Goal: Task Accomplishment & Management: Use online tool/utility

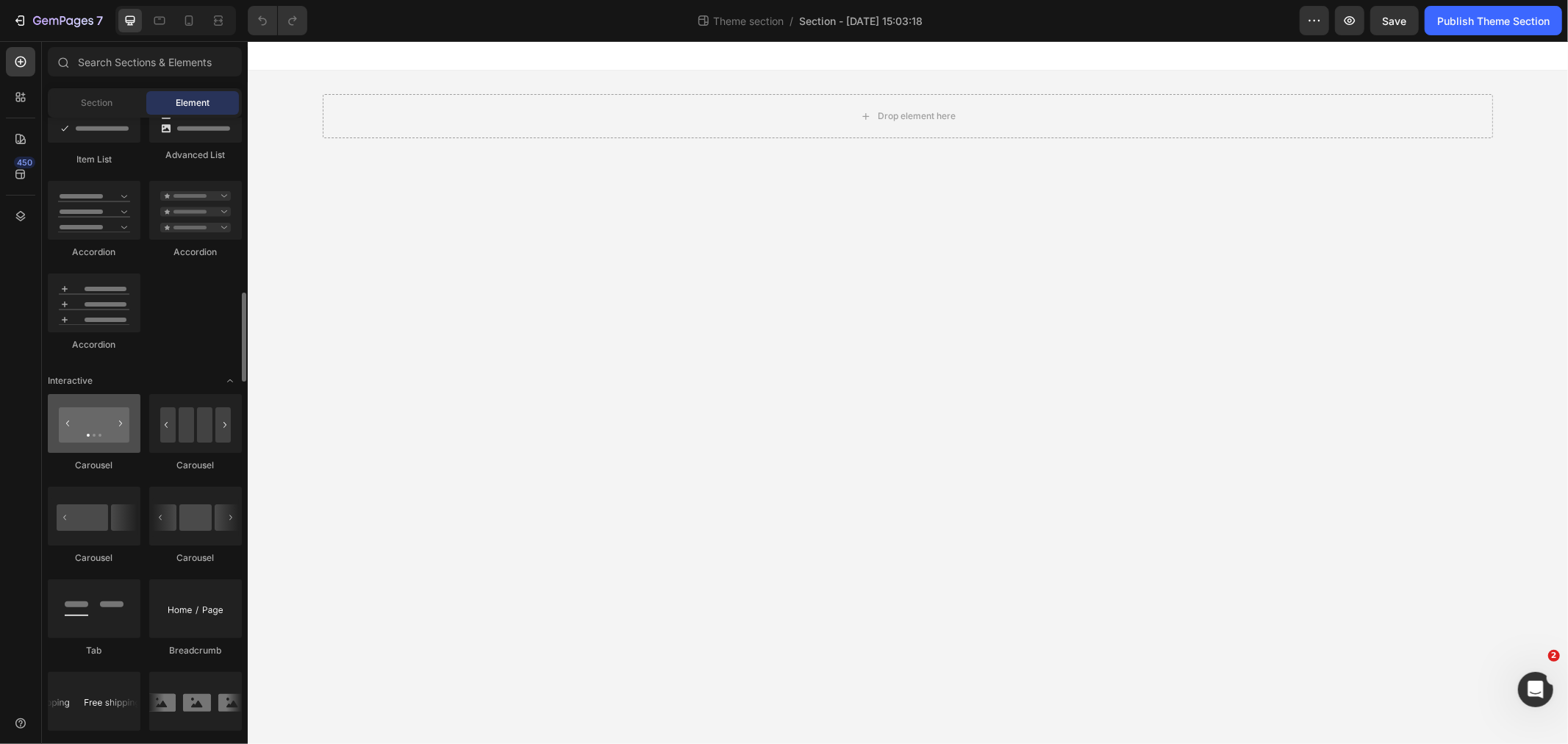
scroll to position [1305, 0]
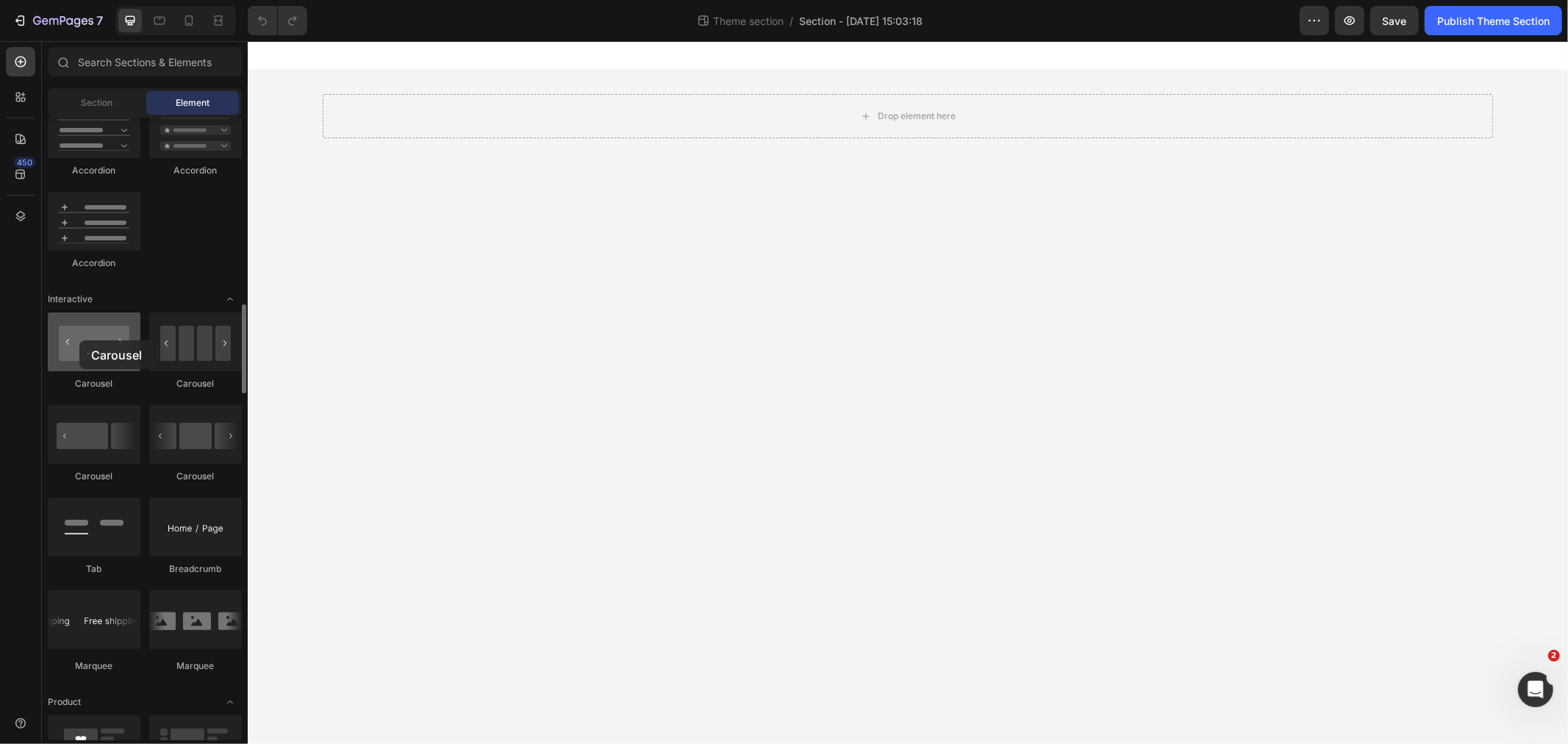
click at [79, 340] on div at bounding box center [94, 342] width 93 height 59
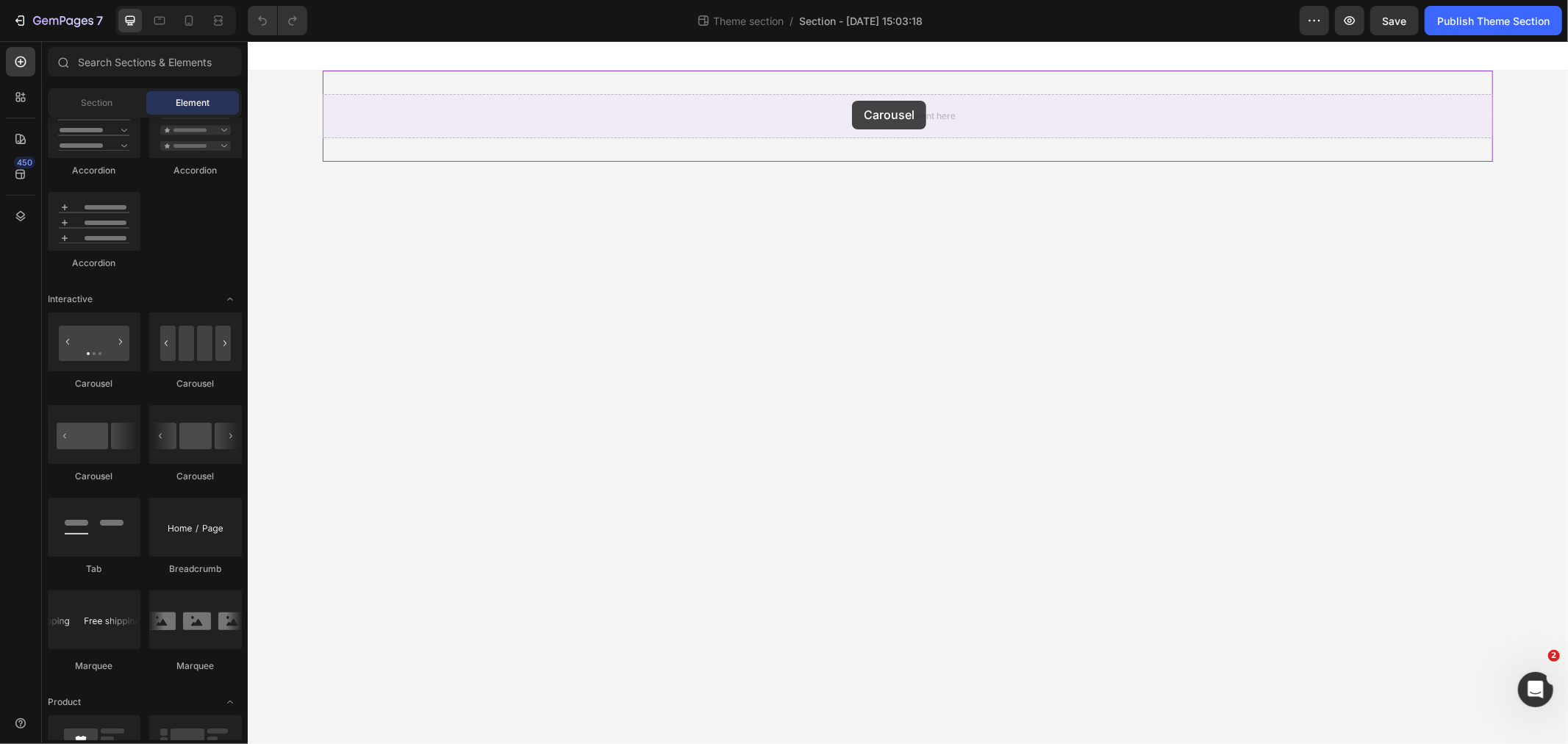
drag, startPoint x: 327, startPoint y: 381, endPoint x: 851, endPoint y: 100, distance: 594.6
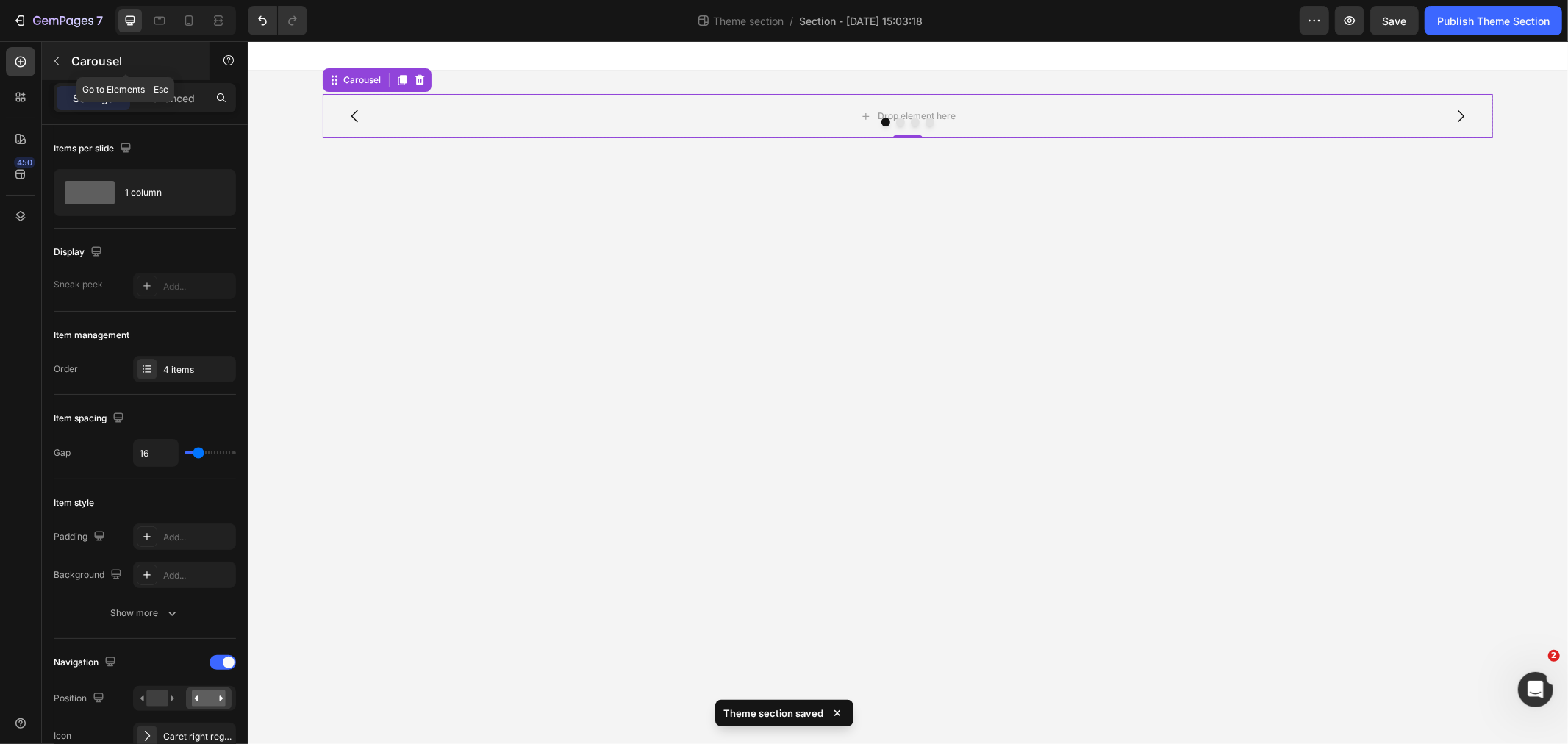
click at [59, 57] on icon "button" at bounding box center [57, 61] width 12 height 12
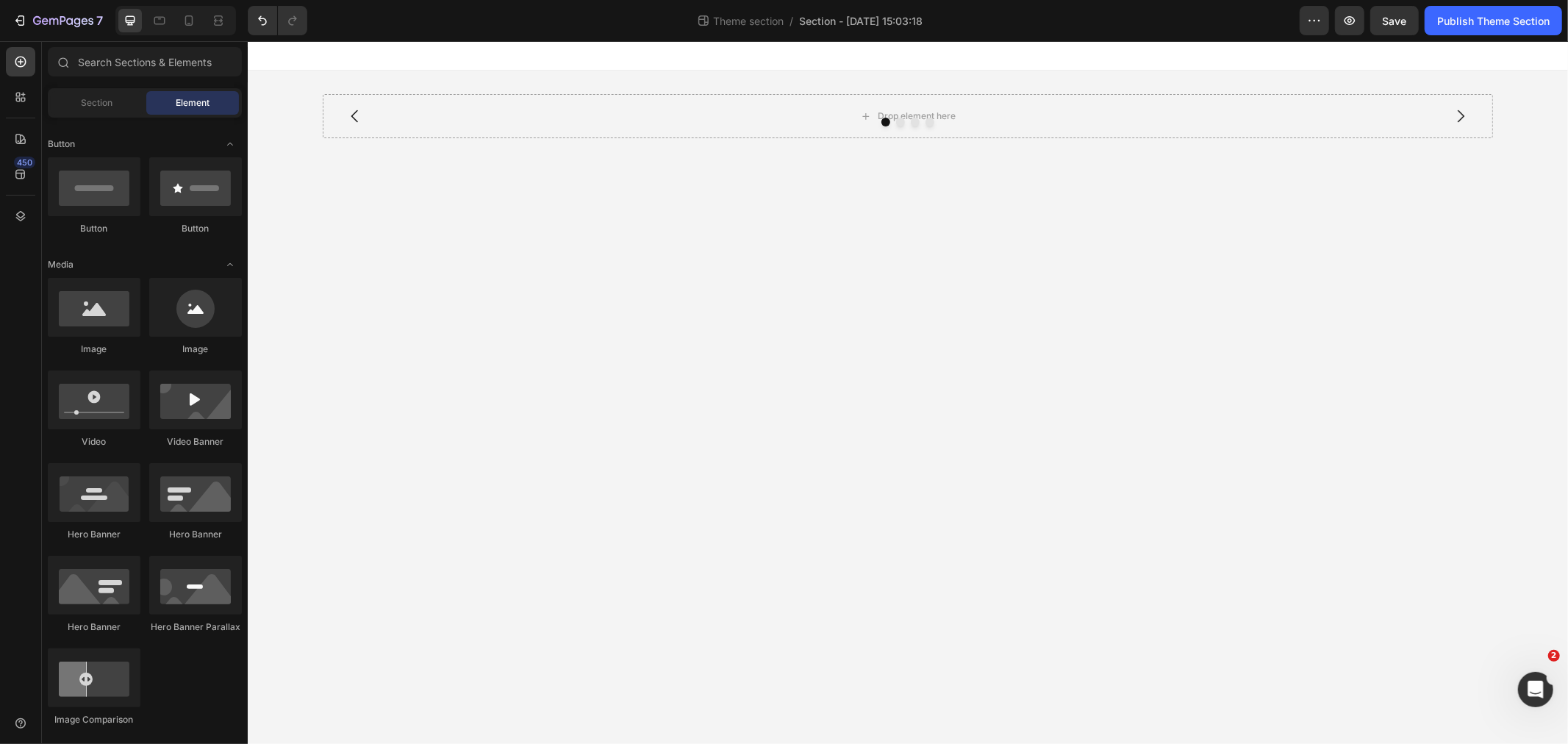
scroll to position [0, 0]
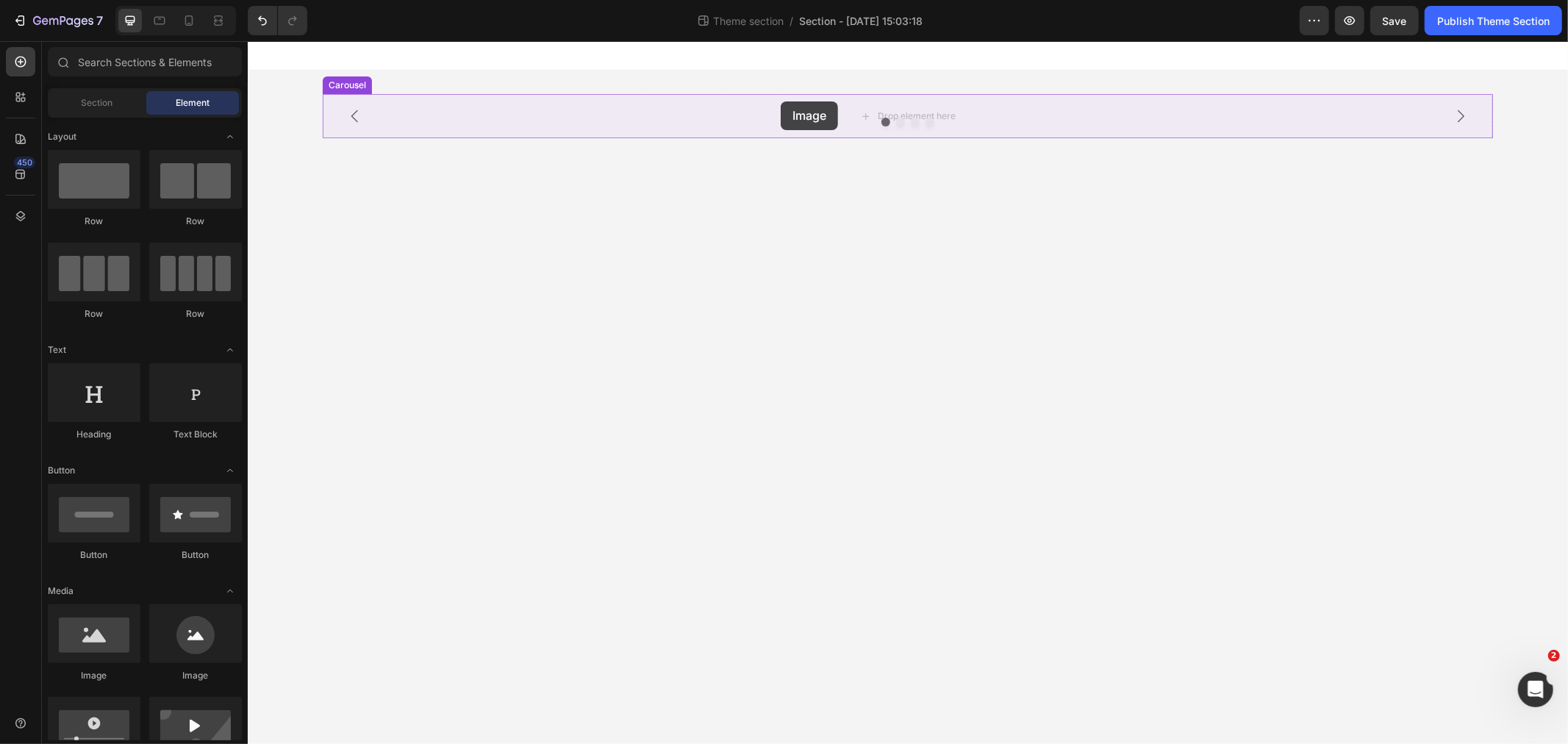
drag, startPoint x: 331, startPoint y: 669, endPoint x: 780, endPoint y: 101, distance: 724.0
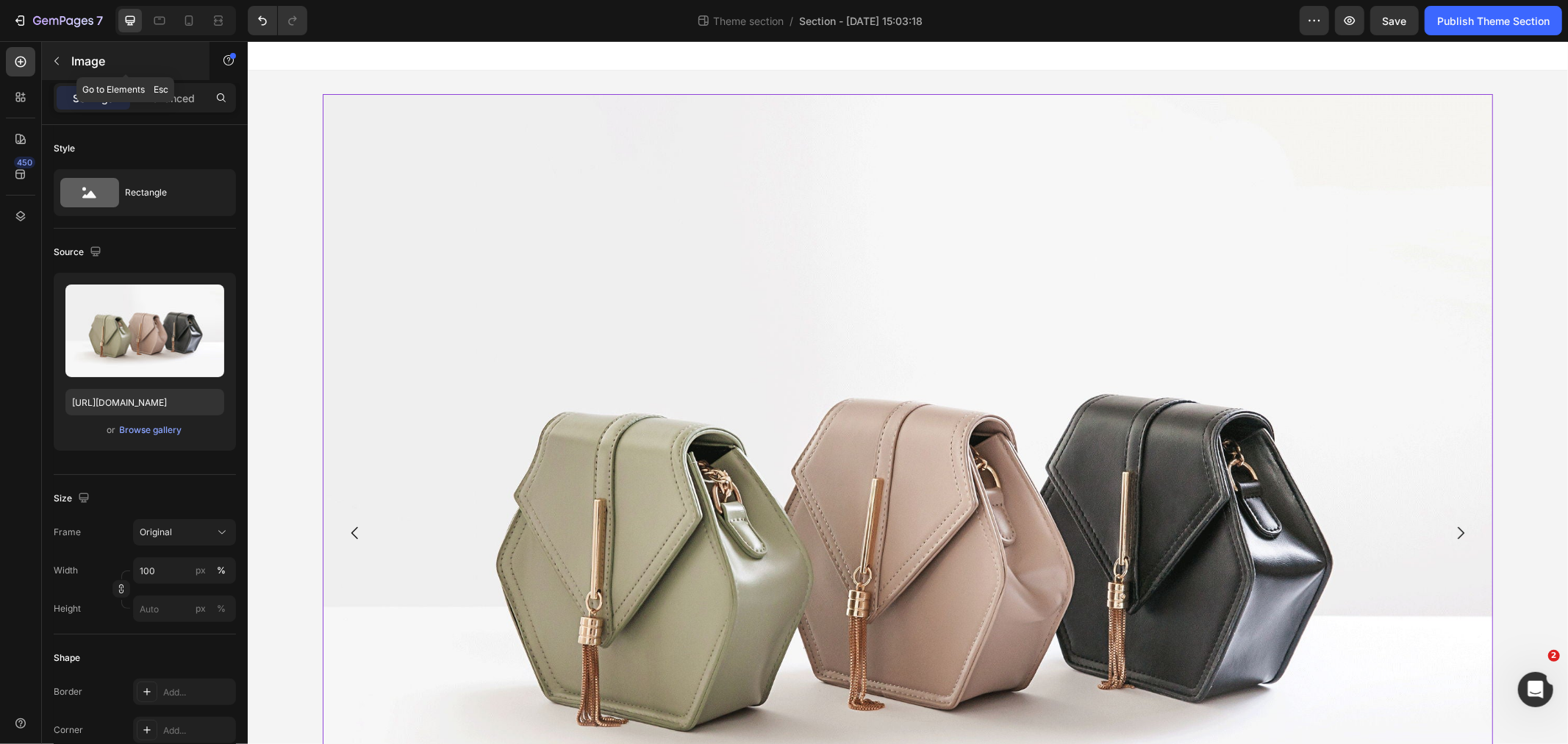
click at [56, 61] on icon "button" at bounding box center [57, 61] width 12 height 12
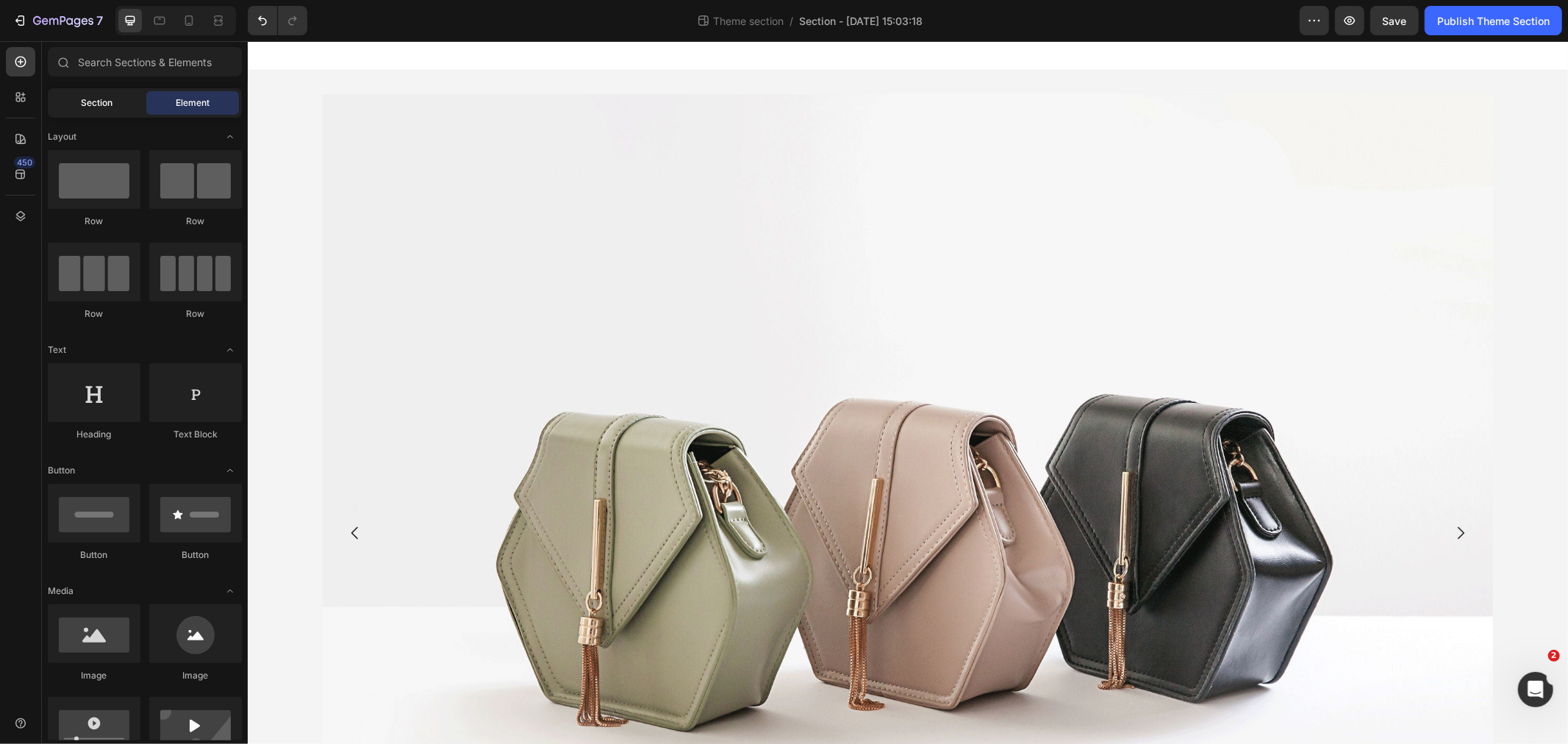
click at [110, 93] on div "Section" at bounding box center [97, 102] width 93 height 23
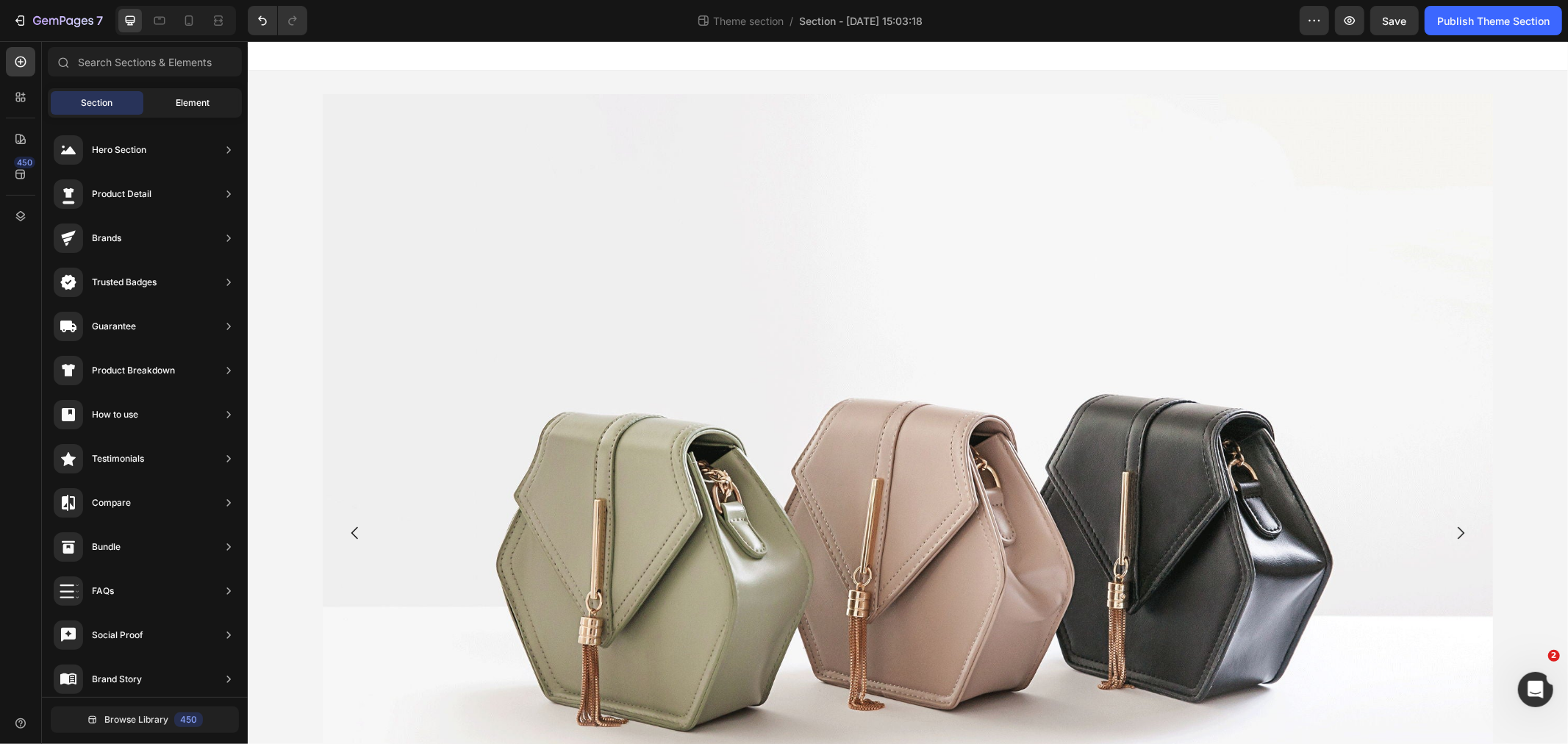
click at [202, 93] on div "Element" at bounding box center [193, 102] width 93 height 23
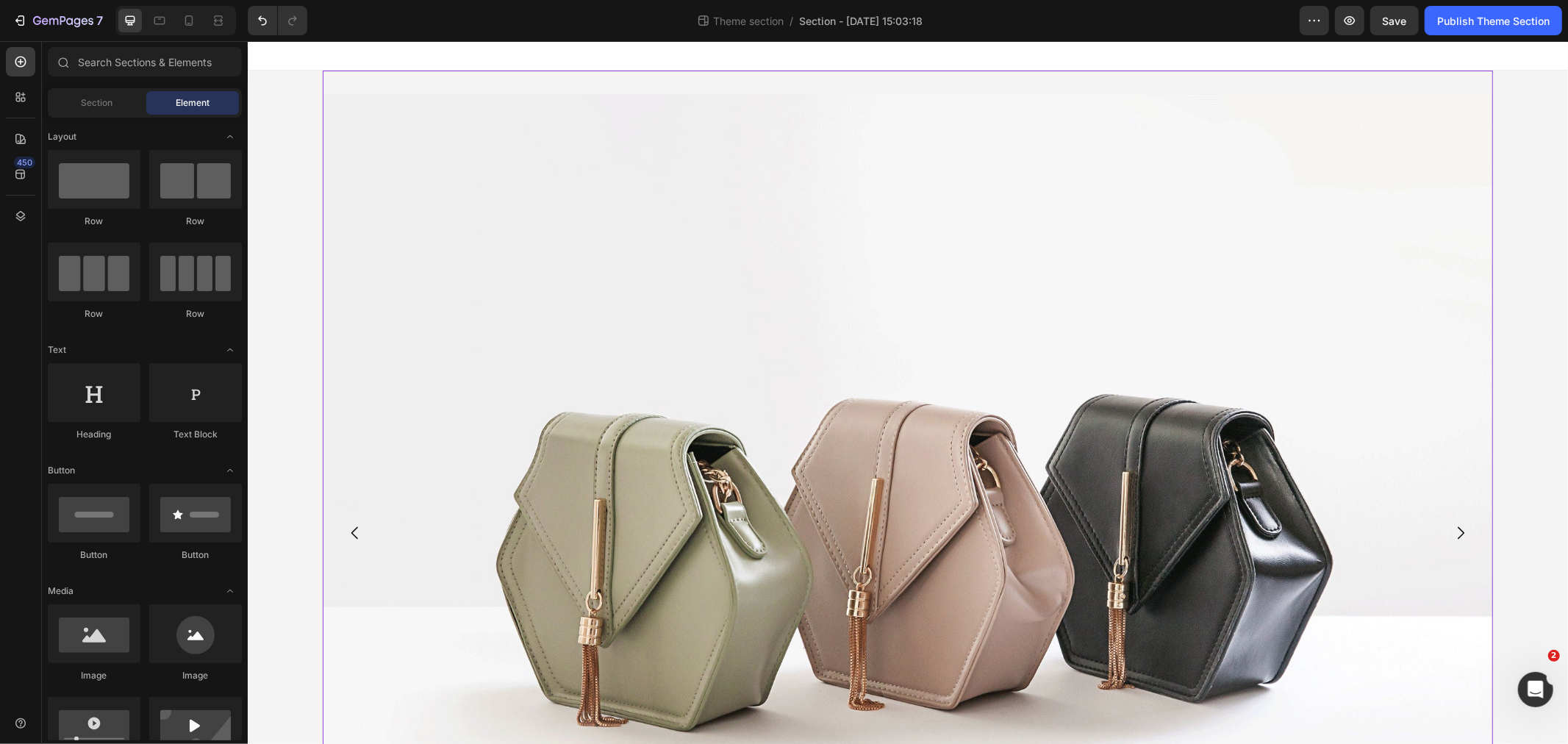
click at [420, 83] on div "Image Drop element here Drop element here Drop element here [GEOGRAPHIC_DATA]" at bounding box center [907, 531] width 1170 height 924
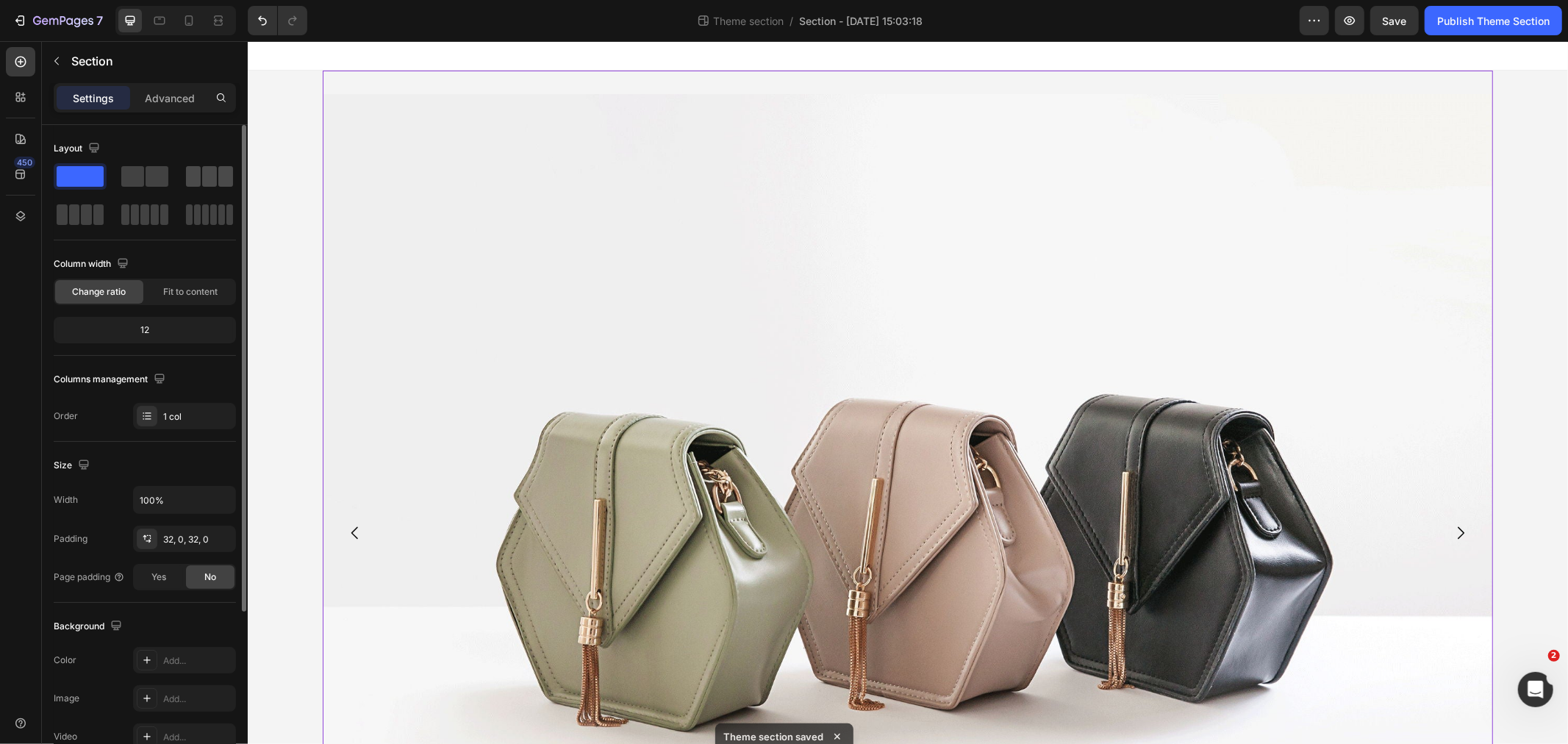
click at [187, 178] on span at bounding box center [193, 177] width 15 height 21
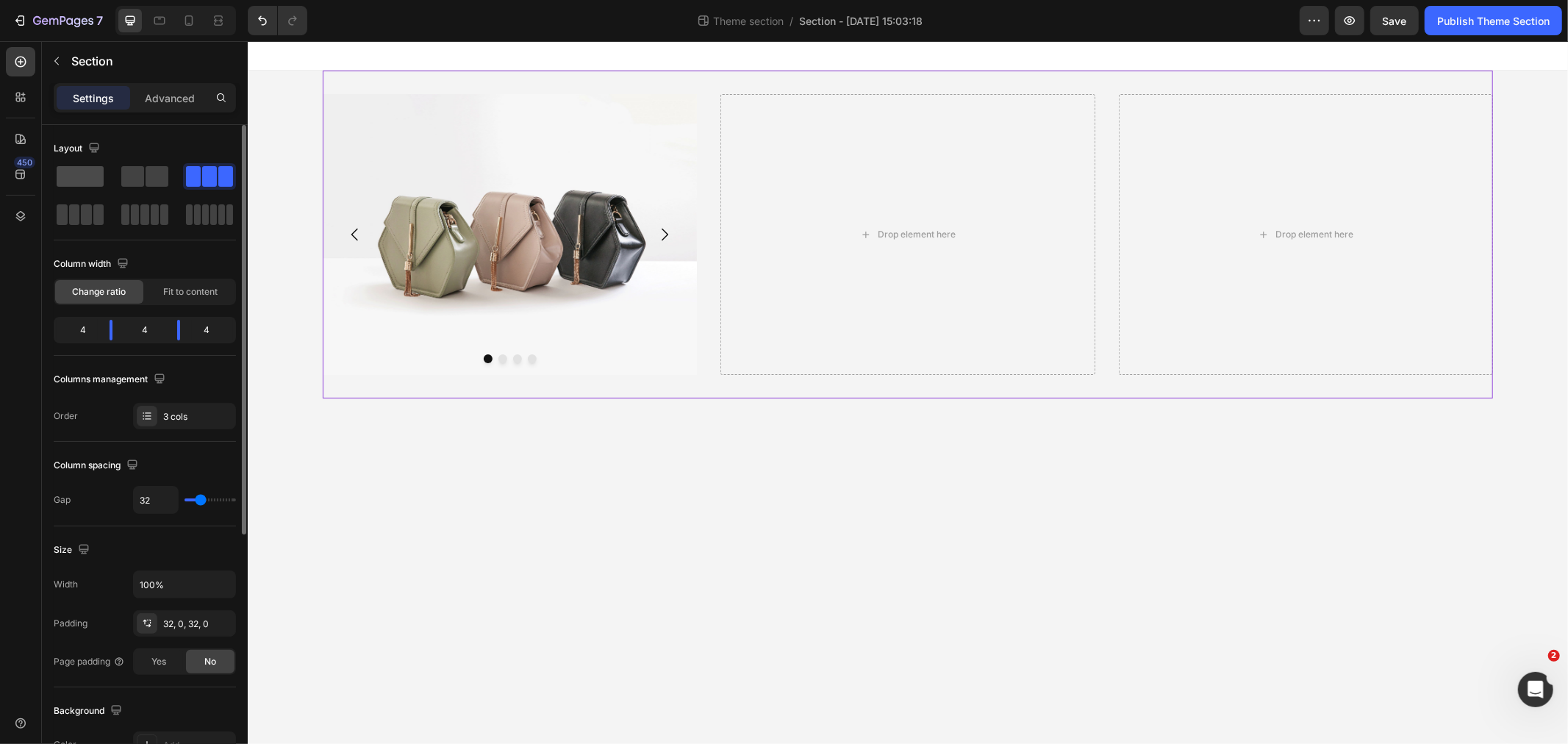
click at [74, 177] on span at bounding box center [80, 177] width 47 height 21
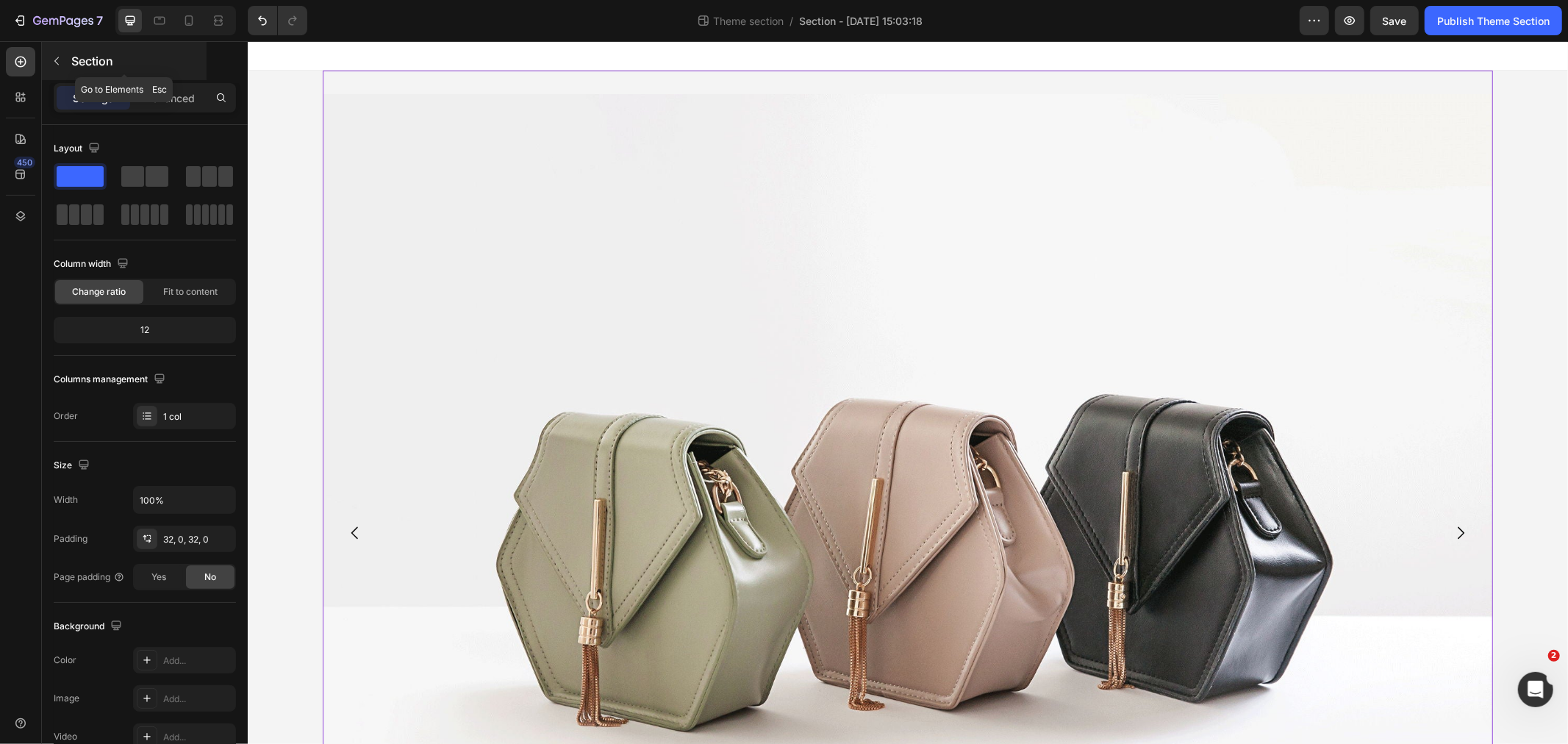
click at [60, 57] on icon "button" at bounding box center [57, 61] width 12 height 12
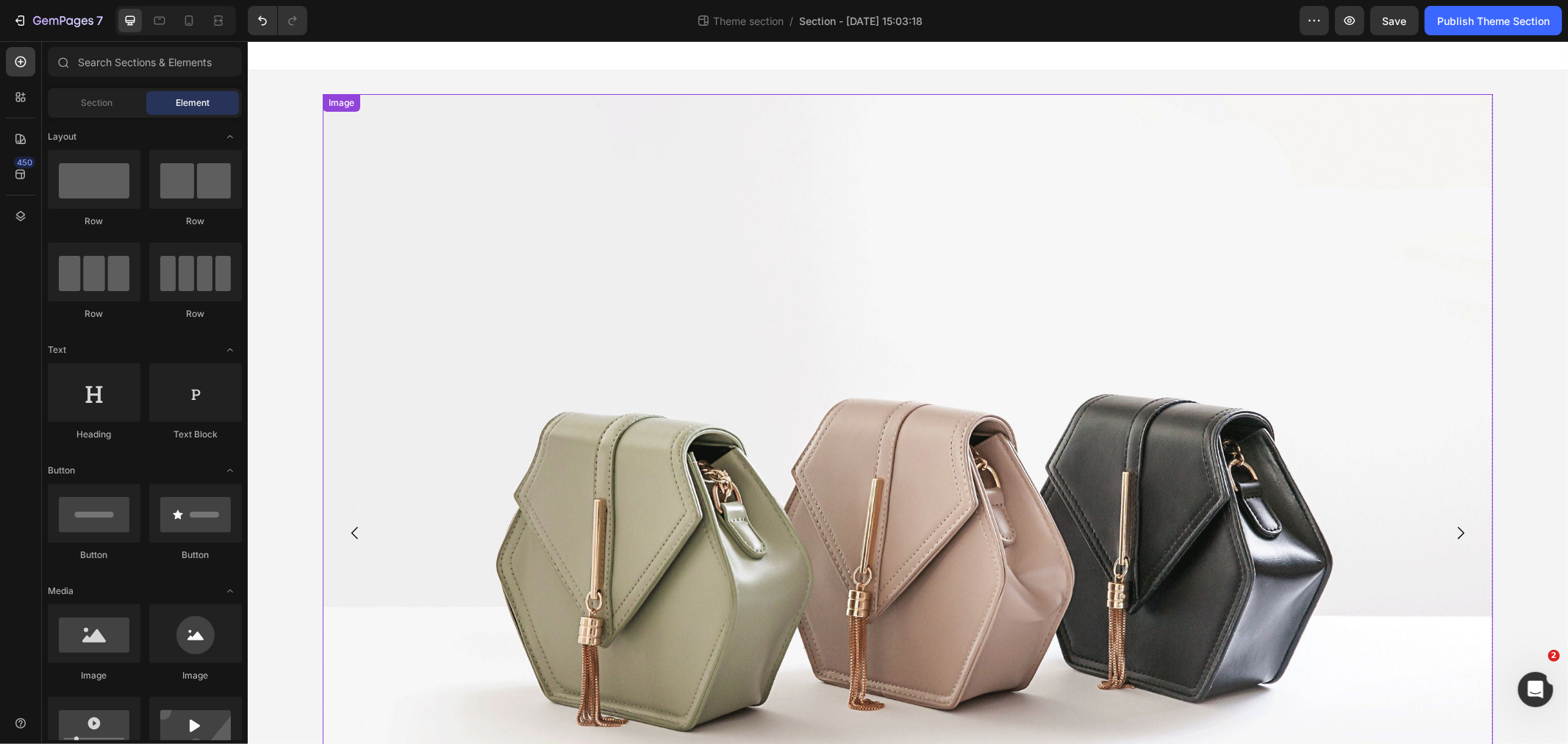
click at [920, 165] on img at bounding box center [907, 531] width 1170 height 877
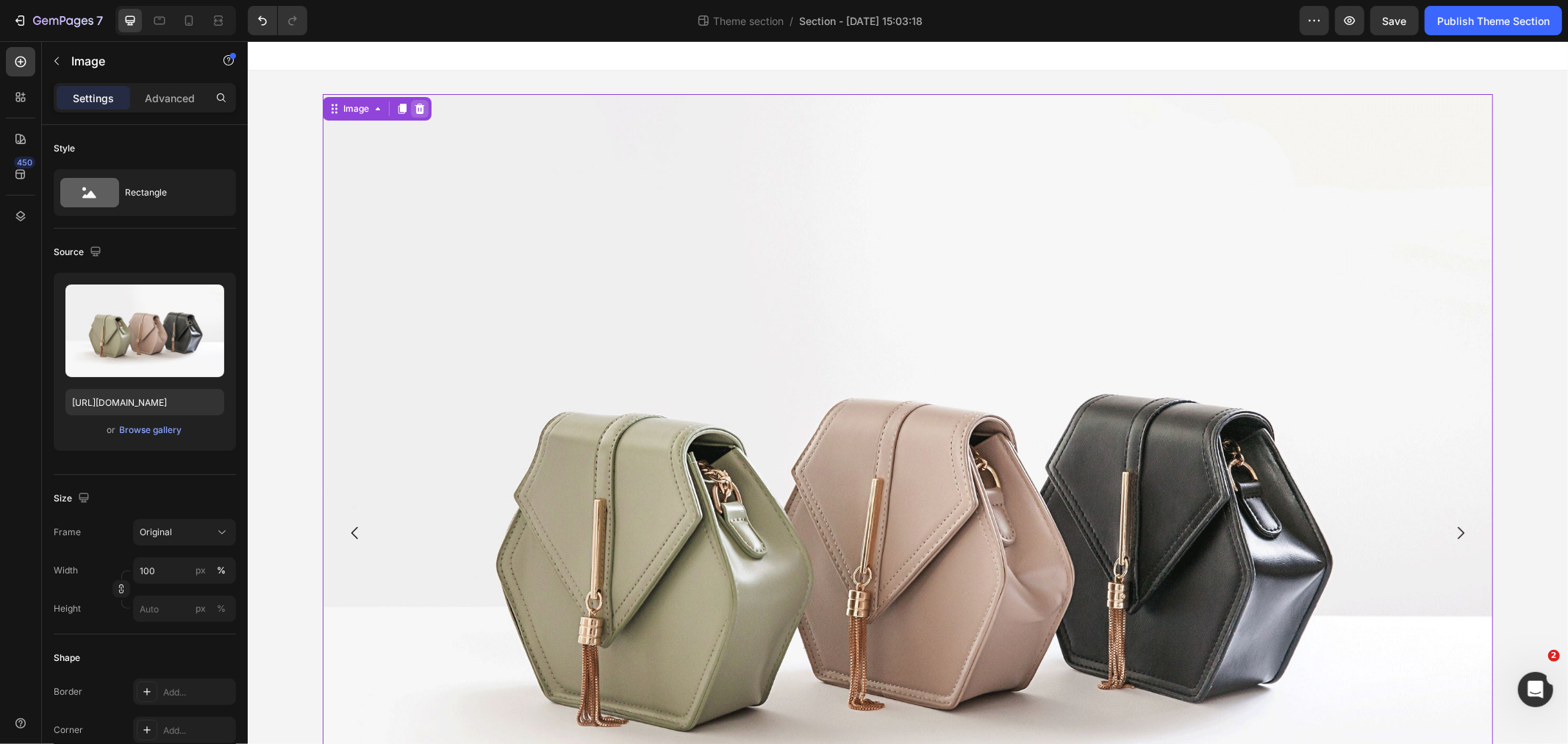
click at [420, 104] on div at bounding box center [419, 108] width 17 height 17
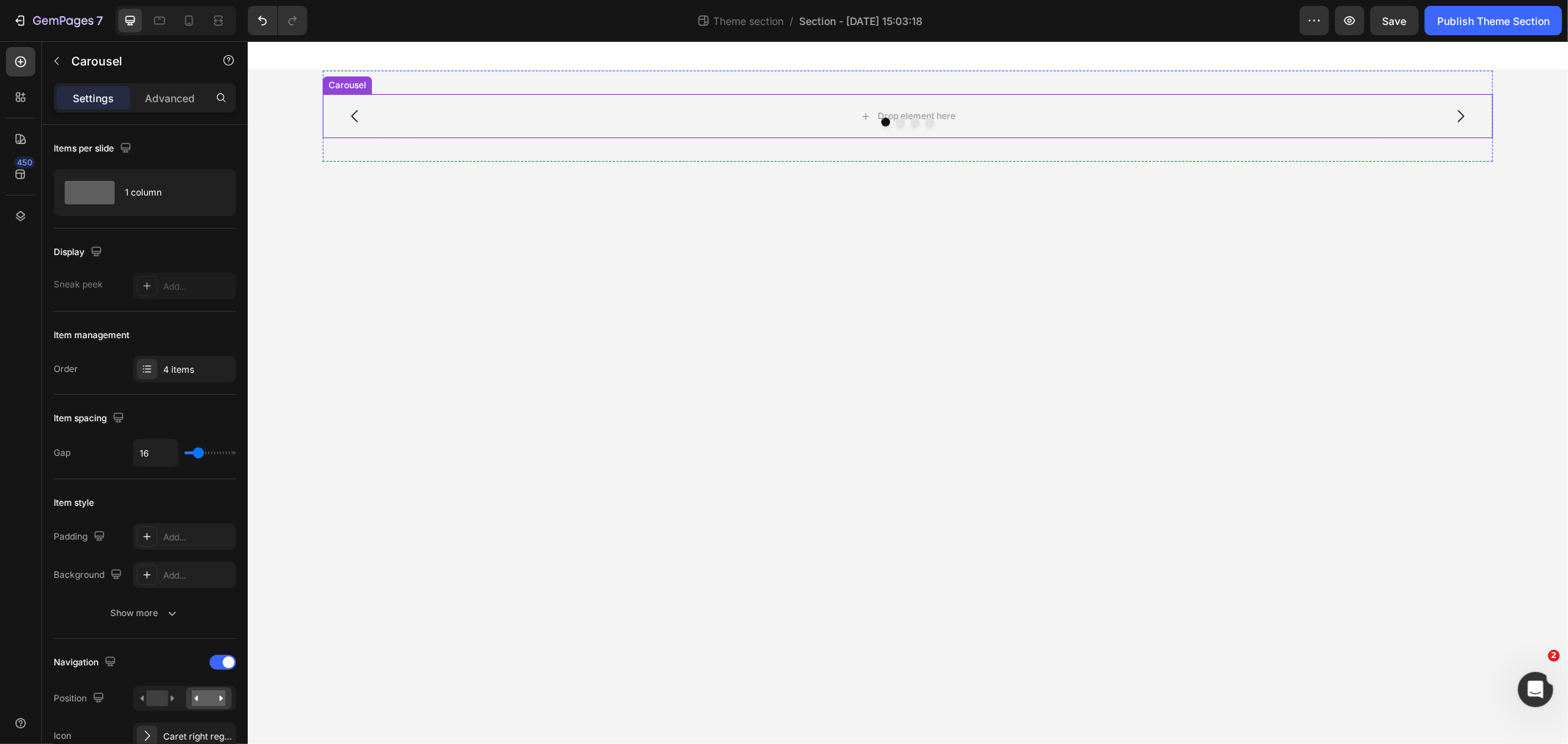
click at [607, 119] on div at bounding box center [907, 121] width 1170 height 9
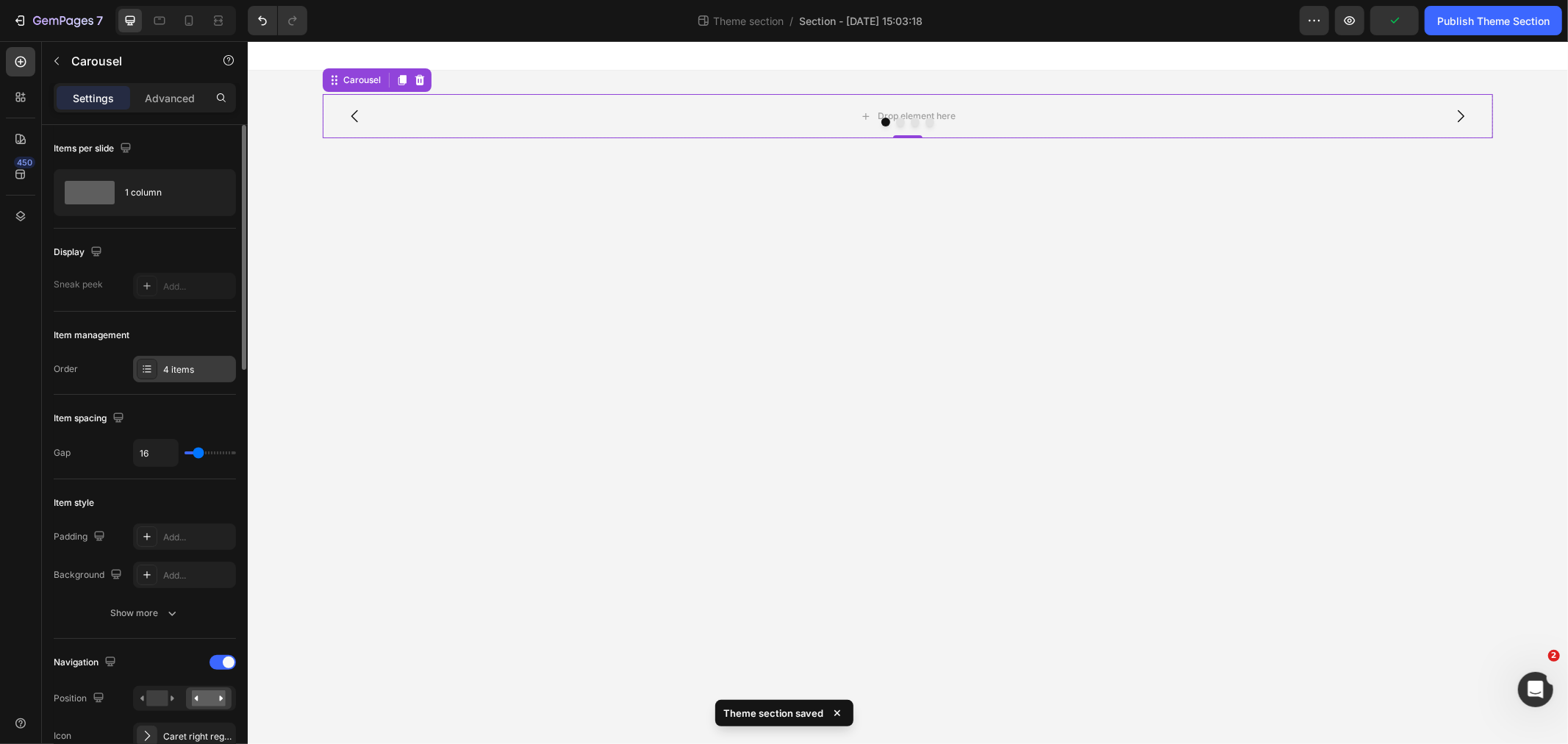
click at [180, 358] on div "4 items" at bounding box center [184, 369] width 103 height 27
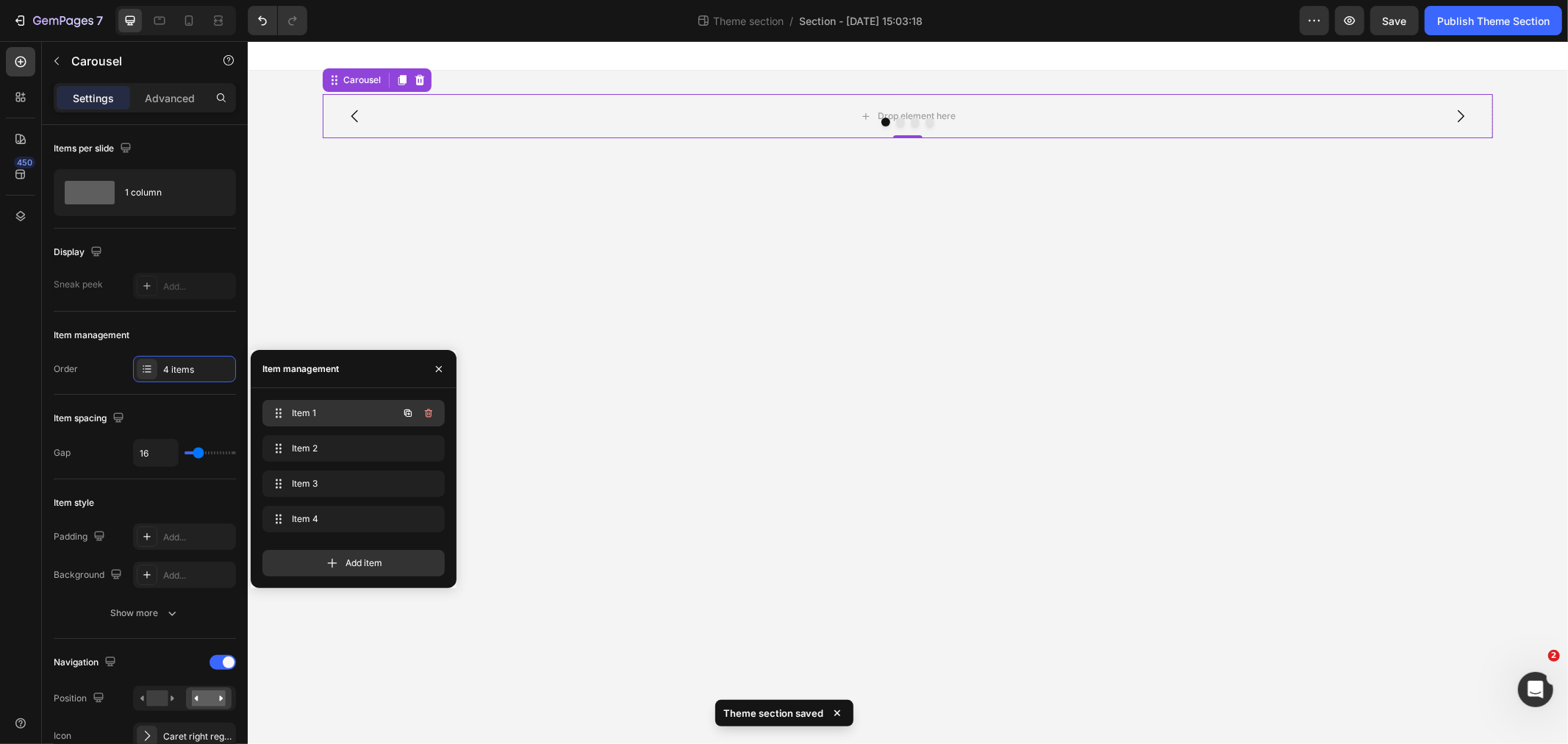
click at [327, 419] on span "Item 1" at bounding box center [333, 412] width 83 height 13
click at [408, 408] on icon "button" at bounding box center [408, 413] width 12 height 12
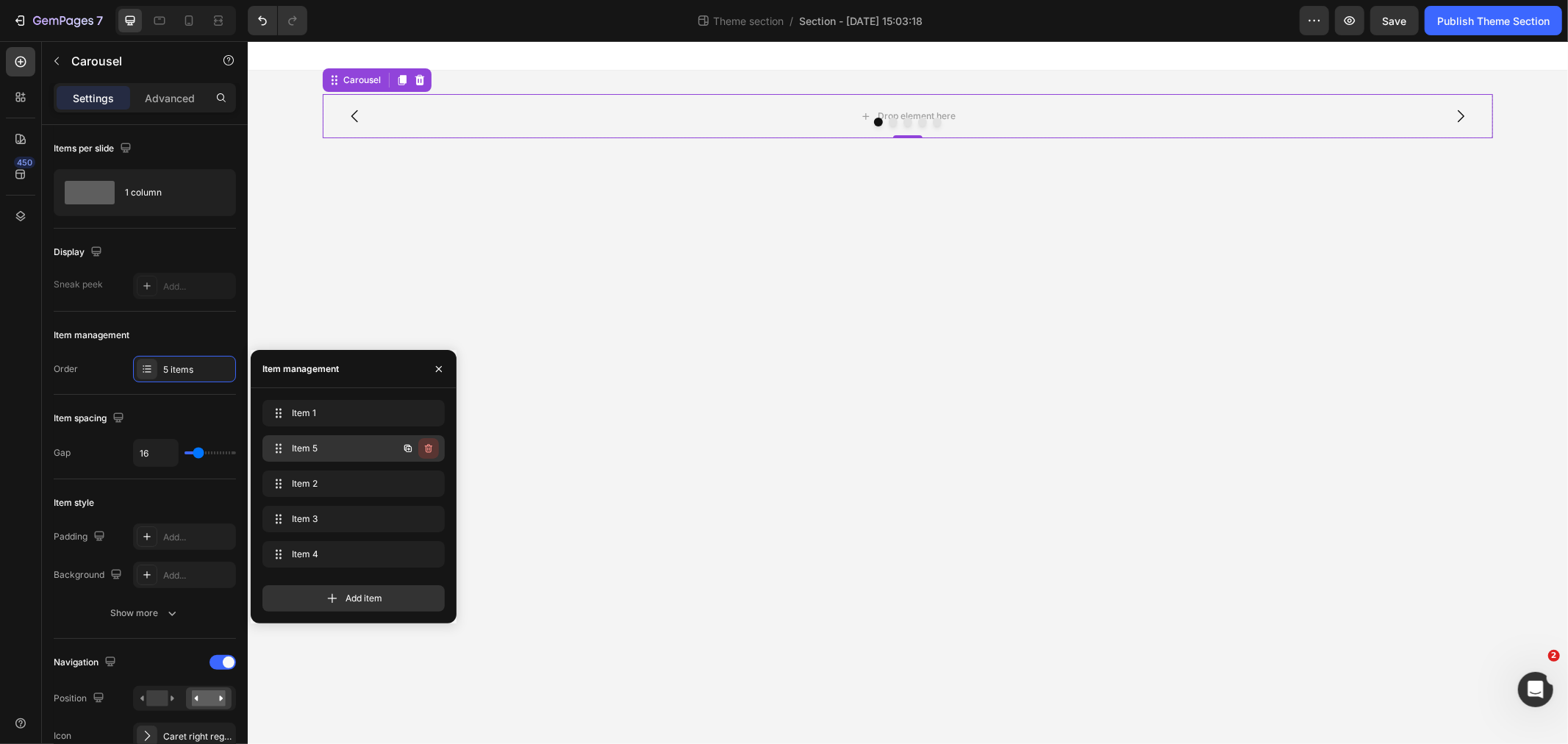
click at [432, 446] on icon "button" at bounding box center [429, 449] width 12 height 12
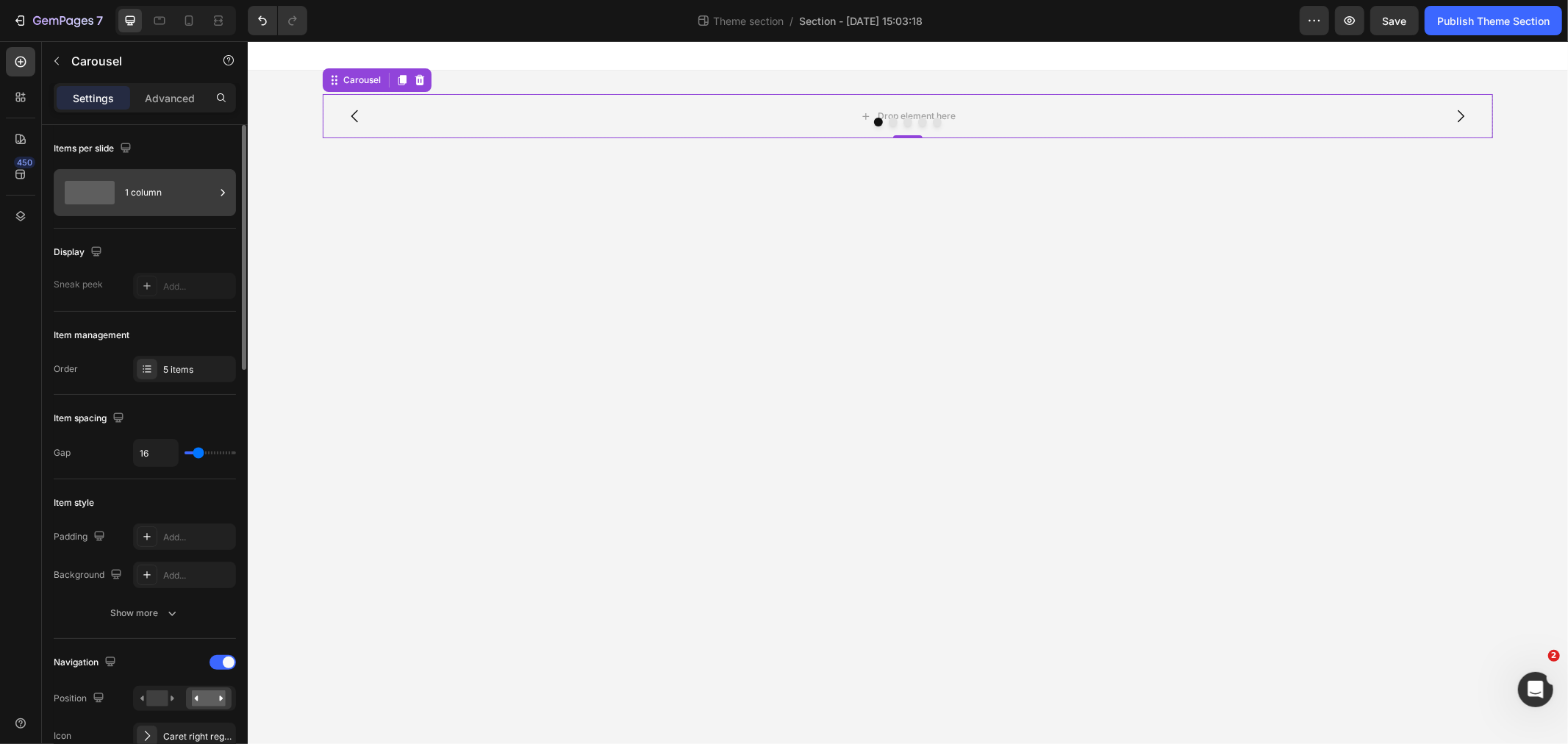
click at [208, 195] on div "1 column" at bounding box center [170, 192] width 90 height 34
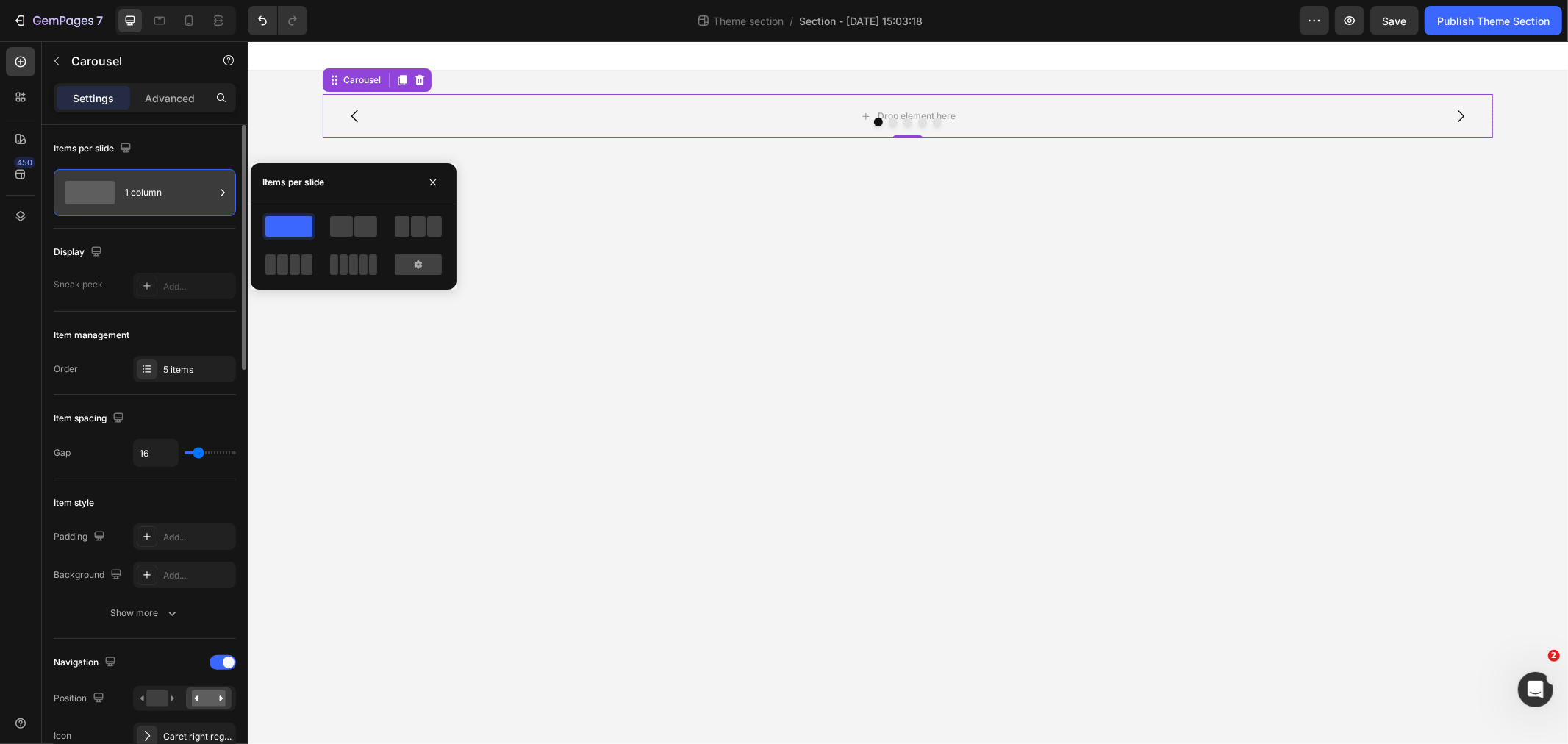
click at [209, 195] on div "1 column" at bounding box center [170, 192] width 90 height 34
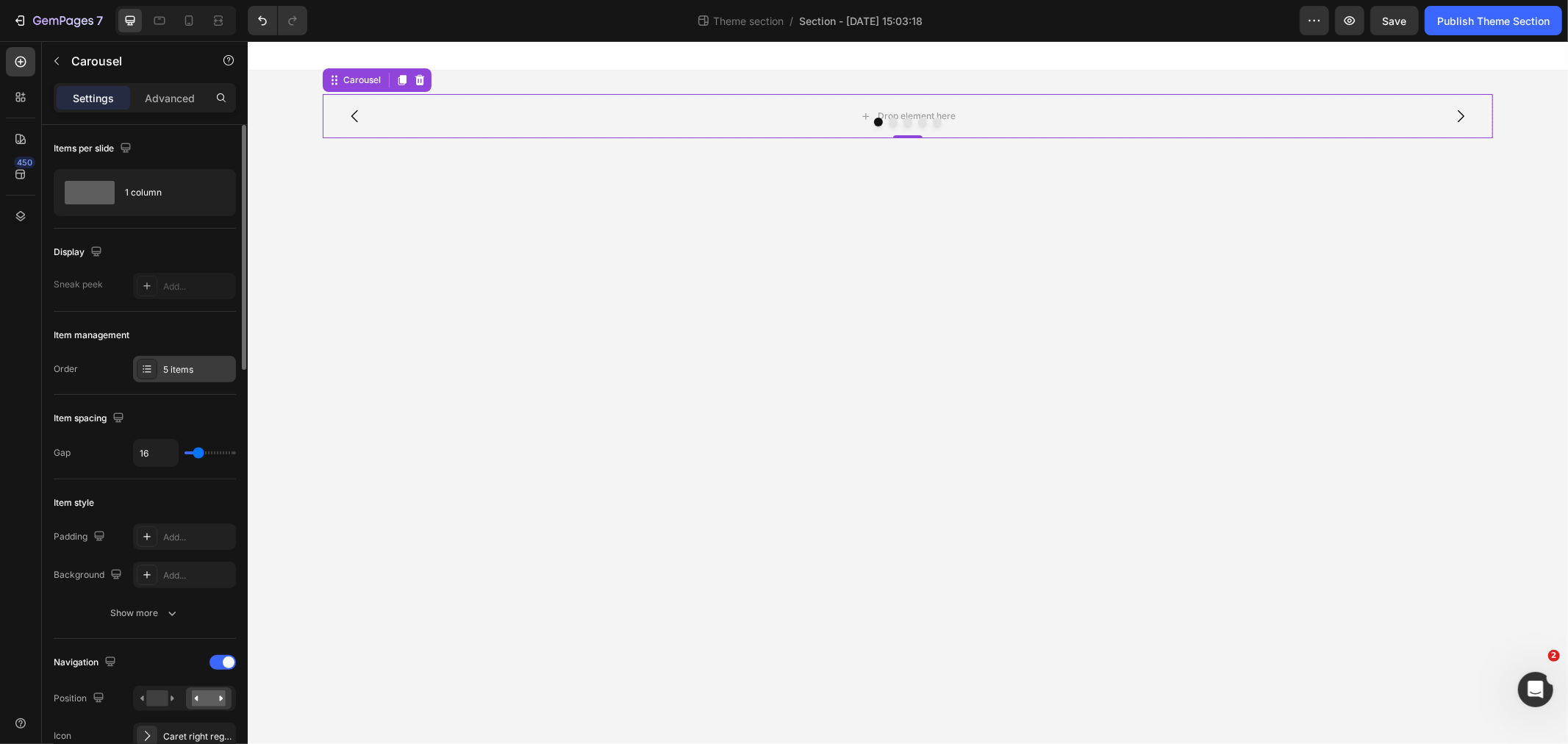
click at [183, 369] on div "5 items" at bounding box center [197, 369] width 69 height 13
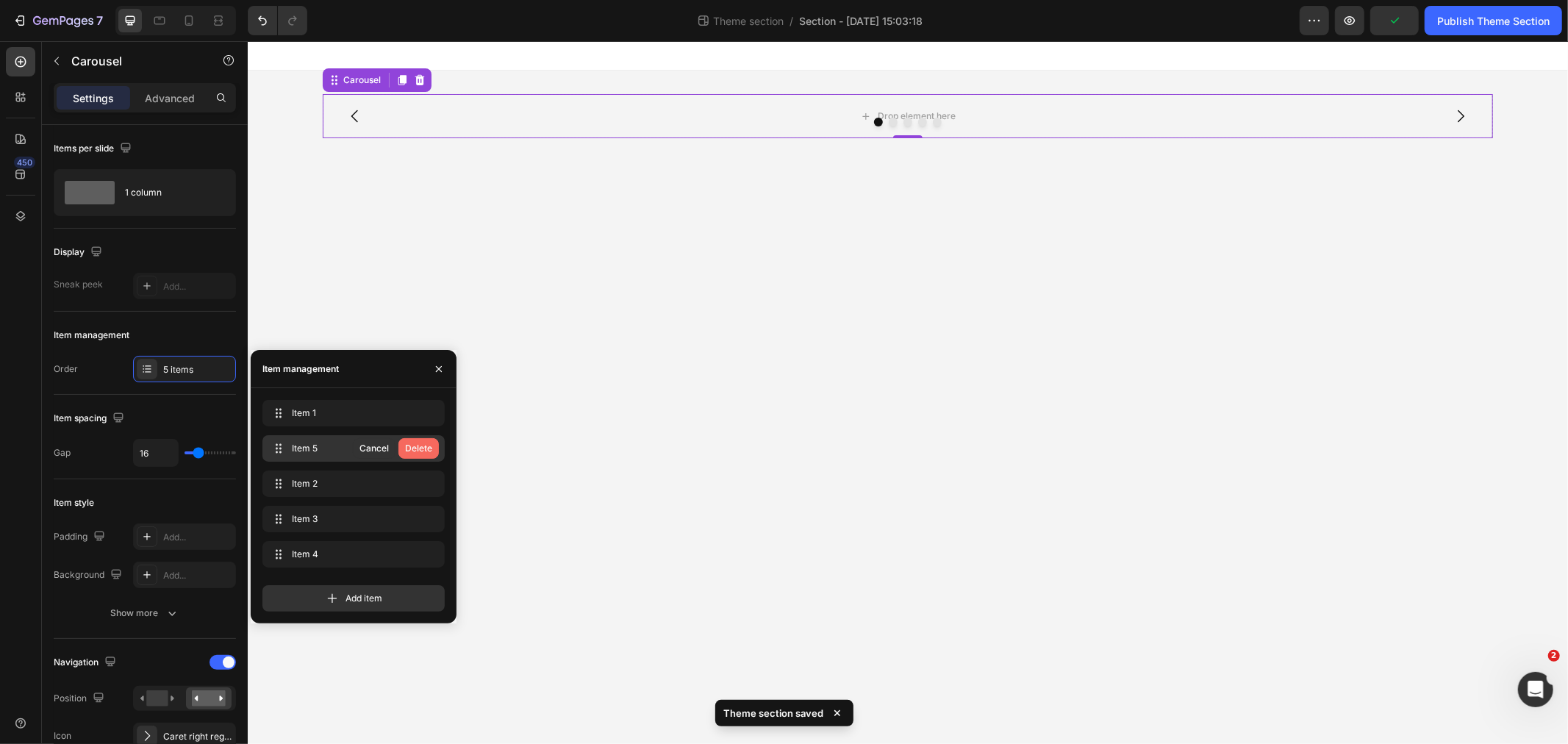
click at [416, 446] on div "Delete" at bounding box center [419, 448] width 28 height 13
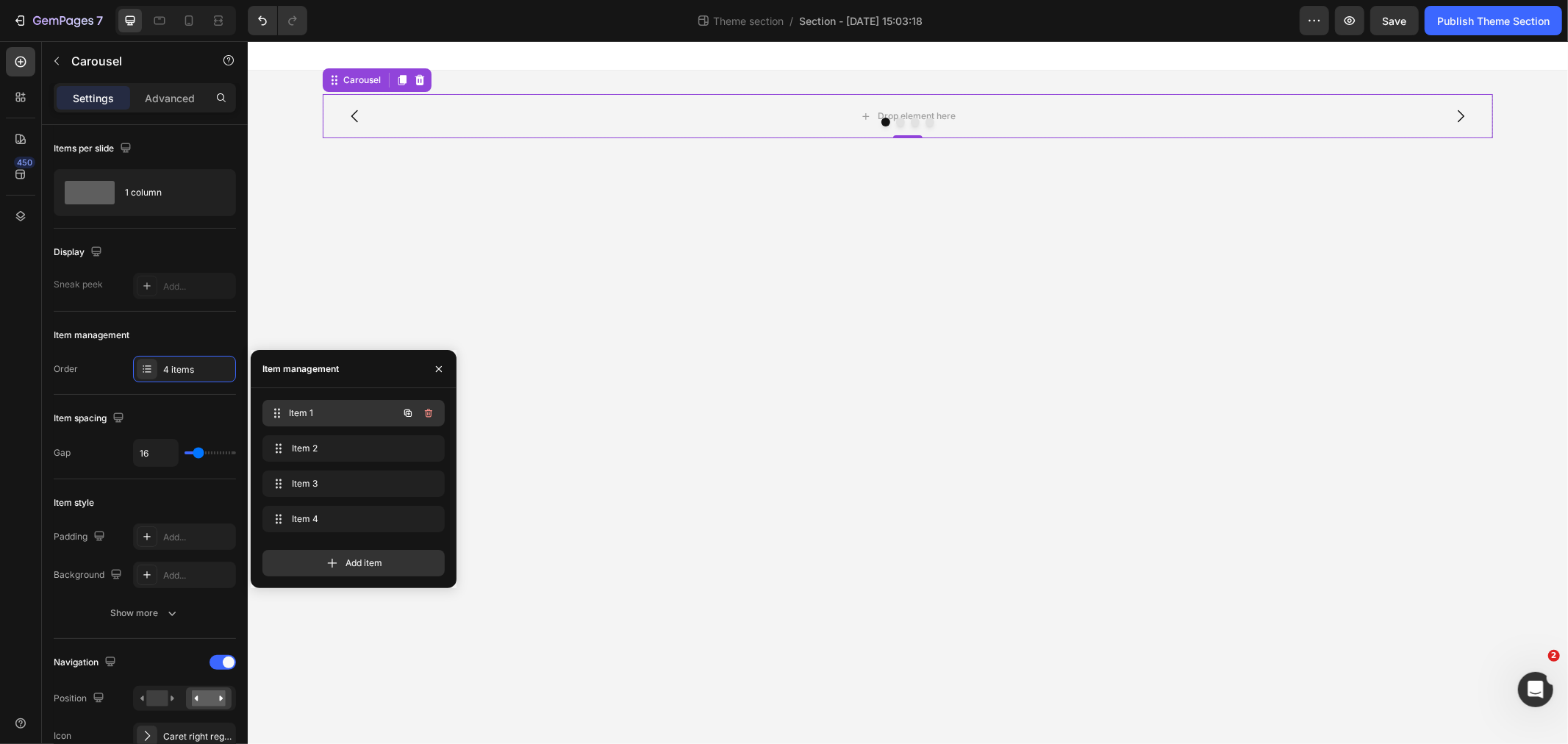
click at [339, 416] on span "Item 1" at bounding box center [343, 412] width 109 height 13
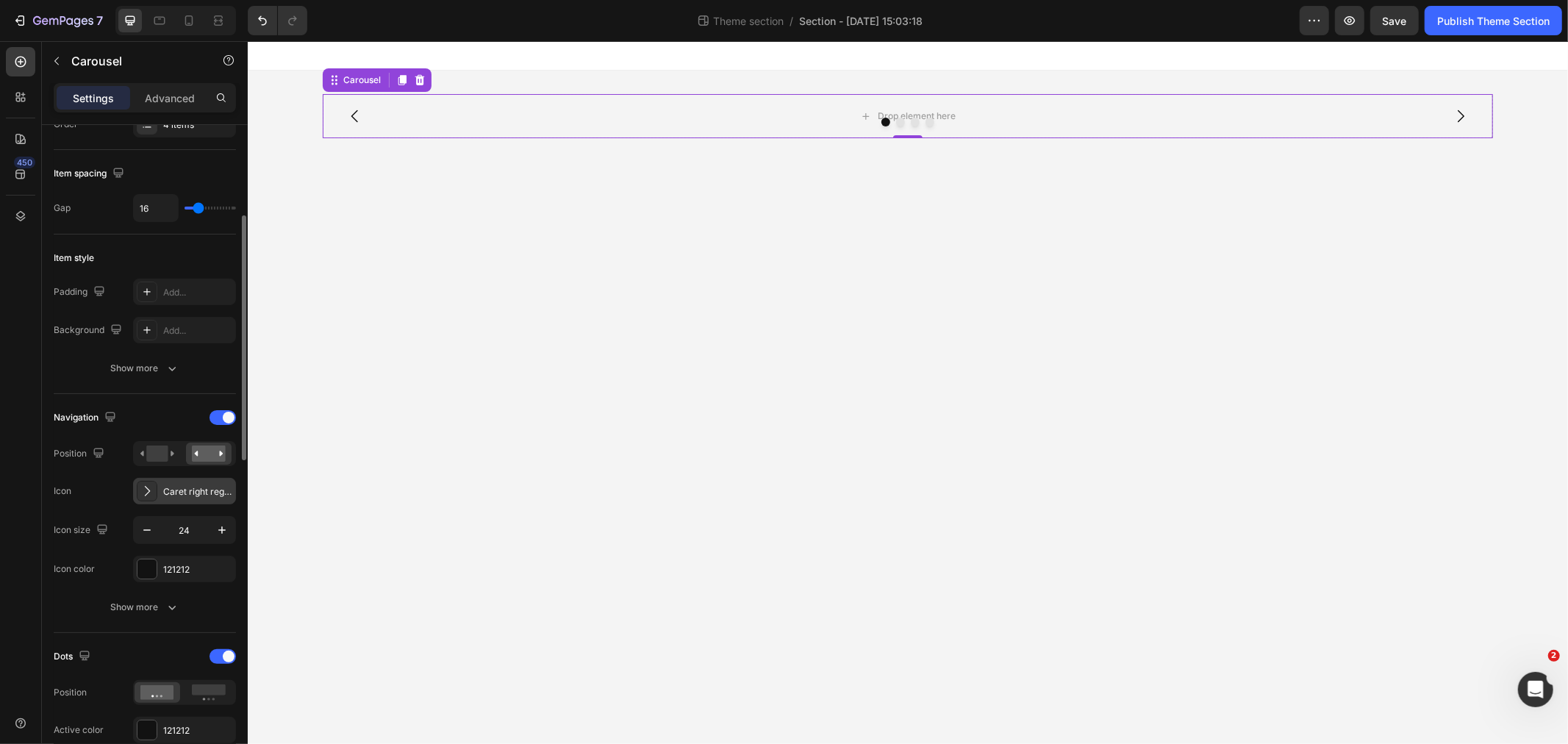
scroll to position [326, 0]
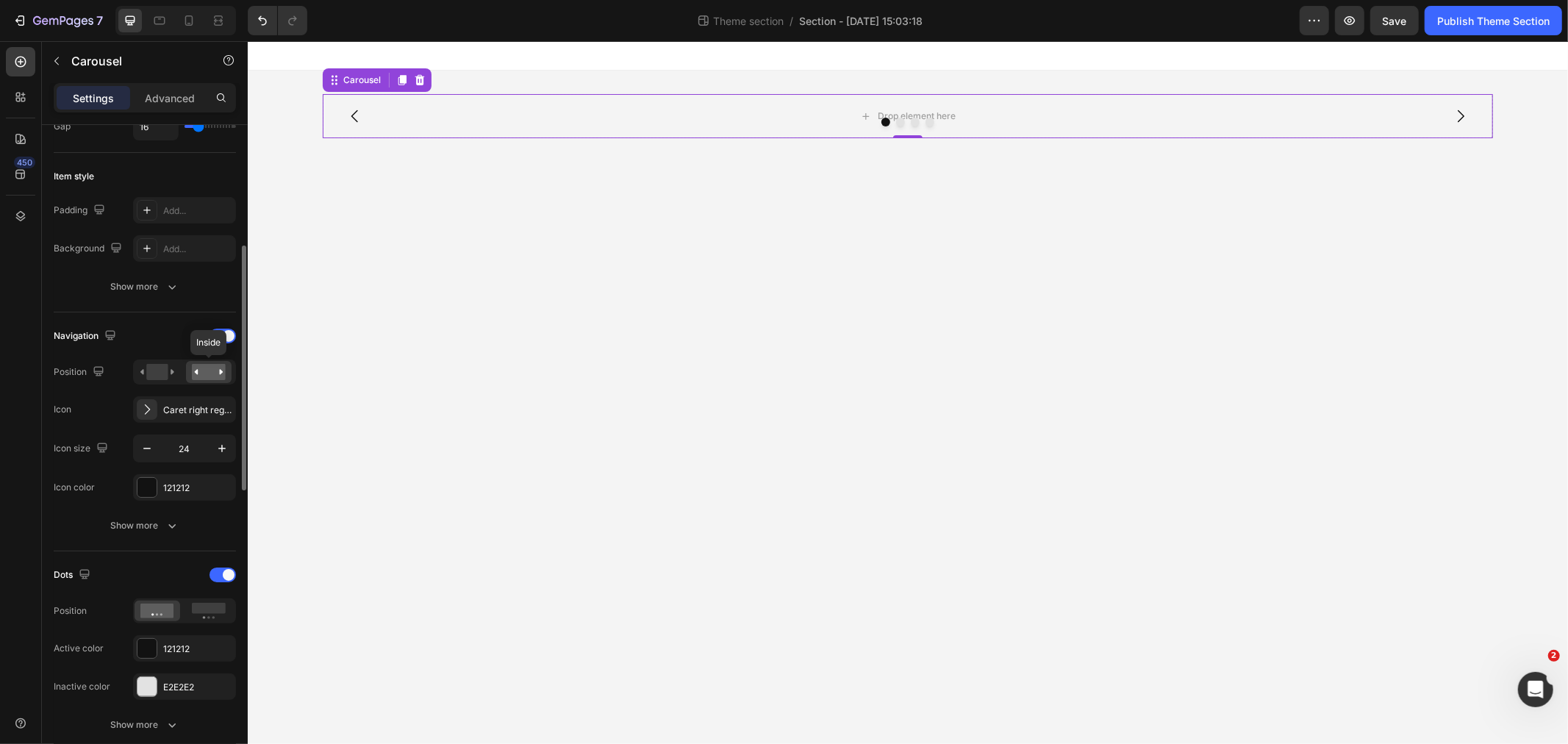
click at [213, 370] on rect at bounding box center [208, 371] width 34 height 16
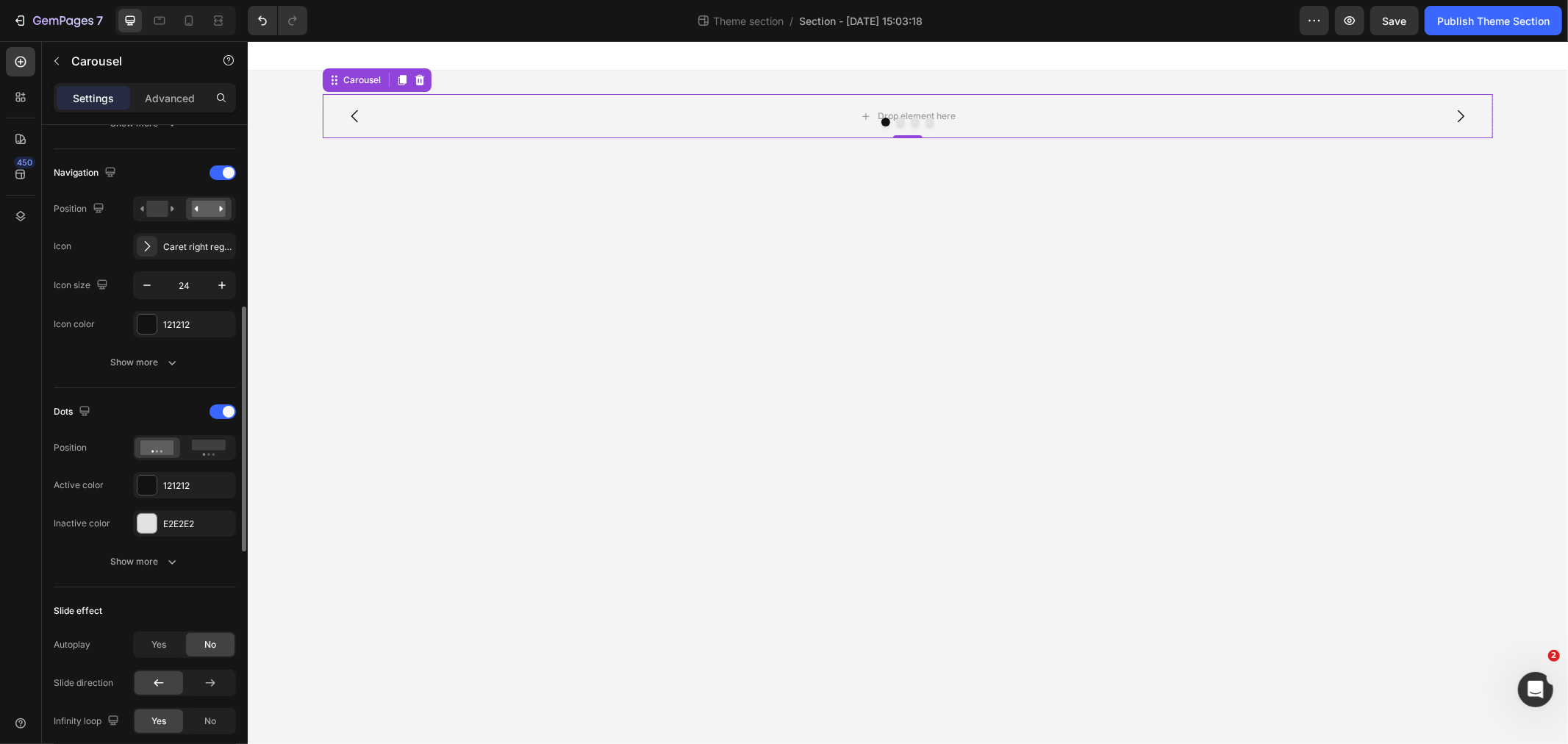
scroll to position [735, 0]
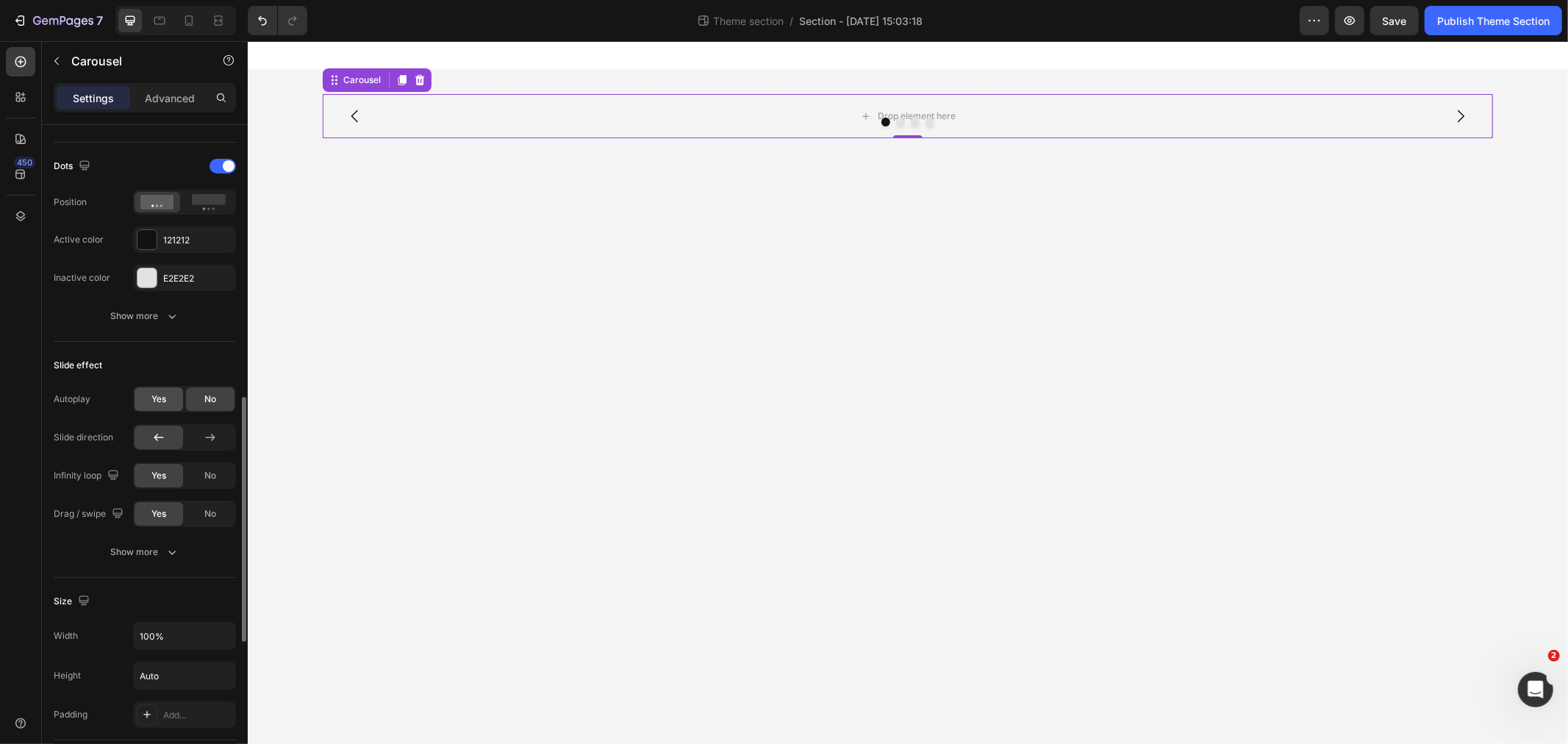
click at [160, 397] on span "Yes" at bounding box center [159, 399] width 15 height 13
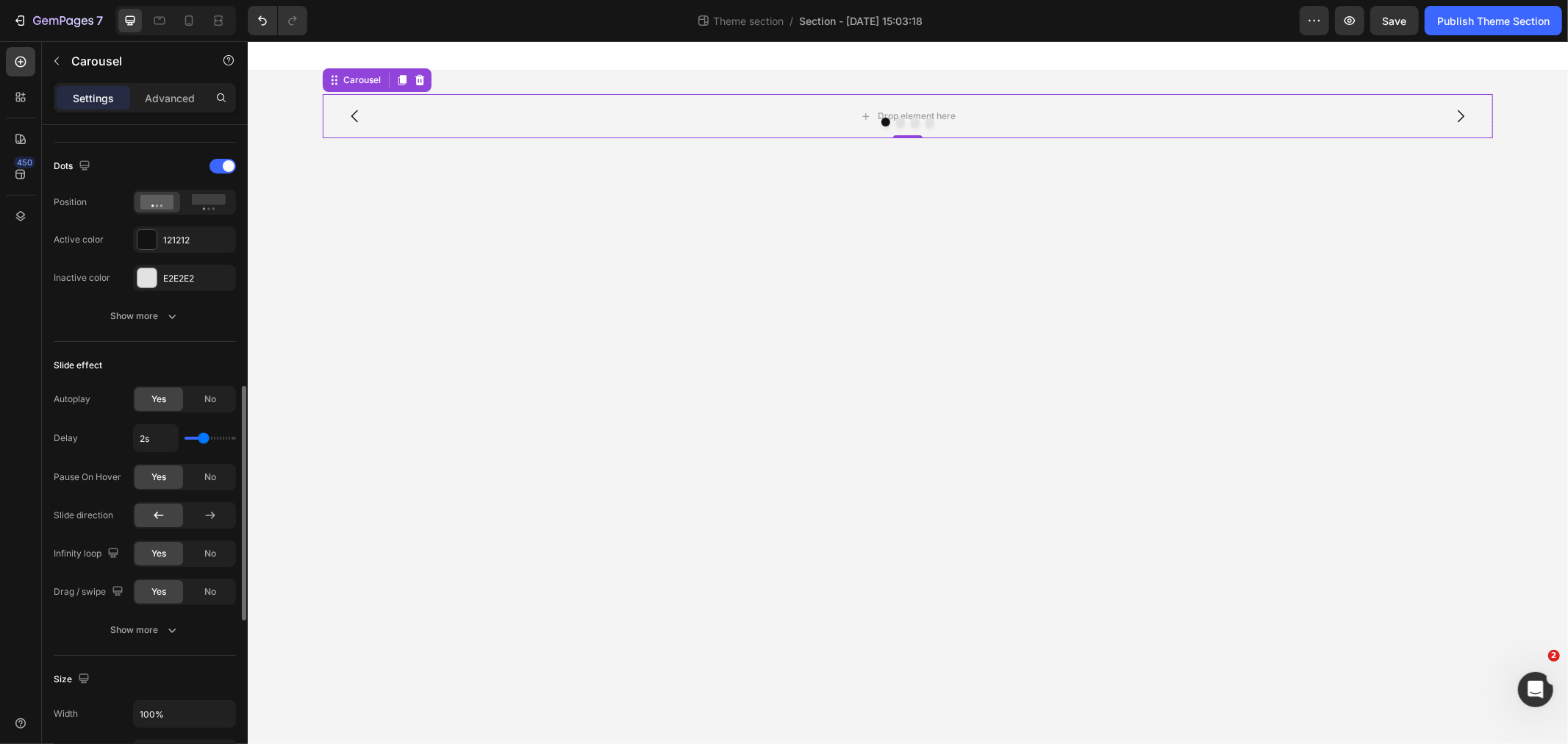
click at [203, 430] on div "2s" at bounding box center [184, 437] width 103 height 28
type input "1.6s"
type input "1.6"
type input "1.7s"
type input "1.7"
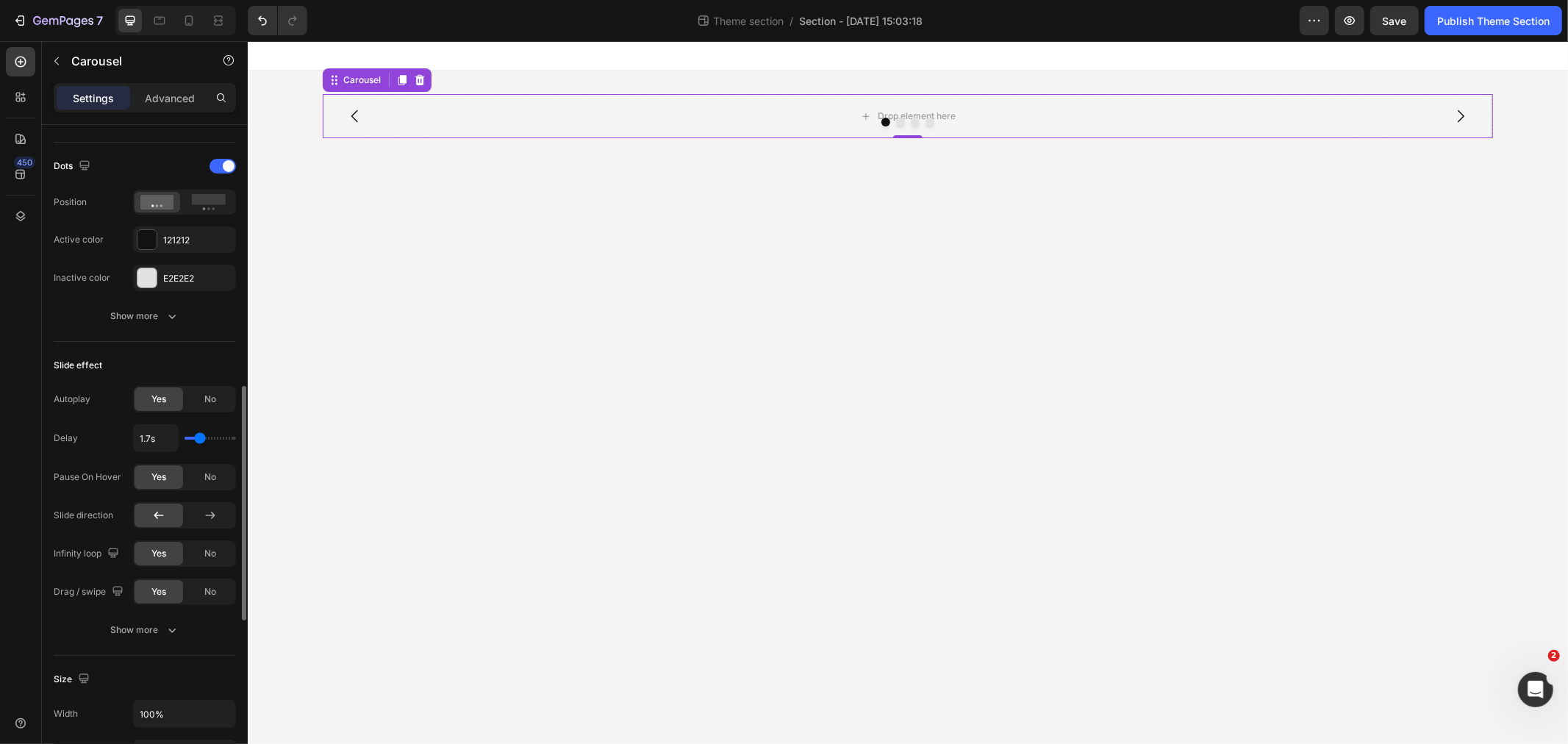
type input "2s"
type input "2"
type input "2.7s"
type input "2.7"
type input "2.9s"
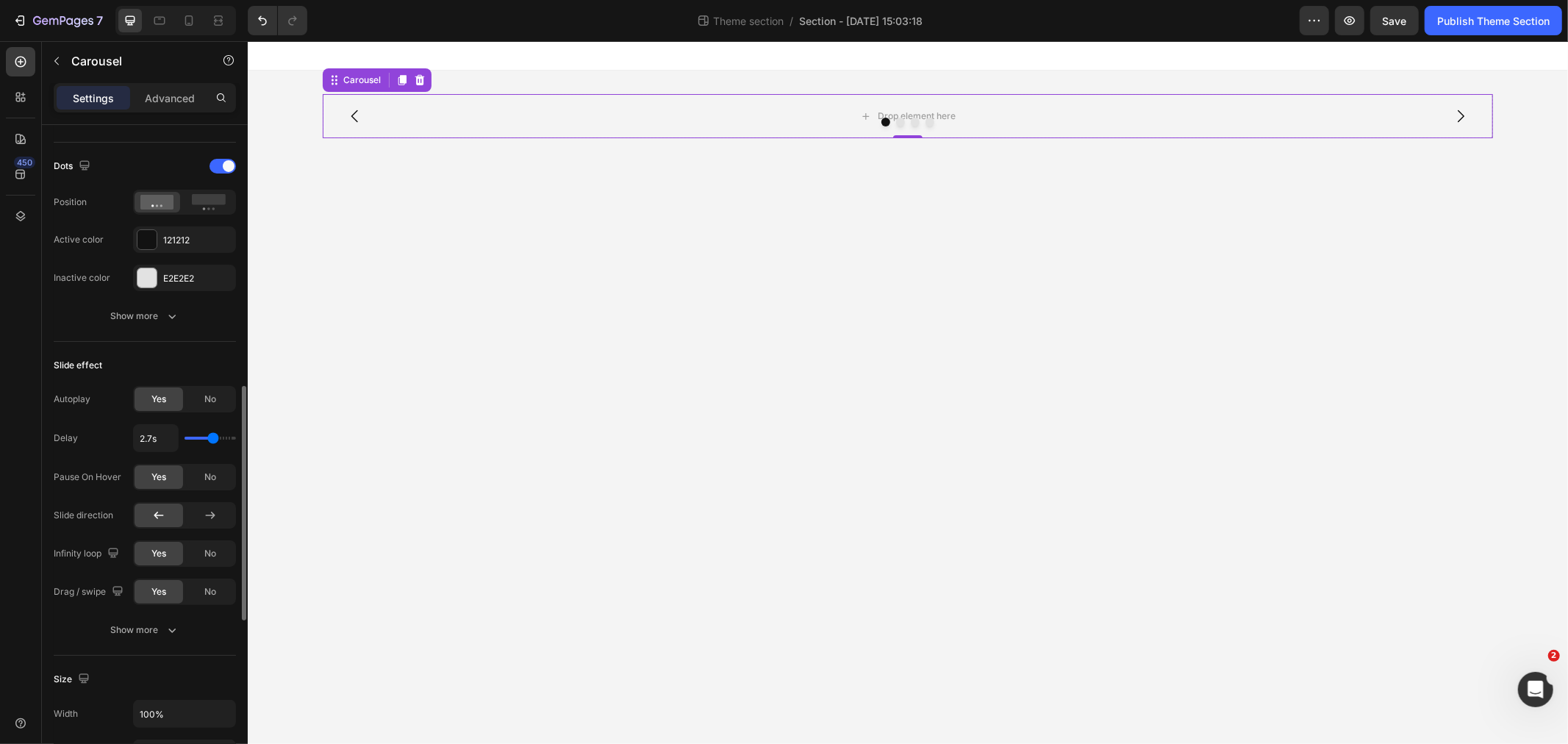
type input "2.9"
type input "3s"
type input "3"
type input "3.1s"
type input "3.1"
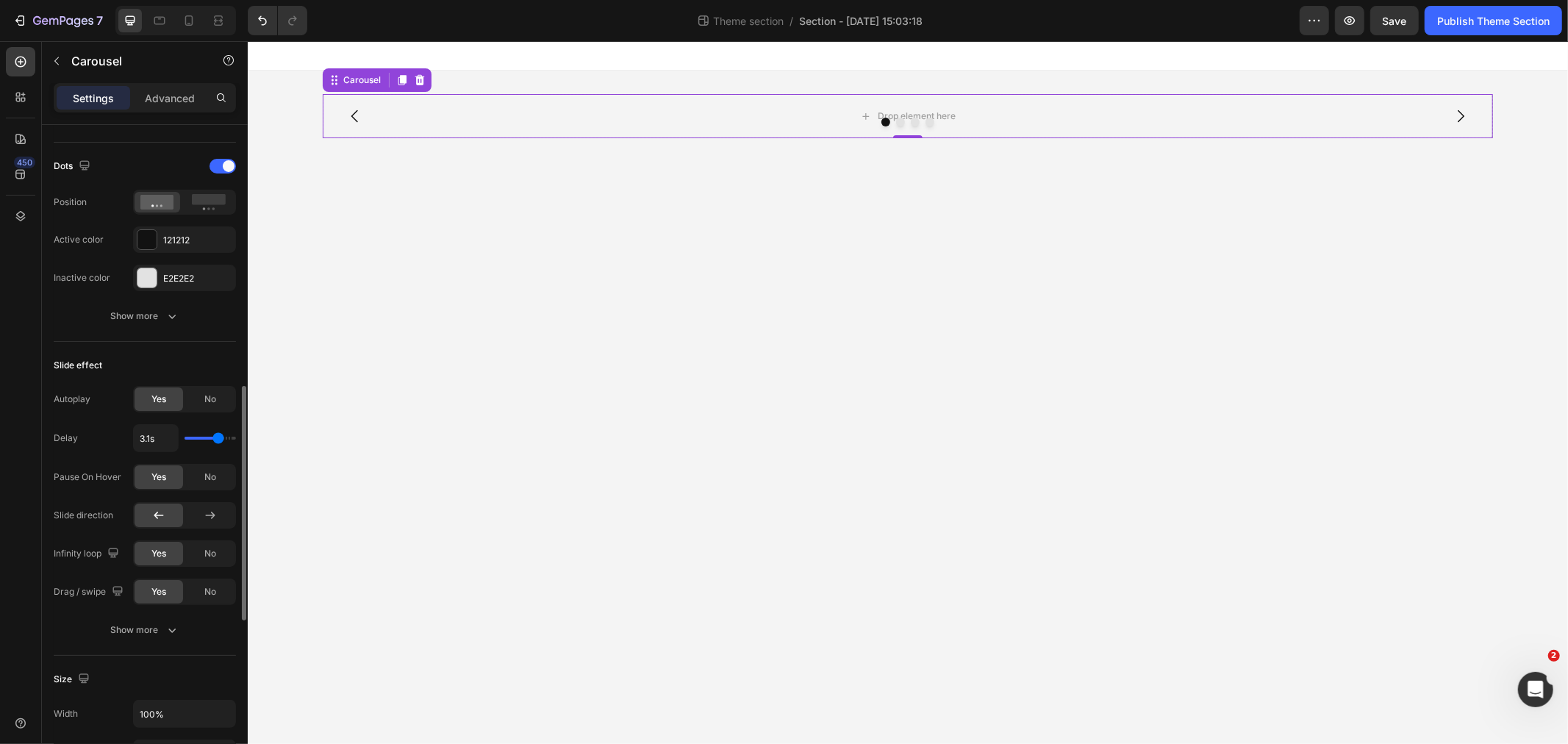
type input "3.2s"
type input "3.2"
type input "3.5s"
type input "3.5"
type input "3.7s"
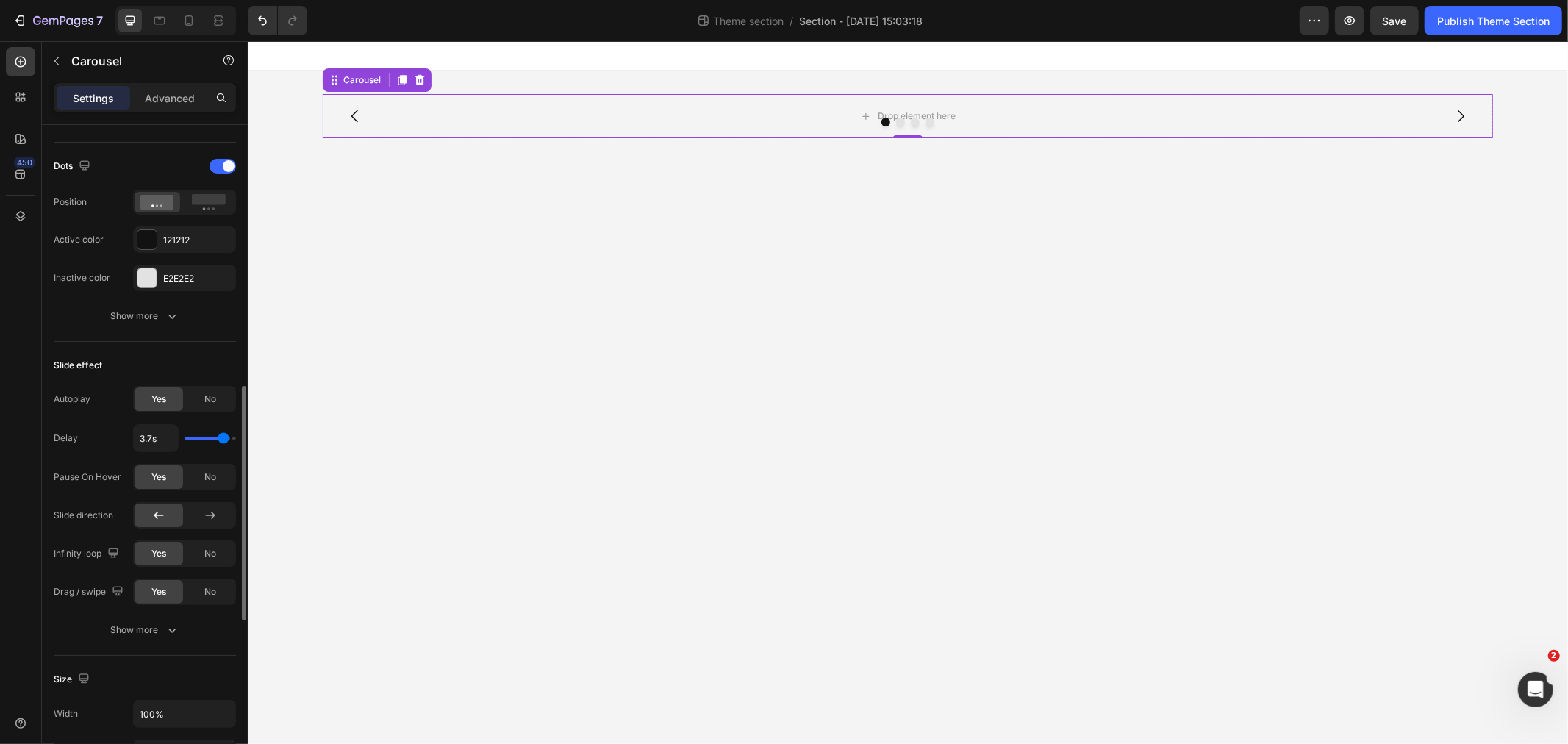
type input "3.7"
type input "3.8s"
type input "3.8"
type input "4s"
drag, startPoint x: 198, startPoint y: 437, endPoint x: 265, endPoint y: 437, distance: 67.0
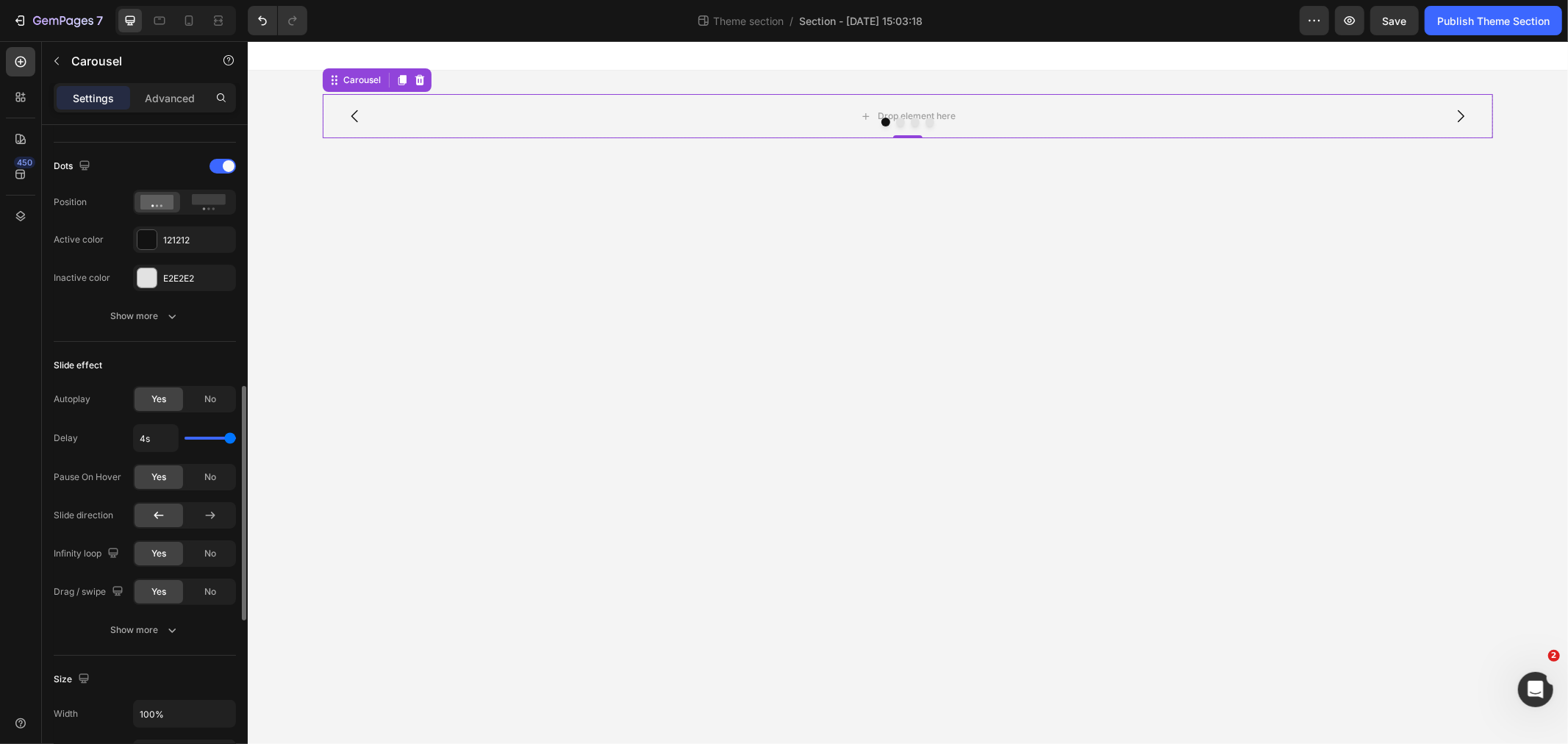
type input "4"
click at [236, 437] on input "range" at bounding box center [210, 437] width 52 height 3
click at [214, 510] on icon at bounding box center [210, 515] width 15 height 15
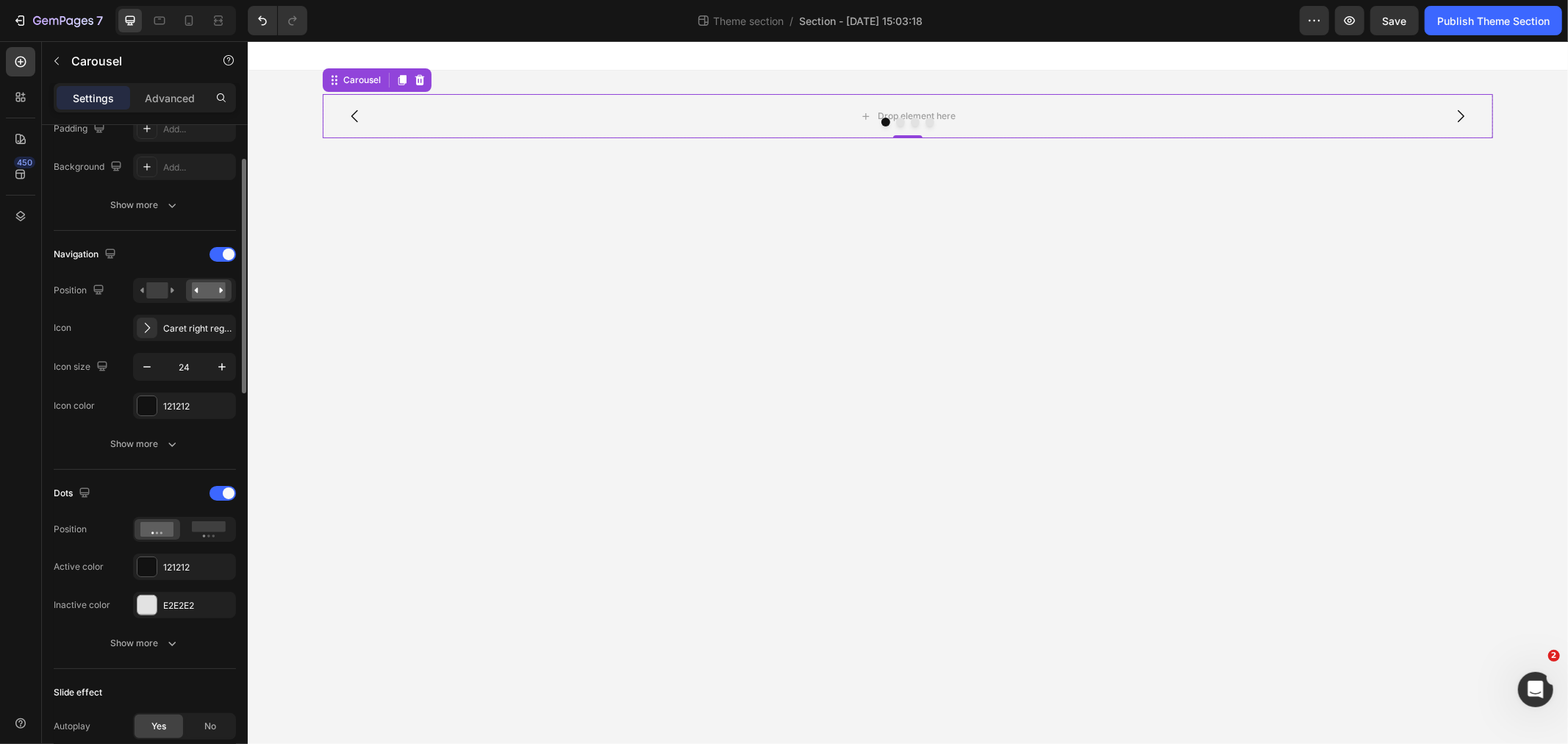
scroll to position [326, 0]
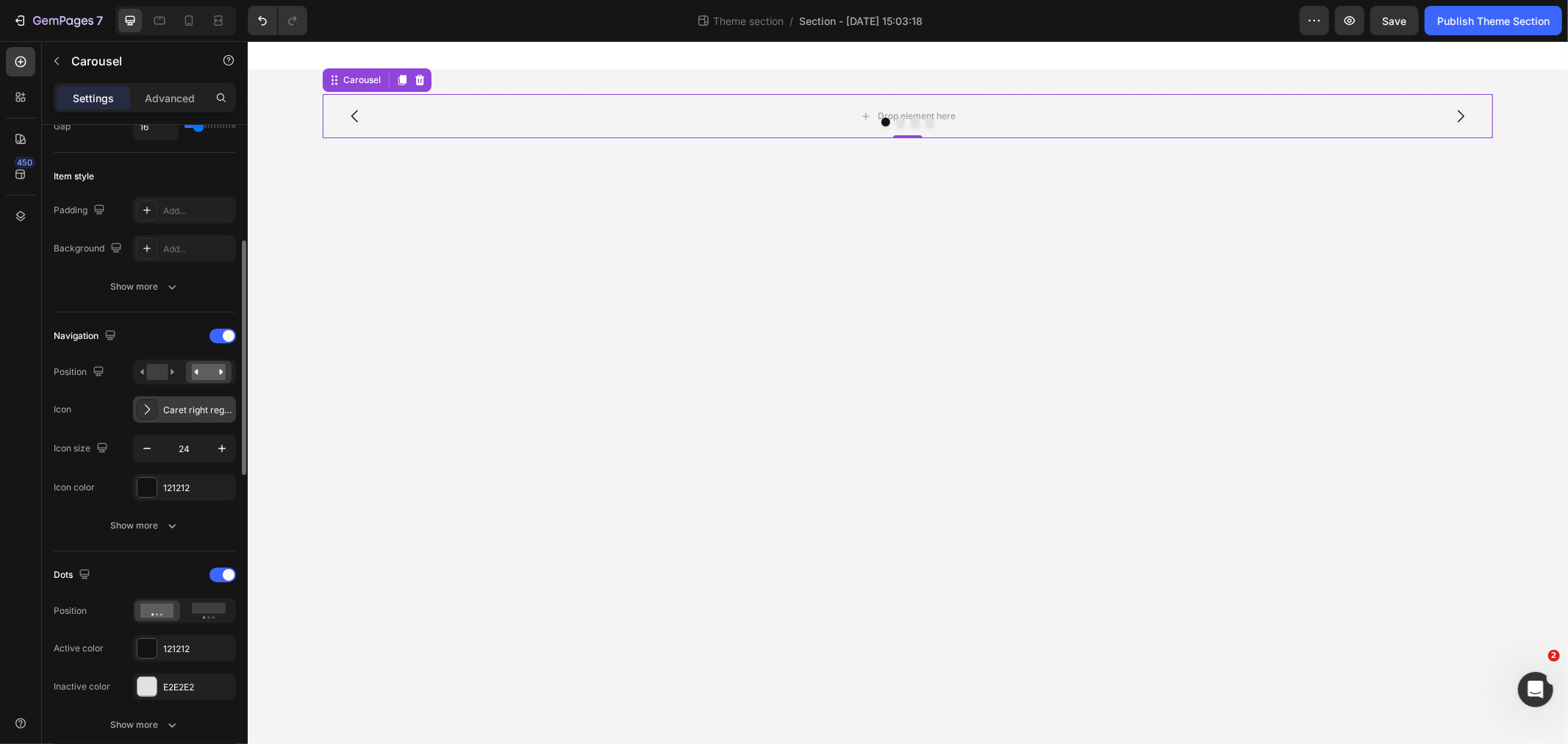
click at [171, 416] on div "Caret right regular" at bounding box center [197, 409] width 69 height 13
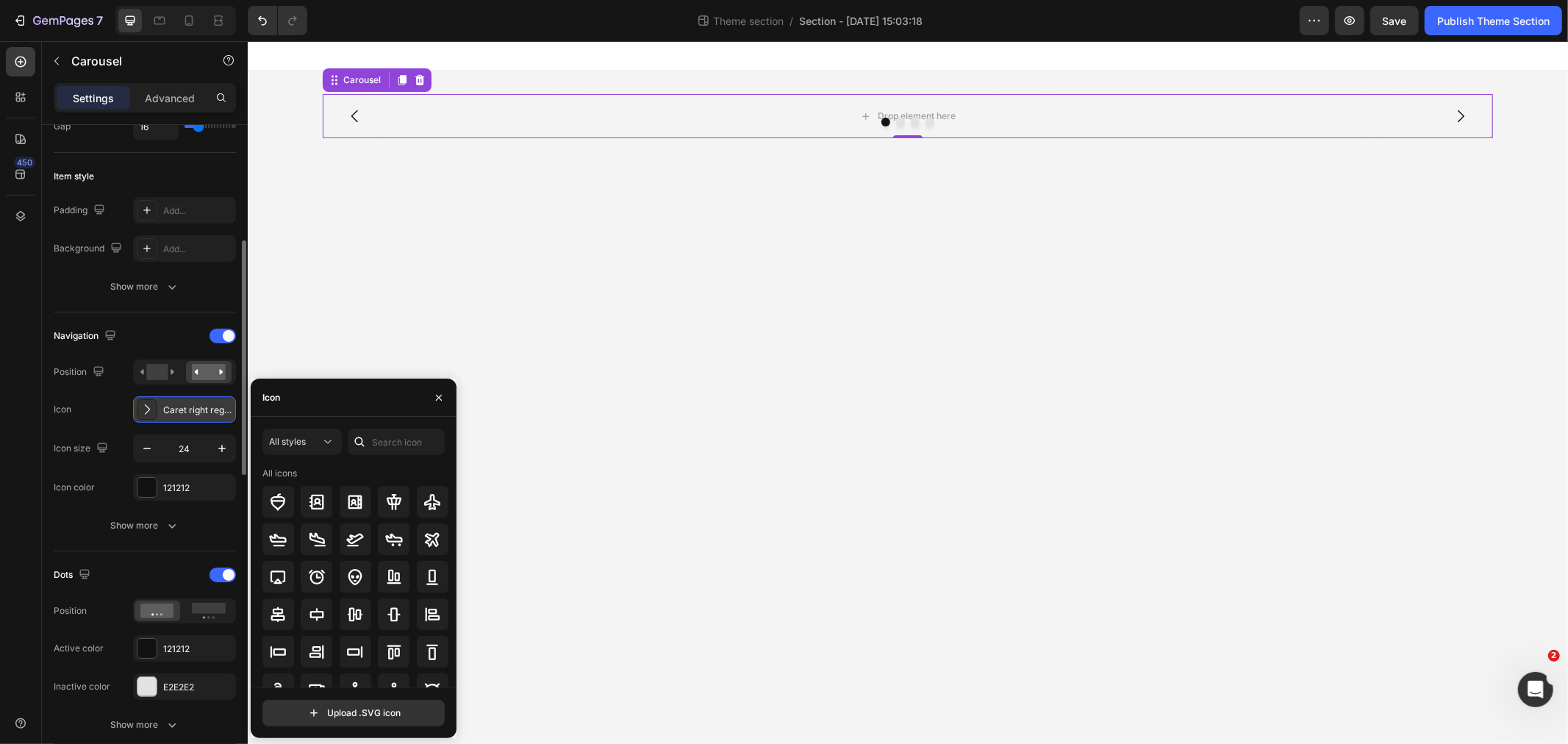
click at [171, 416] on div "Caret right regular" at bounding box center [197, 409] width 69 height 13
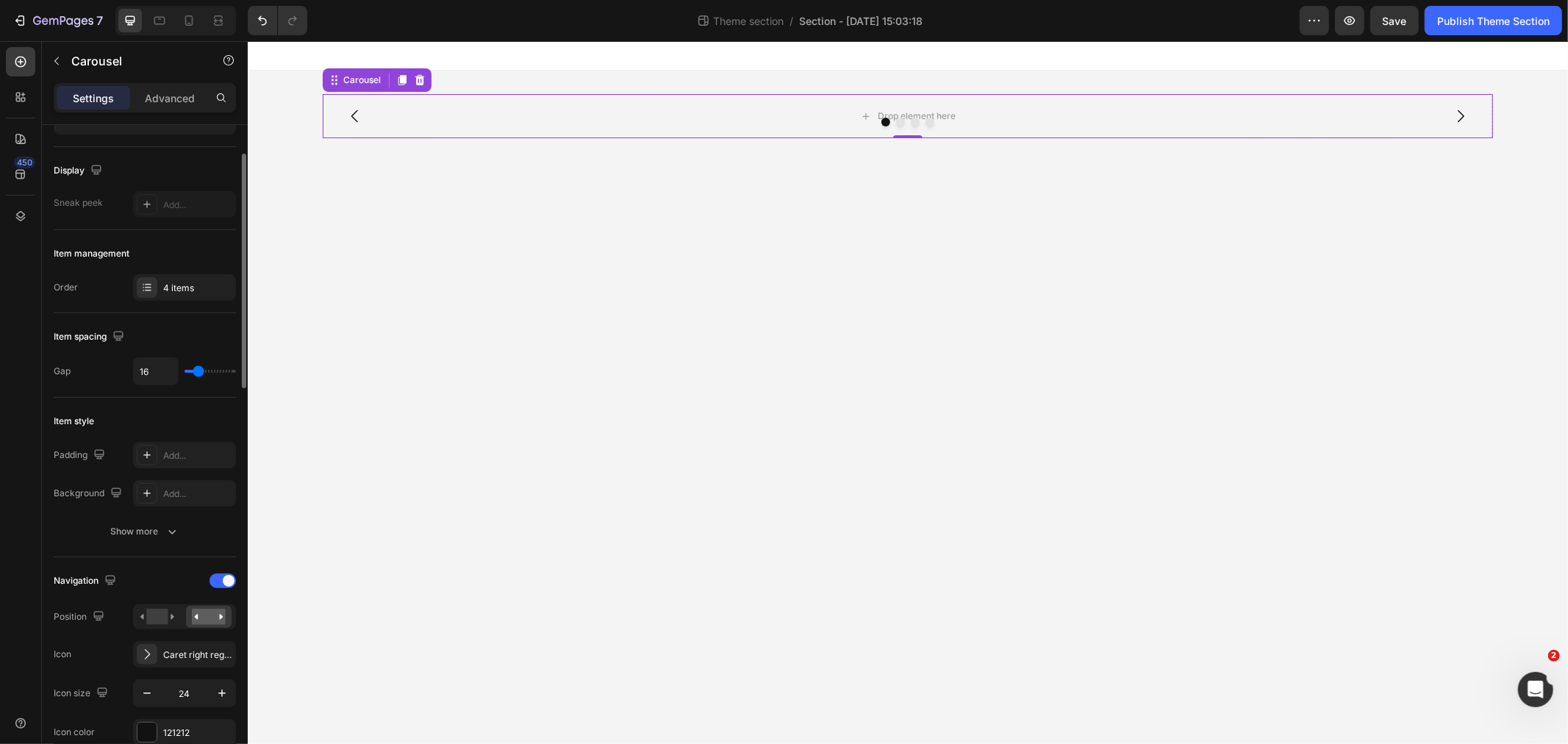
scroll to position [0, 0]
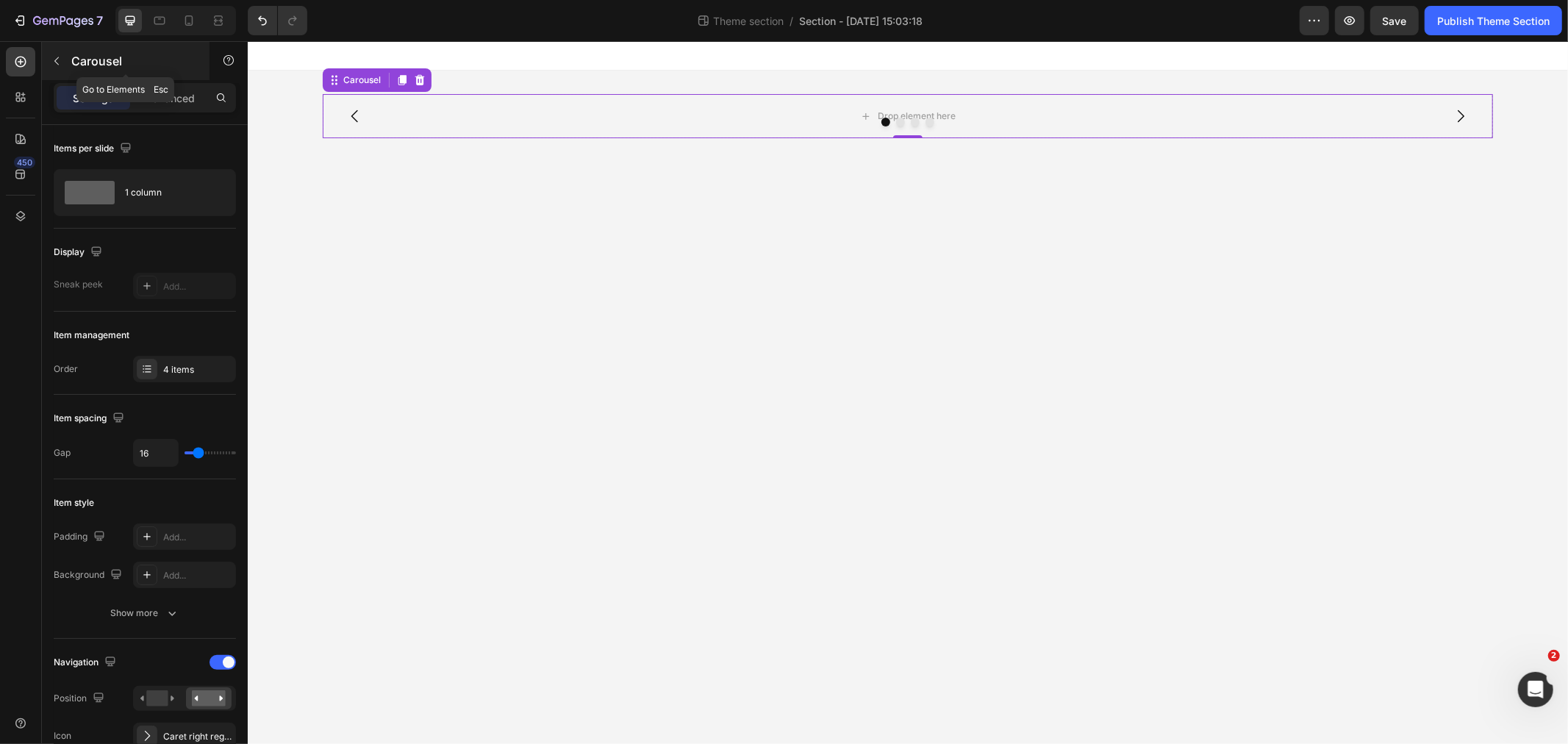
click at [49, 64] on button "button" at bounding box center [56, 60] width 23 height 23
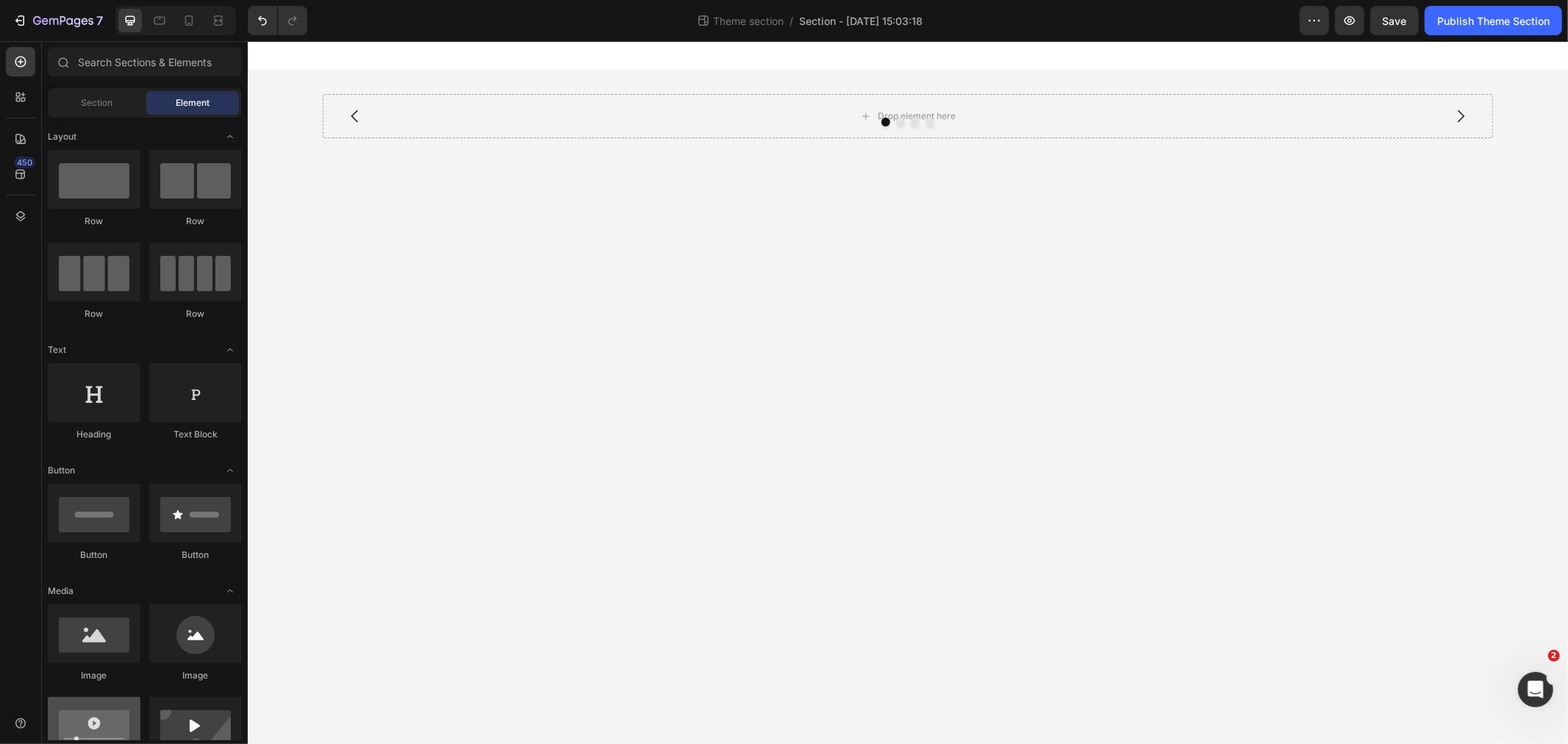
scroll to position [82, 0]
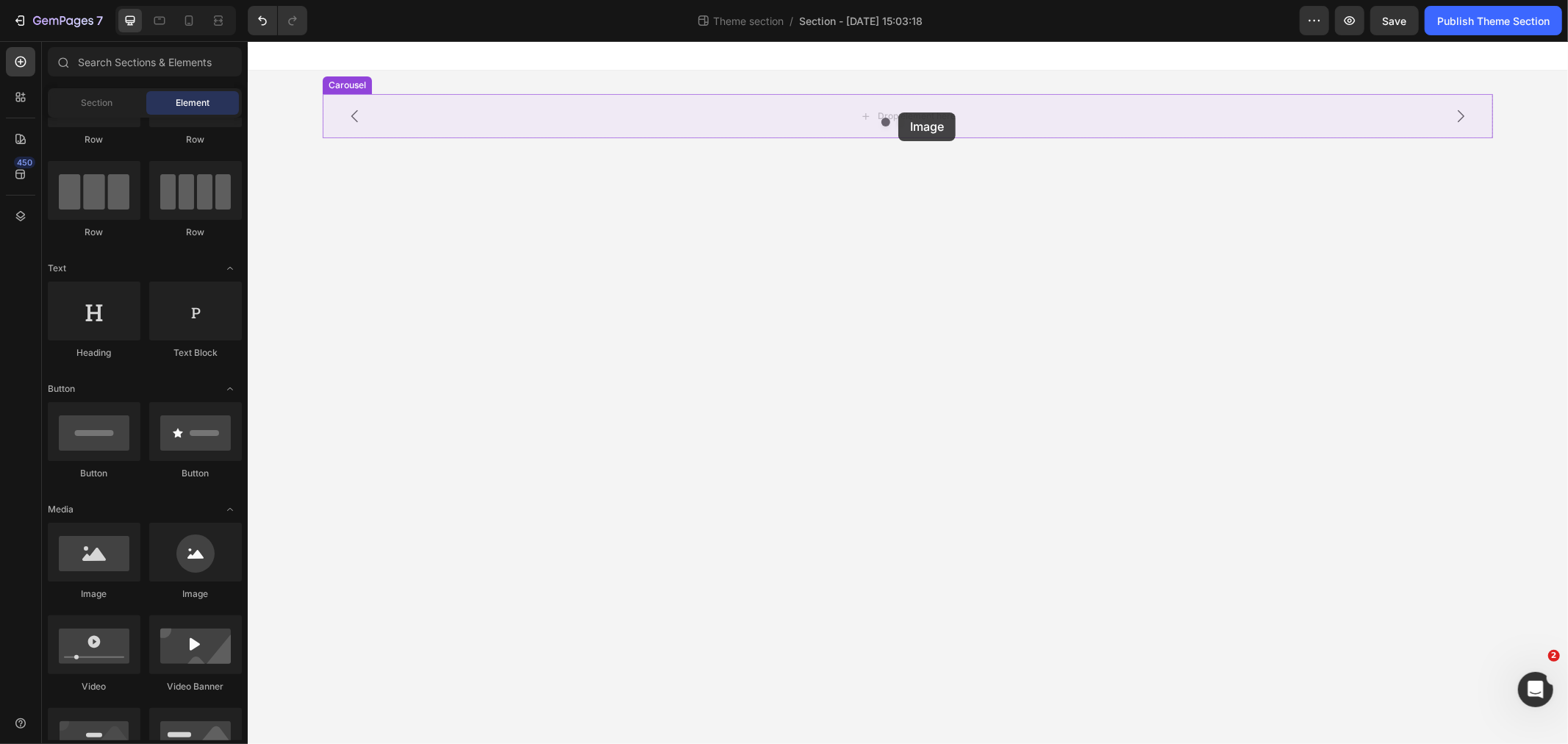
drag, startPoint x: 353, startPoint y: 597, endPoint x: 896, endPoint y: 111, distance: 728.7
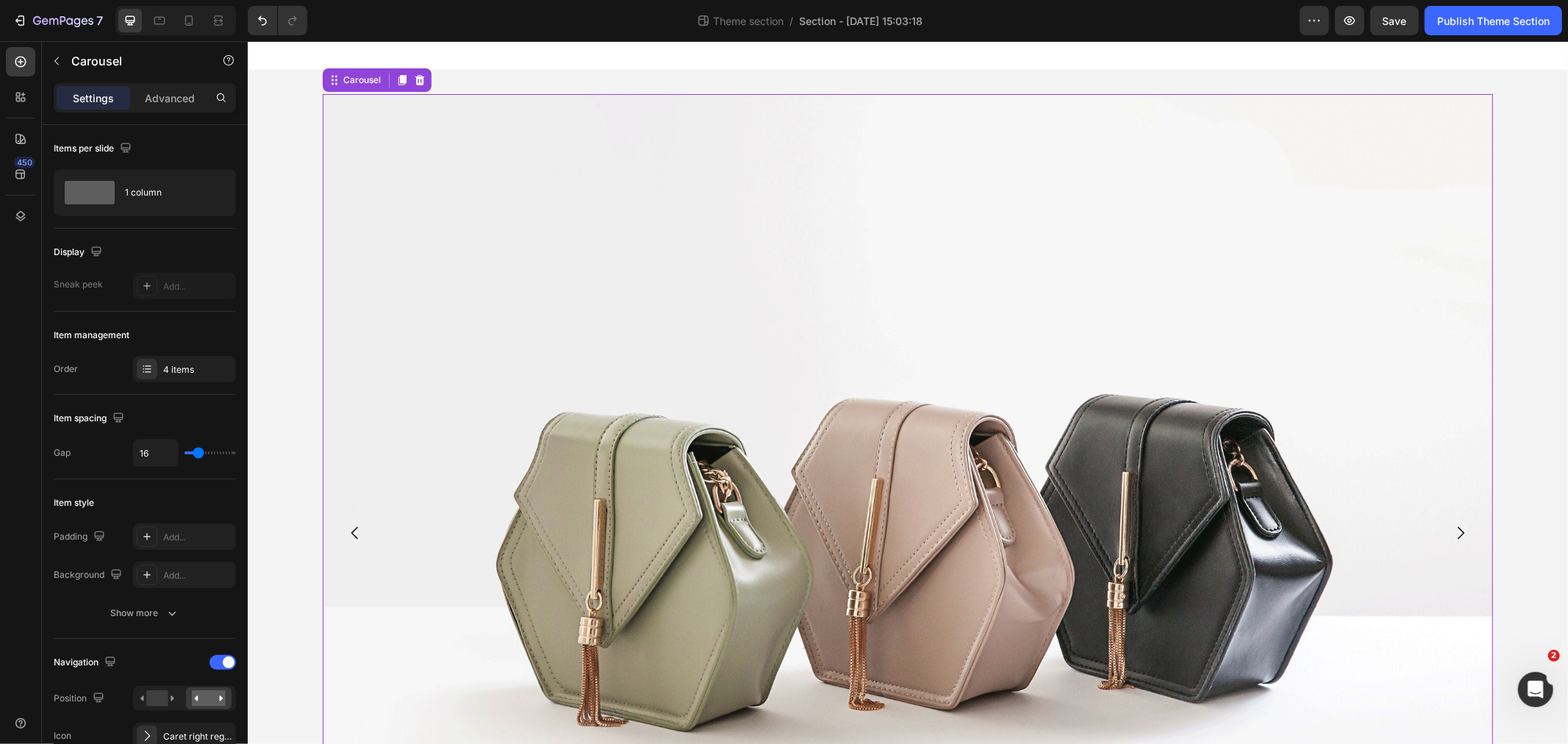
click at [1457, 531] on icon "Carousel Next Arrow" at bounding box center [1460, 532] width 7 height 13
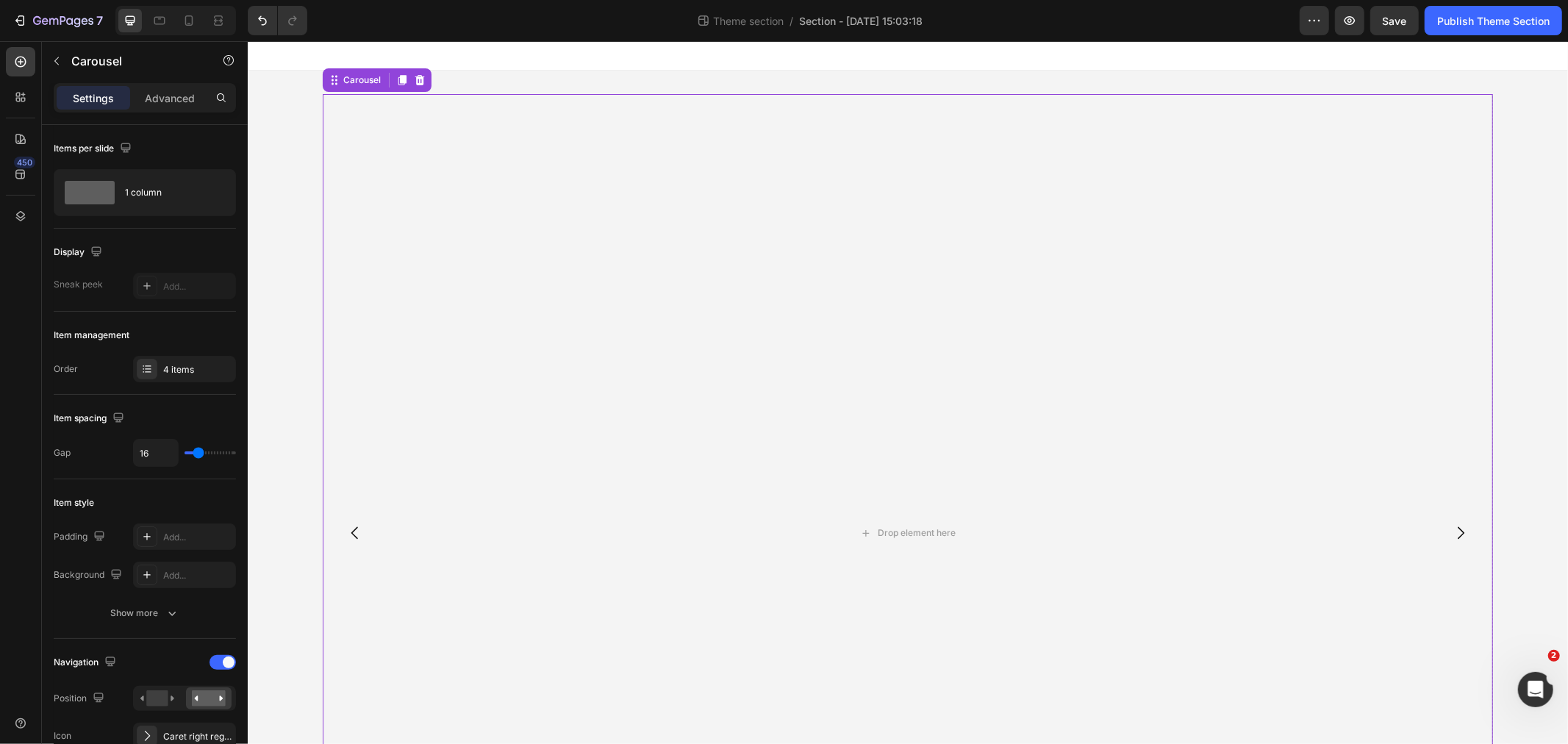
click at [347, 527] on icon "Carousel Back Arrow" at bounding box center [354, 532] width 17 height 17
click at [345, 527] on icon "Carousel Back Arrow" at bounding box center [354, 532] width 17 height 17
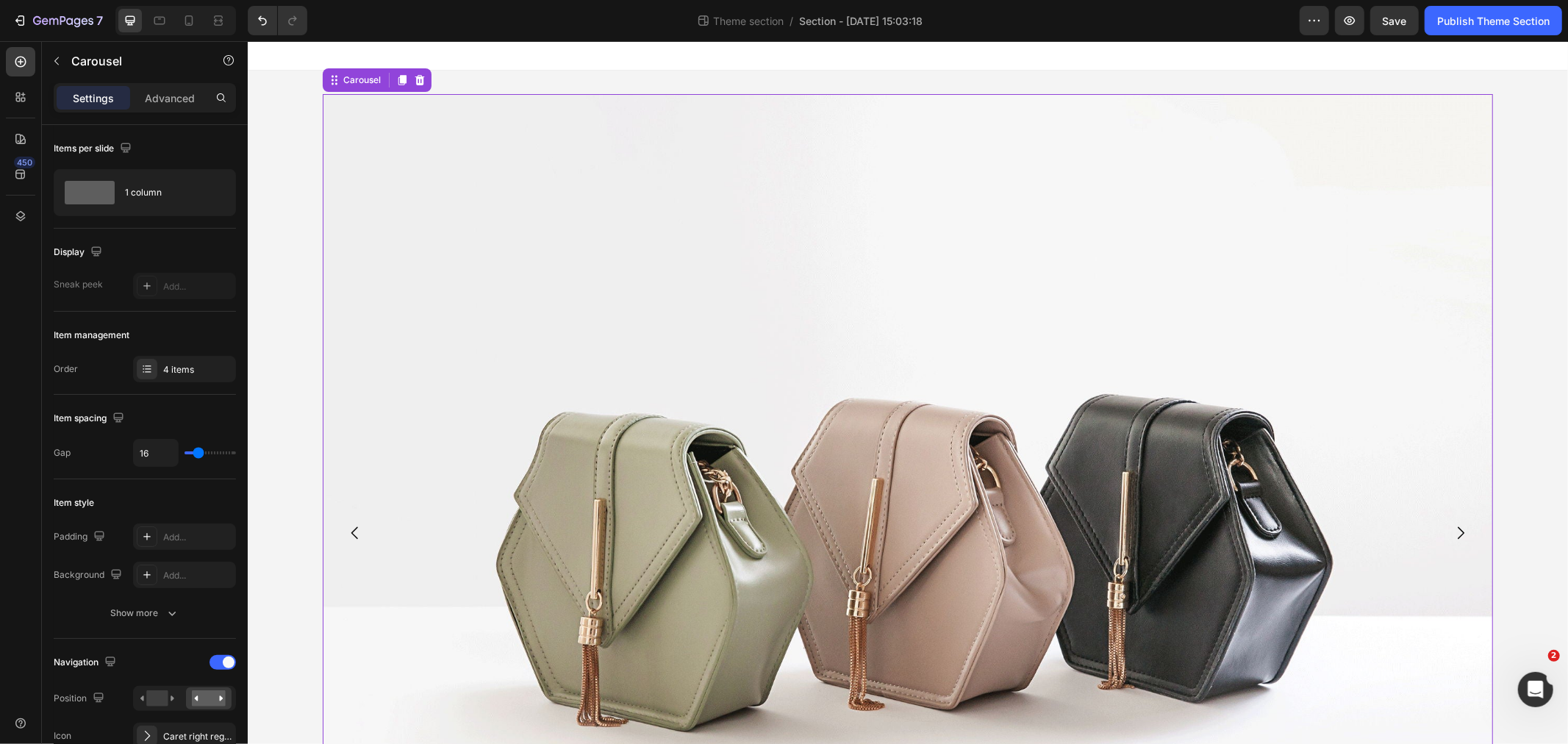
click at [345, 527] on icon "Carousel Back Arrow" at bounding box center [354, 532] width 17 height 17
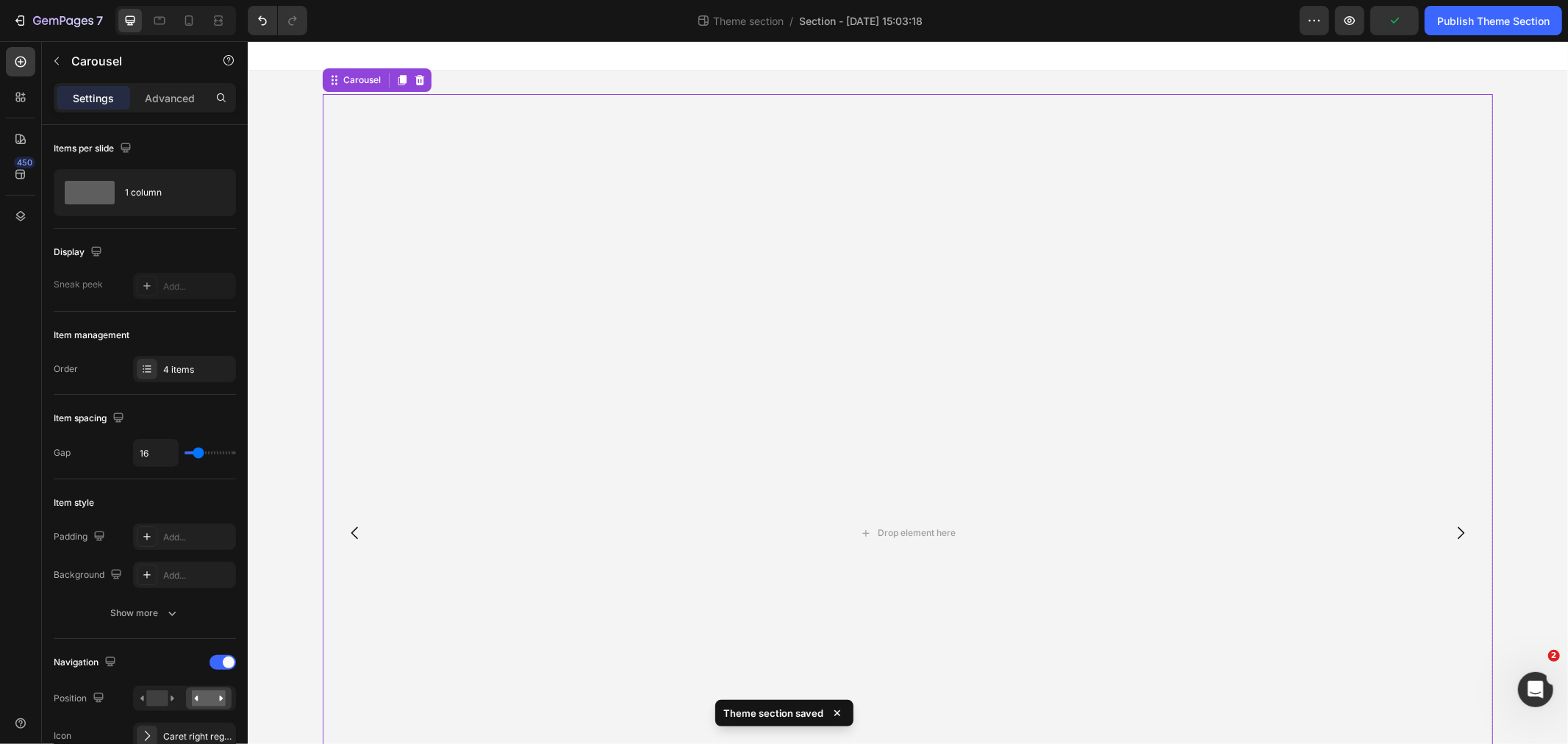
click at [345, 532] on icon "Carousel Back Arrow" at bounding box center [354, 532] width 17 height 17
click at [1451, 536] on icon "Carousel Next Arrow" at bounding box center [1459, 532] width 17 height 17
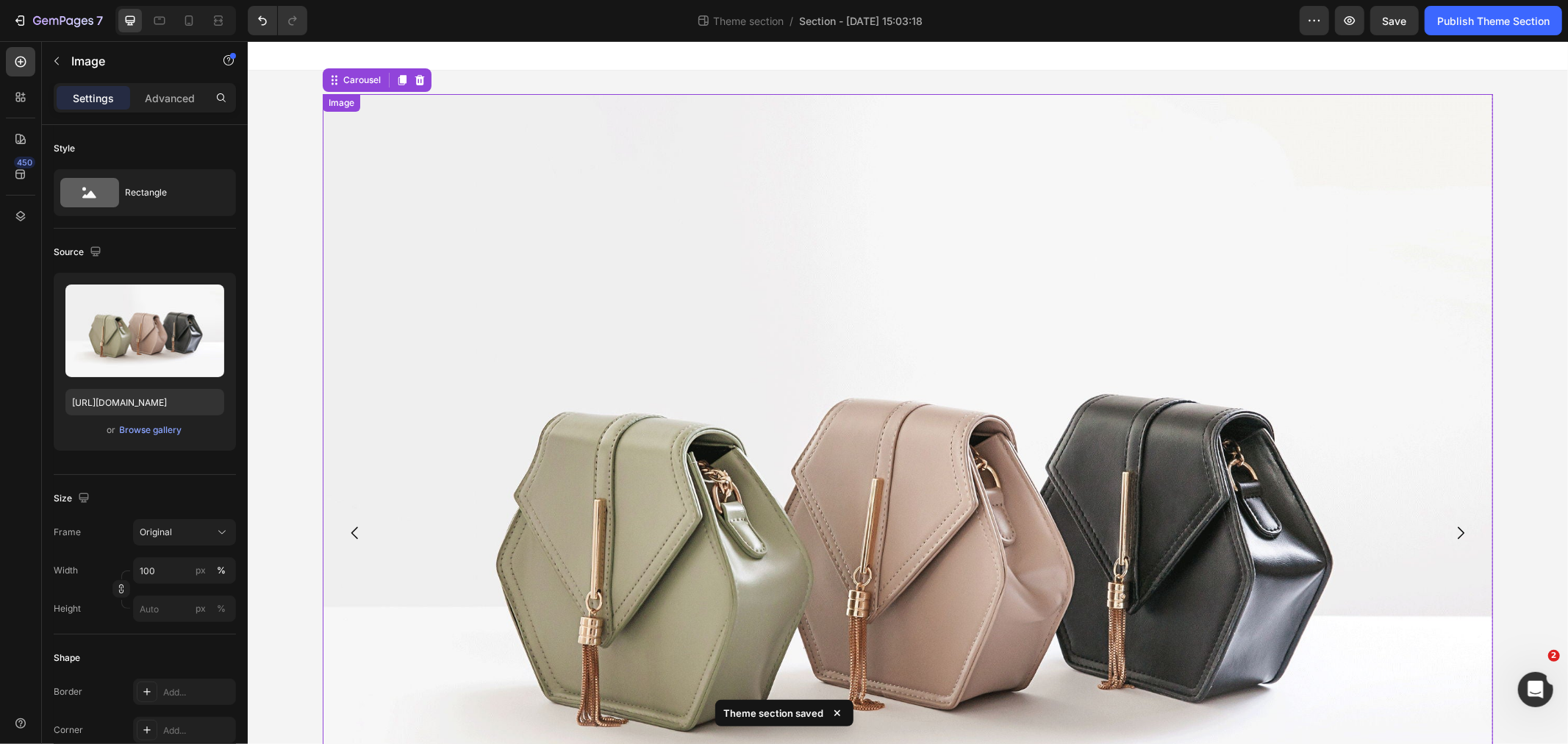
click at [887, 463] on img at bounding box center [907, 531] width 1170 height 877
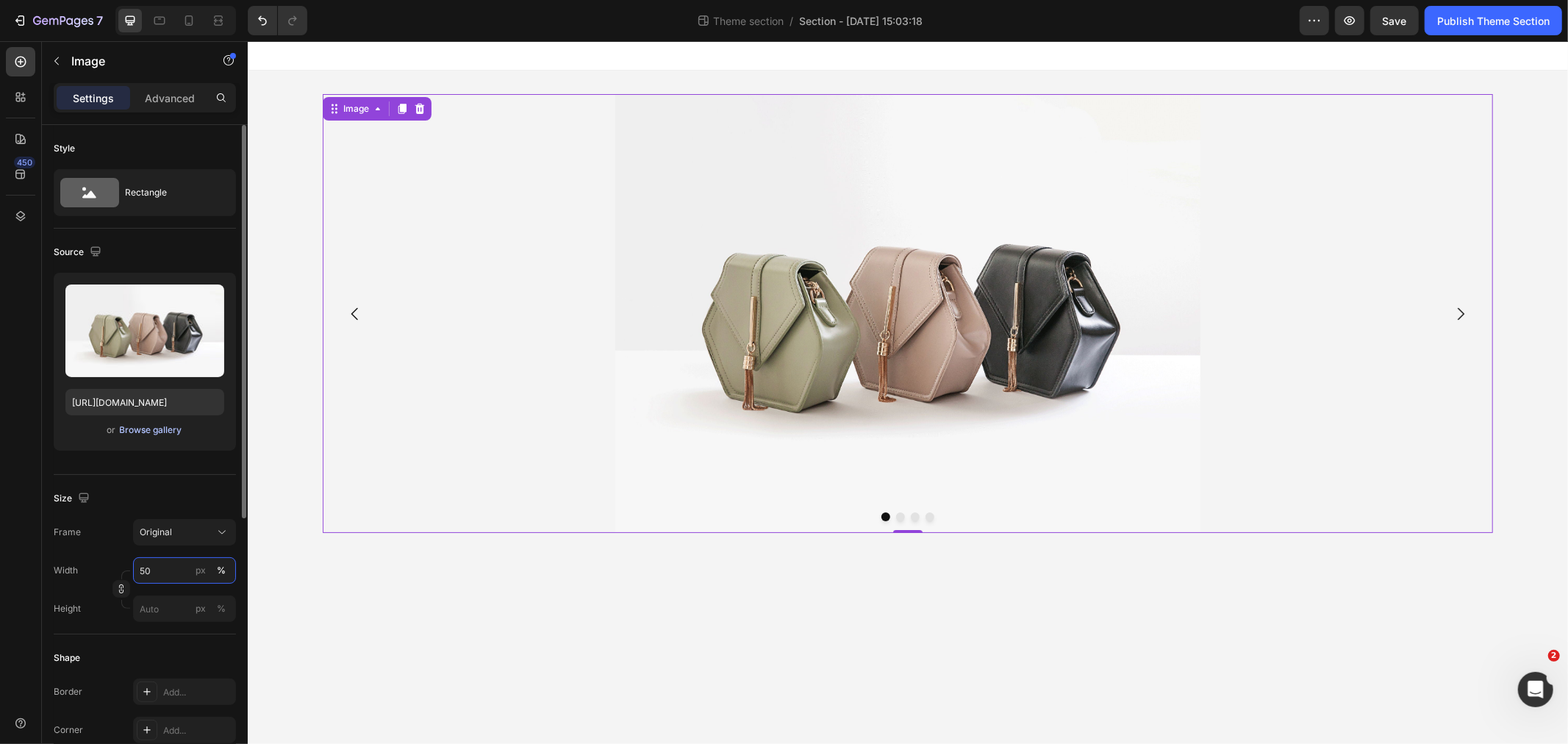
type input "50"
click at [145, 429] on div "Browse gallery" at bounding box center [151, 429] width 63 height 13
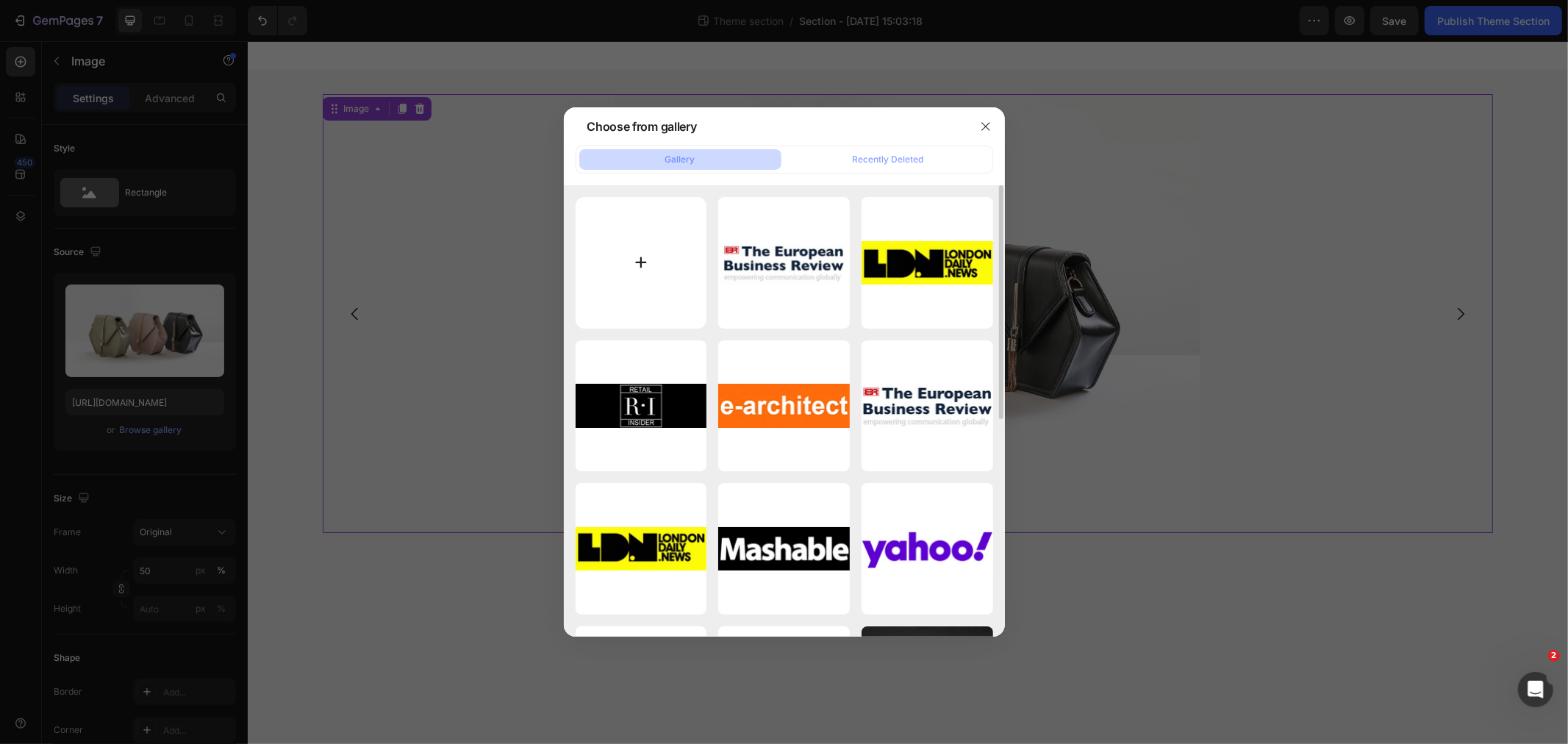
click at [619, 278] on input "file" at bounding box center [641, 263] width 132 height 132
type input "C:\fakepath\spring sale cry wolf outdoor pool table save £200 desktop.png"
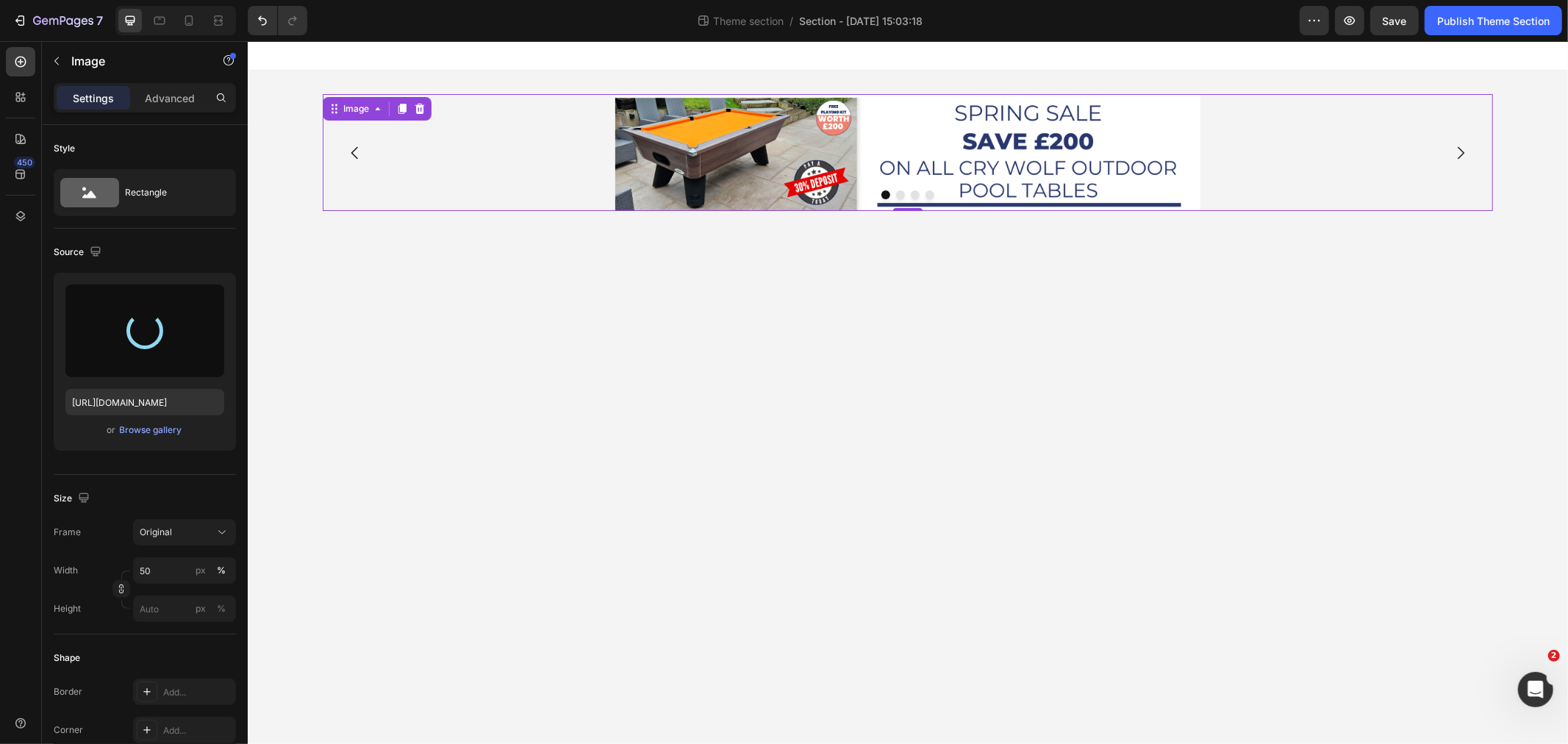
type input "[URL][DOMAIN_NAME]"
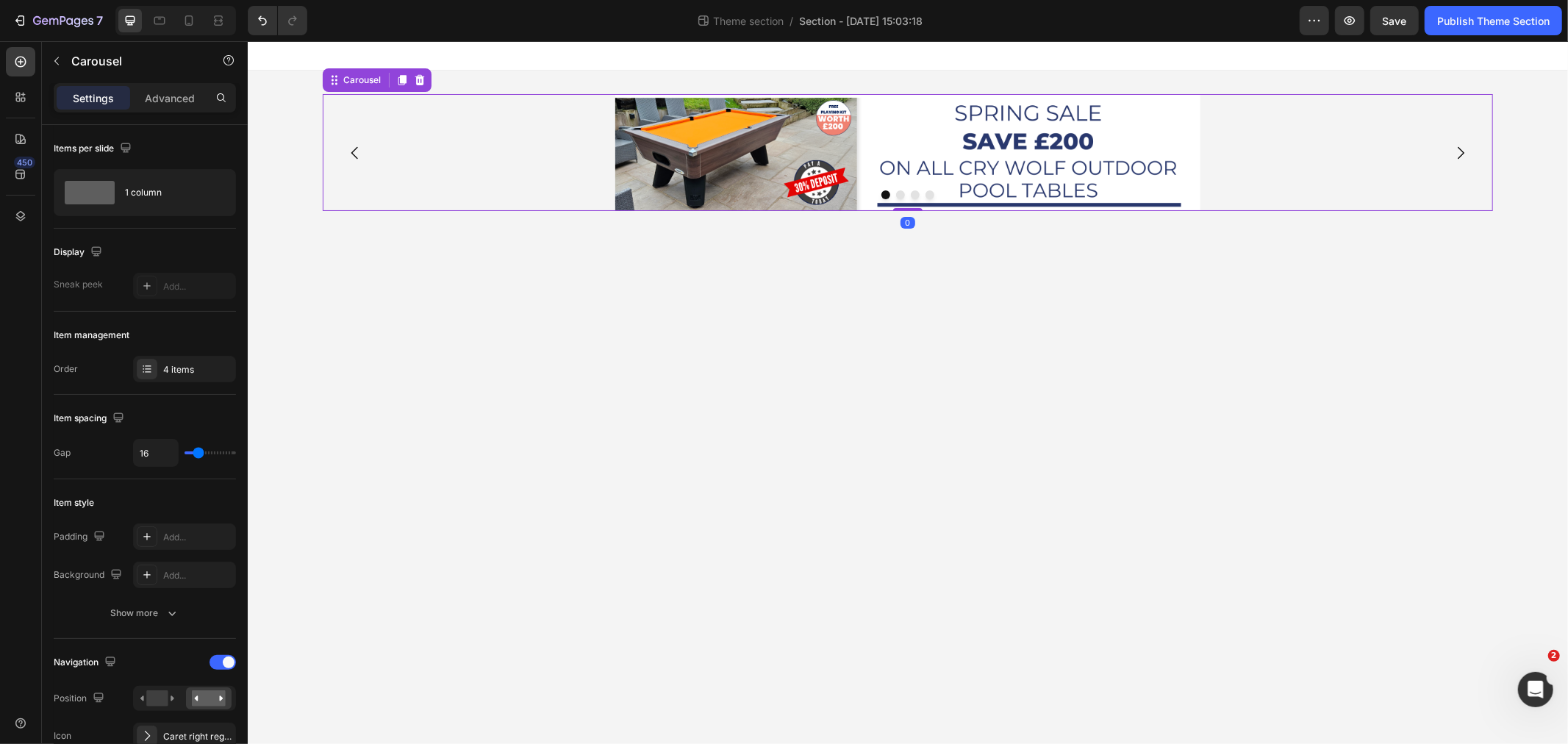
click at [1461, 146] on icon "Carousel Next Arrow" at bounding box center [1459, 152] width 17 height 17
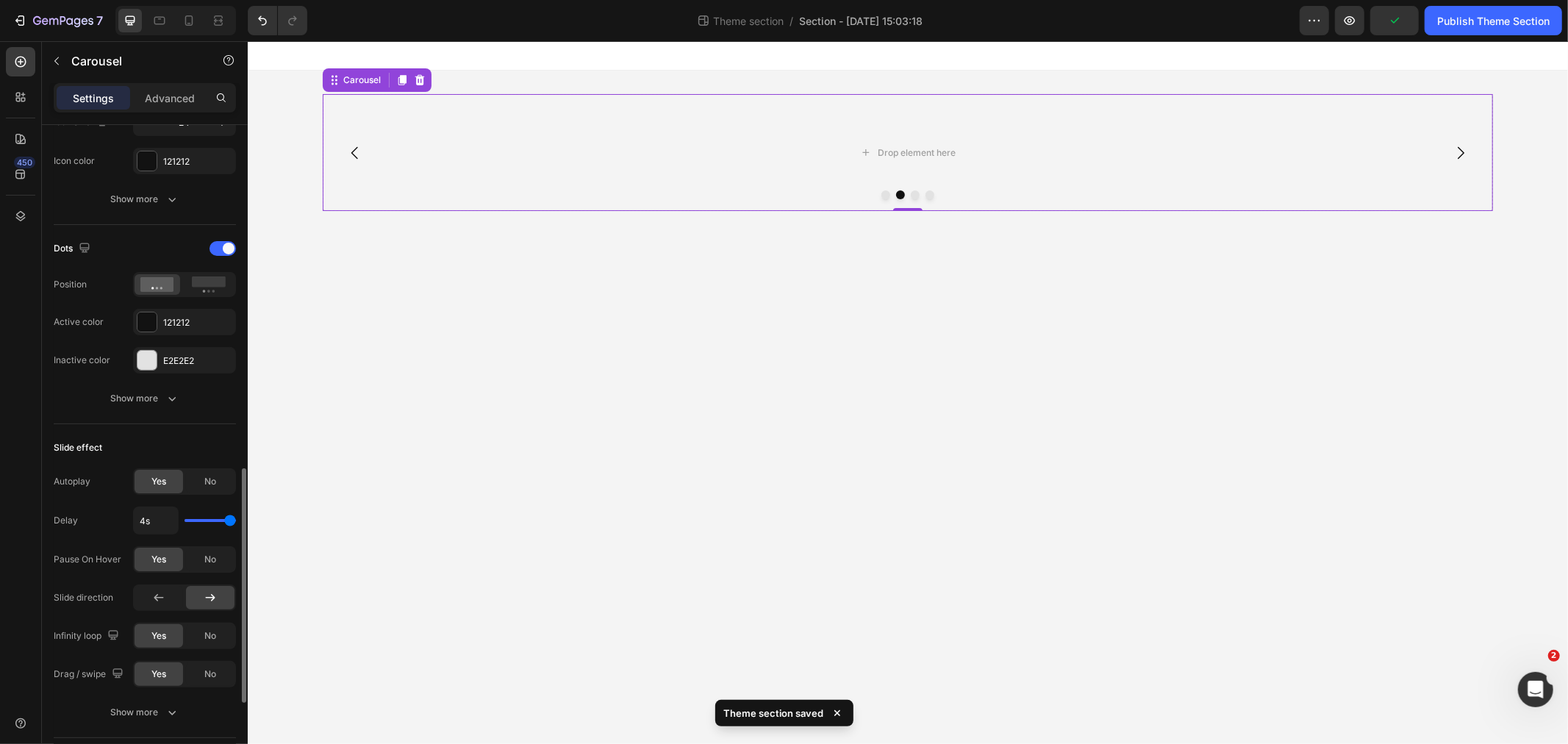
scroll to position [735, 0]
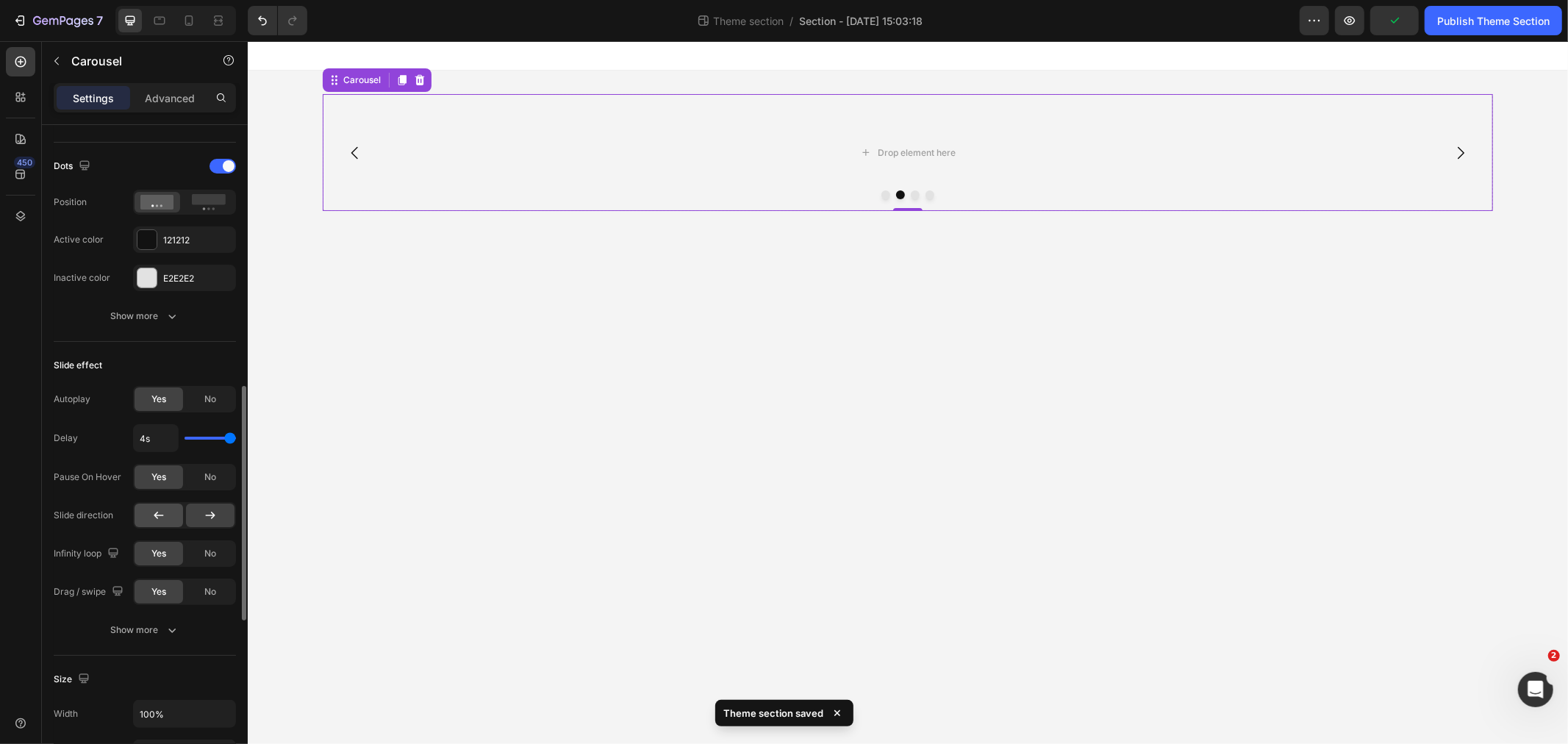
click at [152, 518] on icon at bounding box center [159, 515] width 15 height 15
click at [345, 155] on icon "Carousel Back Arrow" at bounding box center [354, 152] width 17 height 17
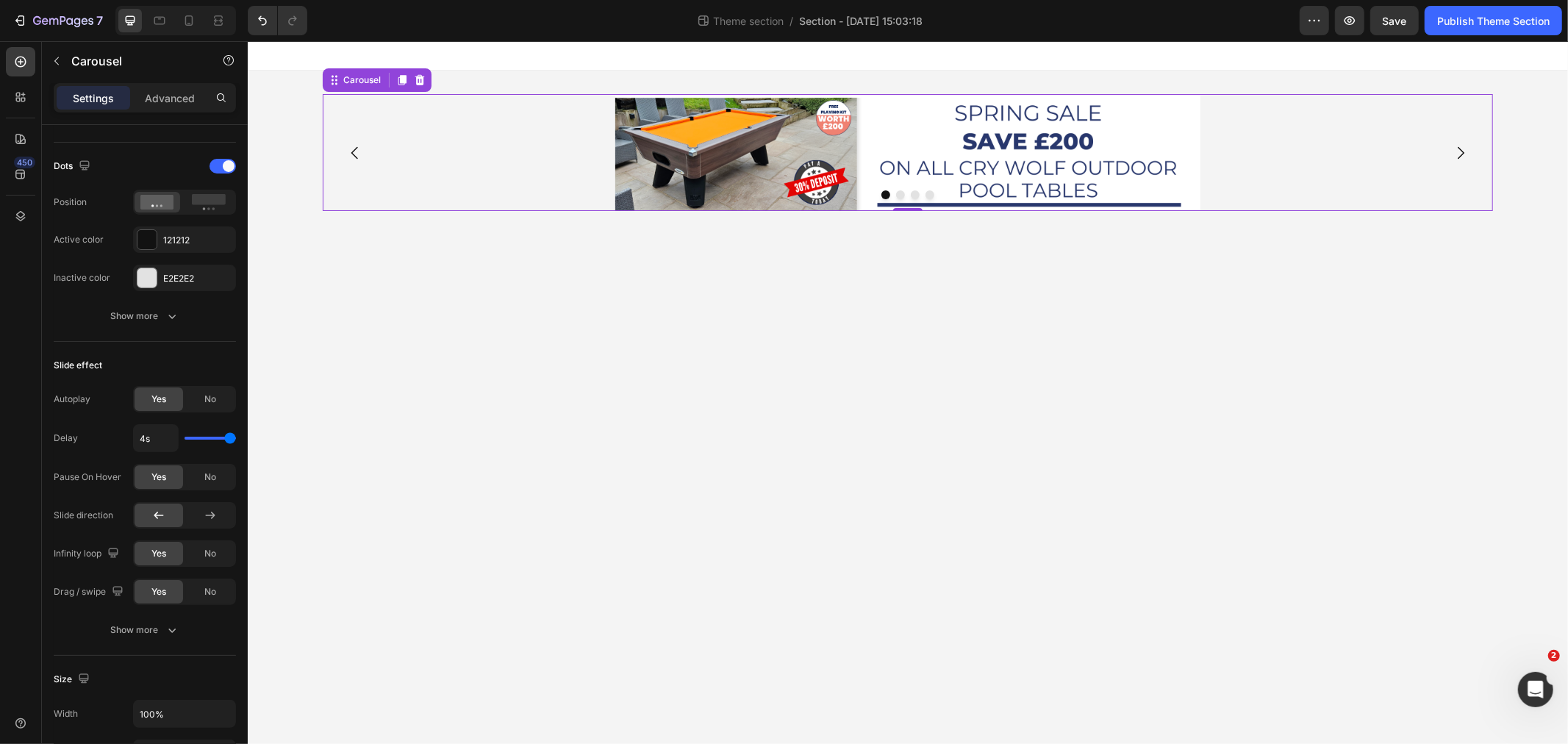
click at [1467, 150] on icon "Carousel Next Arrow" at bounding box center [1459, 152] width 17 height 17
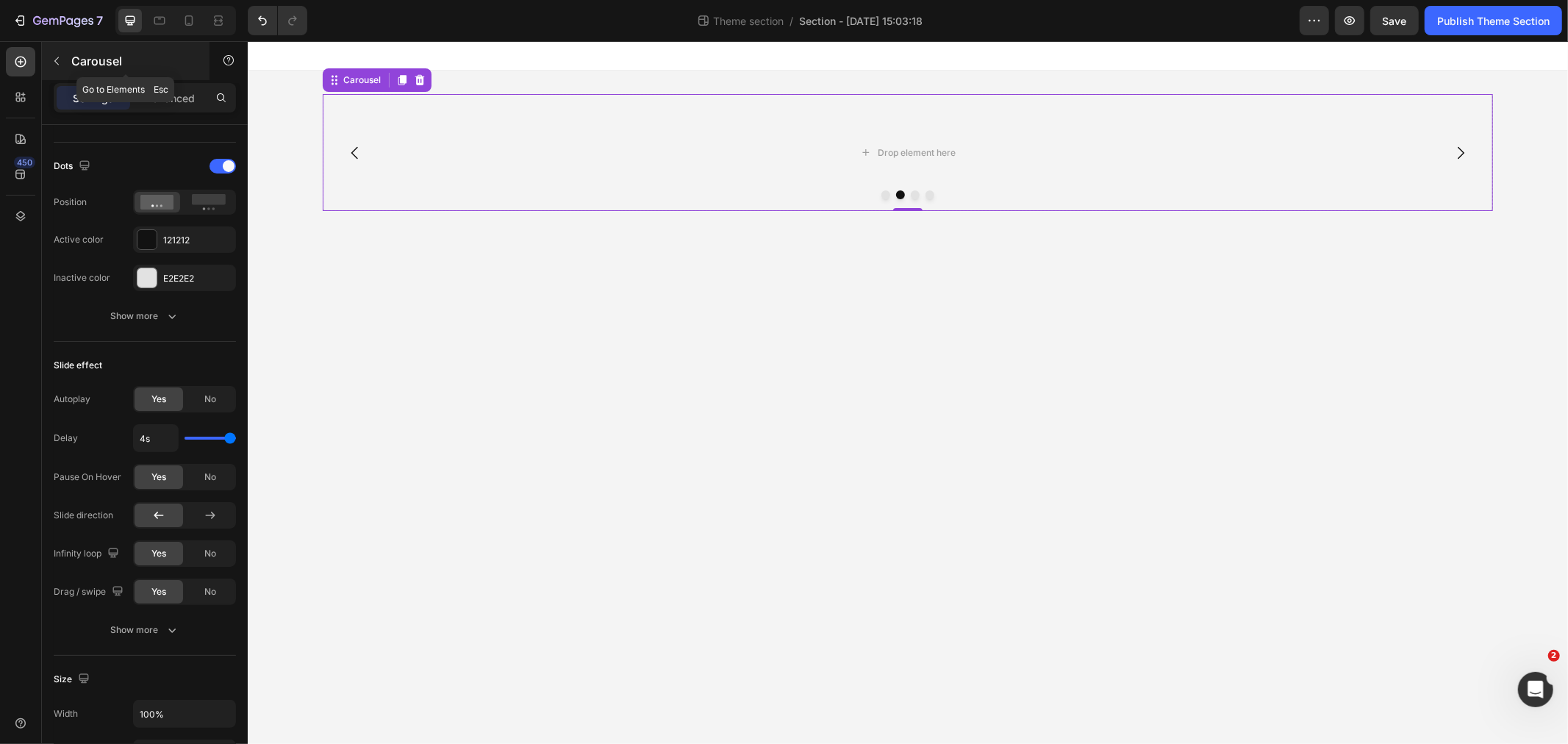
click at [49, 52] on button "button" at bounding box center [56, 60] width 23 height 23
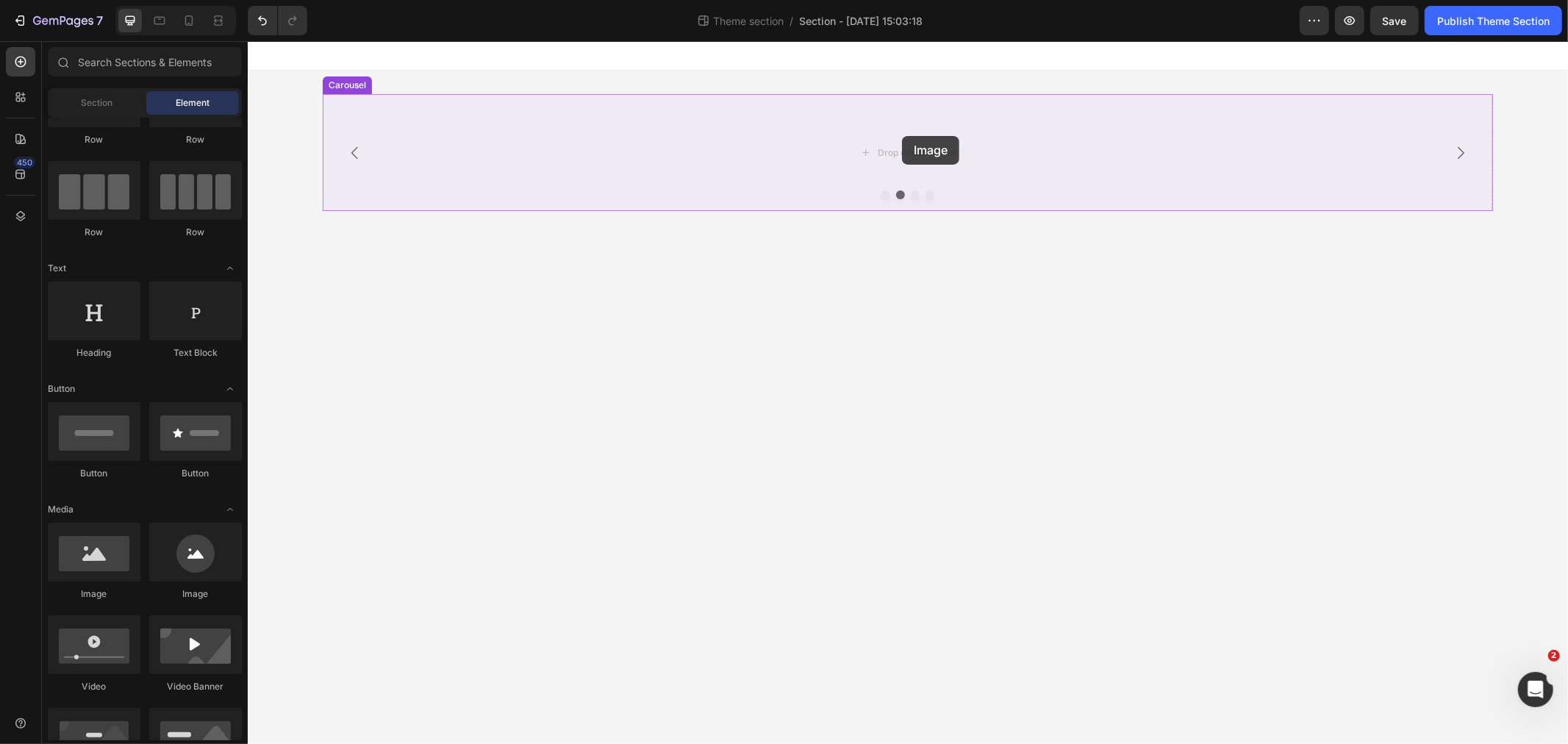
drag, startPoint x: 343, startPoint y: 593, endPoint x: 900, endPoint y: 135, distance: 721.1
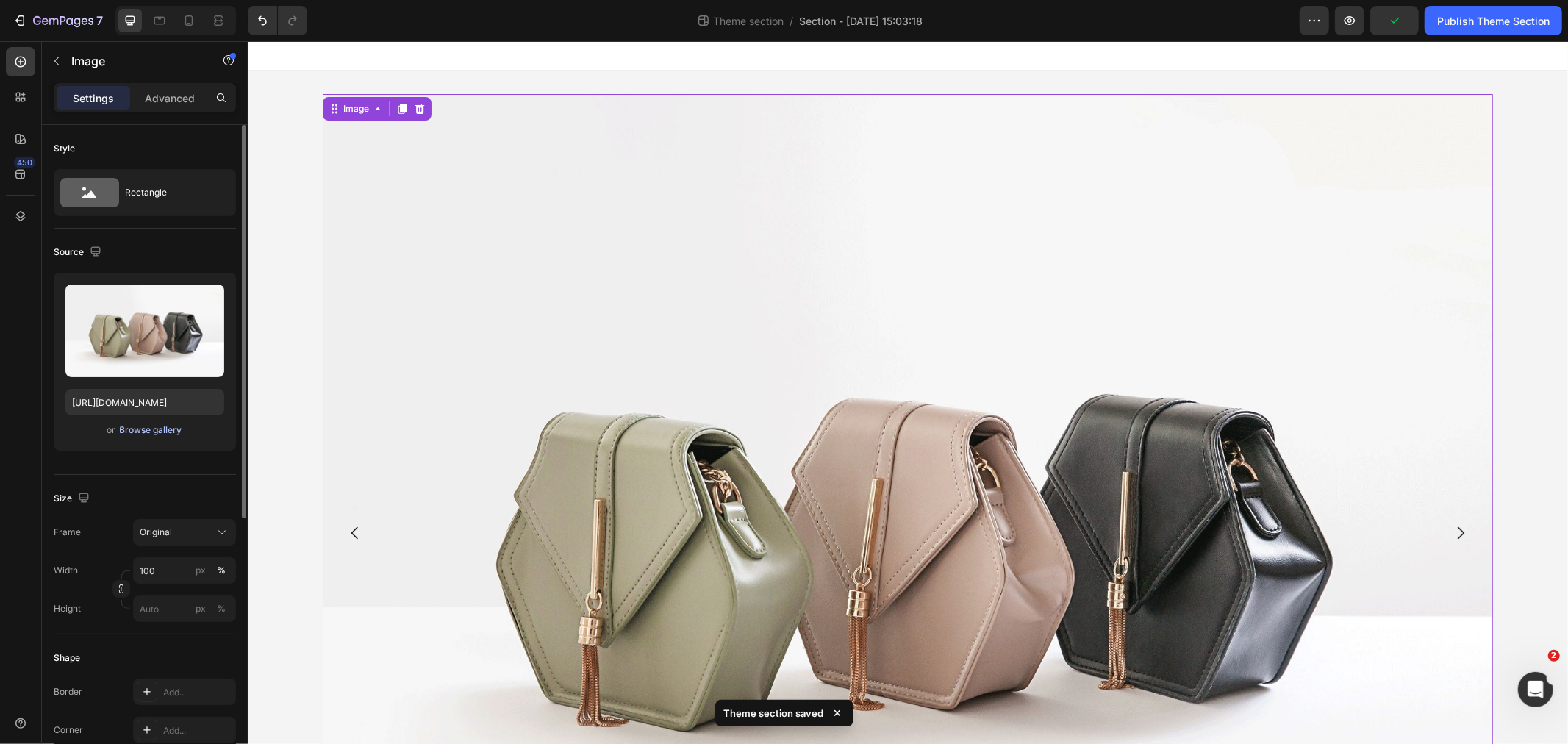
click at [137, 430] on div "Browse gallery" at bounding box center [151, 429] width 63 height 13
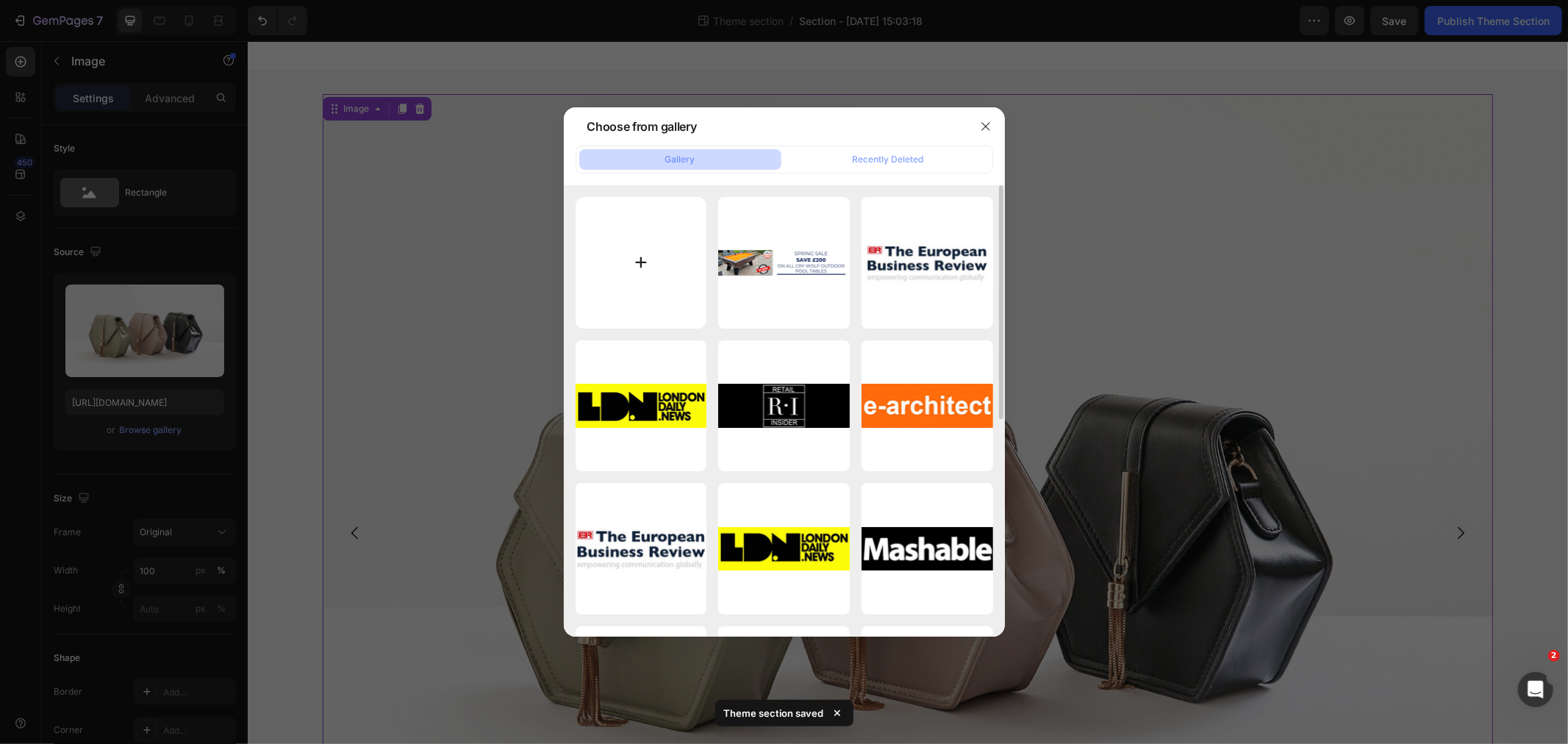
drag, startPoint x: 637, startPoint y: 273, endPoint x: 629, endPoint y: 278, distance: 9.4
click at [629, 278] on input "file" at bounding box center [641, 263] width 132 height 132
type input "C:\fakepath\outdoor pool table spring sale banner home games room.png"
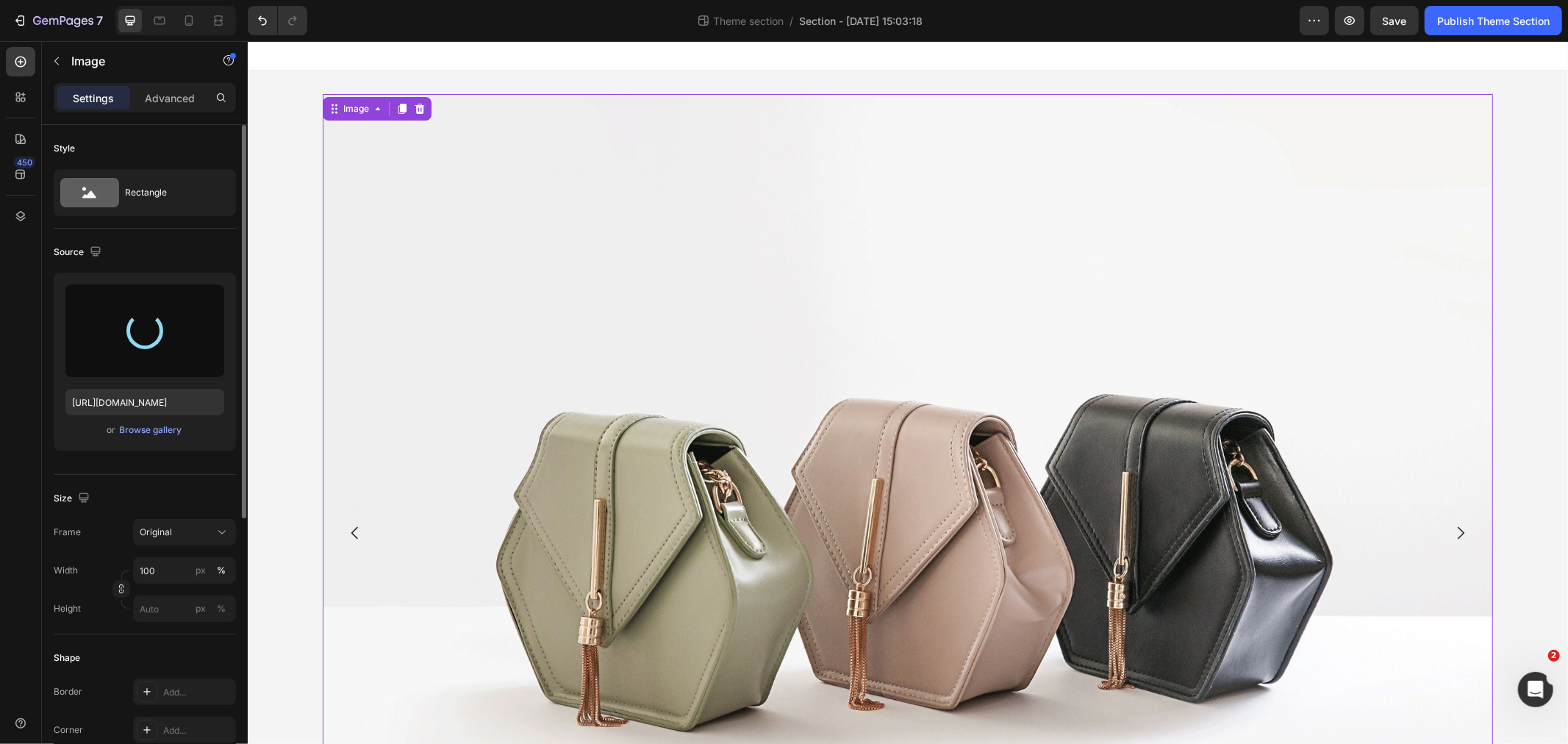
type input "[URL][DOMAIN_NAME]"
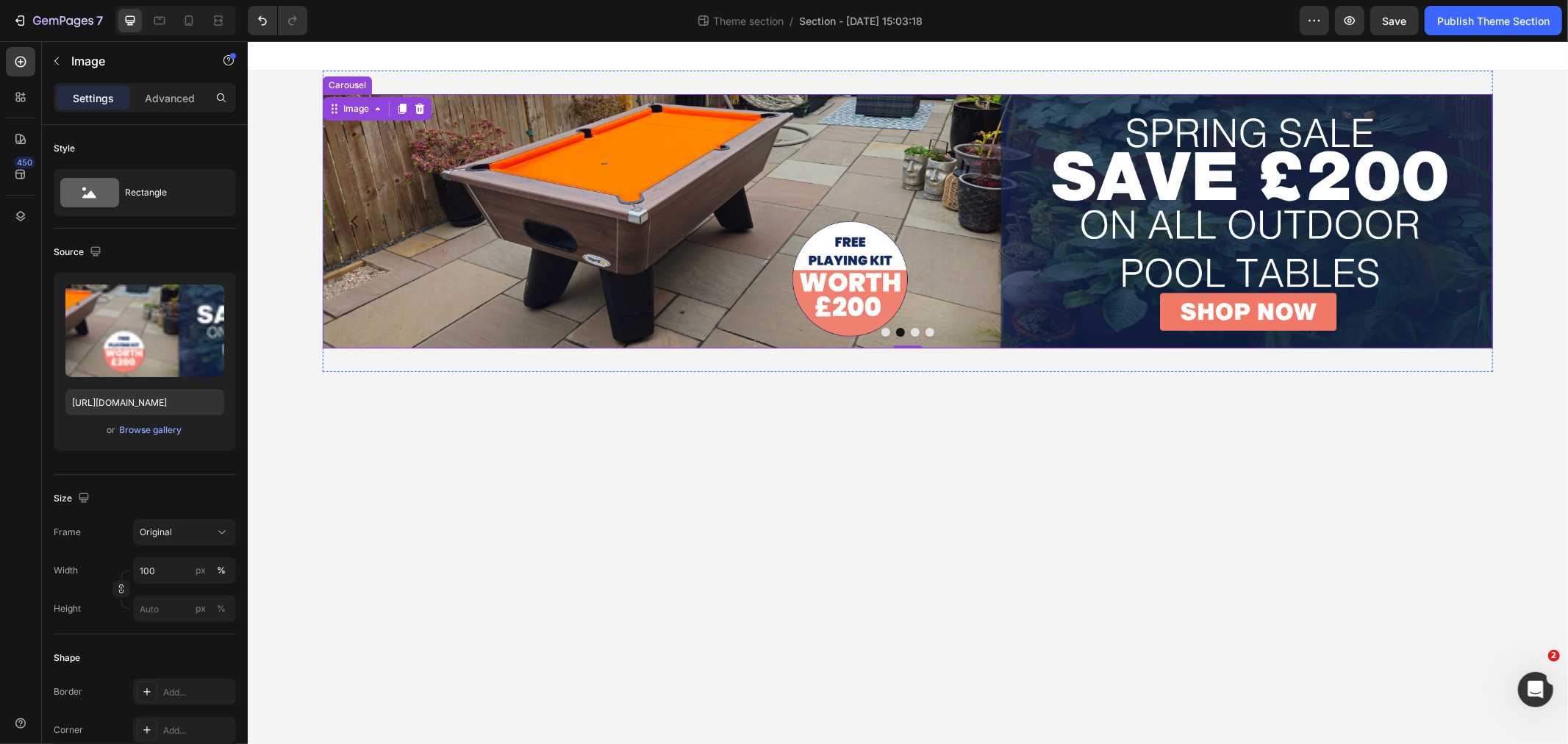
click at [1455, 220] on icon "Carousel Next Arrow" at bounding box center [1459, 220] width 17 height 17
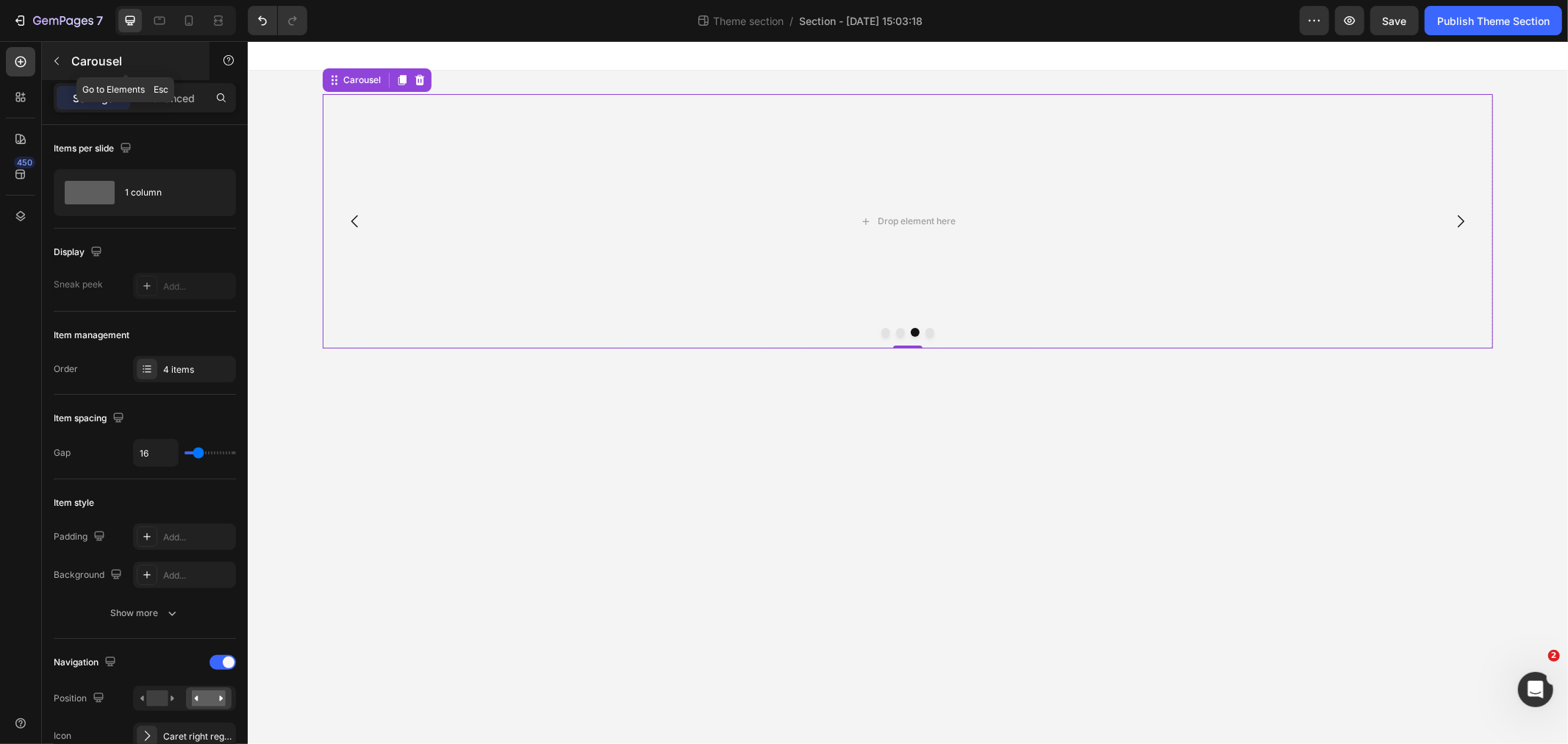
click at [51, 57] on icon "button" at bounding box center [57, 61] width 12 height 12
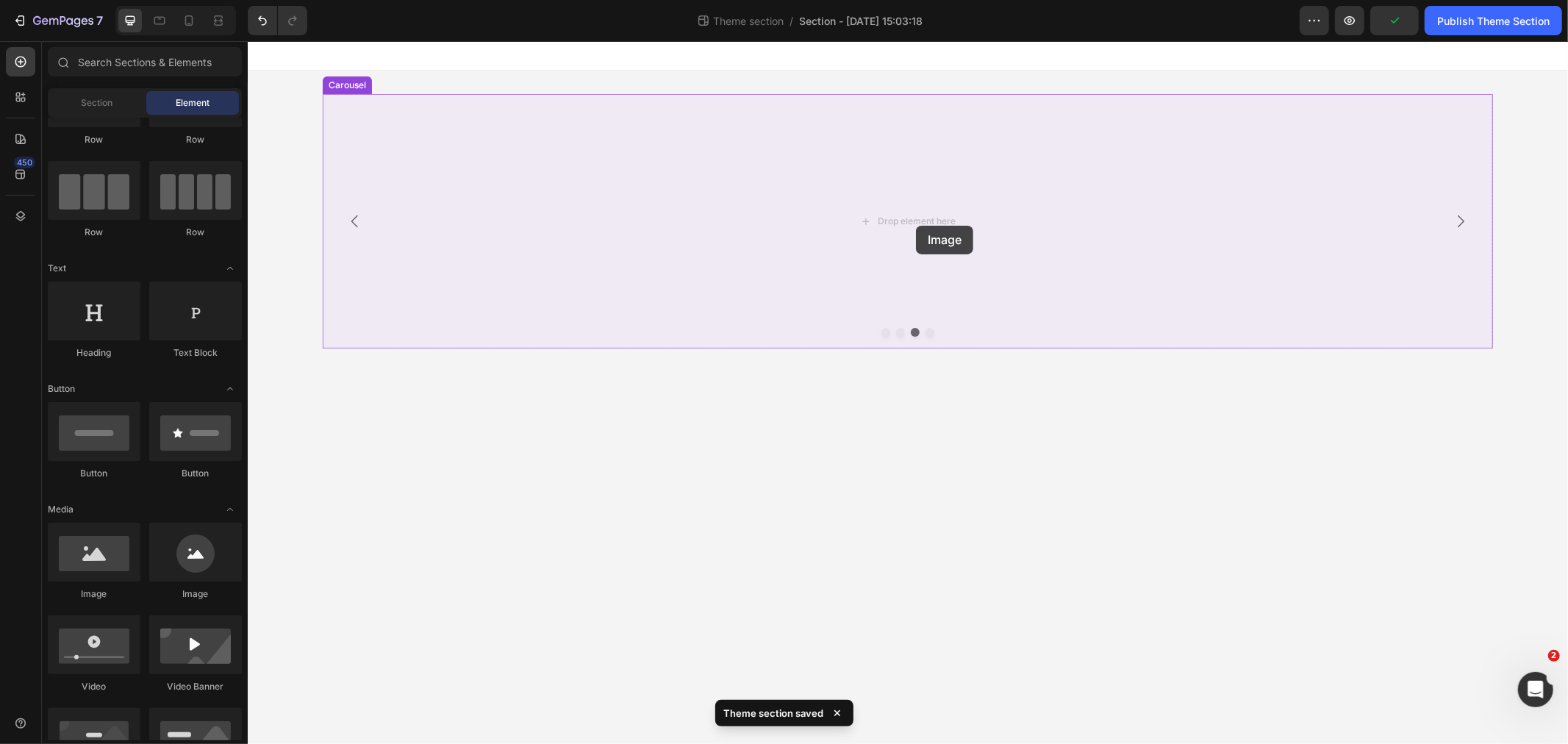
drag, startPoint x: 356, startPoint y: 592, endPoint x: 915, endPoint y: 225, distance: 668.7
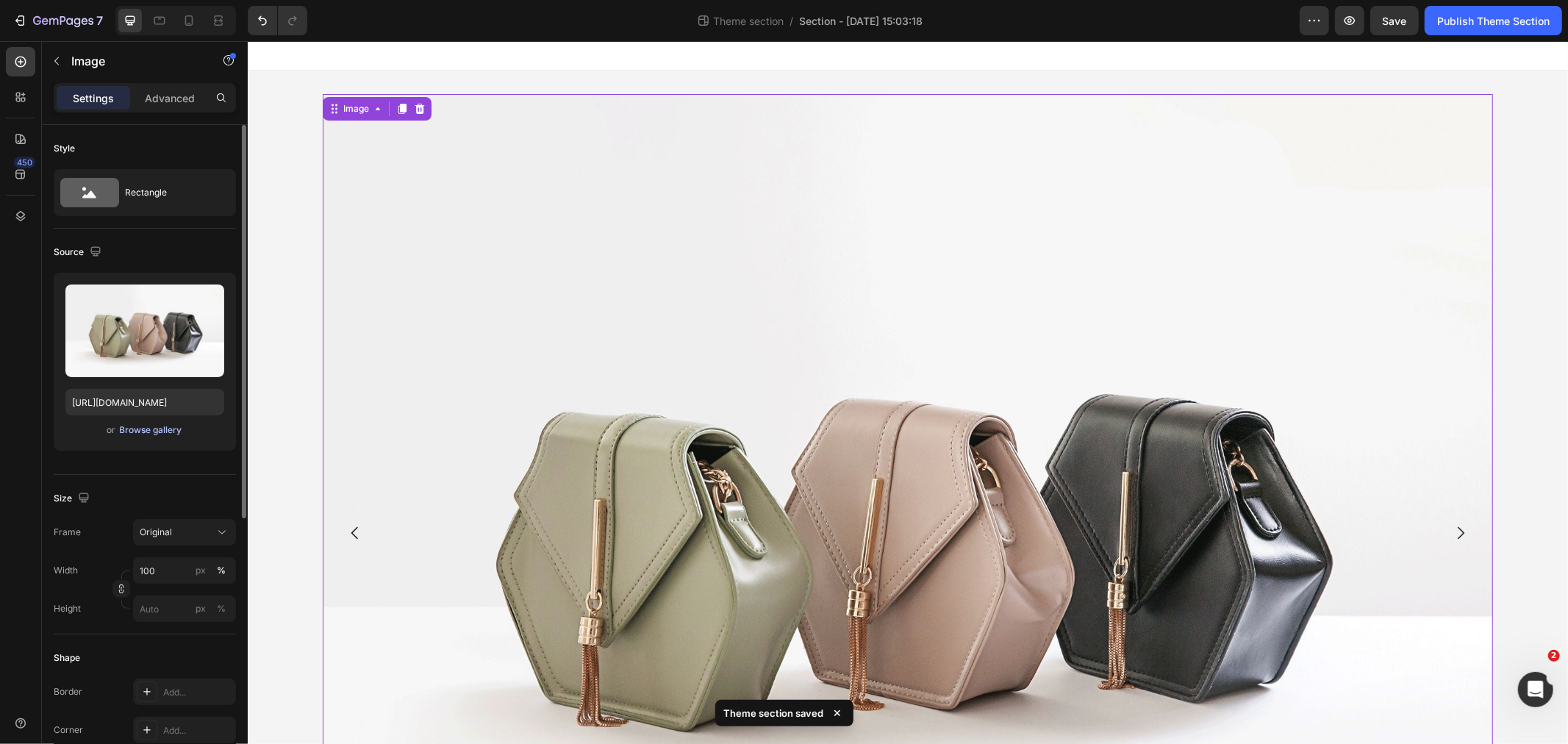
click at [152, 431] on div "Browse gallery" at bounding box center [151, 429] width 63 height 13
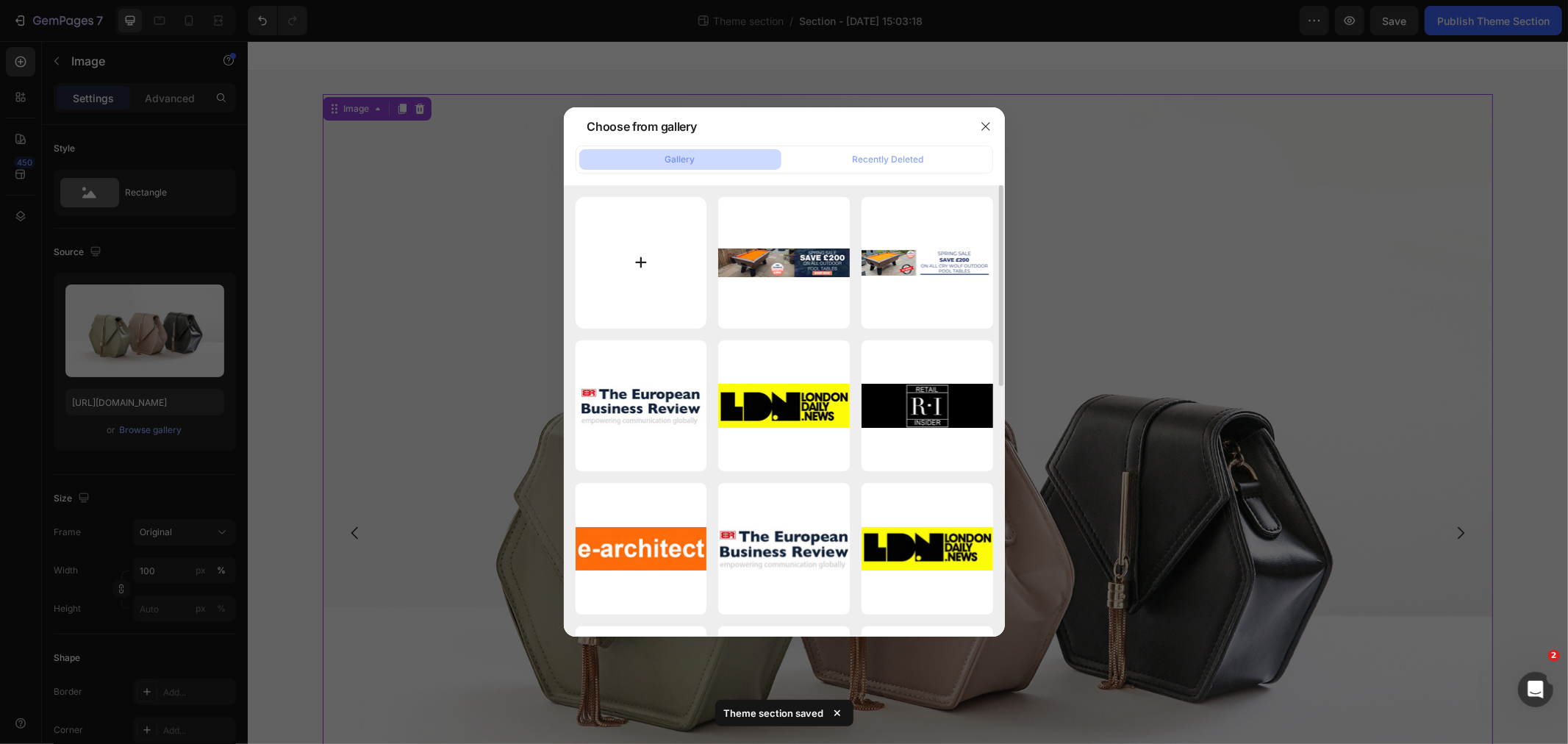
click at [650, 305] on input "file" at bounding box center [641, 263] width 132 height 132
type input "C:\fakepath\homepage banner spring sale.png"
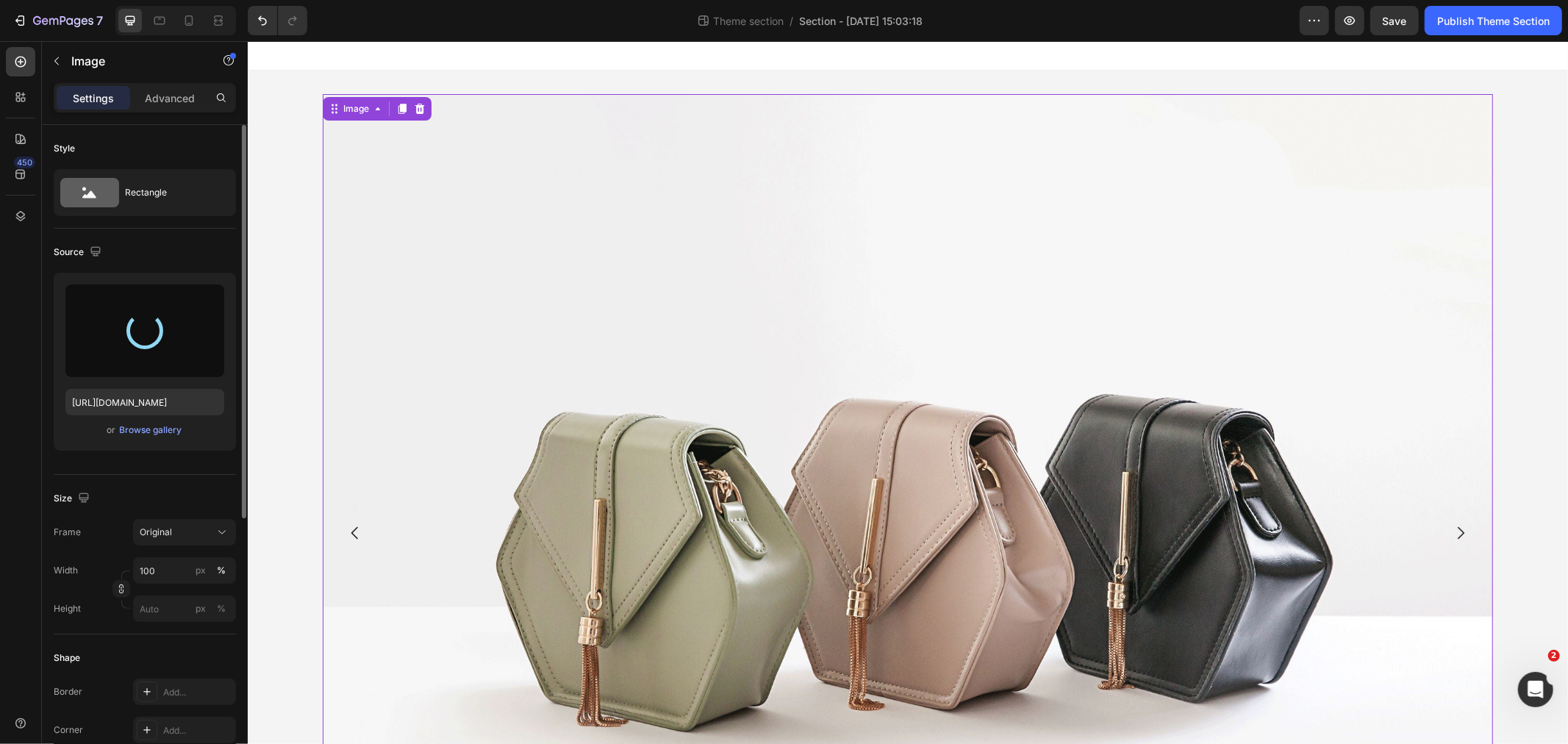
type input "[URL][DOMAIN_NAME]"
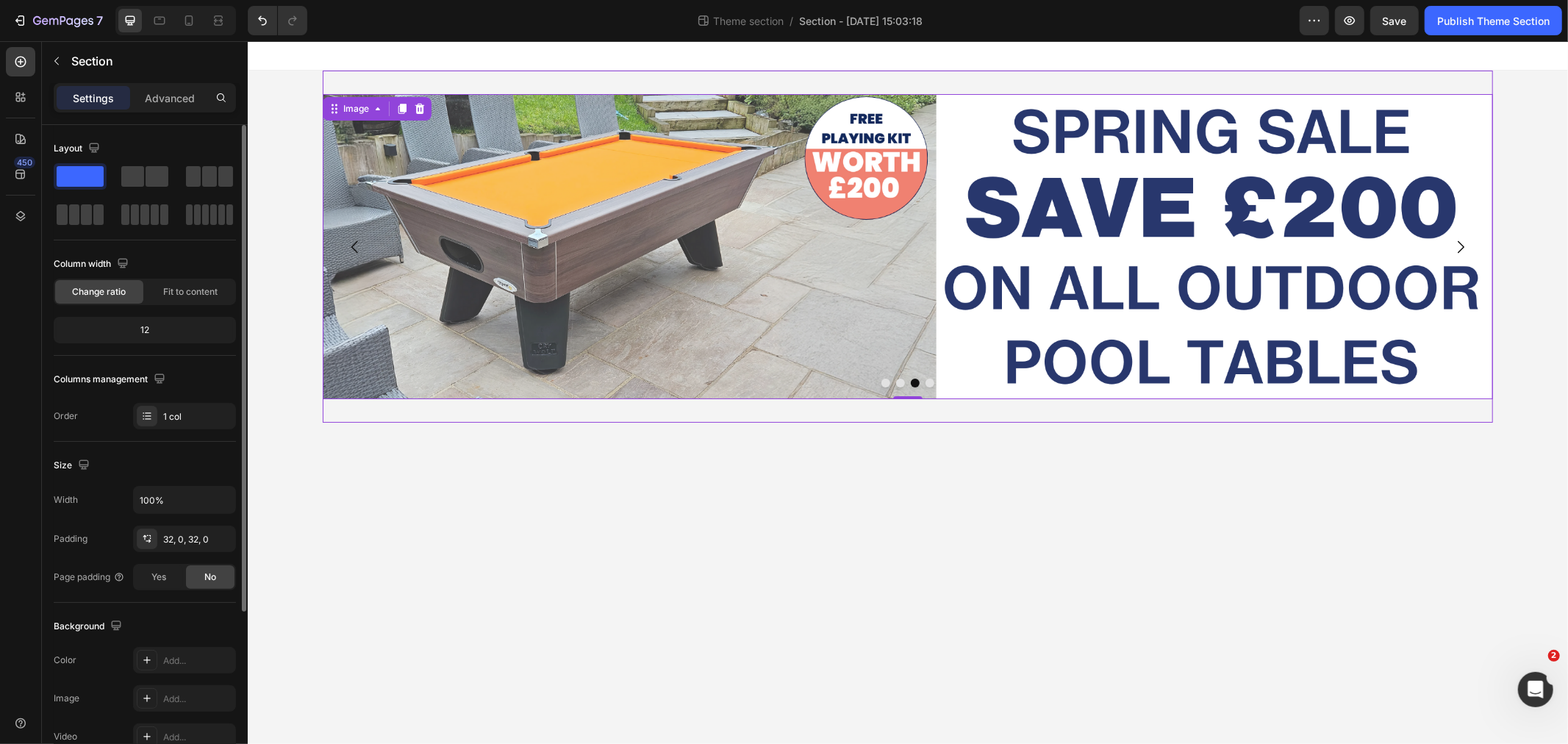
click at [369, 78] on div "Image Image Image 0 Drop element here [GEOGRAPHIC_DATA]" at bounding box center [907, 245] width 1170 height 352
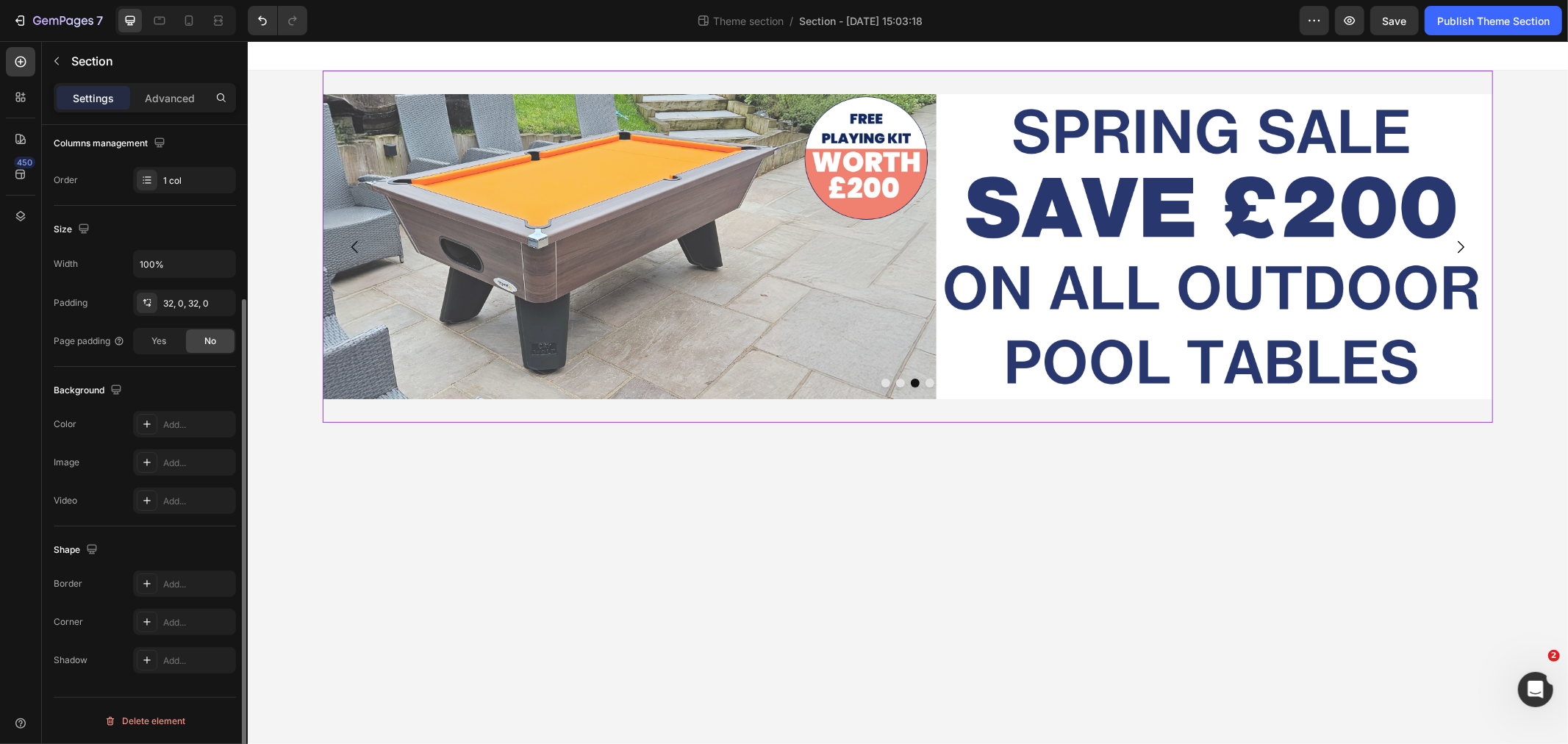
scroll to position [0, 0]
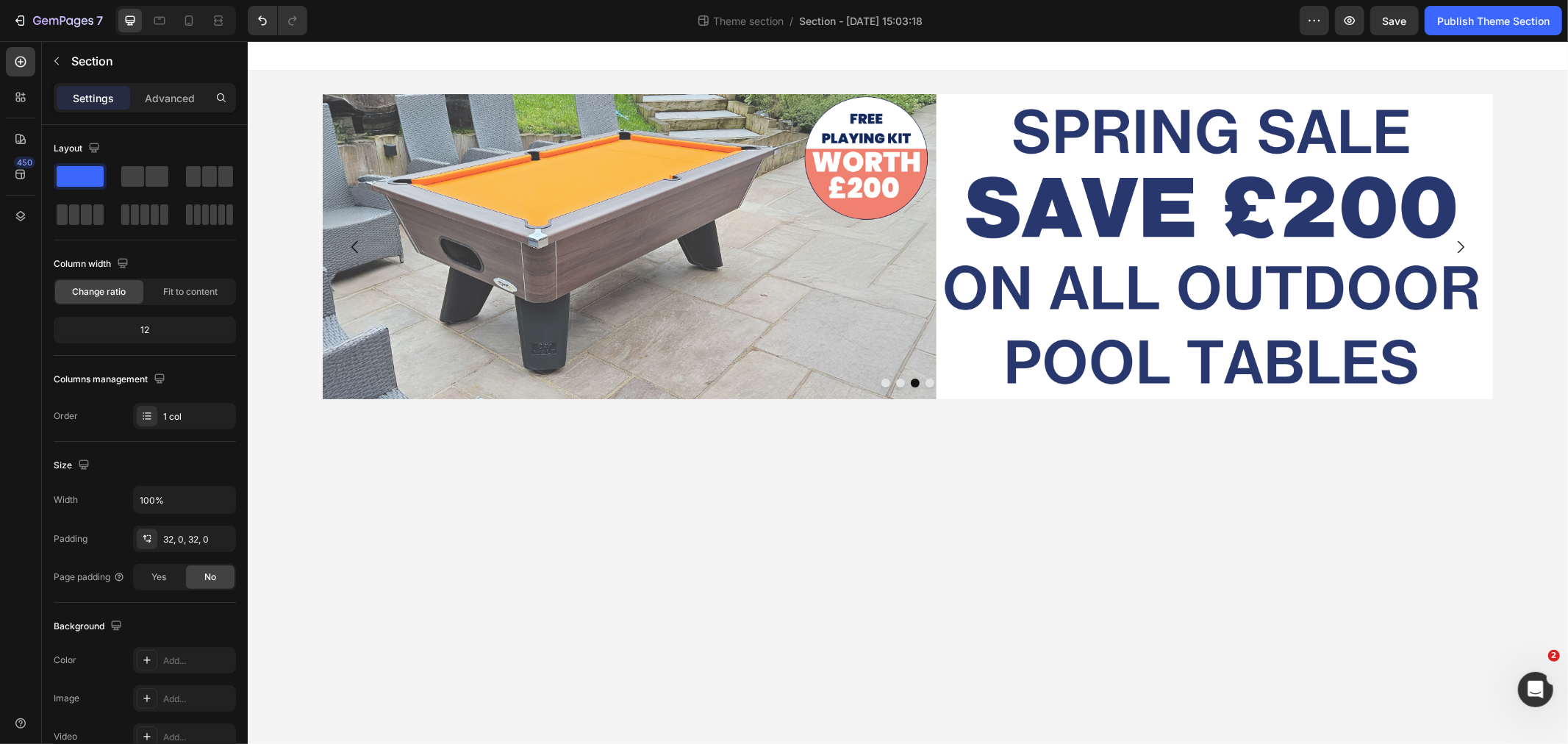
click at [372, 46] on div at bounding box center [907, 55] width 1321 height 29
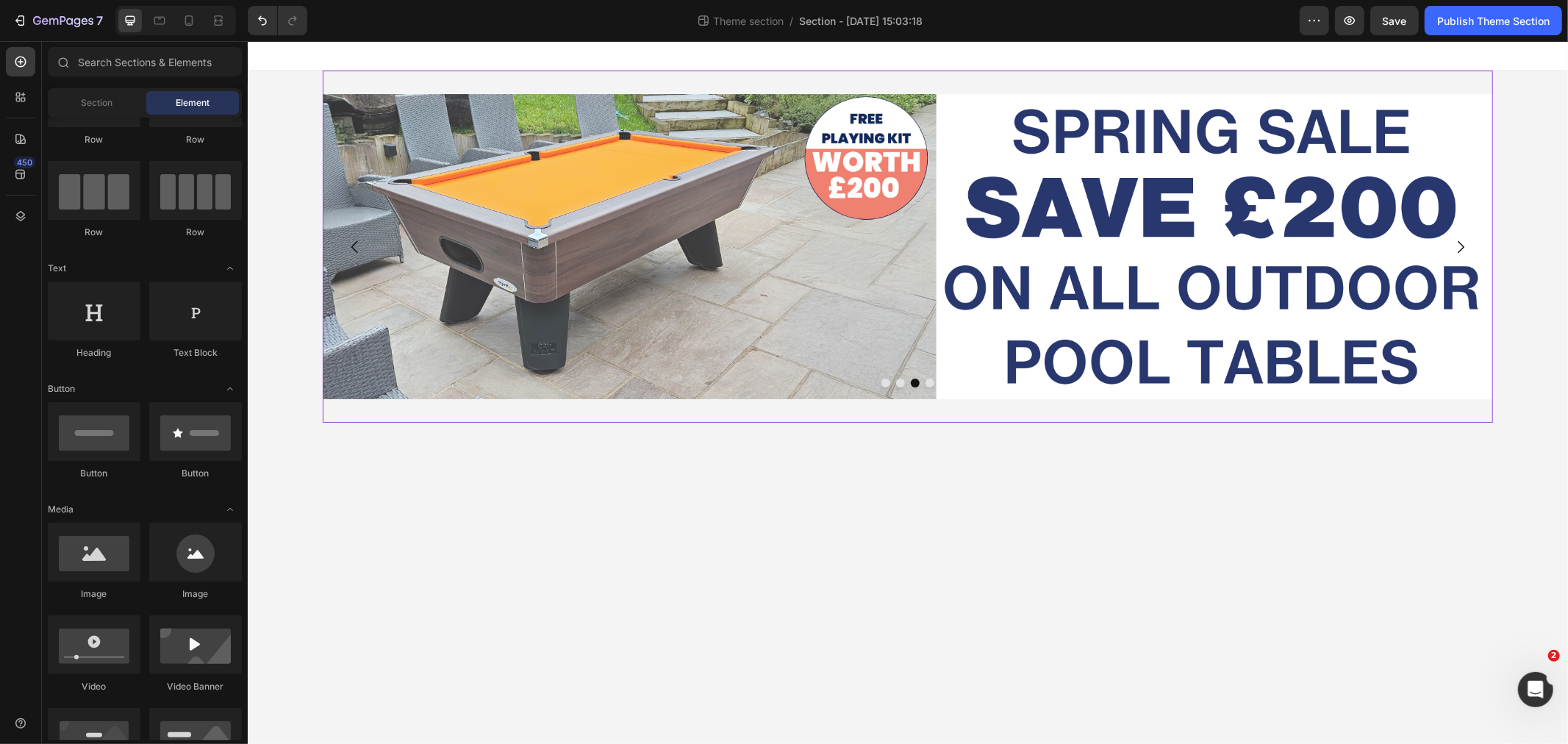
click at [351, 85] on div "Image Image Image Drop element here [GEOGRAPHIC_DATA]" at bounding box center [907, 245] width 1170 height 352
click at [290, 90] on div "Image Image Image Drop element here Carousel Root" at bounding box center [907, 245] width 1321 height 352
click at [1478, 115] on img at bounding box center [907, 245] width 1170 height 305
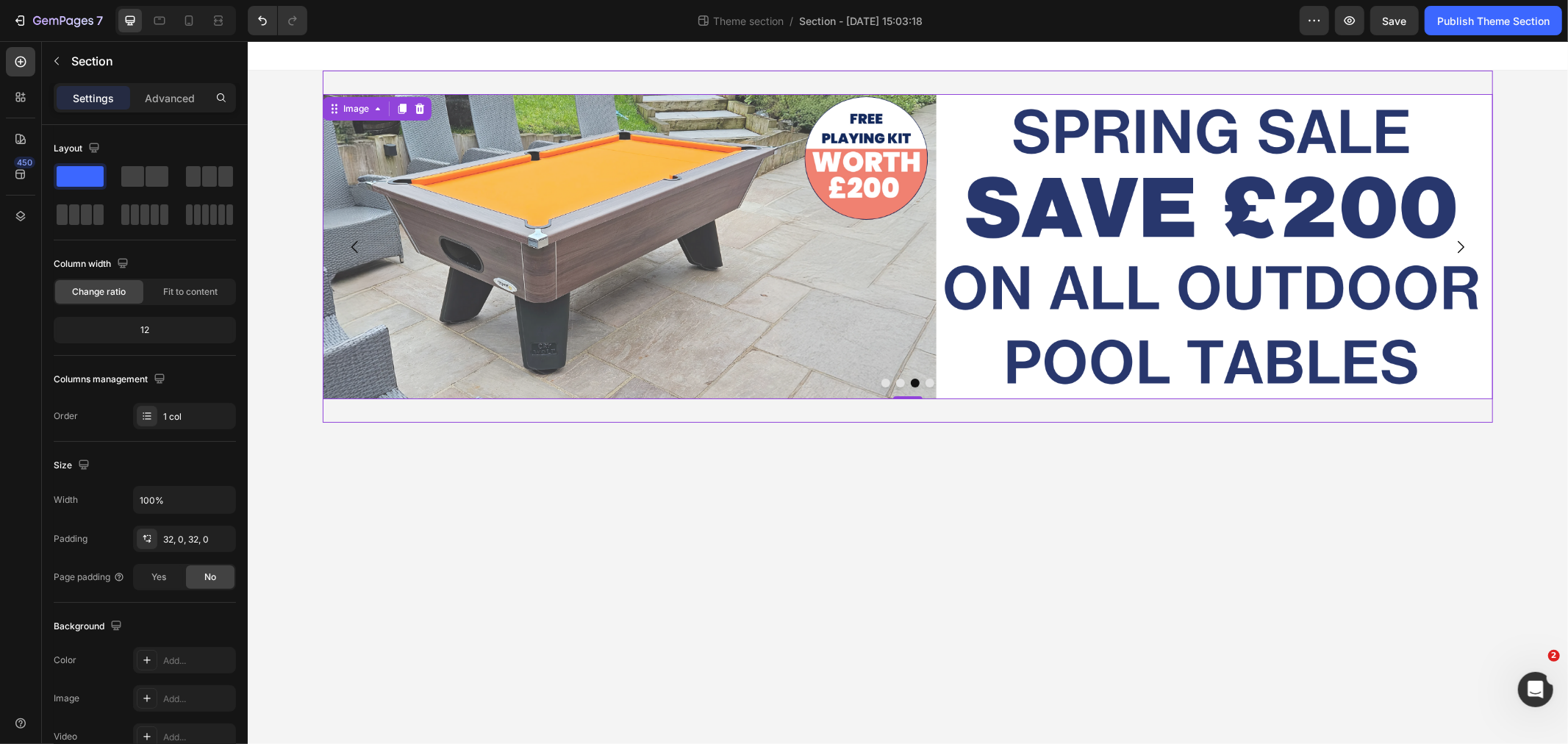
click at [744, 78] on div "Image Image Image 0 Drop element here [GEOGRAPHIC_DATA]" at bounding box center [907, 245] width 1170 height 352
click at [353, 53] on div at bounding box center [907, 55] width 1321 height 29
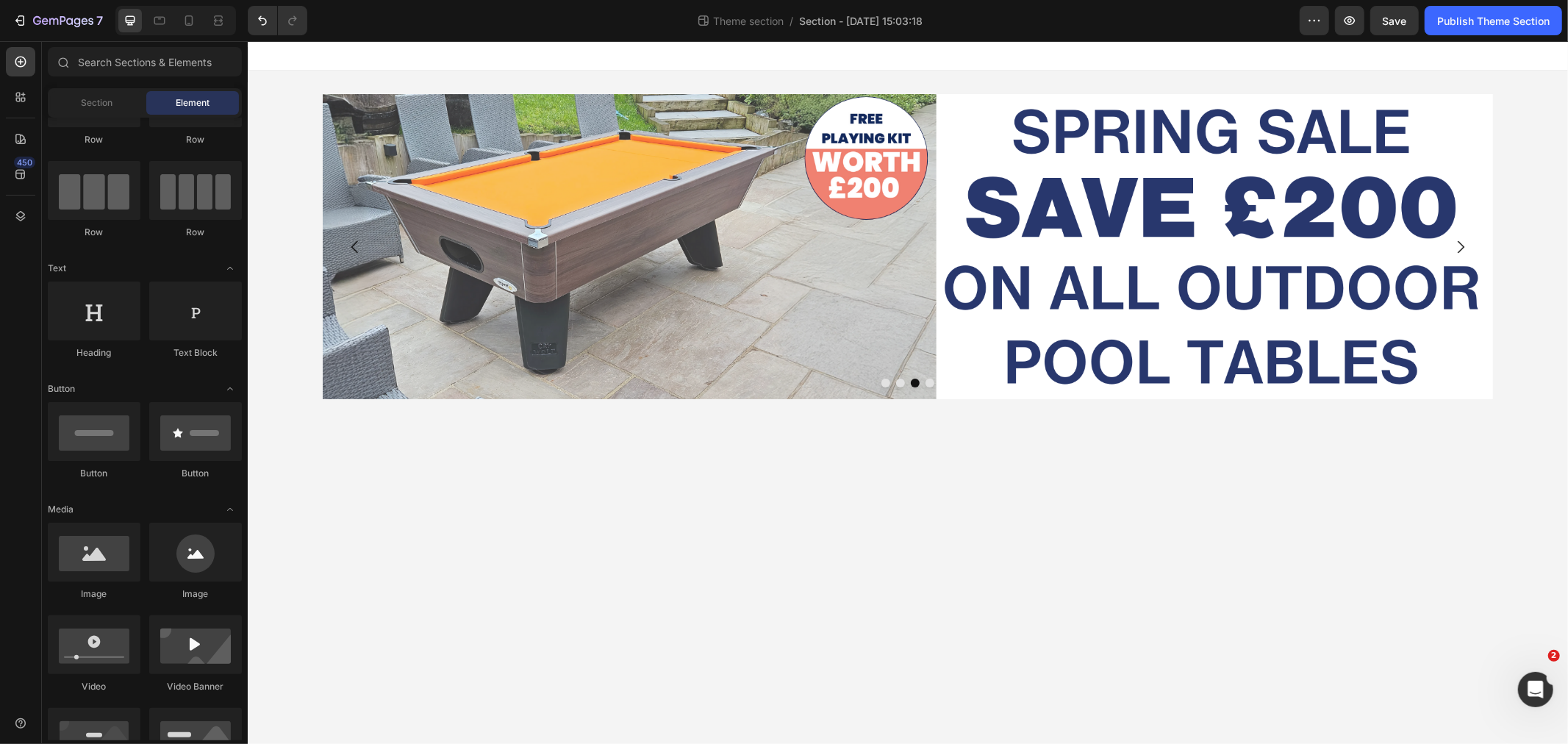
click at [282, 97] on div "Image Image Image Drop element here Carousel Root" at bounding box center [907, 245] width 1321 height 352
click at [17, 225] on div at bounding box center [21, 216] width 29 height 29
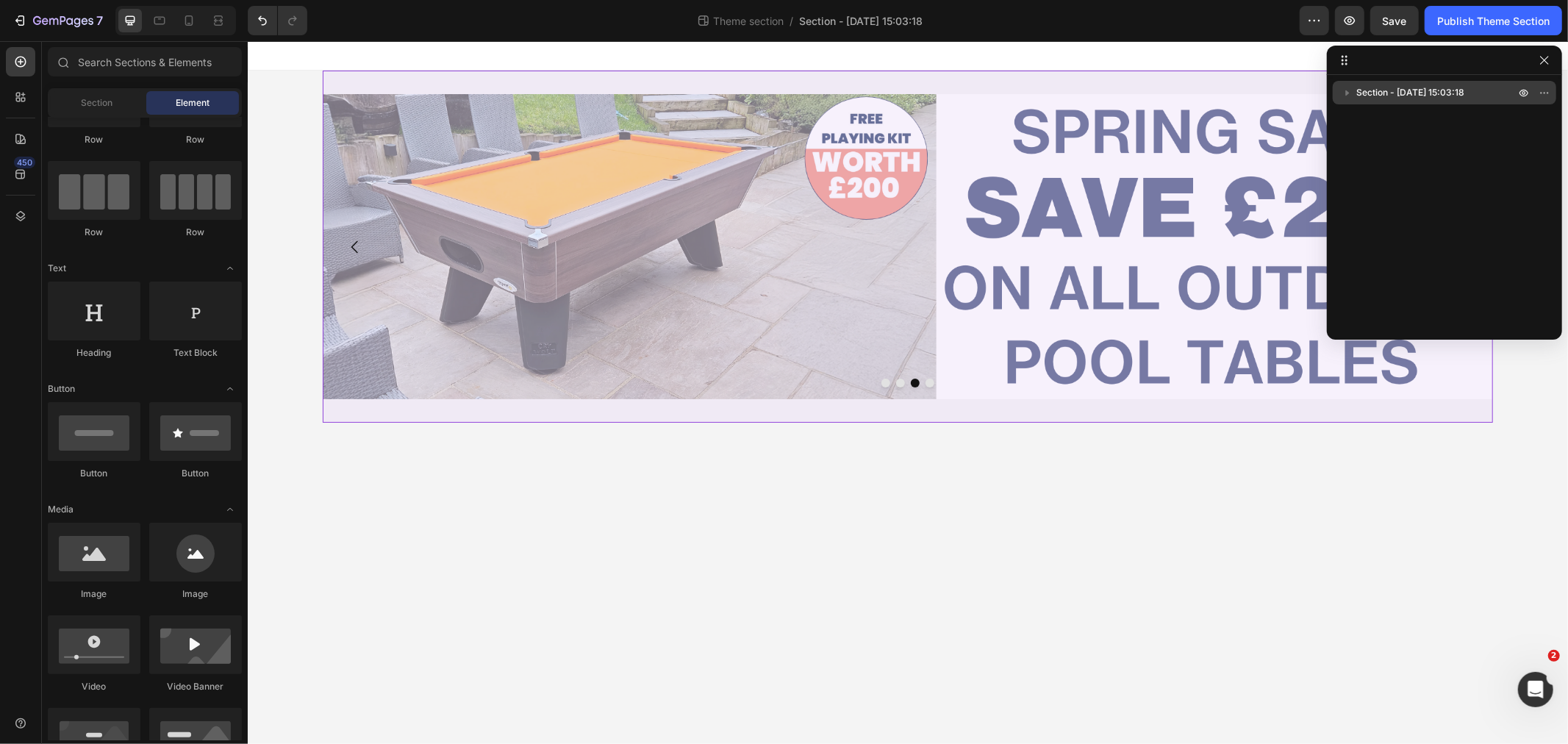
click at [1476, 90] on p "Section - [DATE] 15:03:18" at bounding box center [1437, 92] width 162 height 15
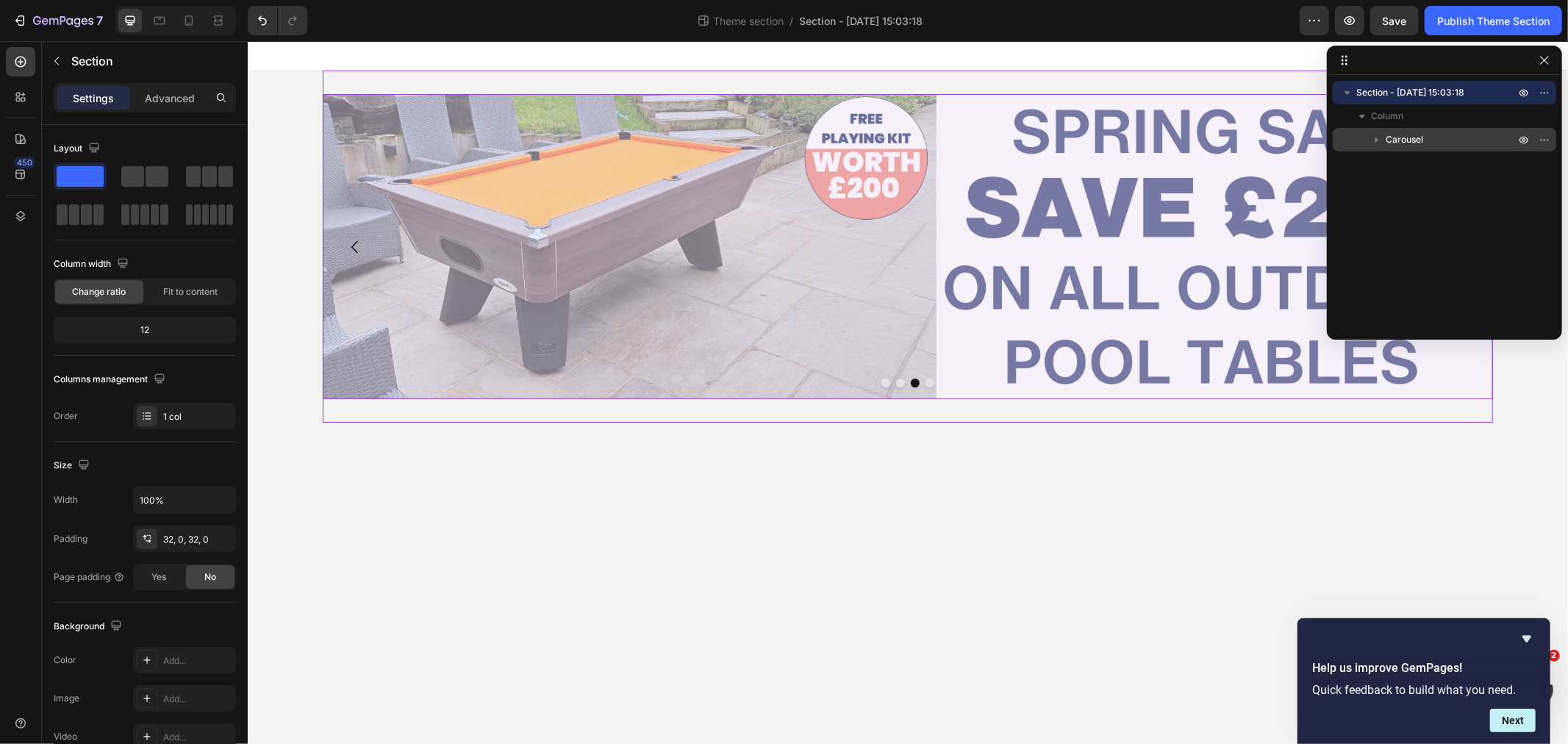
click at [1421, 133] on span "Carousel" at bounding box center [1404, 140] width 38 height 15
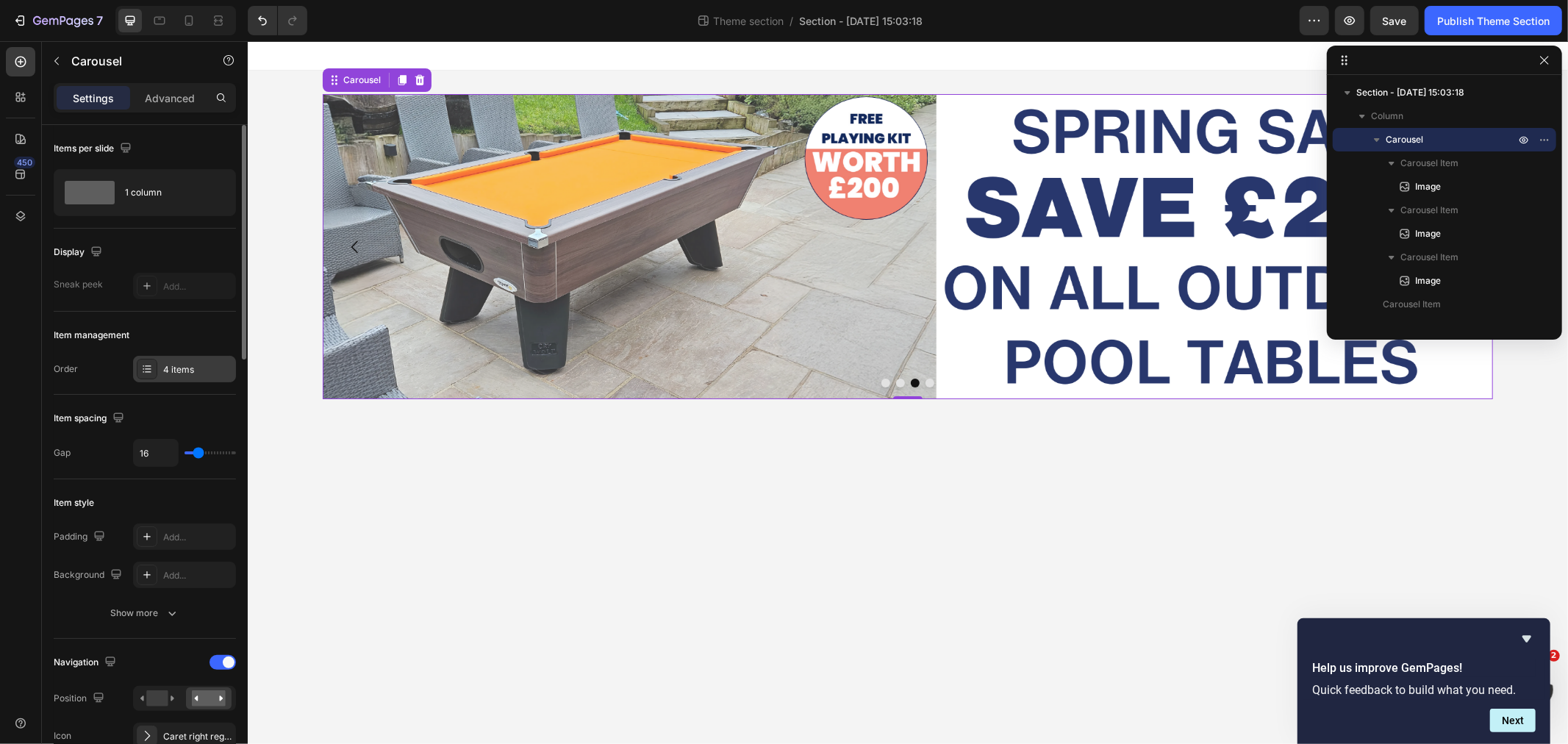
click at [188, 375] on div "4 items" at bounding box center [197, 369] width 69 height 13
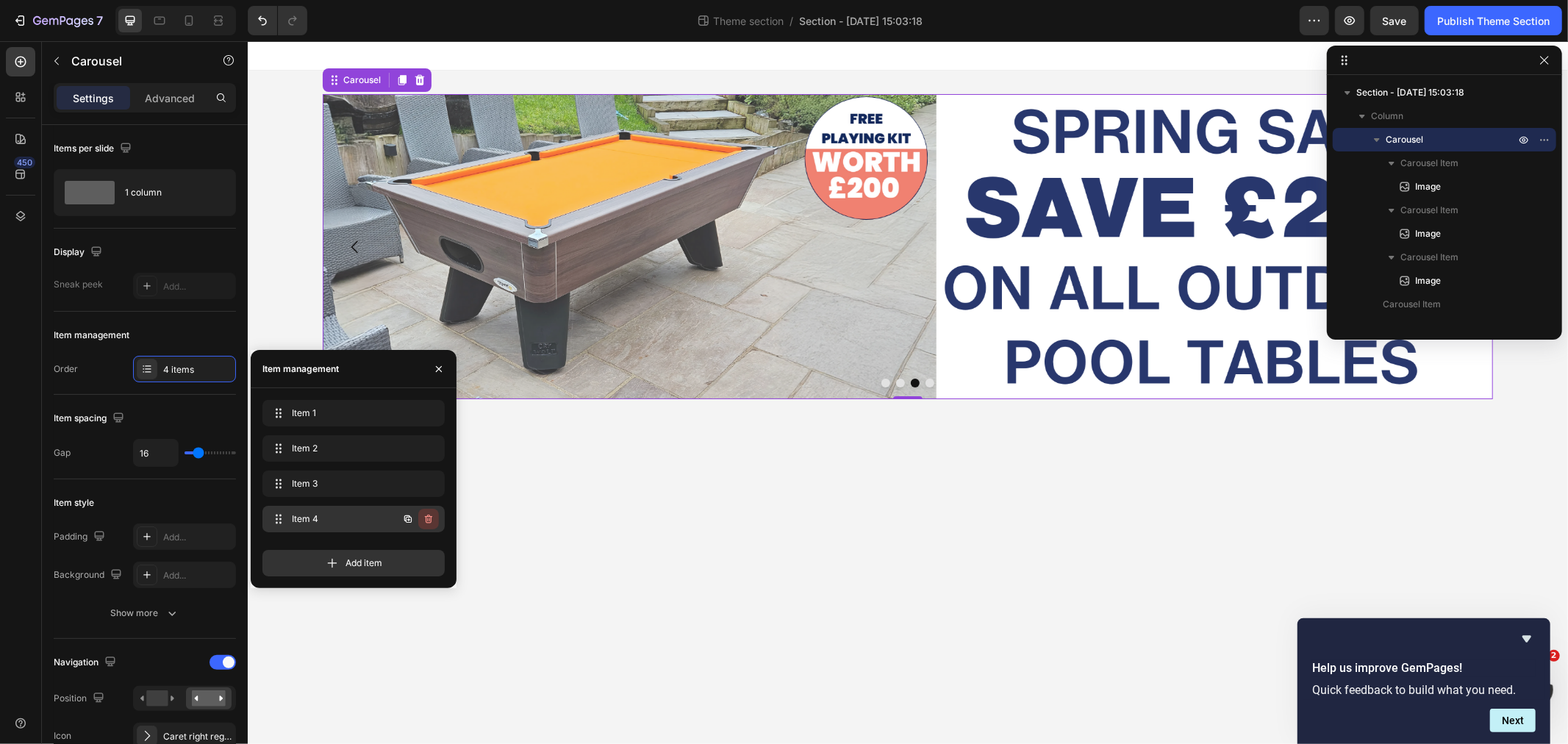
click at [428, 513] on icon "button" at bounding box center [429, 519] width 12 height 12
click at [408, 524] on div "Delete" at bounding box center [419, 518] width 28 height 13
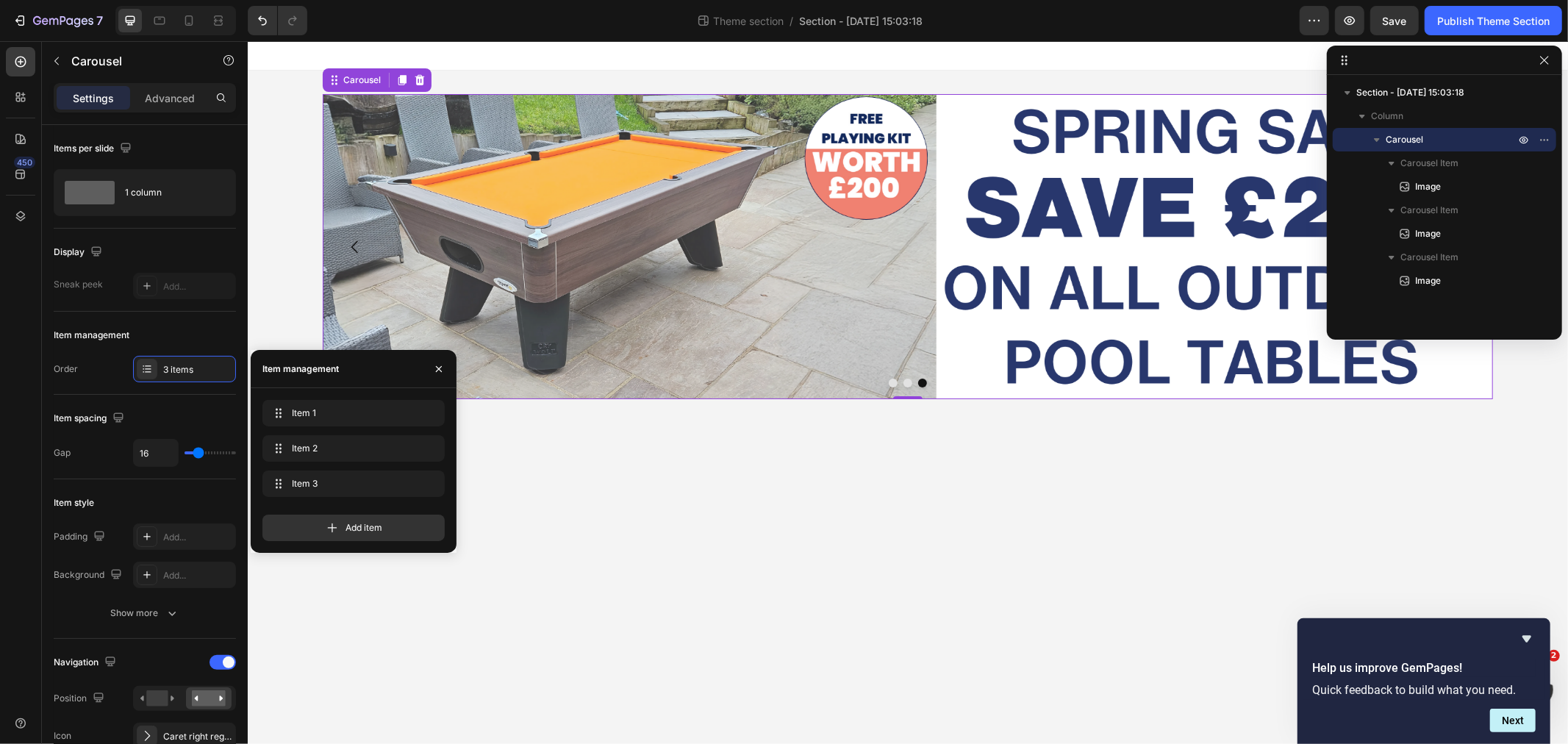
click at [864, 592] on body "Image Image Image Carousel 0 Root Drag & drop element from sidebar or Explore L…" at bounding box center [907, 392] width 1321 height 703
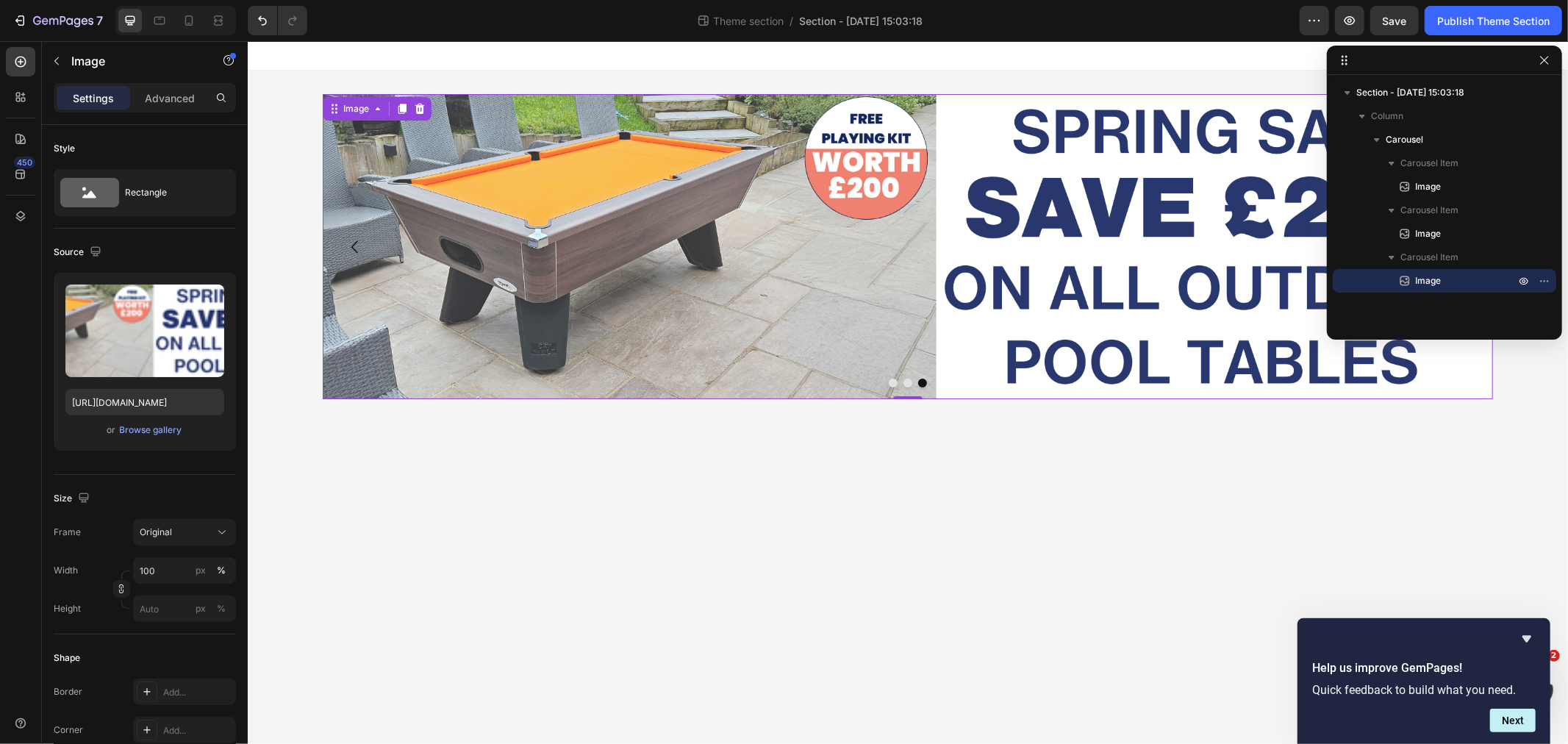
click at [601, 262] on img at bounding box center [907, 245] width 1170 height 305
click at [1548, 56] on icon "button" at bounding box center [1544, 59] width 8 height 8
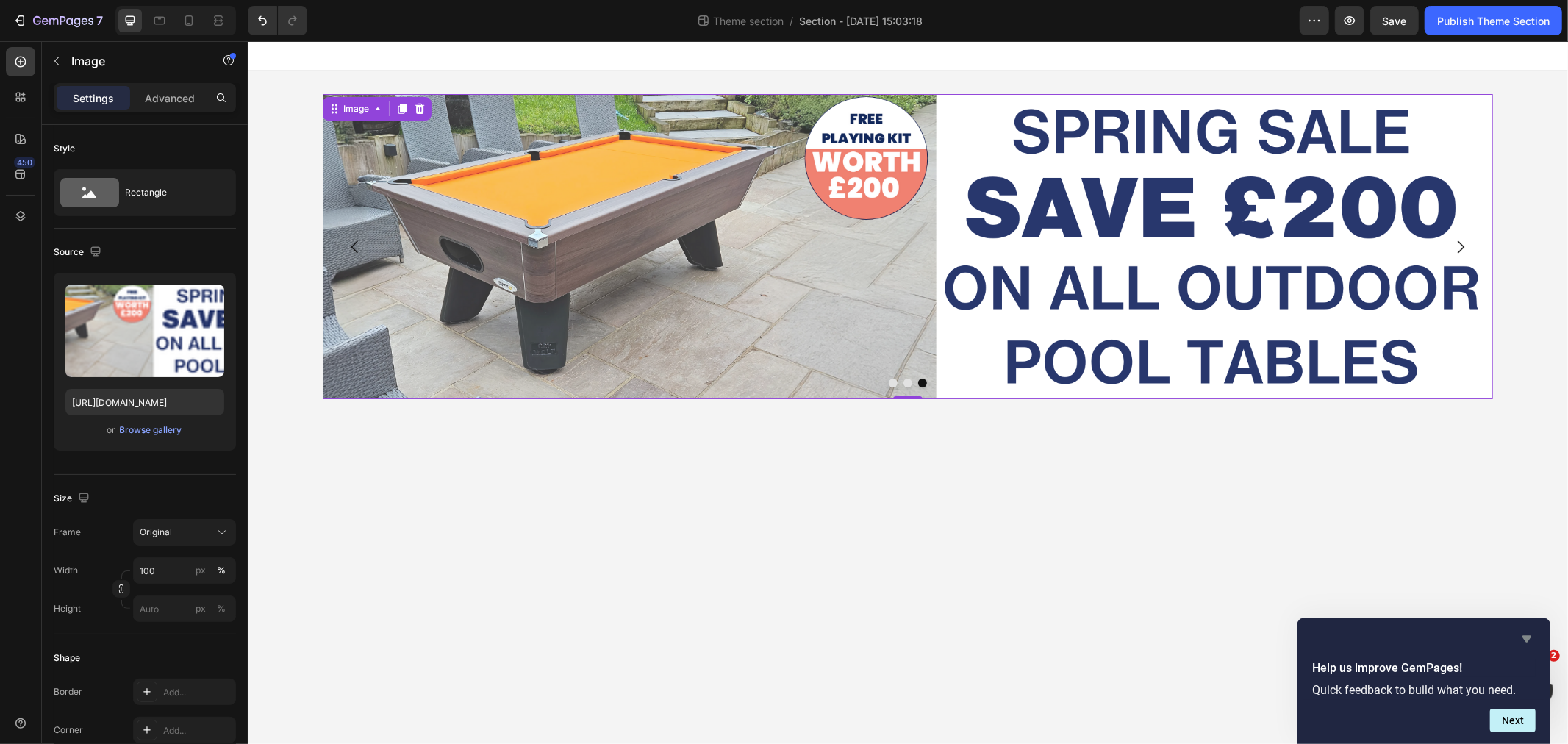
click at [1534, 636] on icon "Hide survey" at bounding box center [1527, 638] width 17 height 17
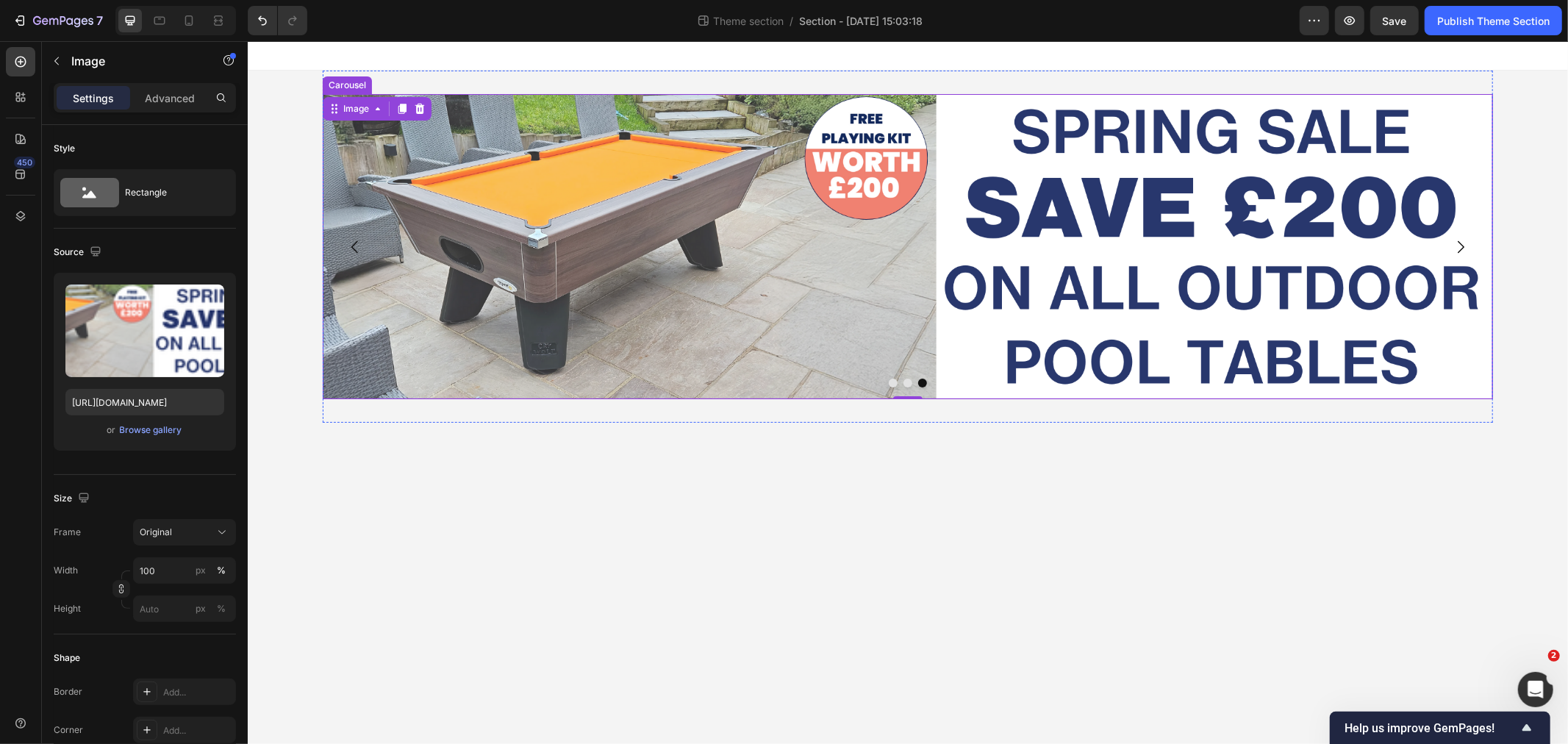
click at [1460, 243] on icon "Carousel Next Arrow" at bounding box center [1460, 245] width 7 height 13
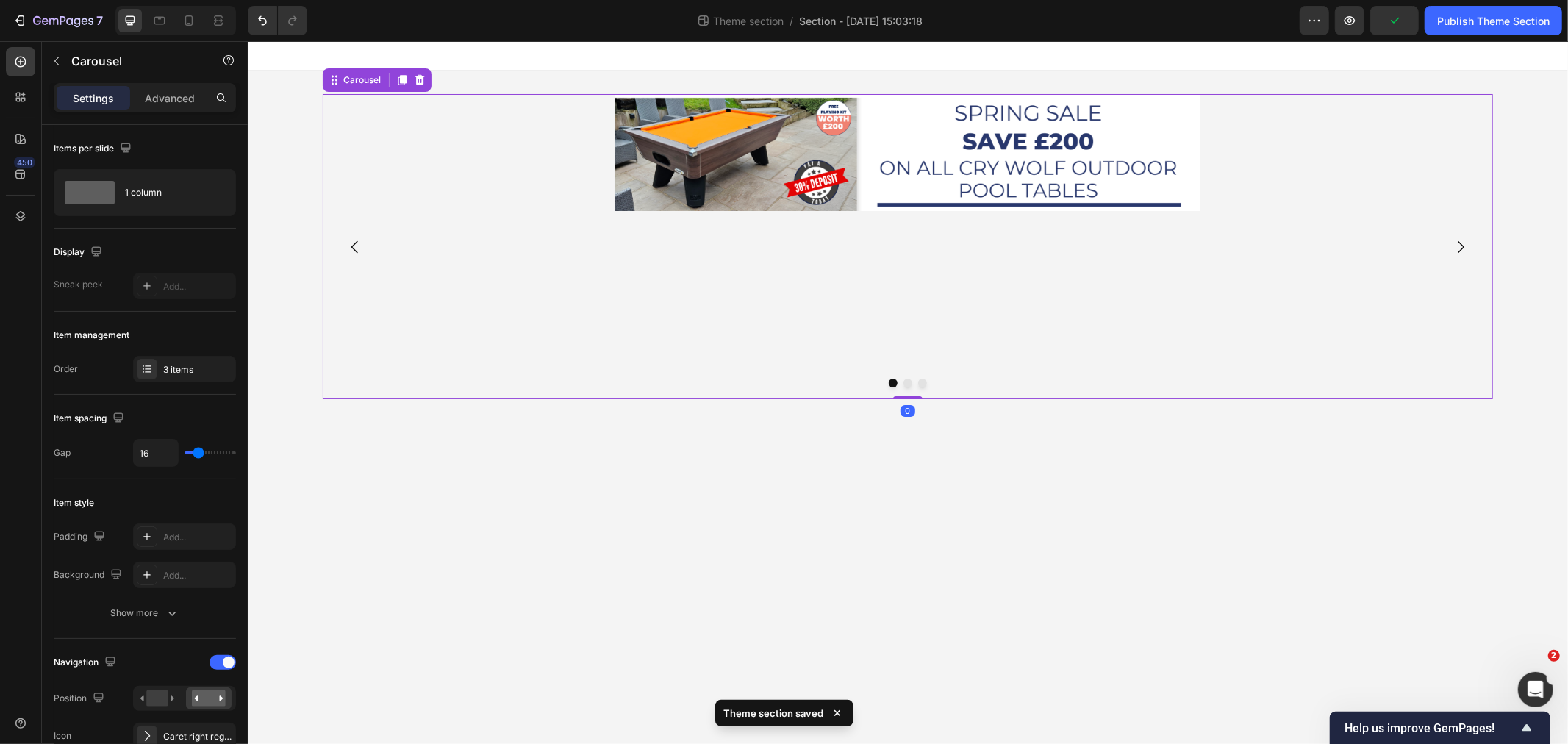
click at [1460, 243] on icon "Carousel Next Arrow" at bounding box center [1460, 245] width 7 height 13
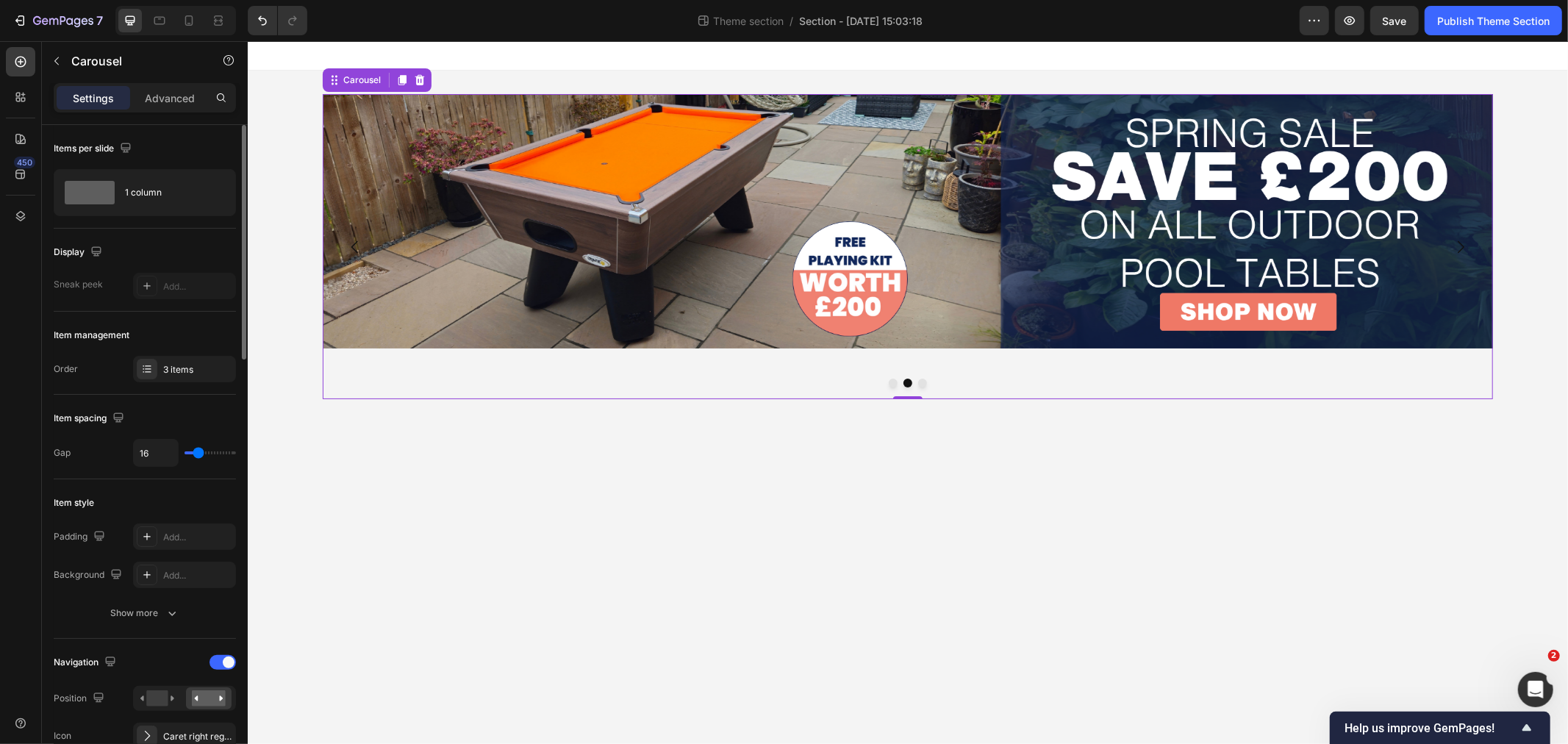
type input "64"
type input "80"
drag, startPoint x: 196, startPoint y: 451, endPoint x: 253, endPoint y: 458, distance: 57.4
type input "80"
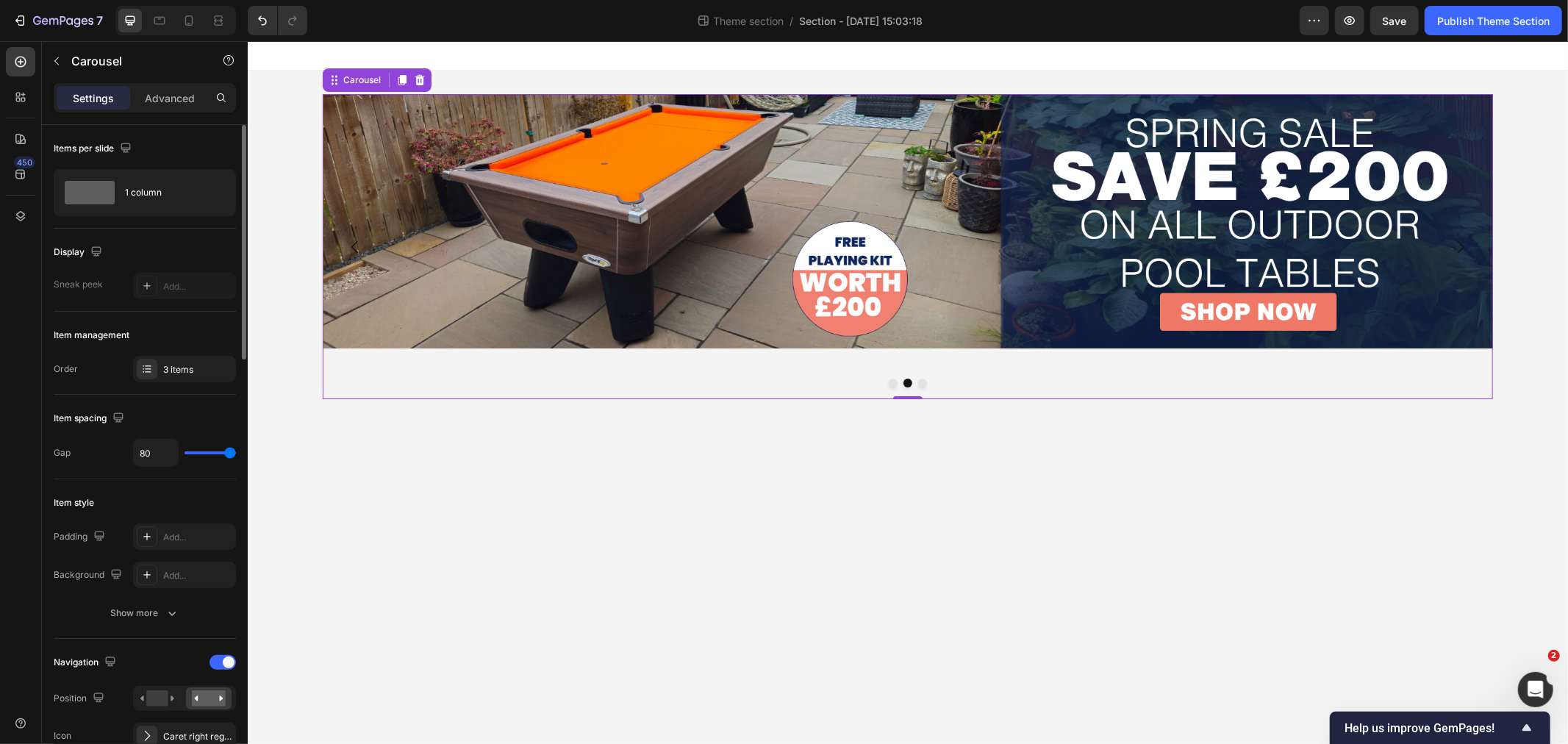
click at [236, 454] on input "range" at bounding box center [210, 452] width 52 height 3
type input "0"
drag, startPoint x: 233, startPoint y: 454, endPoint x: 175, endPoint y: 470, distance: 60.2
type input "0"
click at [184, 454] on input "range" at bounding box center [210, 452] width 52 height 3
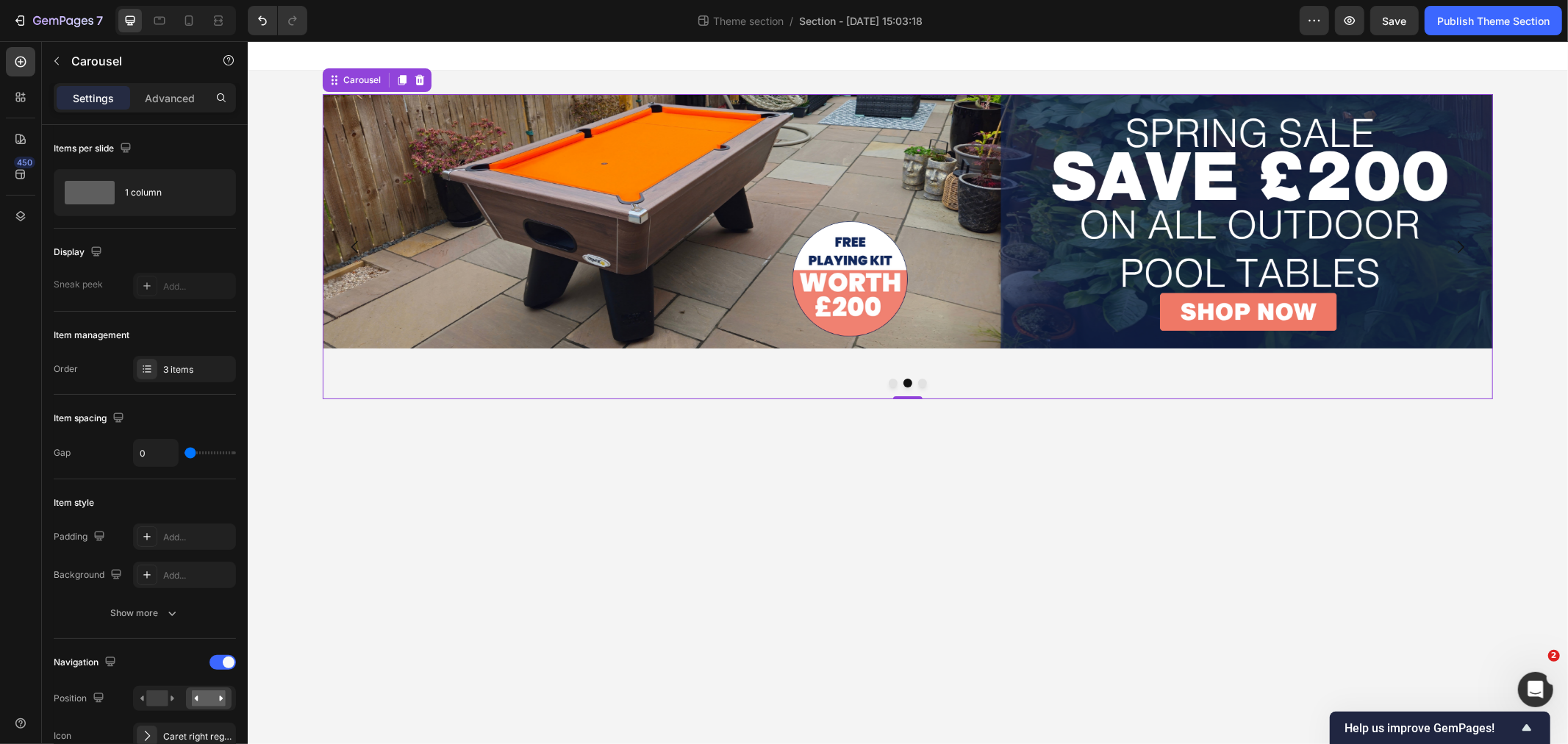
click at [888, 381] on button "Dot" at bounding box center [893, 382] width 9 height 9
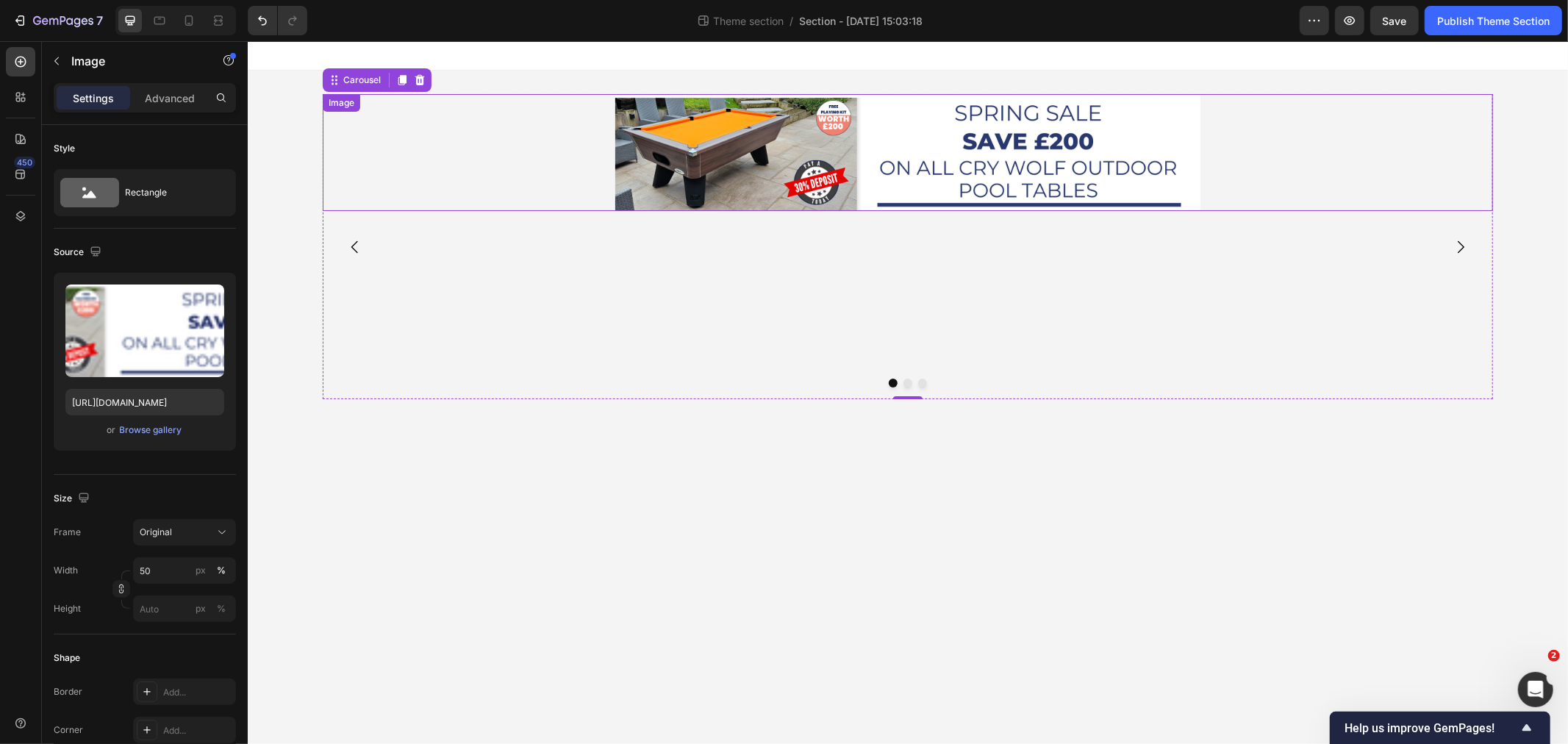
click at [863, 151] on img at bounding box center [906, 152] width 585 height 117
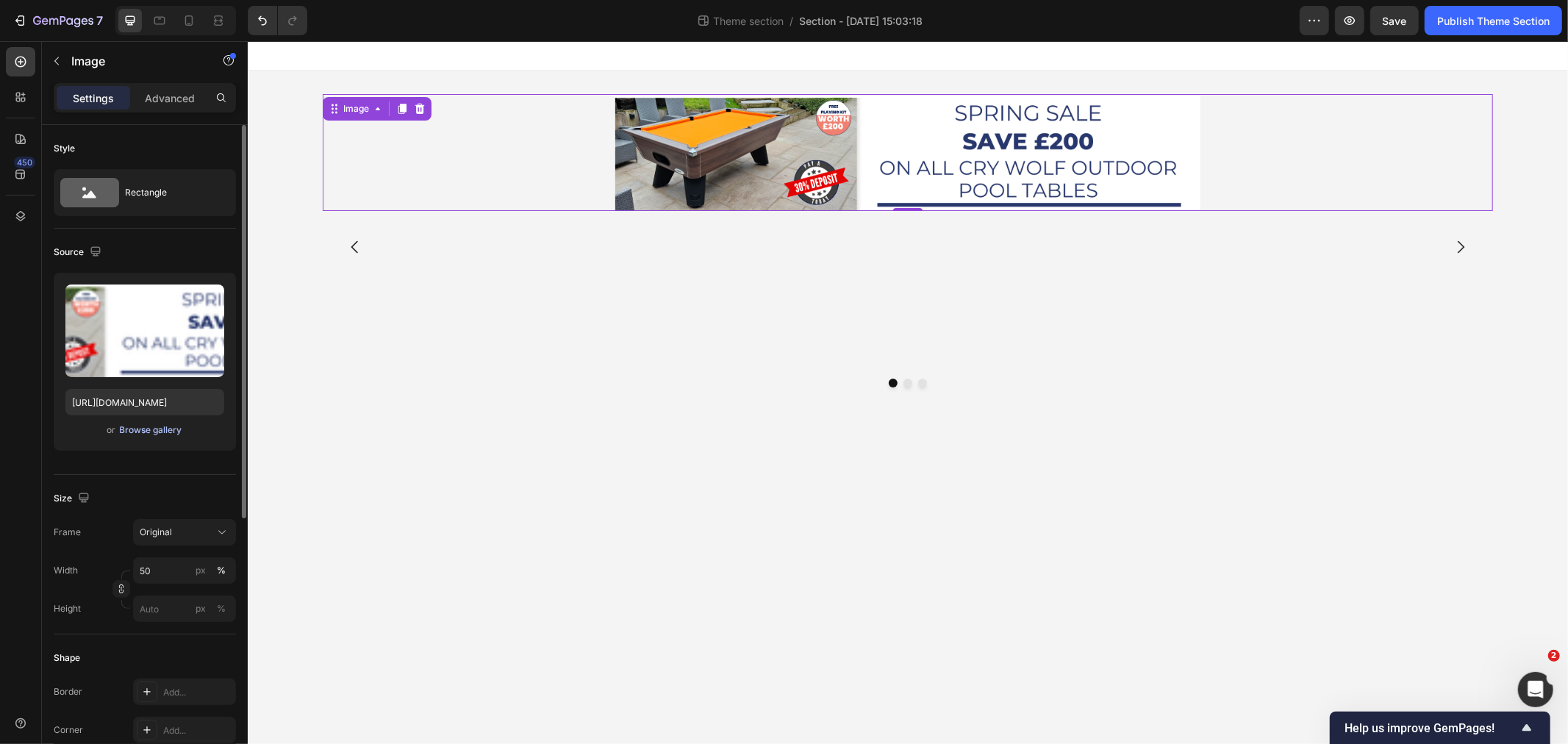
click at [156, 425] on div "Browse gallery" at bounding box center [151, 429] width 63 height 13
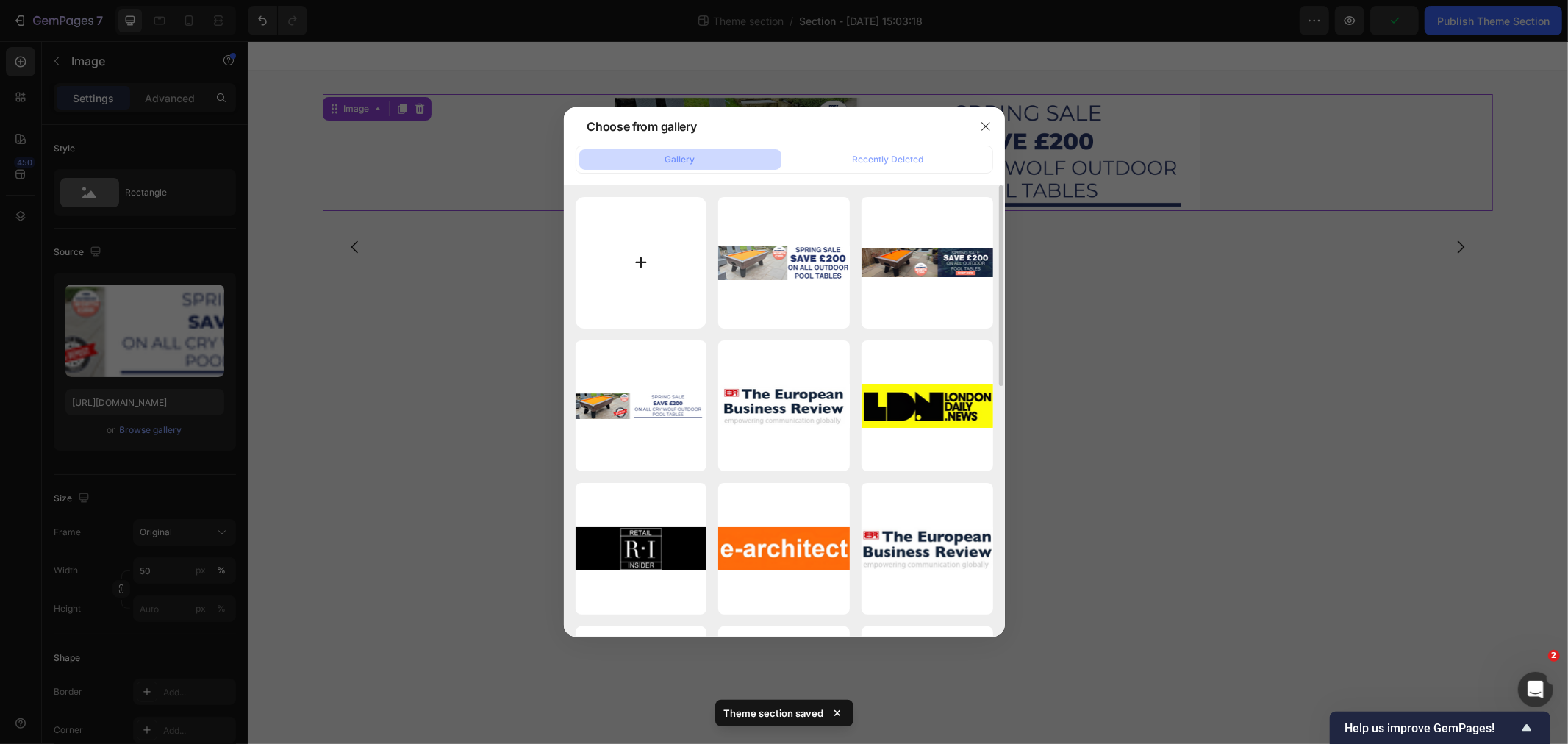
click at [638, 236] on input "file" at bounding box center [641, 263] width 132 height 132
click at [986, 127] on icon "button" at bounding box center [986, 127] width 12 height 12
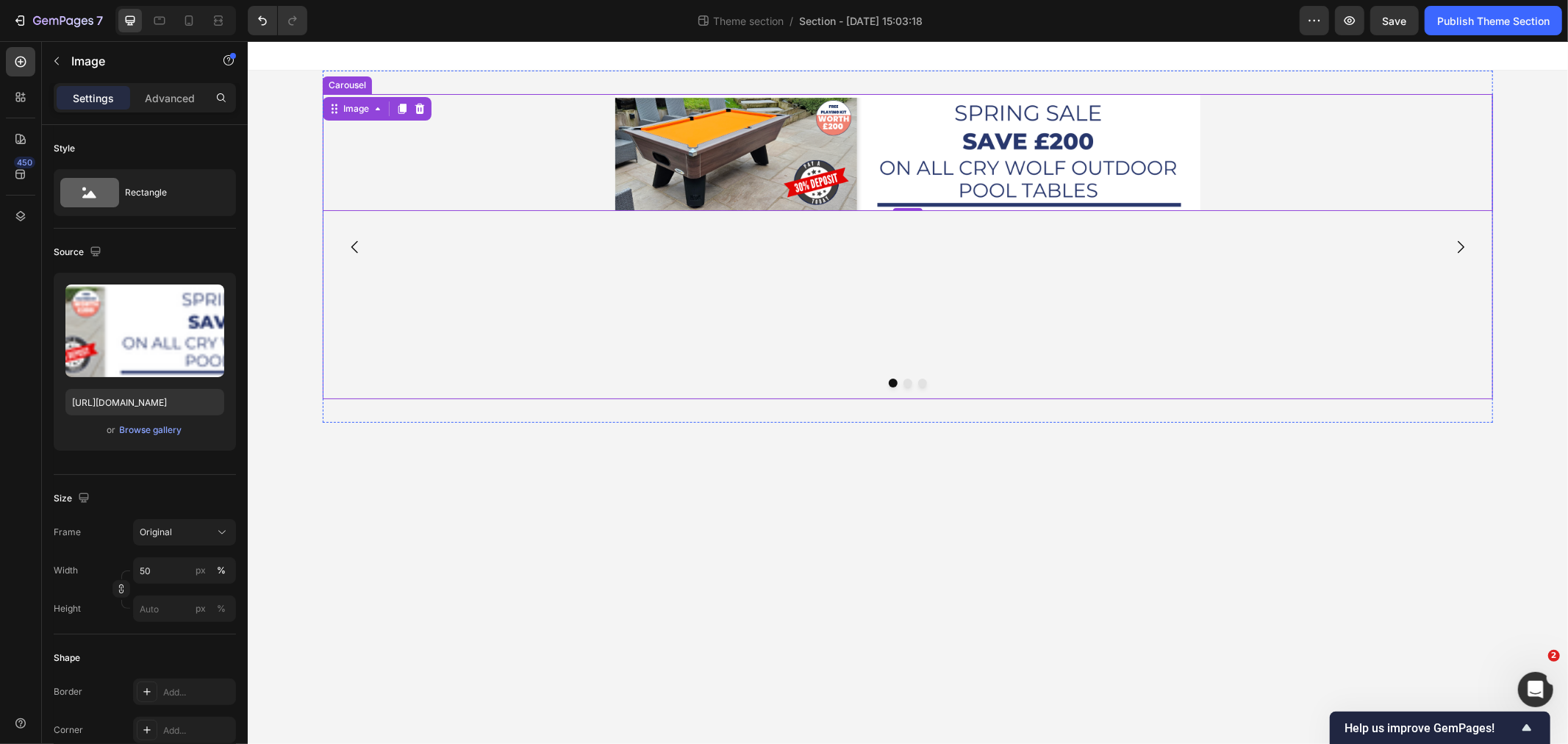
click at [353, 245] on icon "Carousel Back Arrow" at bounding box center [354, 246] width 17 height 17
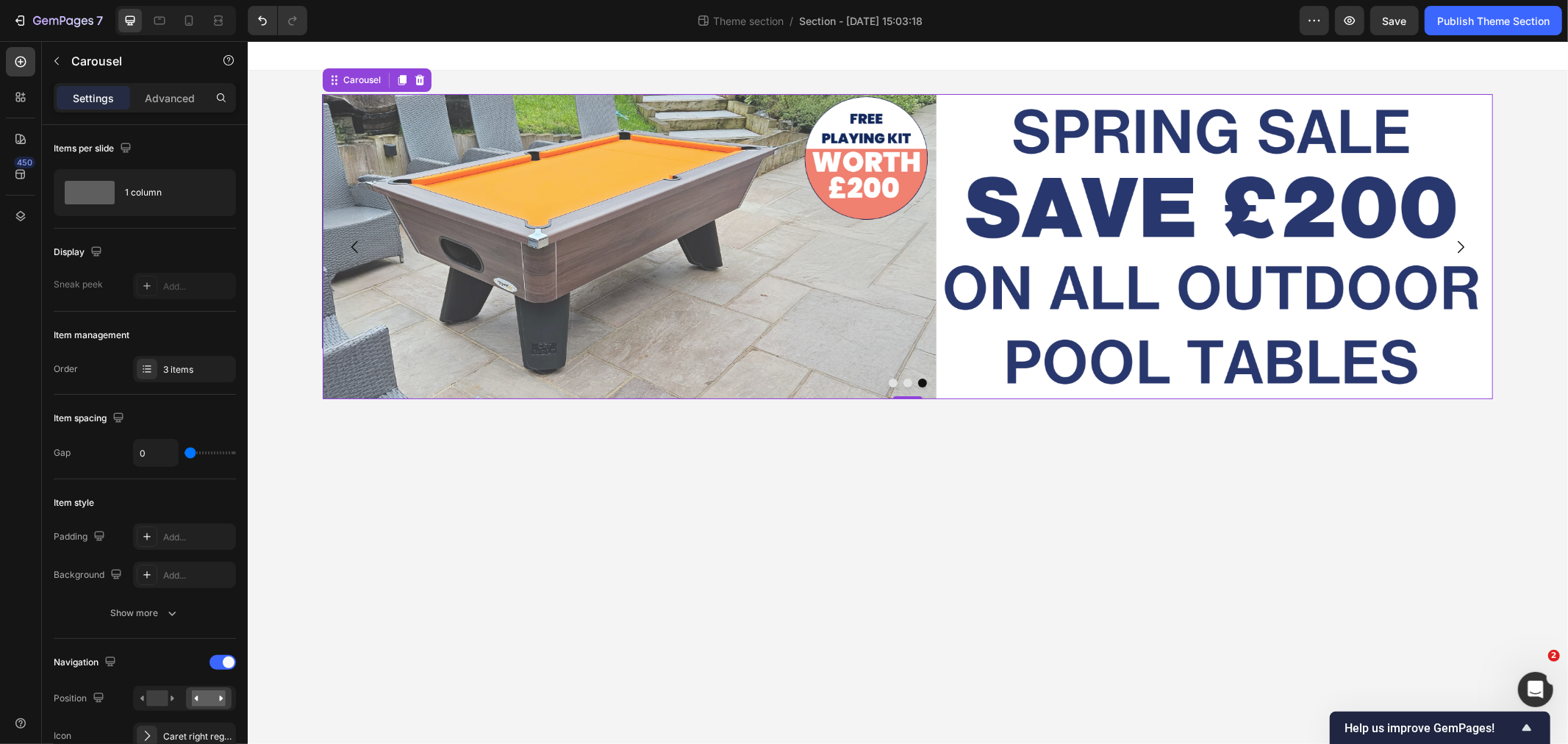
click at [352, 245] on icon "Carousel Back Arrow" at bounding box center [354, 246] width 17 height 17
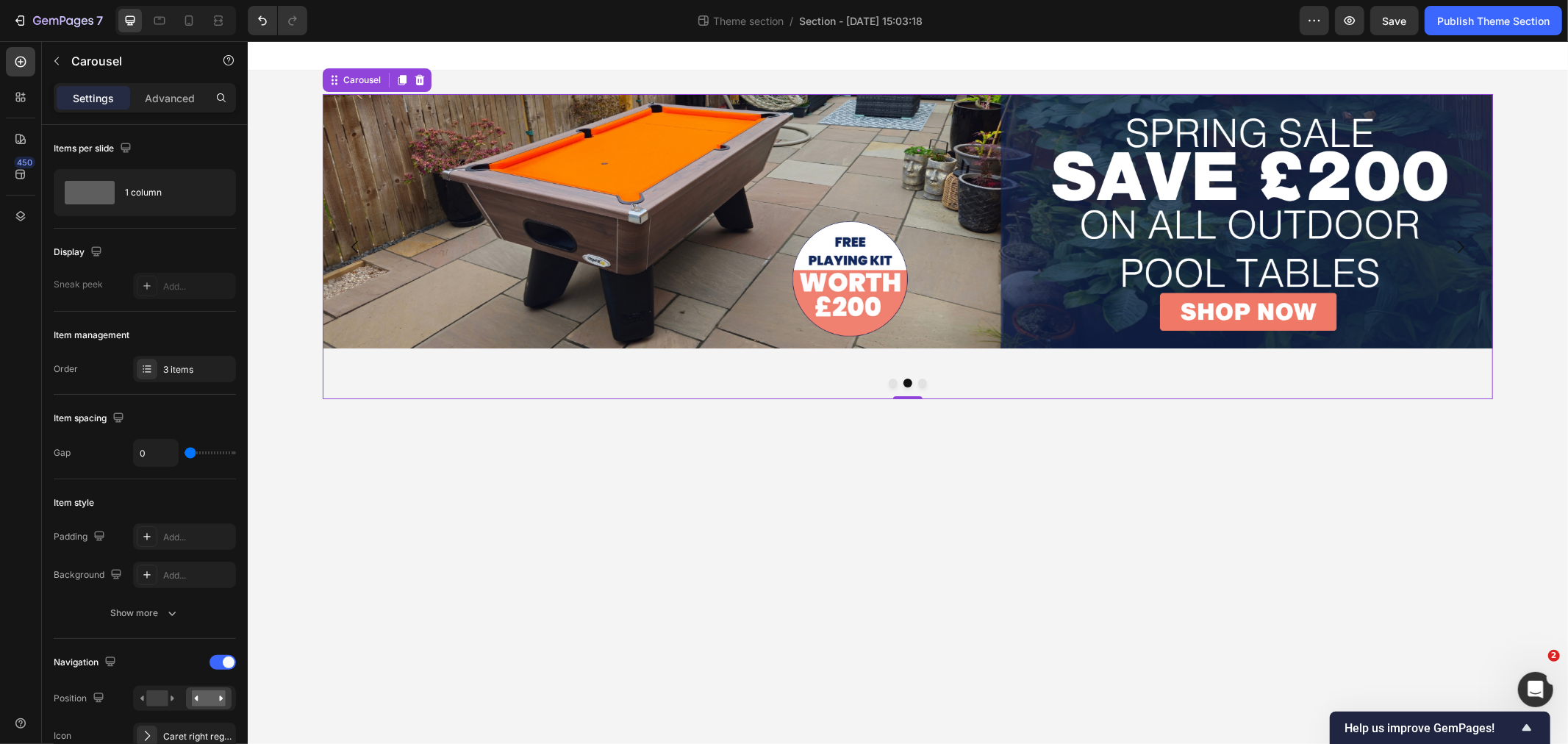
click at [350, 253] on icon "Carousel Back Arrow" at bounding box center [354, 246] width 17 height 17
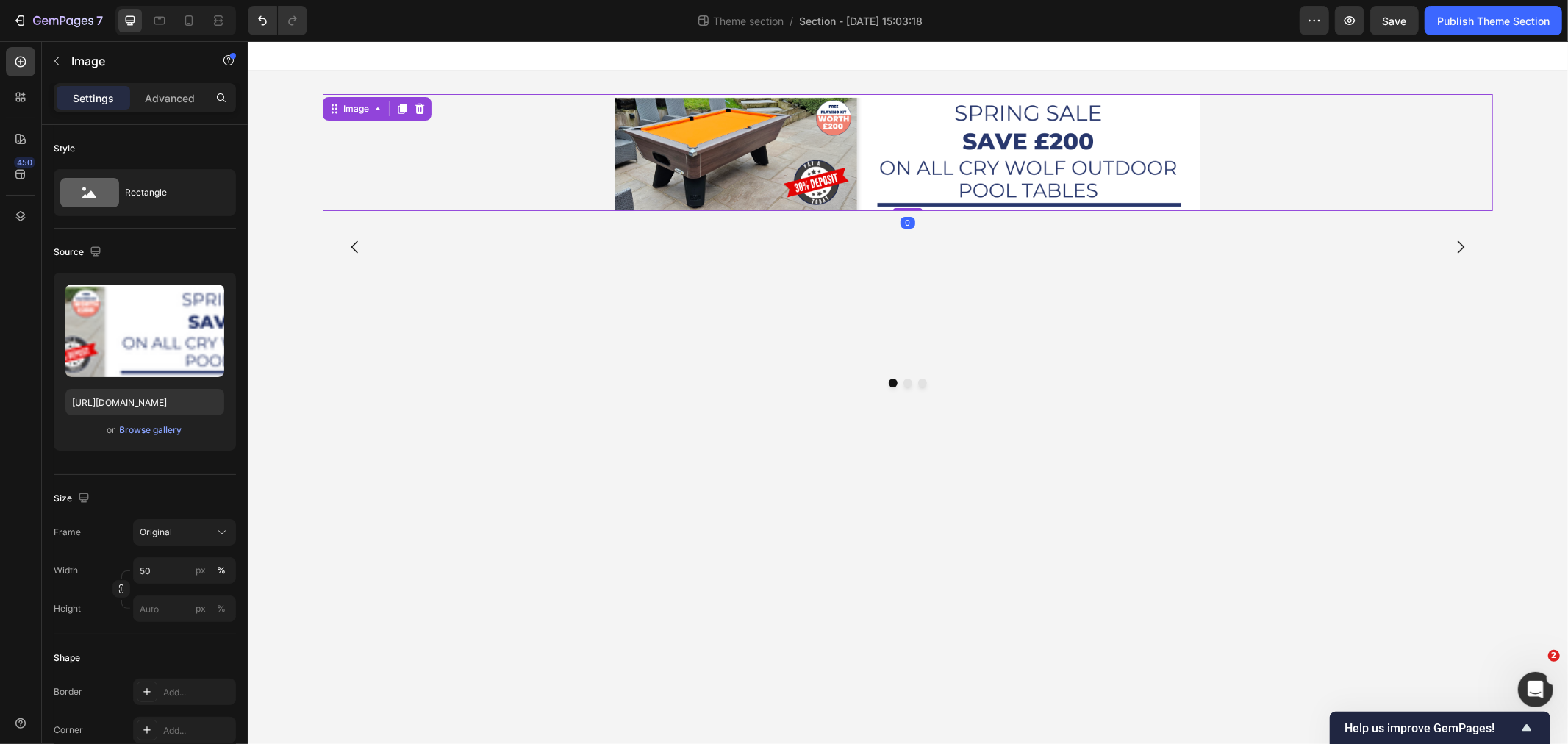
click at [737, 149] on img at bounding box center [906, 152] width 585 height 117
click at [148, 428] on div "Browse gallery" at bounding box center [151, 429] width 63 height 13
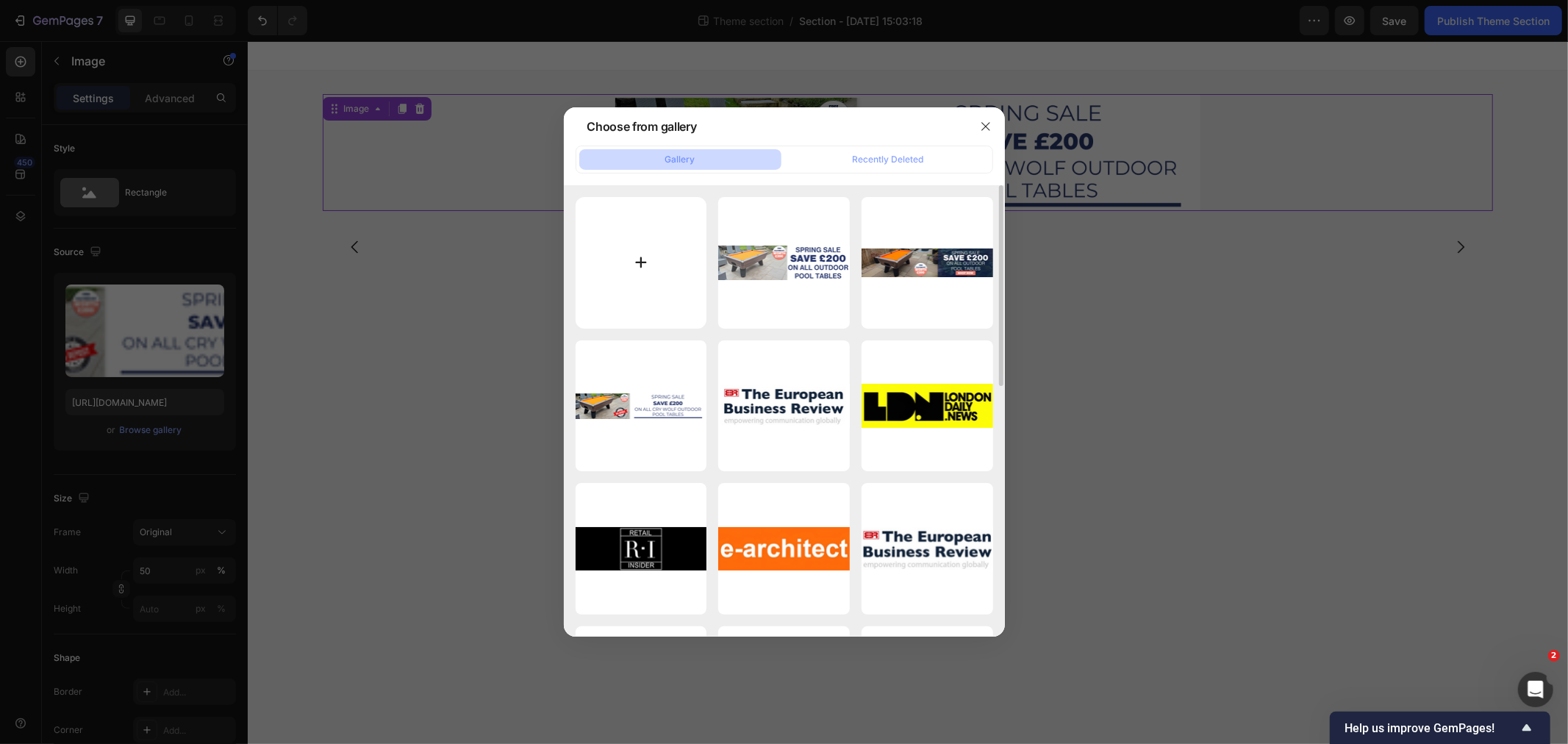
click at [659, 253] on input "file" at bounding box center [641, 263] width 132 height 132
type input "C:\fakepath\home games room summer sale banner save big.png"
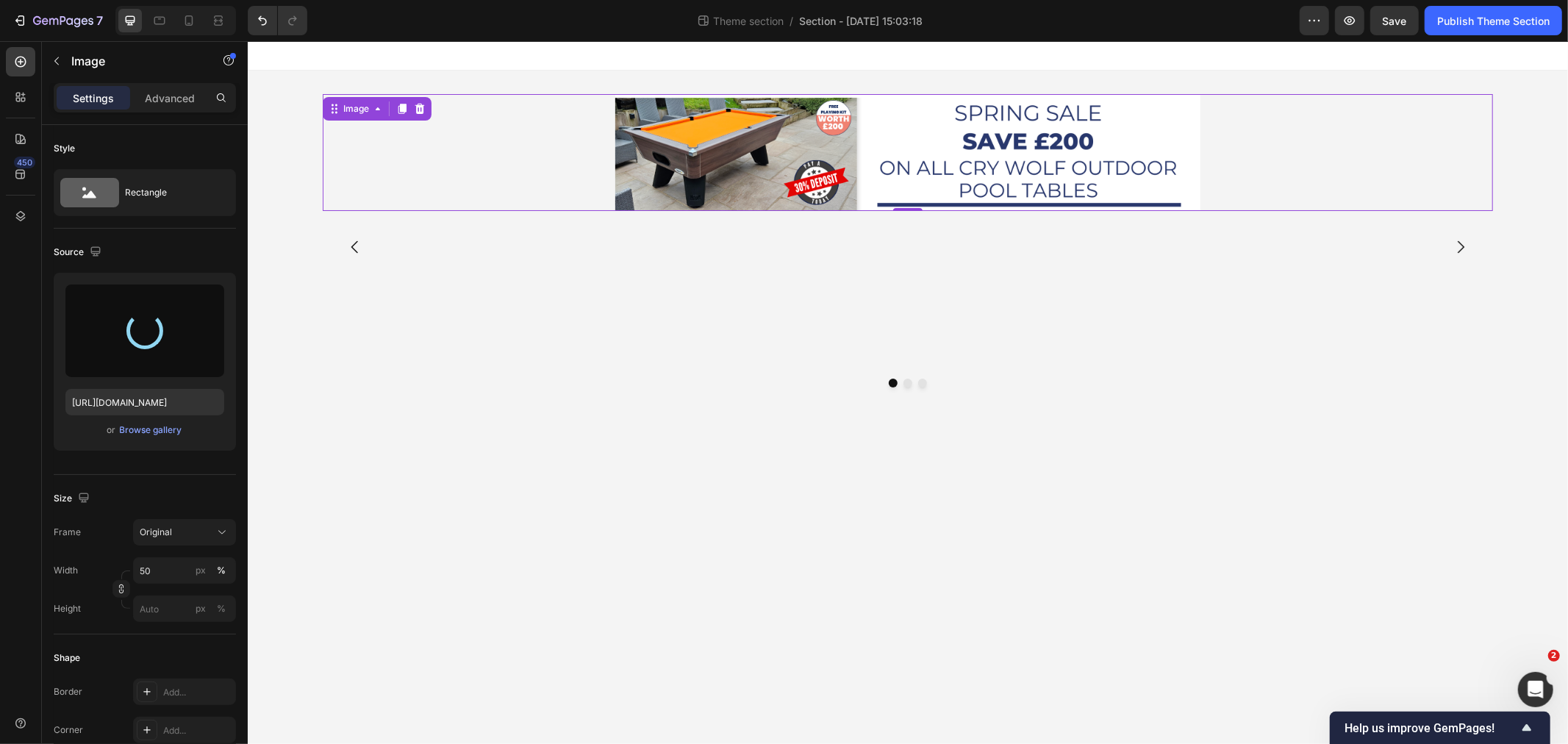
type input "[URL][DOMAIN_NAME]"
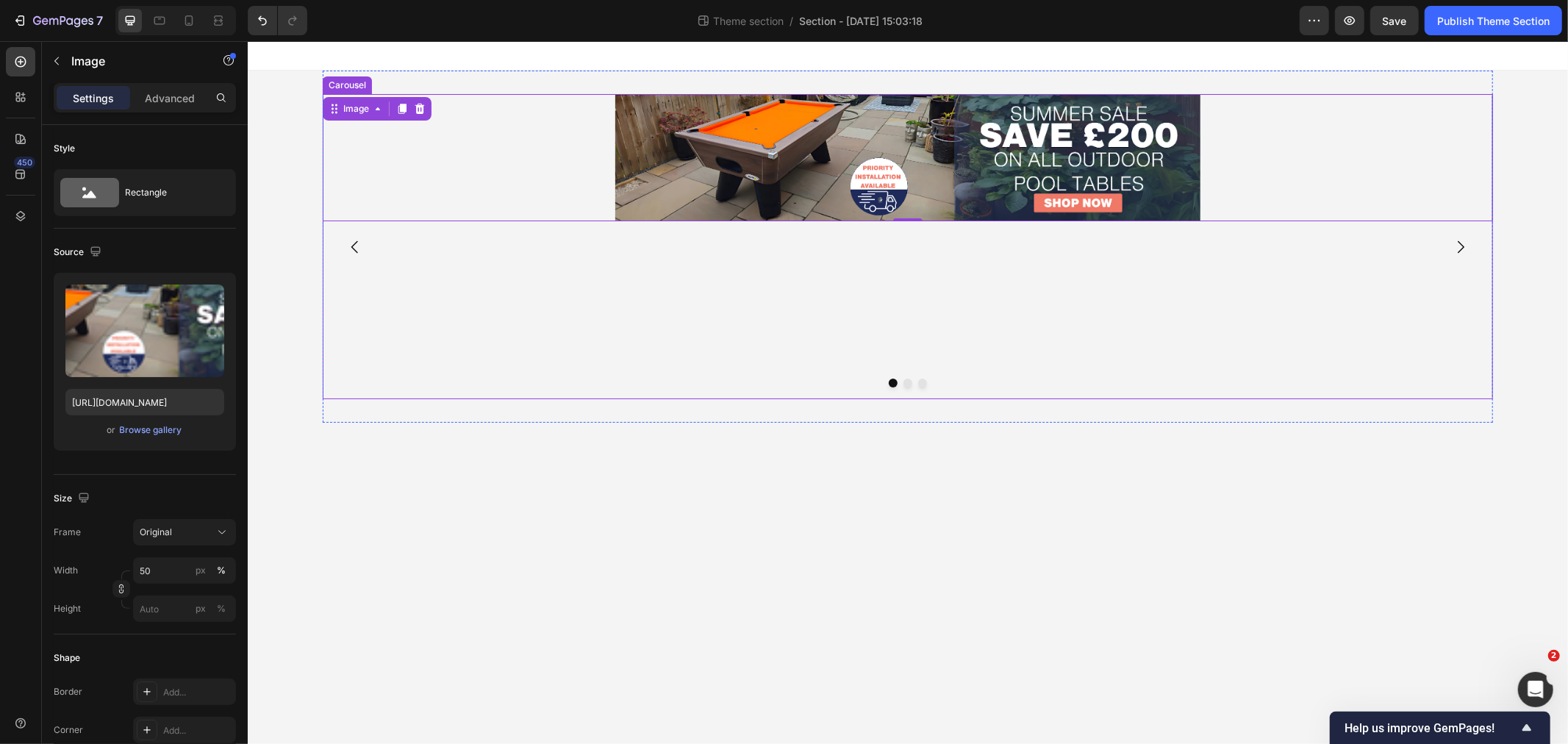
click at [1469, 239] on button "Carousel Next Arrow" at bounding box center [1460, 246] width 41 height 41
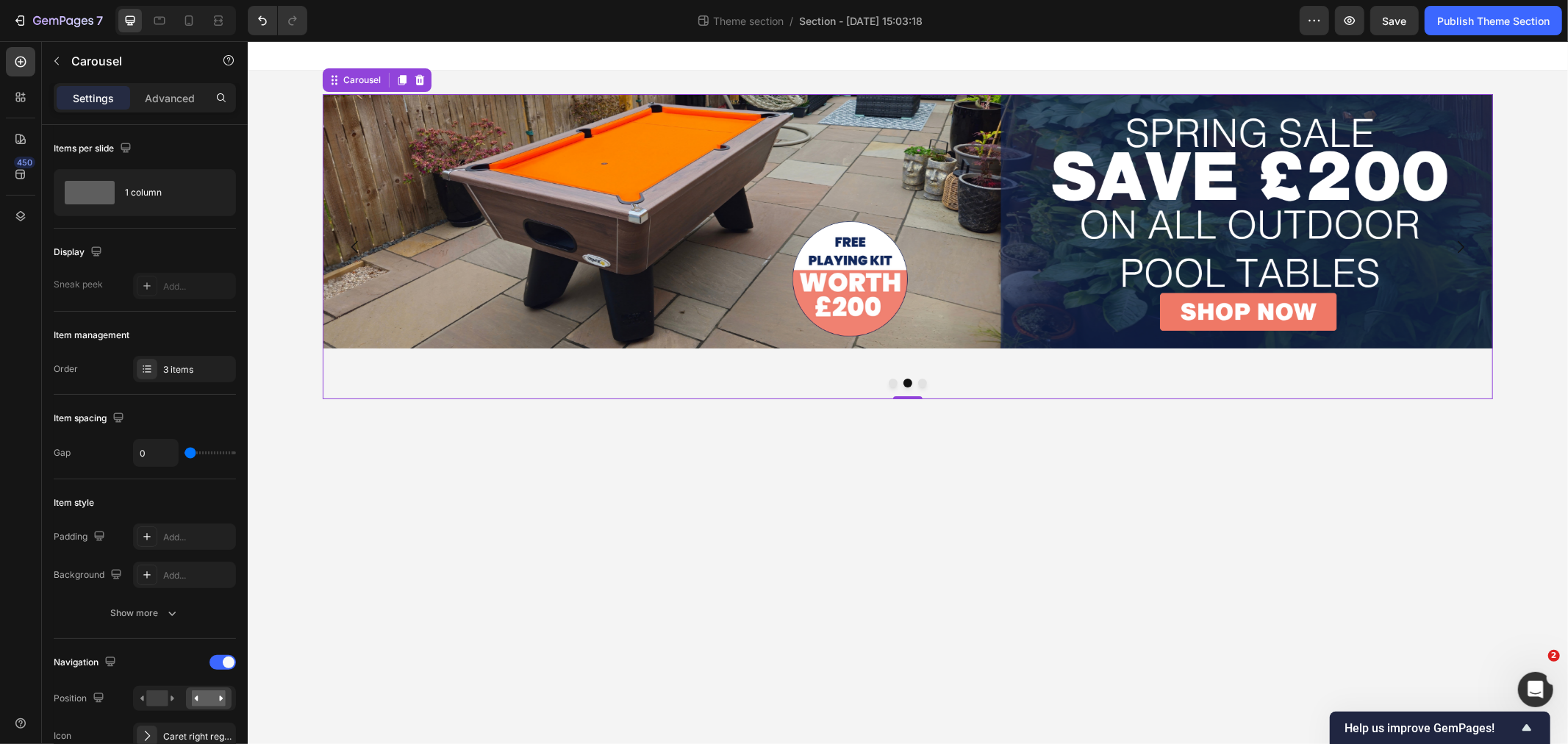
click at [355, 249] on icon "Carousel Back Arrow" at bounding box center [354, 246] width 17 height 17
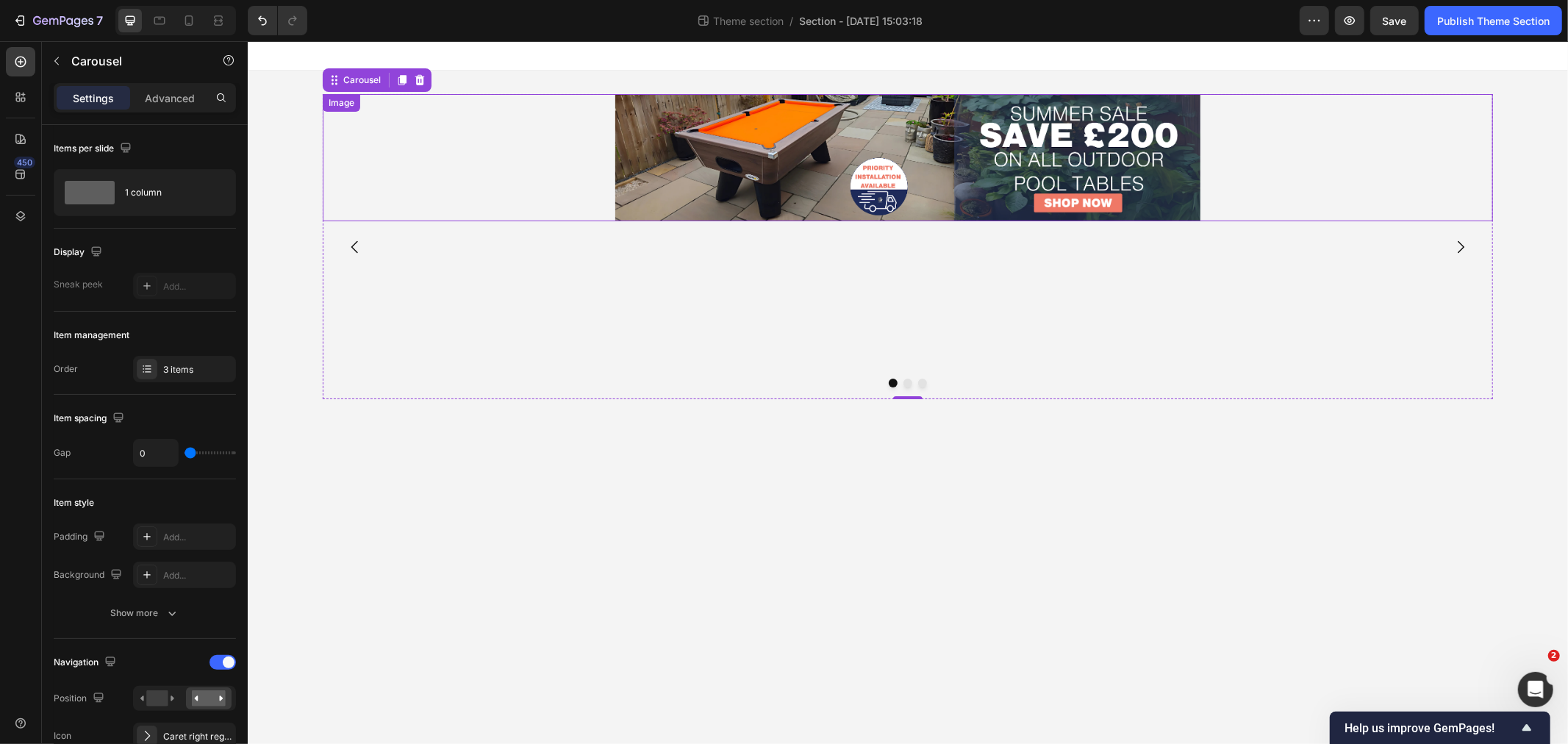
click at [940, 188] on img at bounding box center [906, 157] width 585 height 127
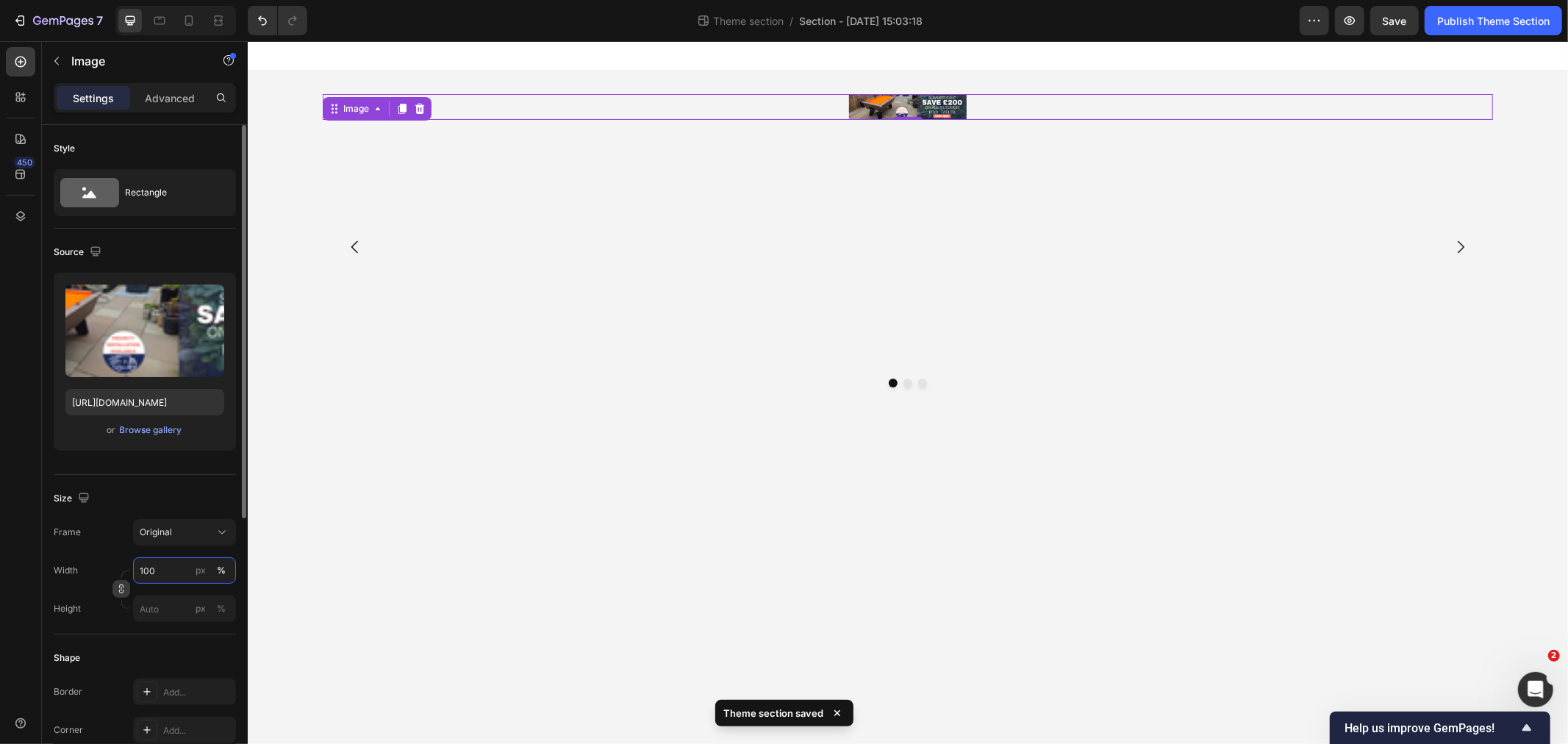
type input "100"
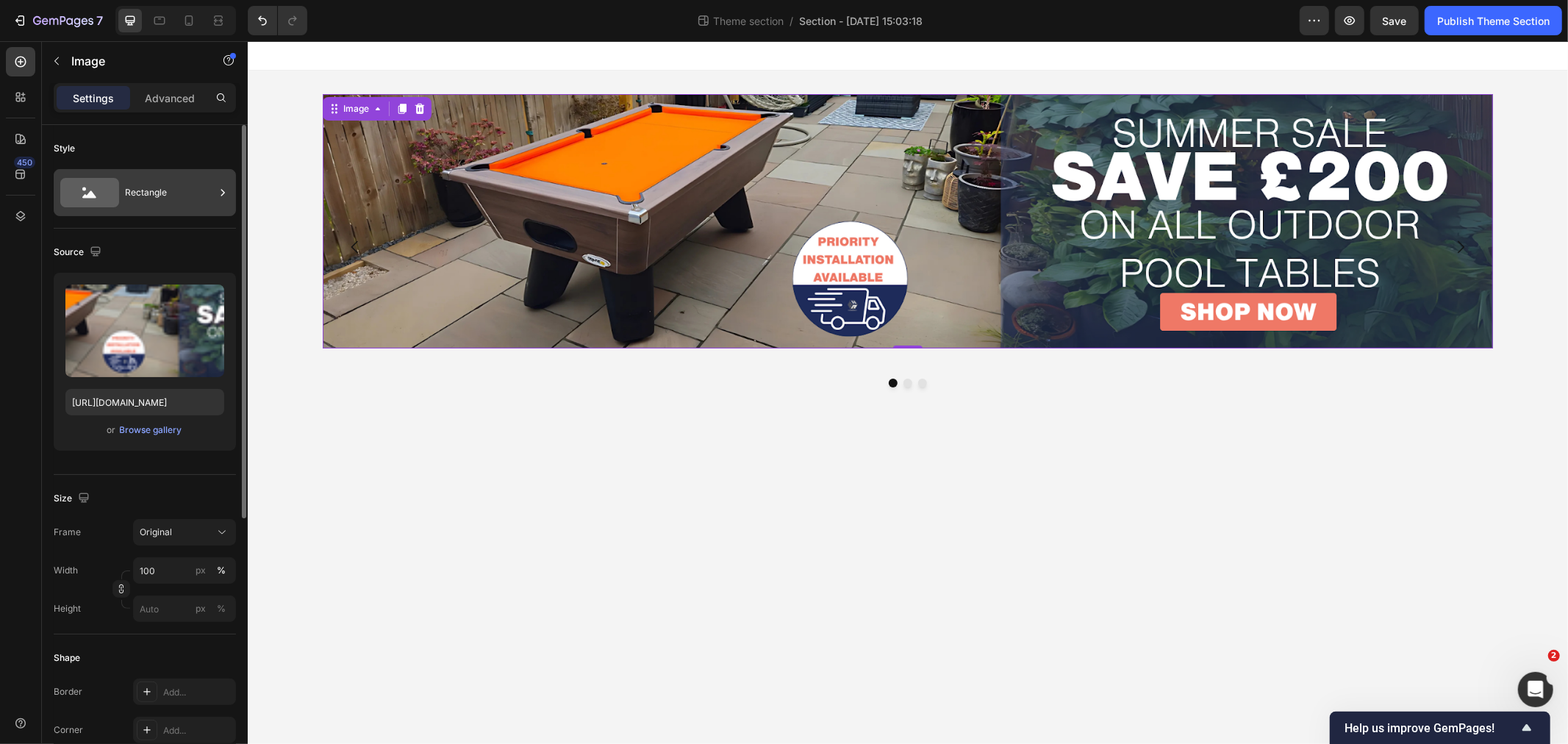
click at [154, 191] on div "Rectangle" at bounding box center [170, 192] width 90 height 34
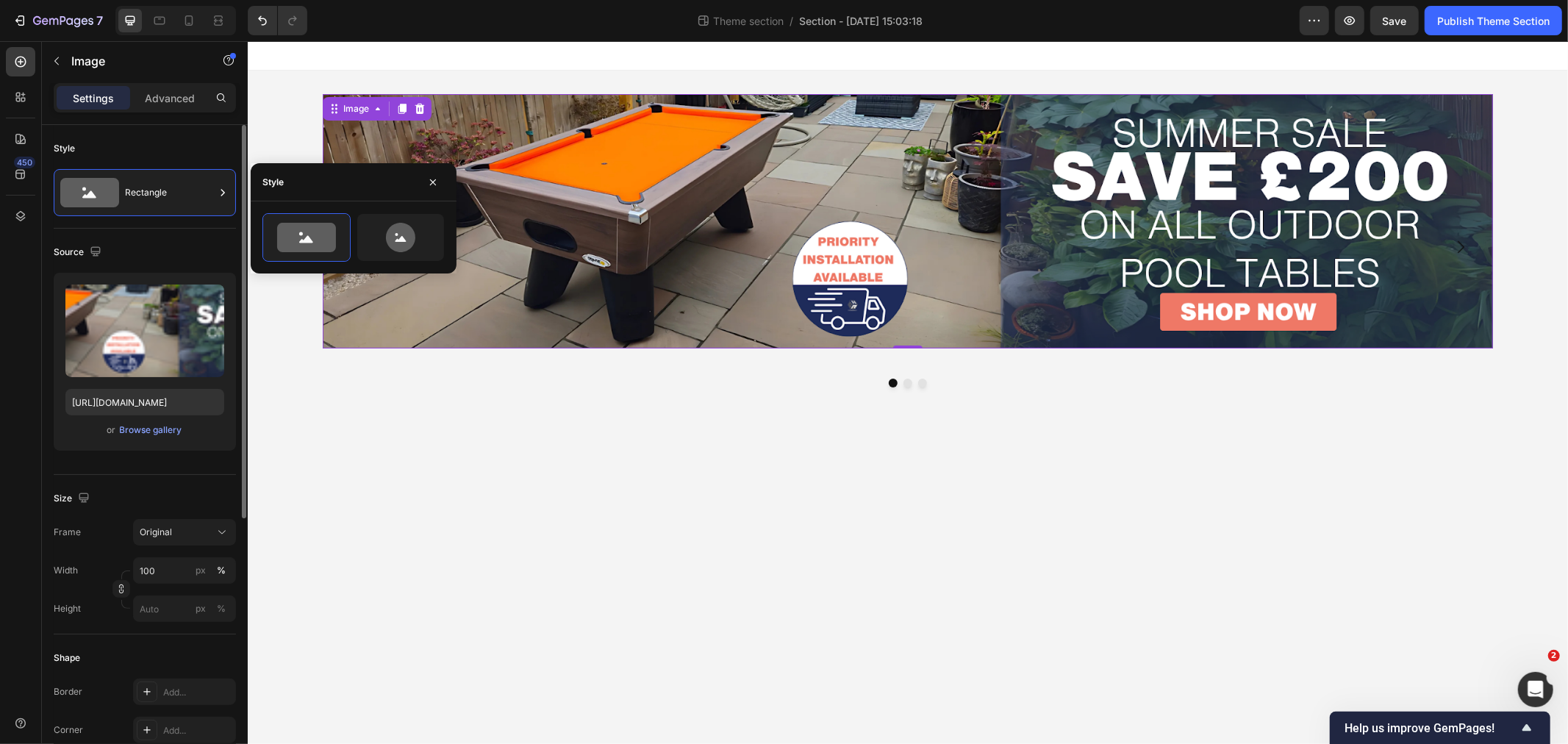
click at [166, 137] on div "Style" at bounding box center [145, 148] width 183 height 23
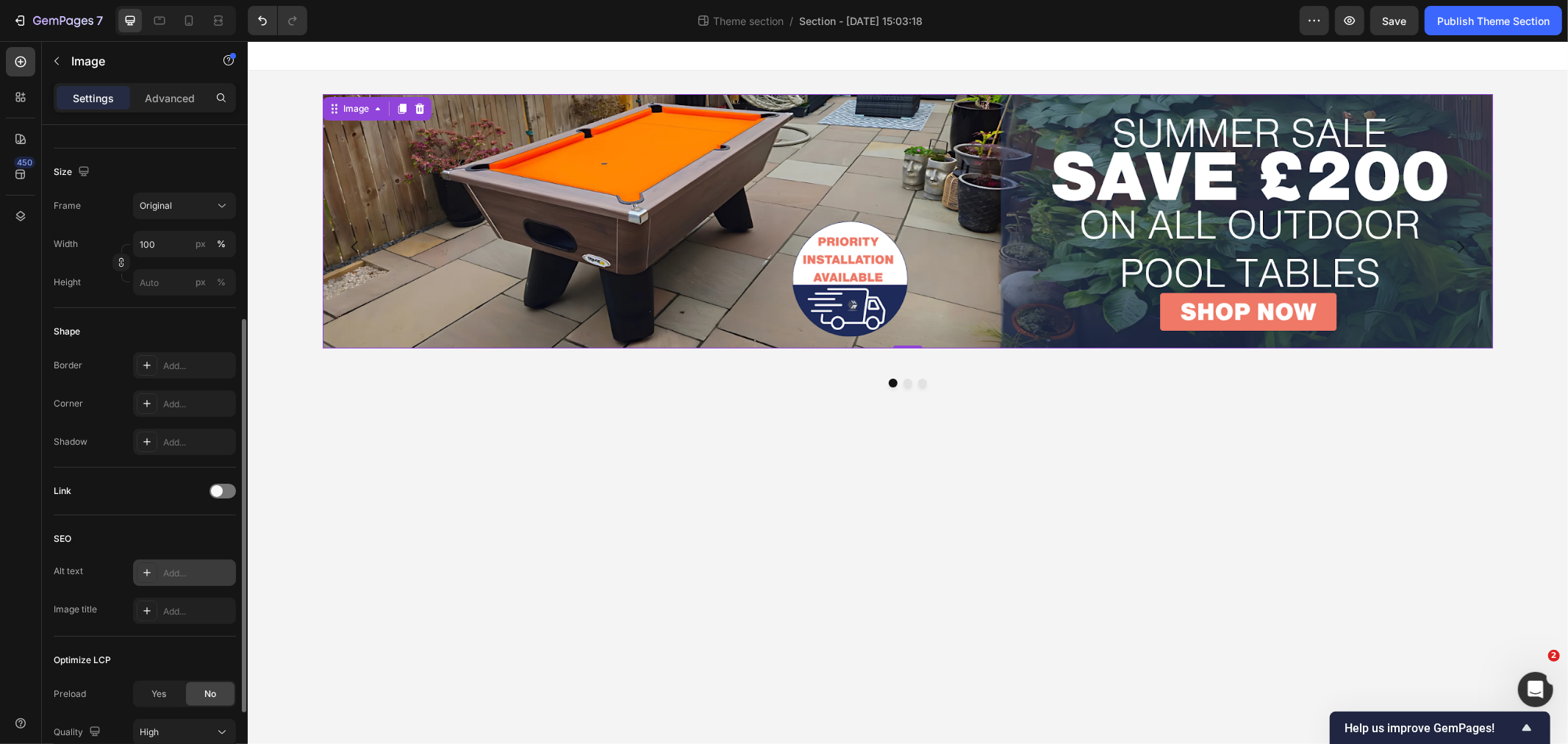
scroll to position [408, 0]
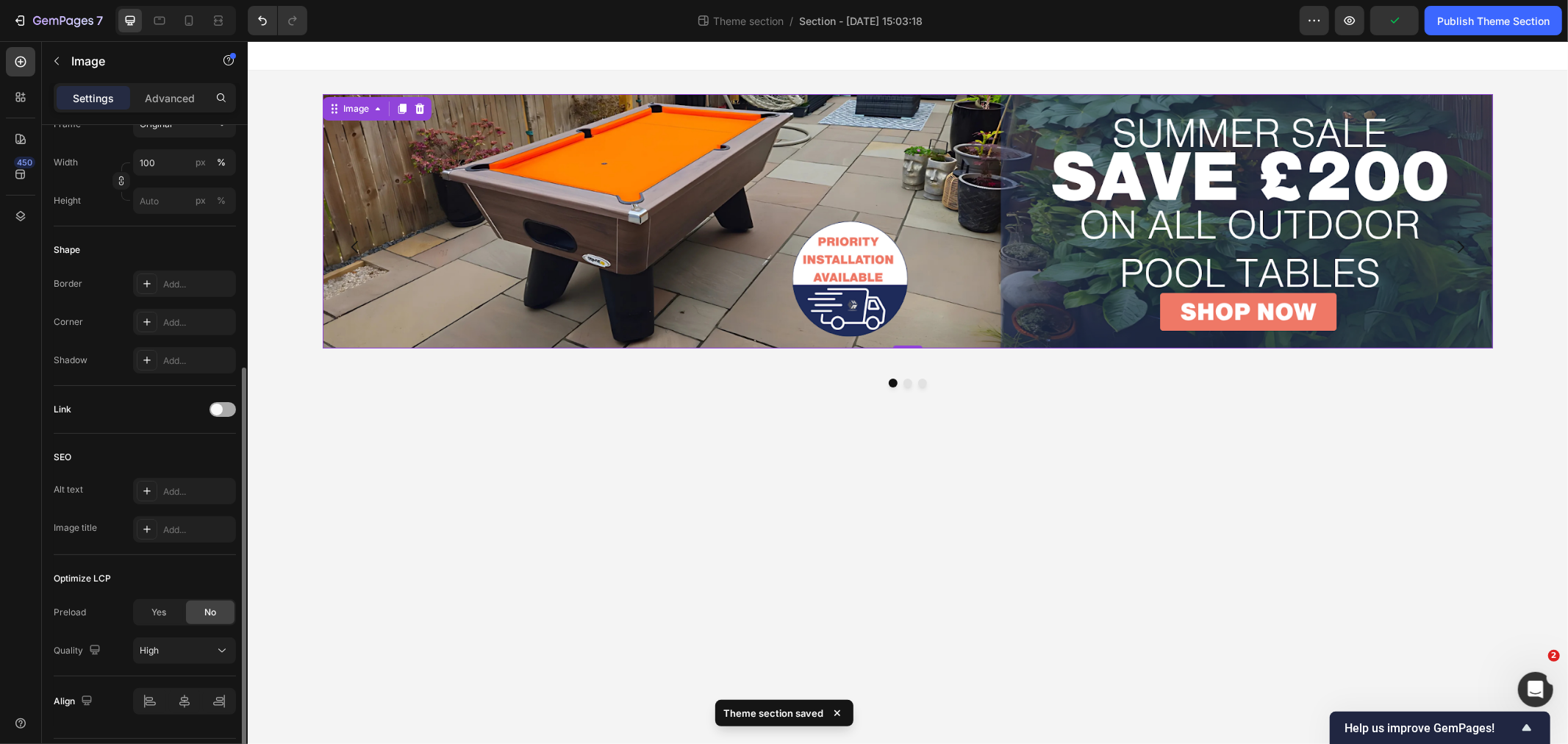
click at [218, 406] on span at bounding box center [217, 409] width 12 height 12
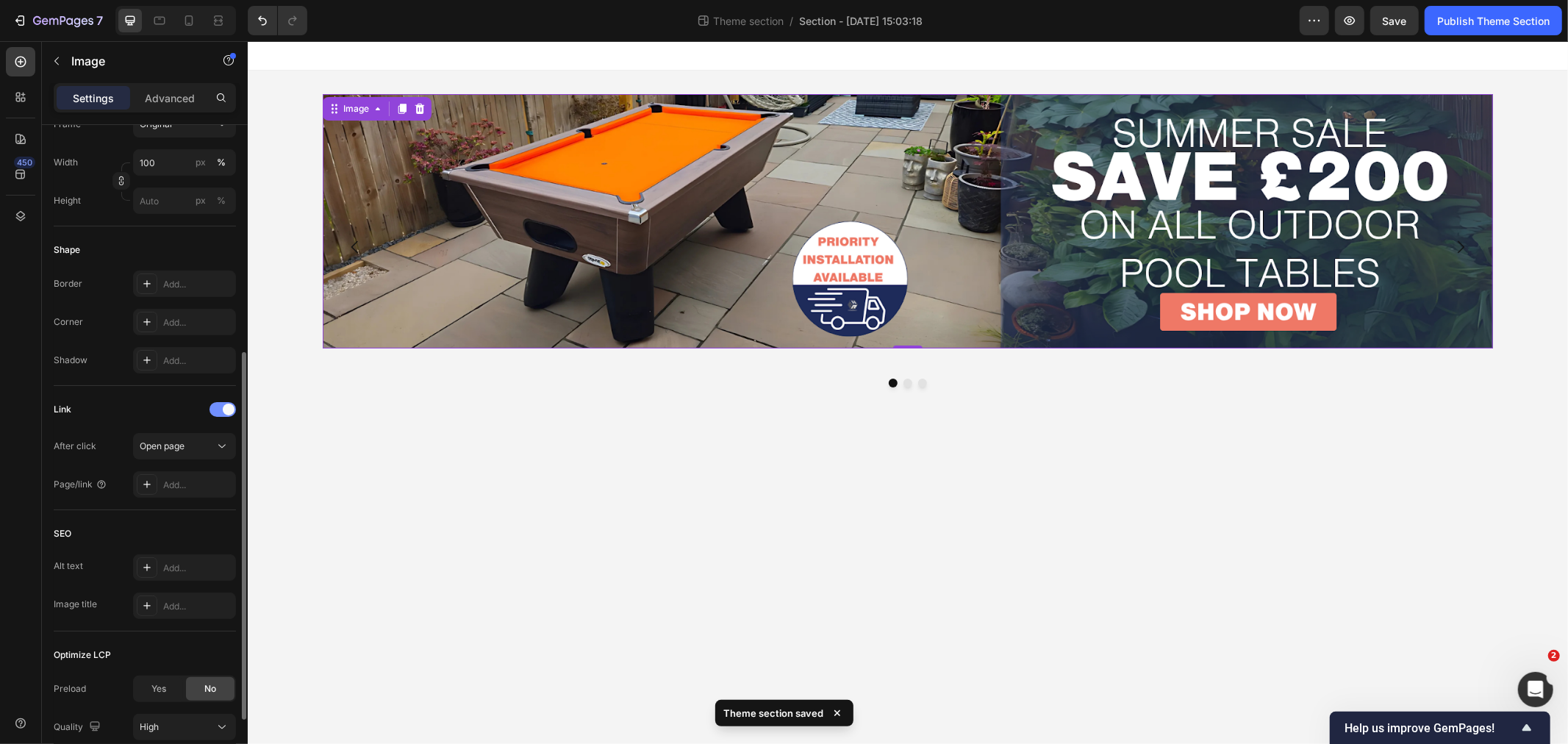
click at [218, 406] on div at bounding box center [222, 409] width 27 height 15
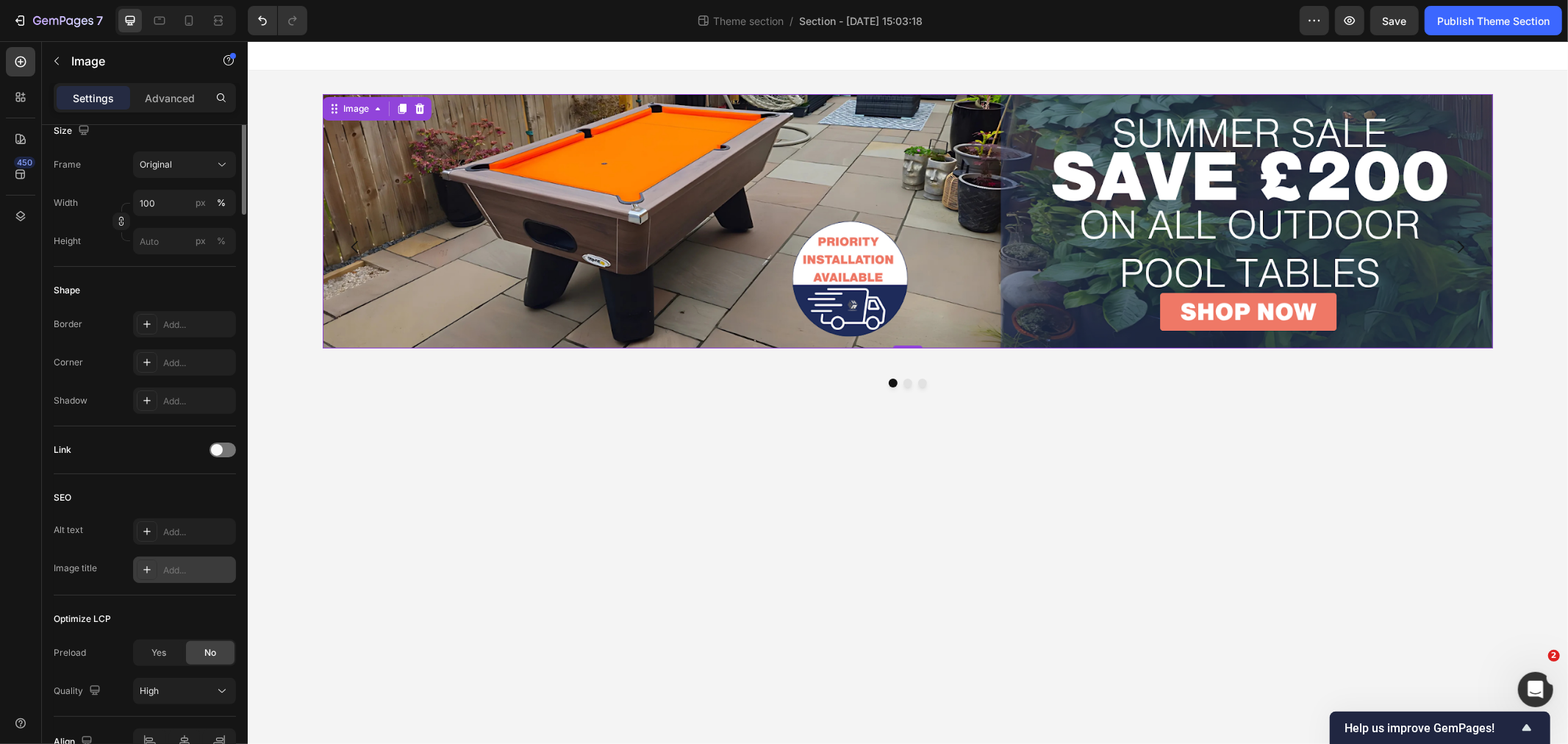
scroll to position [0, 0]
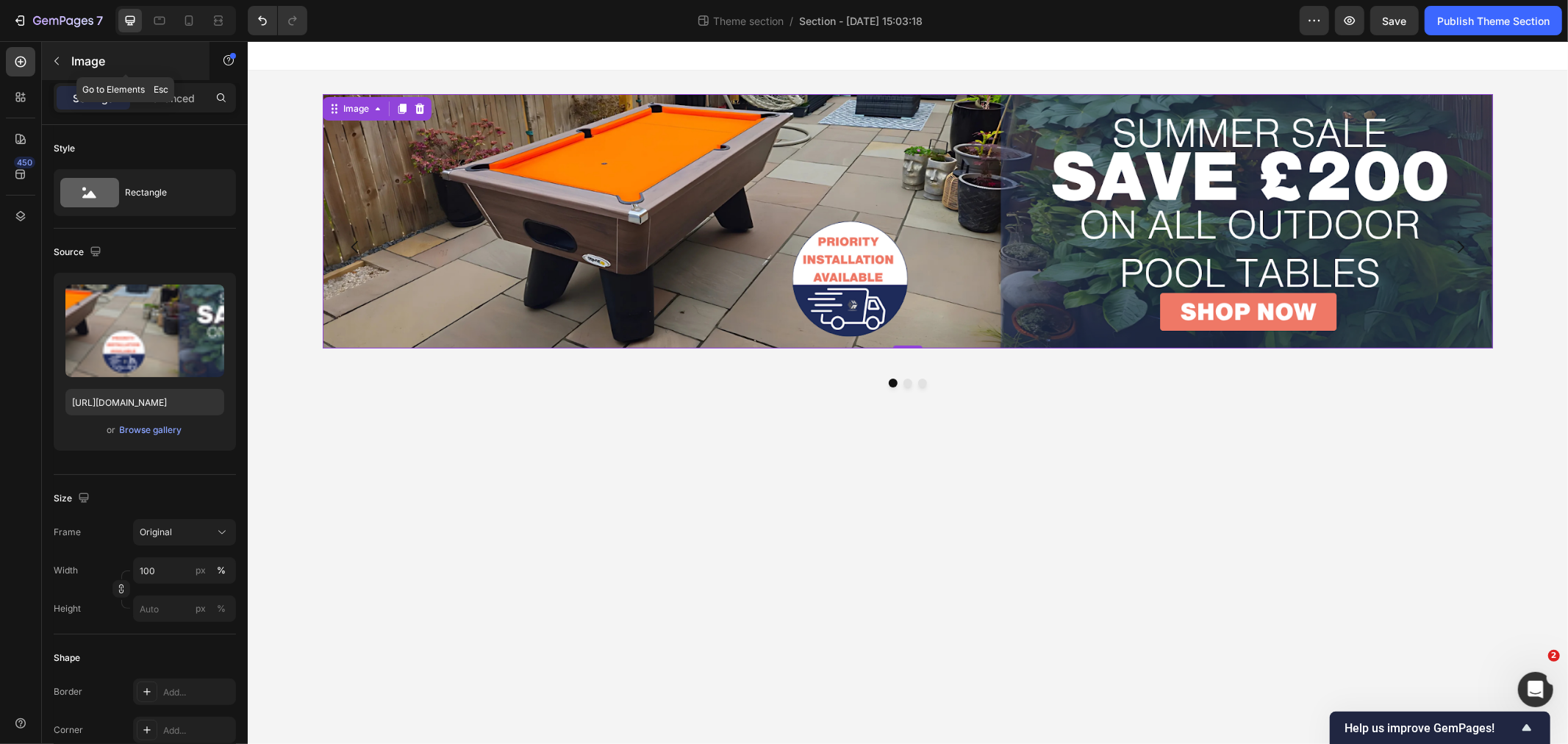
click at [47, 58] on button "button" at bounding box center [56, 60] width 23 height 23
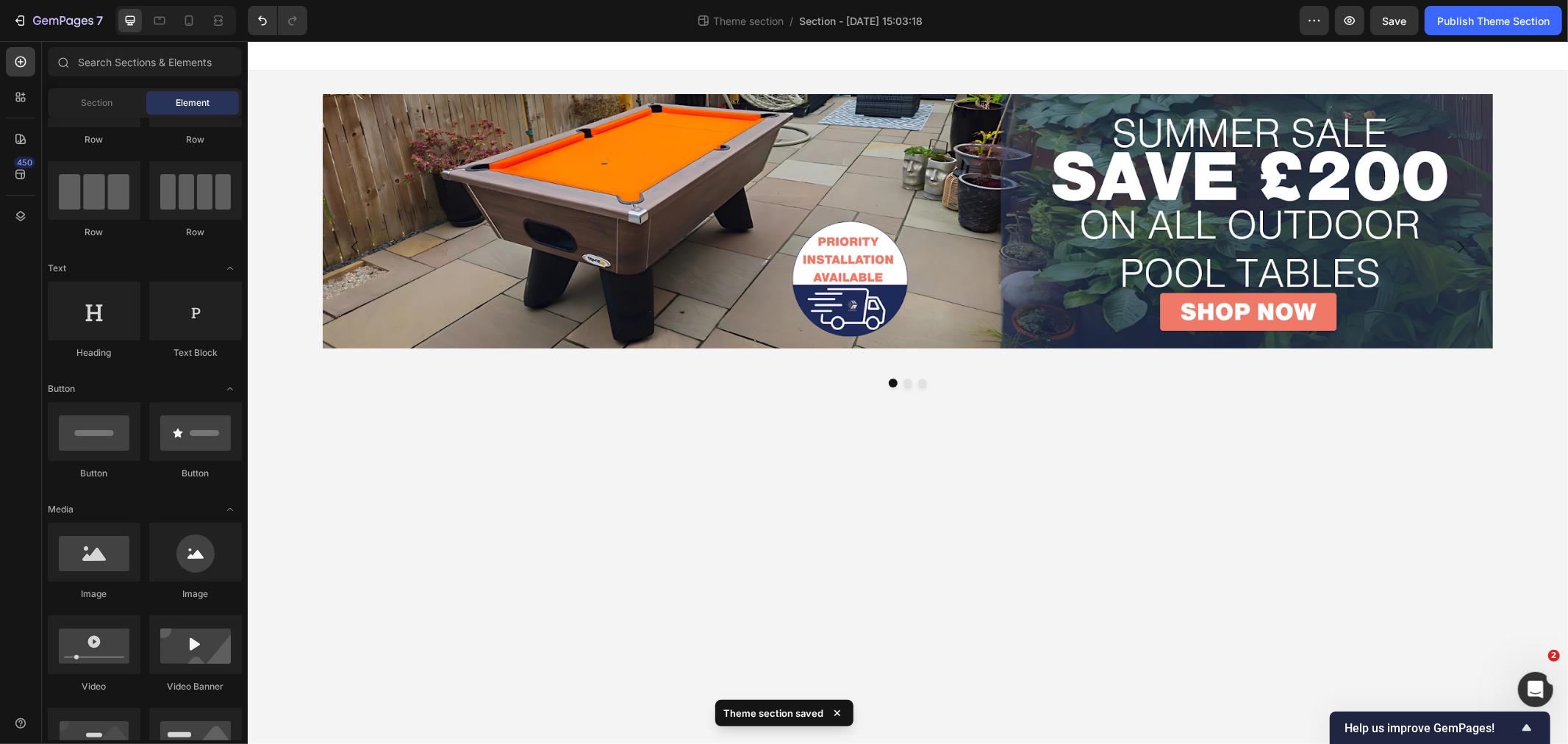
click at [1525, 88] on div "Image Image Image Carousel Root" at bounding box center [907, 245] width 1321 height 352
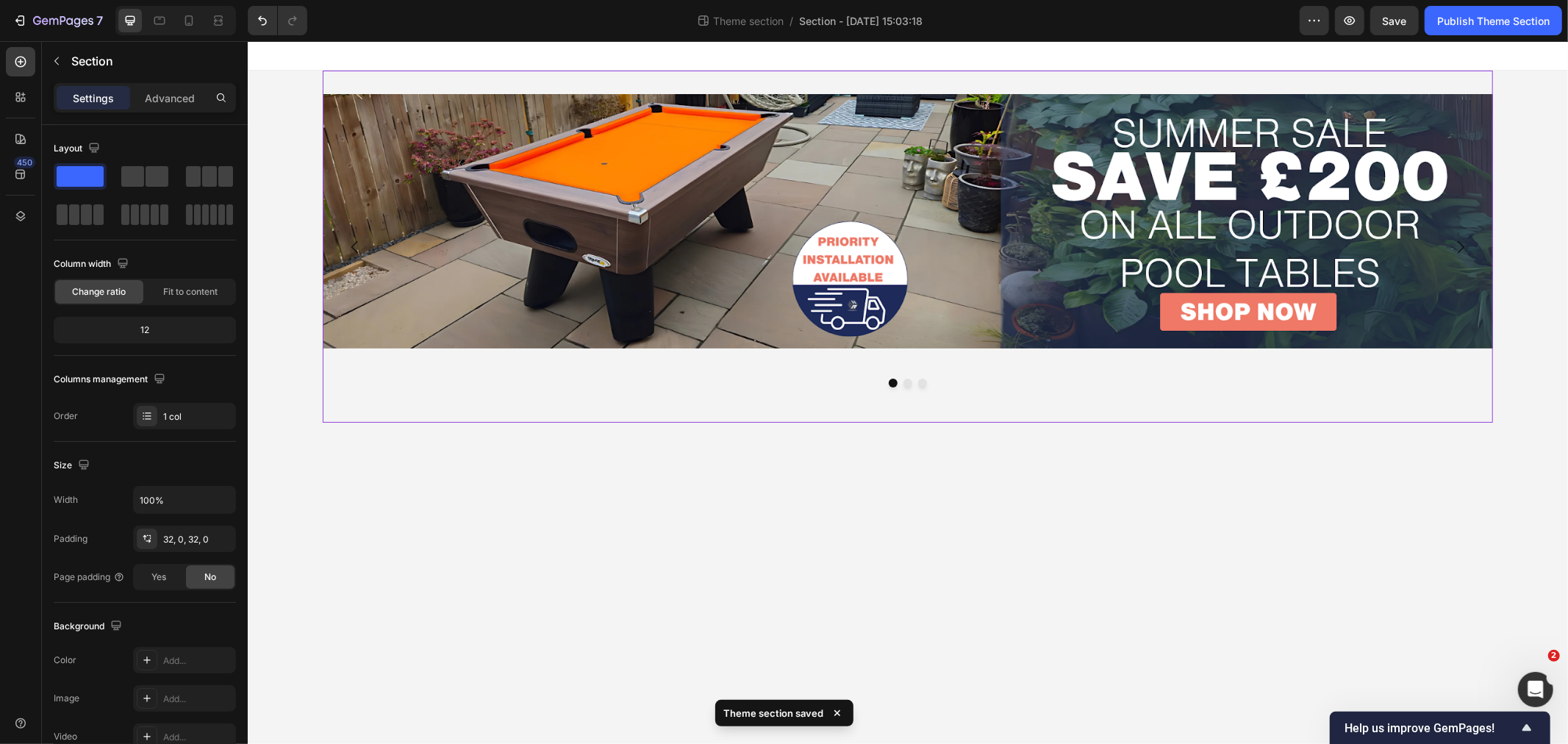
click at [1458, 83] on div "Image Image Image [GEOGRAPHIC_DATA]" at bounding box center [907, 245] width 1170 height 352
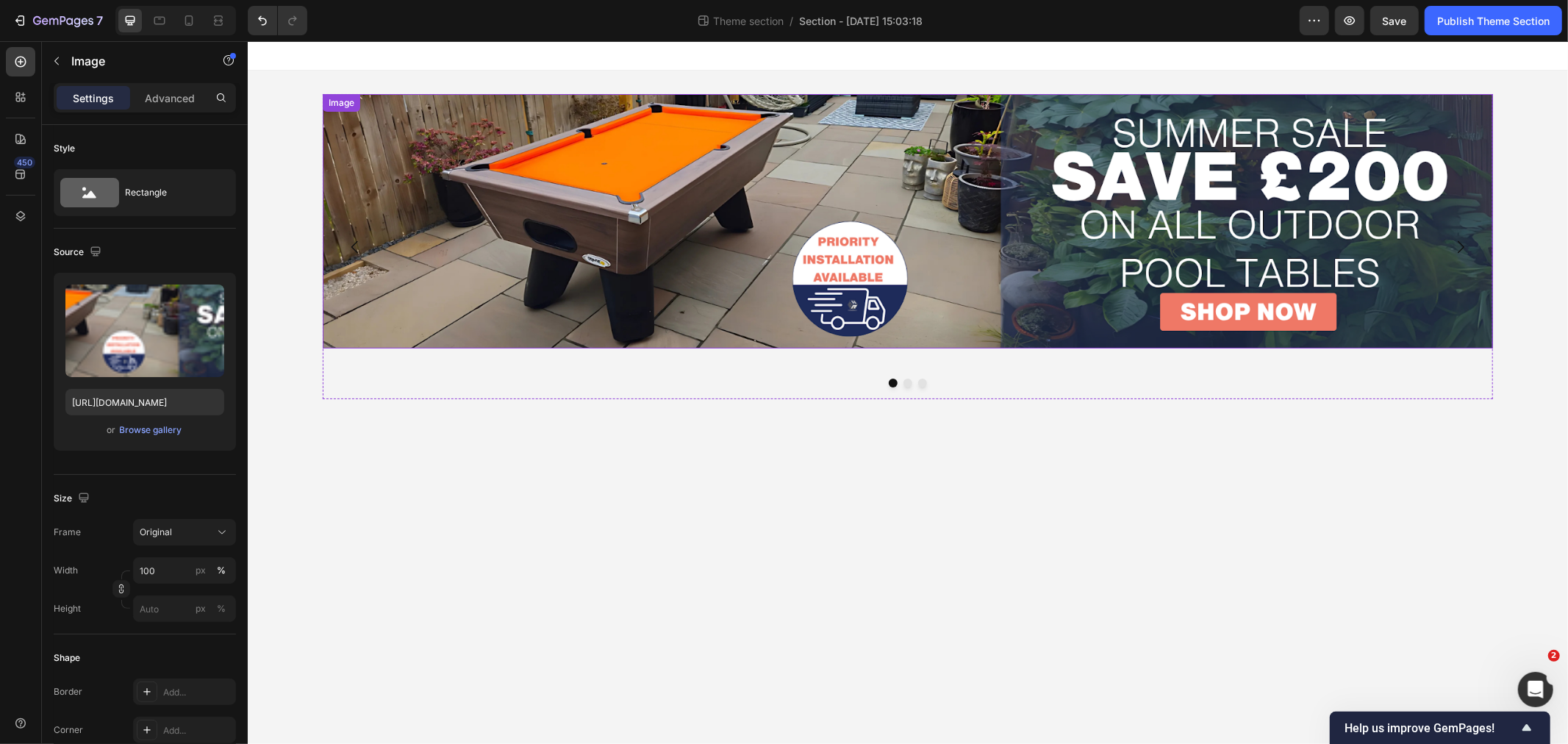
click at [333, 111] on div "Image" at bounding box center [907, 220] width 1170 height 254
click at [354, 82] on div "Image Image Image [GEOGRAPHIC_DATA]" at bounding box center [907, 245] width 1170 height 352
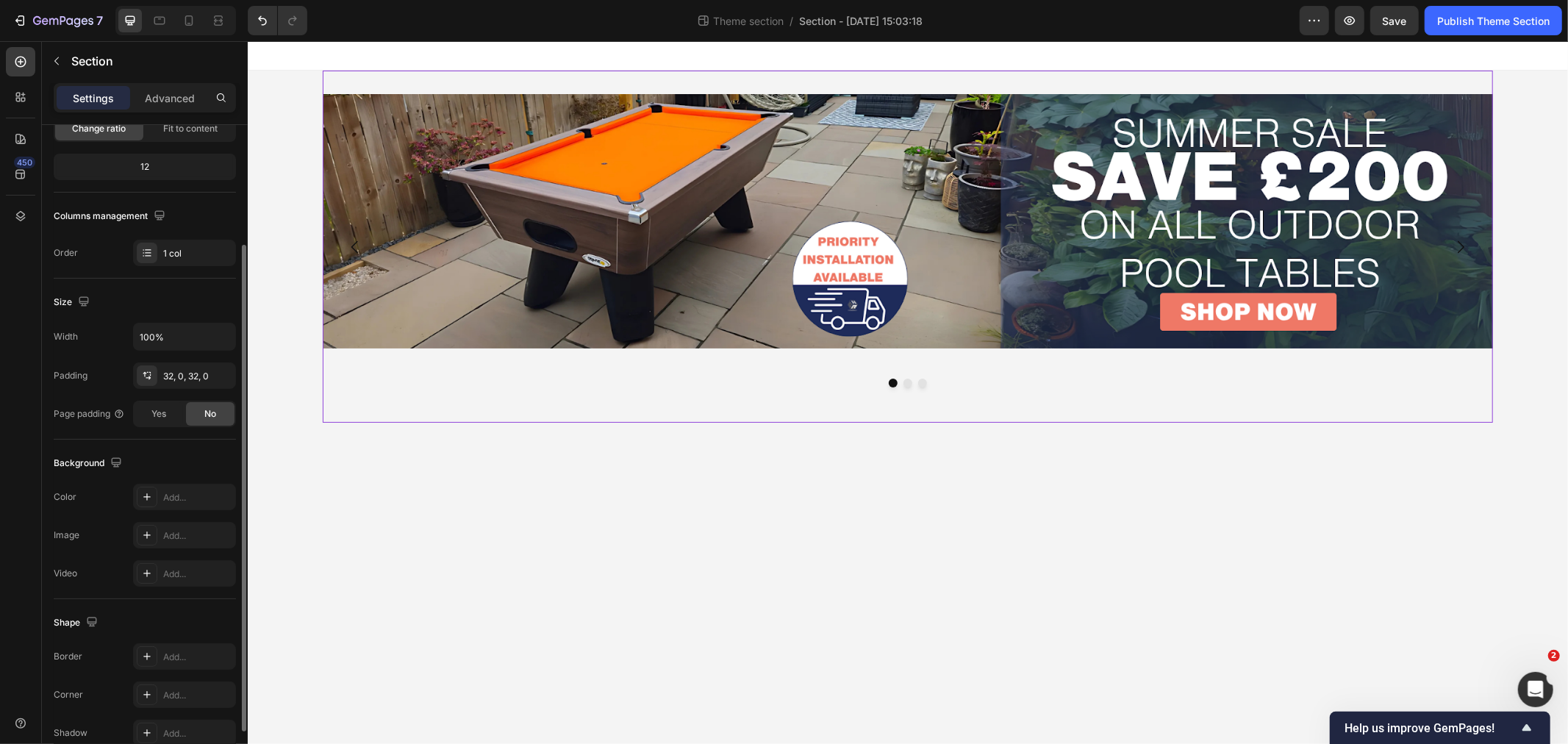
scroll to position [236, 0]
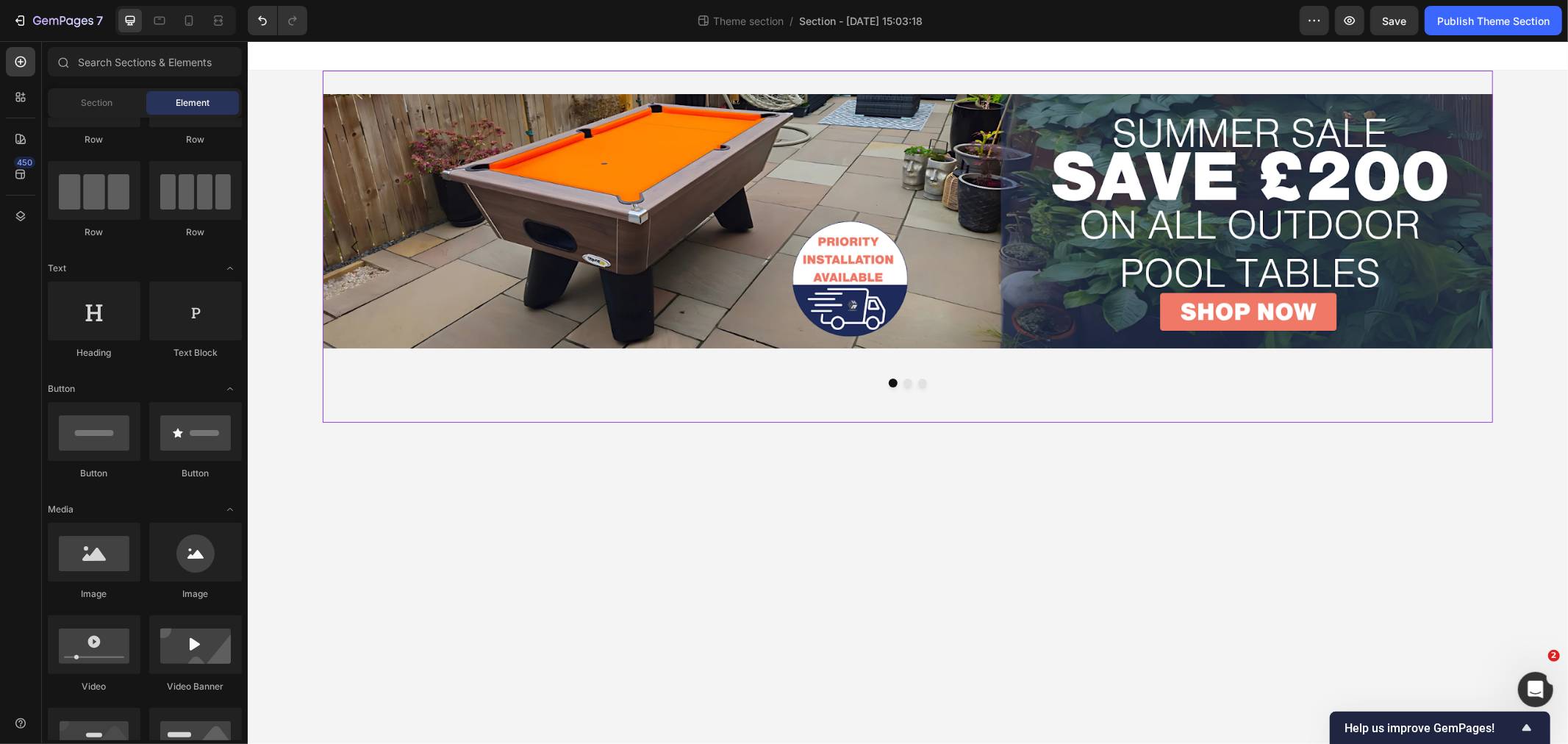
click at [1510, 77] on div "Image Image Image Carousel Root" at bounding box center [907, 245] width 1321 height 352
click at [1510, 59] on div at bounding box center [907, 55] width 1321 height 29
click at [1350, 59] on div at bounding box center [907, 55] width 1321 height 29
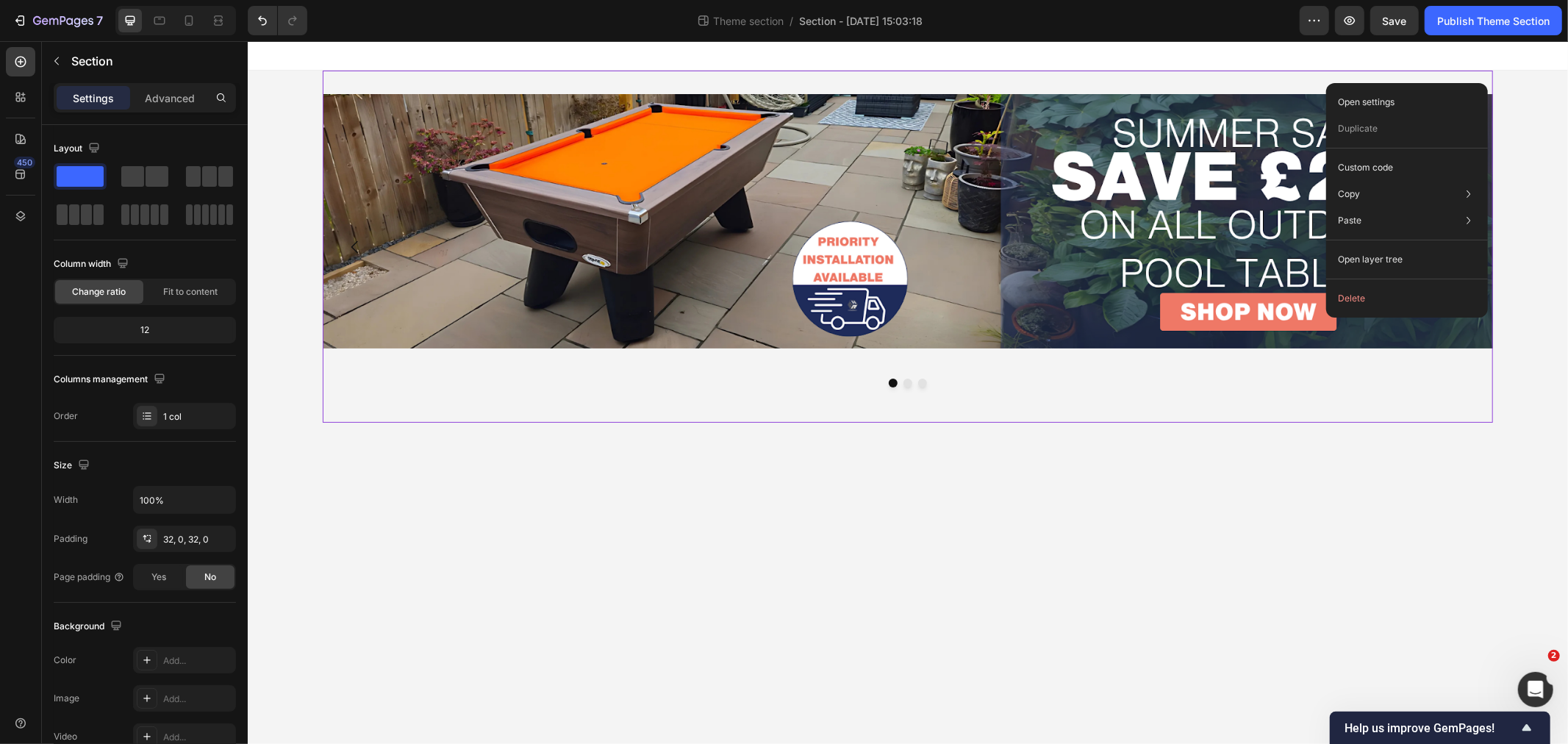
click at [1328, 56] on div at bounding box center [907, 55] width 1321 height 29
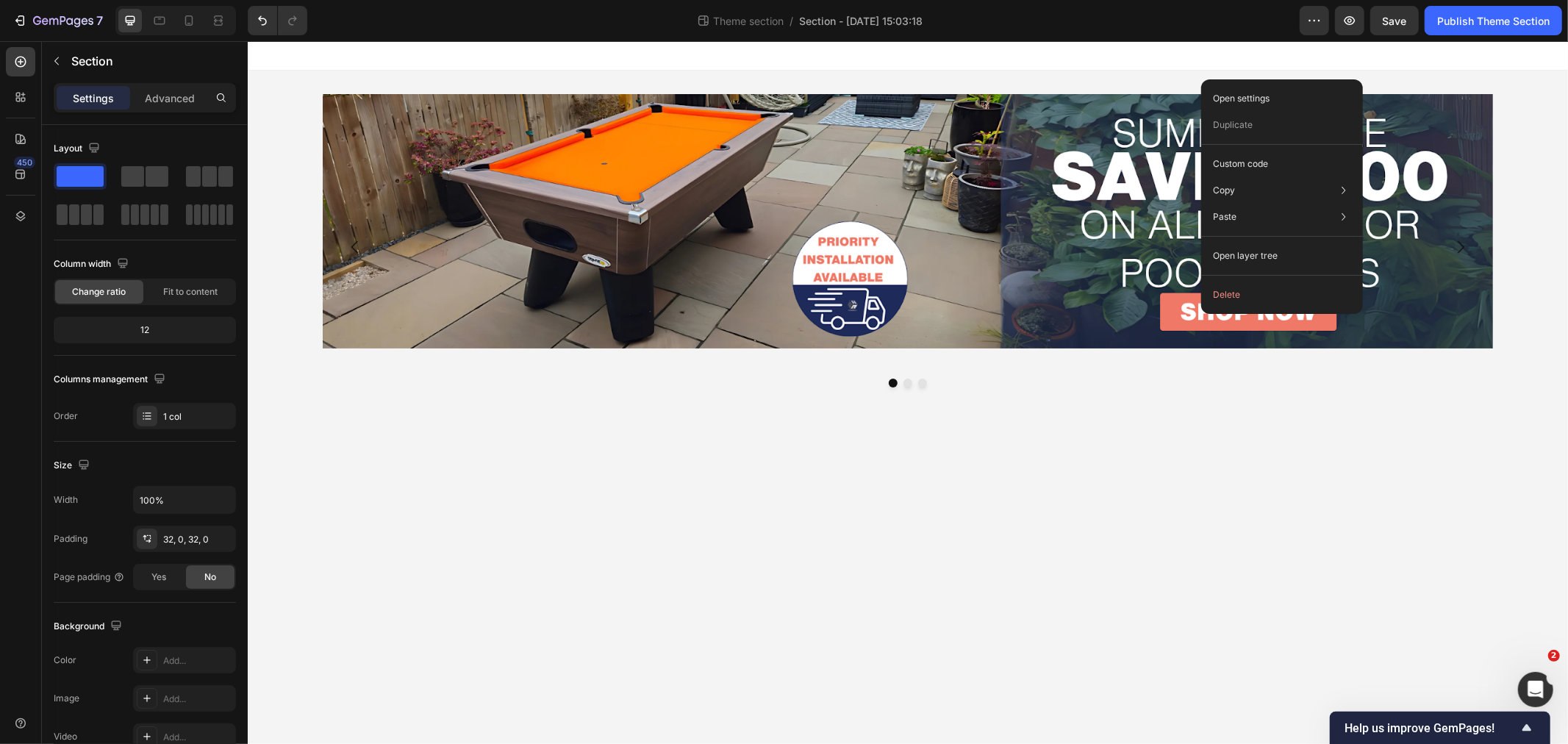
click at [1177, 508] on body "Image Image Image Carousel Root Drag & drop element from sidebar or Explore Lib…" at bounding box center [907, 392] width 1321 height 703
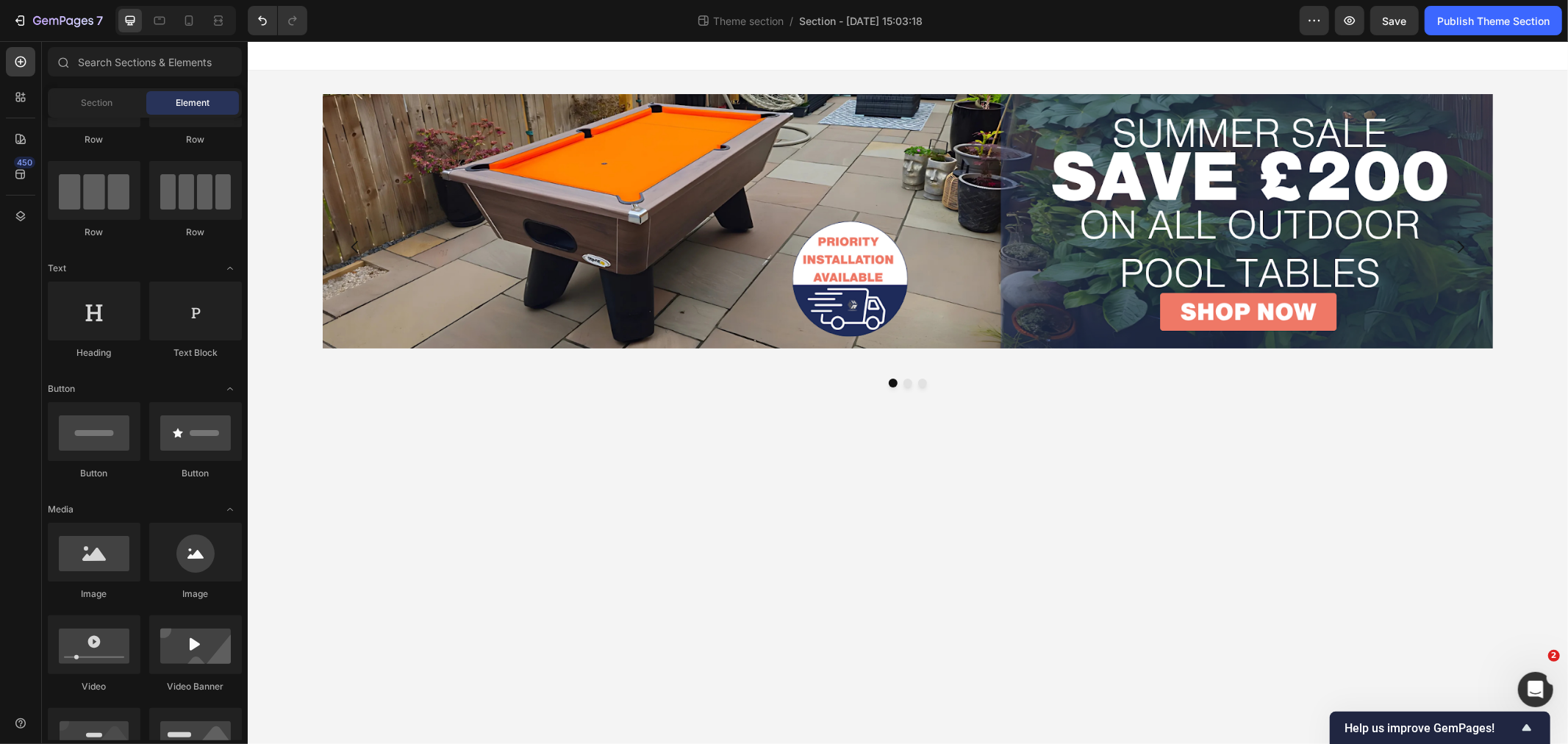
drag, startPoint x: 1177, startPoint y: 508, endPoint x: 987, endPoint y: 428, distance: 206.2
click at [987, 428] on body "Image Image Image Carousel Root Drag & drop element from sidebar or Explore Lib…" at bounding box center [907, 392] width 1321 height 703
click at [874, 359] on div "Image" at bounding box center [907, 245] width 1170 height 305
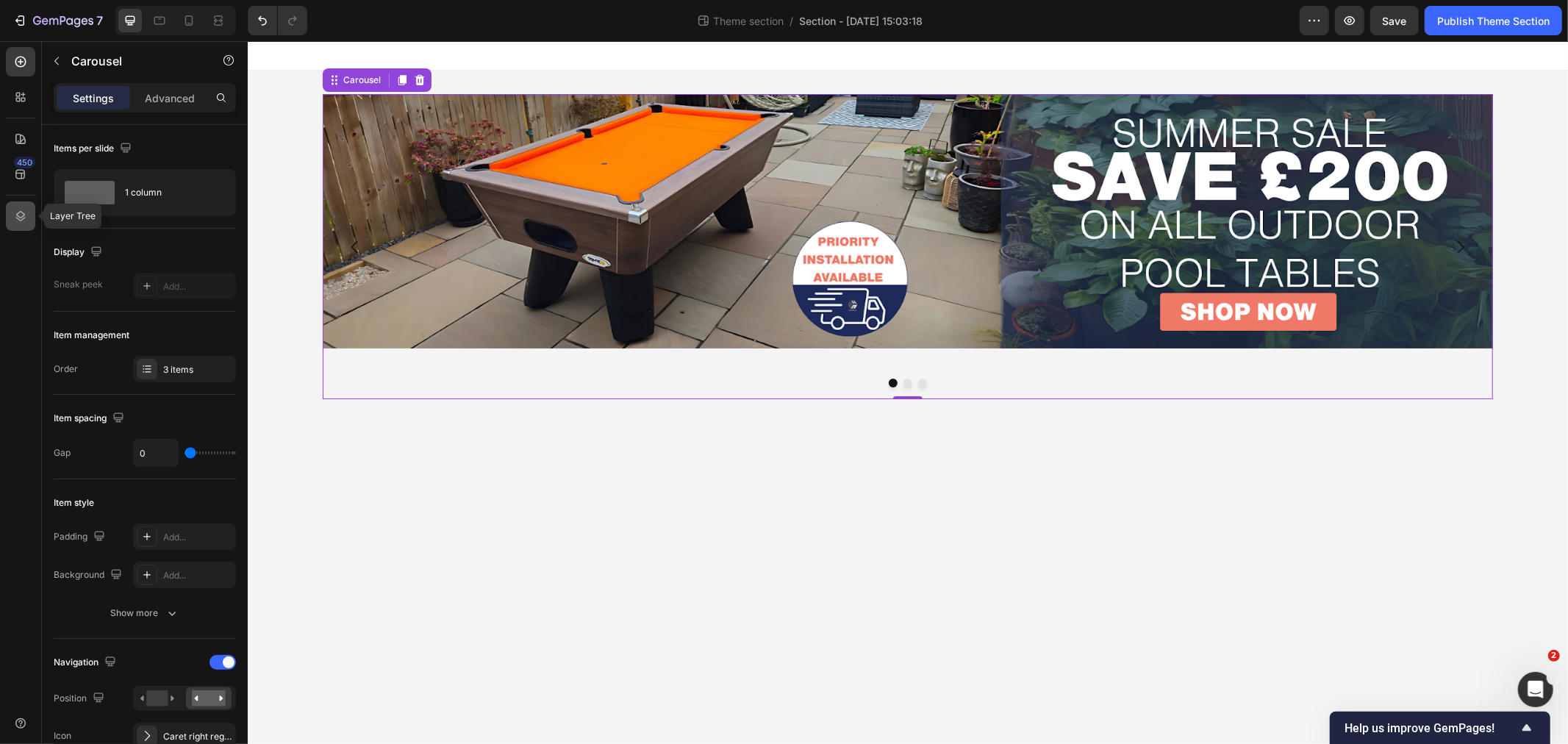
click at [9, 212] on div at bounding box center [21, 216] width 29 height 29
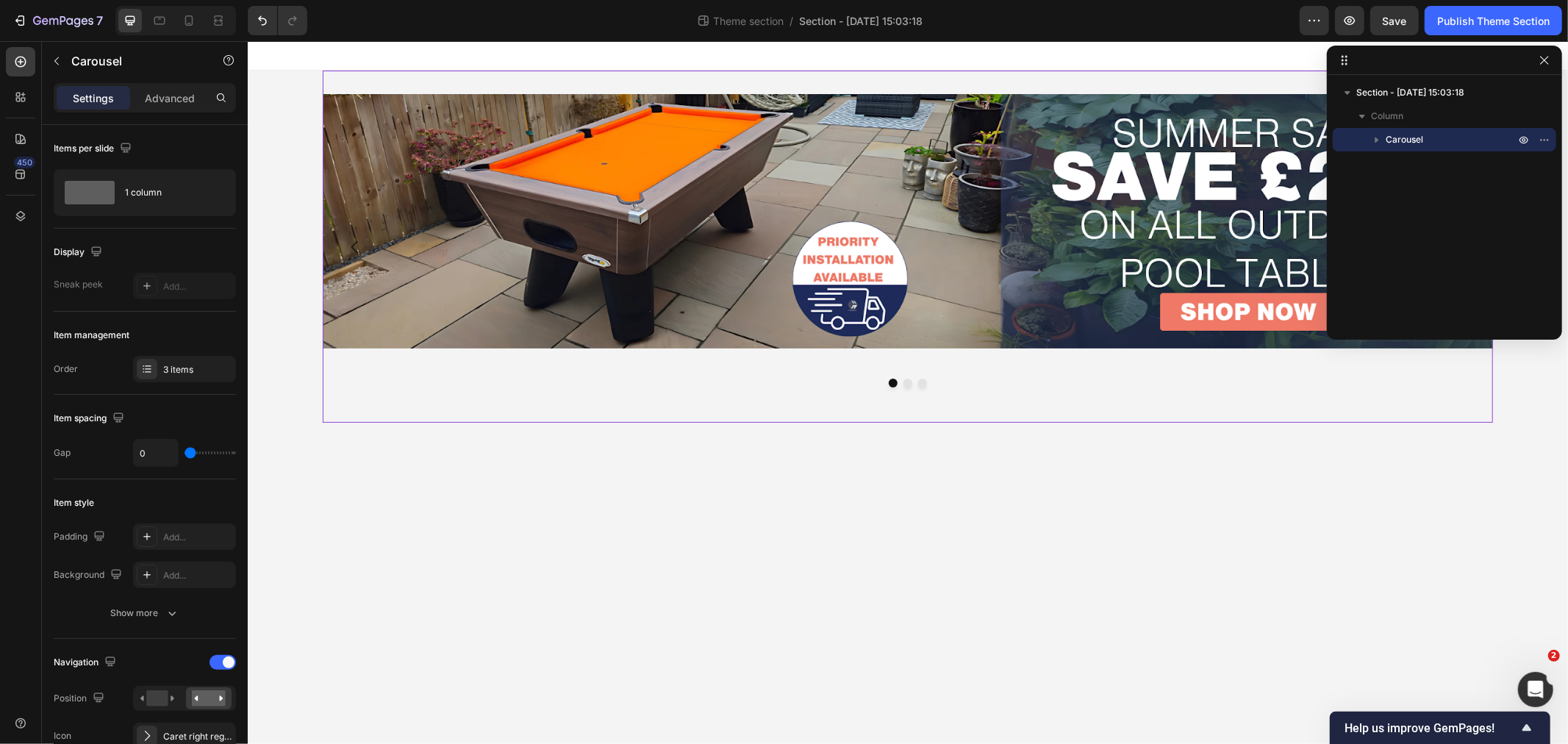
click at [1055, 76] on div "Image Image Image [GEOGRAPHIC_DATA]" at bounding box center [907, 245] width 1170 height 352
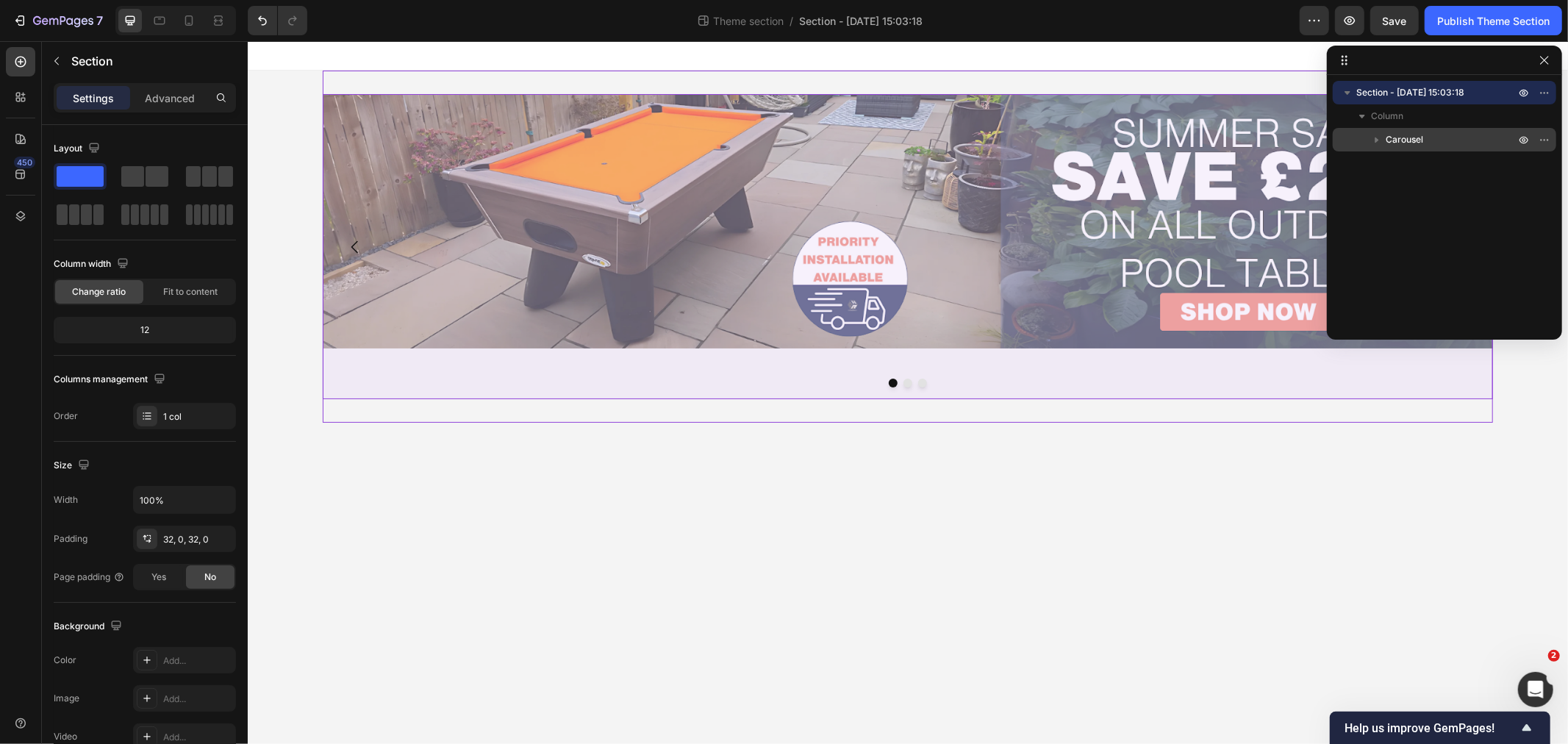
click at [1431, 142] on p "Carousel" at bounding box center [1452, 140] width 133 height 15
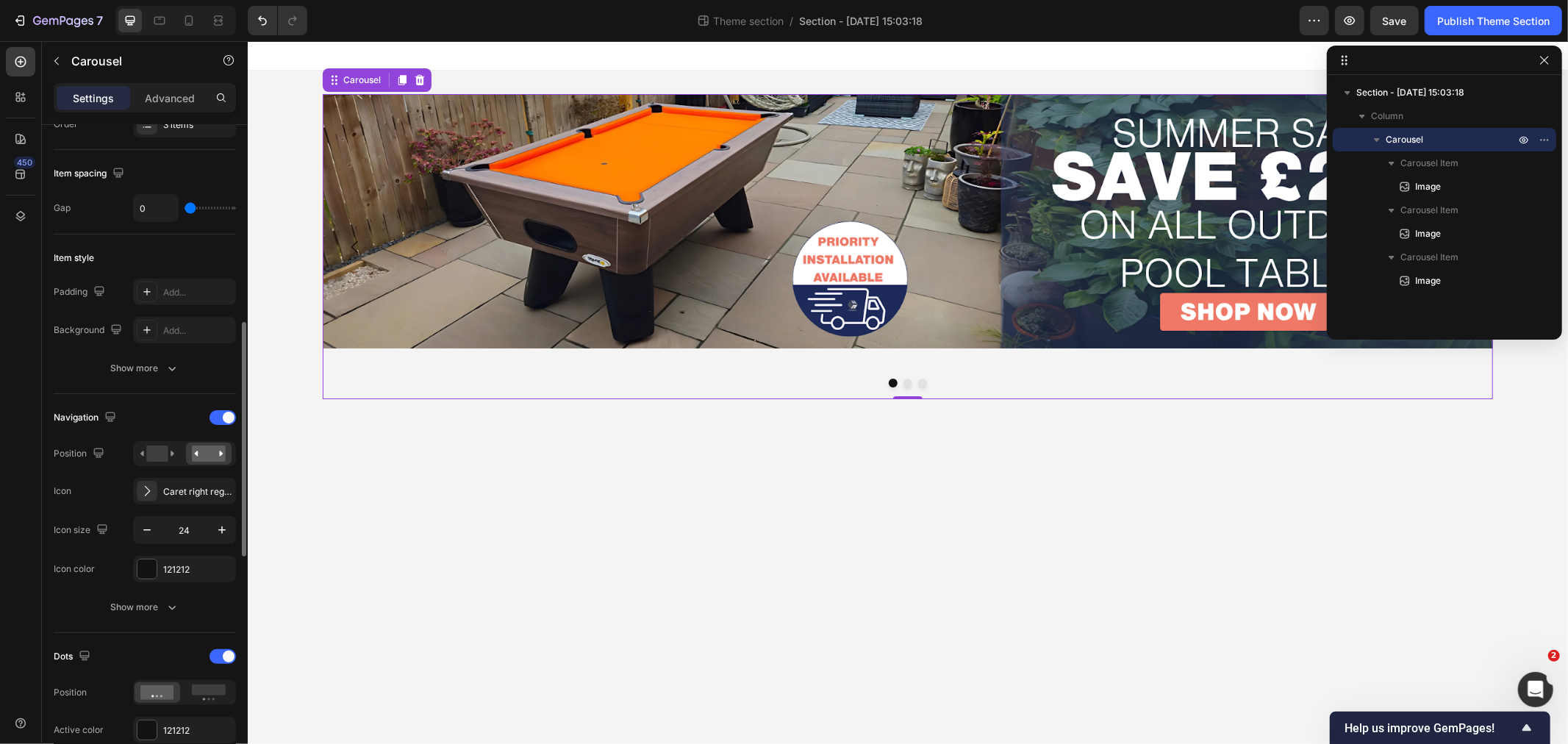
scroll to position [326, 0]
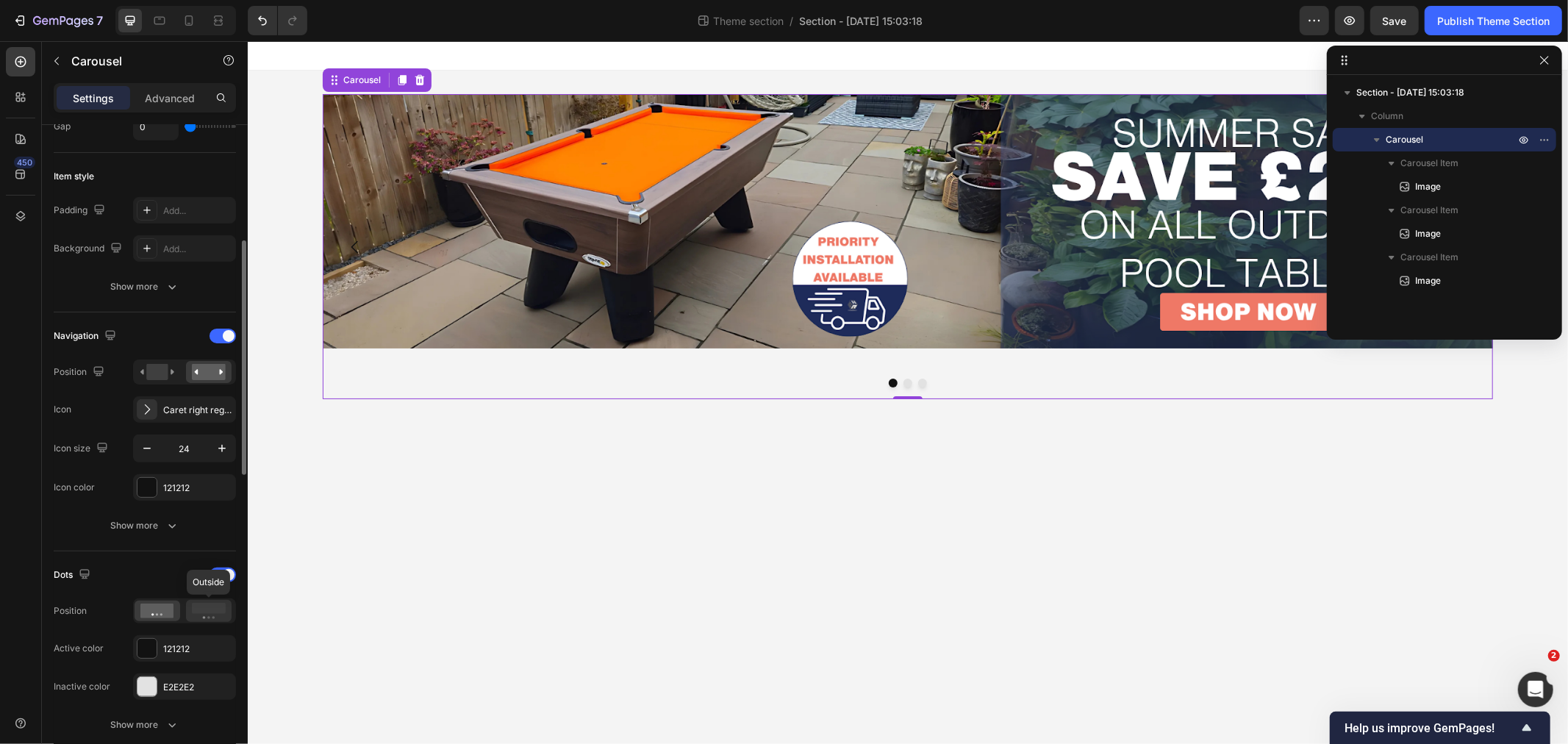
click at [208, 603] on icon at bounding box center [208, 611] width 34 height 16
click at [145, 610] on icon at bounding box center [157, 611] width 34 height 15
click at [228, 570] on span at bounding box center [229, 574] width 12 height 12
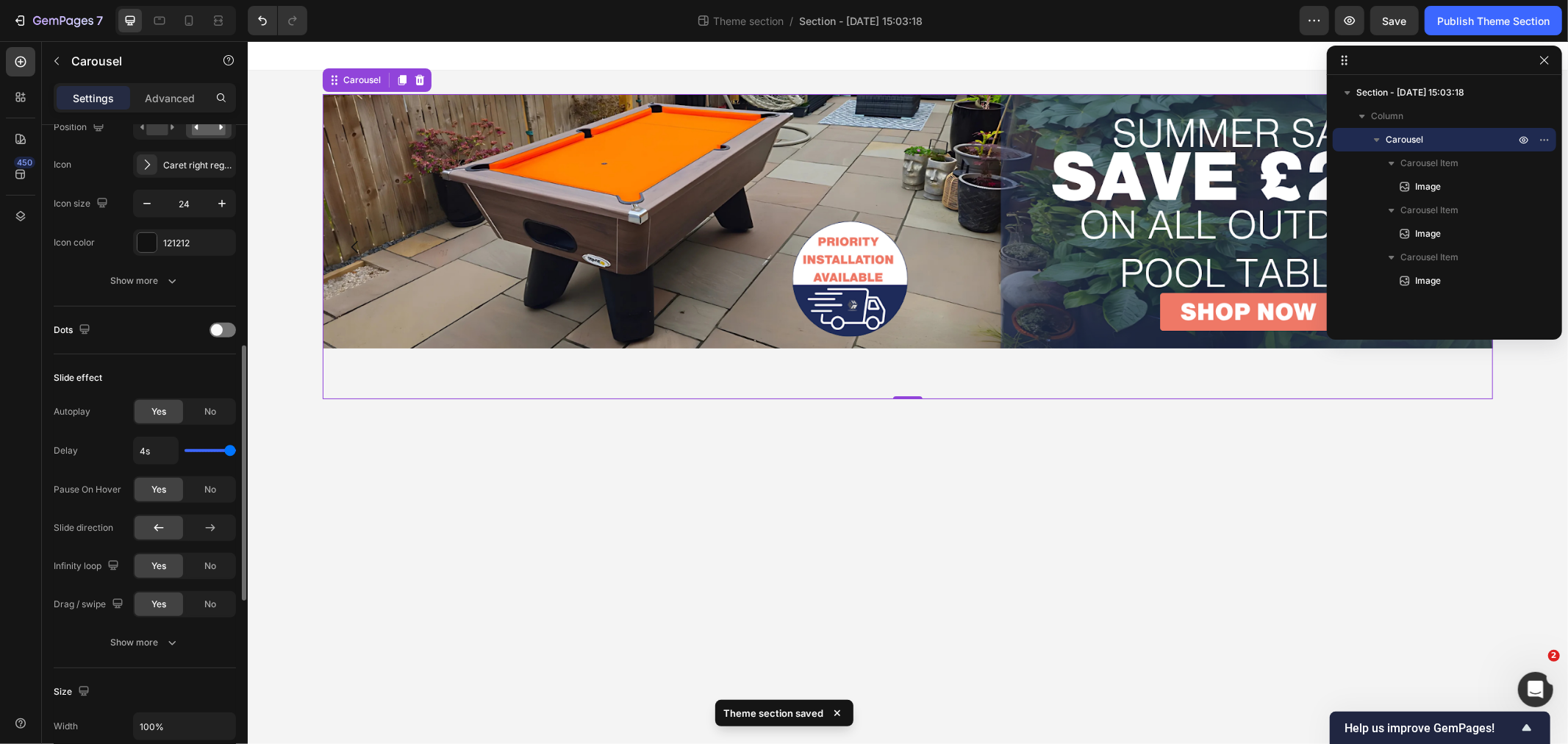
scroll to position [653, 0]
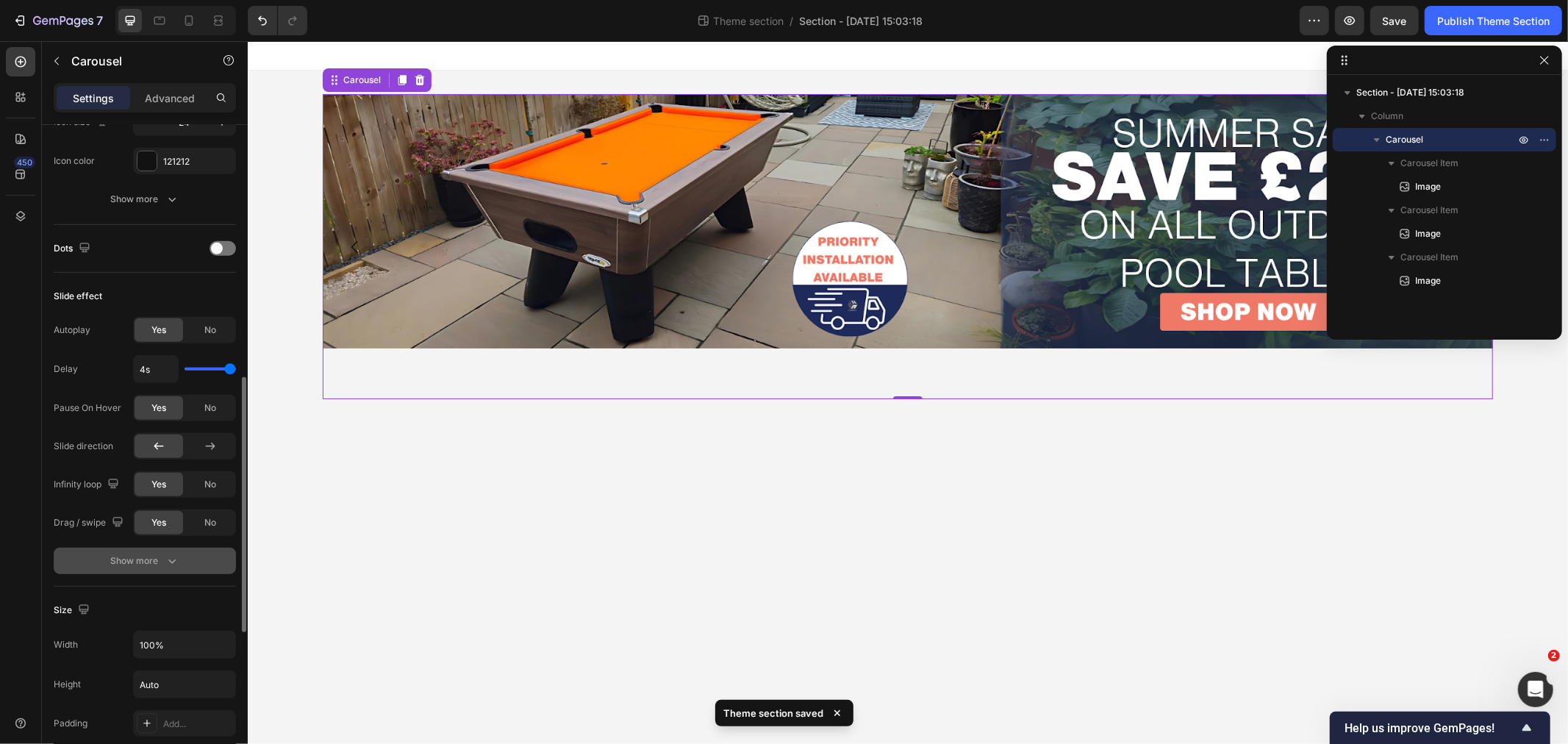
click at [144, 554] on div "Show more" at bounding box center [145, 561] width 68 height 15
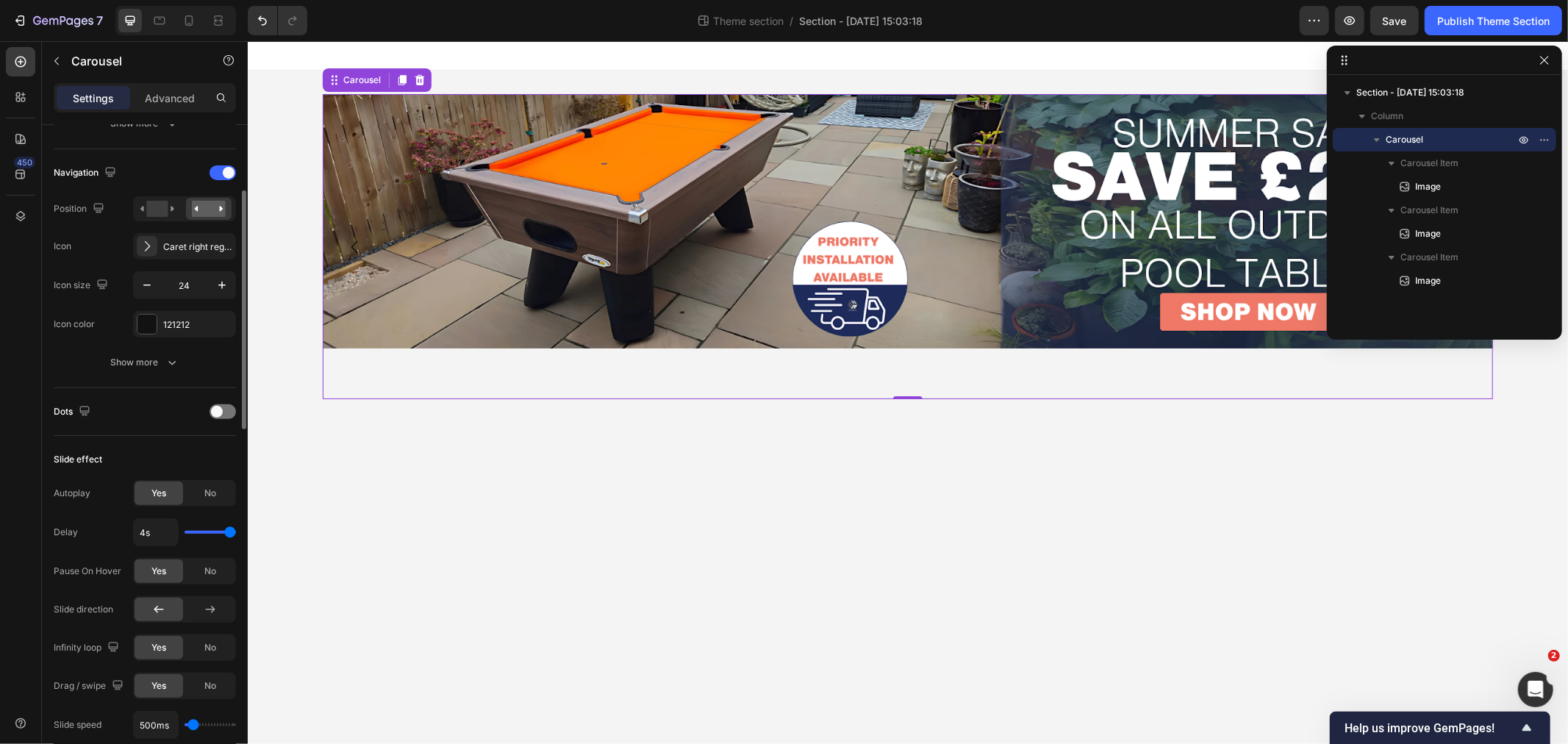
scroll to position [408, 0]
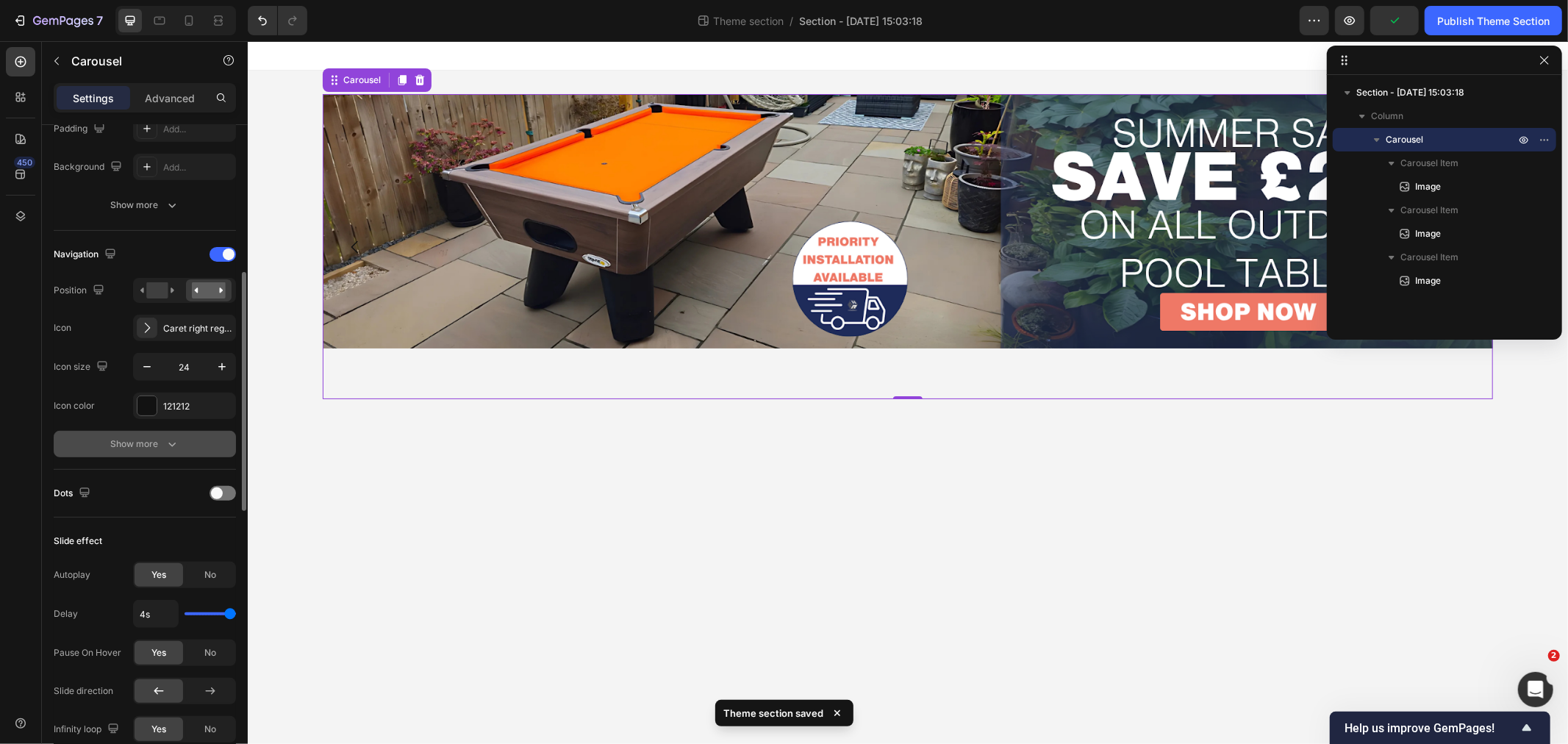
click at [152, 446] on div "Show more" at bounding box center [145, 443] width 68 height 15
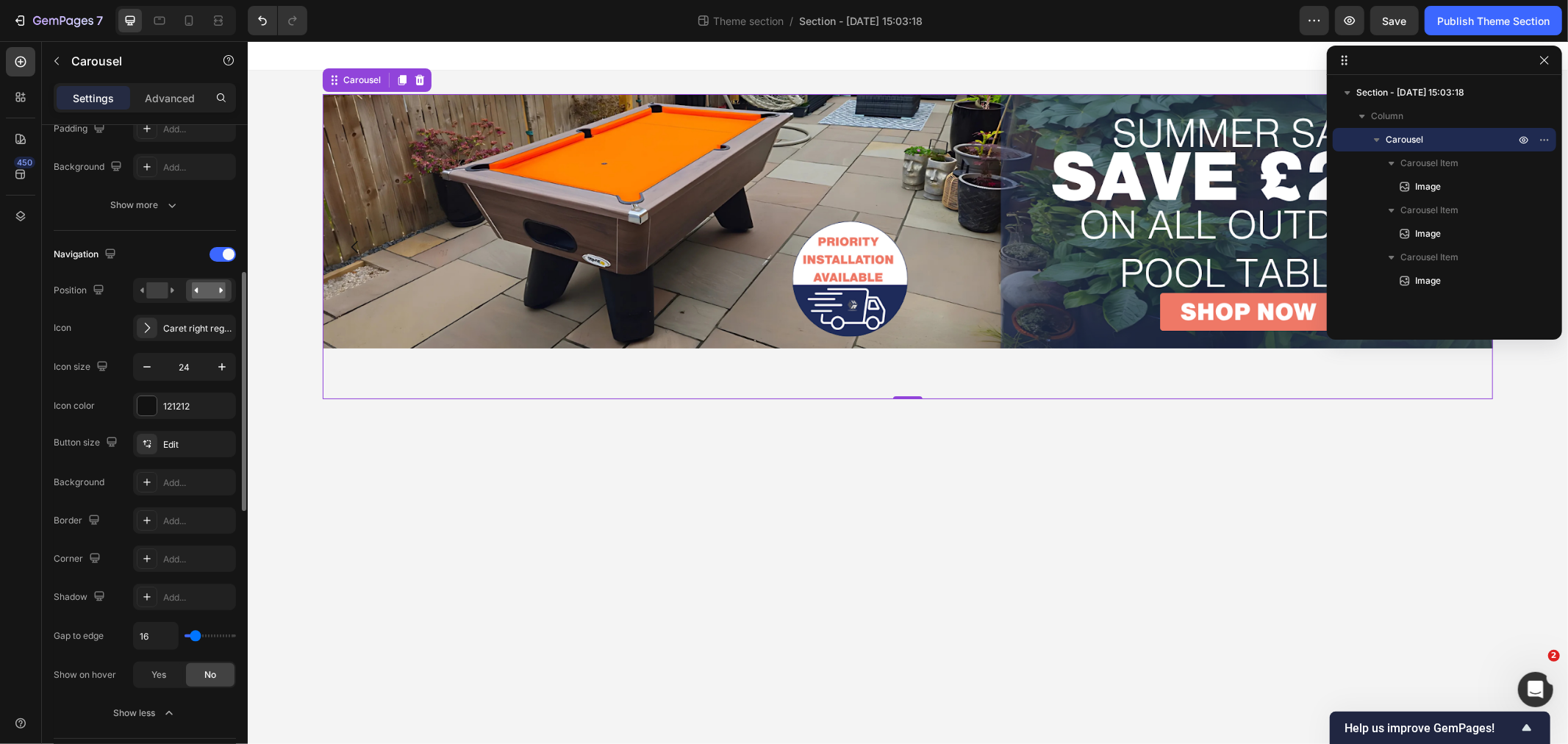
type input "2"
type input "0"
drag, startPoint x: 190, startPoint y: 637, endPoint x: 154, endPoint y: 634, distance: 36.1
type input "0"
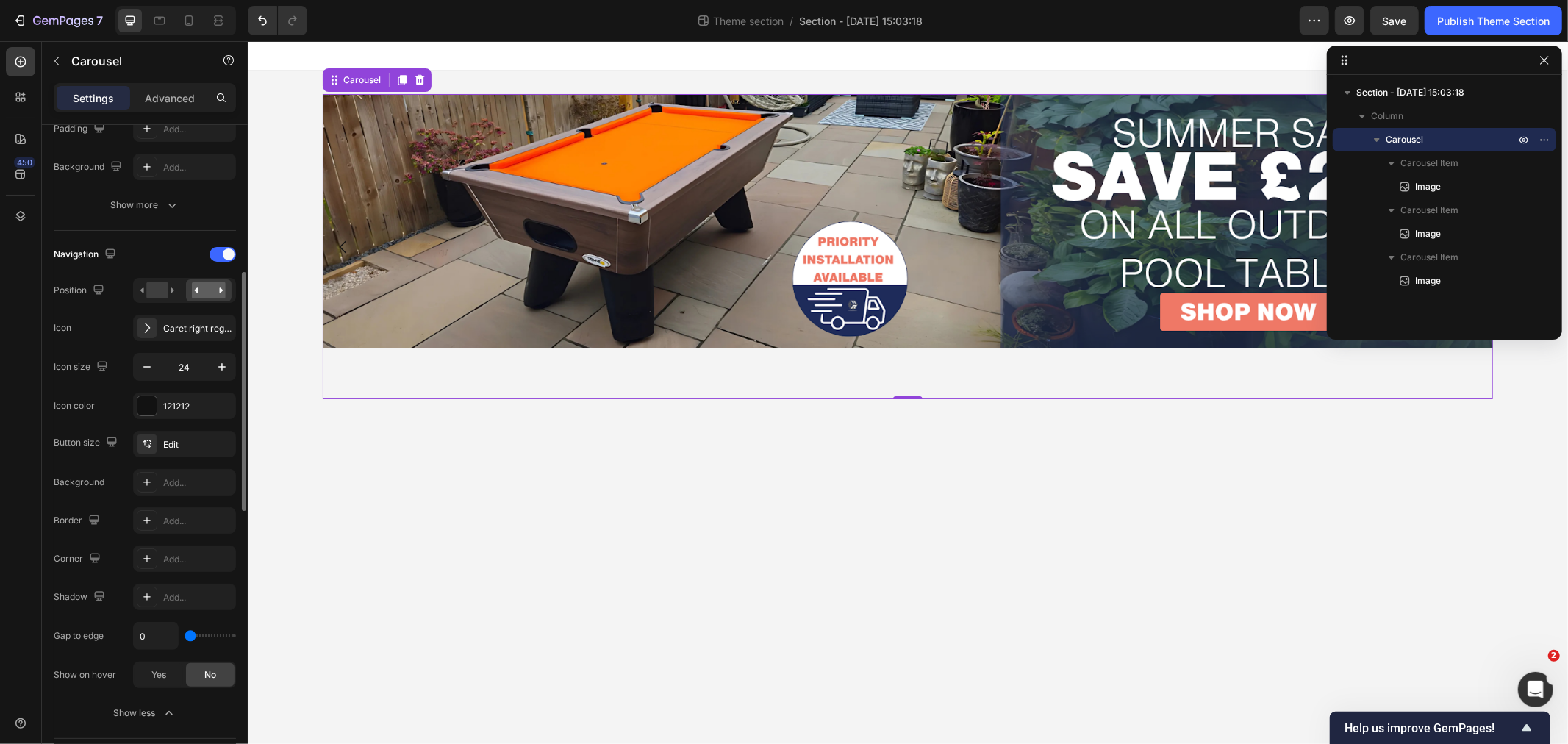
click at [184, 634] on input "range" at bounding box center [210, 635] width 52 height 3
click at [169, 405] on div "121212" at bounding box center [184, 406] width 42 height 13
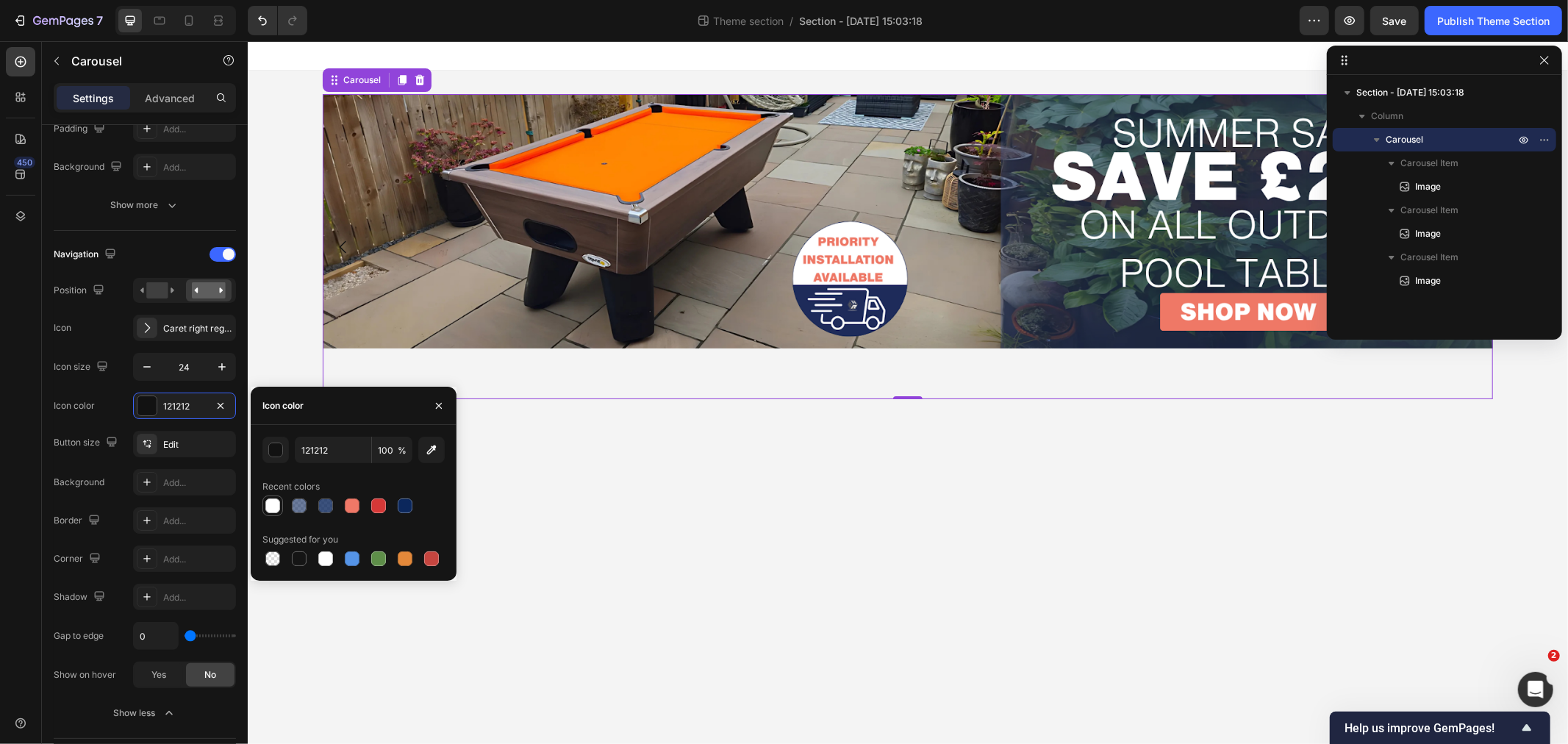
click at [268, 508] on div at bounding box center [272, 505] width 15 height 15
type input "FFFFFF"
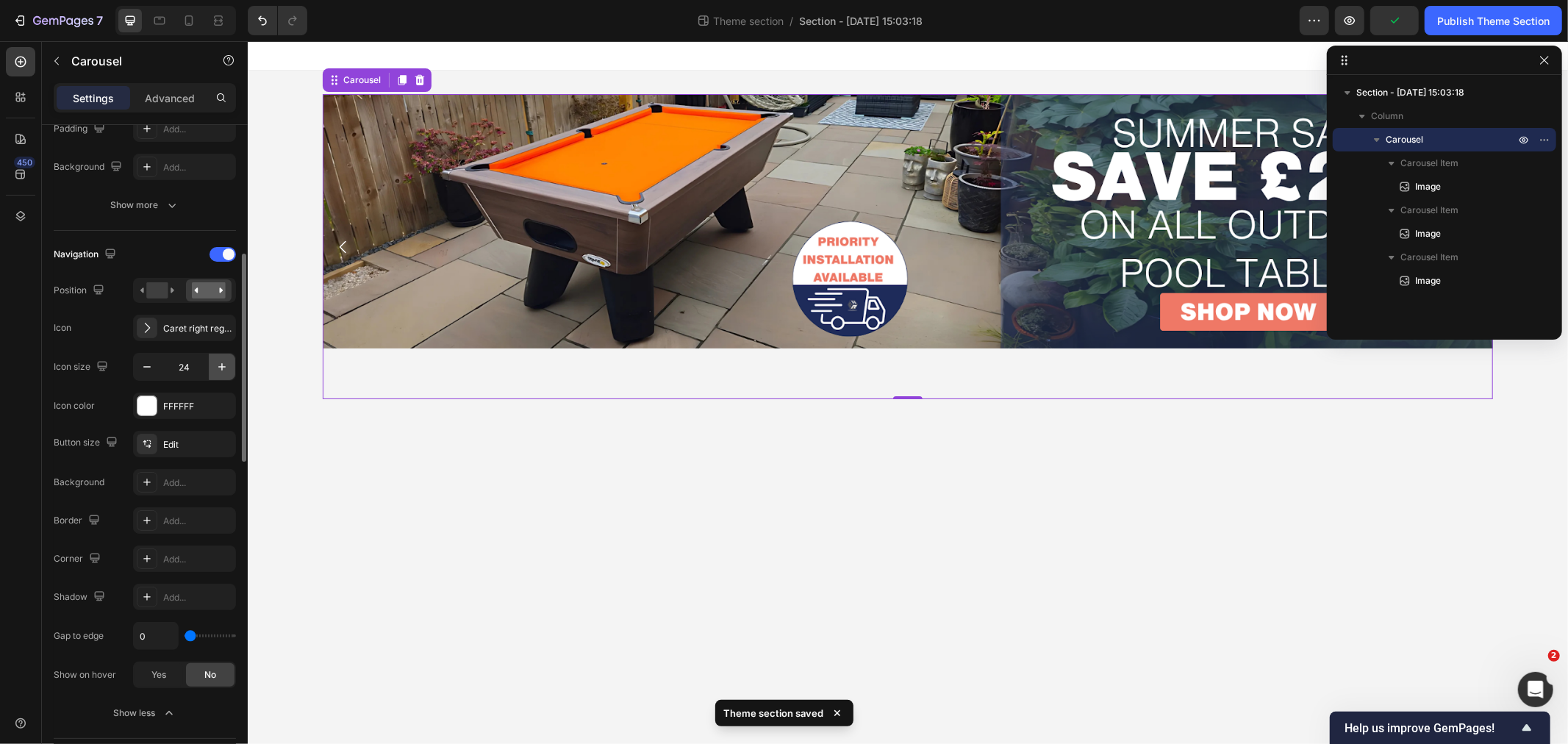
click at [221, 363] on icon "button" at bounding box center [221, 366] width 15 height 15
click at [223, 363] on icon "button" at bounding box center [221, 366] width 15 height 15
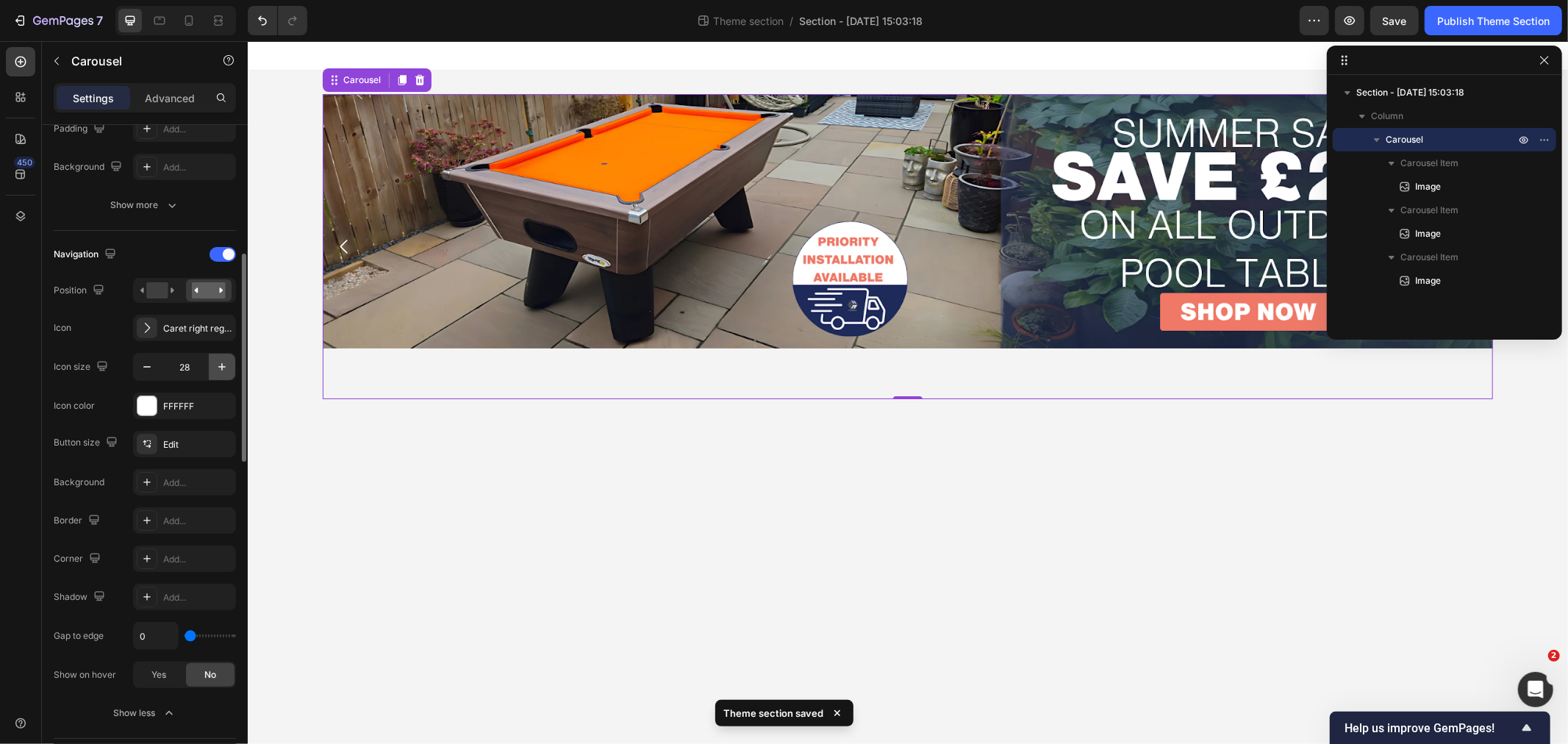
click at [223, 363] on icon "button" at bounding box center [221, 366] width 15 height 15
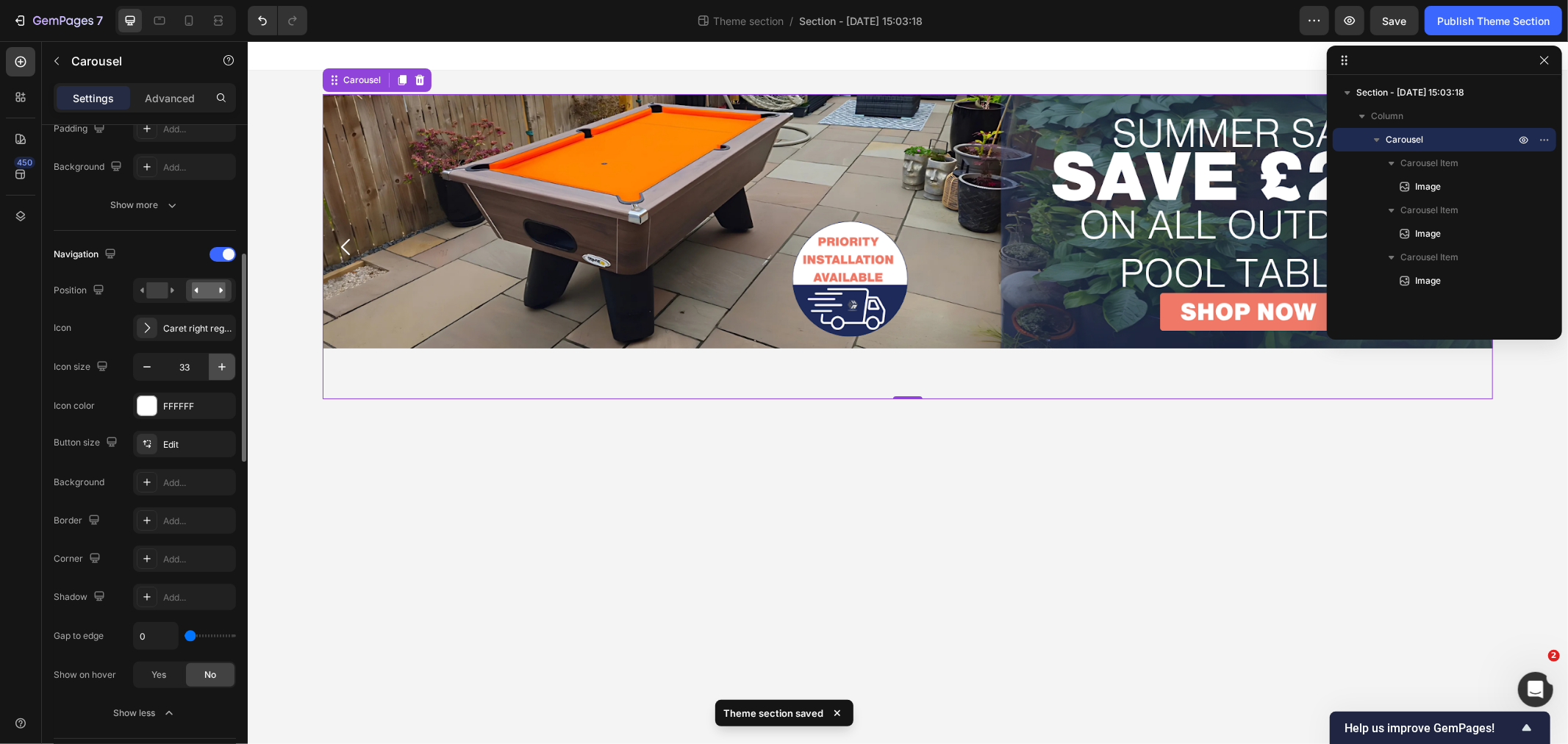
click at [223, 363] on icon "button" at bounding box center [221, 366] width 15 height 15
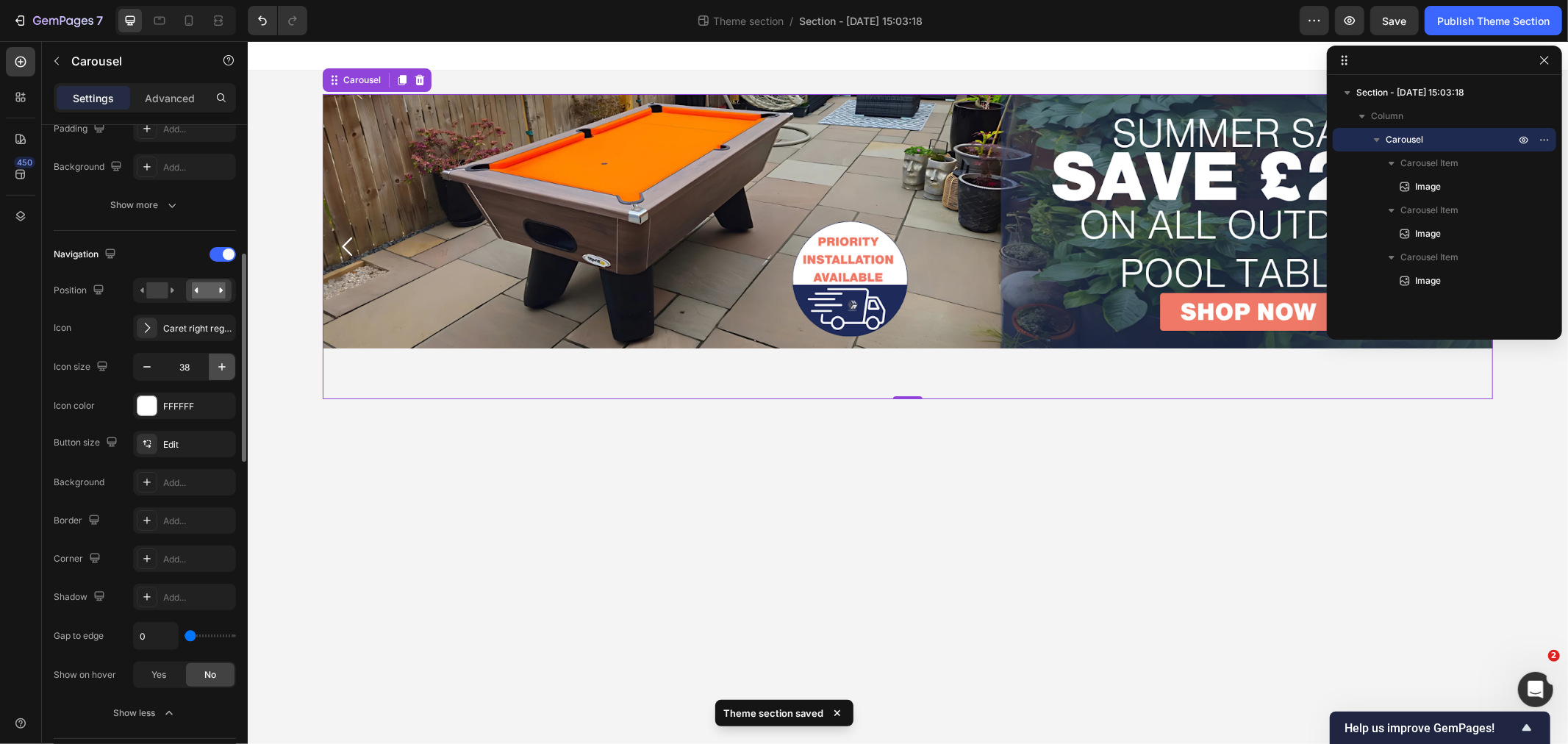
click at [223, 363] on icon "button" at bounding box center [221, 366] width 15 height 15
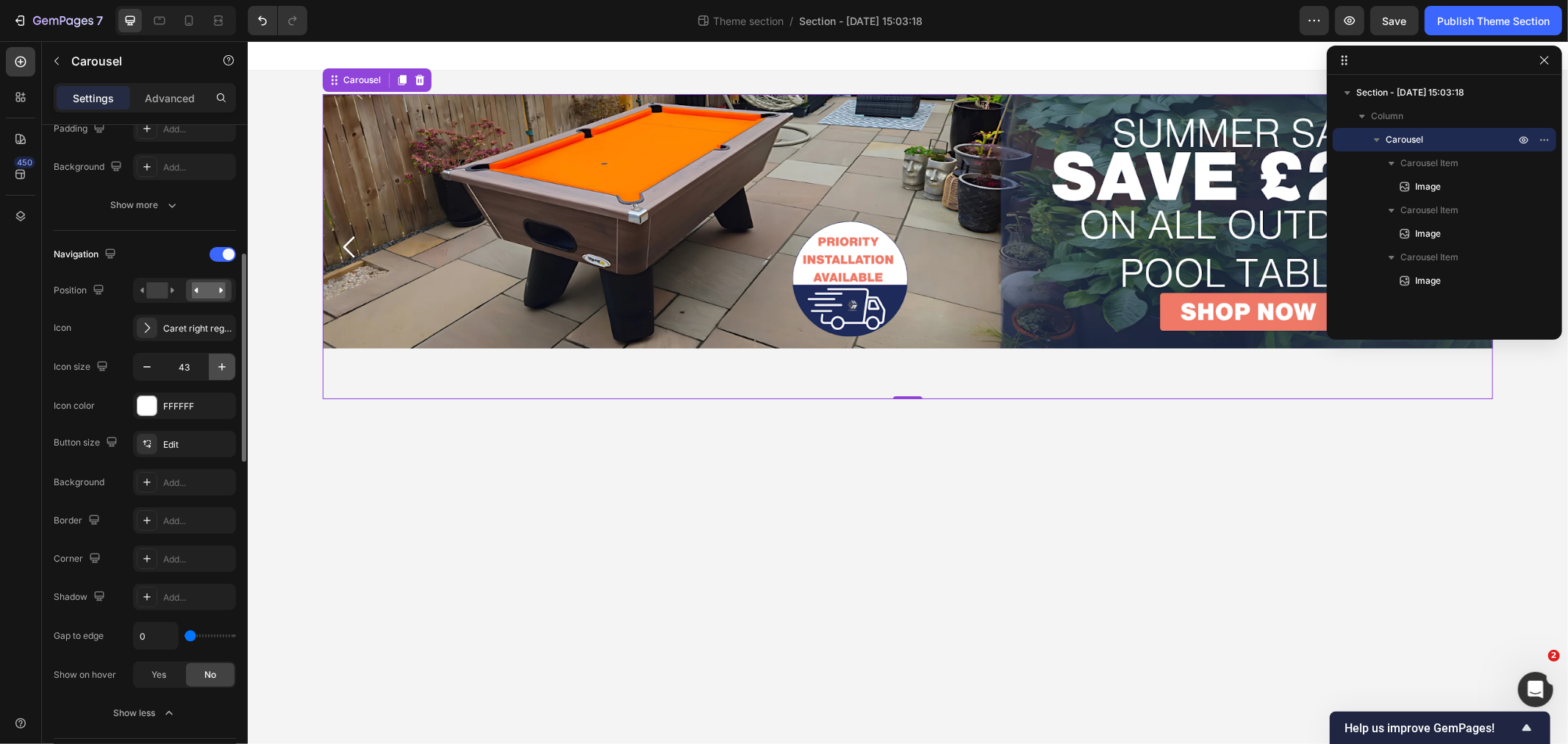
click at [223, 363] on icon "button" at bounding box center [221, 366] width 15 height 15
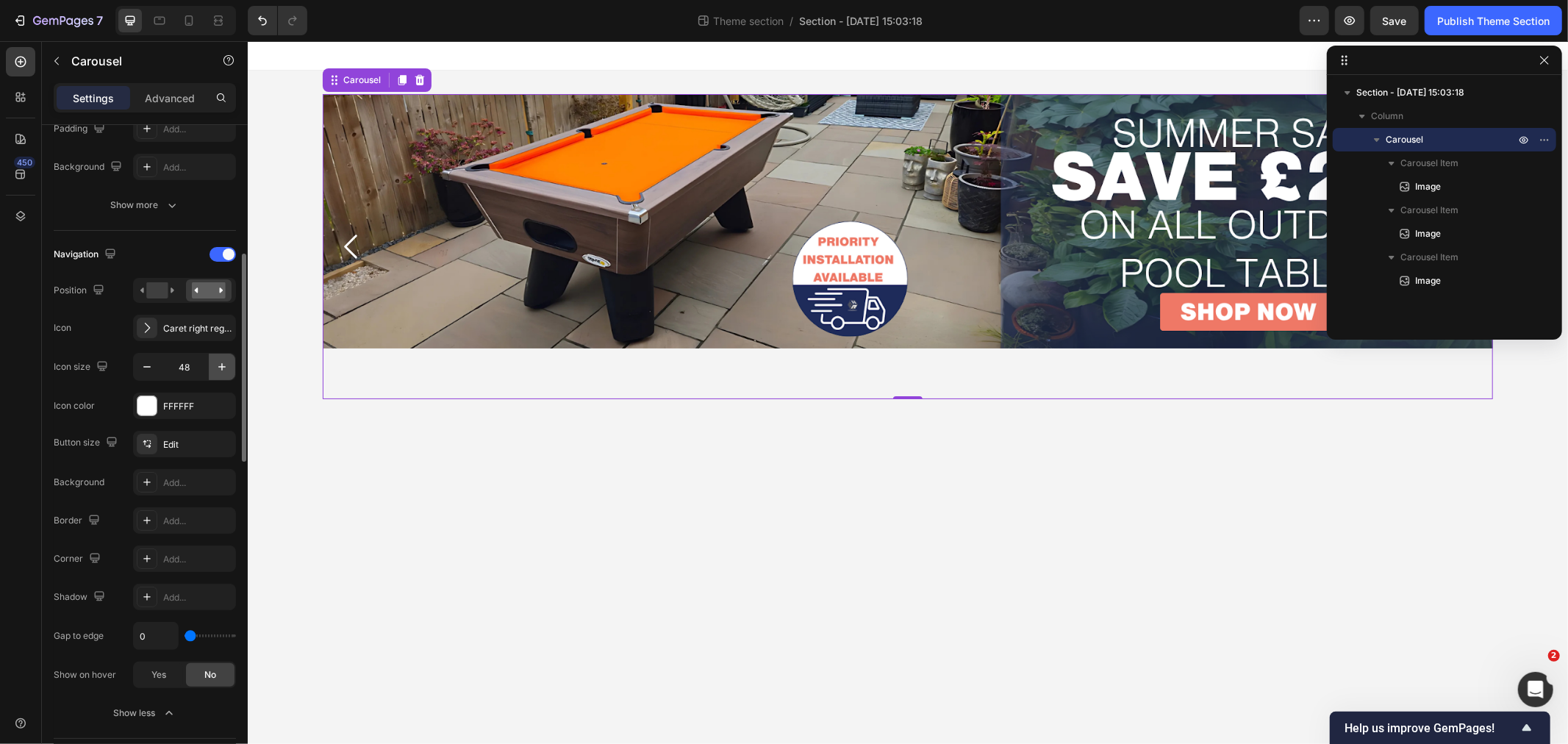
click at [223, 366] on icon "button" at bounding box center [221, 366] width 15 height 15
click at [223, 366] on icon "button" at bounding box center [221, 367] width 8 height 8
click at [142, 366] on icon "button" at bounding box center [146, 366] width 15 height 15
type input "50"
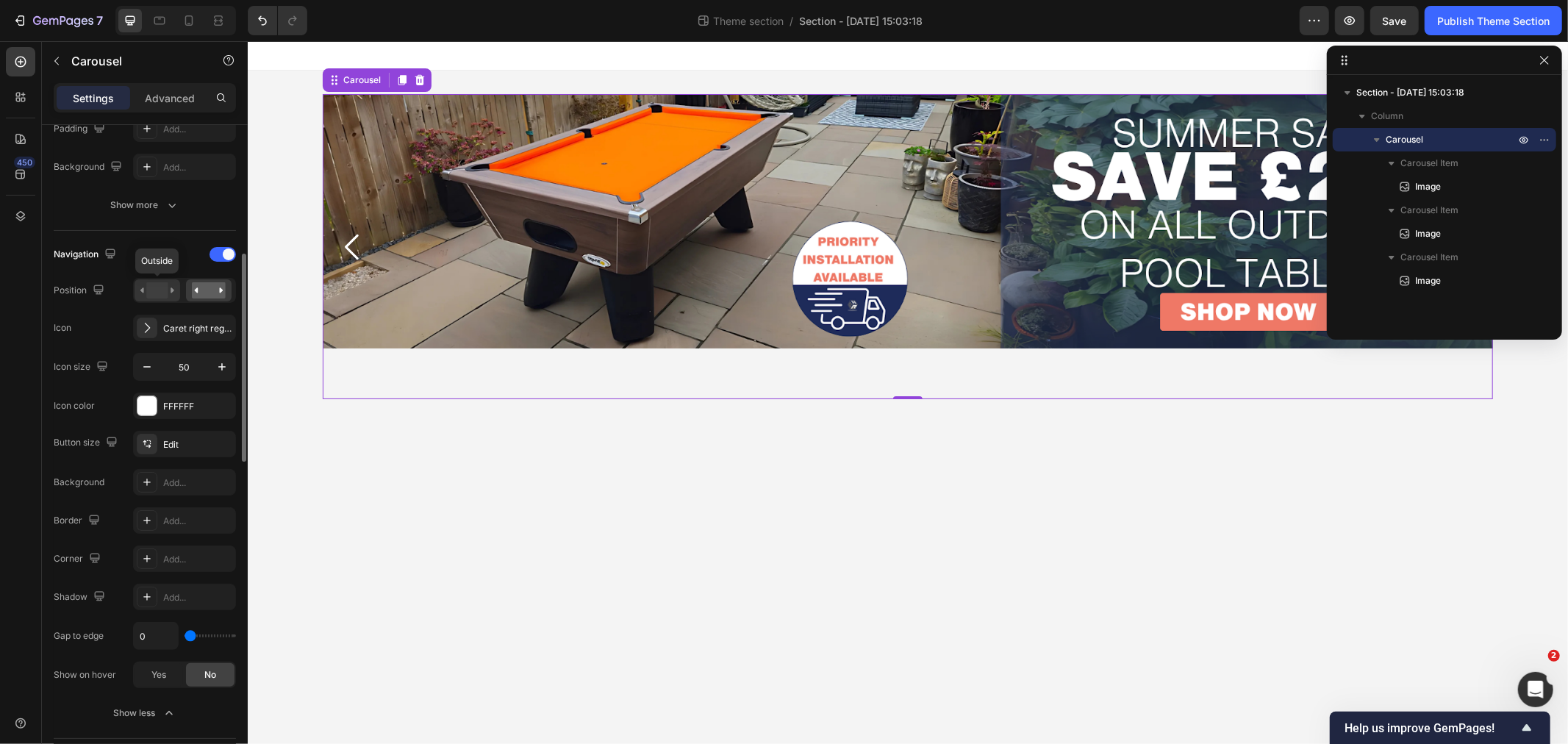
click at [152, 293] on rect at bounding box center [157, 290] width 22 height 16
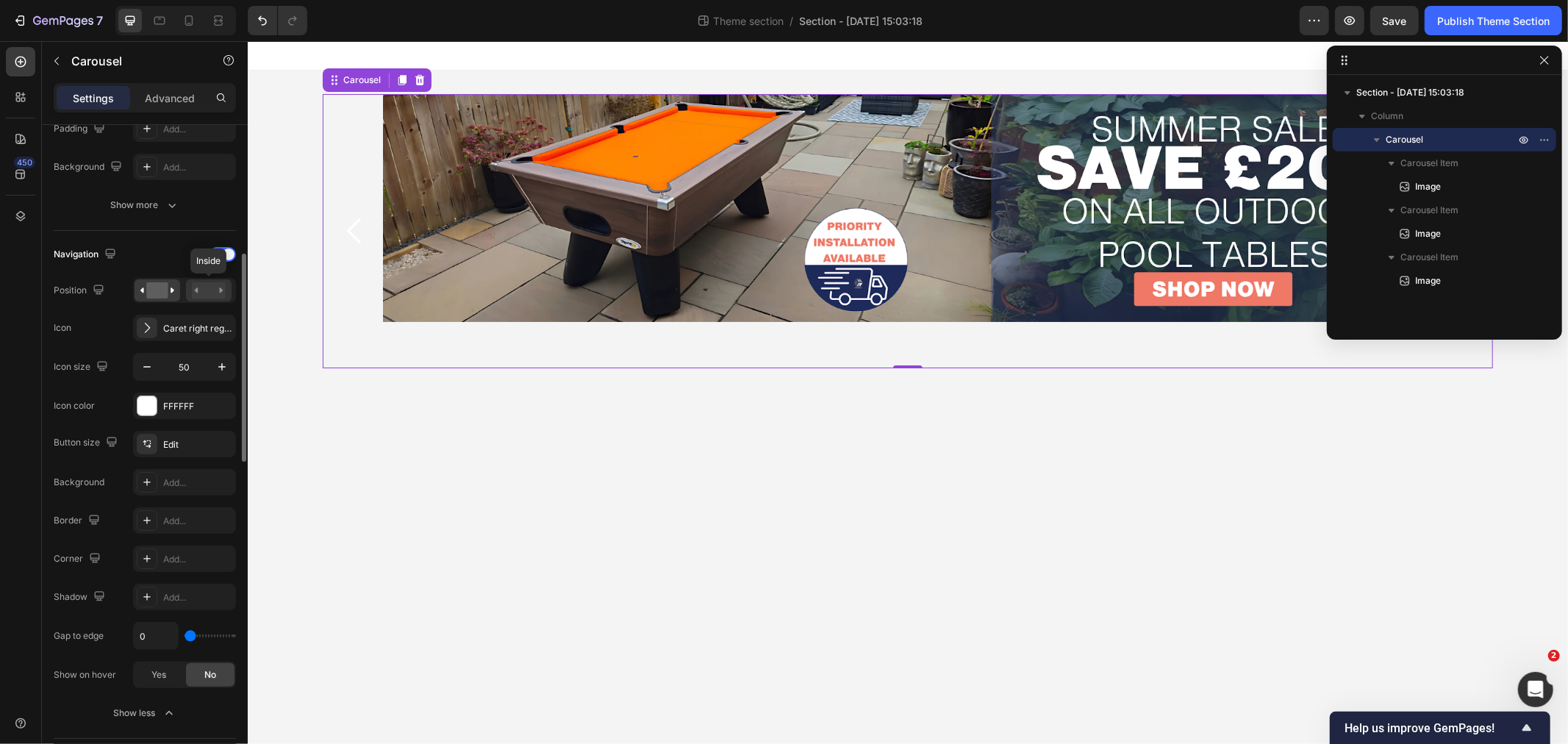
click at [222, 285] on rect at bounding box center [208, 290] width 34 height 16
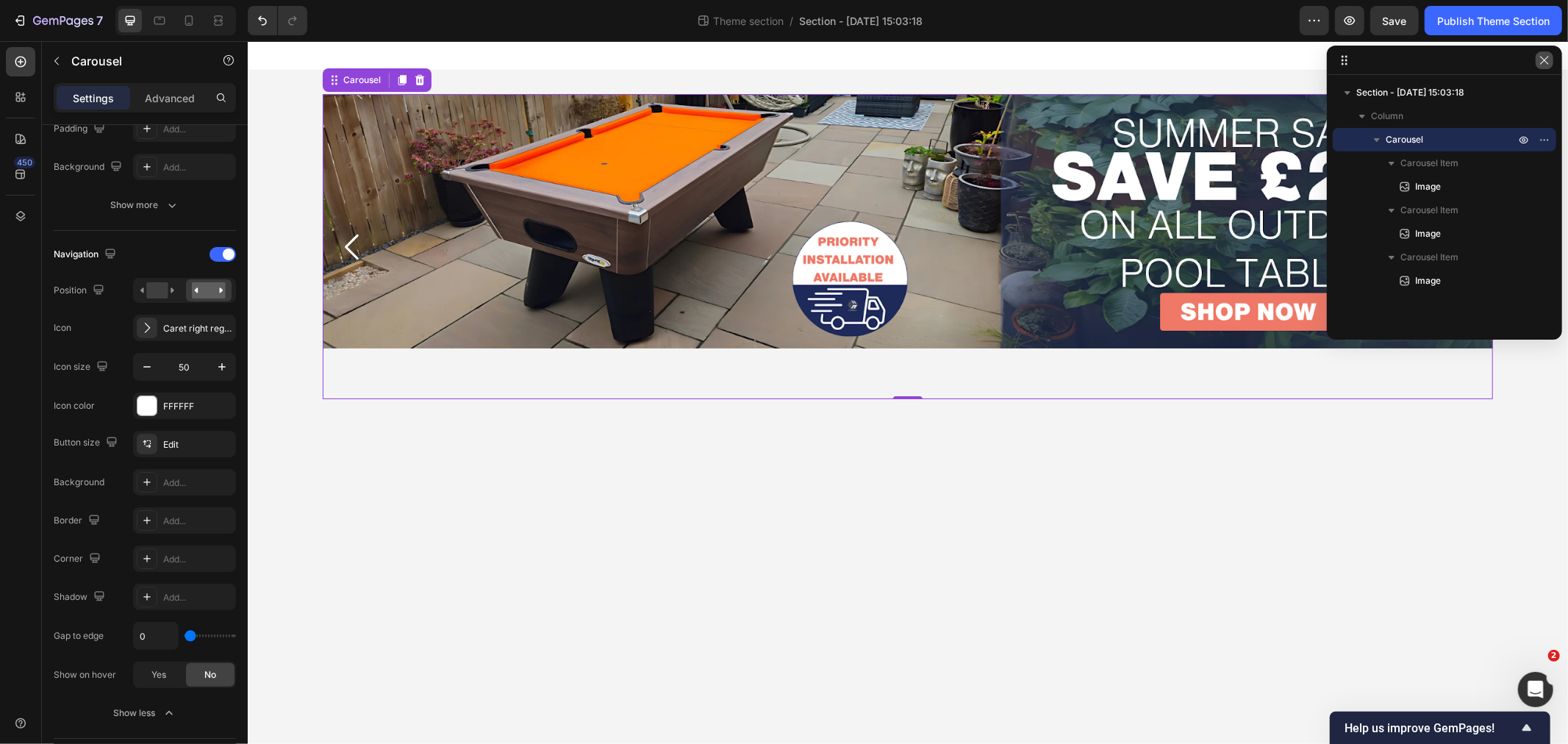
drag, startPoint x: 1546, startPoint y: 58, endPoint x: 1080, endPoint y: 6, distance: 468.9
click at [1546, 58] on icon "button" at bounding box center [1545, 60] width 12 height 12
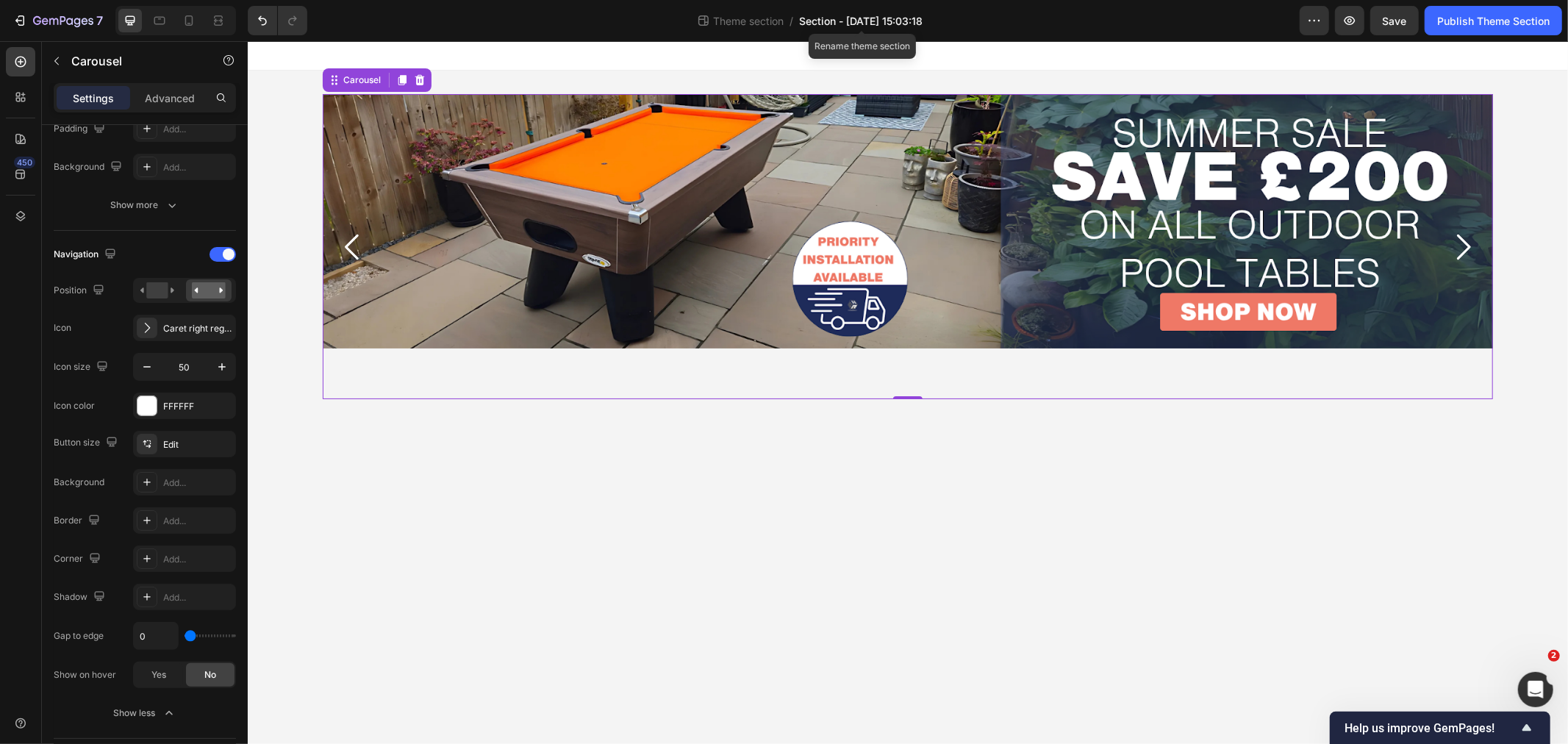
click at [891, 13] on span "Section - [DATE] 15:03:18" at bounding box center [861, 21] width 123 height 16
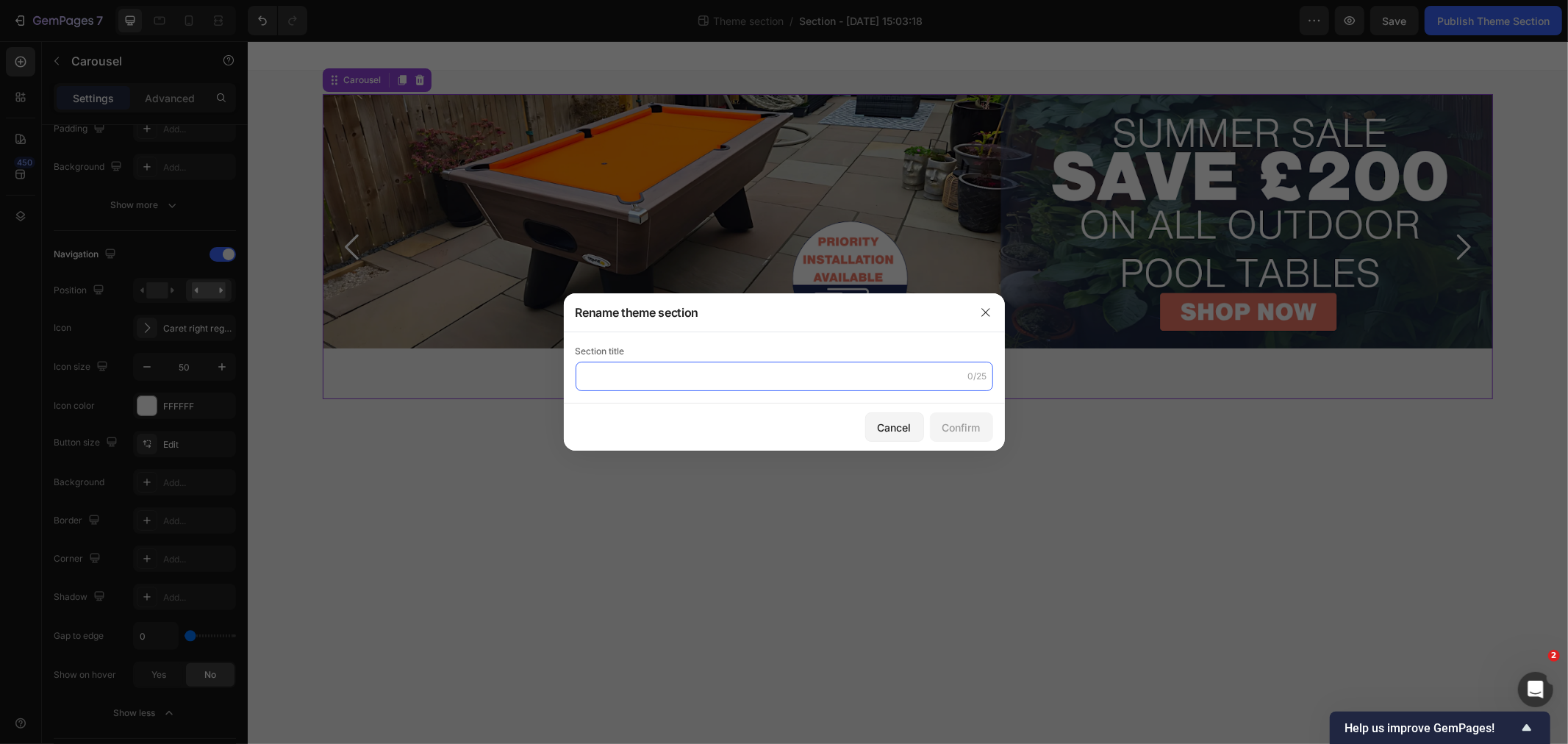
click at [615, 365] on input "text" at bounding box center [784, 376] width 418 height 29
type input "Home Page Banner"
click at [965, 433] on div "Confirm" at bounding box center [961, 427] width 38 height 16
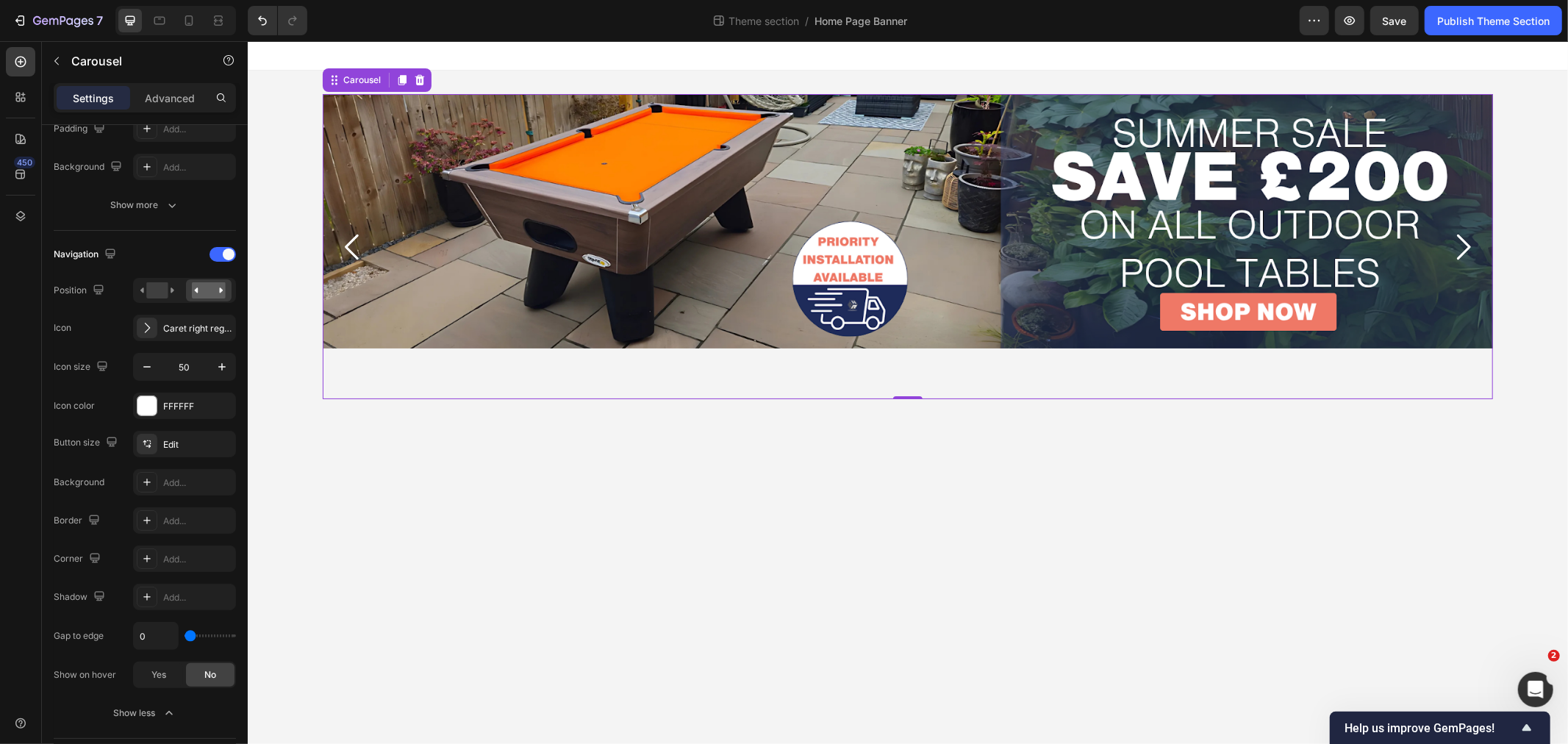
click at [1465, 239] on icon "Carousel Next Arrow" at bounding box center [1462, 246] width 37 height 37
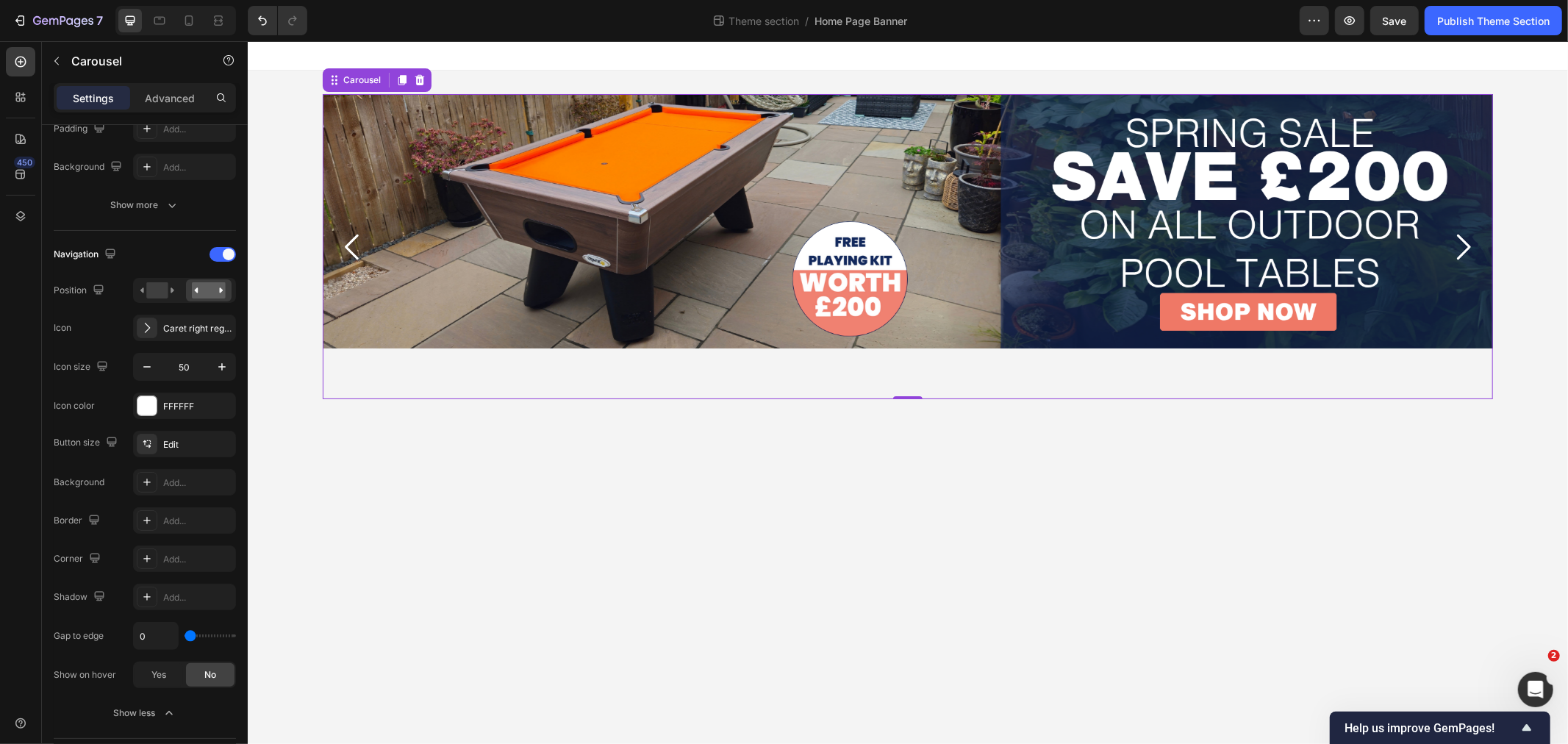
click at [1472, 238] on icon "Carousel Next Arrow" at bounding box center [1462, 246] width 37 height 37
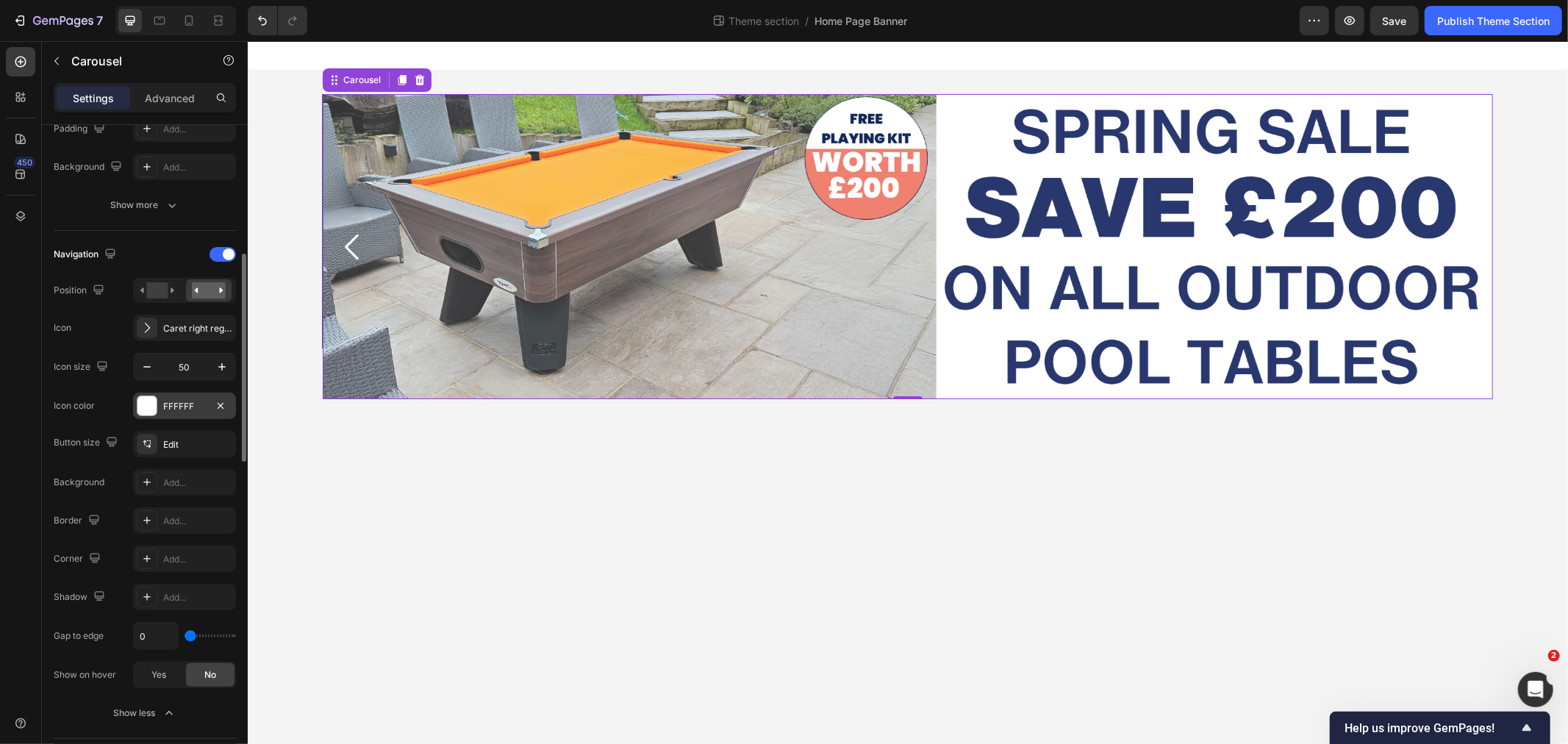
click at [162, 400] on div "FFFFFF" at bounding box center [184, 406] width 103 height 27
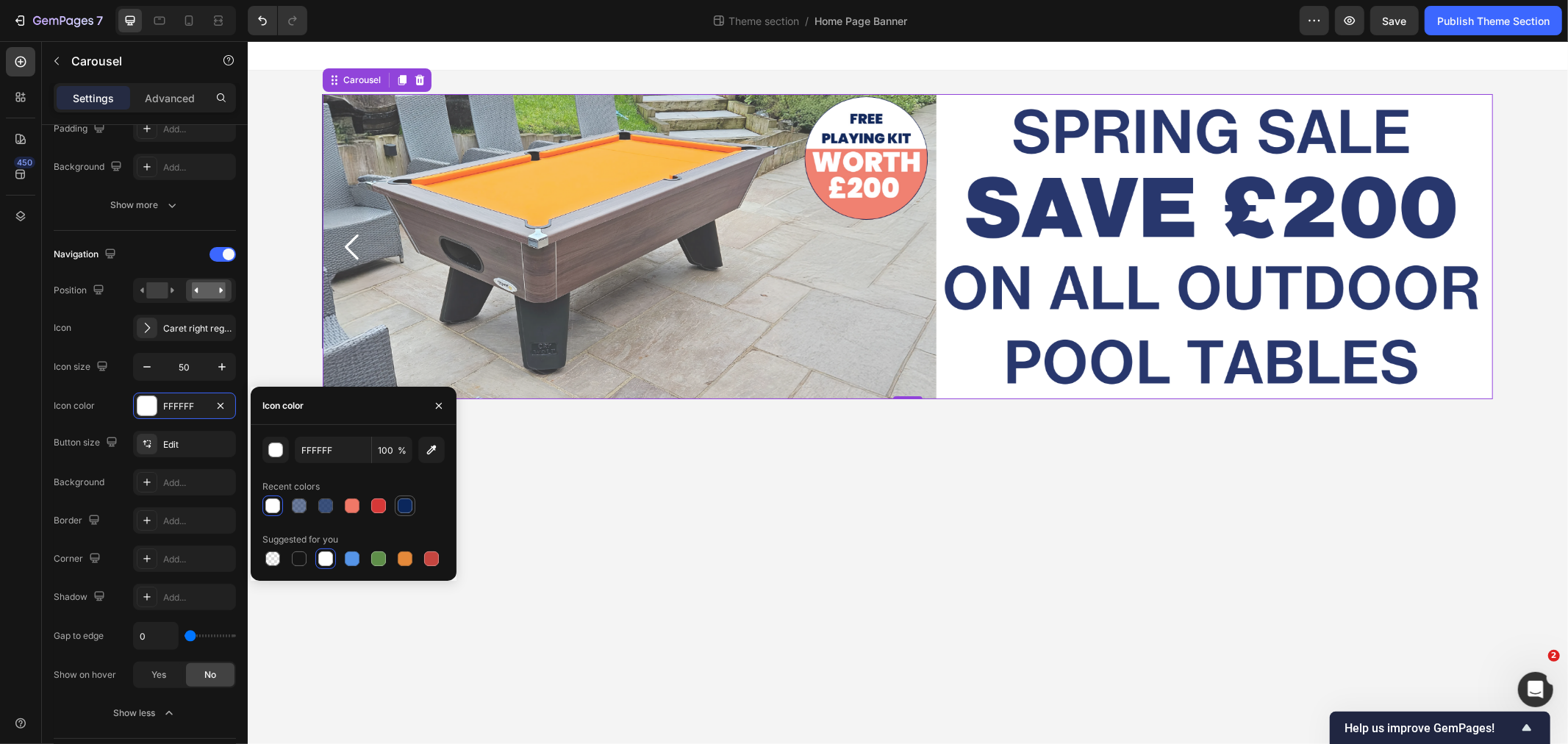
click at [414, 507] on div at bounding box center [405, 505] width 21 height 21
click at [375, 504] on div at bounding box center [378, 505] width 15 height 15
click at [302, 510] on div at bounding box center [299, 505] width 15 height 15
type input "0B275C"
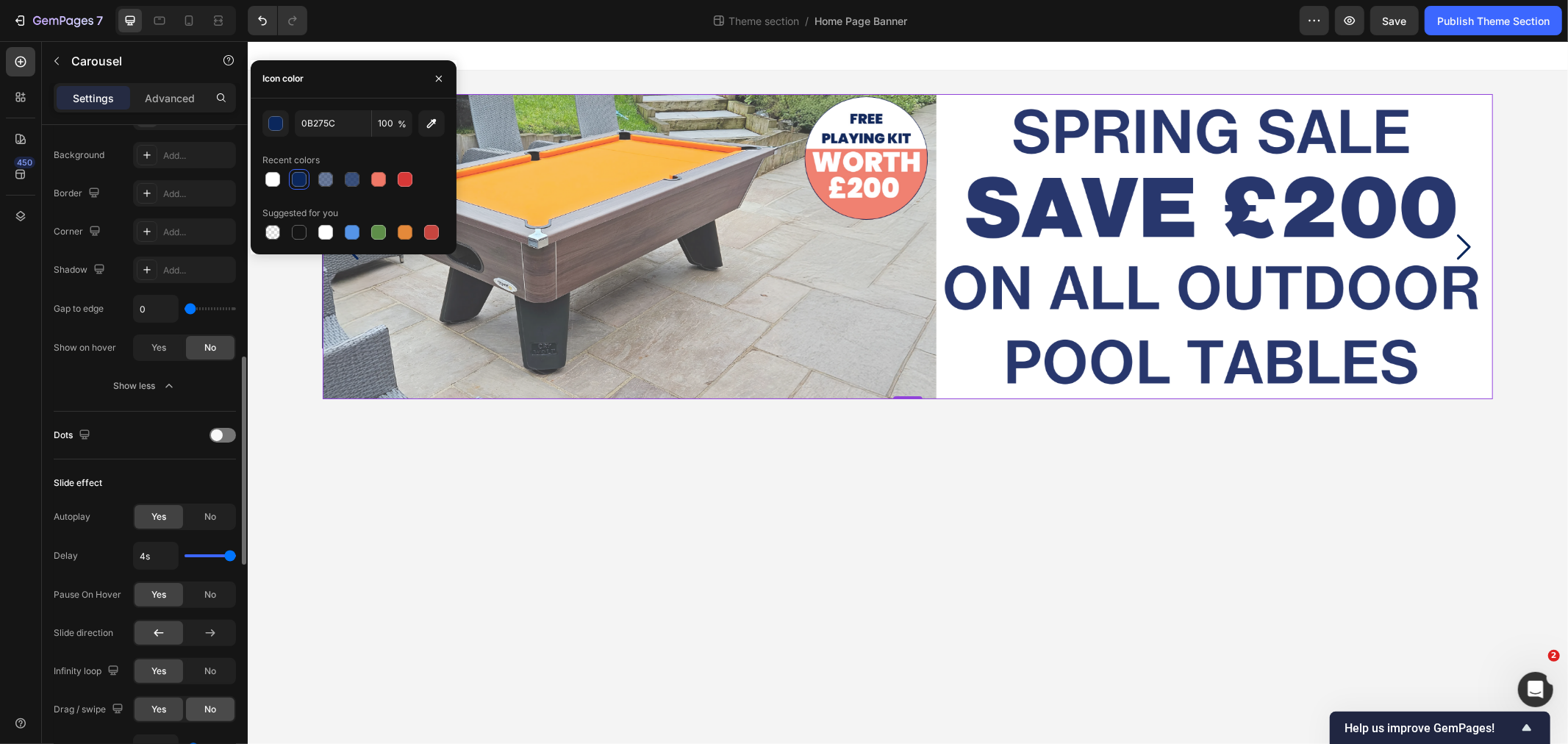
scroll to position [816, 0]
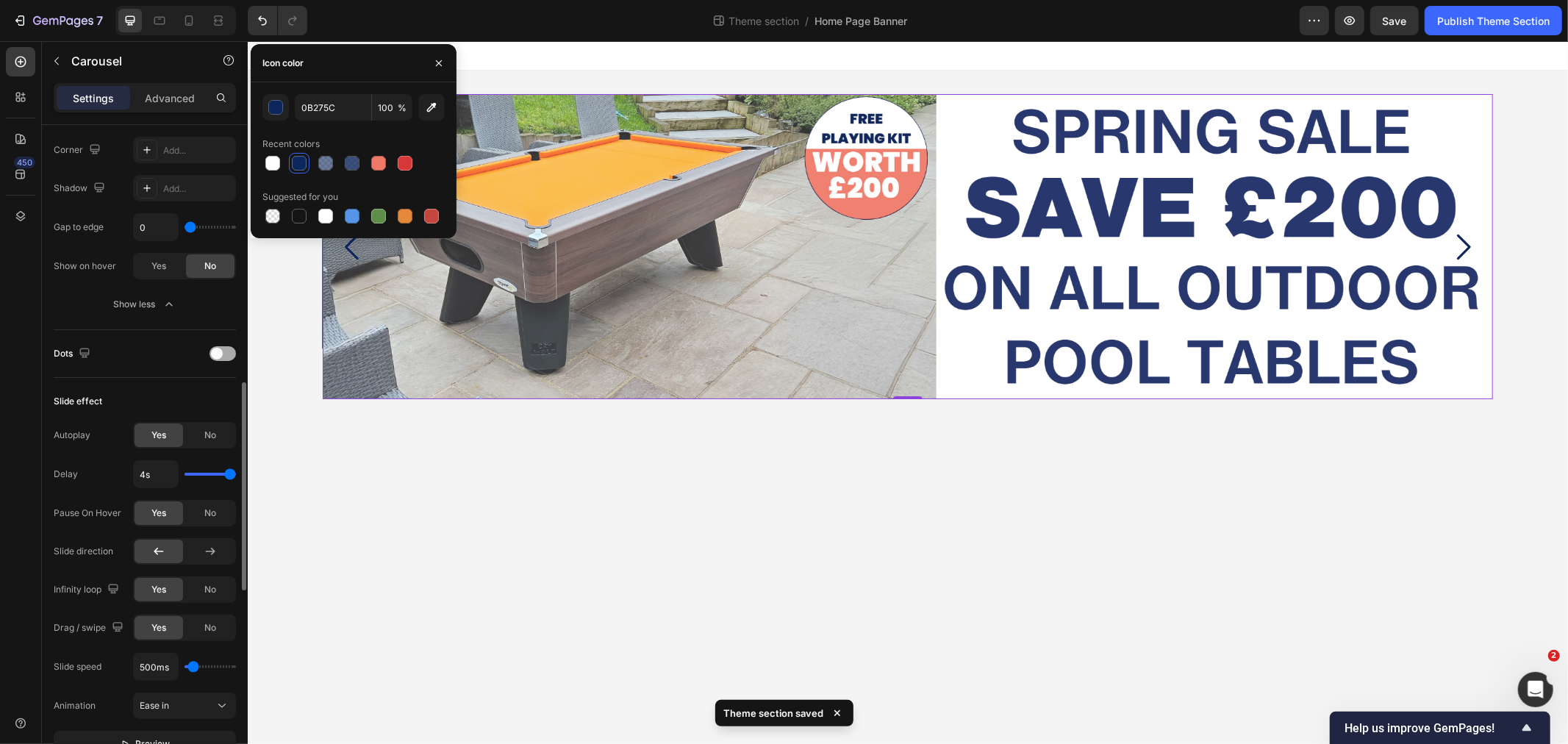
click at [228, 353] on div at bounding box center [222, 353] width 27 height 15
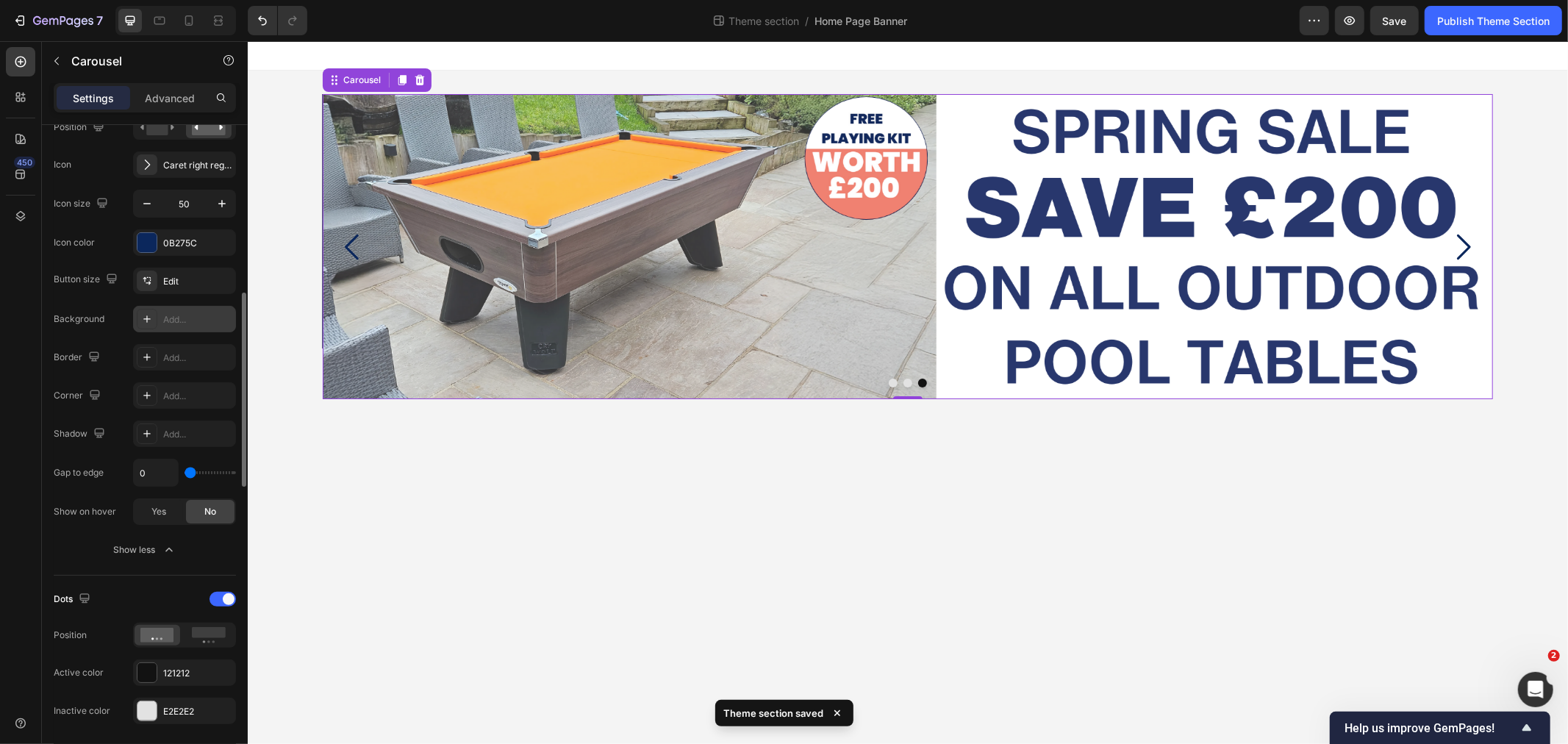
scroll to position [489, 0]
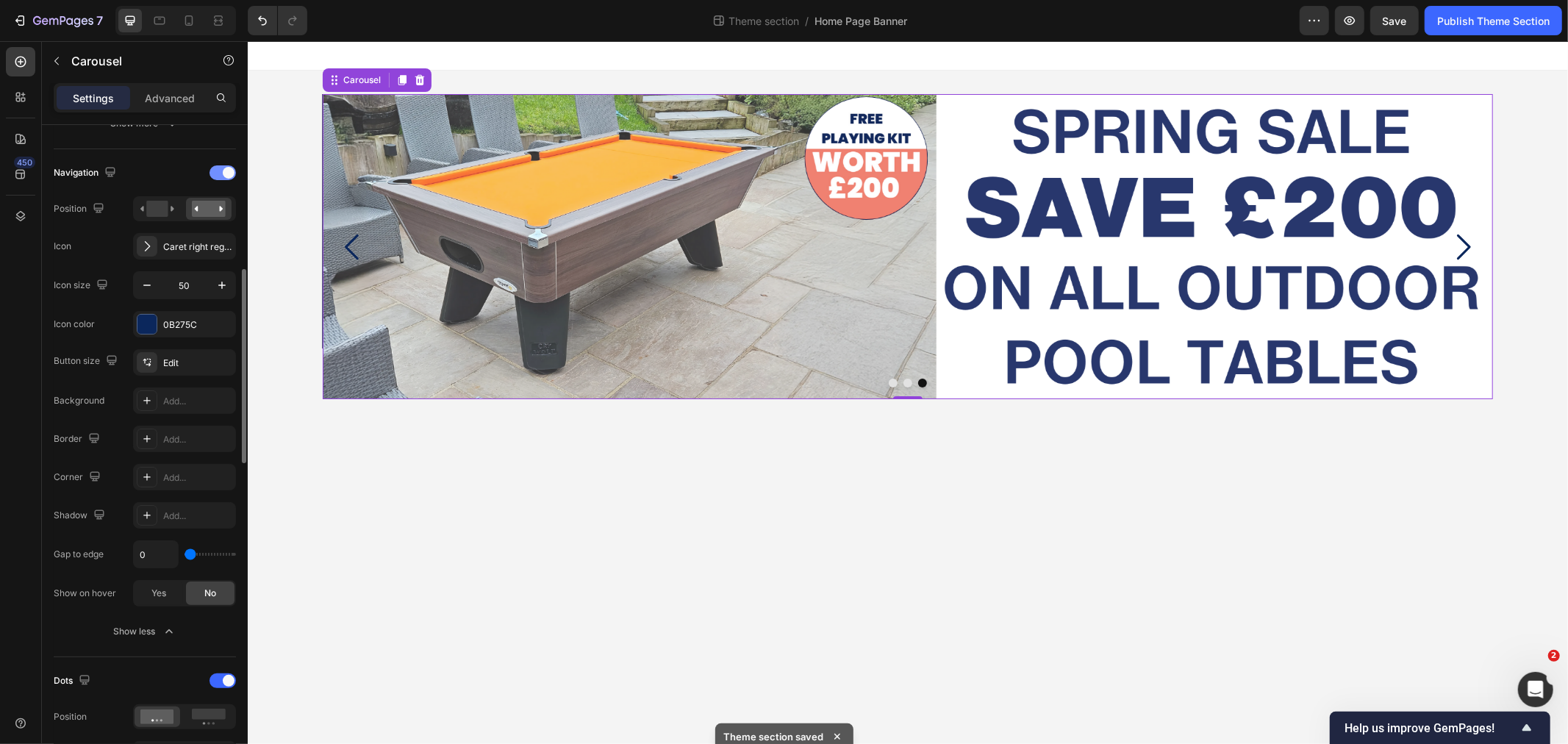
click at [228, 177] on span at bounding box center [229, 173] width 12 height 12
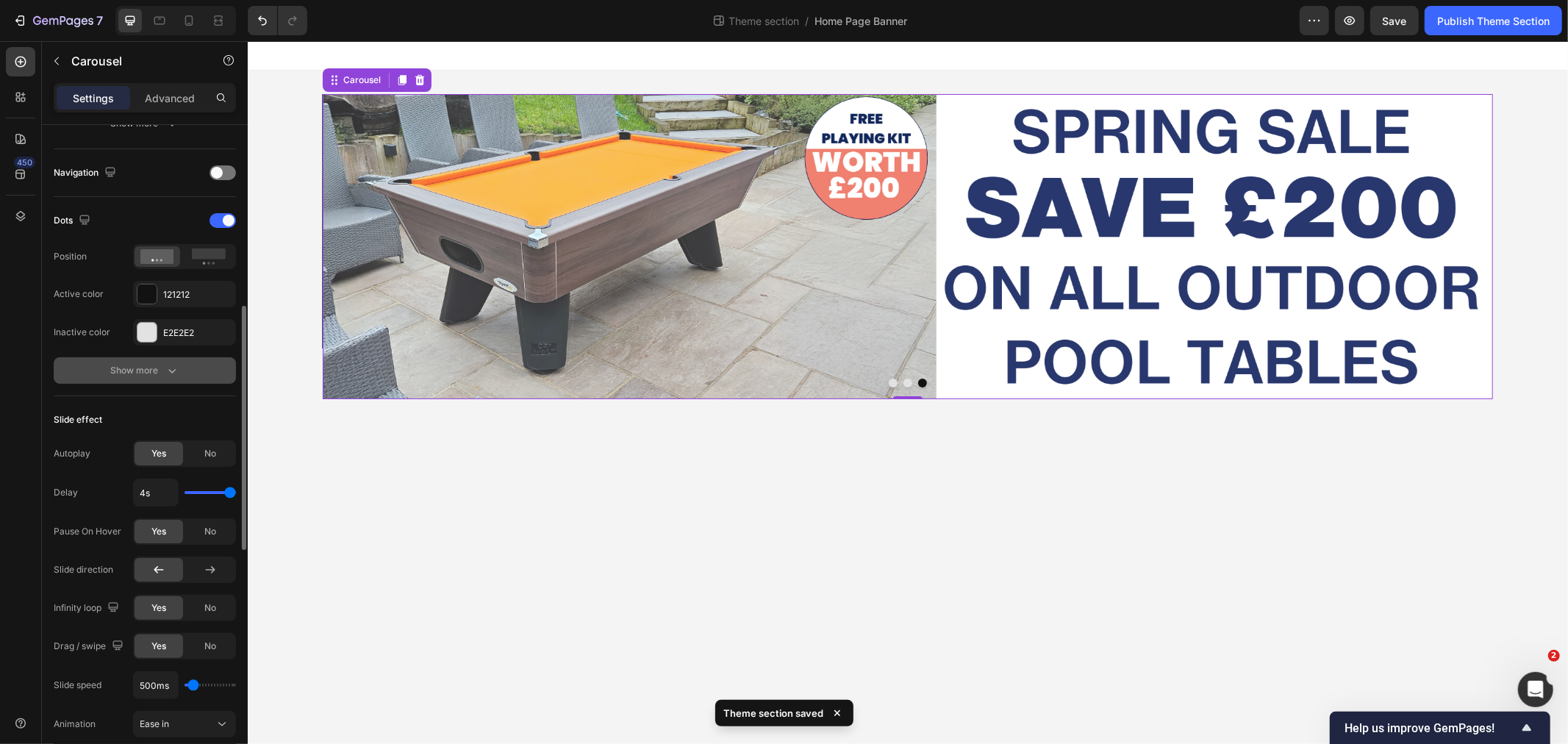
click at [171, 361] on button "Show more" at bounding box center [145, 370] width 183 height 27
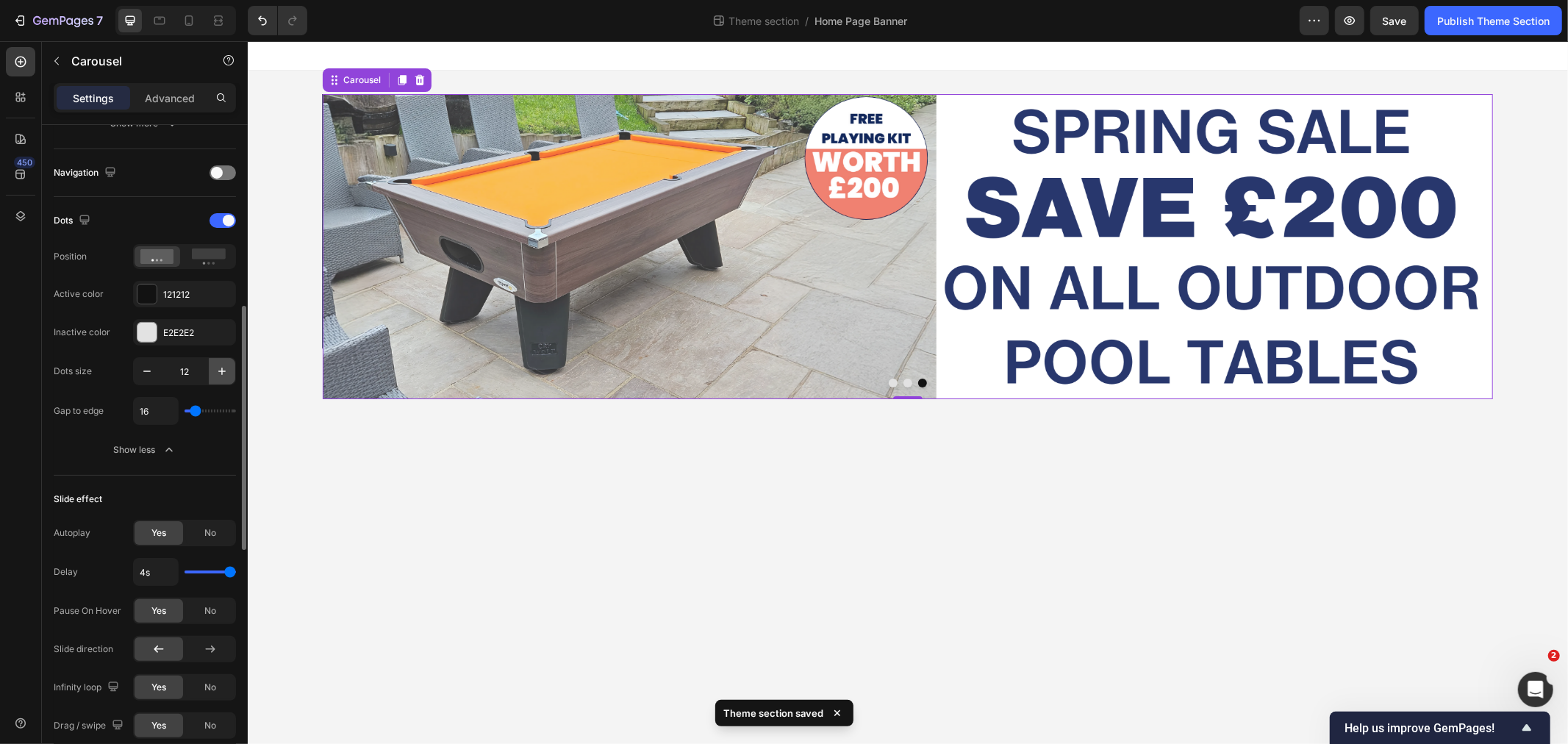
click at [215, 373] on icon "button" at bounding box center [221, 370] width 15 height 15
click at [215, 372] on icon "button" at bounding box center [221, 370] width 15 height 15
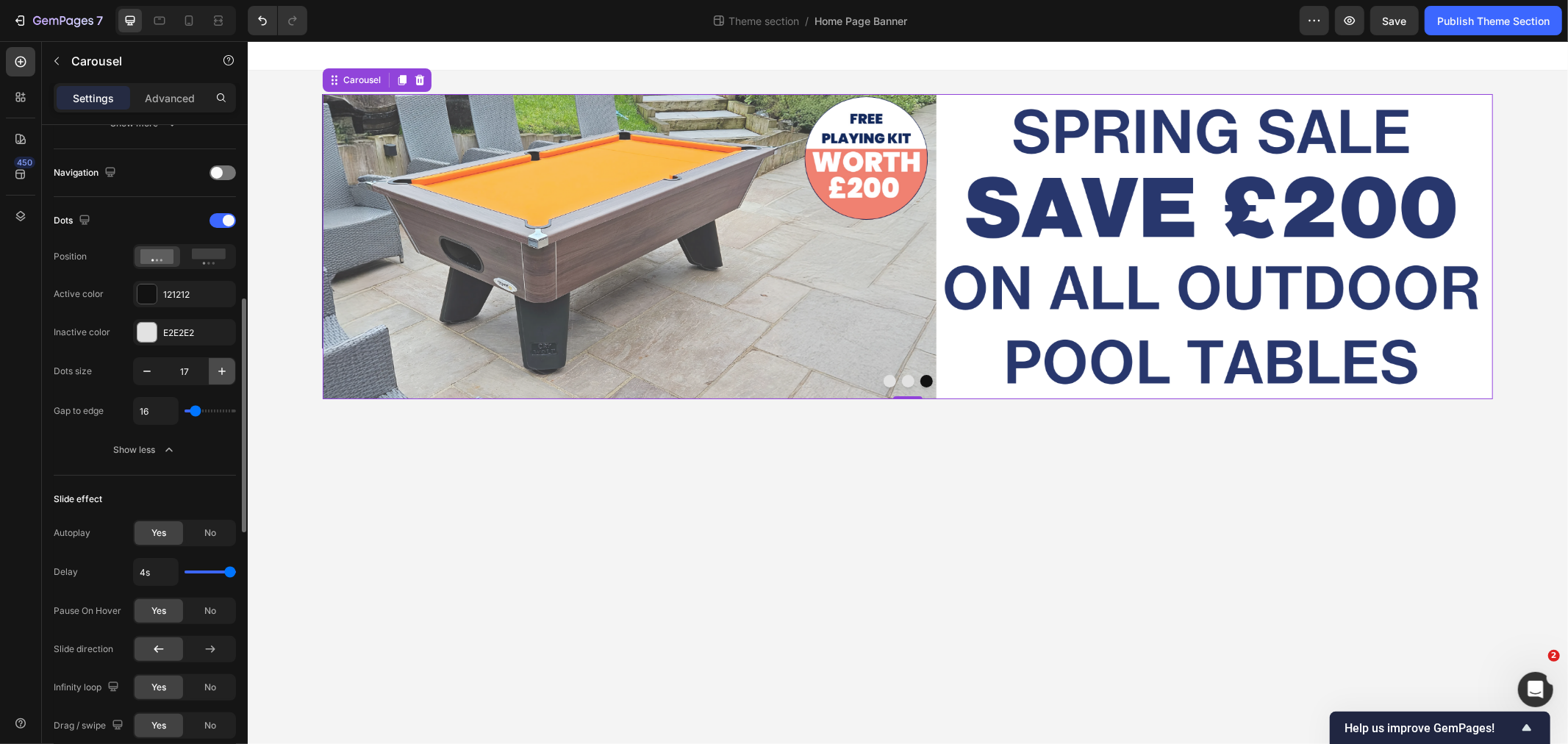
click at [215, 372] on icon "button" at bounding box center [221, 370] width 15 height 15
type input "20"
type input "0"
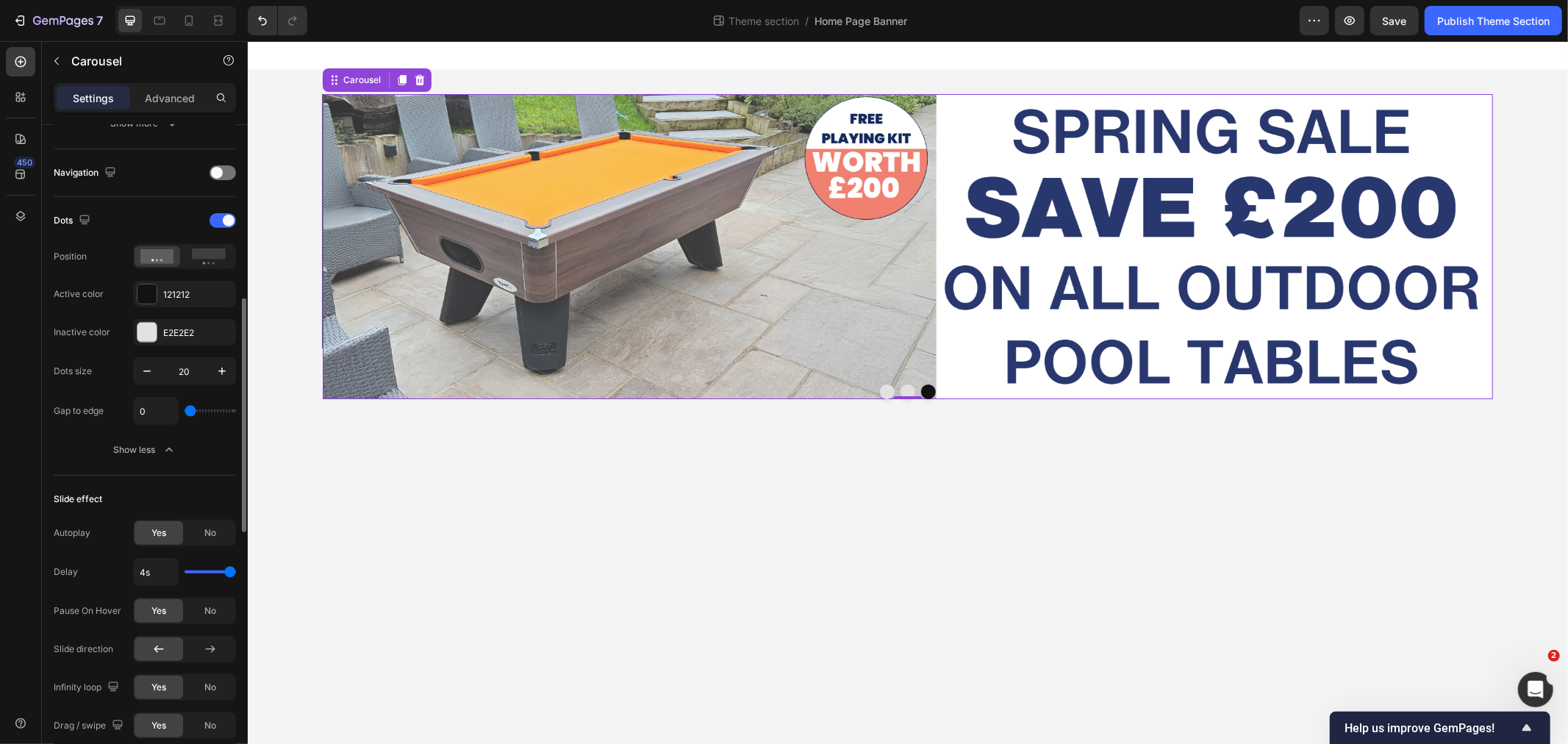
type input "0"
click at [189, 412] on input "range" at bounding box center [210, 410] width 52 height 3
type input "1"
type input "10"
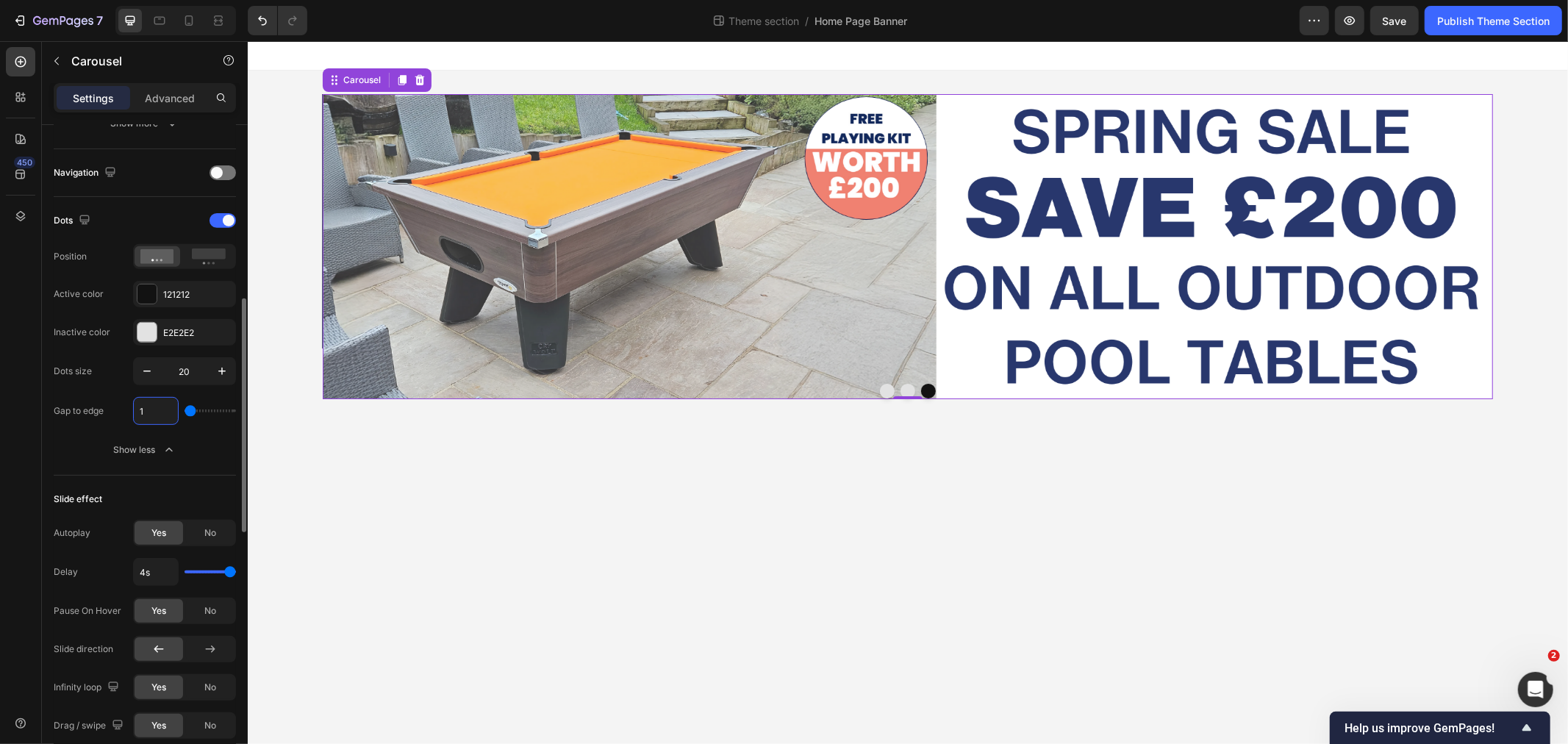
type input "10"
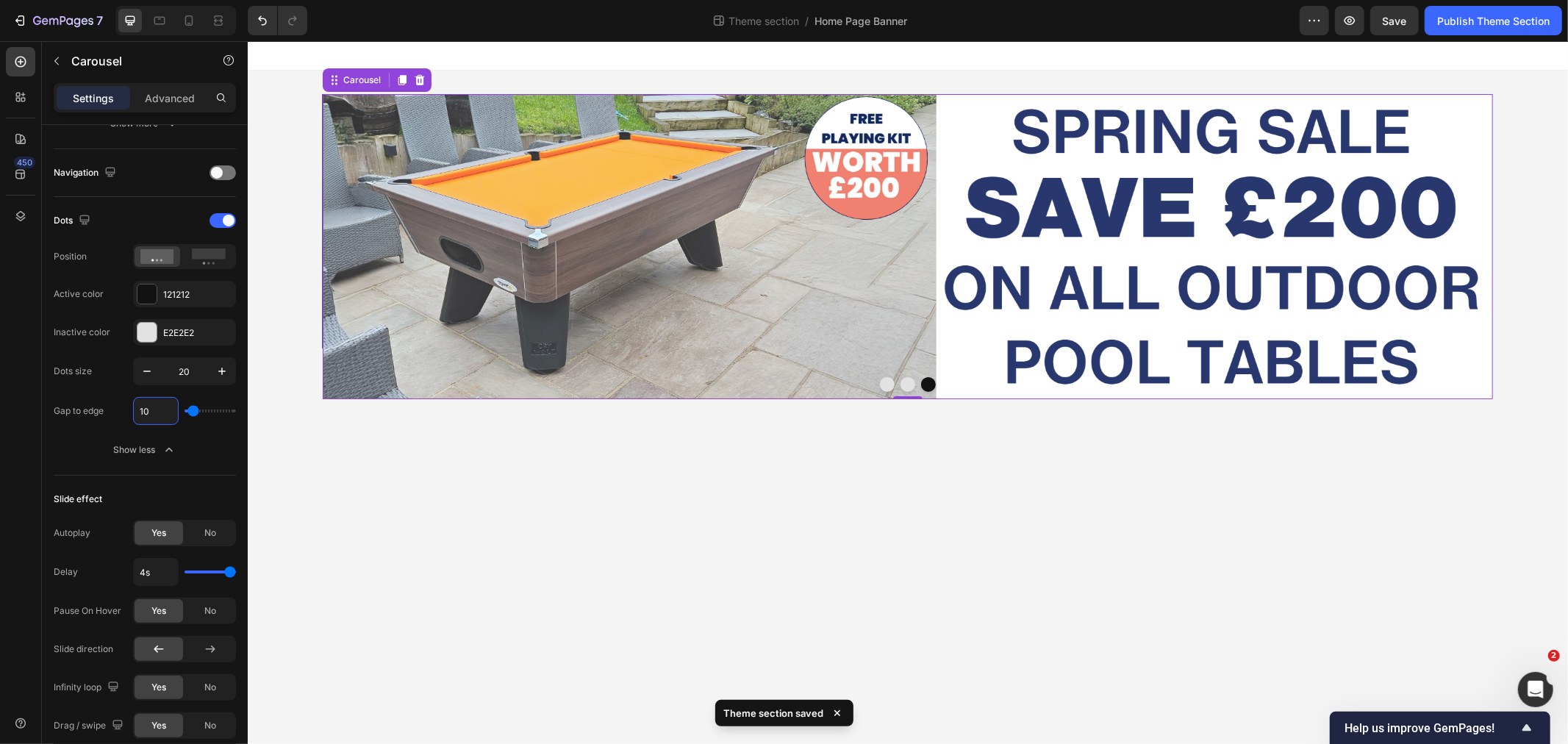
type input "10"
click at [915, 383] on div at bounding box center [907, 383] width 1170 height 15
click at [908, 383] on button "Dot" at bounding box center [906, 383] width 15 height 15
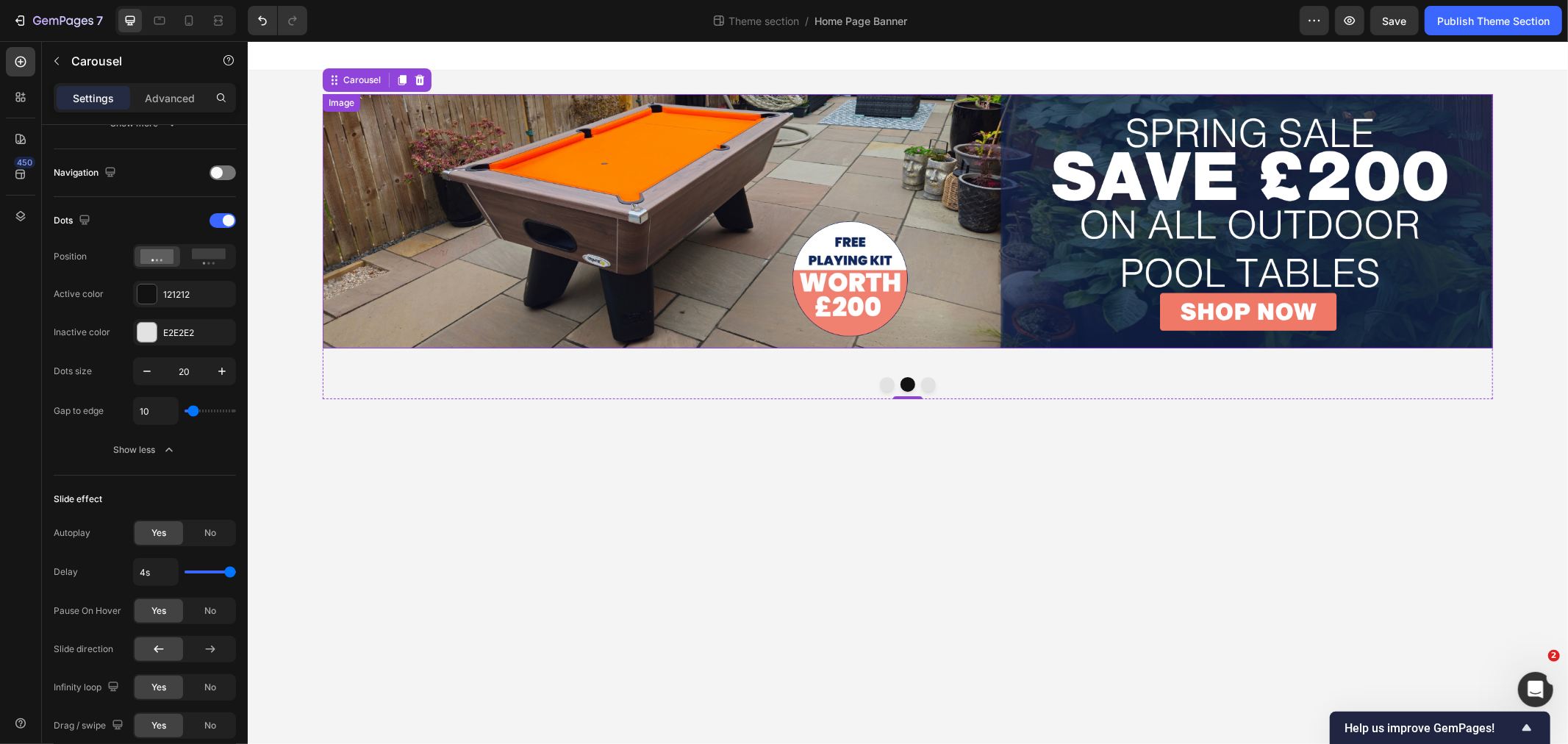
click at [731, 199] on img at bounding box center [907, 220] width 1170 height 254
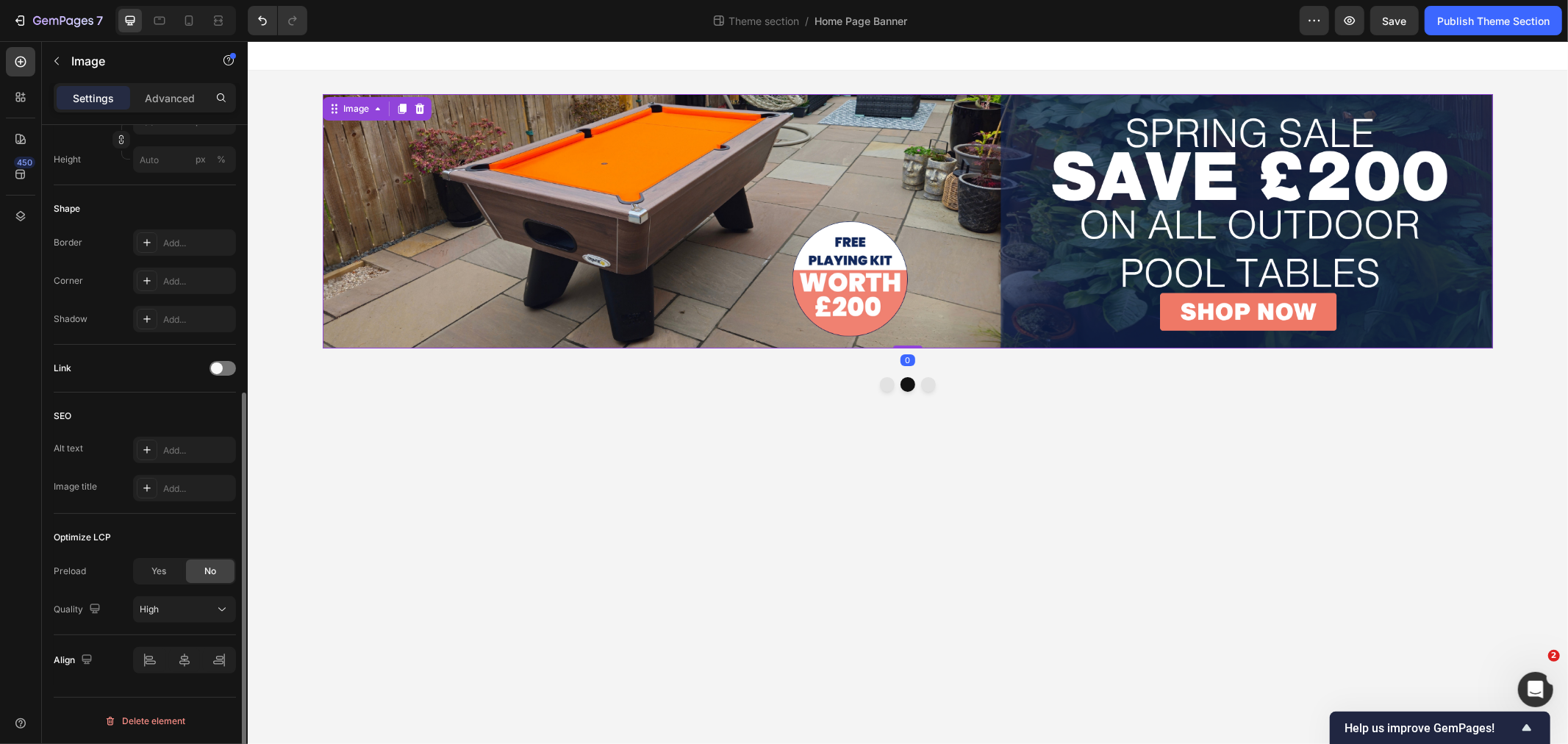
scroll to position [0, 0]
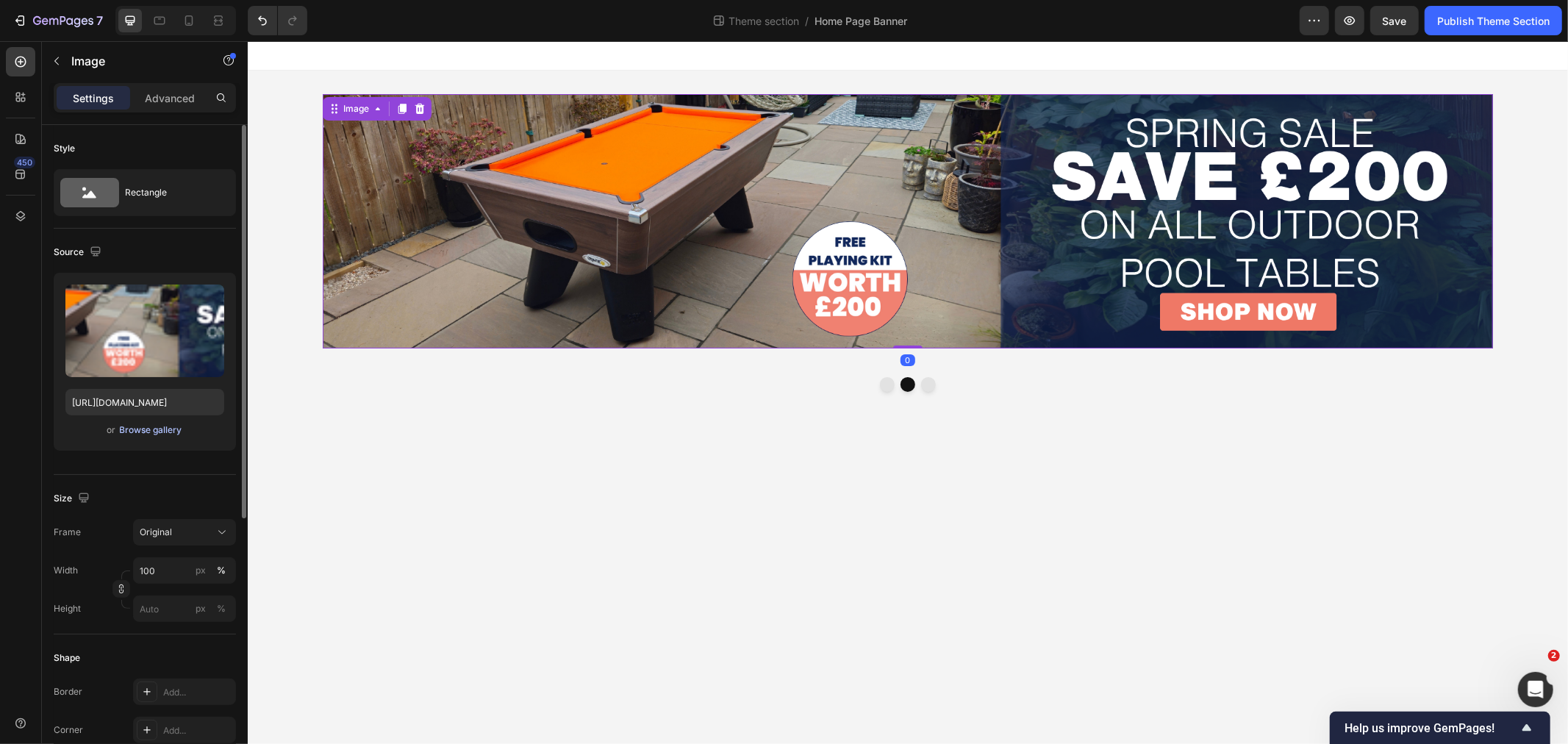
click at [158, 423] on button "Browse gallery" at bounding box center [151, 430] width 64 height 15
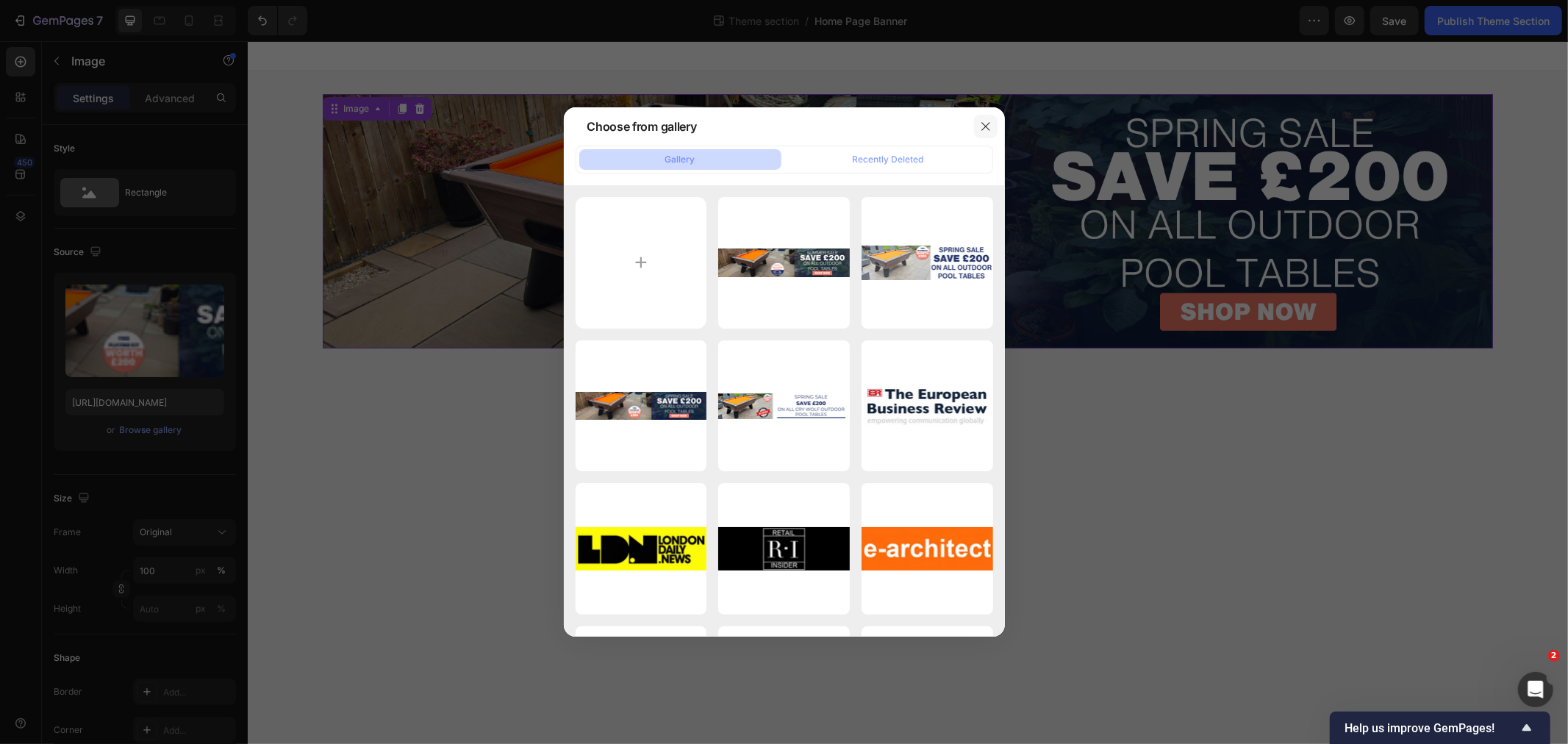
click at [986, 129] on icon "button" at bounding box center [986, 127] width 12 height 12
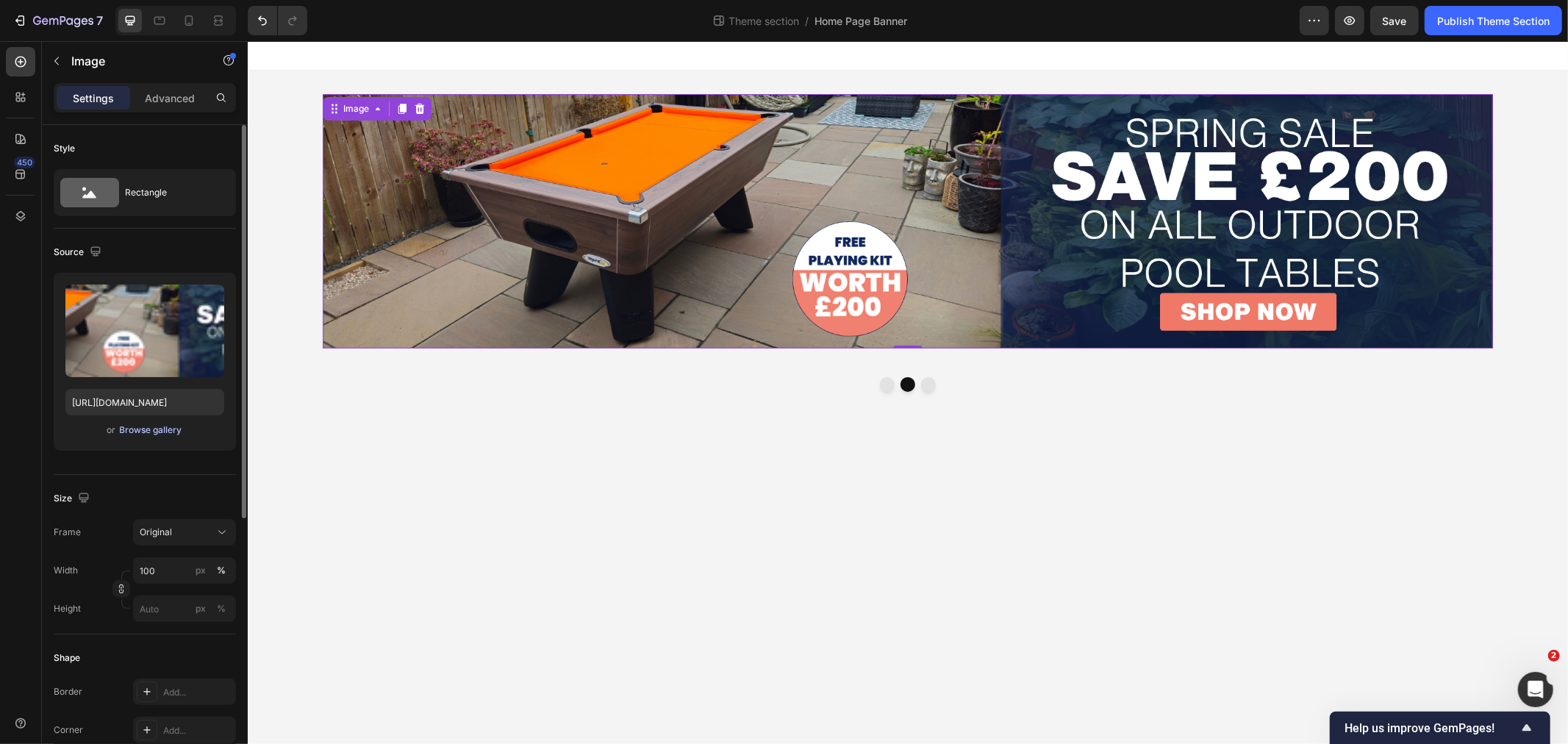
click at [158, 428] on div "Browse gallery" at bounding box center [151, 429] width 63 height 13
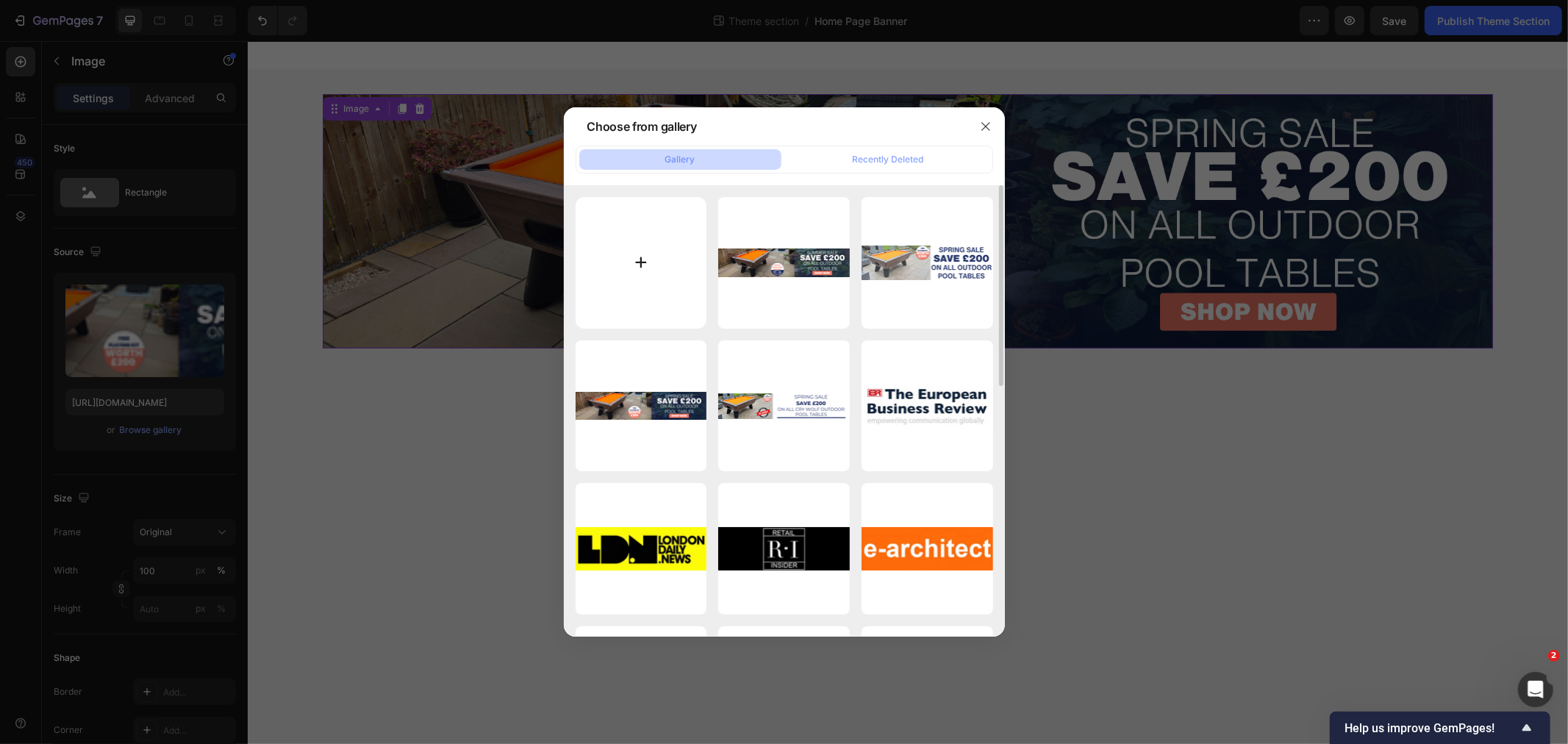
click at [649, 270] on input "file" at bounding box center [641, 263] width 132 height 132
type input "C:\fakepath\spring sale offer save £200.png"
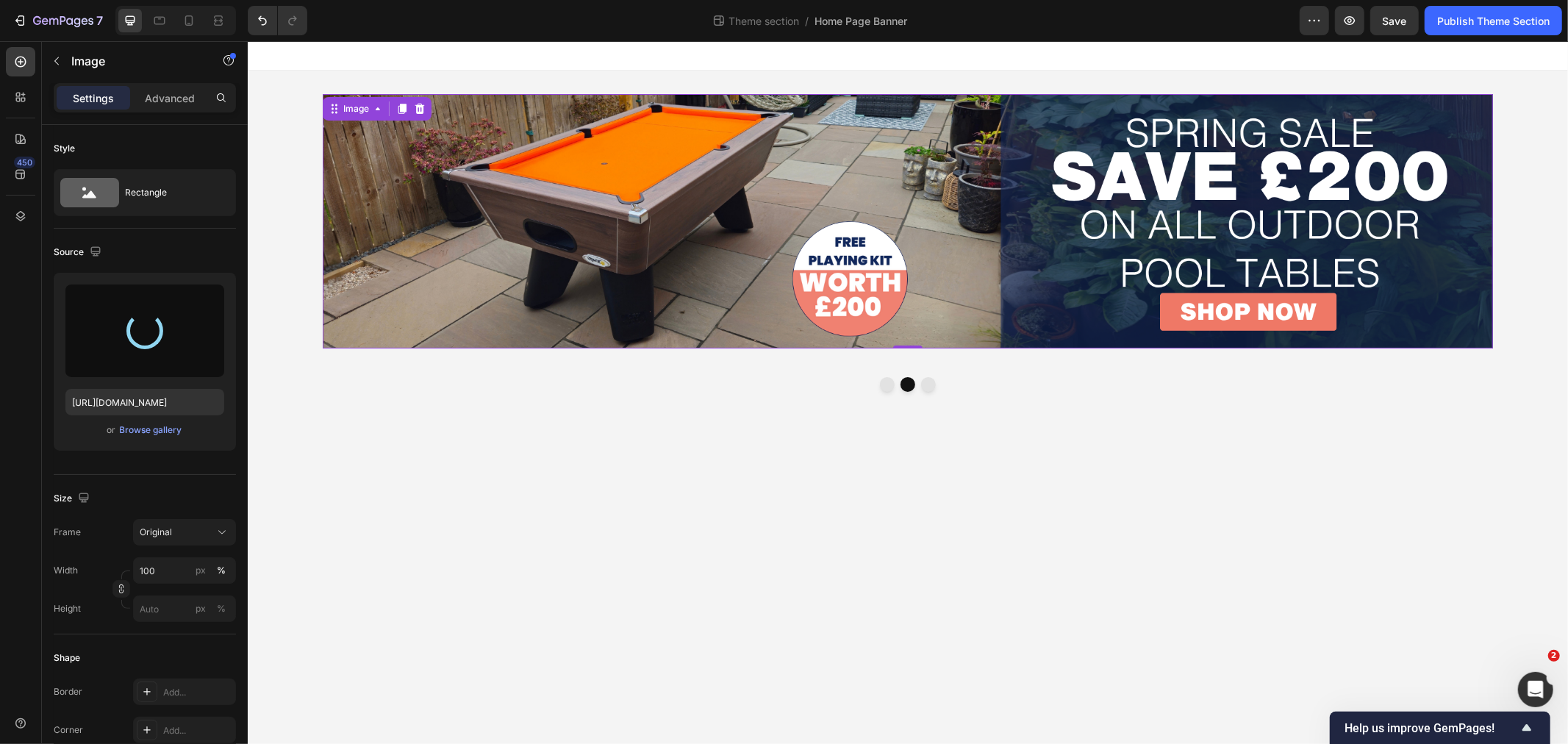
type input "[URL][DOMAIN_NAME]"
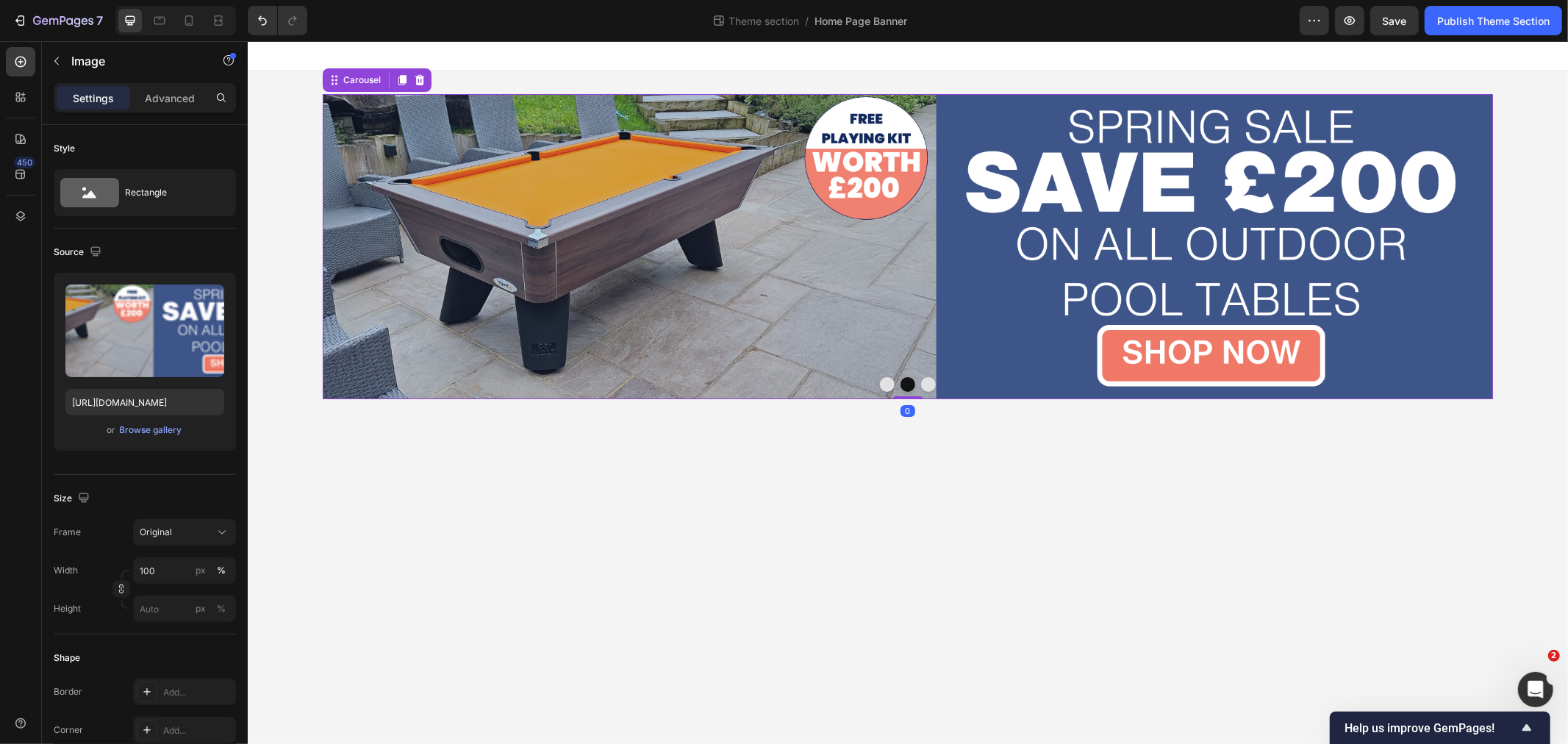
click at [881, 382] on button "Dot" at bounding box center [887, 383] width 15 height 15
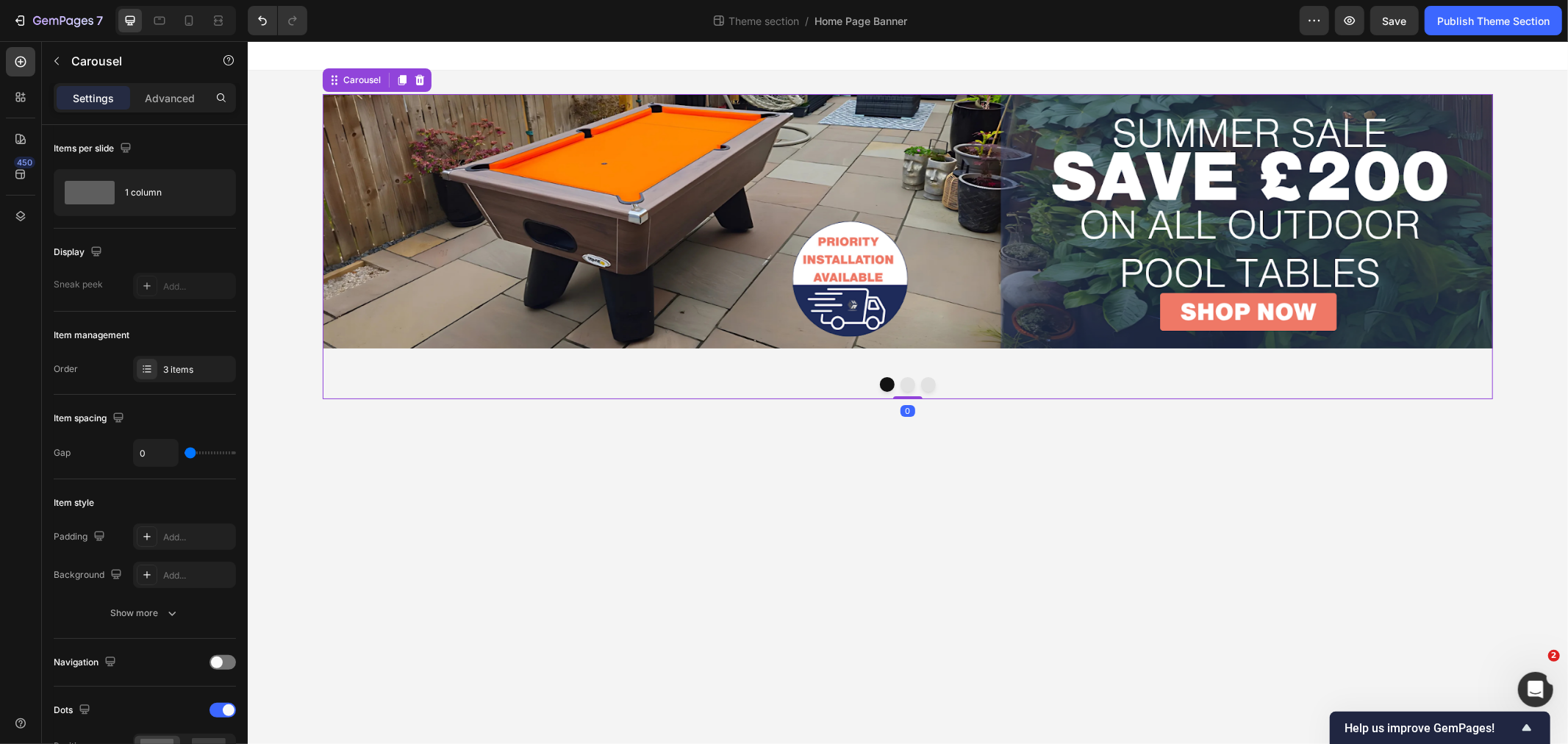
click at [925, 382] on button "Dot" at bounding box center [927, 383] width 15 height 15
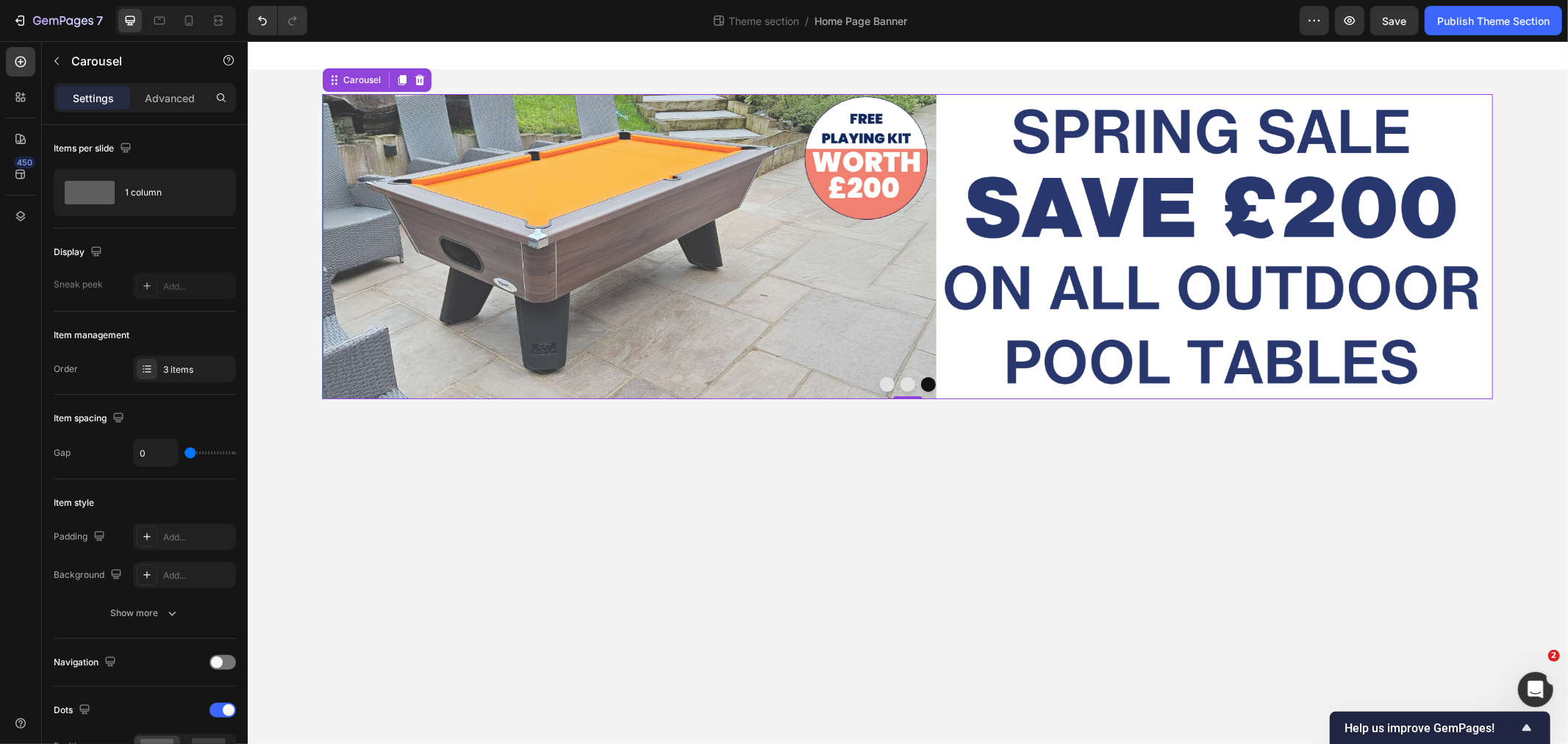
click at [901, 382] on button "Dot" at bounding box center [906, 383] width 15 height 15
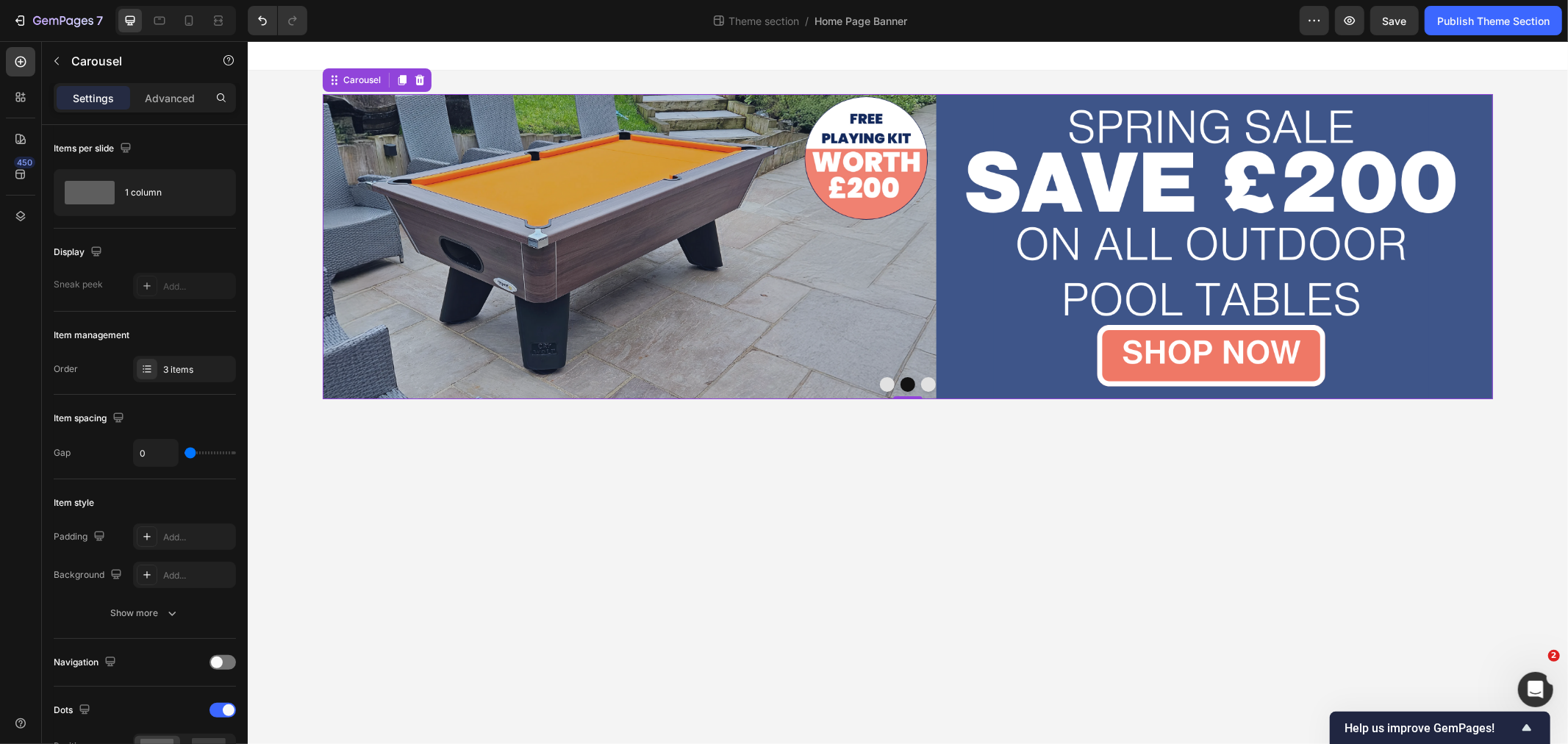
click at [881, 384] on button "Dot" at bounding box center [887, 383] width 15 height 15
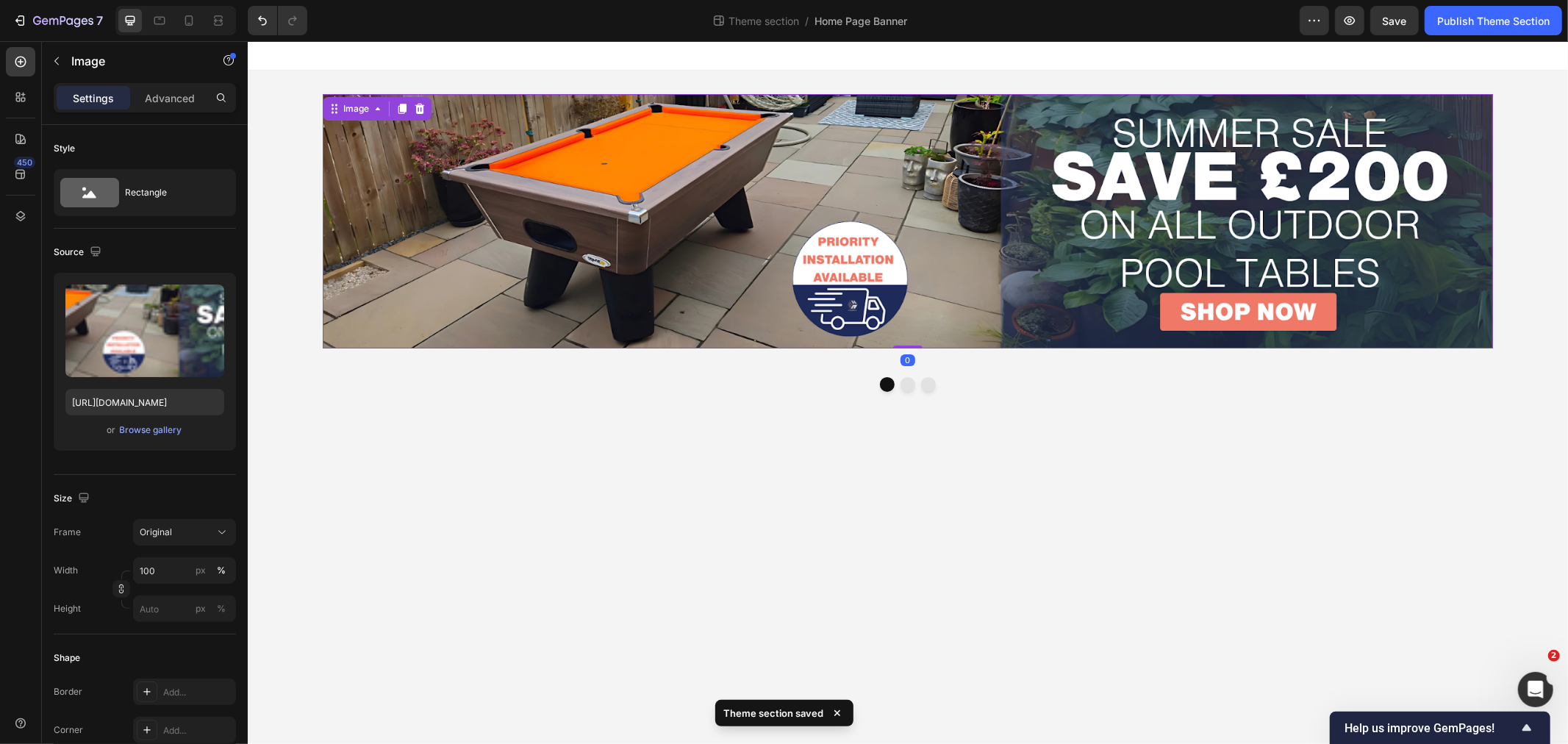
click at [736, 176] on img at bounding box center [907, 220] width 1170 height 254
click at [138, 431] on div "Browse gallery" at bounding box center [151, 429] width 63 height 13
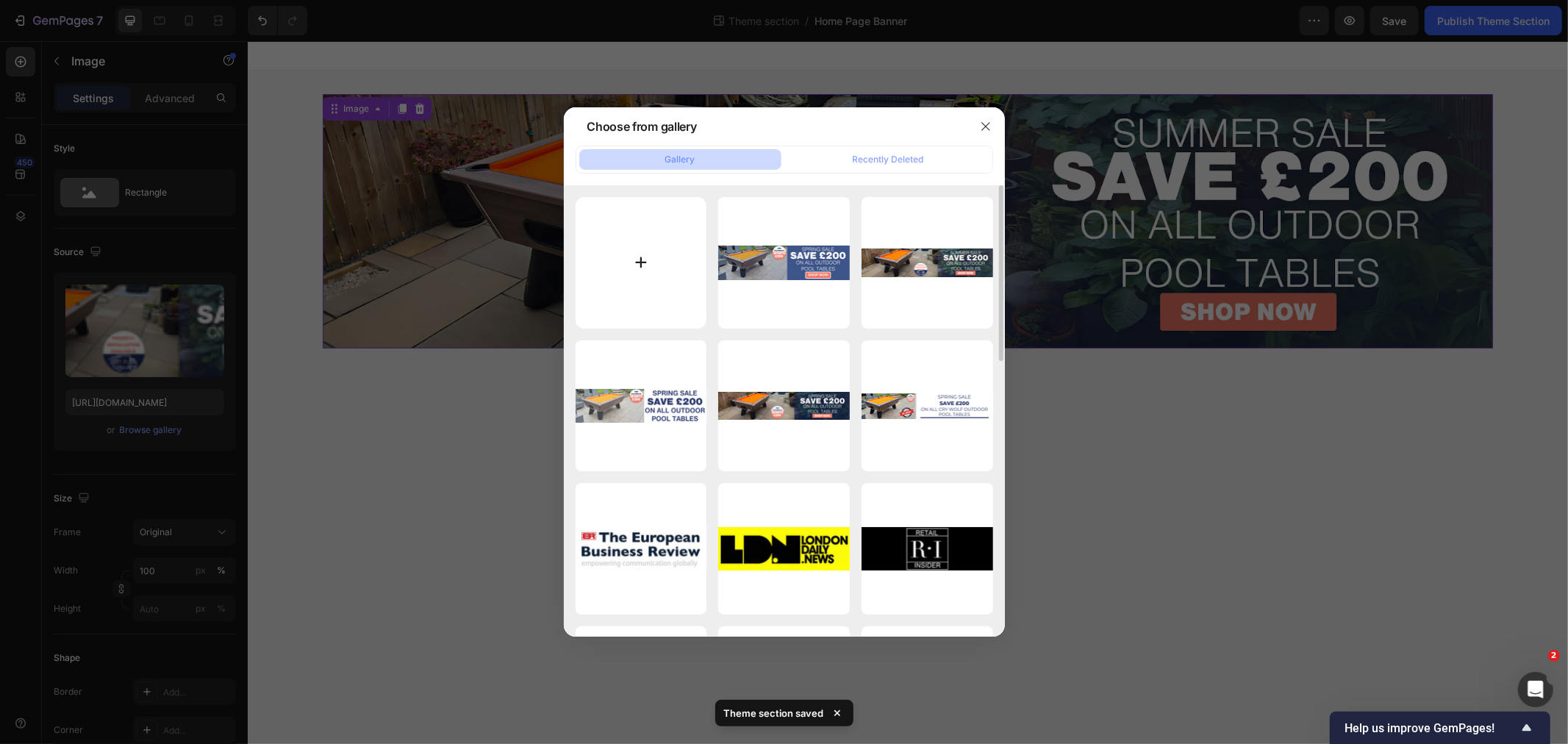
click at [623, 253] on input "file" at bounding box center [641, 263] width 132 height 132
click at [991, 126] on button "button" at bounding box center [986, 126] width 23 height 23
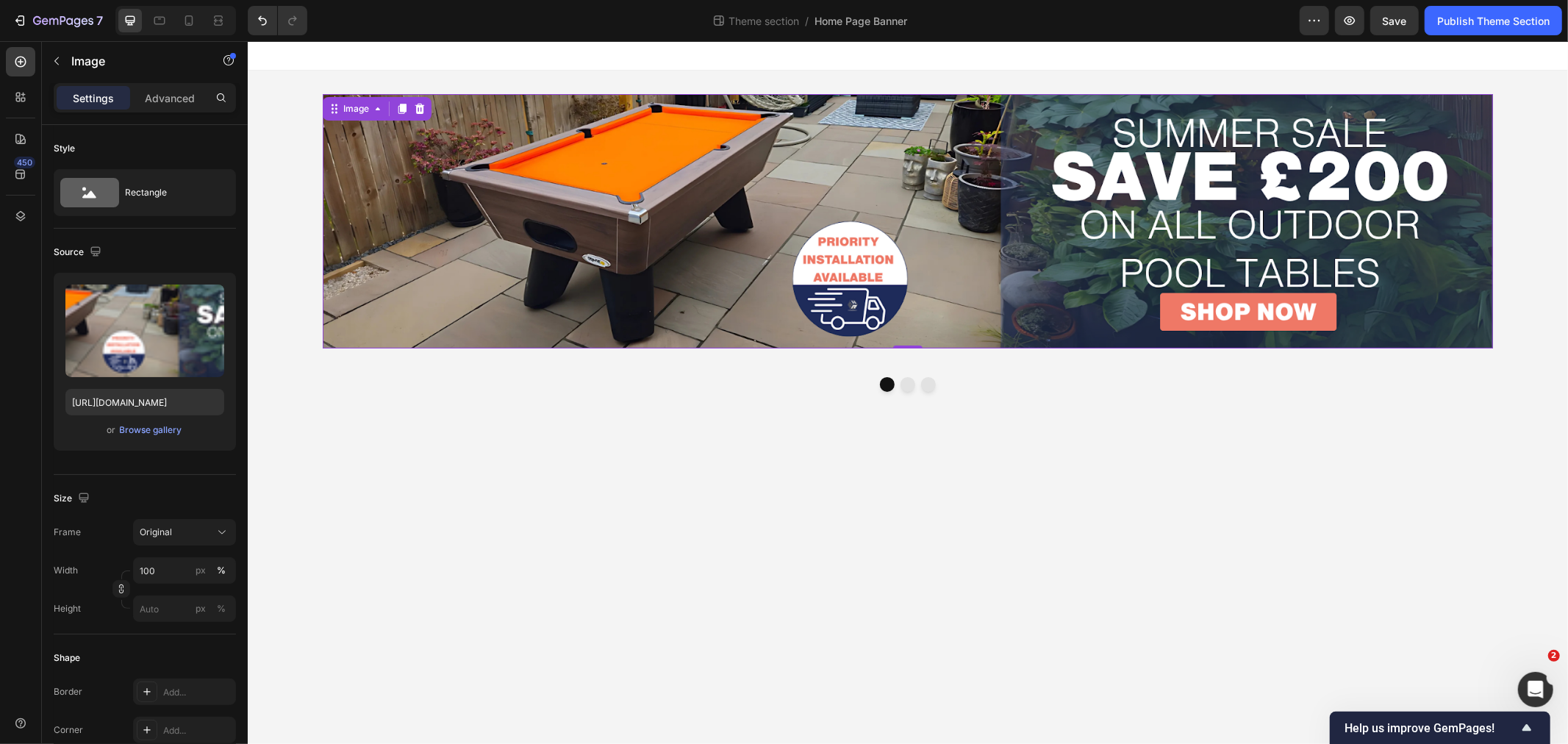
click at [694, 317] on img at bounding box center [907, 220] width 1170 height 254
click at [913, 383] on button "Dot" at bounding box center [906, 383] width 15 height 15
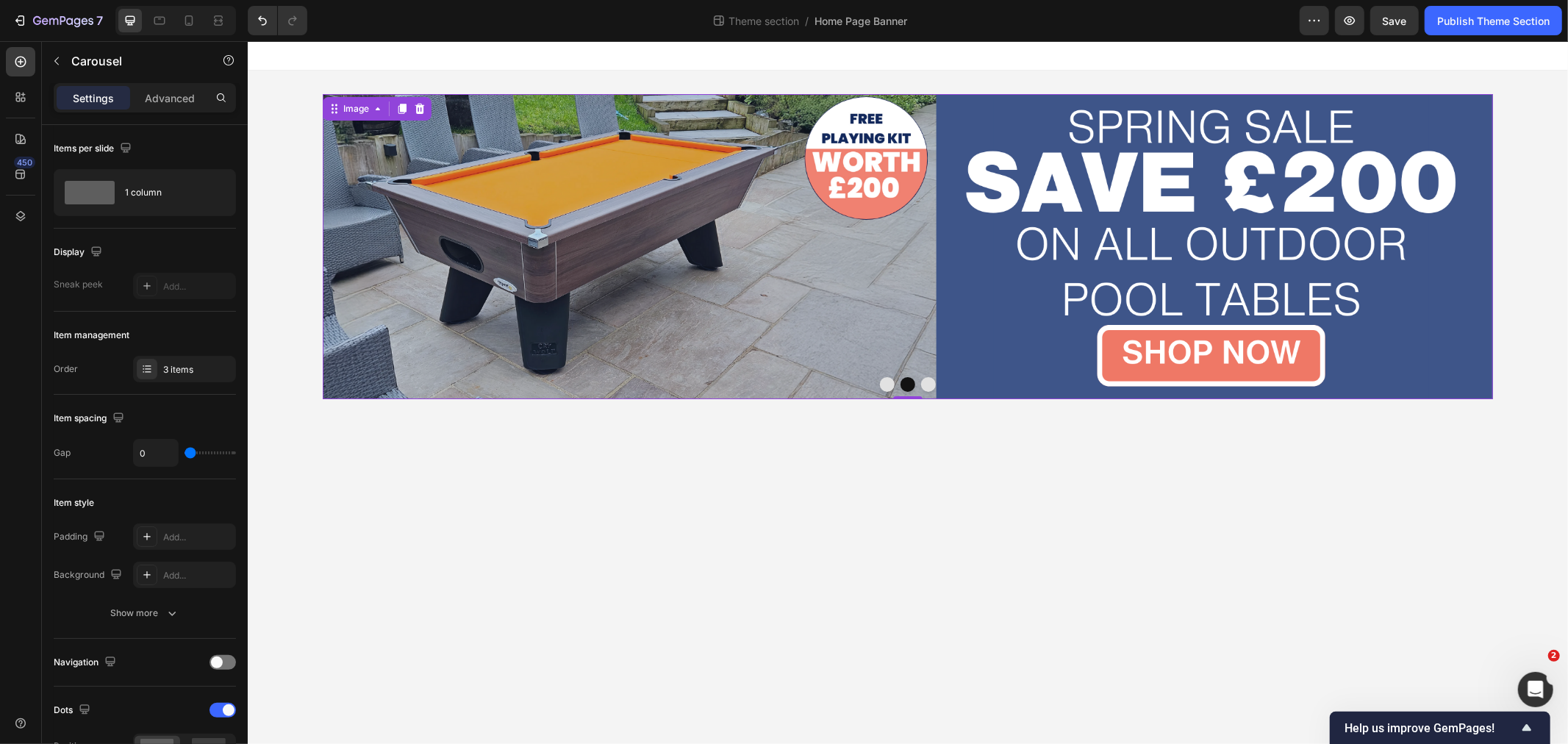
click at [917, 244] on img at bounding box center [907, 245] width 1170 height 305
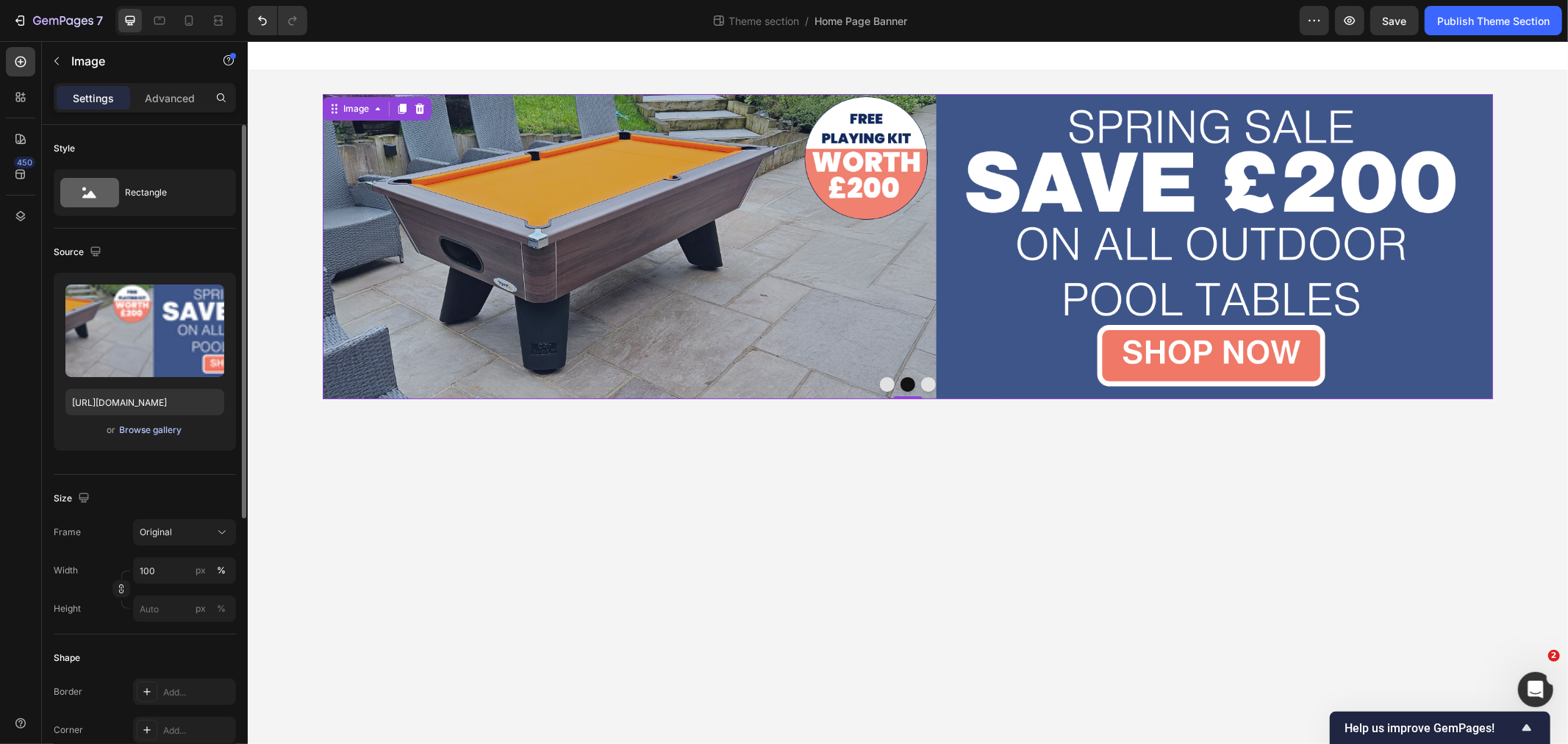
click at [131, 431] on div "Browse gallery" at bounding box center [151, 429] width 63 height 13
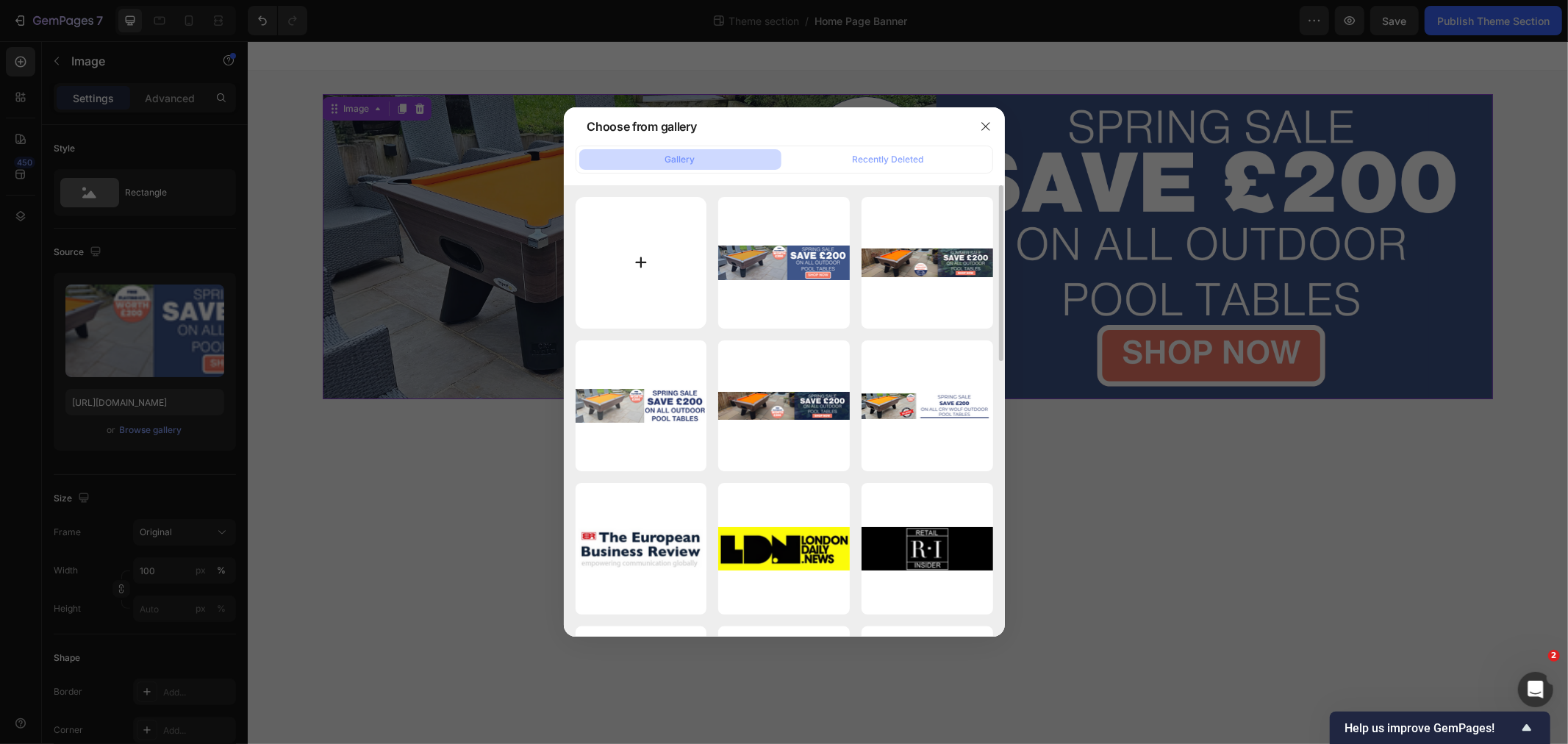
click at [634, 261] on input "file" at bounding box center [641, 263] width 132 height 132
type input "C:\fakepath\outdoor pool table spring sale banner home games room.png"
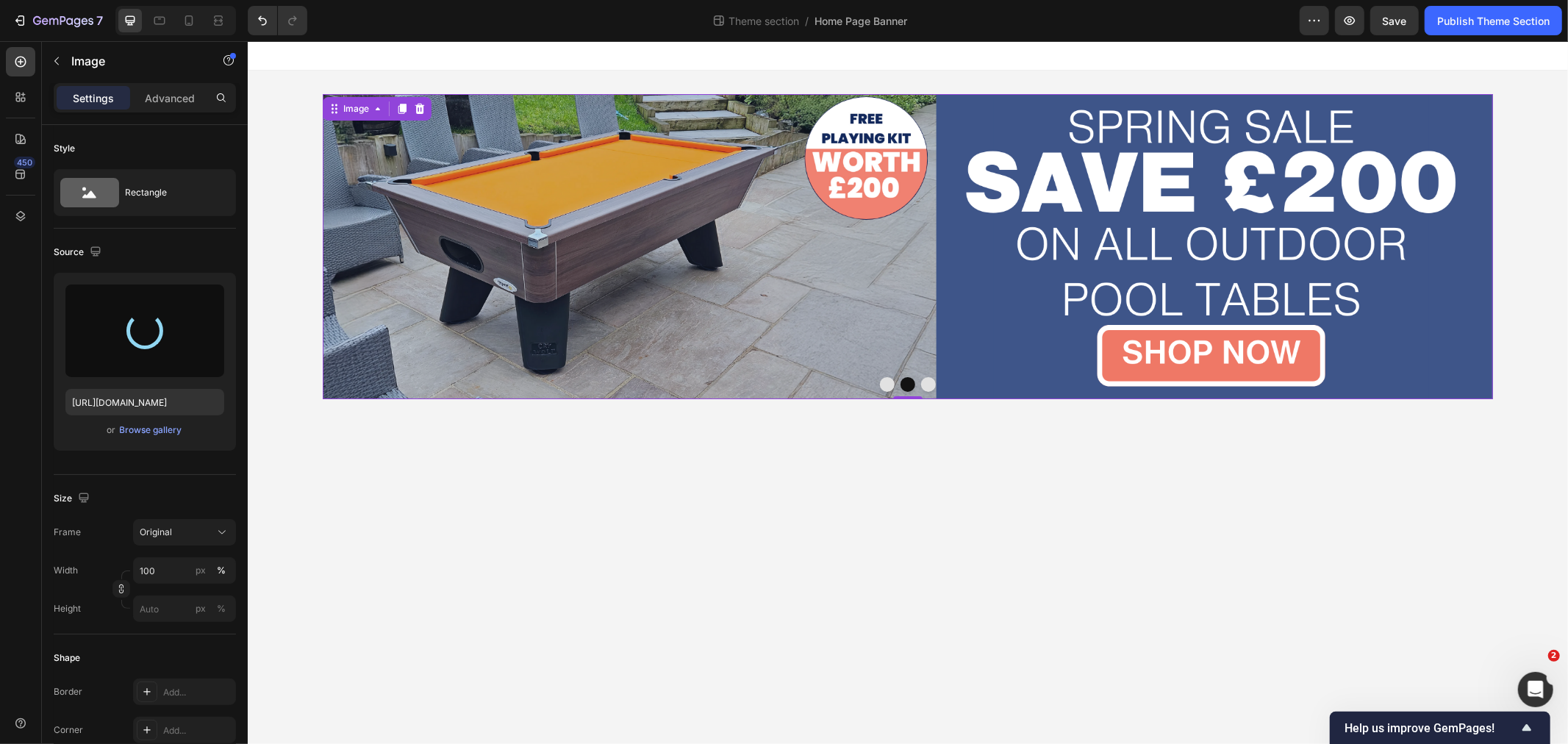
type input "[URL][DOMAIN_NAME]"
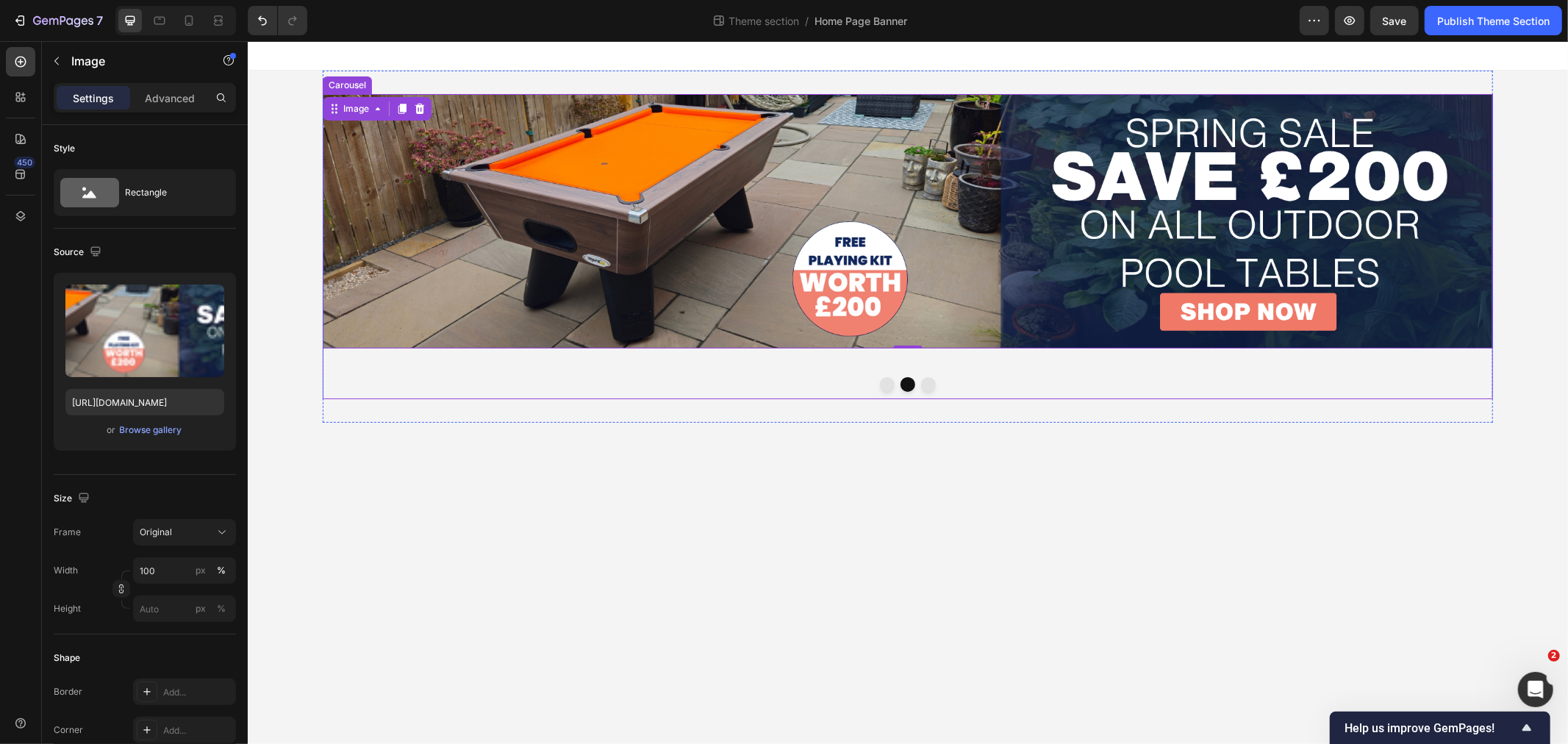
click at [883, 384] on button "Dot" at bounding box center [887, 383] width 15 height 15
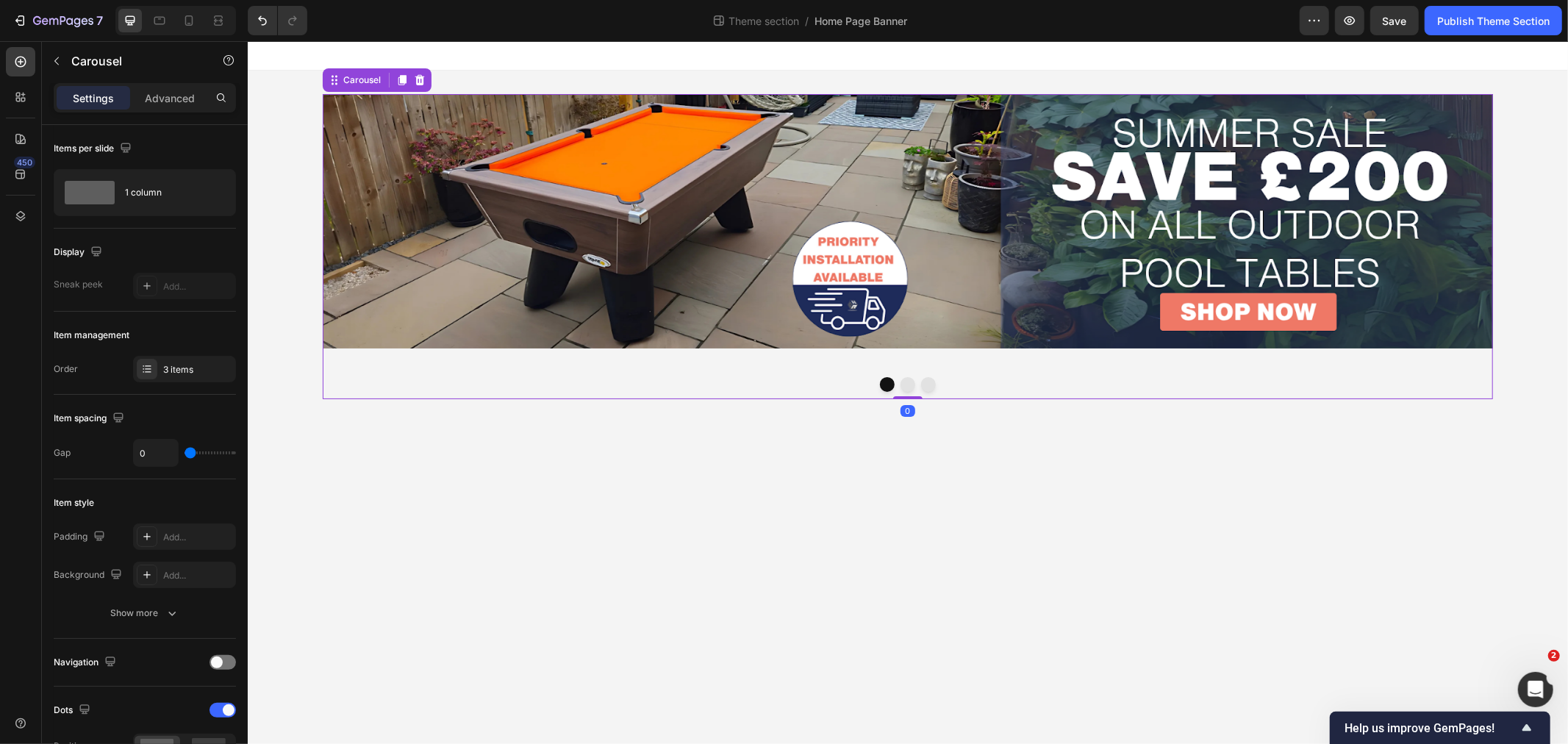
click at [906, 384] on button "Dot" at bounding box center [906, 383] width 15 height 15
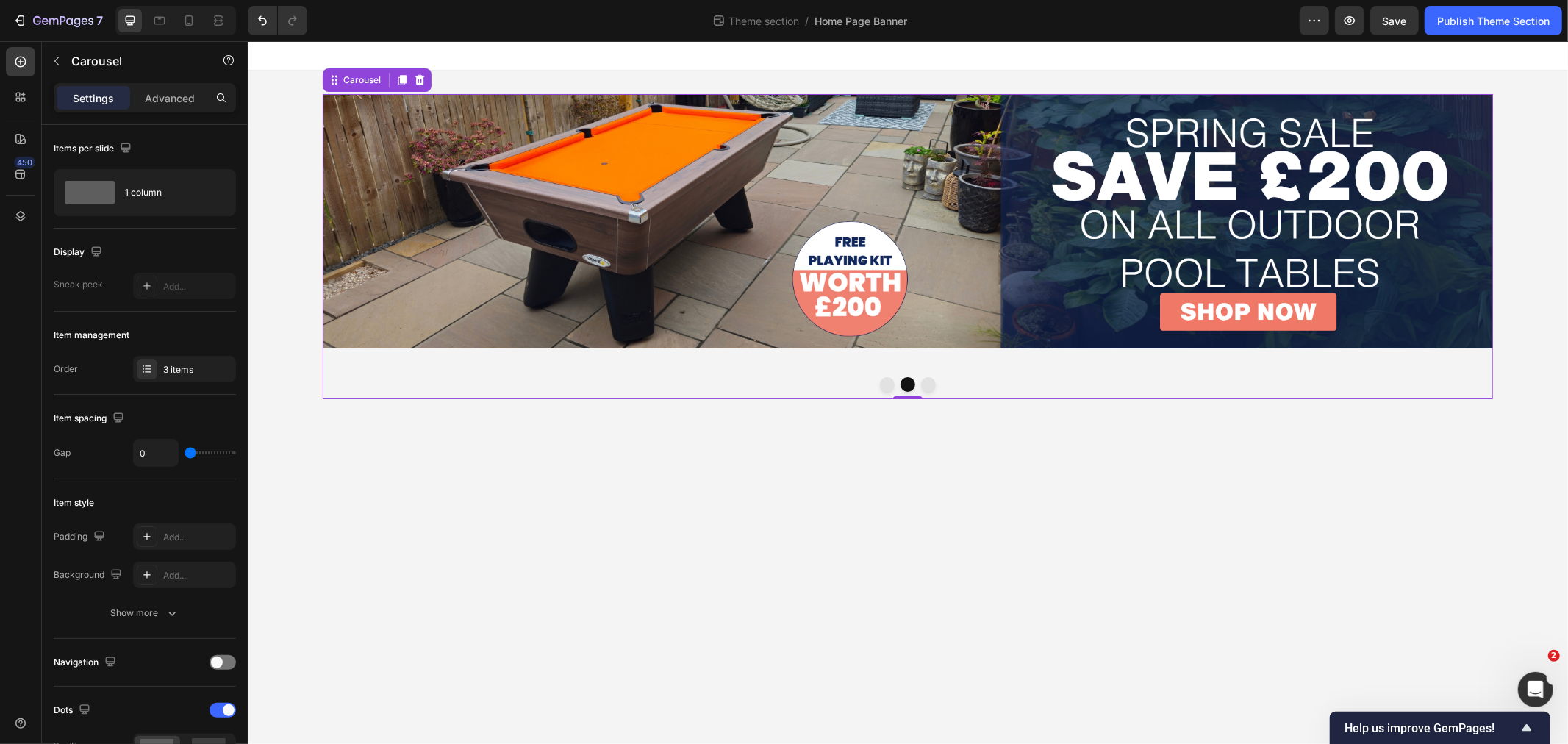
click at [924, 380] on button "Dot" at bounding box center [927, 383] width 15 height 15
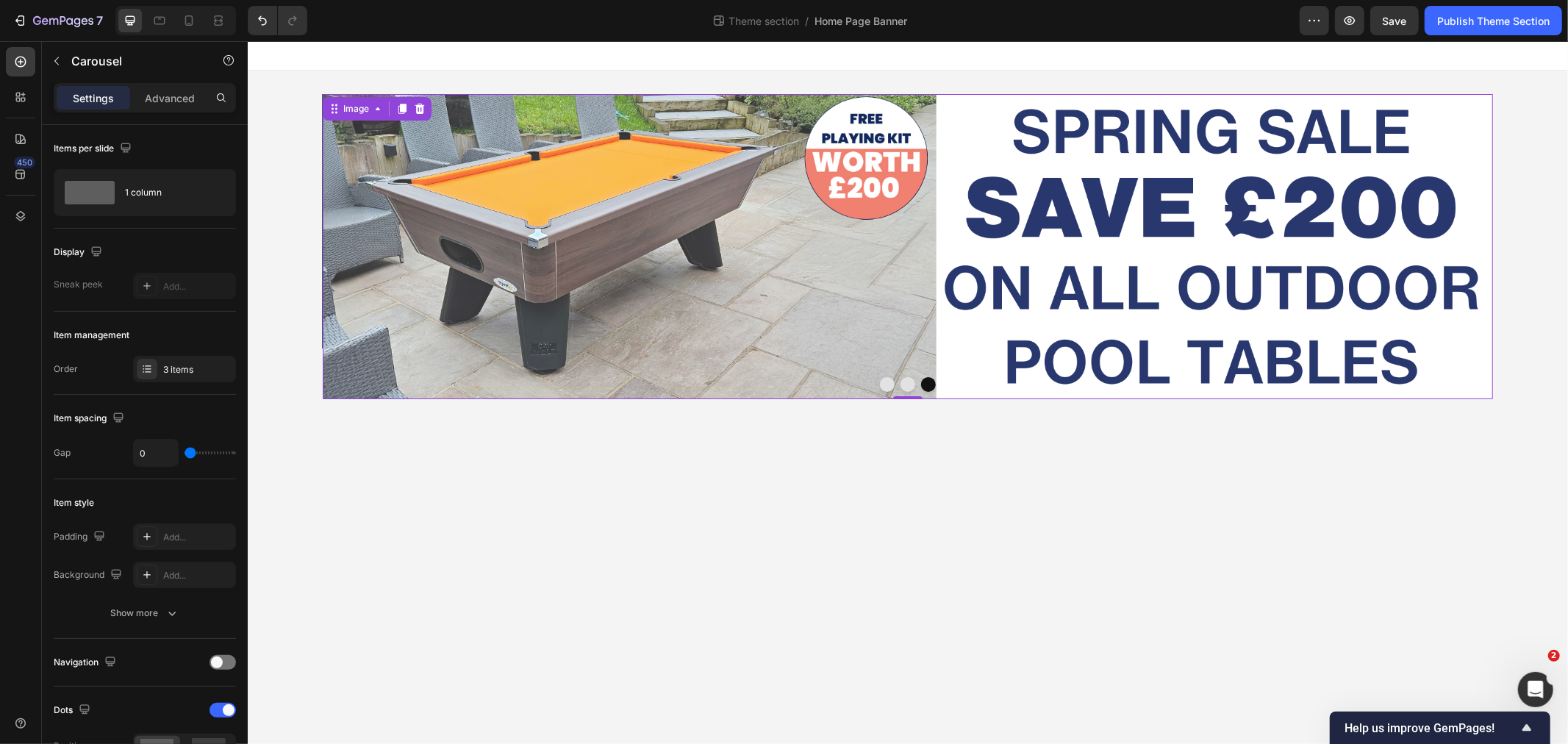
click at [938, 258] on img at bounding box center [907, 245] width 1170 height 305
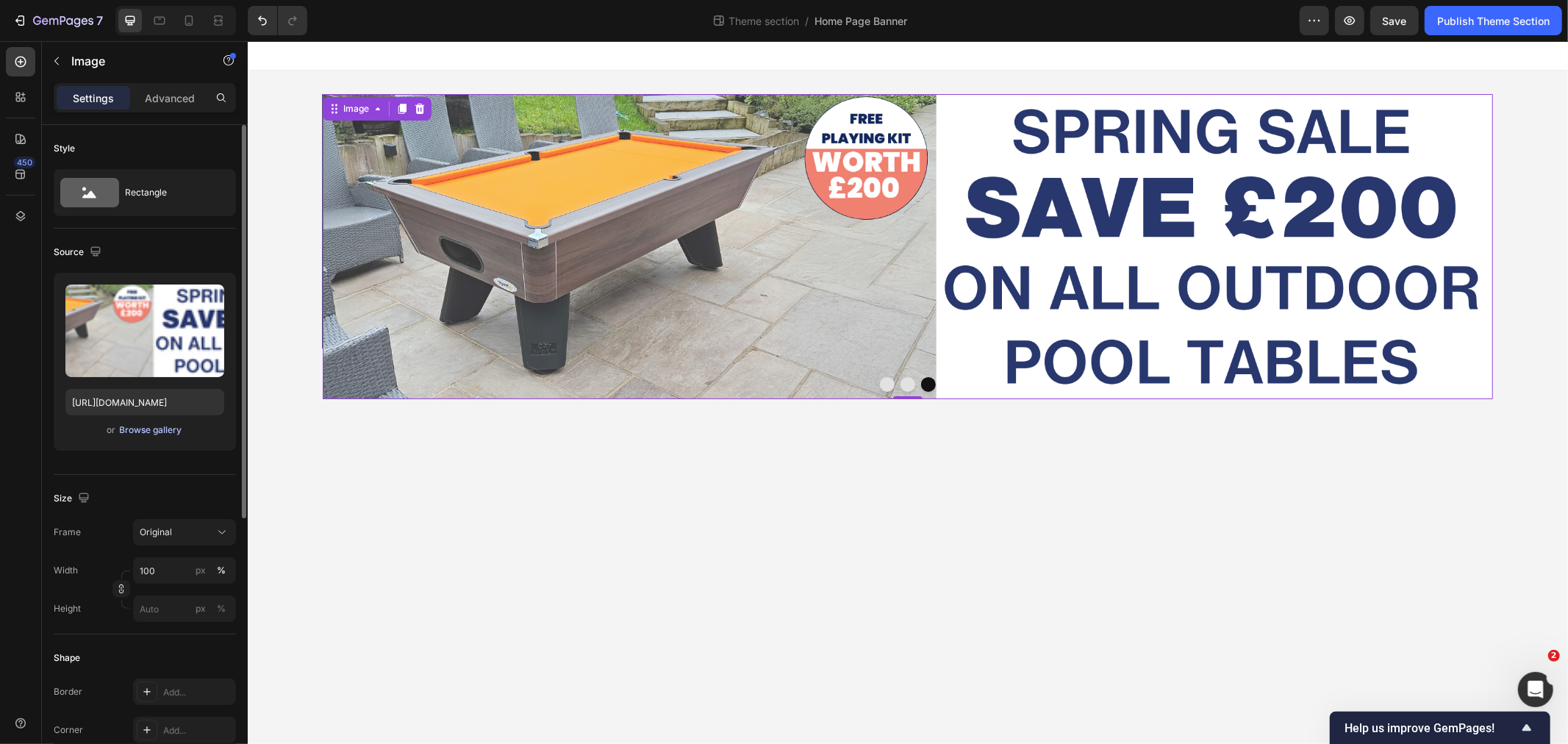
click at [149, 428] on div "Browse gallery" at bounding box center [151, 429] width 63 height 13
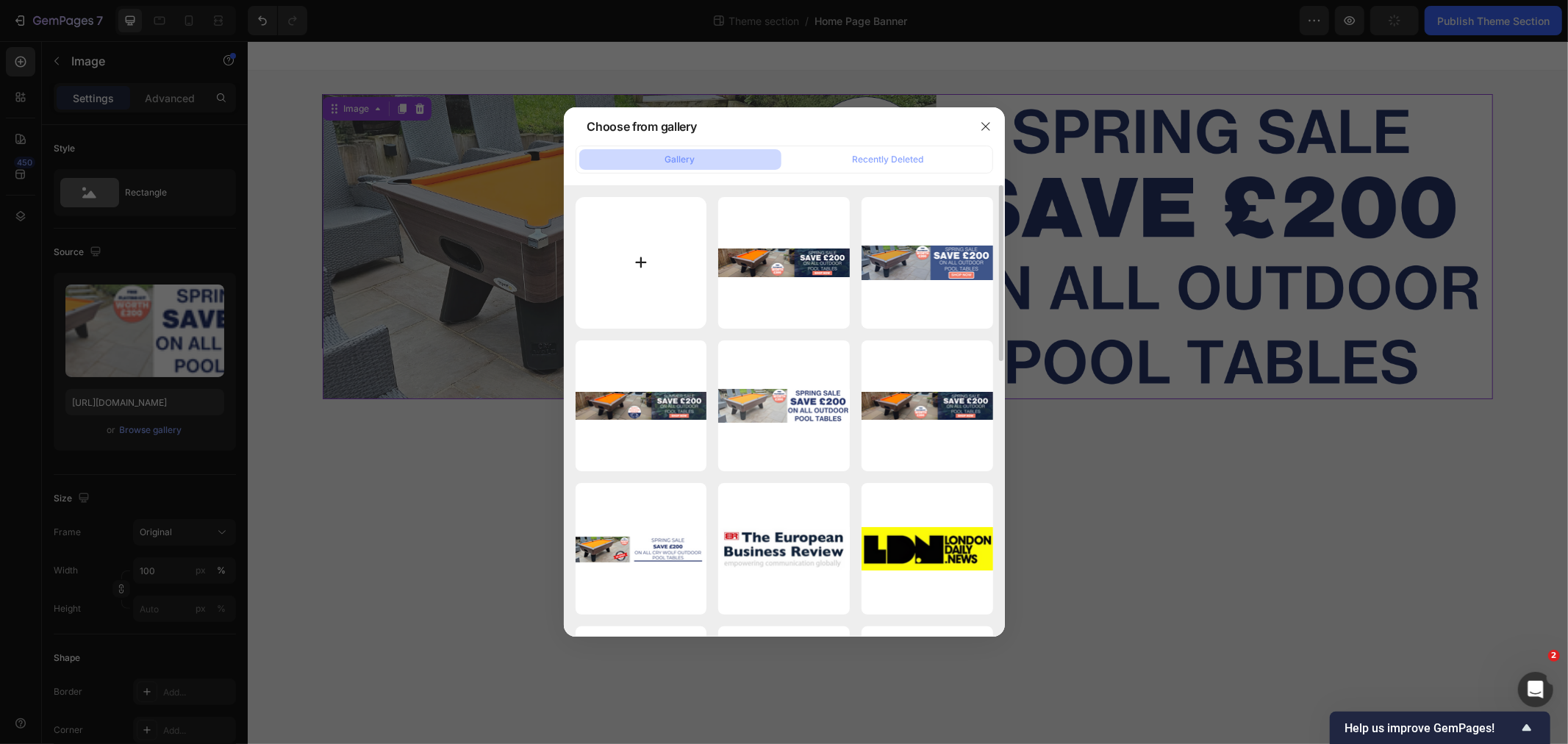
click at [625, 258] on input "file" at bounding box center [641, 263] width 132 height 132
type input "C:\fakepath\Arcade sale (2300 x 500 px) (9).png"
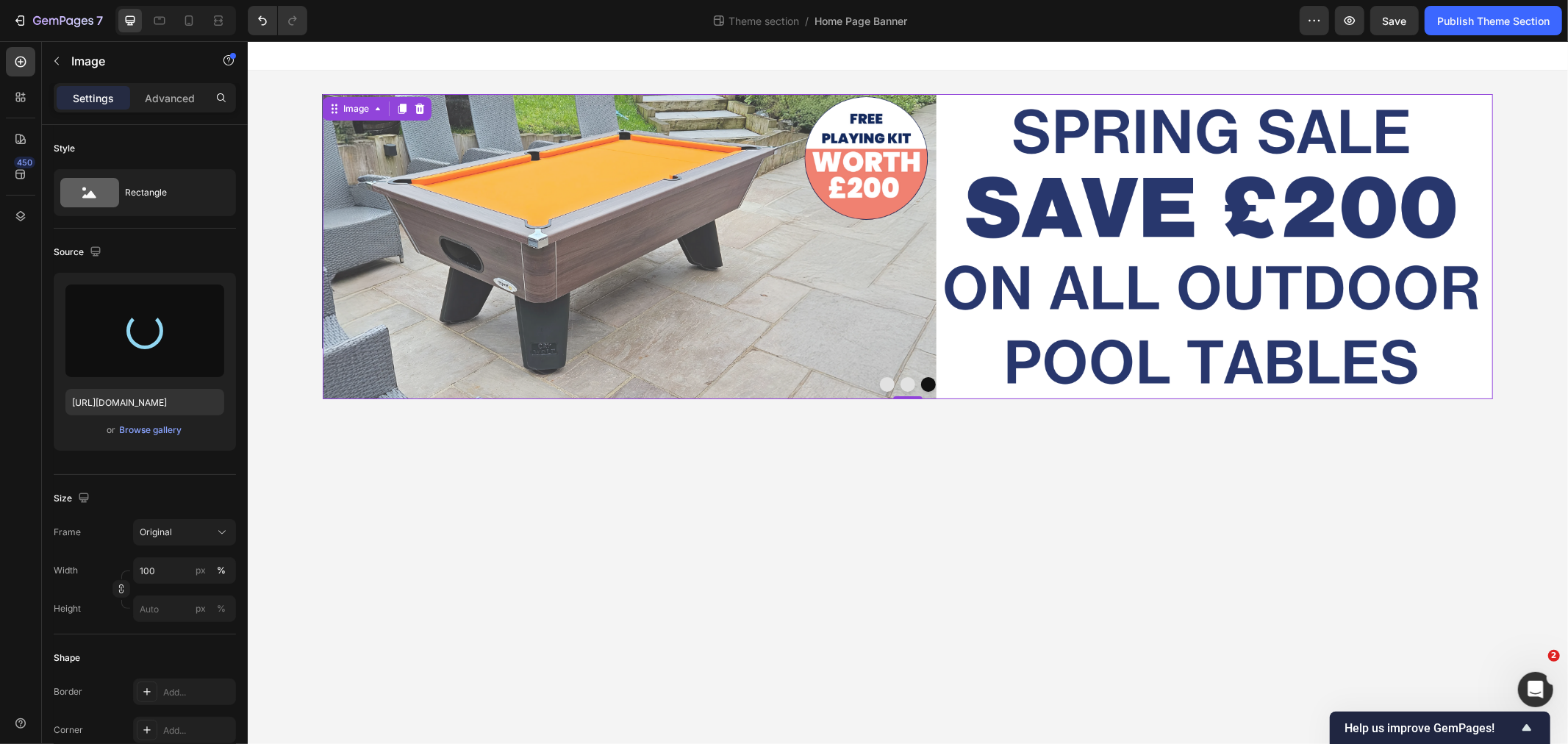
type input "[URL][DOMAIN_NAME]"
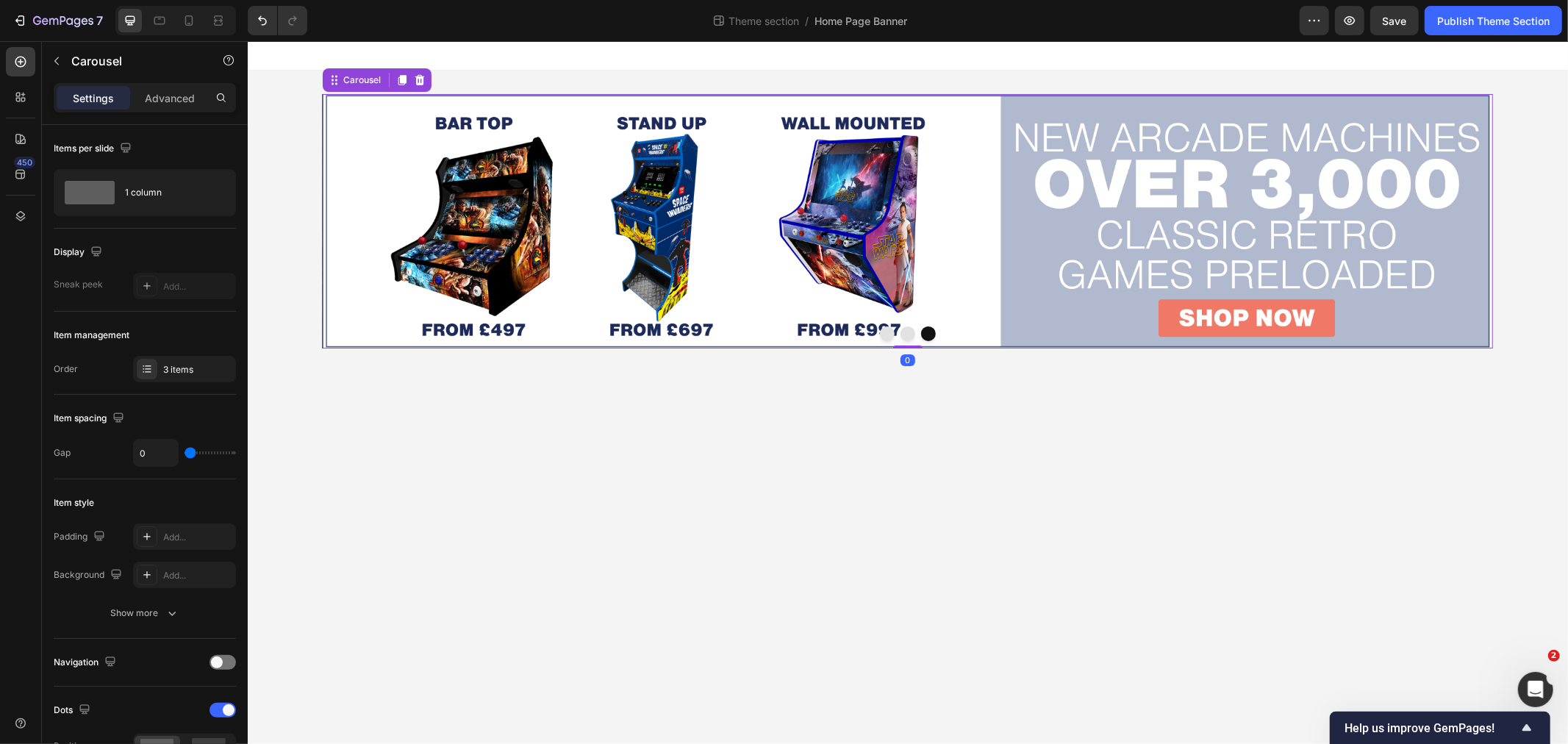
click at [910, 333] on button "Dot" at bounding box center [906, 332] width 15 height 15
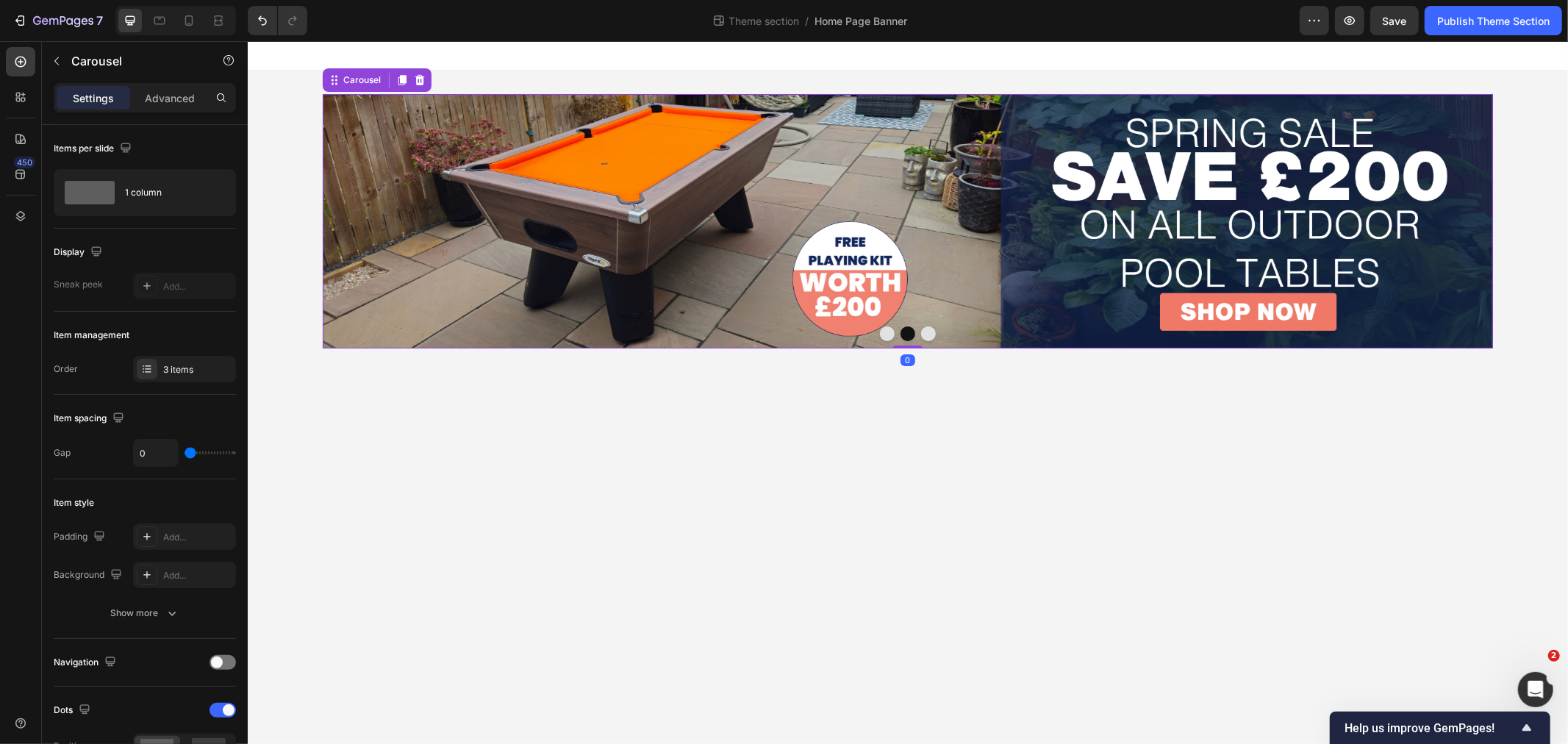
click at [893, 332] on button "Dot" at bounding box center [887, 332] width 15 height 15
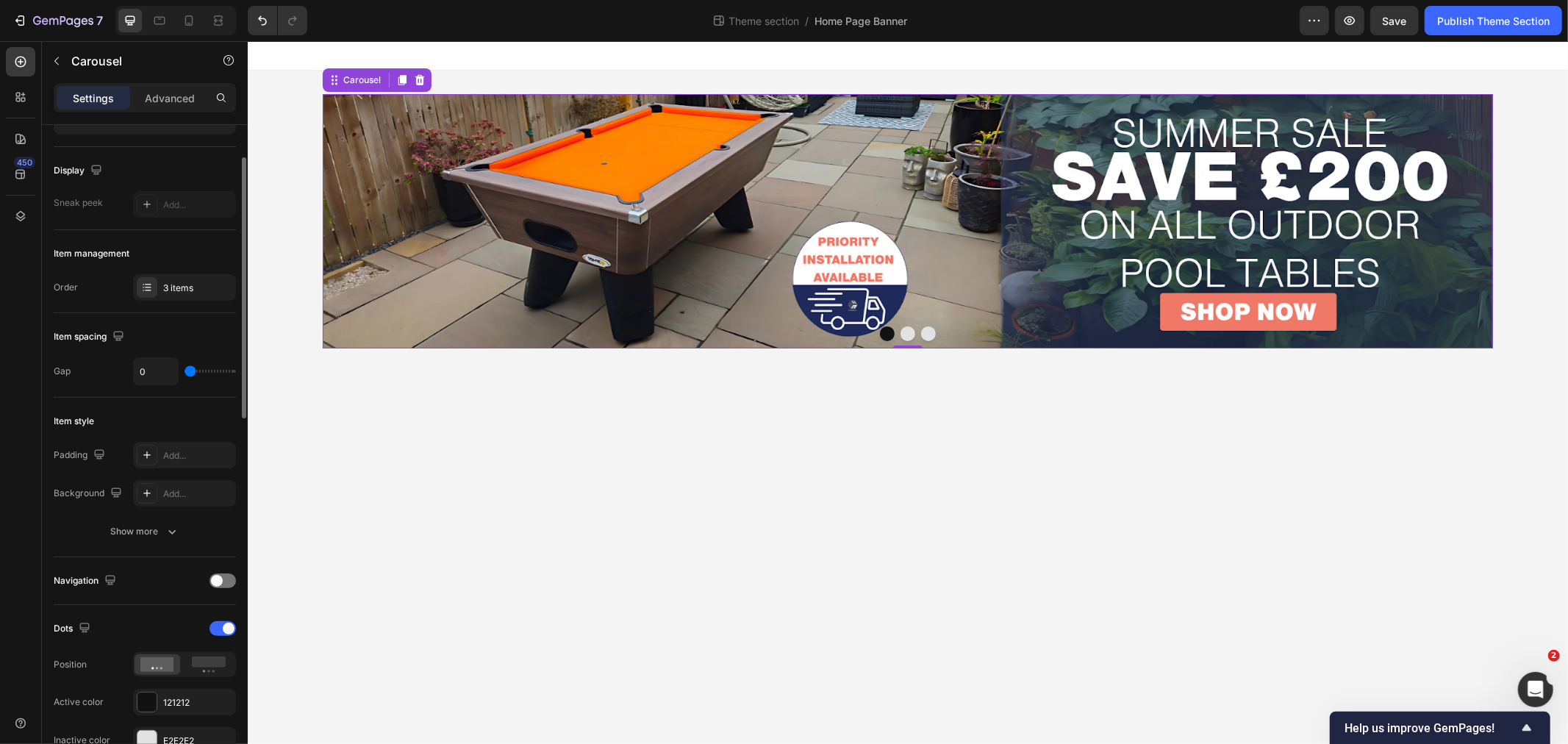
scroll to position [163, 0]
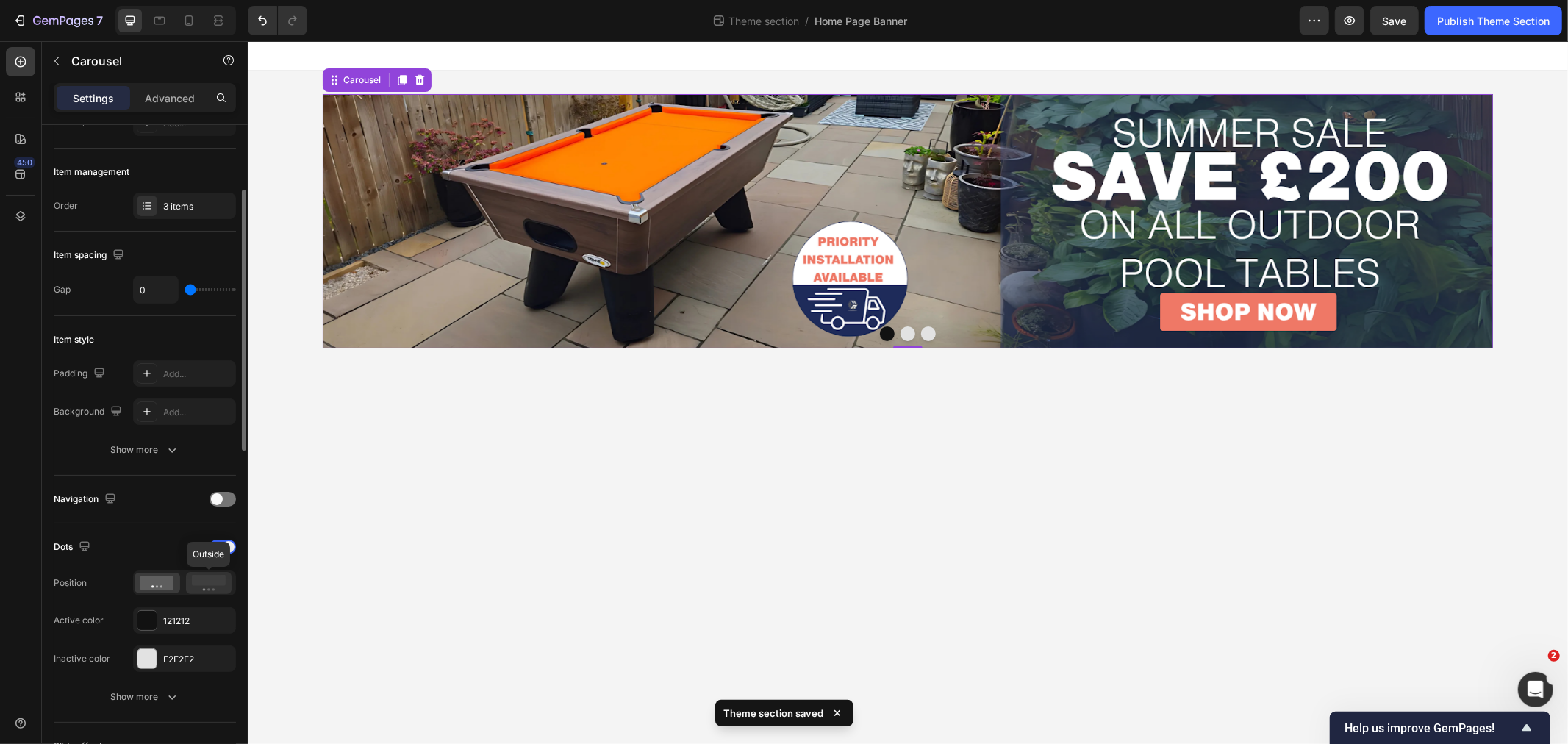
click at [213, 580] on rect at bounding box center [208, 580] width 34 height 11
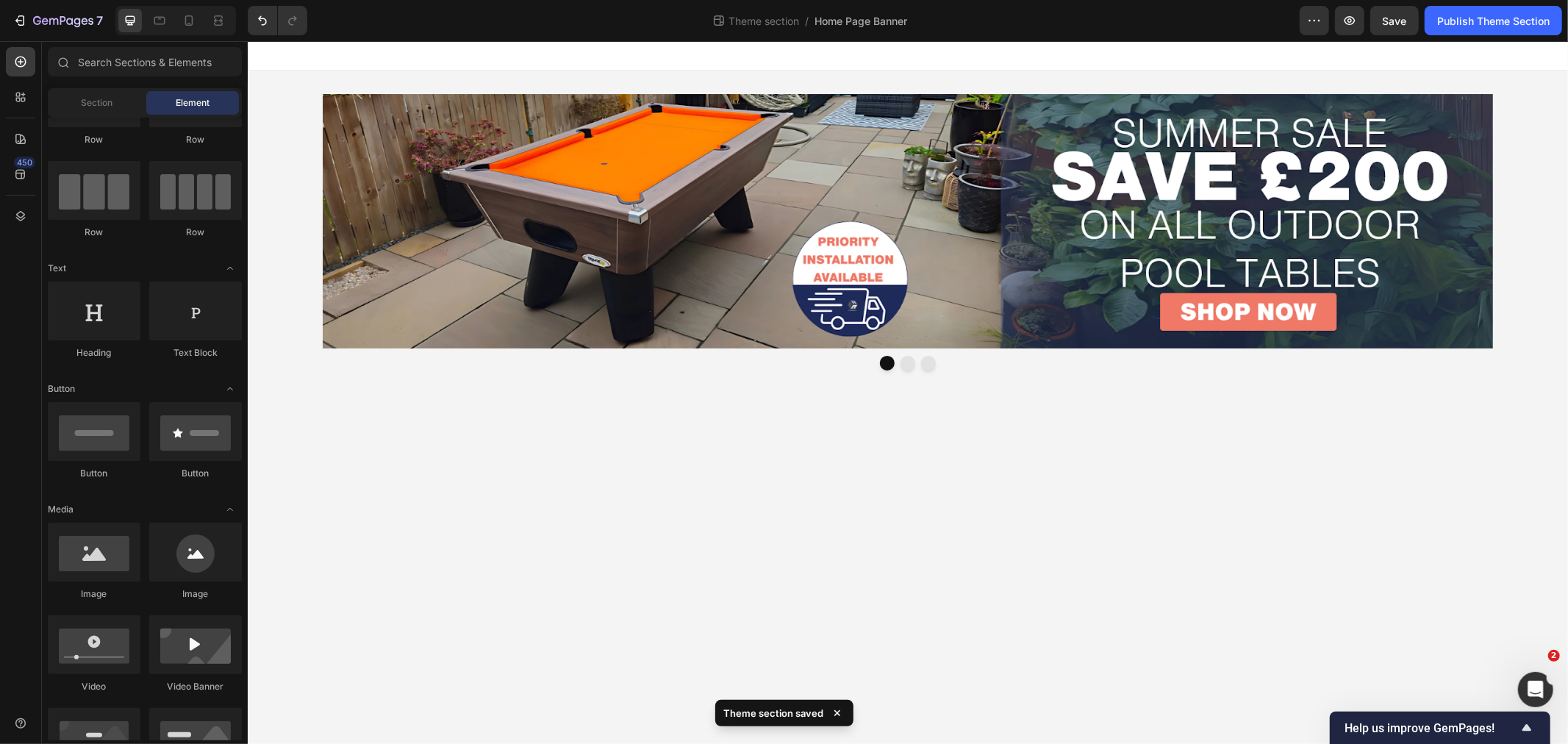
click at [990, 427] on body "Image Image Image Carousel Root Drag & drop element from sidebar or Explore Lib…" at bounding box center [907, 392] width 1321 height 703
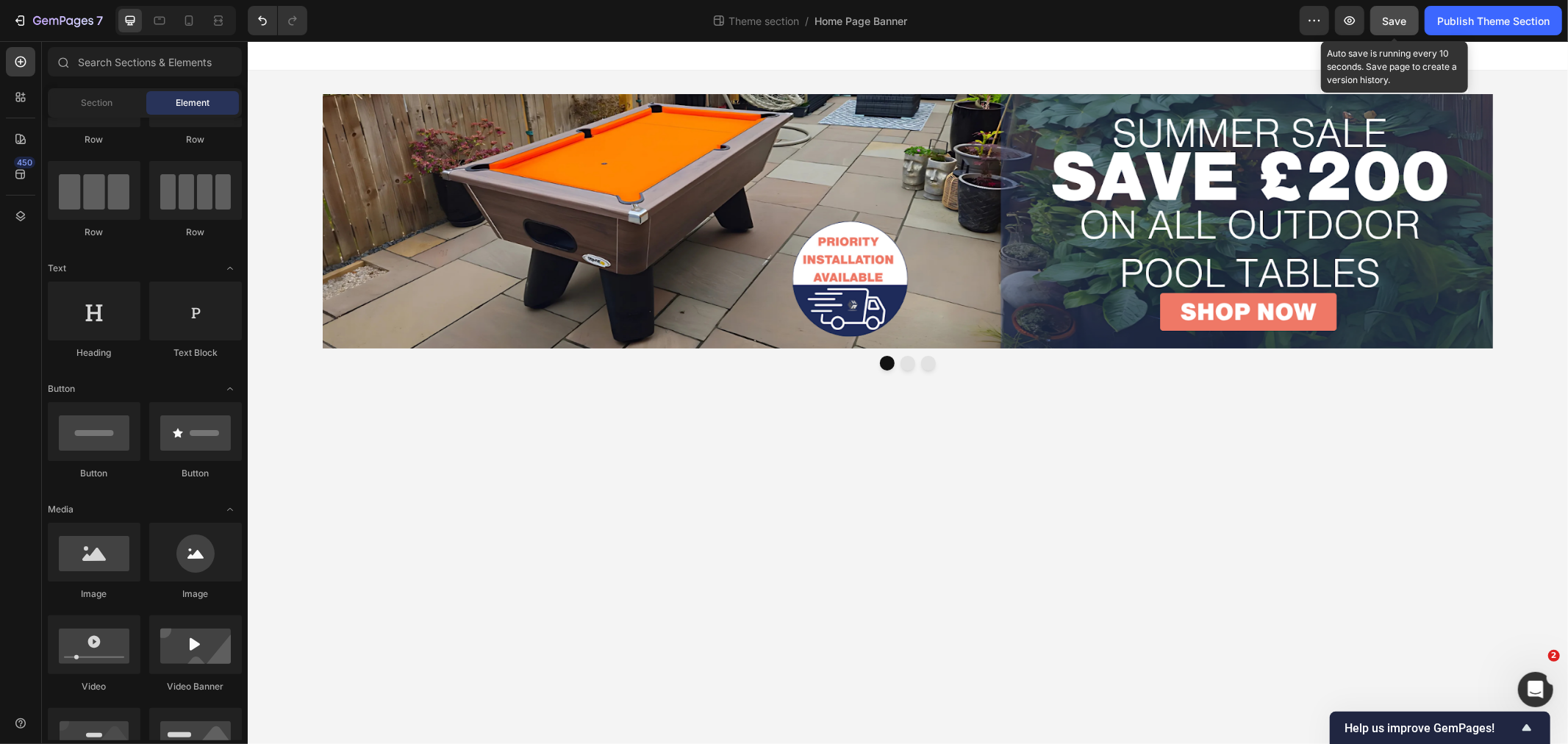
click at [1396, 25] on span "Save" at bounding box center [1395, 21] width 24 height 13
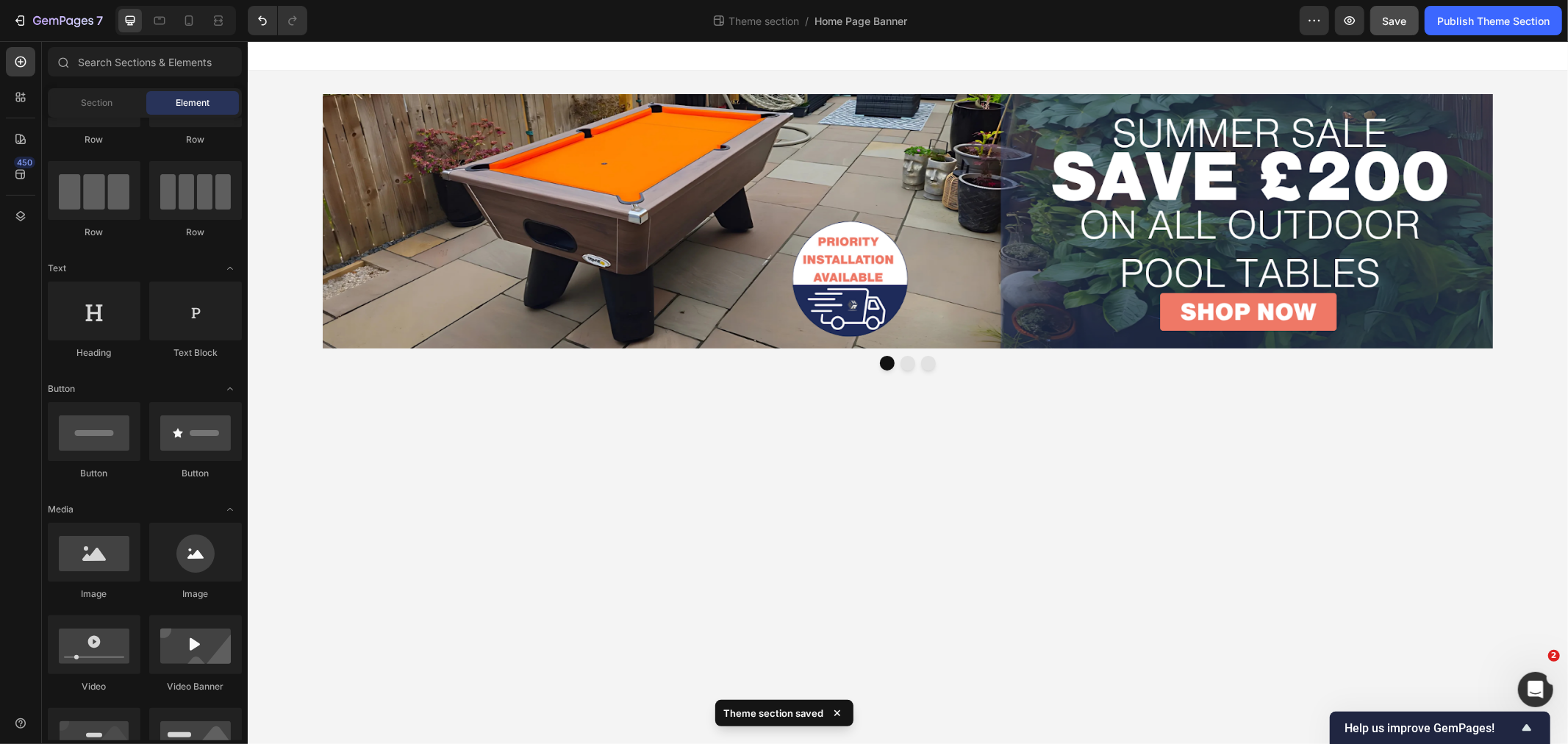
click at [1481, 3] on div "7 Theme section / Home Page Banner Preview Save Publish Theme Section" at bounding box center [784, 21] width 1568 height 42
click at [1481, 13] on div "Publish Theme Section" at bounding box center [1493, 21] width 113 height 16
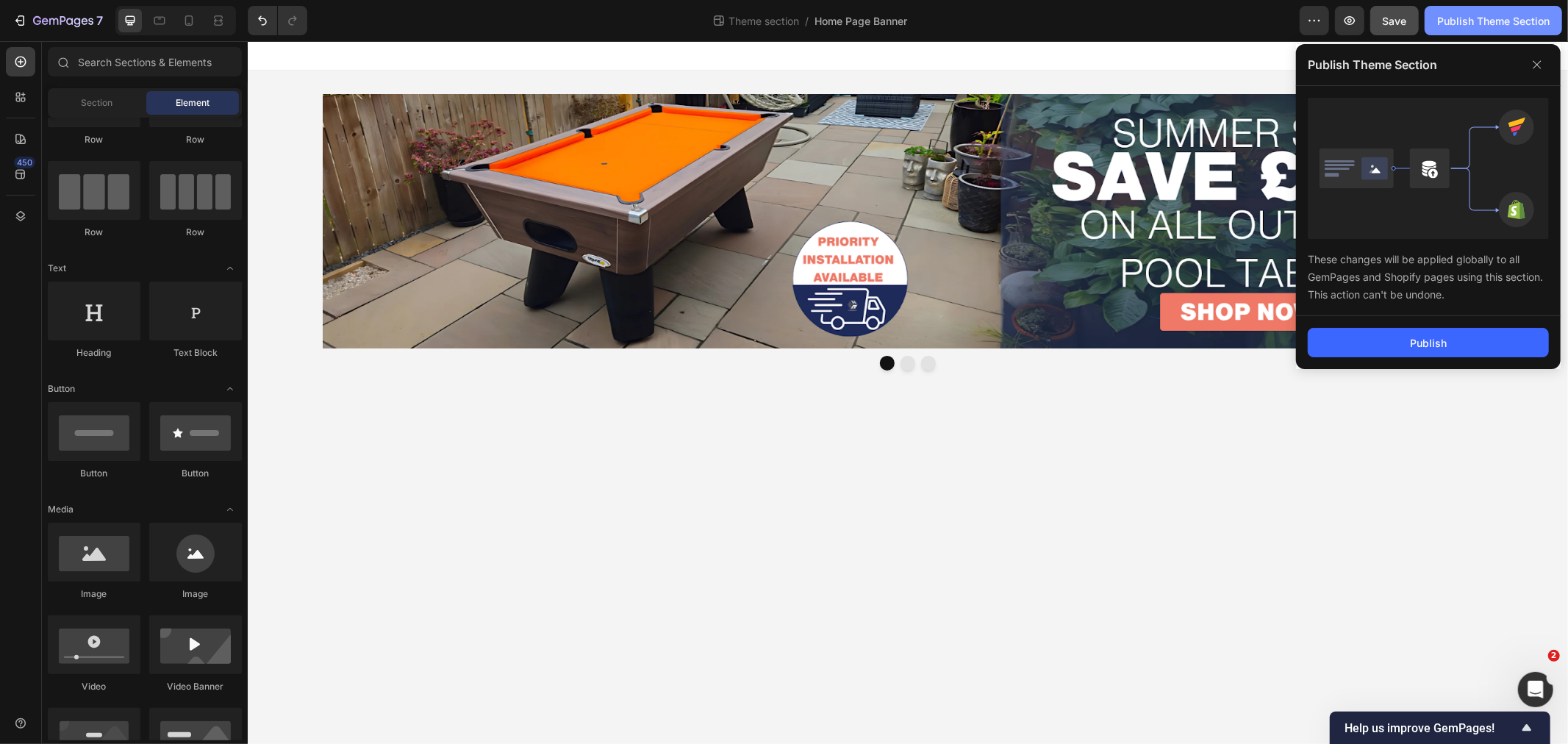
click at [1515, 19] on div "Publish Theme Section" at bounding box center [1493, 21] width 113 height 16
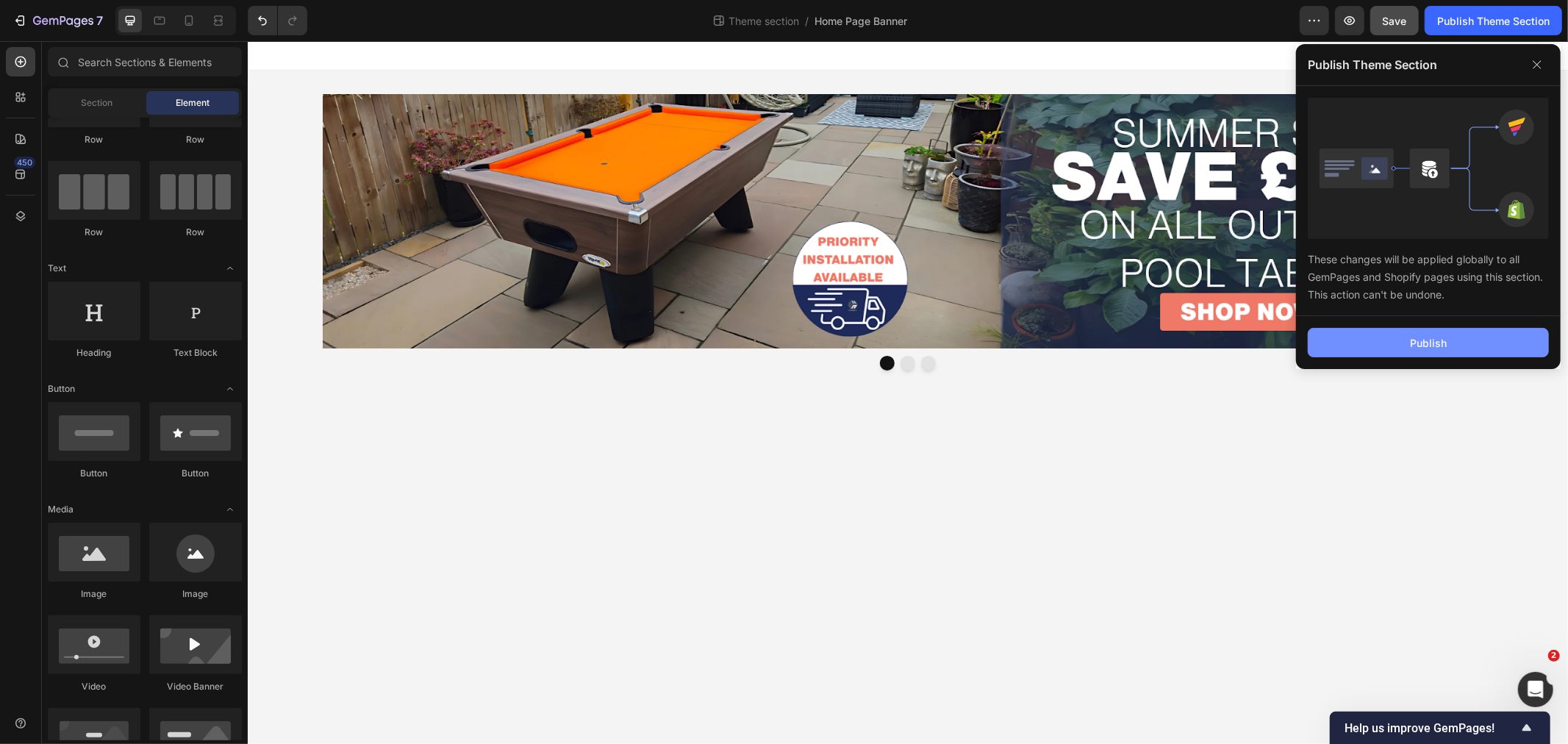
click at [1465, 341] on button "Publish" at bounding box center [1428, 343] width 241 height 29
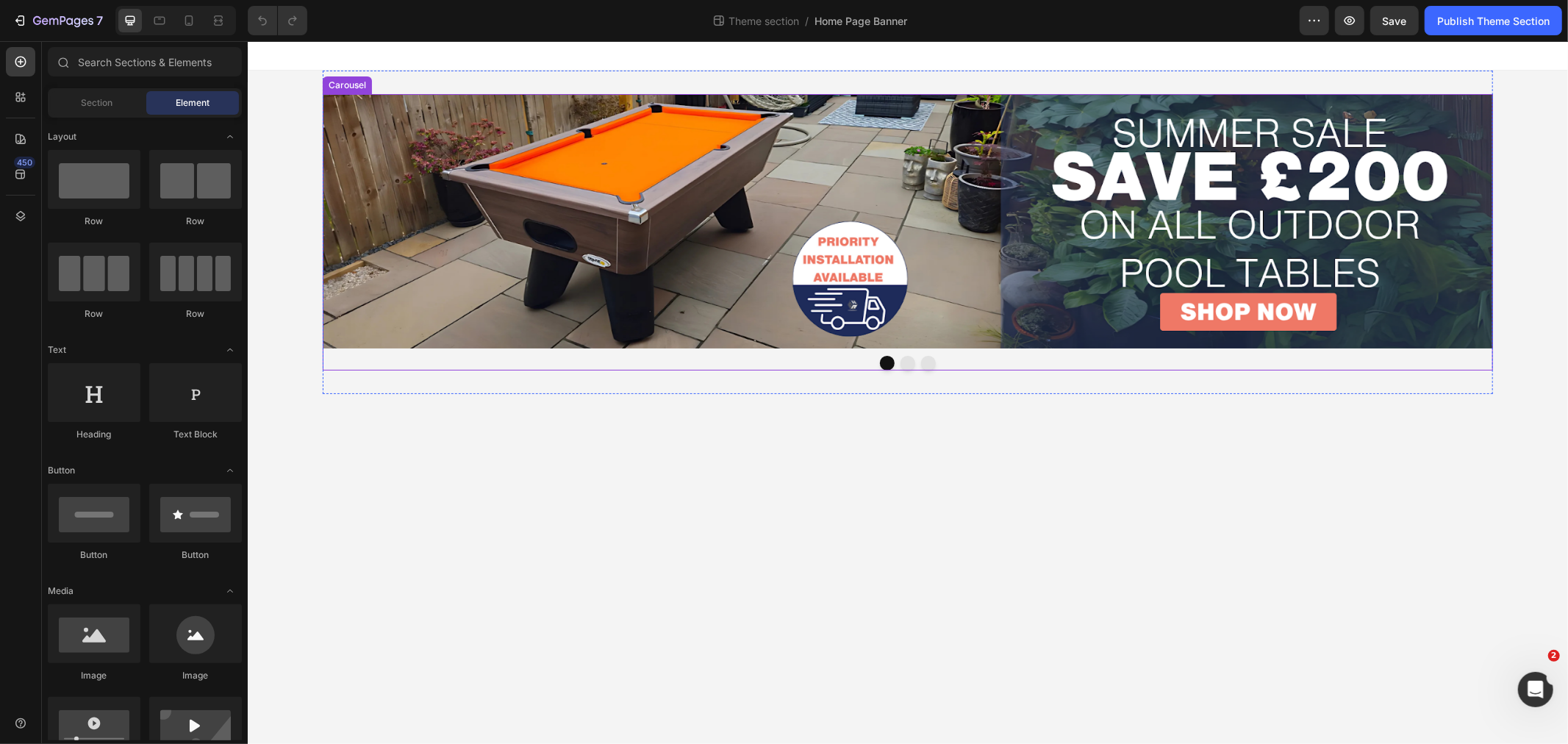
click at [905, 362] on button "Dot" at bounding box center [906, 362] width 15 height 15
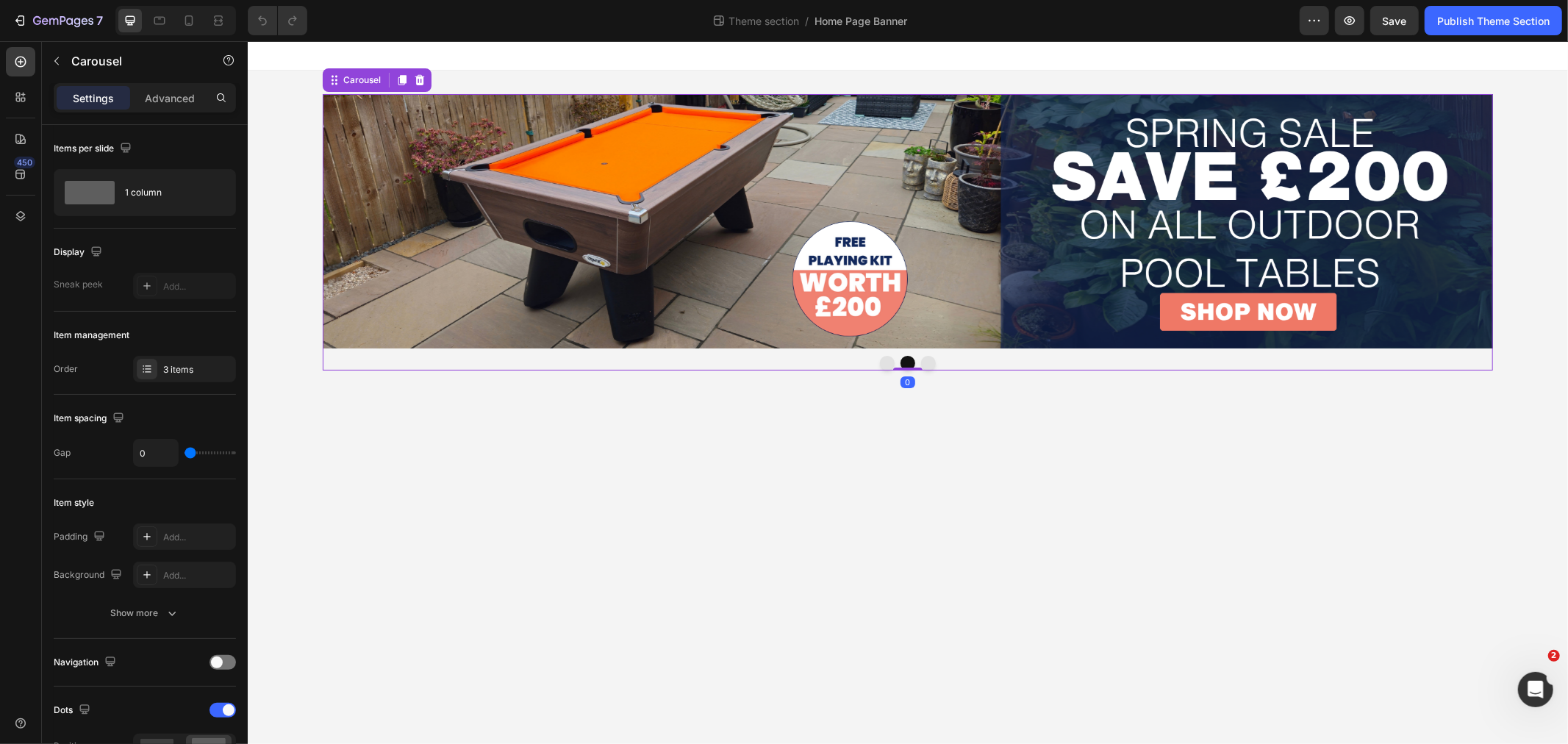
click at [929, 363] on button "Dot" at bounding box center [927, 362] width 15 height 15
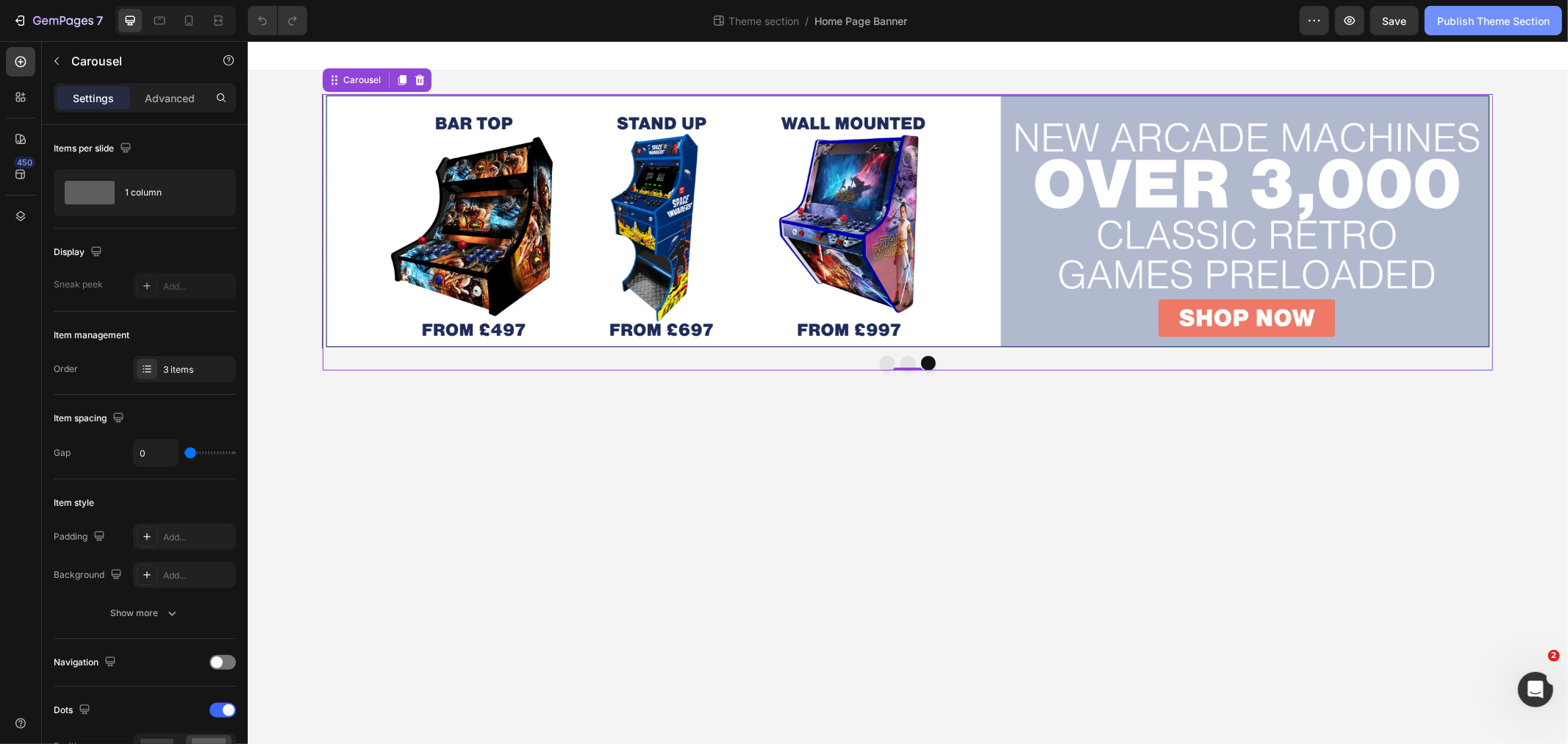
click at [1468, 13] on div "Publish Theme Section" at bounding box center [1493, 21] width 113 height 16
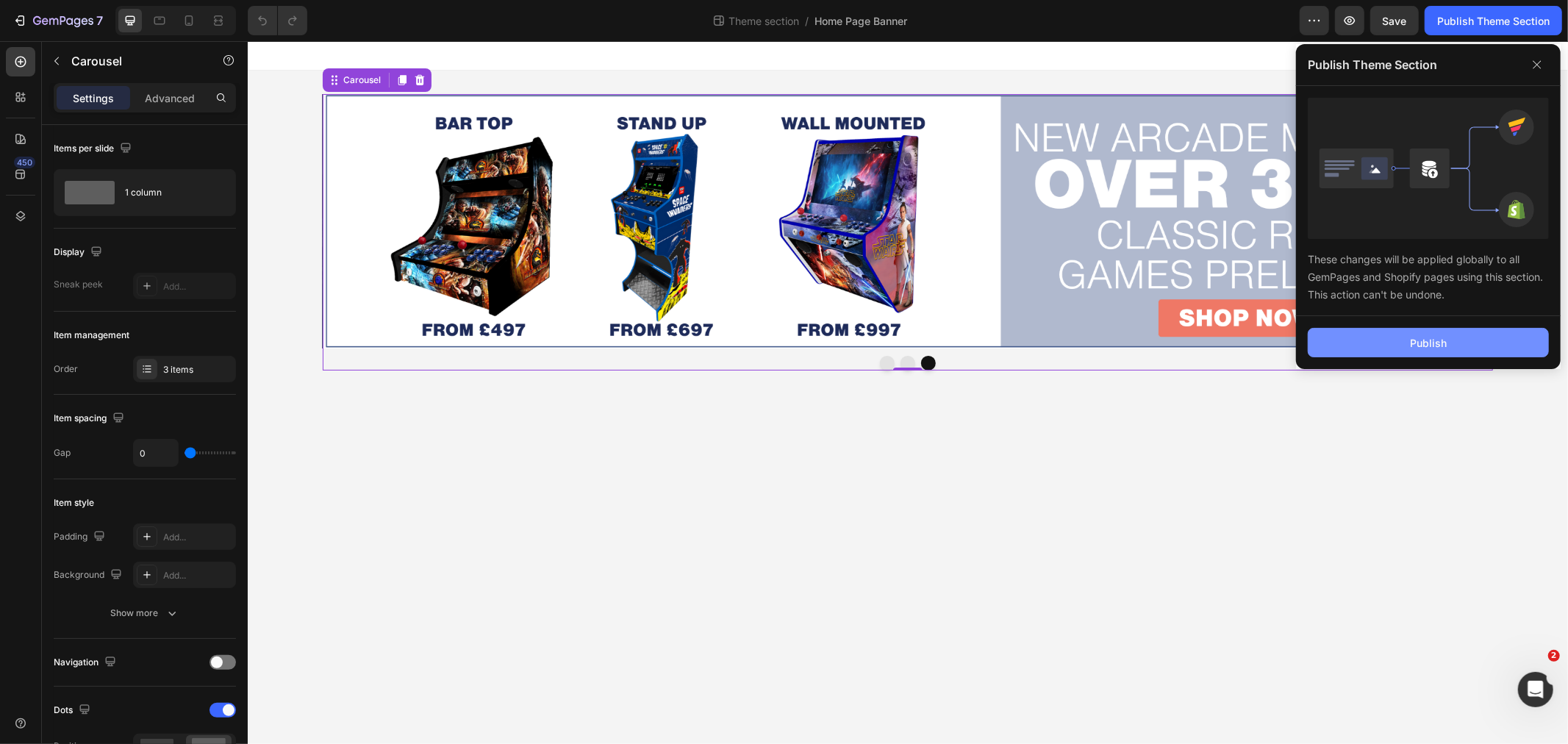
click at [1436, 344] on div "Publish" at bounding box center [1428, 343] width 37 height 16
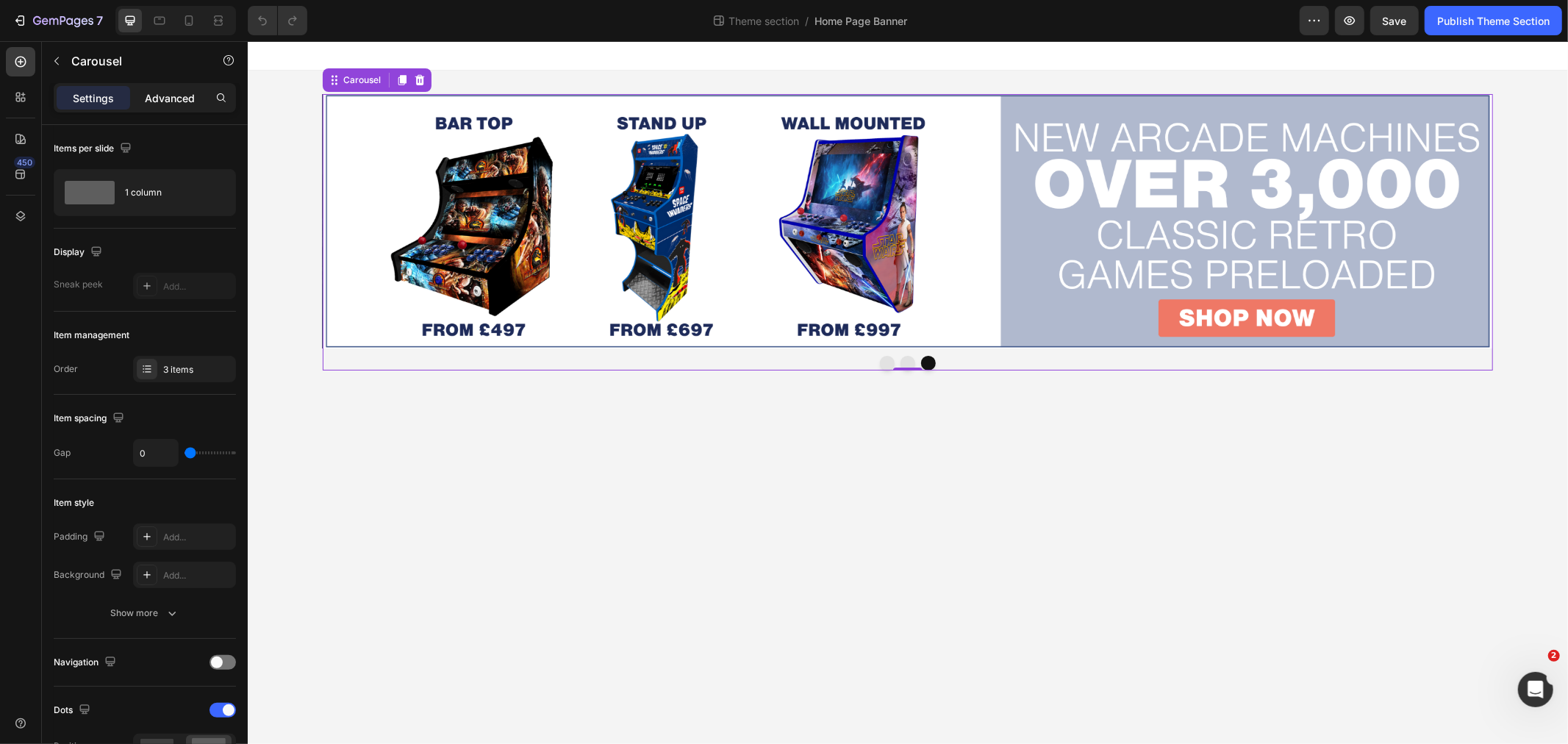
click at [156, 100] on p "Advanced" at bounding box center [170, 98] width 50 height 16
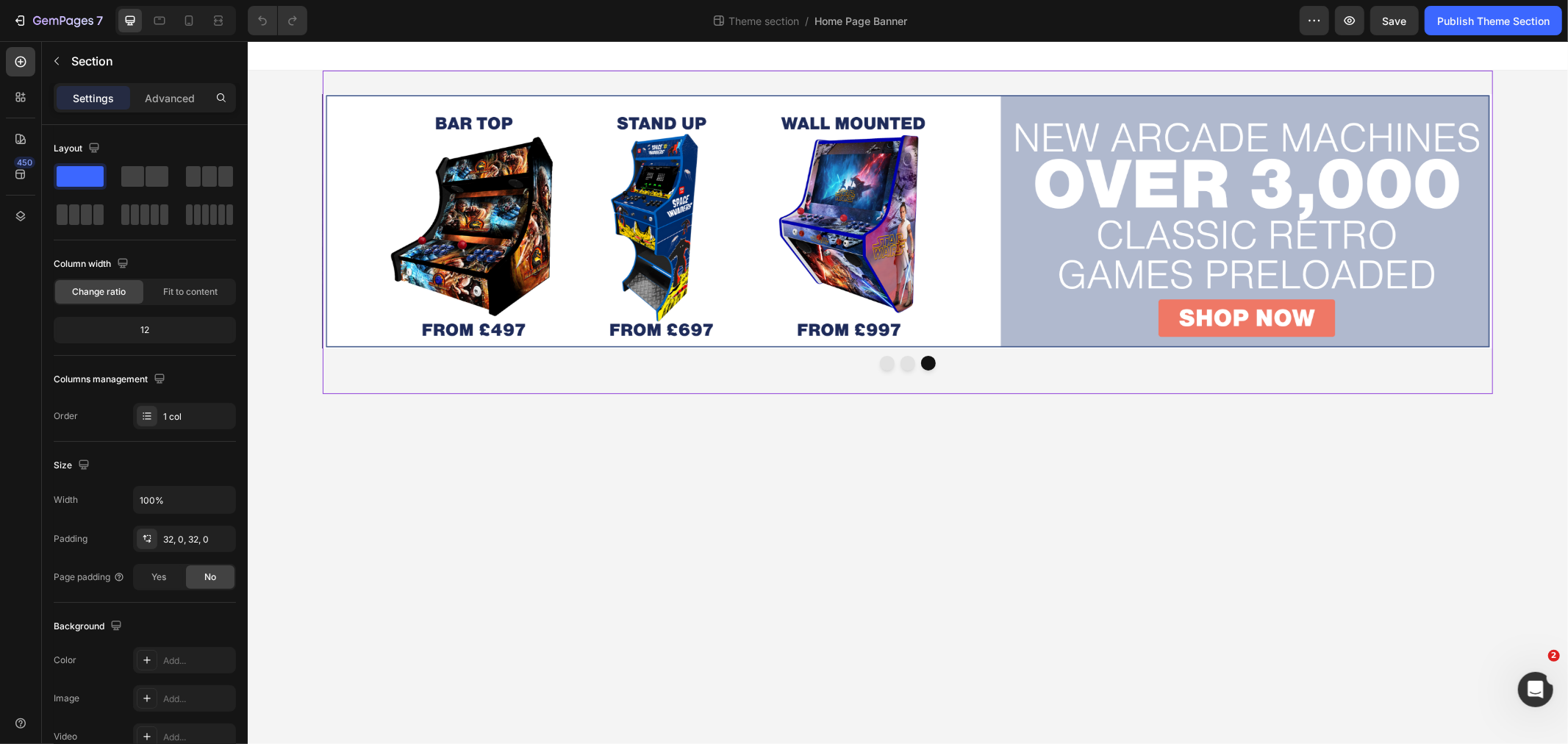
click at [480, 83] on div "Image Image Image Carousel" at bounding box center [907, 231] width 1170 height 323
click at [194, 84] on div "Settings Advanced" at bounding box center [145, 97] width 183 height 29
click at [172, 94] on p "Advanced" at bounding box center [170, 98] width 50 height 16
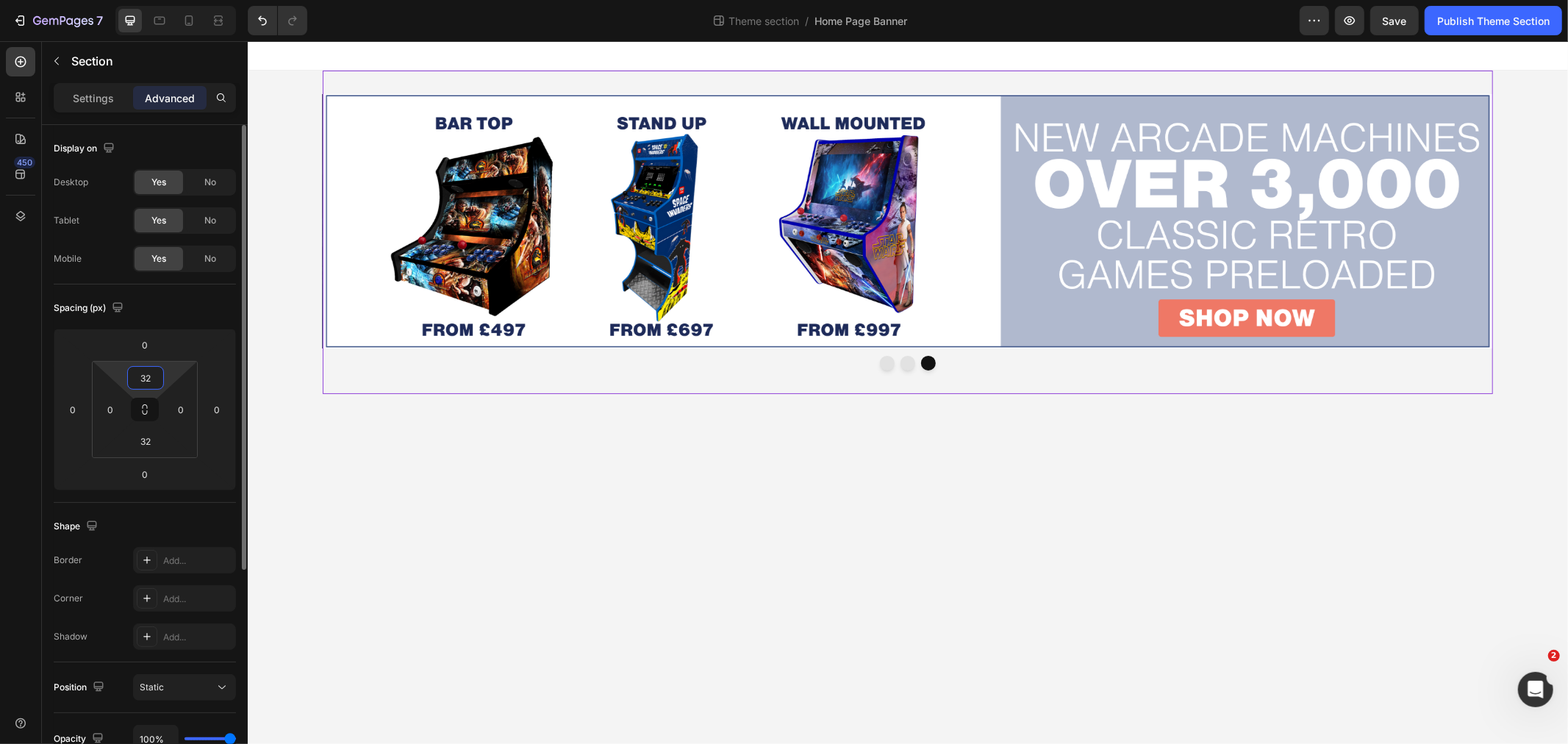
click at [158, 383] on input "32" at bounding box center [146, 378] width 29 height 22
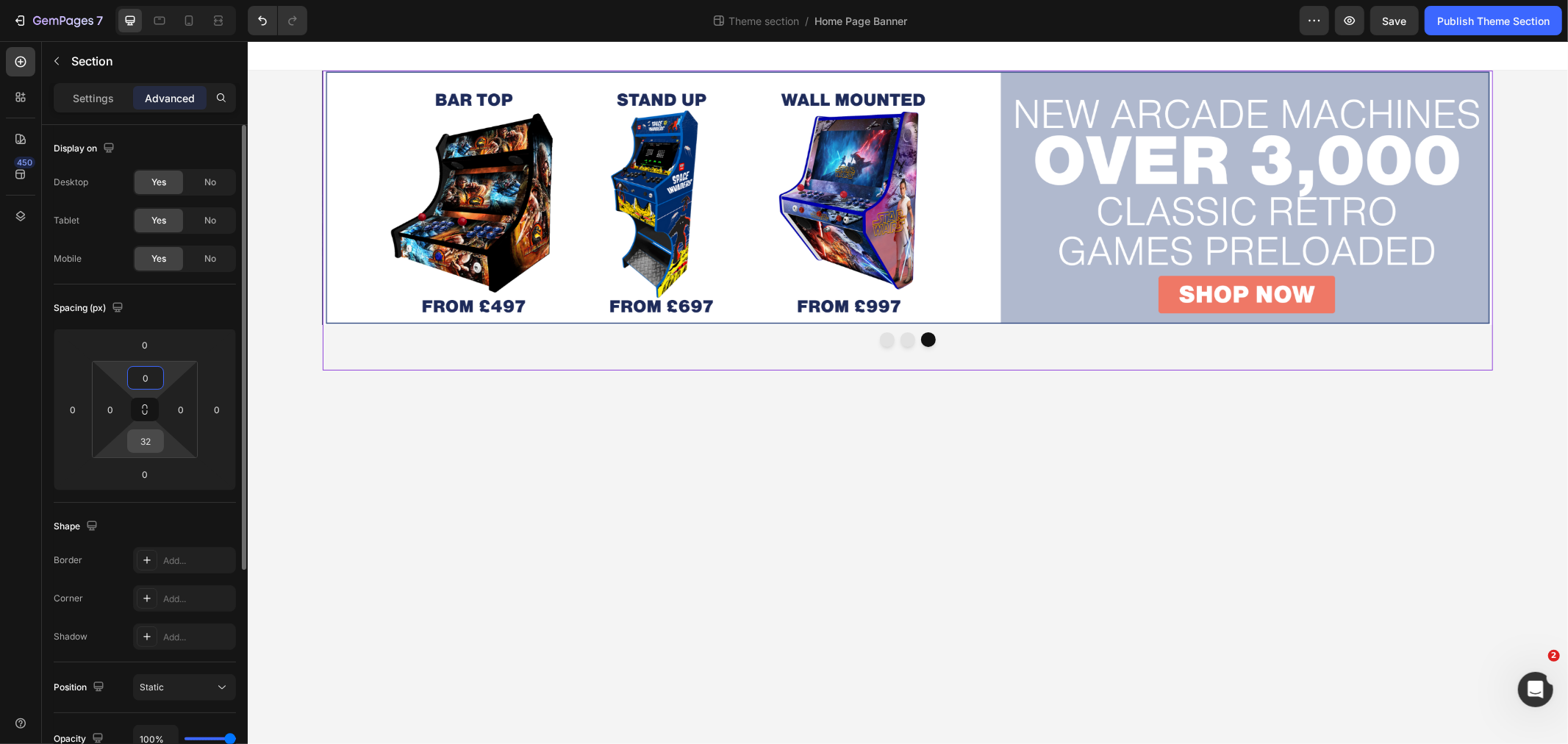
type input "0"
click at [150, 431] on input "32" at bounding box center [146, 441] width 29 height 22
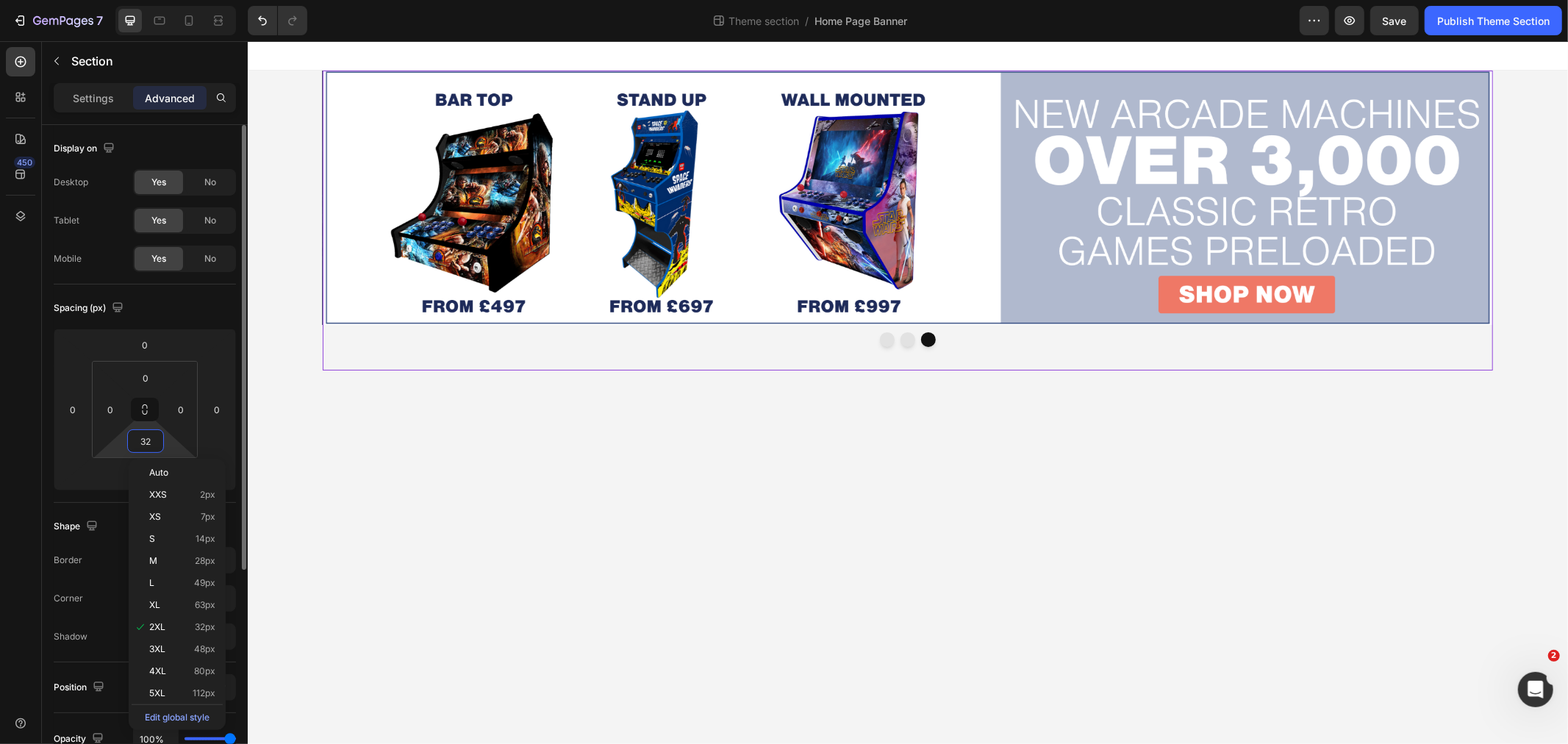
type input "0"
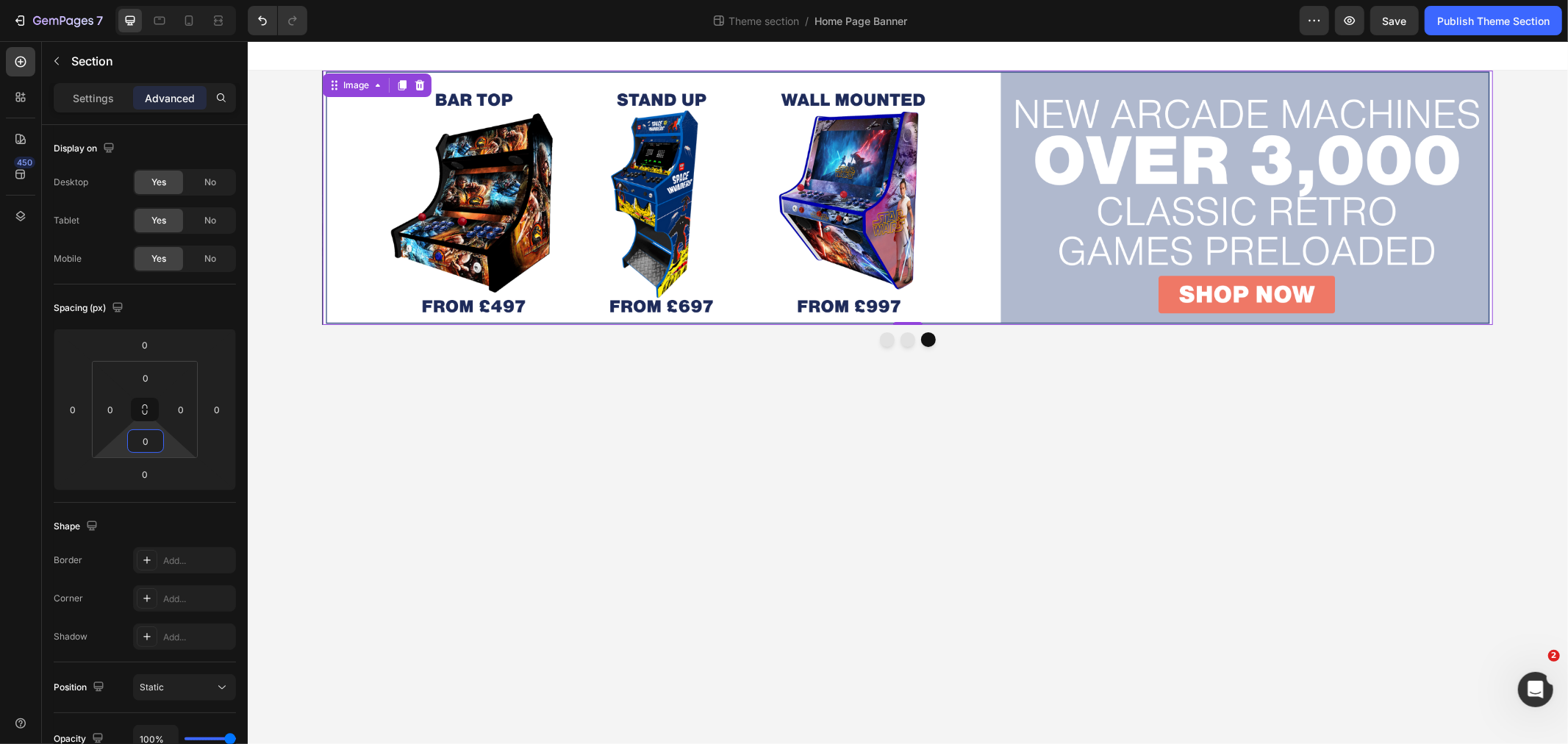
click at [343, 148] on img at bounding box center [907, 196] width 1170 height 254
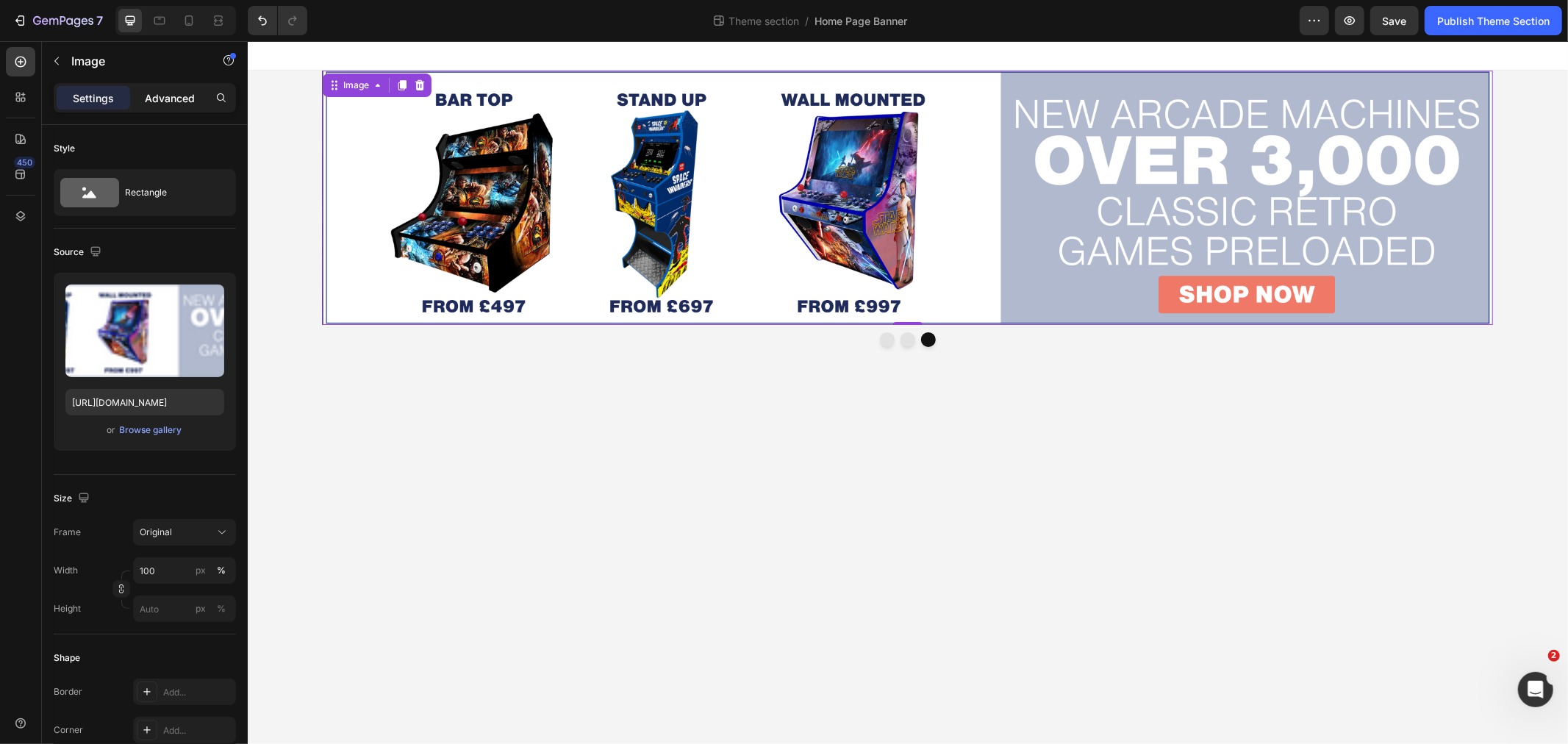
click at [158, 100] on p "Advanced" at bounding box center [170, 98] width 50 height 16
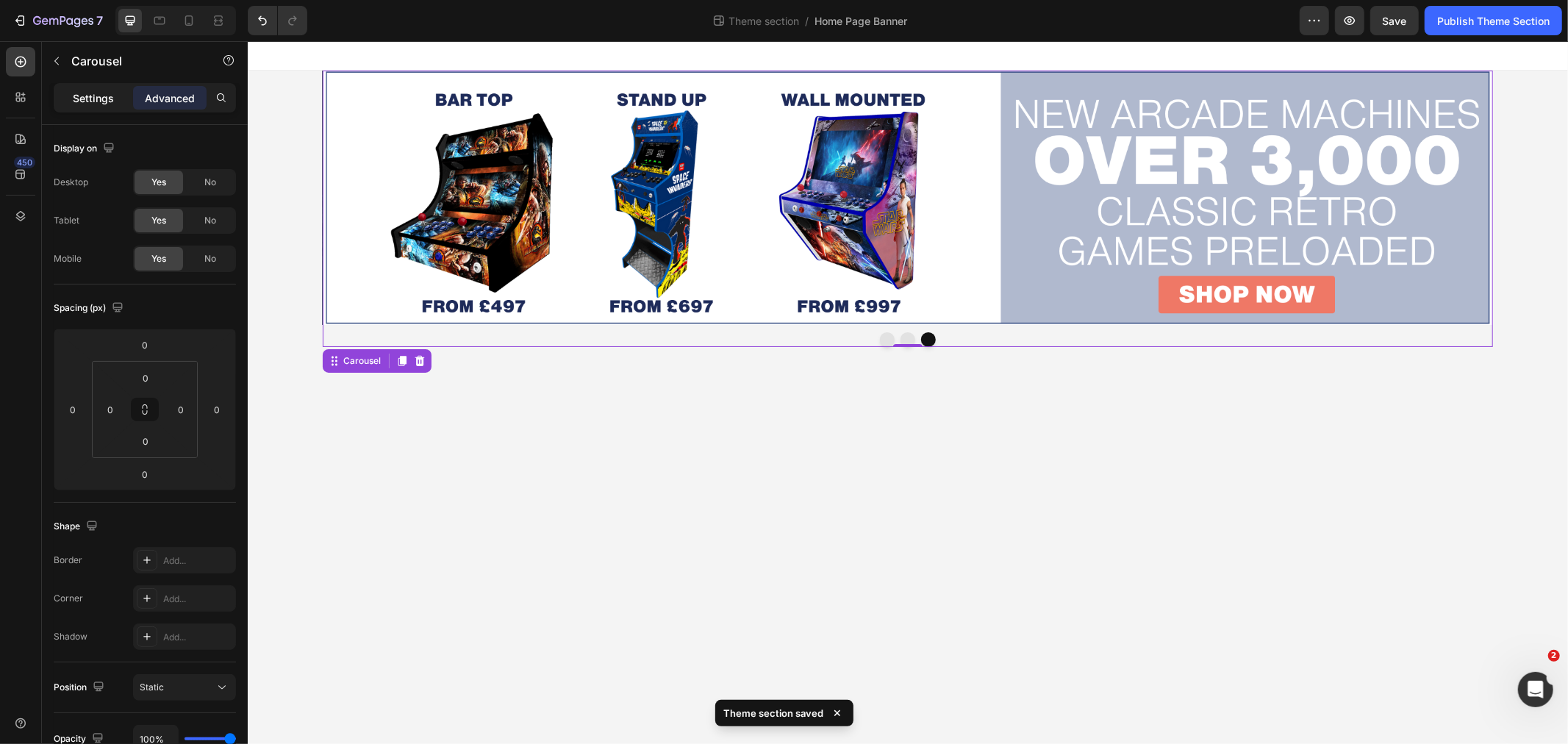
click at [85, 97] on p "Settings" at bounding box center [93, 98] width 41 height 16
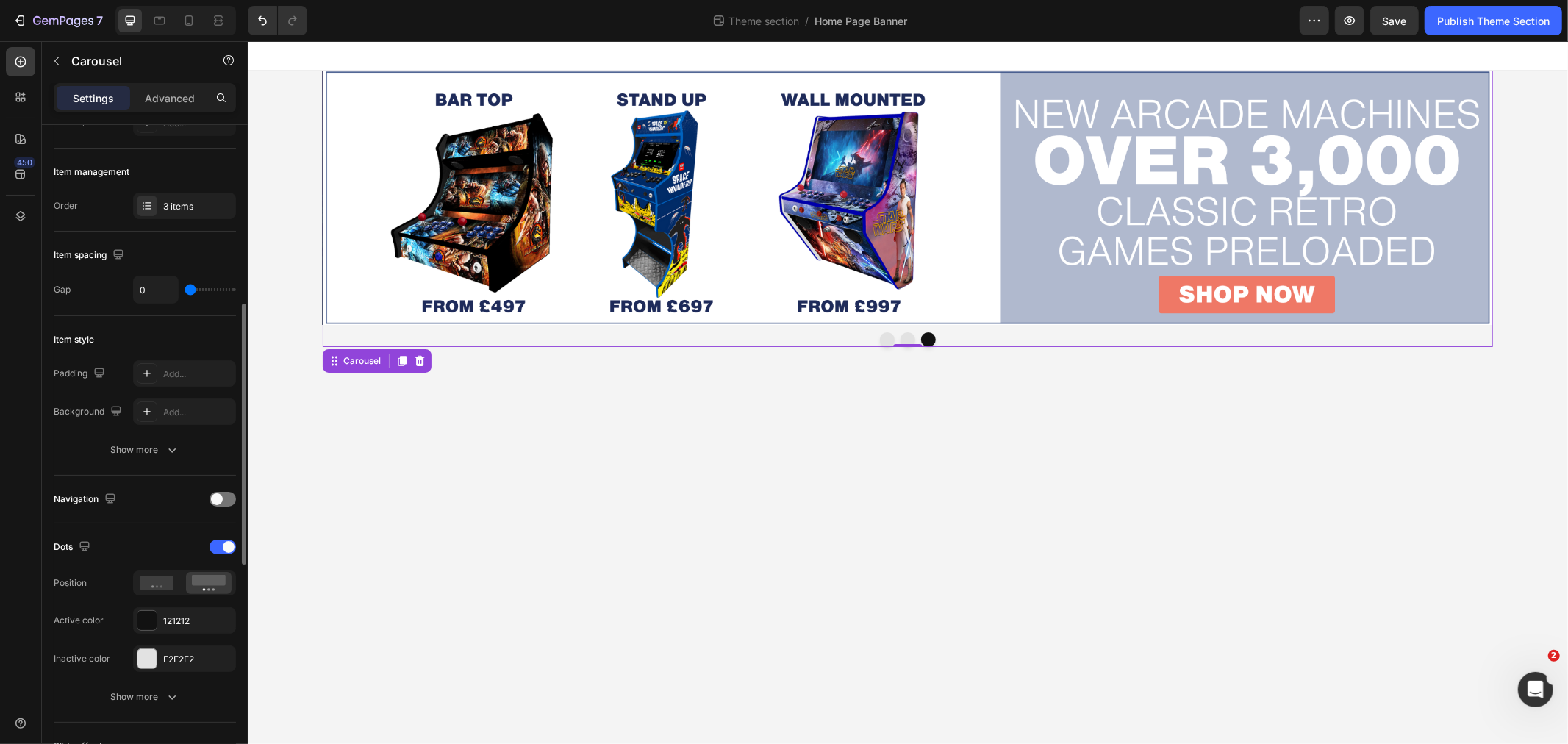
scroll to position [245, 0]
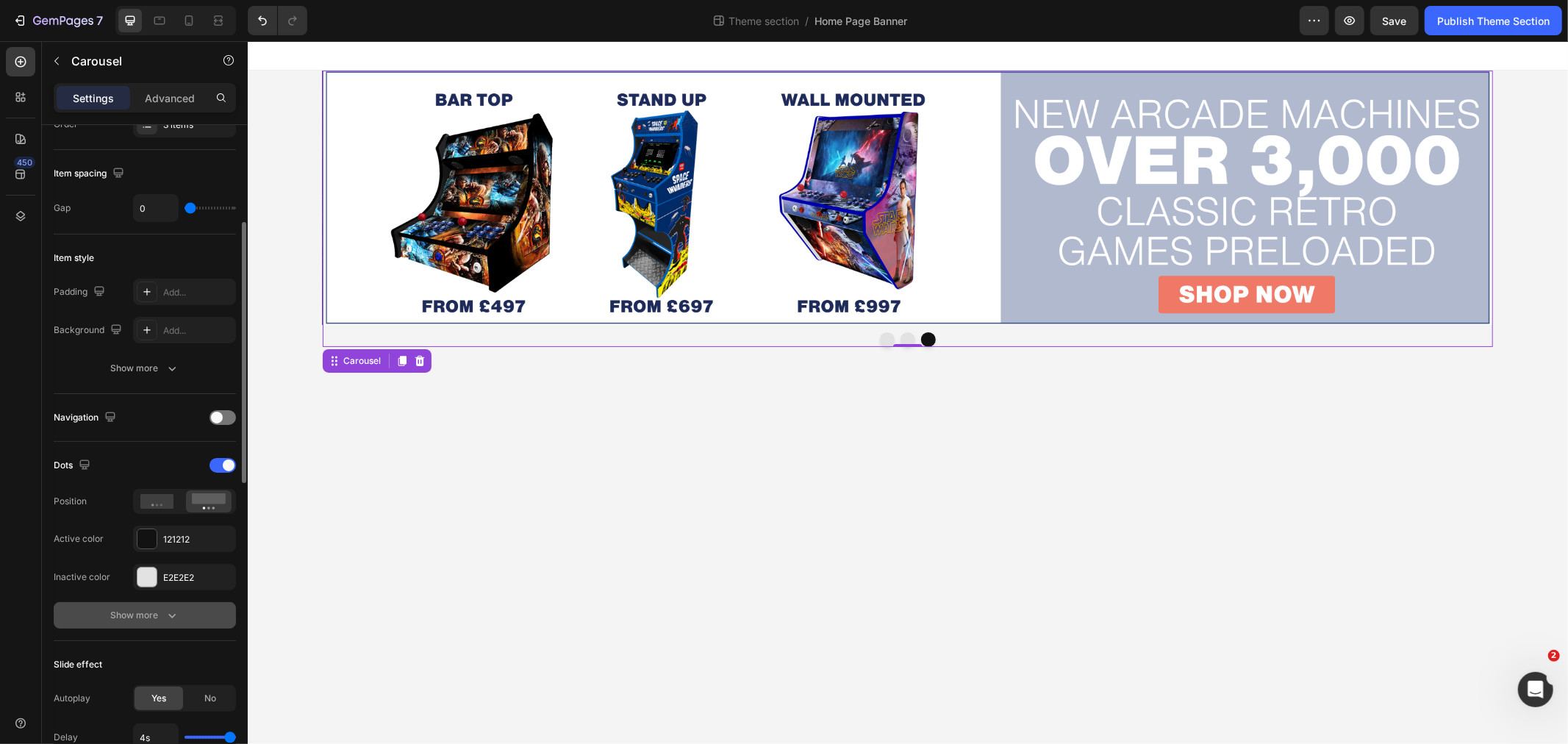
click at [152, 616] on div "Show more" at bounding box center [145, 615] width 68 height 15
click at [138, 604] on button "button" at bounding box center [146, 616] width 27 height 27
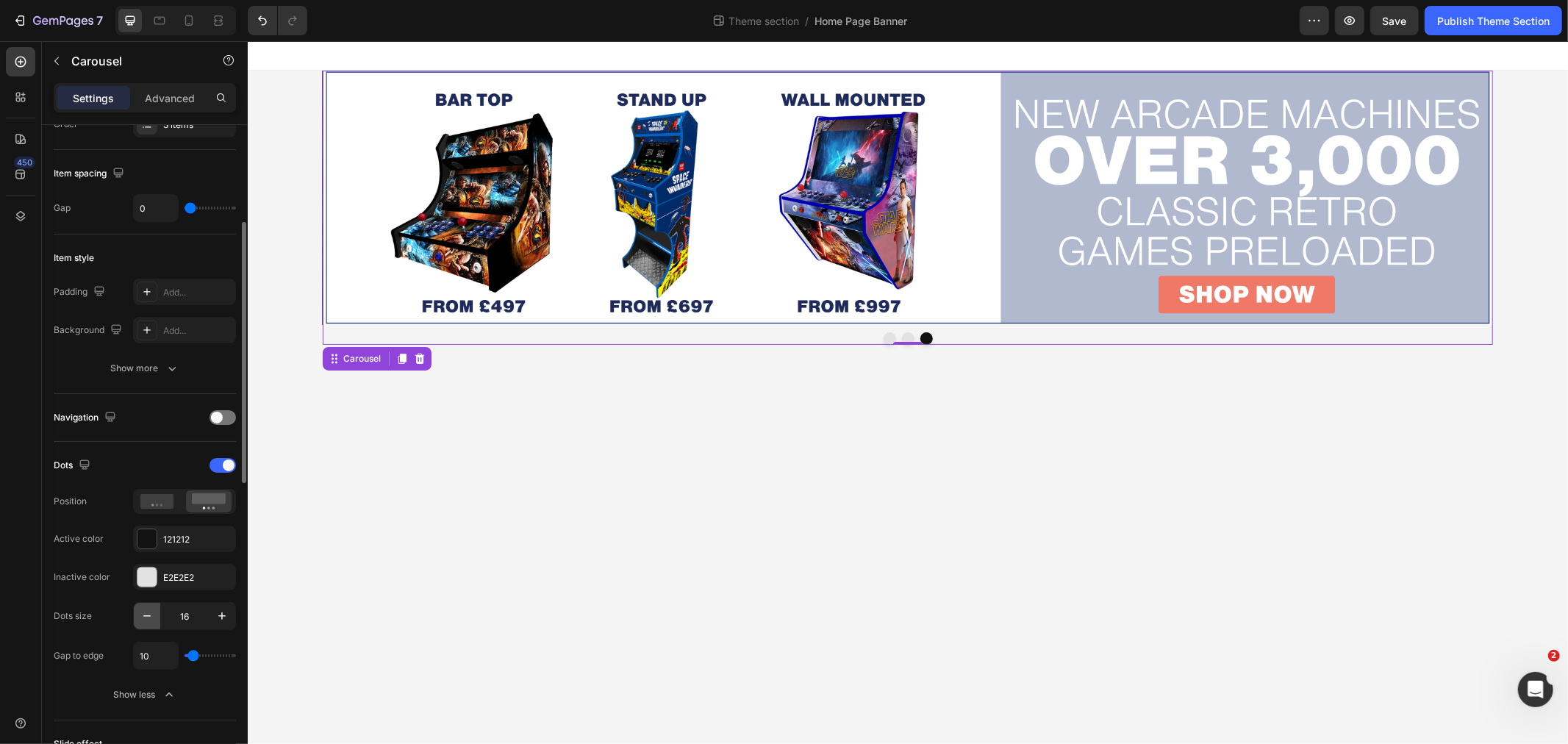
click at [138, 604] on button "button" at bounding box center [146, 616] width 27 height 27
click at [136, 609] on button "button" at bounding box center [146, 616] width 27 height 27
click at [136, 611] on button "button" at bounding box center [146, 616] width 27 height 27
click at [136, 612] on button "button" at bounding box center [146, 616] width 27 height 27
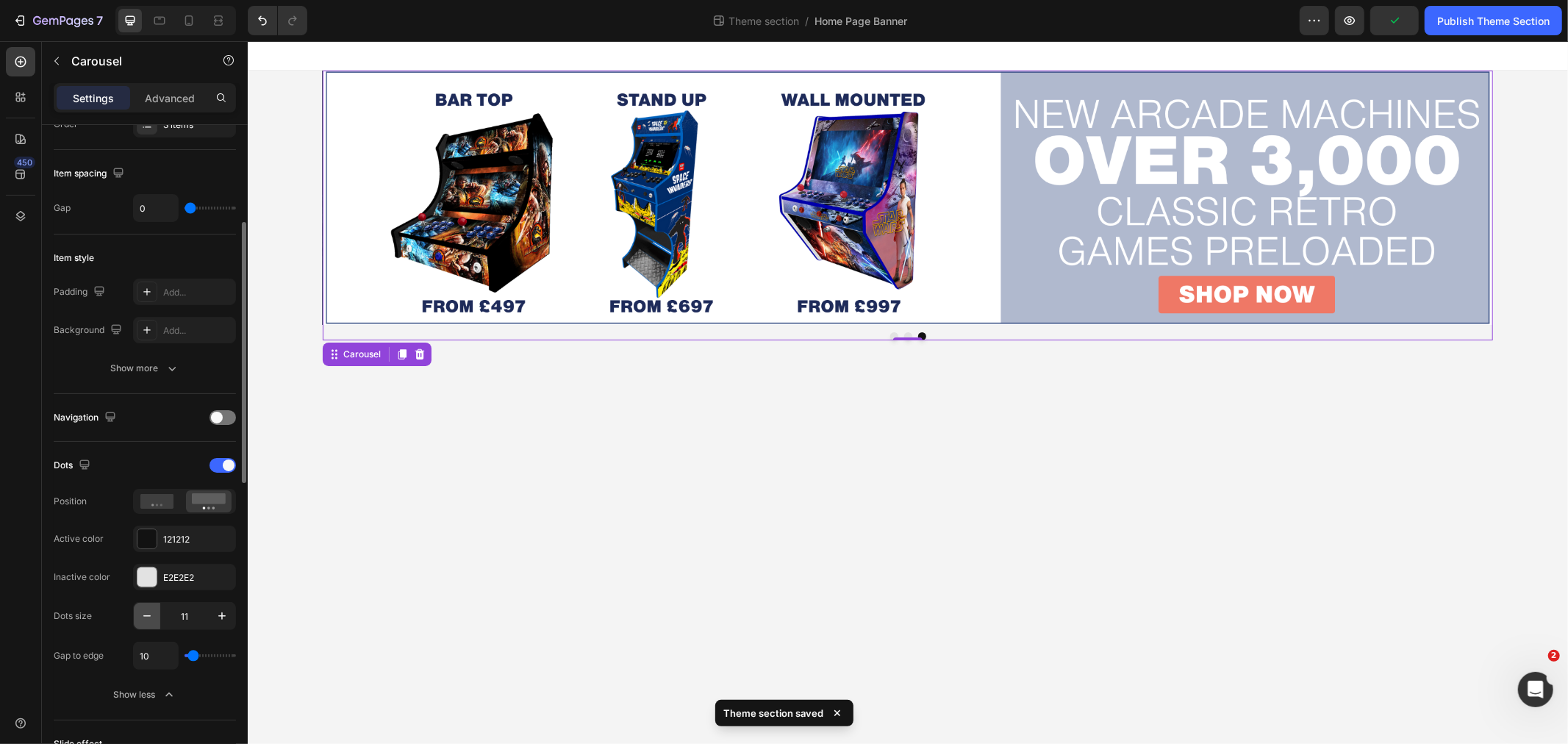
click at [136, 612] on button "button" at bounding box center [146, 616] width 27 height 27
click at [211, 618] on button "button" at bounding box center [221, 616] width 27 height 27
click at [216, 618] on icon "button" at bounding box center [221, 616] width 15 height 15
type input "12"
type input "0"
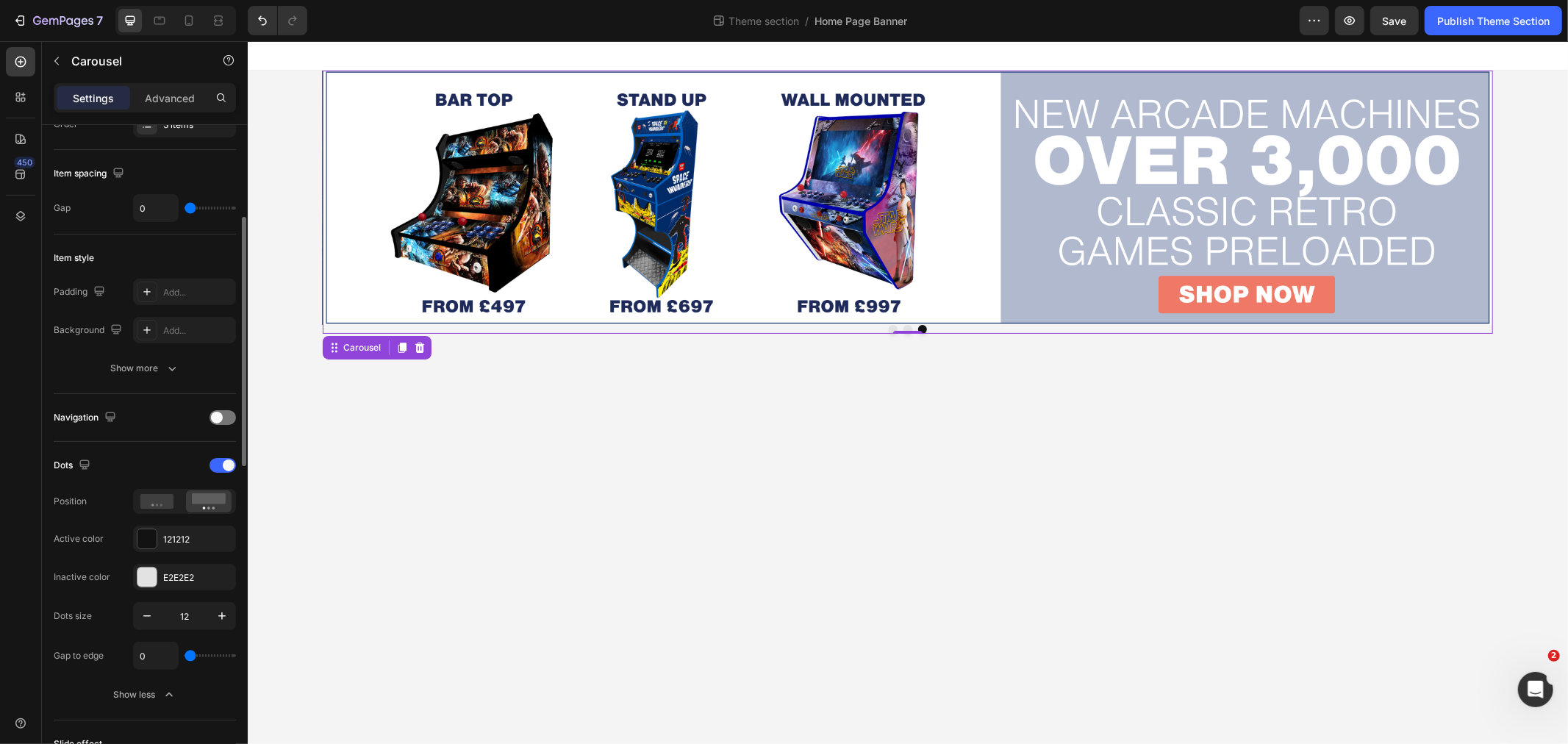
drag, startPoint x: 190, startPoint y: 657, endPoint x: 175, endPoint y: 654, distance: 15.3
click at [184, 654] on input "range" at bounding box center [210, 654] width 52 height 3
drag, startPoint x: 194, startPoint y: 658, endPoint x: 138, endPoint y: 649, distance: 56.7
type input "12"
click at [194, 657] on input "range" at bounding box center [210, 654] width 52 height 3
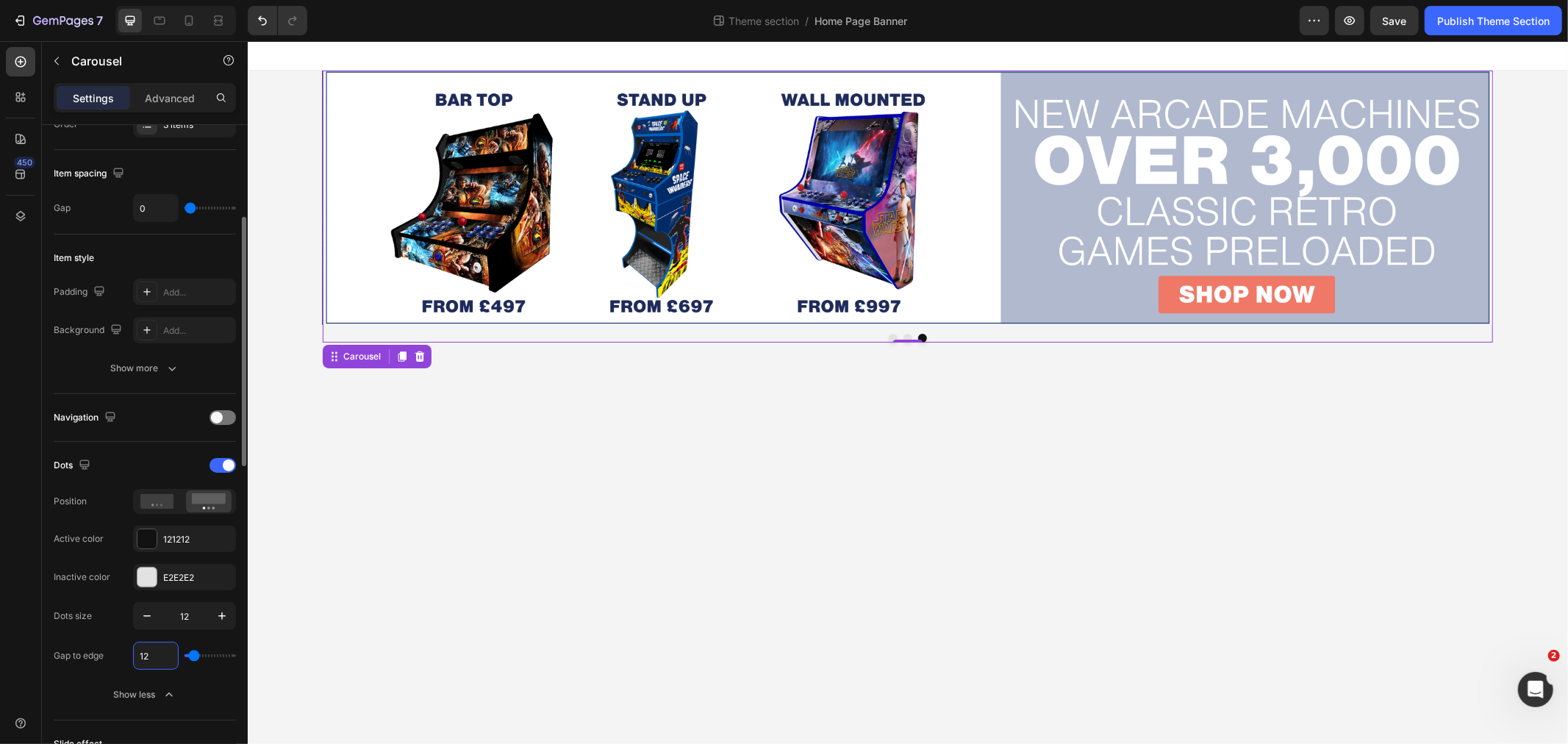
type input "5"
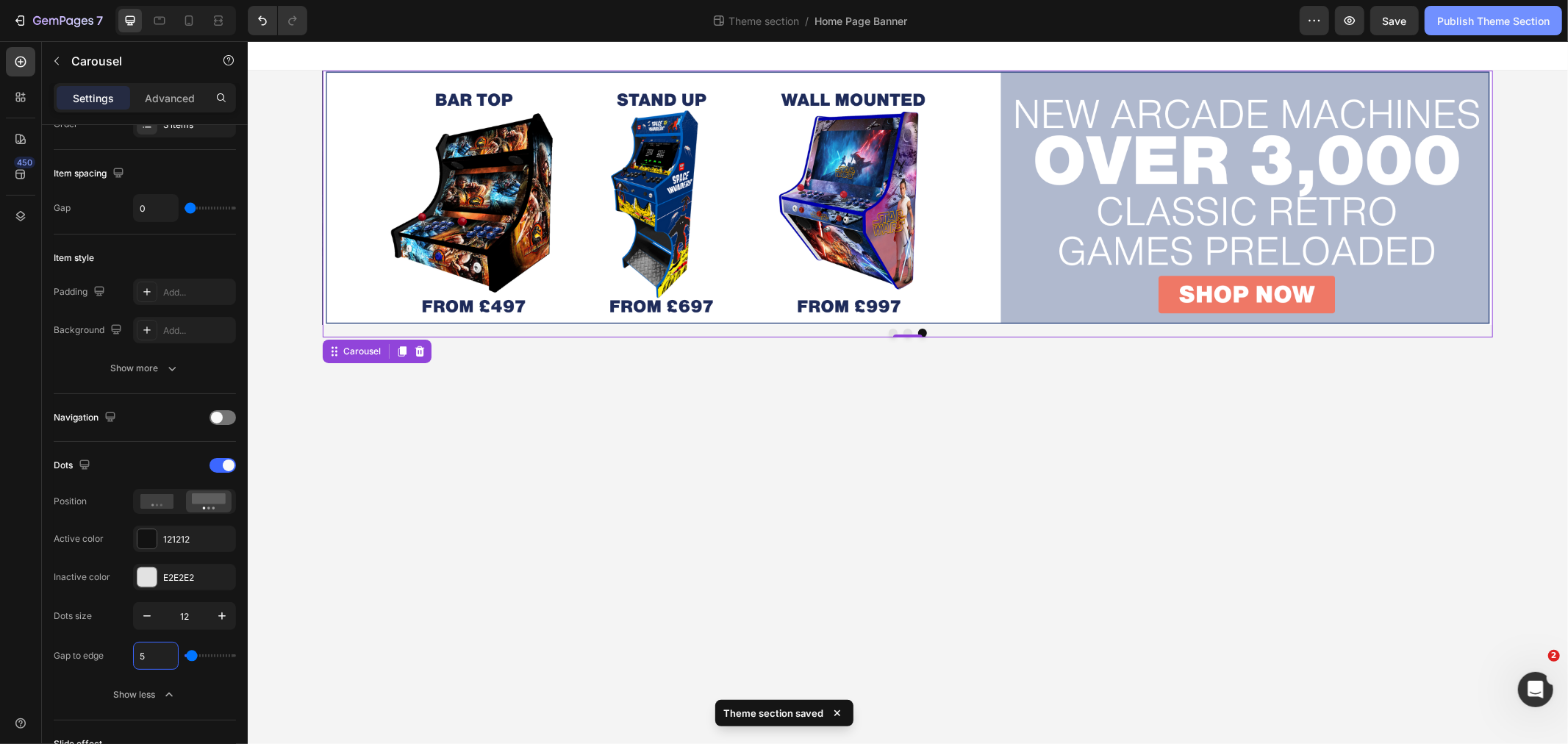
type input "5"
click at [1496, 25] on div "Publish Theme Section" at bounding box center [1493, 21] width 113 height 16
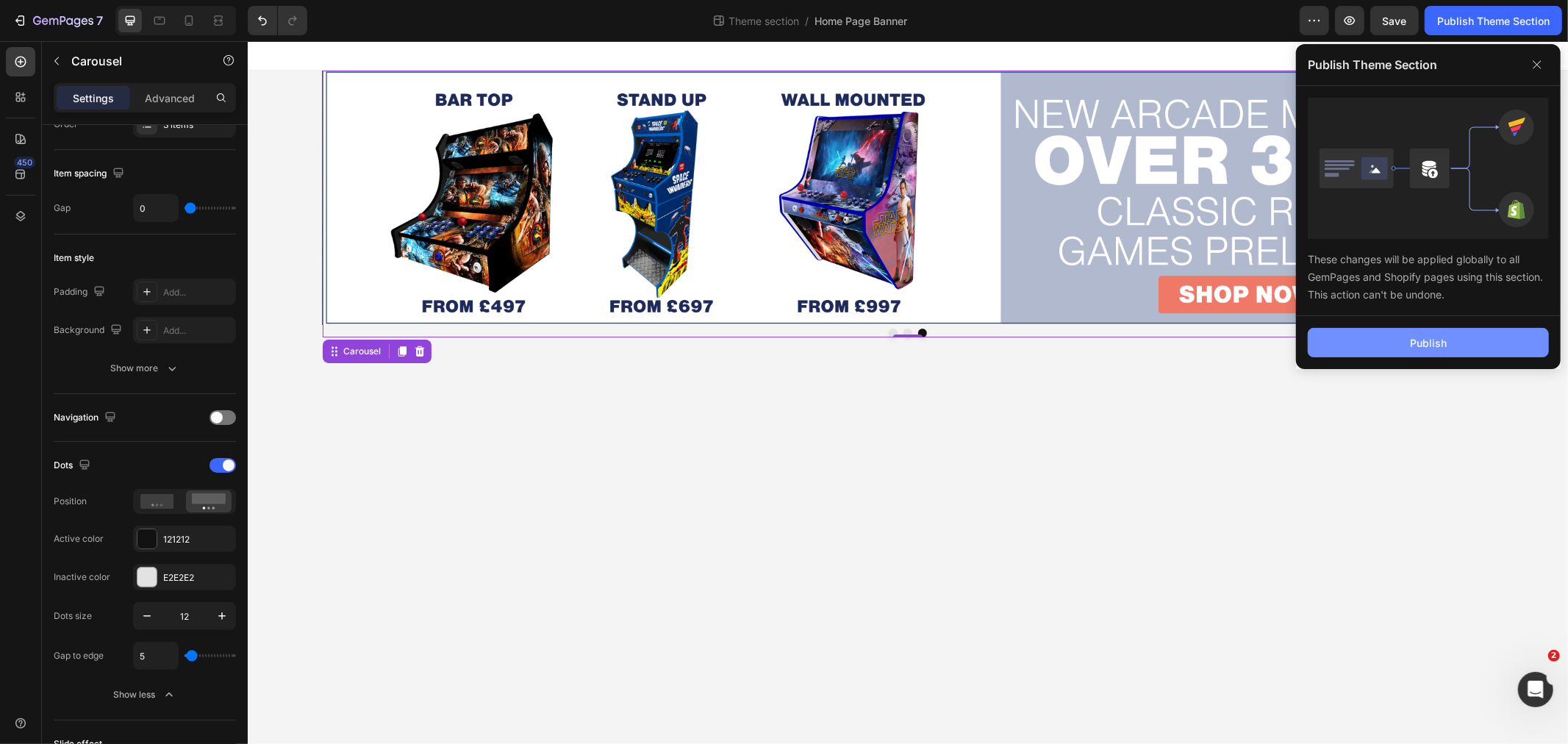
click at [1428, 346] on div "Publish" at bounding box center [1428, 343] width 37 height 16
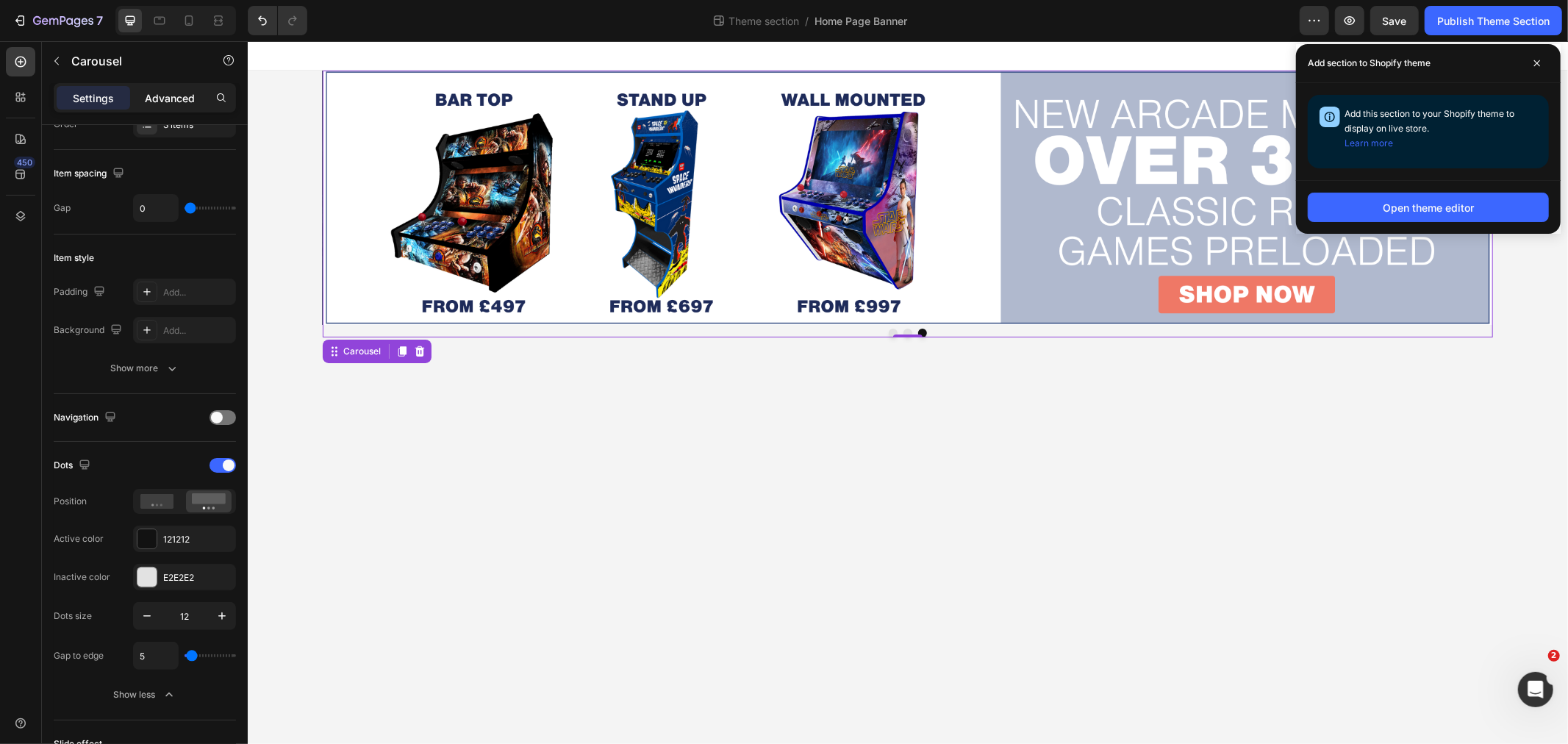
click at [177, 96] on p "Advanced" at bounding box center [170, 98] width 50 height 16
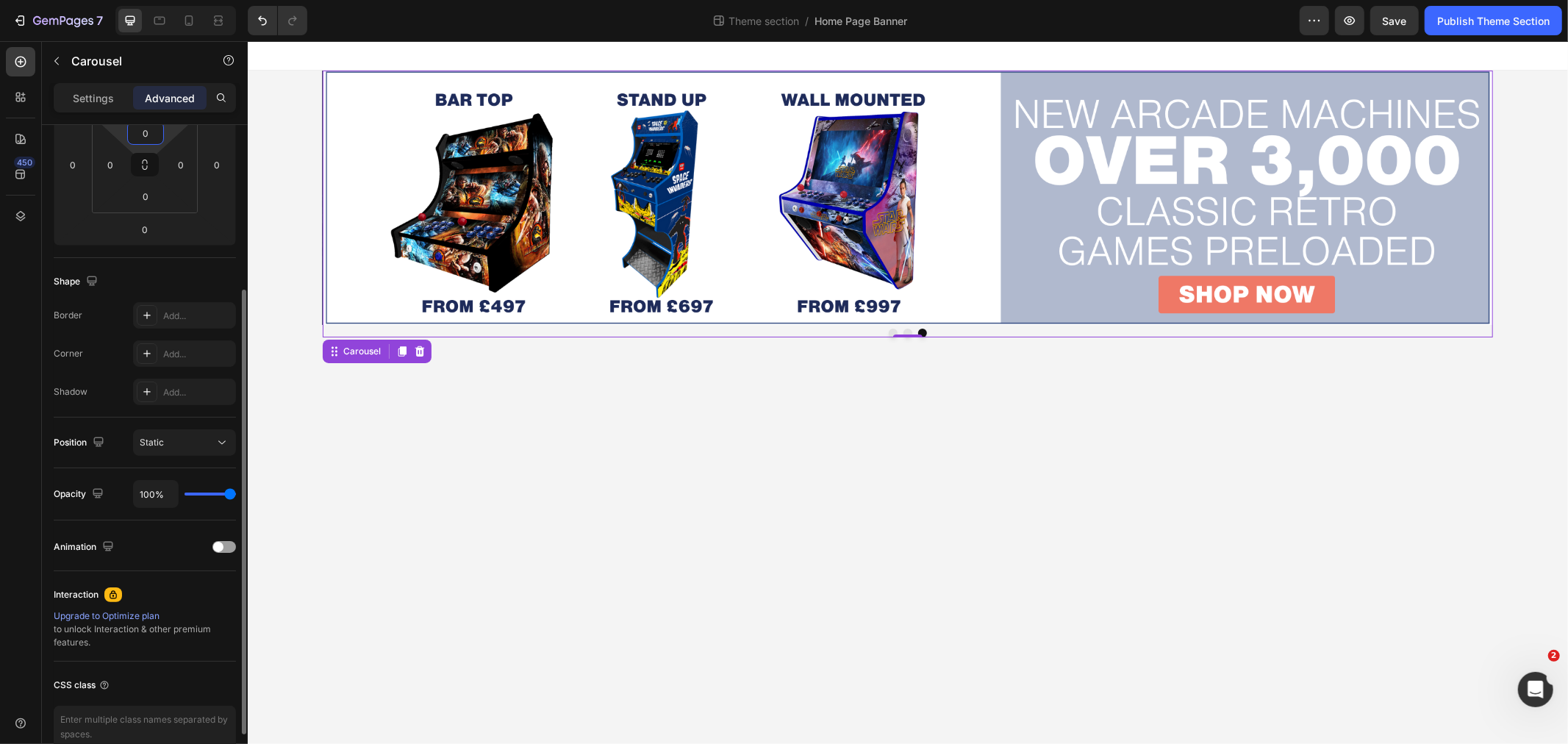
click at [154, 135] on input "0" at bounding box center [146, 133] width 29 height 22
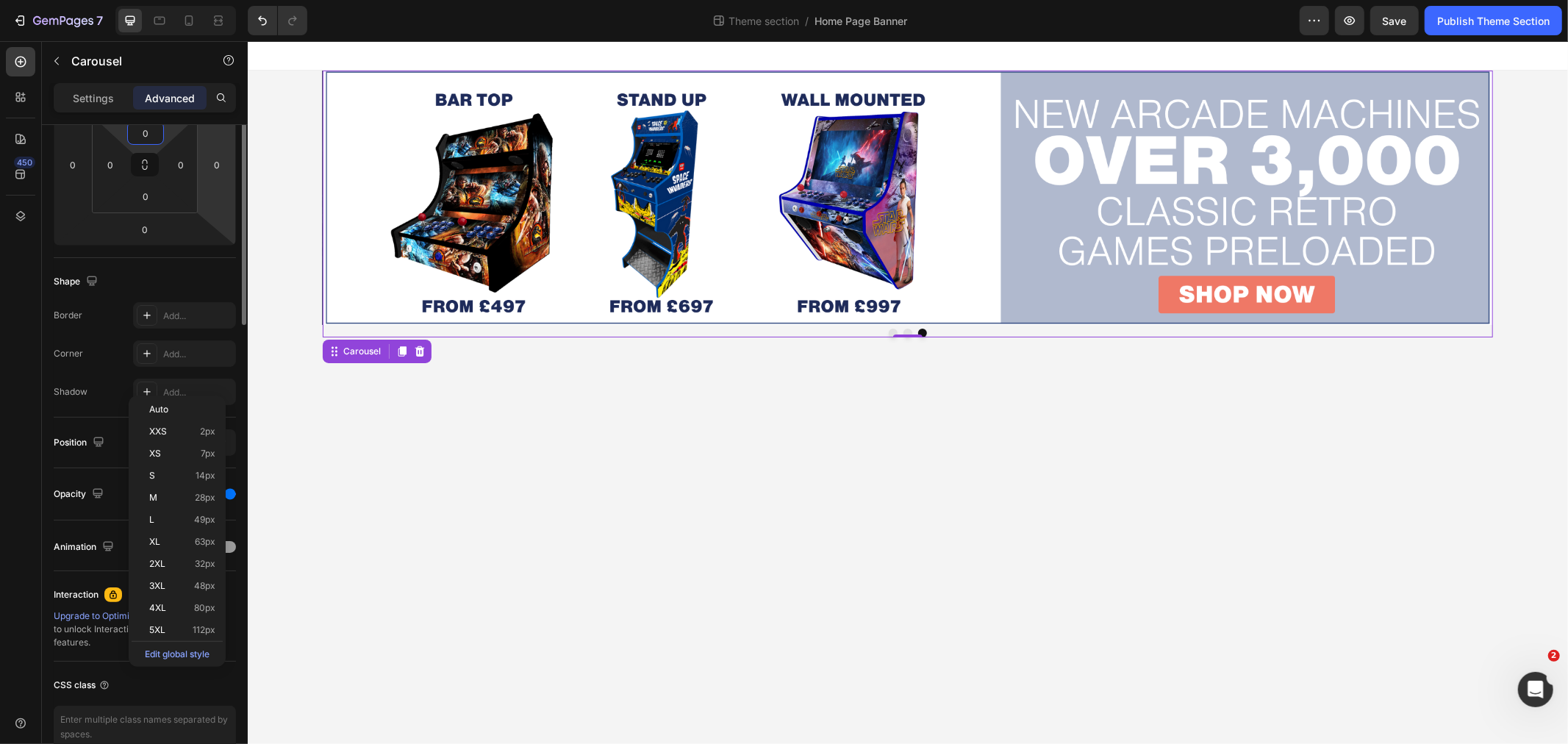
scroll to position [0, 0]
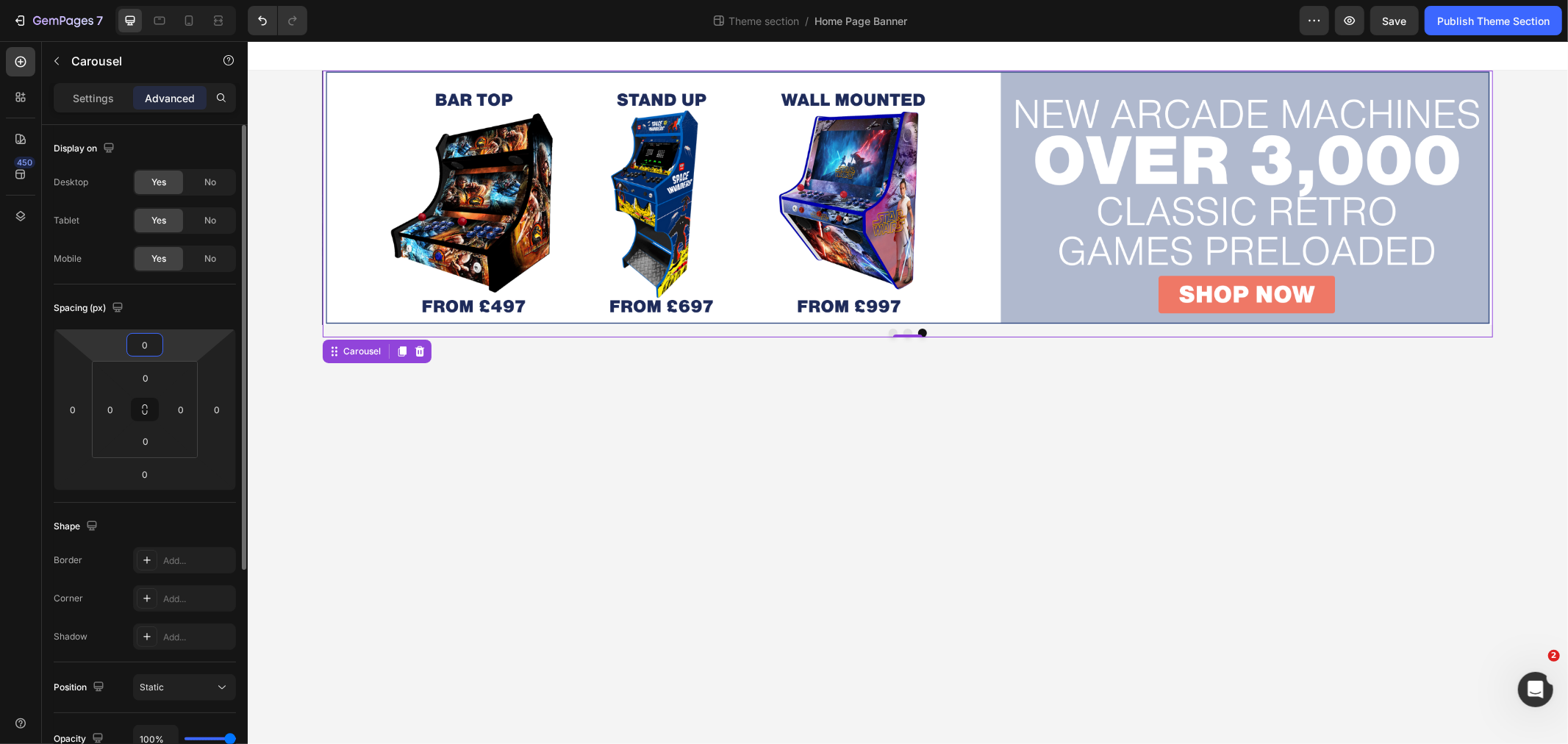
click at [146, 345] on input "0" at bounding box center [145, 344] width 29 height 22
type input "10"
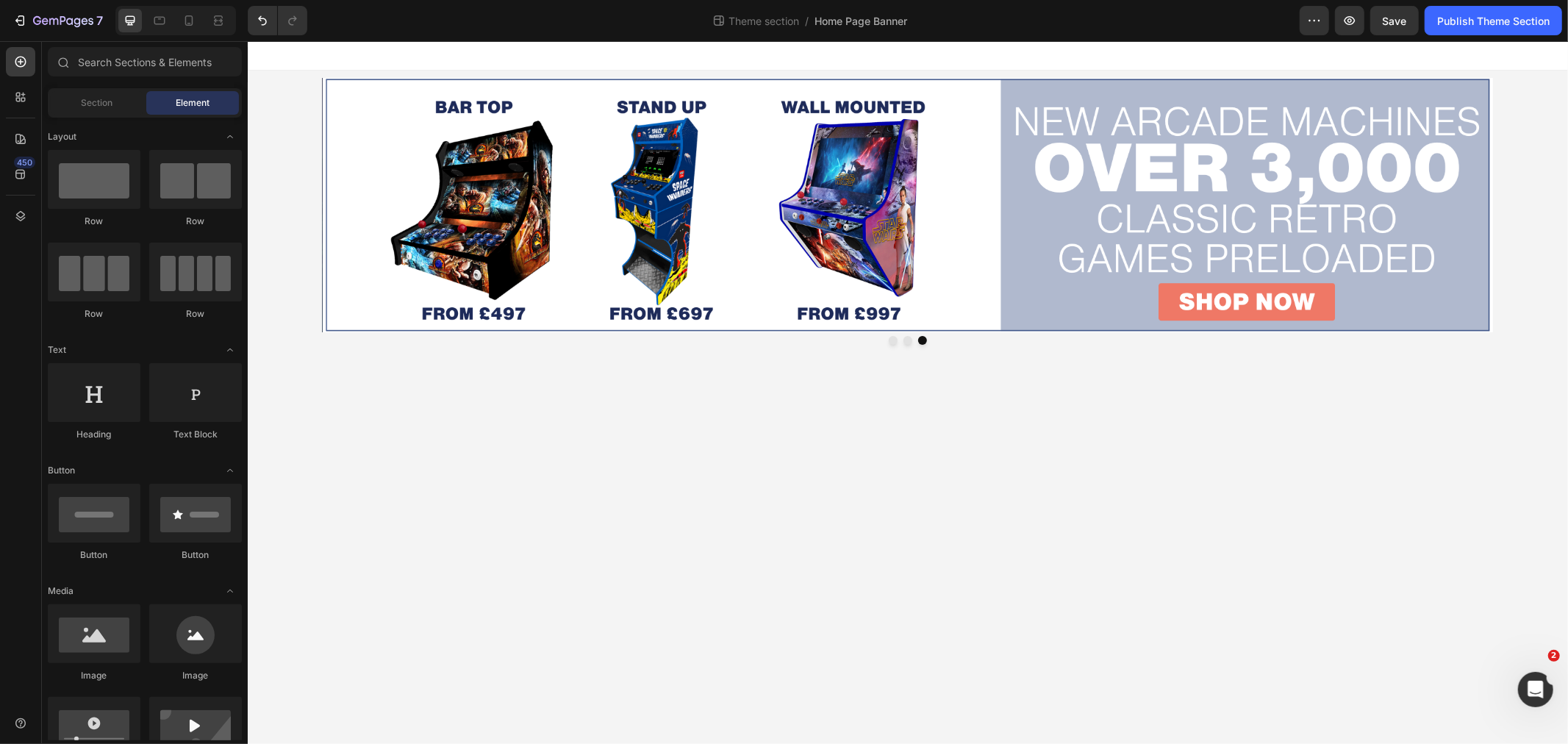
click at [466, 453] on body "Image Image Image Carousel Root Drag & drop element from sidebar or Explore Lib…" at bounding box center [907, 392] width 1321 height 703
click at [155, 17] on icon at bounding box center [159, 21] width 11 height 8
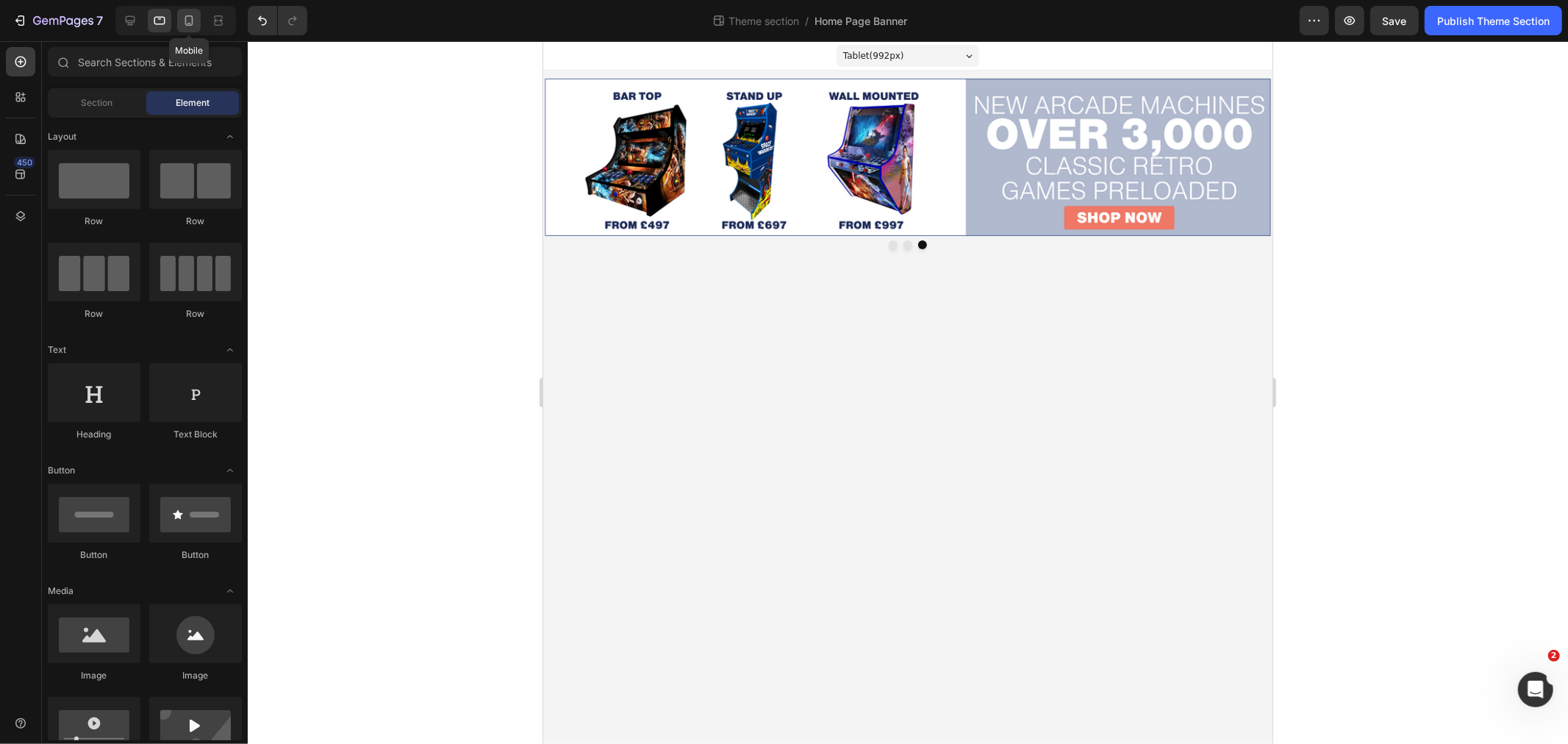
click at [190, 11] on div at bounding box center [189, 20] width 23 height 23
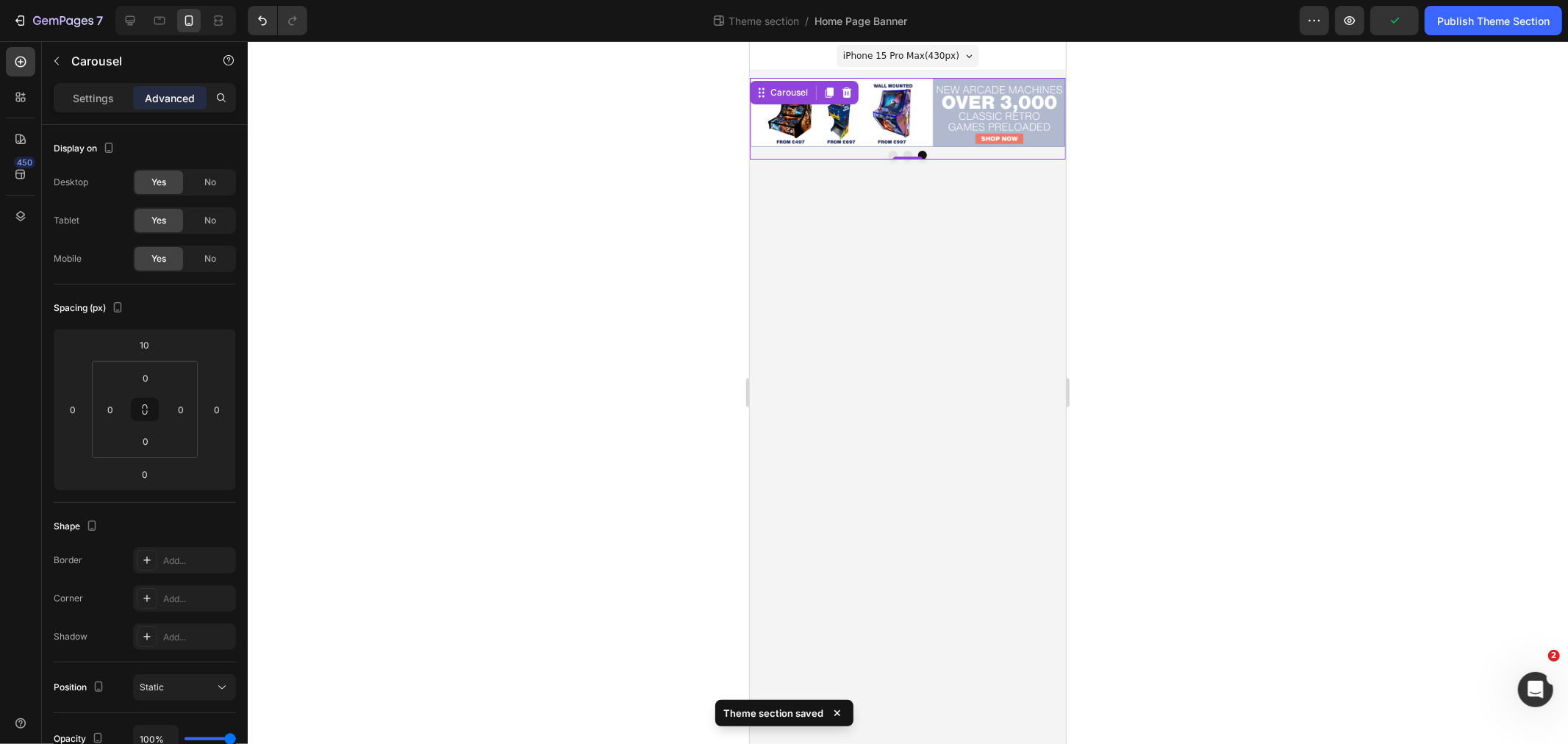
click at [819, 151] on div at bounding box center [907, 154] width 316 height 9
click at [84, 97] on p "Settings" at bounding box center [93, 98] width 41 height 16
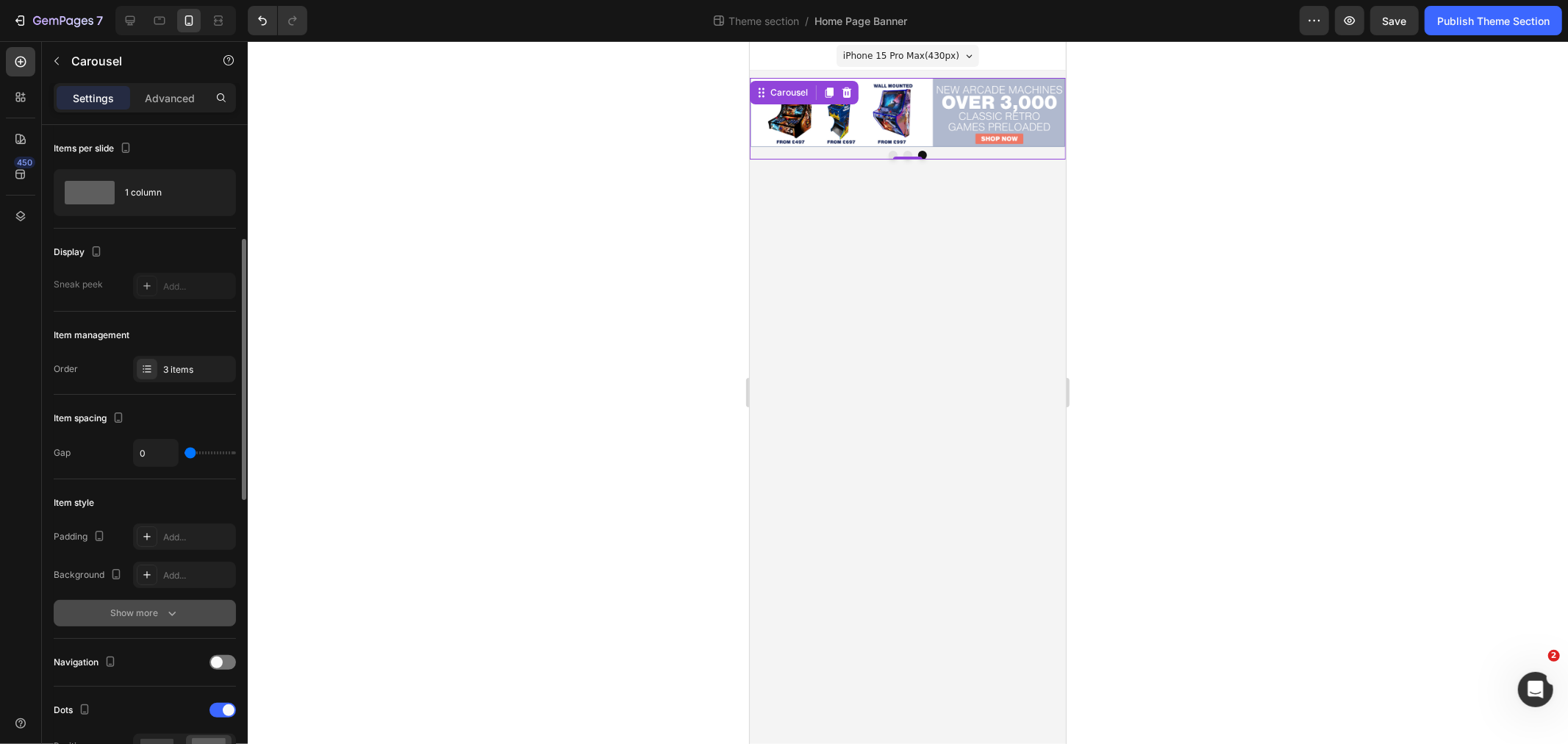
scroll to position [82, 0]
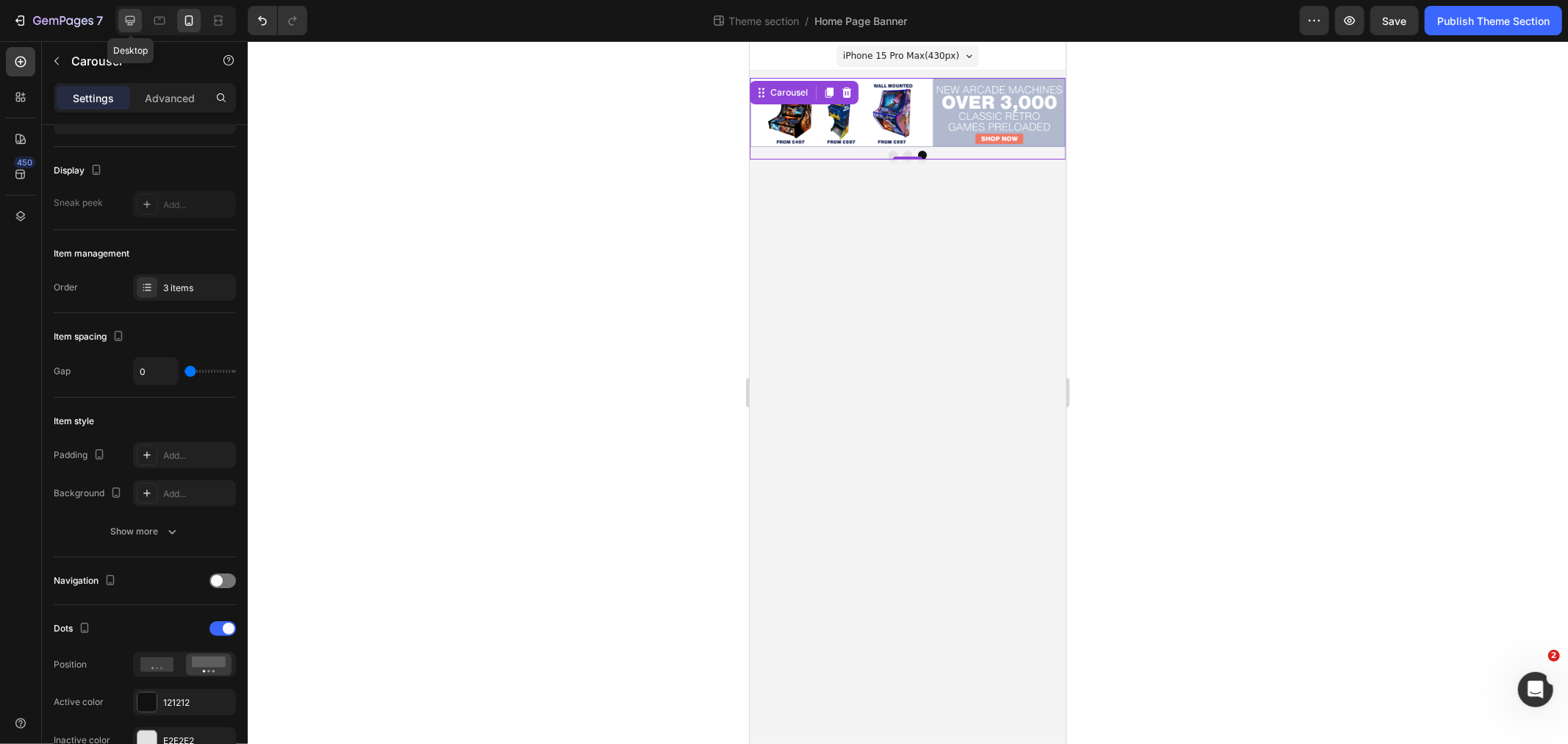
click at [123, 15] on icon at bounding box center [130, 20] width 15 height 15
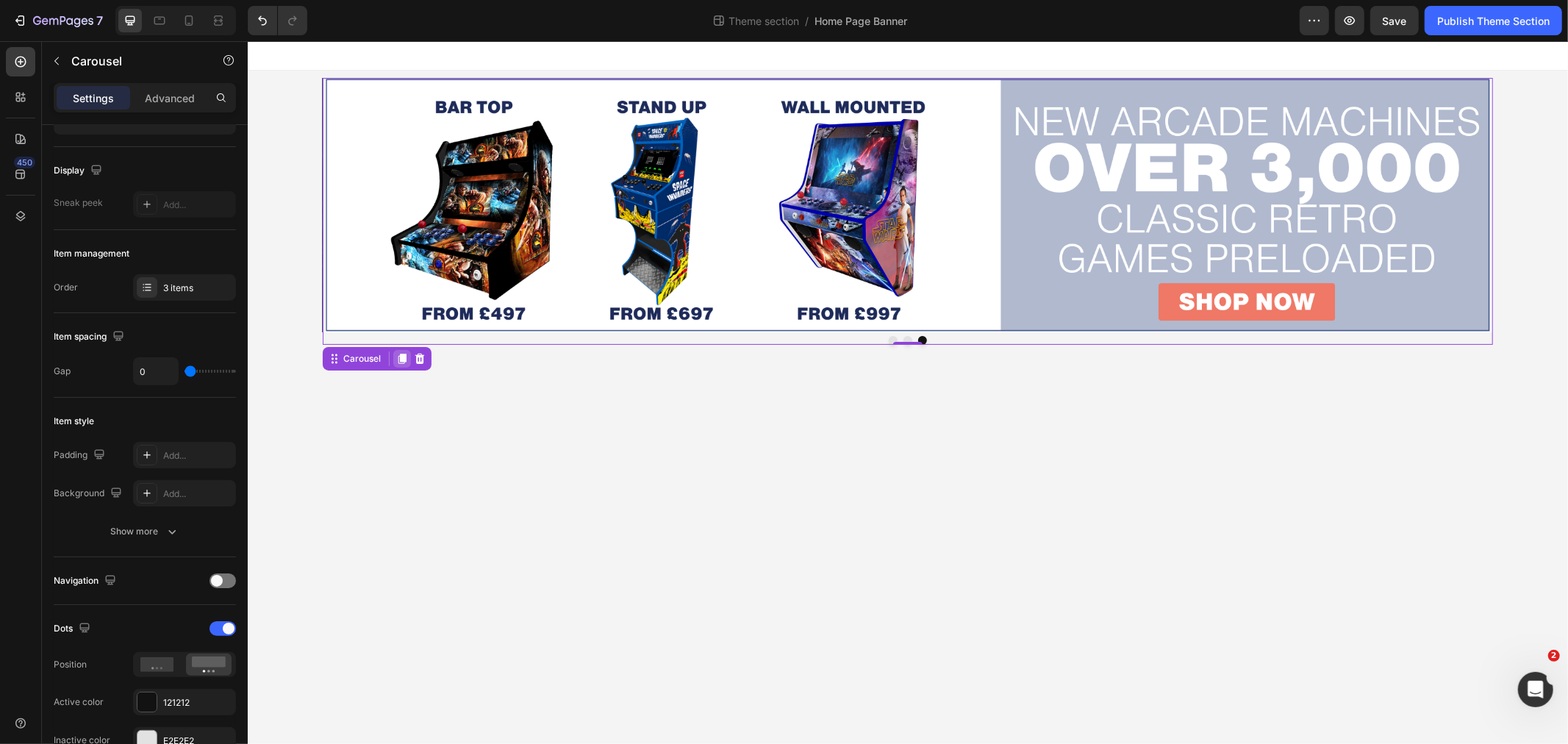
click at [399, 355] on icon at bounding box center [401, 358] width 8 height 10
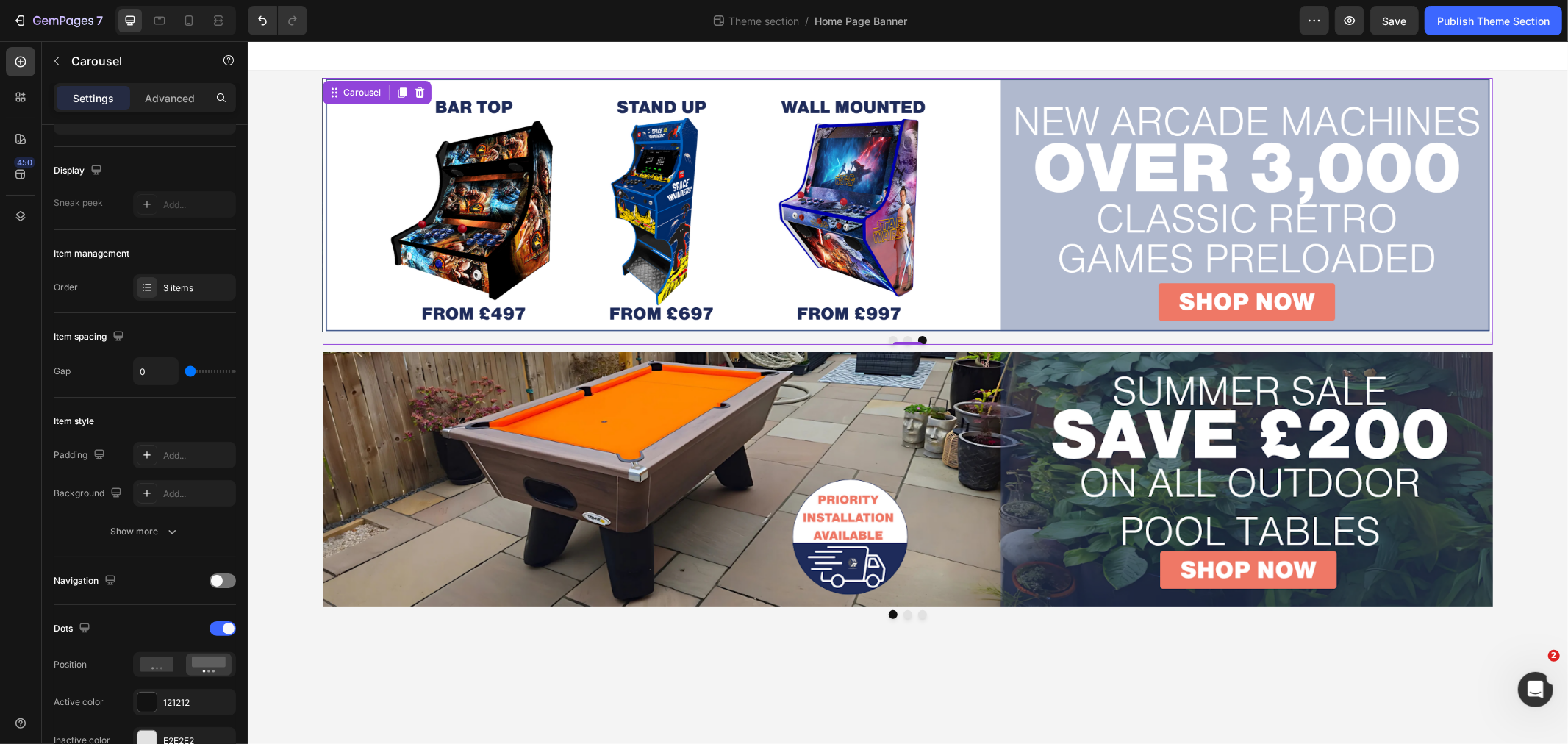
click at [888, 338] on button "Dot" at bounding box center [893, 339] width 9 height 9
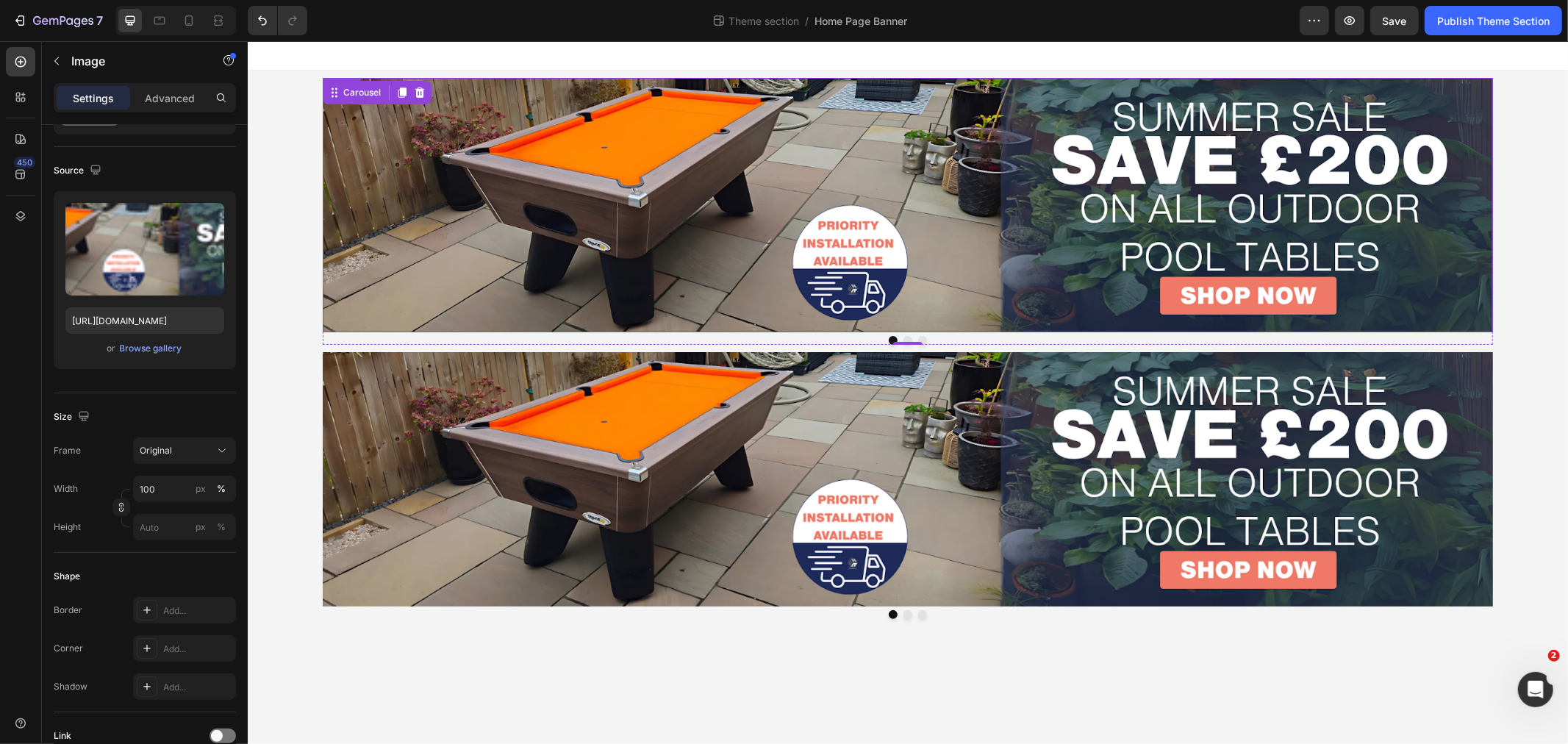
click at [469, 153] on img at bounding box center [907, 204] width 1170 height 254
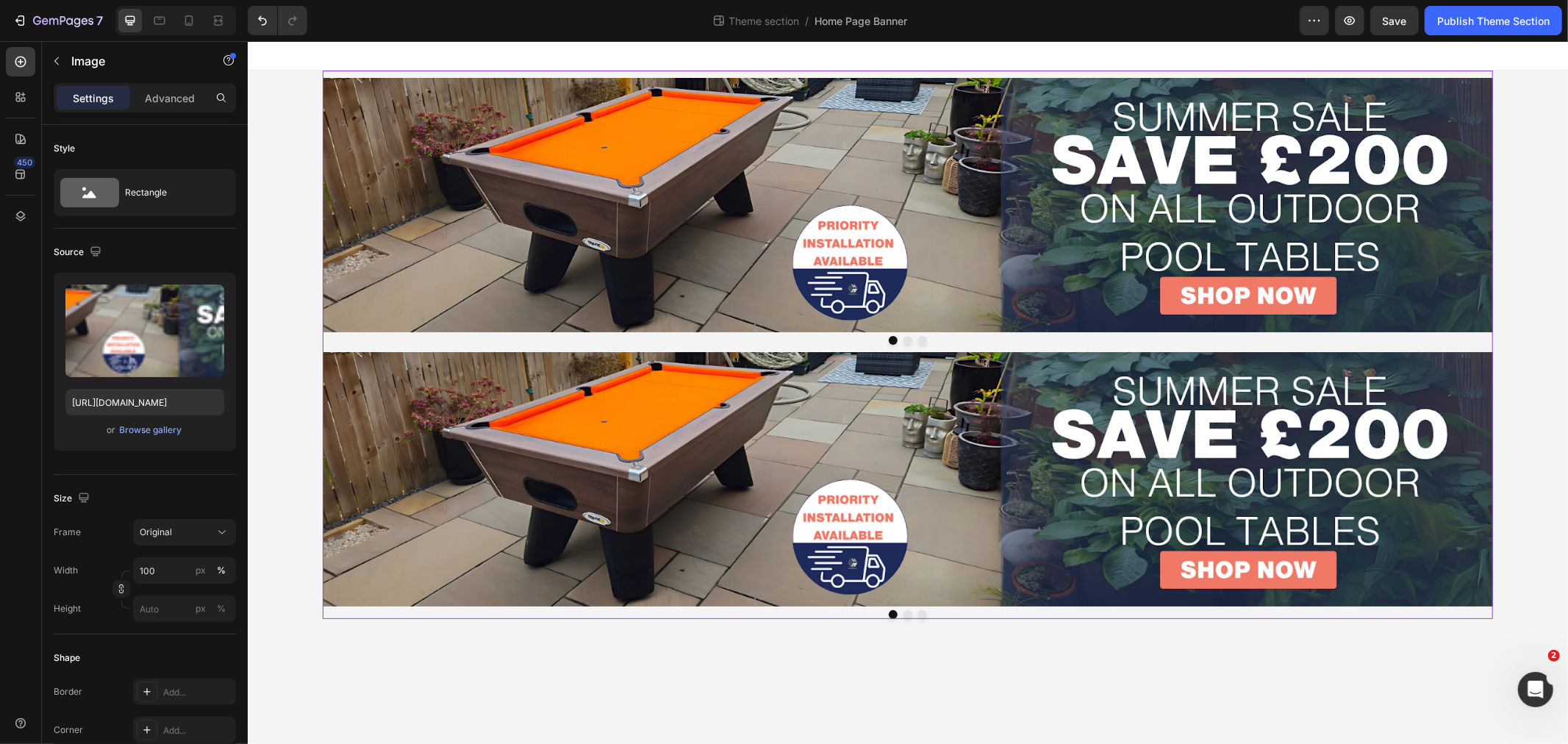
click at [461, 70] on div "Image Image Image Carousel" at bounding box center [907, 207] width 1170 height 274
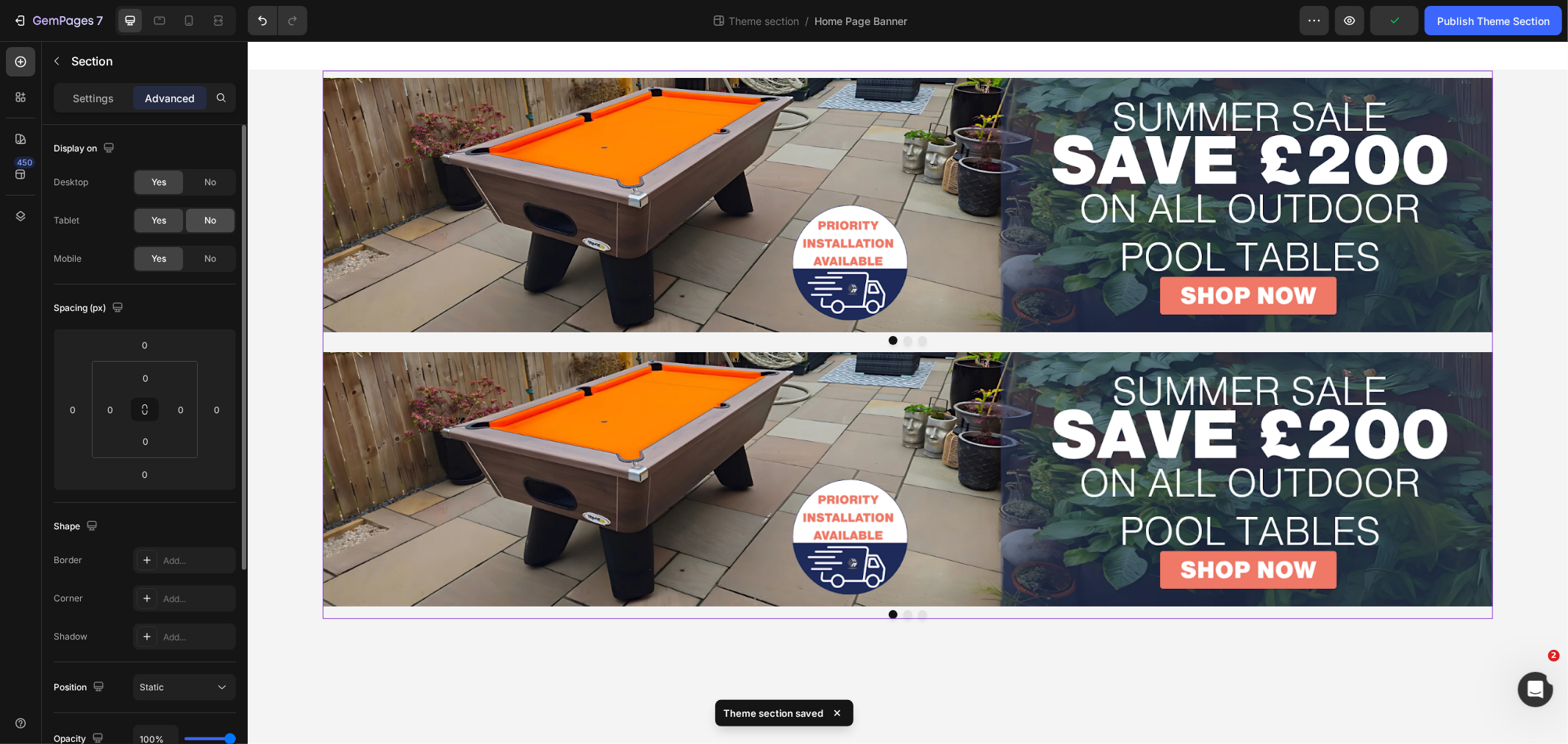
click at [209, 216] on span "No" at bounding box center [210, 220] width 12 height 13
click at [168, 219] on div "Yes" at bounding box center [159, 220] width 48 height 23
click at [211, 256] on span "No" at bounding box center [210, 258] width 12 height 13
click at [542, 348] on div "Image Image Image Carousel" at bounding box center [907, 480] width 1170 height 274
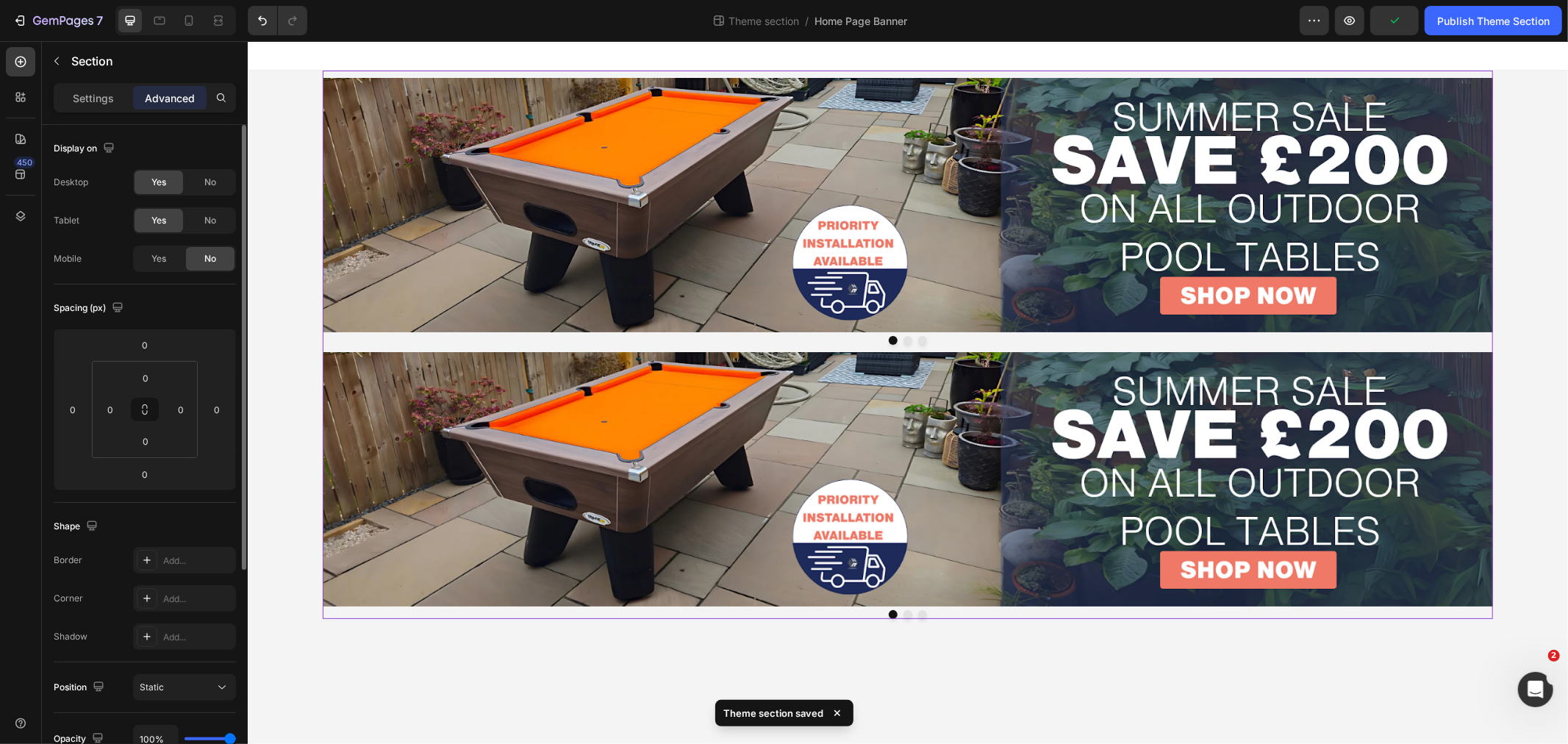
click at [526, 346] on div "Image Image Image Carousel" at bounding box center [907, 480] width 1170 height 274
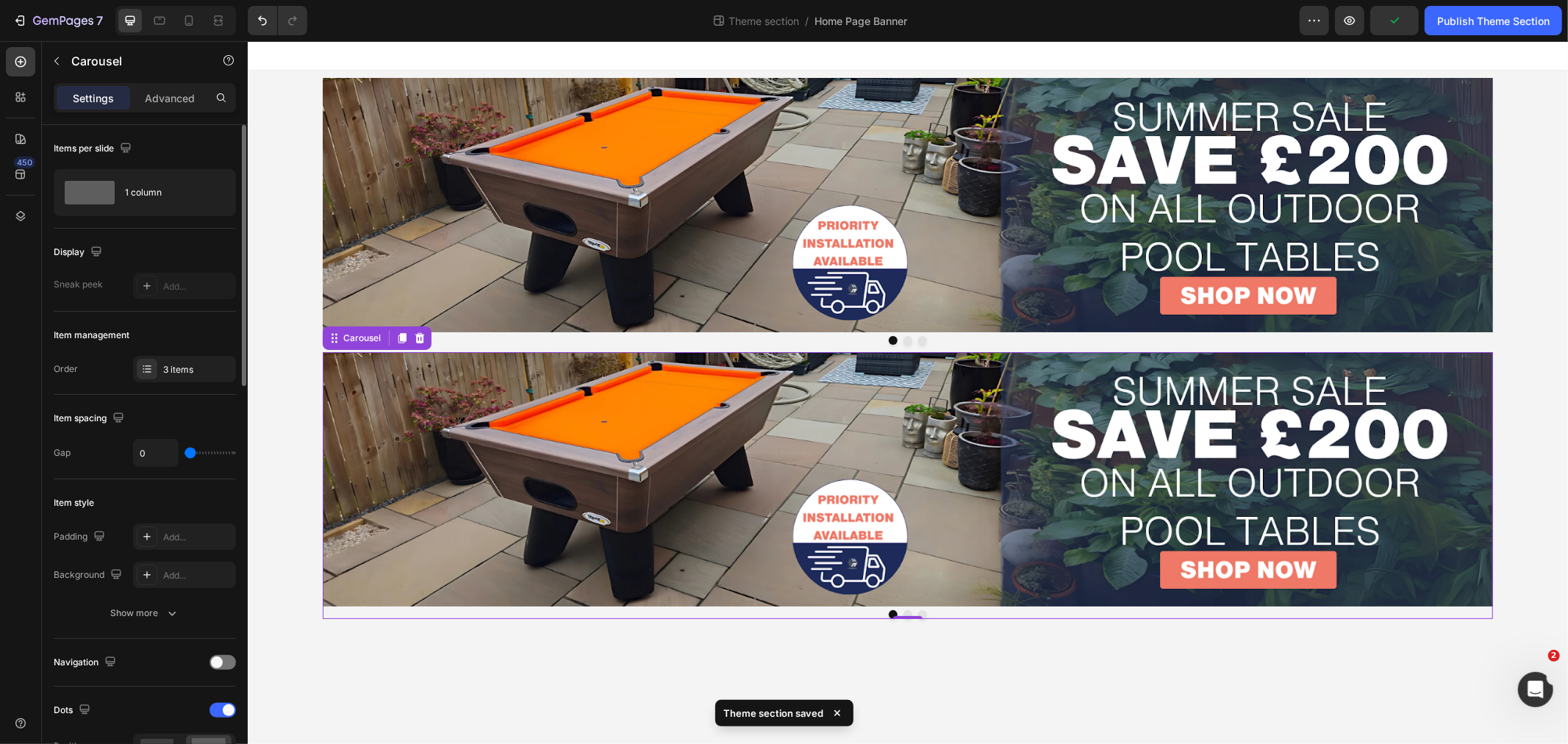
click at [376, 614] on div at bounding box center [907, 613] width 1170 height 9
click at [160, 96] on p "Advanced" at bounding box center [170, 98] width 50 height 16
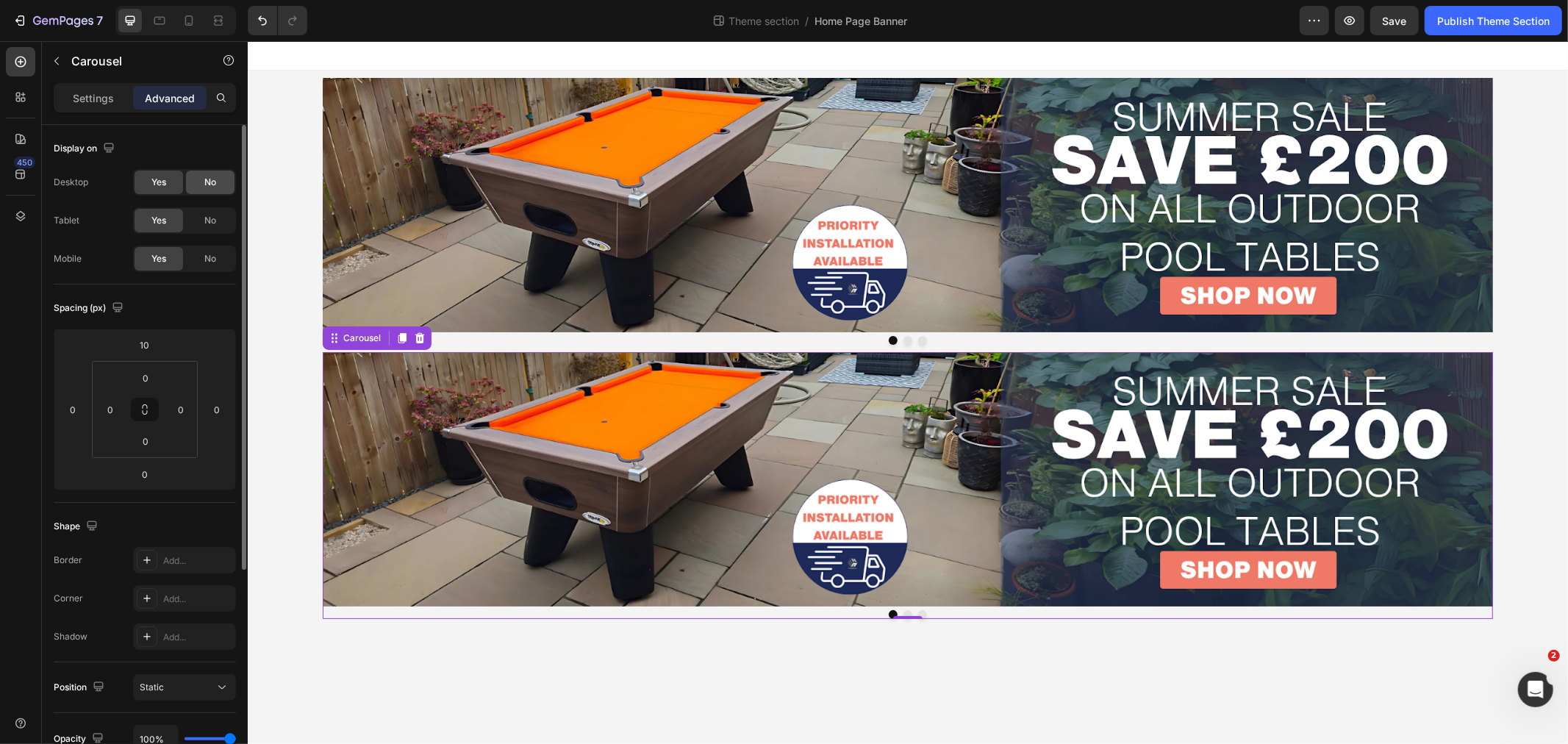
click at [216, 184] on div "No" at bounding box center [210, 182] width 48 height 23
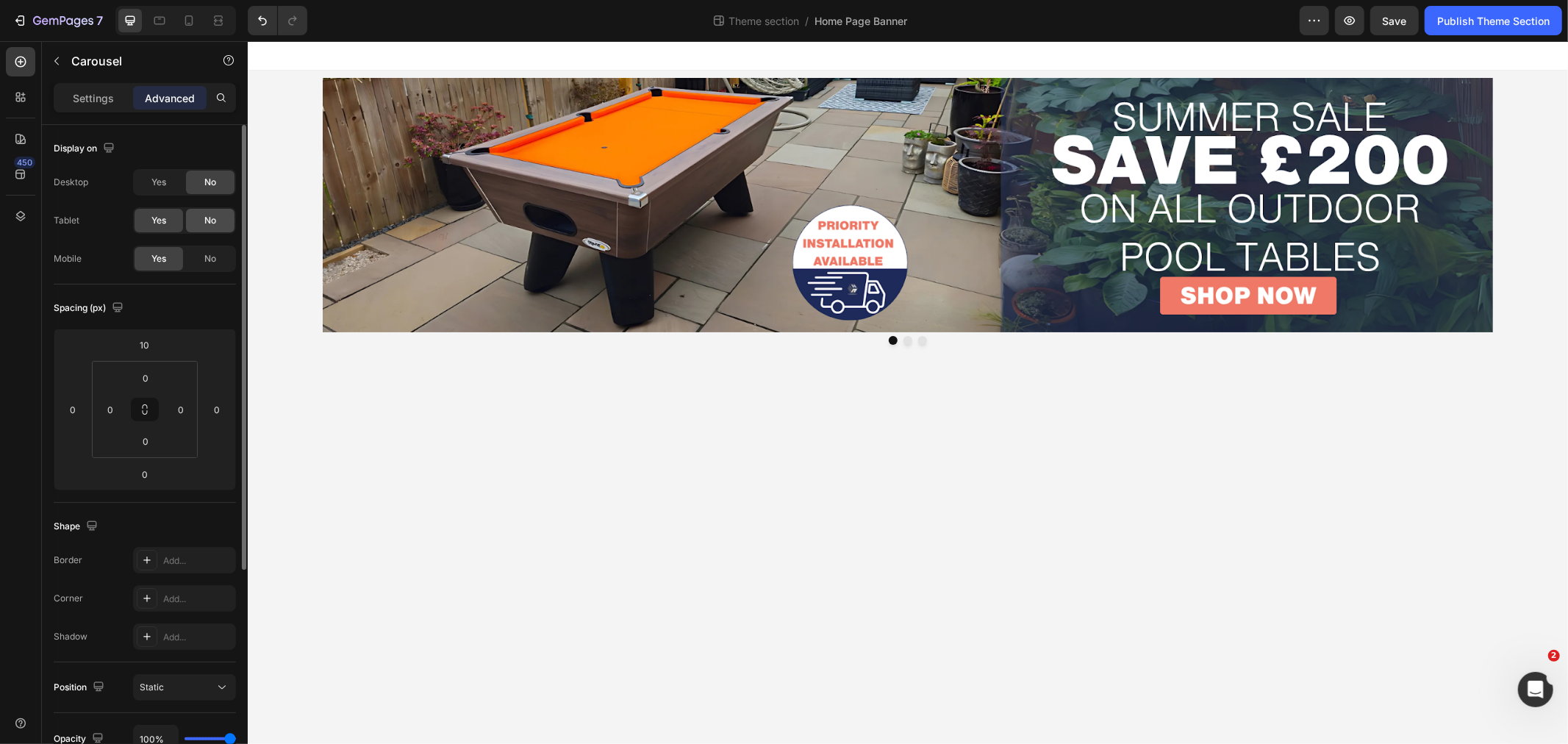
click at [208, 209] on div "No" at bounding box center [210, 220] width 48 height 23
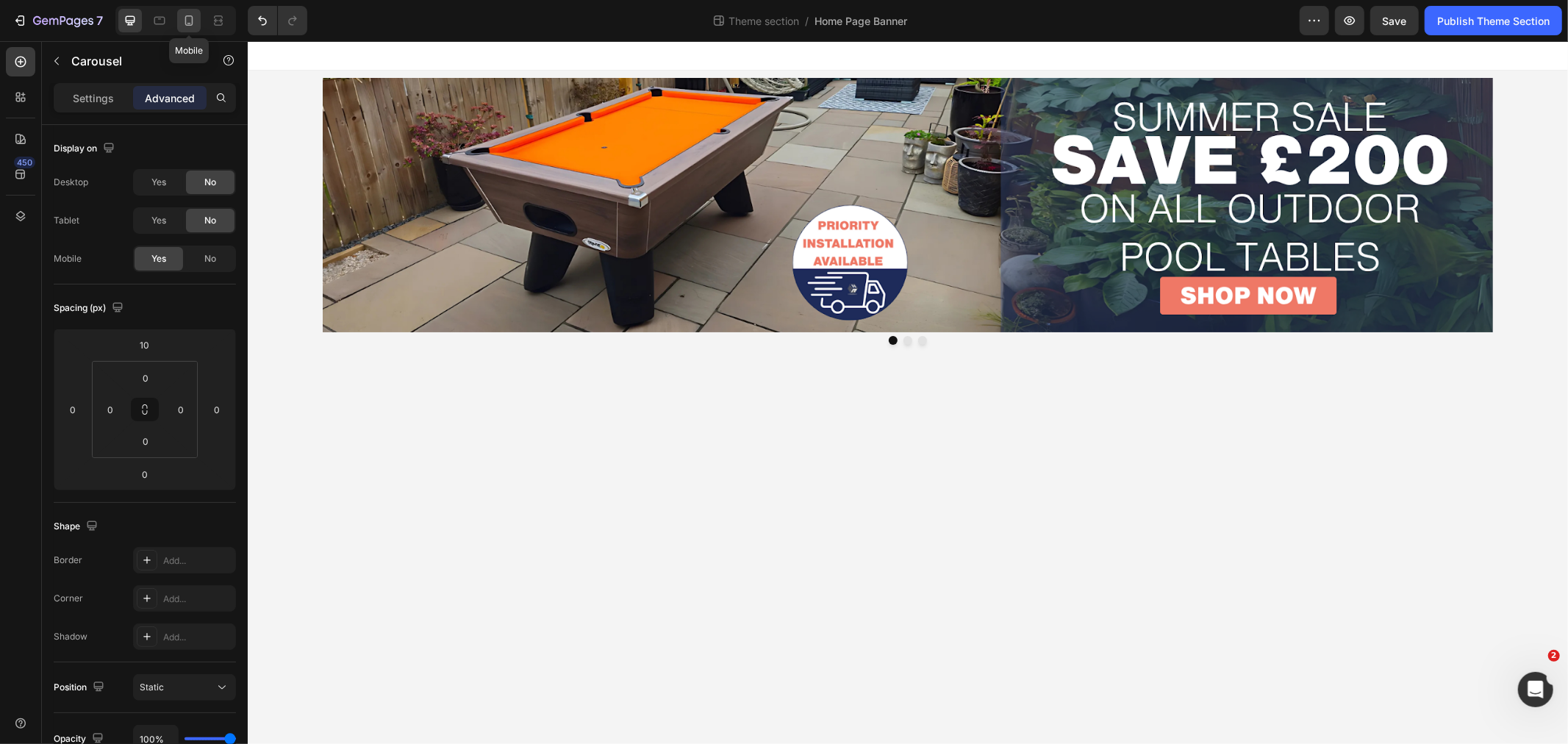
click at [184, 18] on icon at bounding box center [189, 20] width 15 height 15
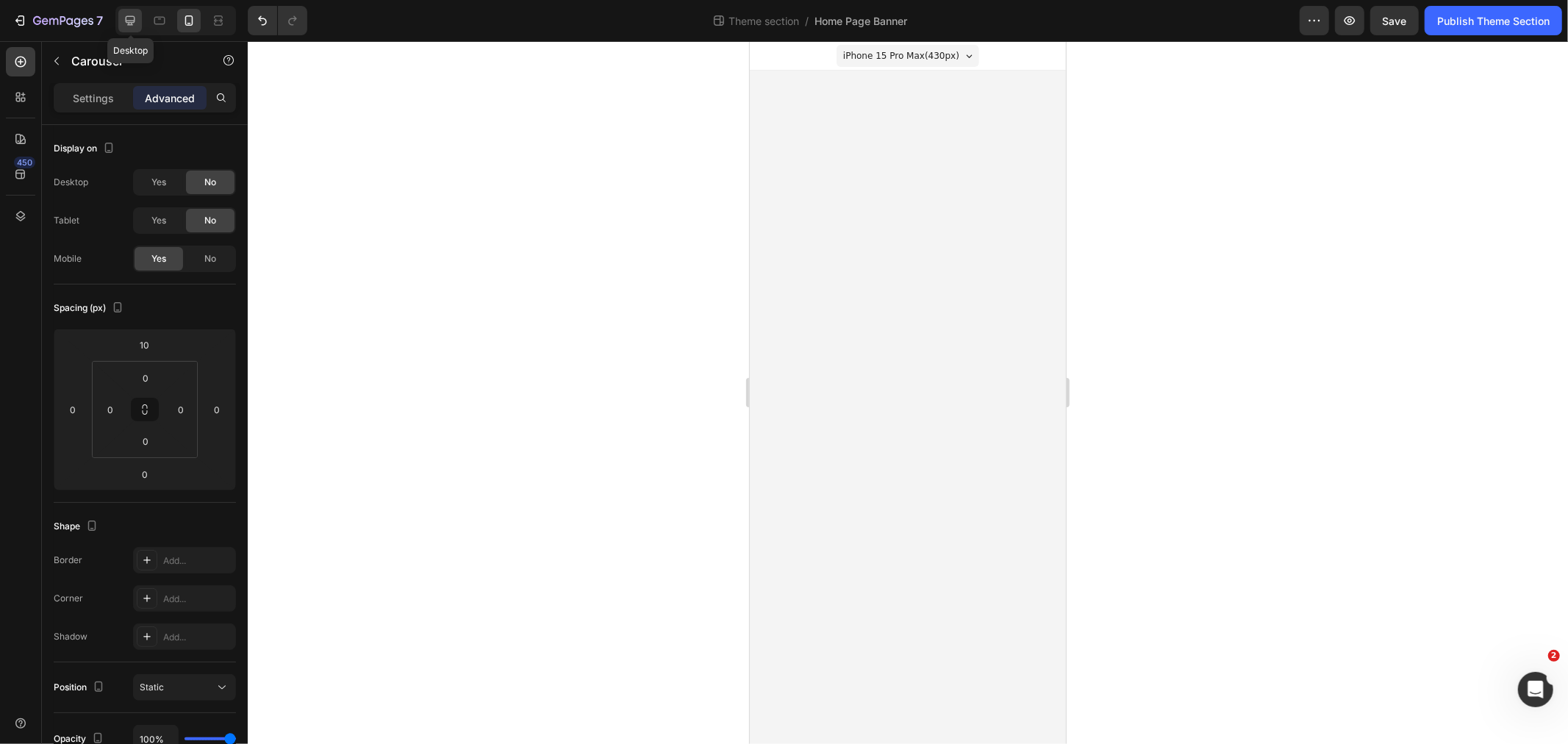
click at [122, 29] on div at bounding box center [129, 20] width 23 height 23
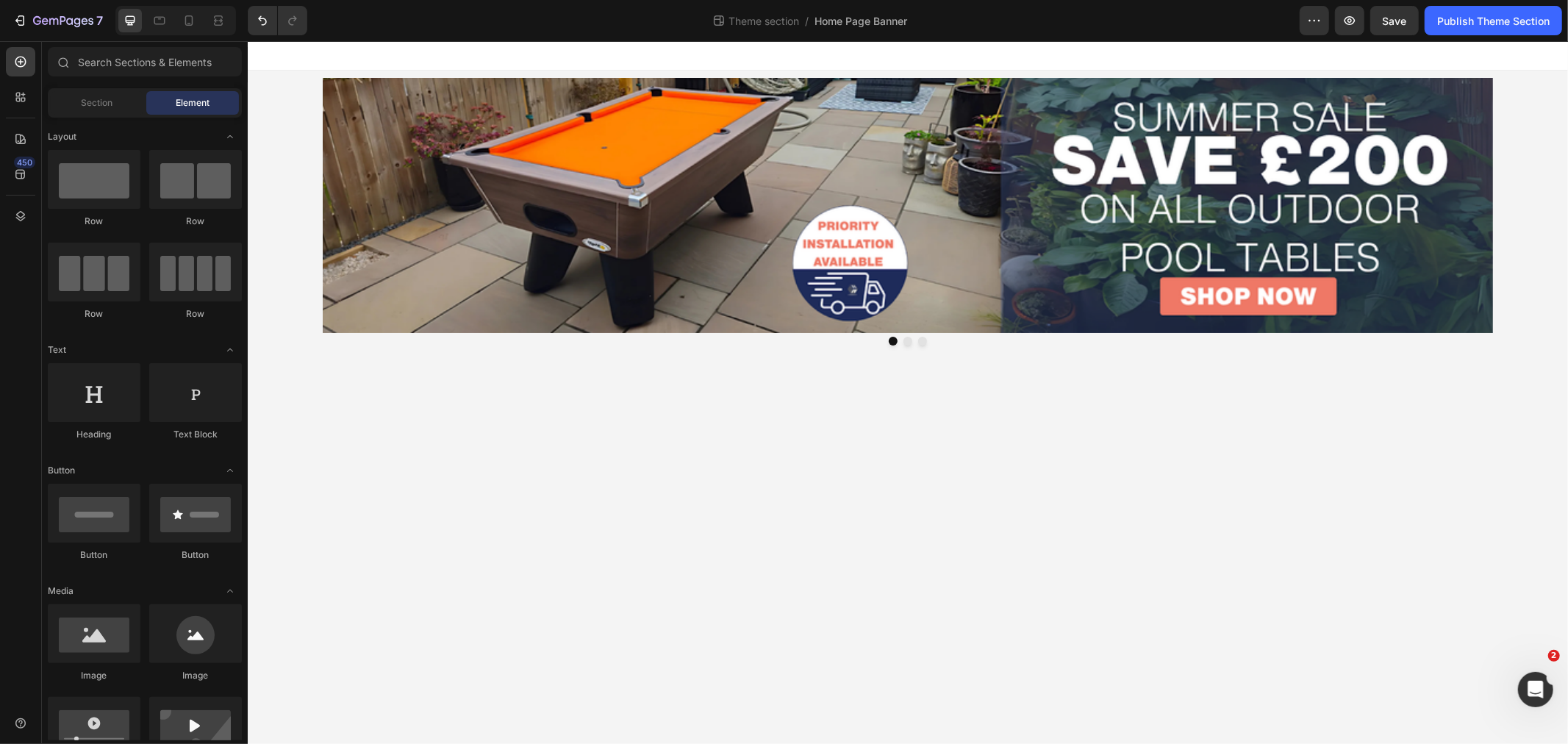
click at [506, 429] on body "Image Image Image Carousel Image Image Image Carousel Root Drag & drop element …" at bounding box center [907, 392] width 1321 height 703
click at [187, 13] on icon at bounding box center [189, 20] width 15 height 15
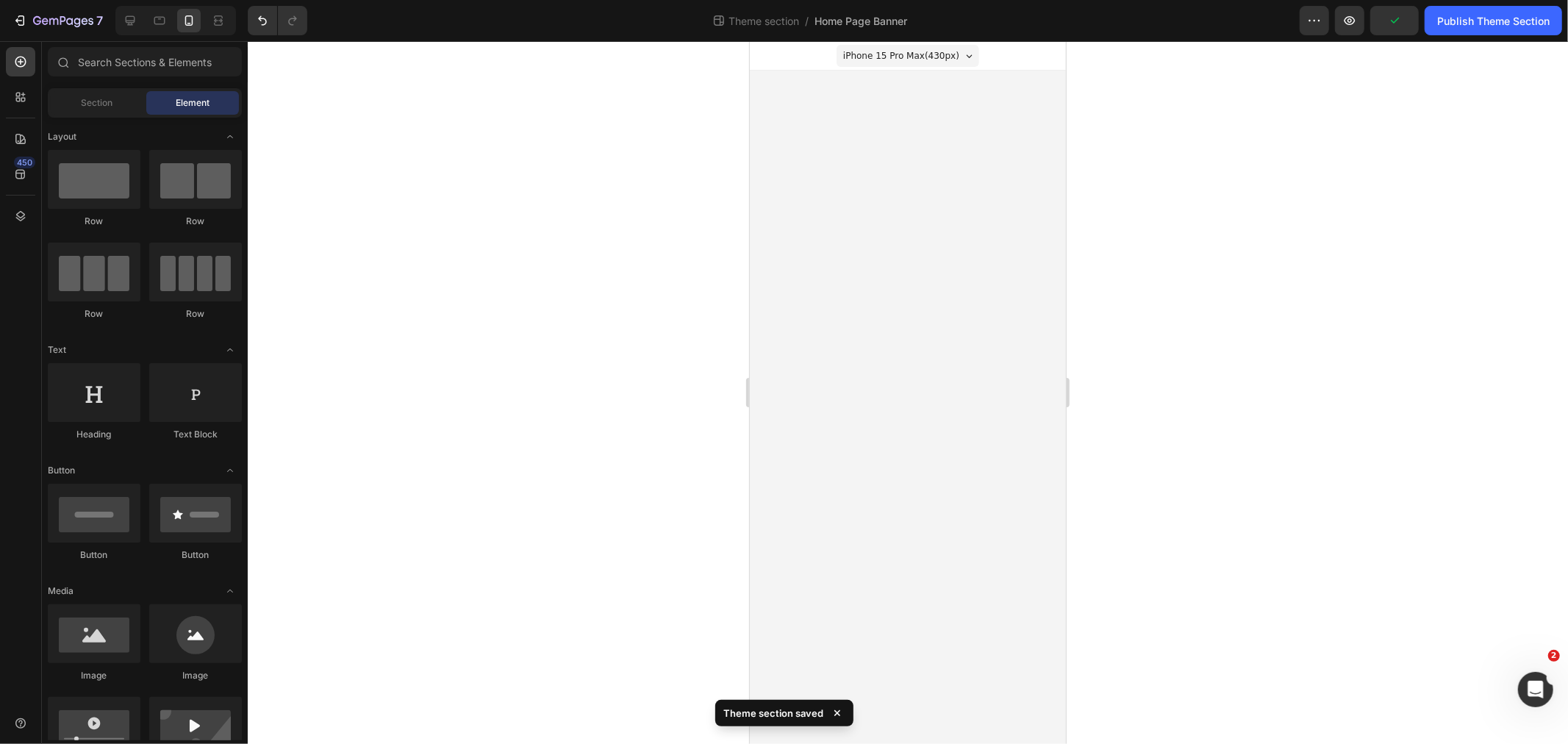
click at [797, 102] on body "iPhone 15 Pro Max ( 430 px) iPhone 13 Mini iPhone 13 Pro iPhone 11 Pro Max iPho…" at bounding box center [907, 392] width 316 height 703
click at [88, 93] on div "Section" at bounding box center [97, 102] width 93 height 23
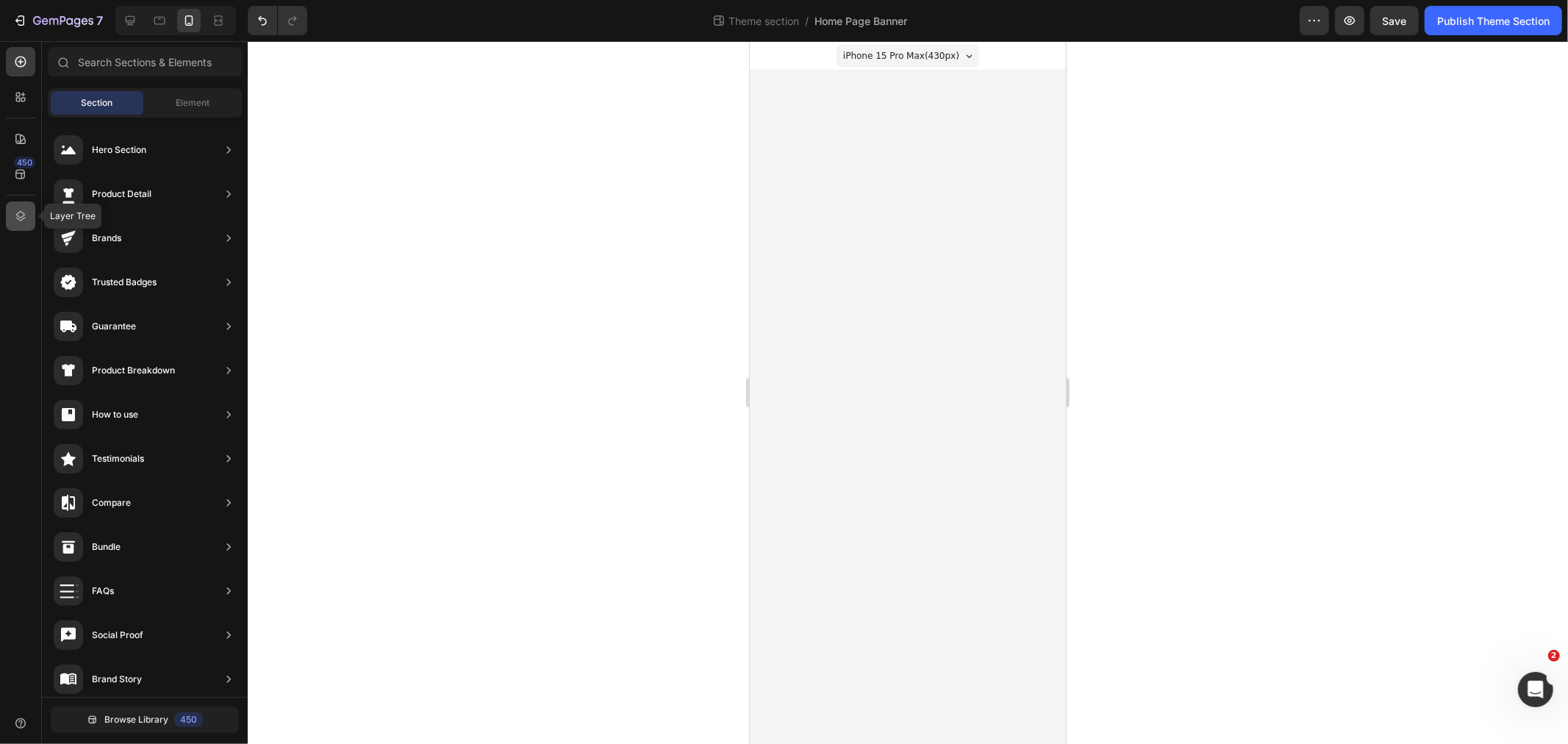
click at [17, 226] on div at bounding box center [21, 216] width 29 height 29
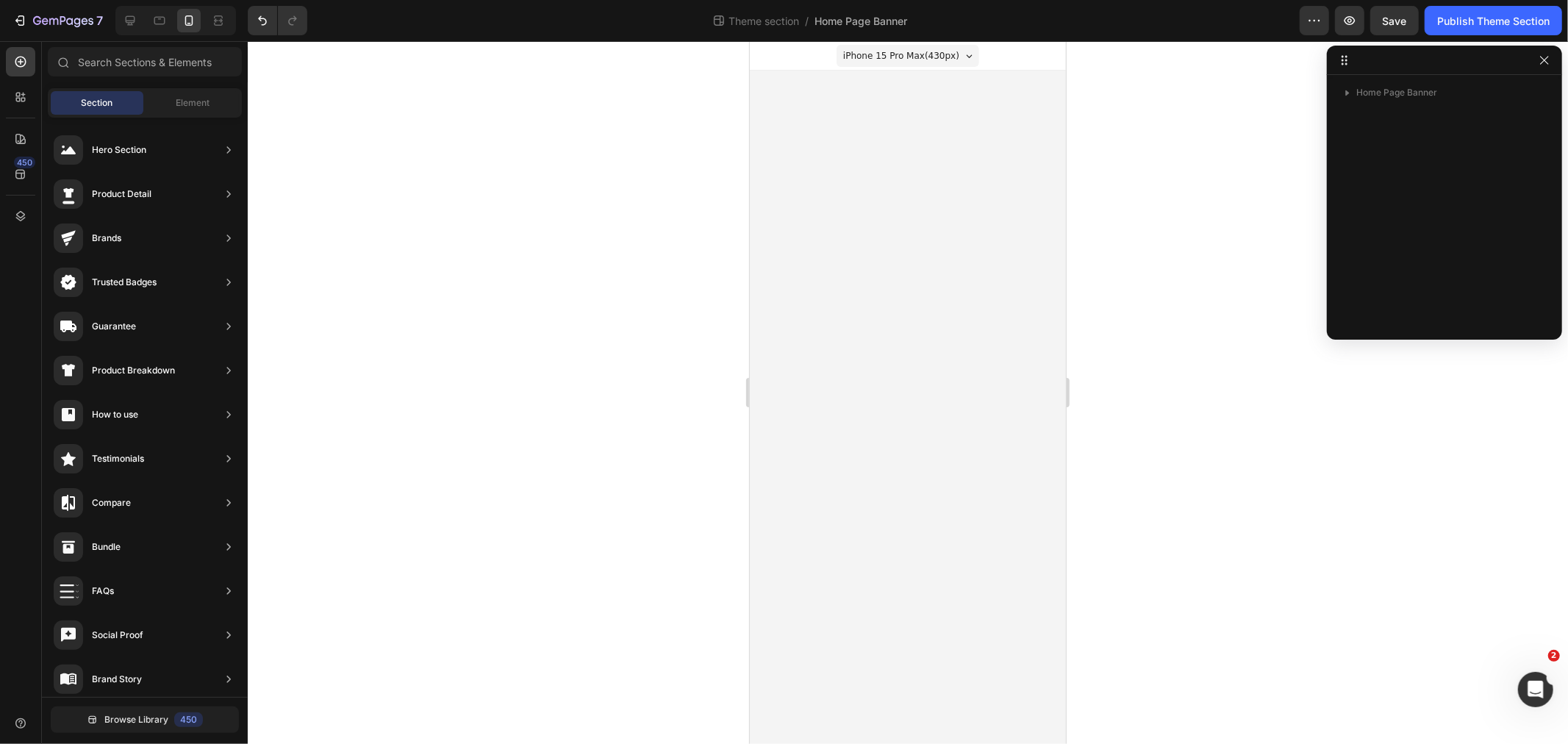
click at [959, 192] on body "iPhone 15 Pro Max ( 430 px) iPhone 13 Mini iPhone 13 Pro iPhone 11 Pro Max iPho…" at bounding box center [907, 392] width 316 height 703
click at [1030, 62] on div "iPhone 15 Pro Max ( 430 px) iPhone 13 Mini iPhone 13 Pro iPhone 11 Pro Max iPho…" at bounding box center [907, 55] width 316 height 29
click at [1003, 125] on body "iPhone 15 Pro Max ( 430 px) iPhone 13 Mini iPhone 13 Pro iPhone 11 Pro Max iPho…" at bounding box center [907, 392] width 316 height 703
click at [127, 9] on div at bounding box center [129, 20] width 23 height 23
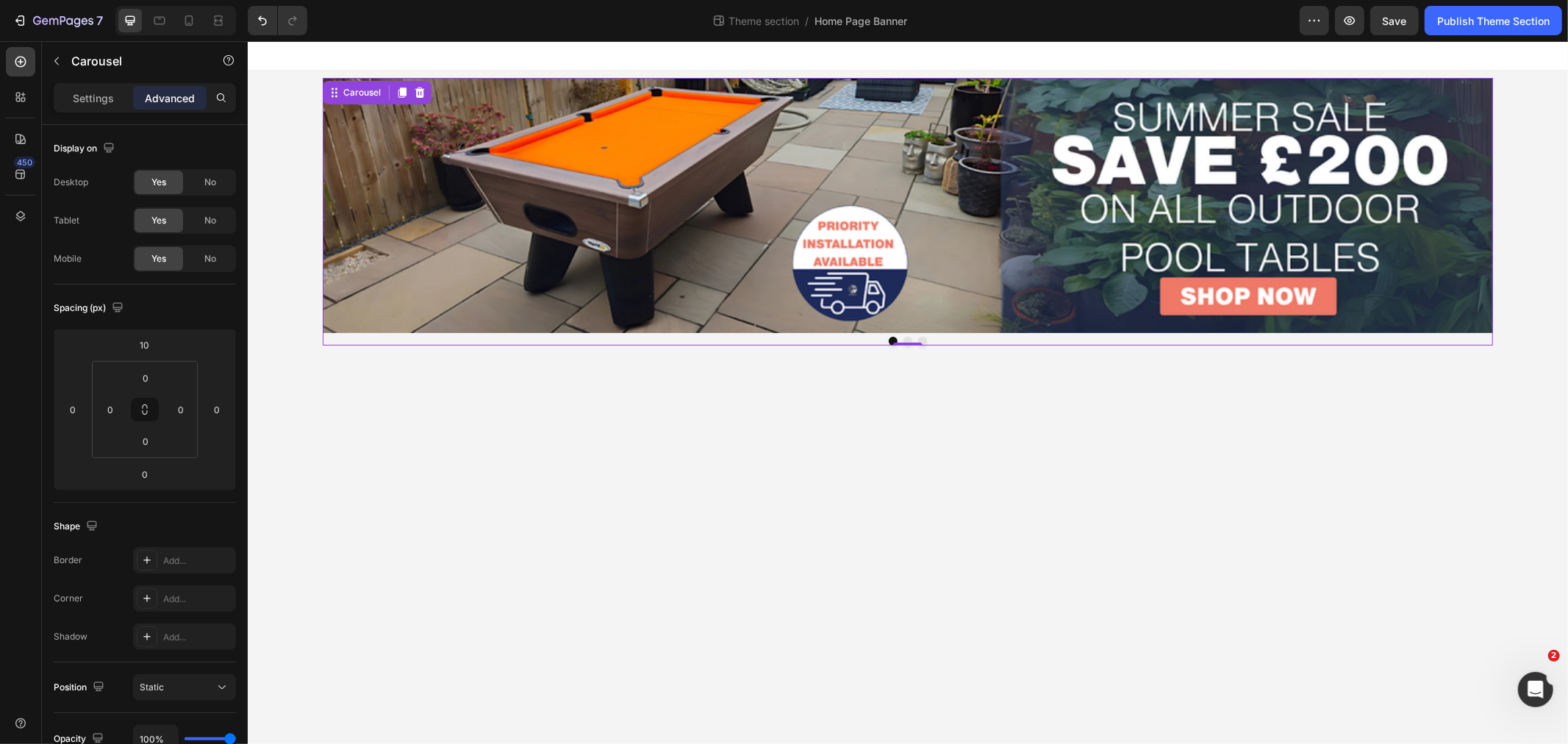
click at [549, 338] on div at bounding box center [907, 339] width 1170 height 9
click at [411, 223] on img at bounding box center [907, 204] width 1170 height 254
click at [396, 336] on div at bounding box center [907, 339] width 1170 height 9
click at [194, 13] on icon at bounding box center [189, 20] width 15 height 15
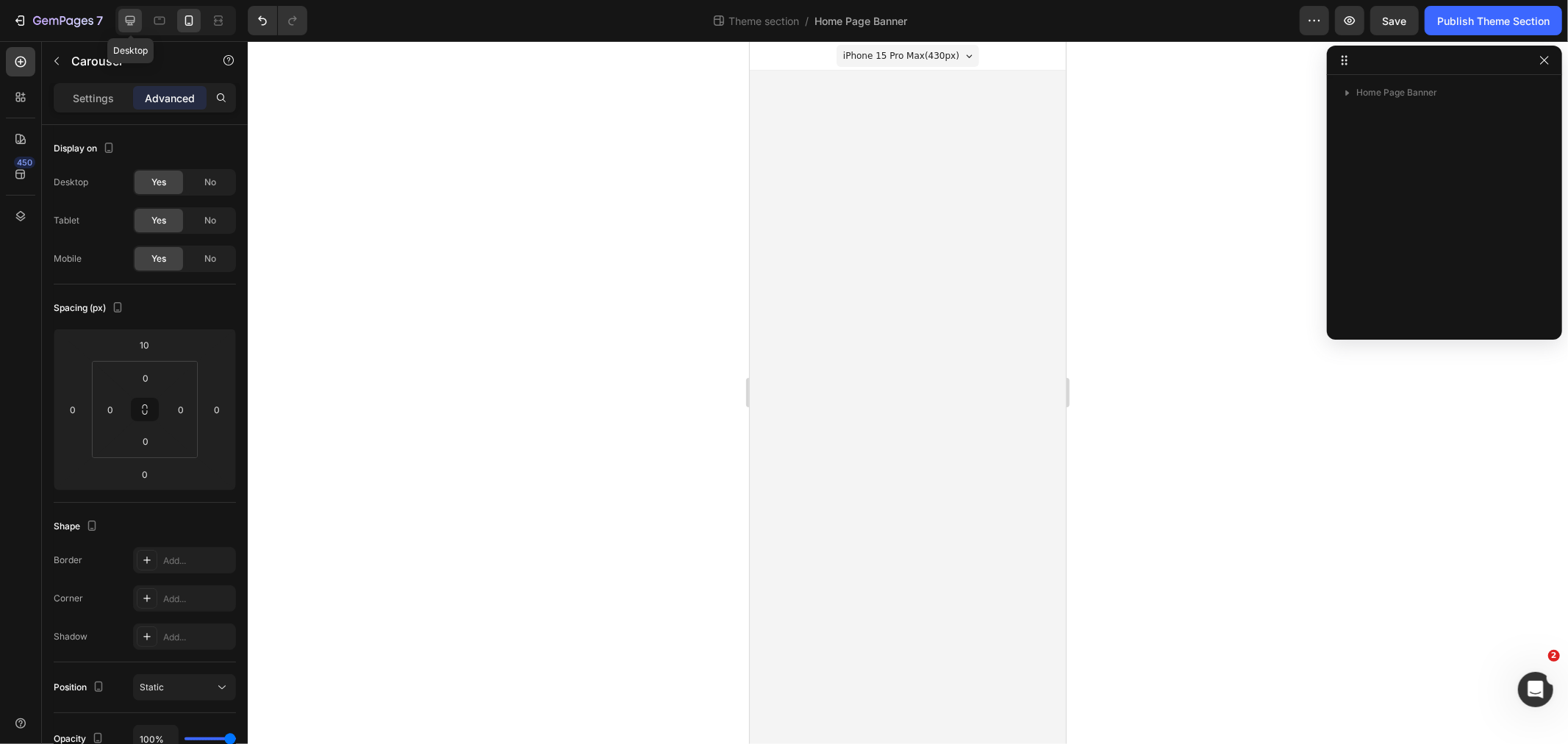
click at [133, 15] on icon at bounding box center [130, 20] width 15 height 15
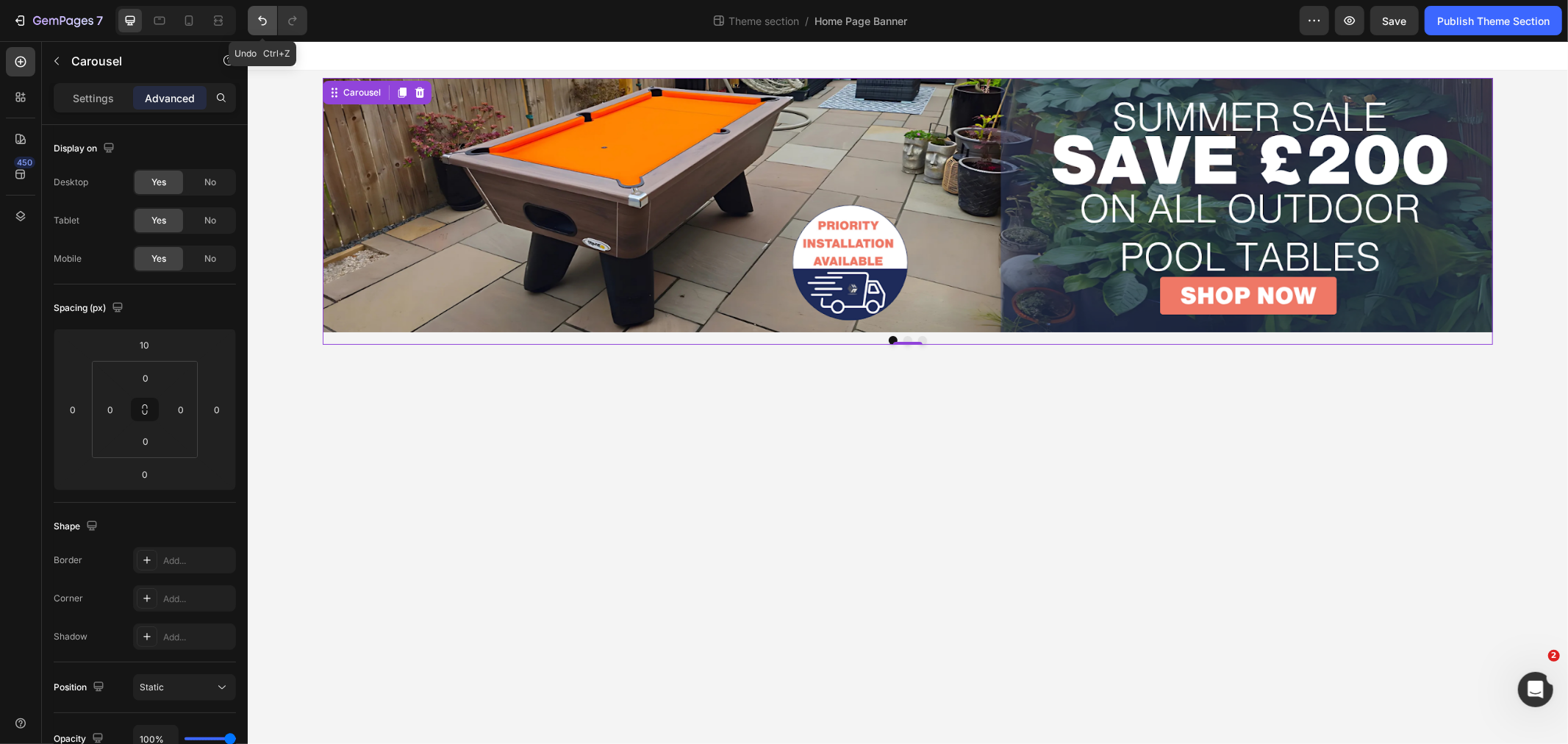
click at [268, 20] on icon "Undo/Redo" at bounding box center [262, 20] width 15 height 15
click at [268, 19] on icon "Undo/Redo" at bounding box center [262, 20] width 15 height 15
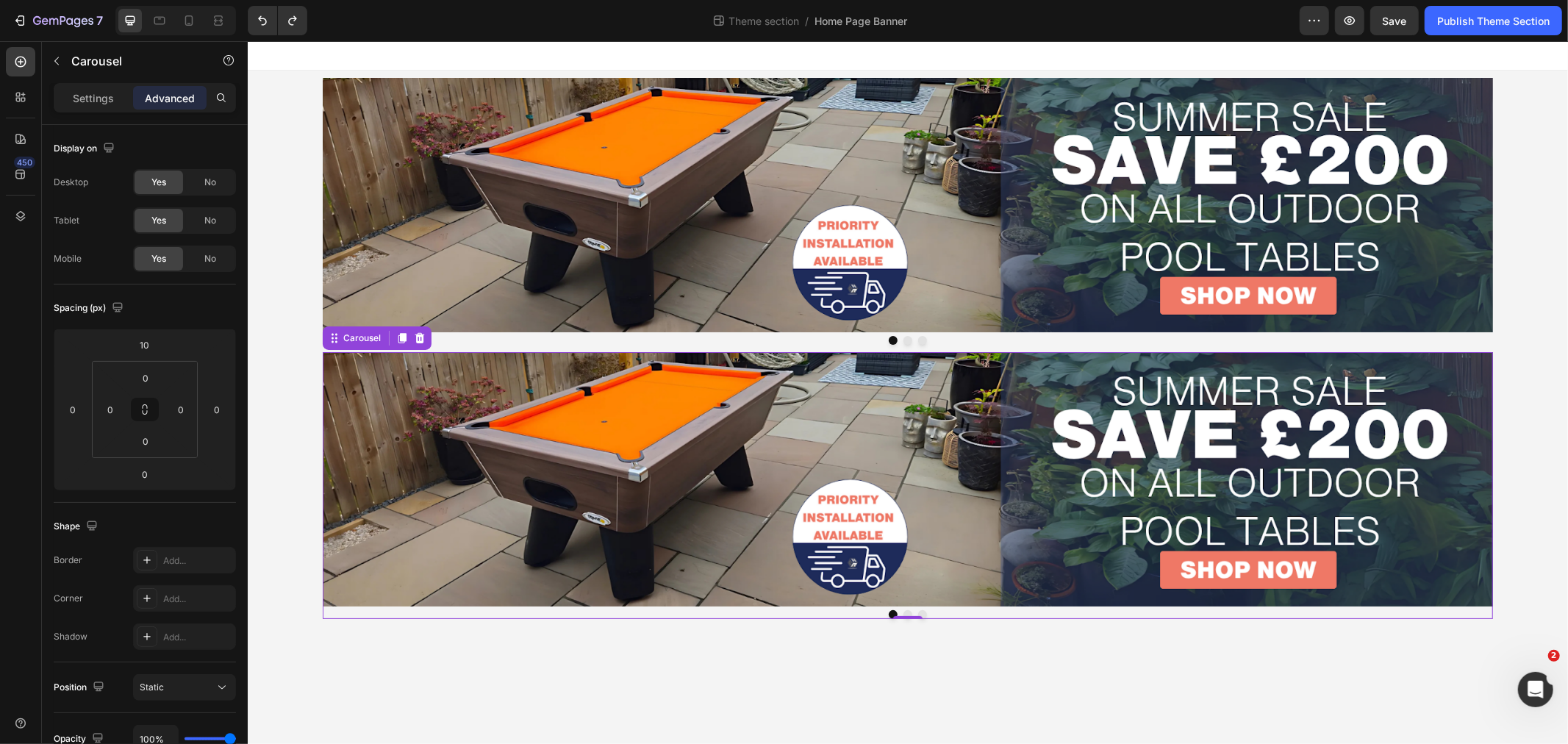
click at [387, 611] on div at bounding box center [907, 613] width 1170 height 9
click at [453, 339] on div at bounding box center [907, 339] width 1170 height 9
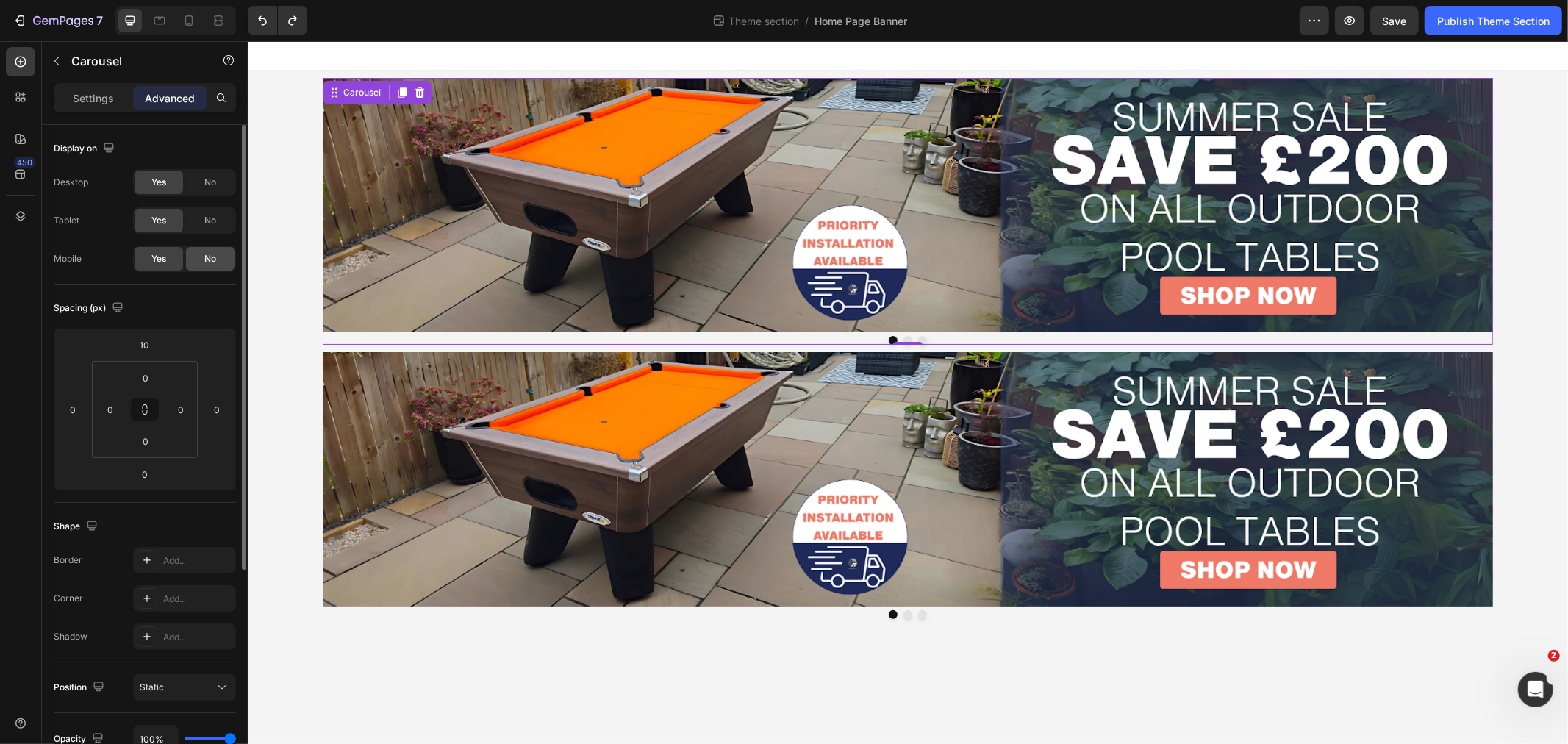
click at [196, 261] on div "No" at bounding box center [210, 258] width 48 height 23
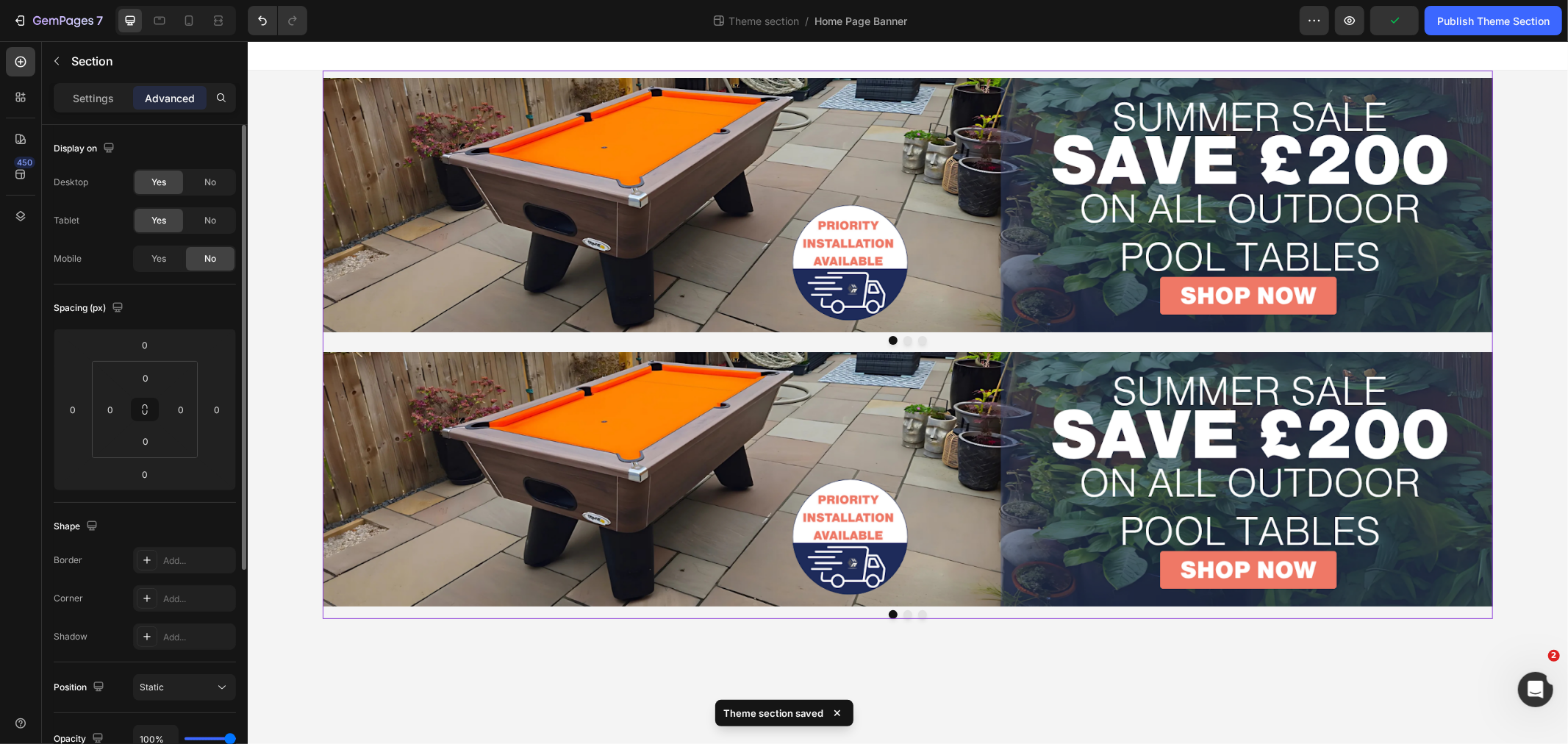
click at [393, 350] on div "Image Image Image Carousel" at bounding box center [907, 480] width 1170 height 274
click at [419, 341] on icon at bounding box center [419, 338] width 9 height 10
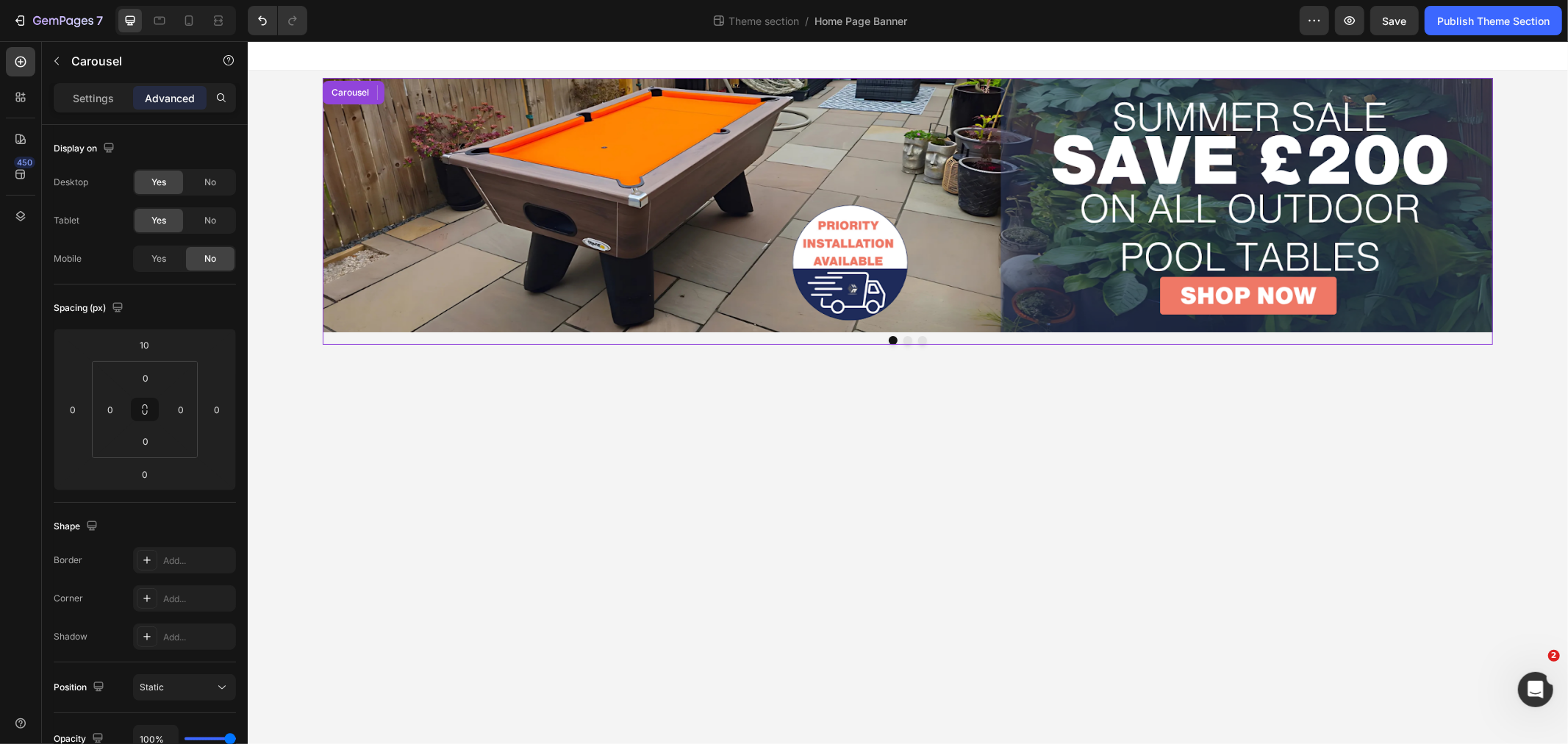
click at [354, 341] on div at bounding box center [907, 339] width 1170 height 9
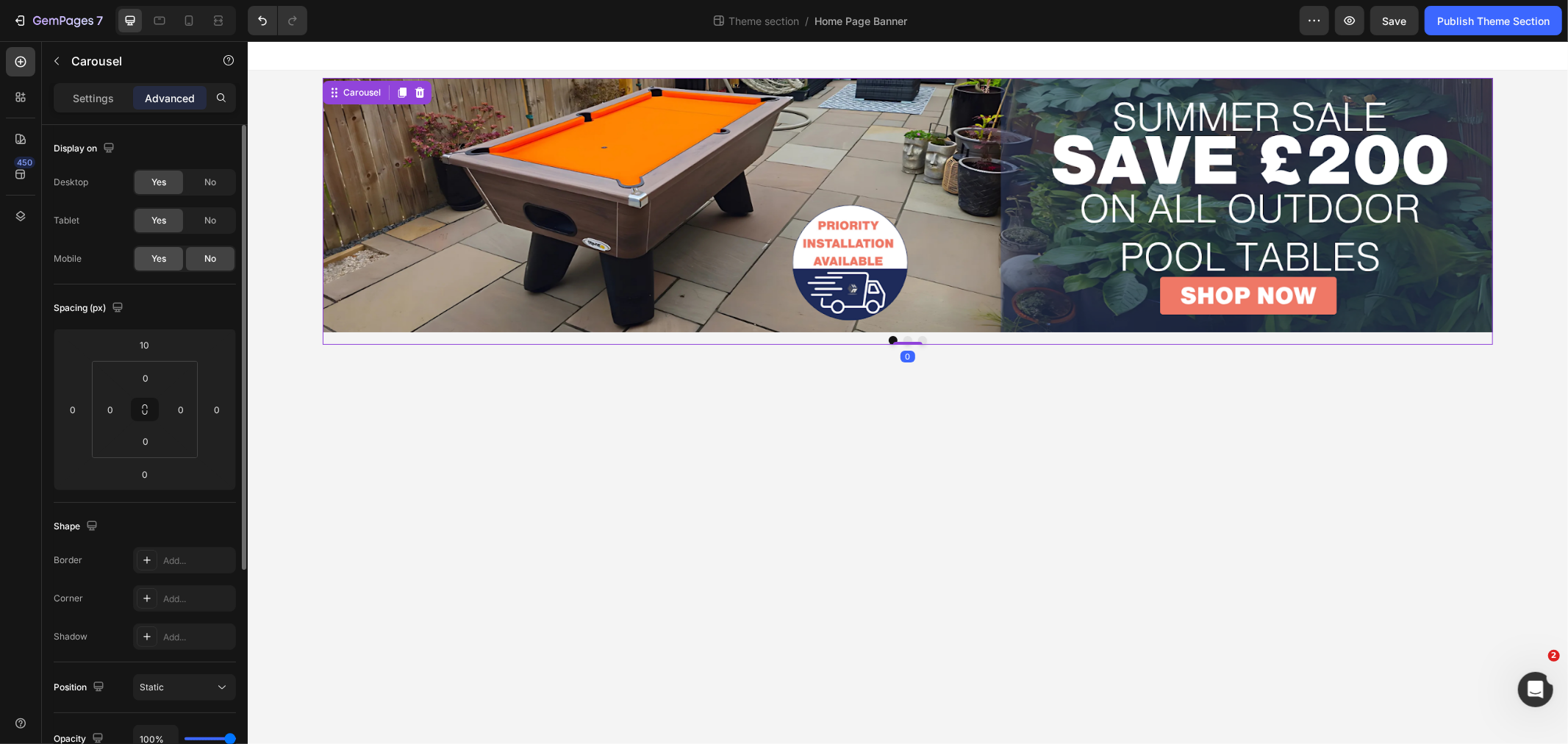
click at [162, 259] on span "Yes" at bounding box center [159, 258] width 15 height 13
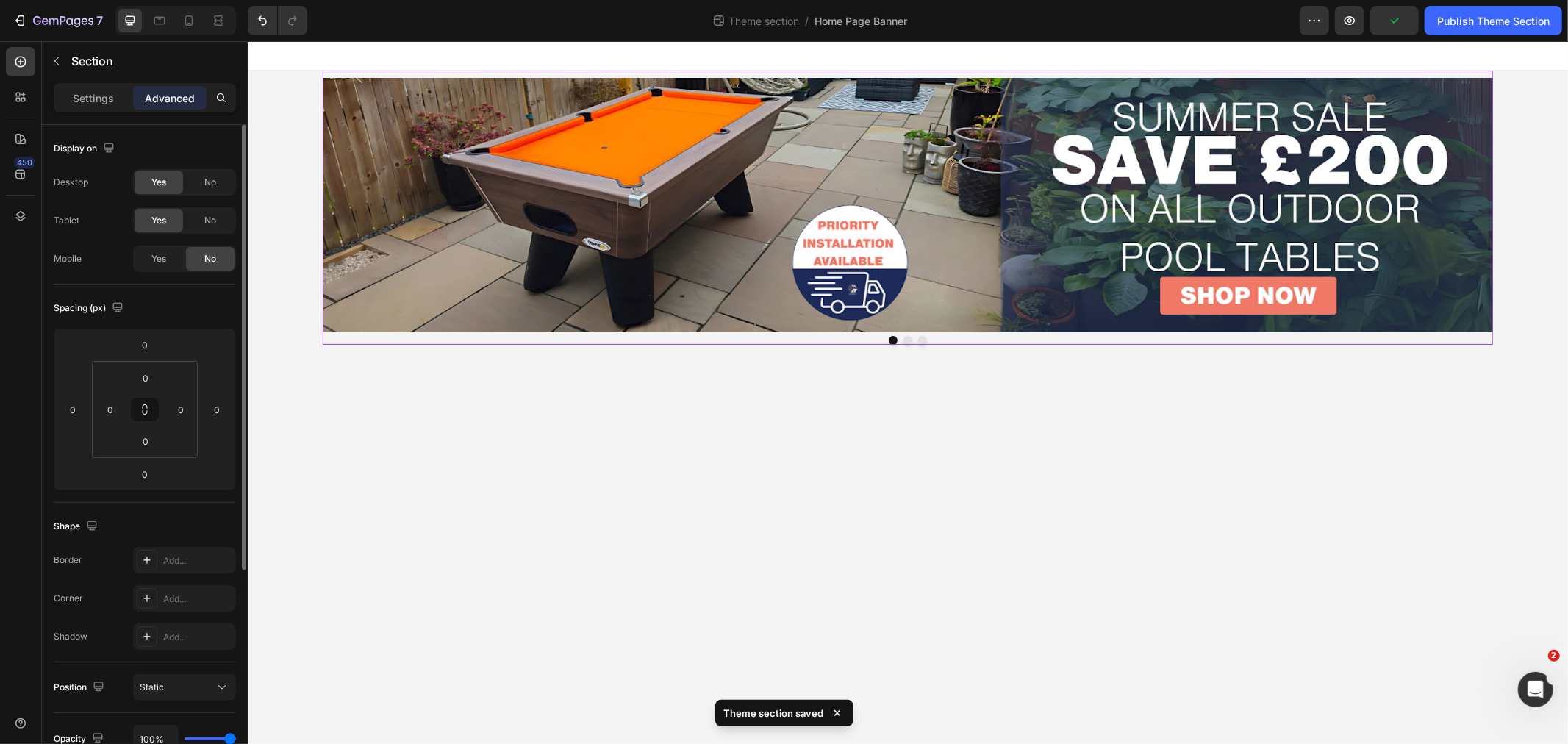
click at [366, 71] on div "Image Image Image Carousel" at bounding box center [907, 207] width 1170 height 274
click at [62, 68] on button "button" at bounding box center [56, 60] width 23 height 23
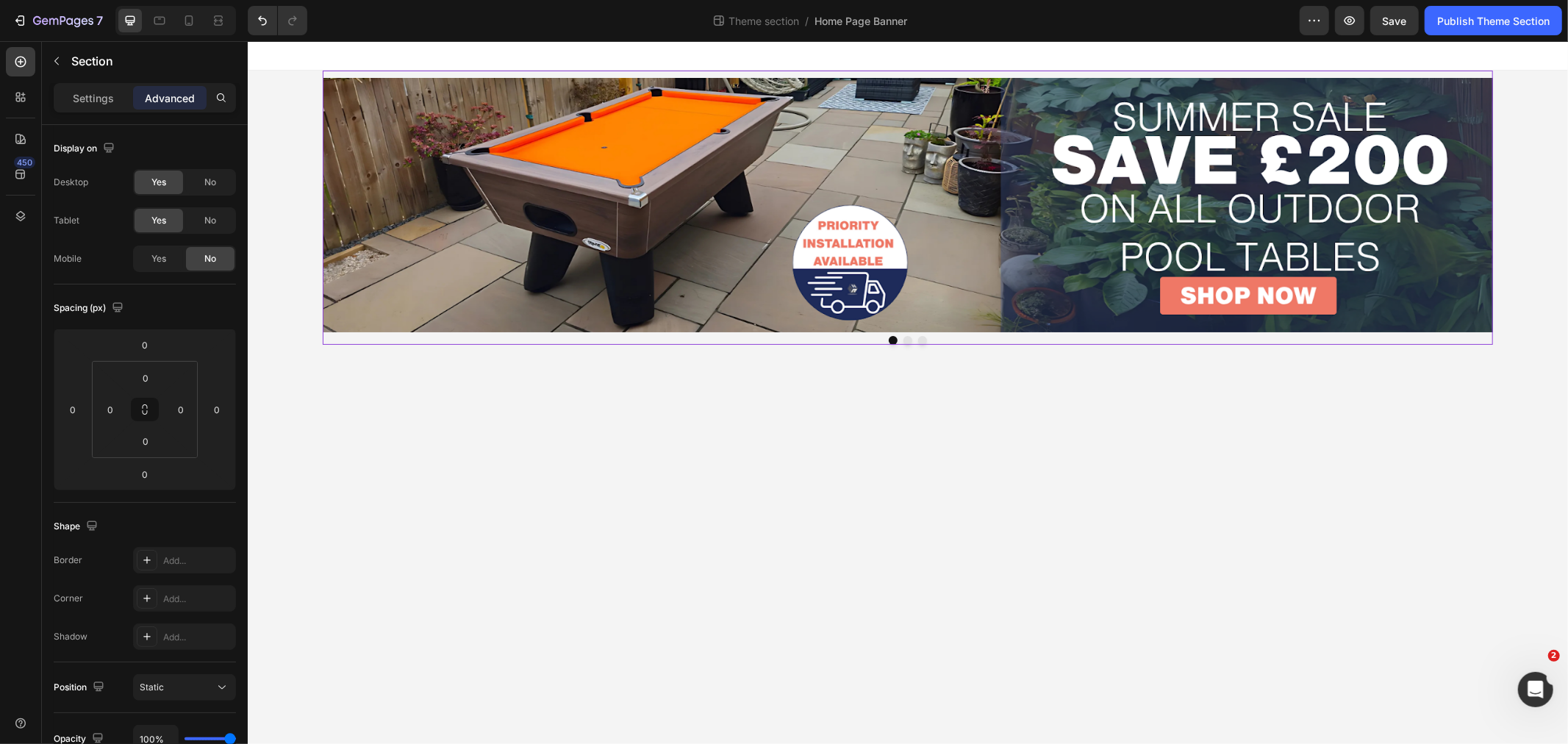
click at [357, 74] on div "Image Image Image Carousel" at bounding box center [907, 207] width 1170 height 274
click at [1460, 73] on div "Image Image Image Carousel" at bounding box center [907, 207] width 1170 height 274
click at [343, 72] on div "Image Image Image Carousel" at bounding box center [907, 207] width 1170 height 274
click at [374, 341] on div at bounding box center [907, 339] width 1170 height 9
click at [398, 90] on icon at bounding box center [401, 92] width 12 height 12
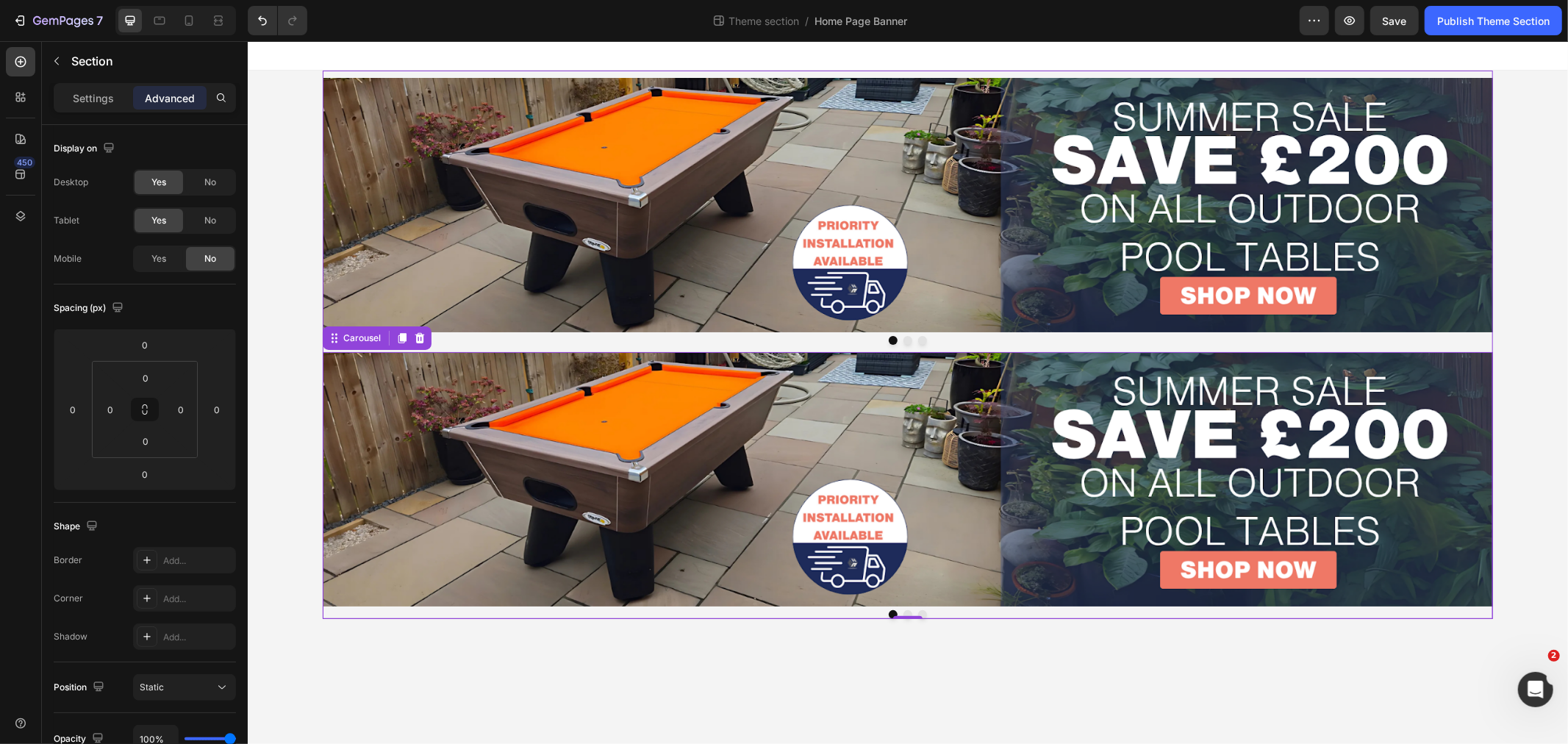
click at [364, 75] on div "Image Image Image Carousel" at bounding box center [907, 207] width 1170 height 274
click at [386, 75] on div "Image Image Image Carousel" at bounding box center [907, 207] width 1170 height 274
click at [329, 338] on div at bounding box center [907, 339] width 1170 height 9
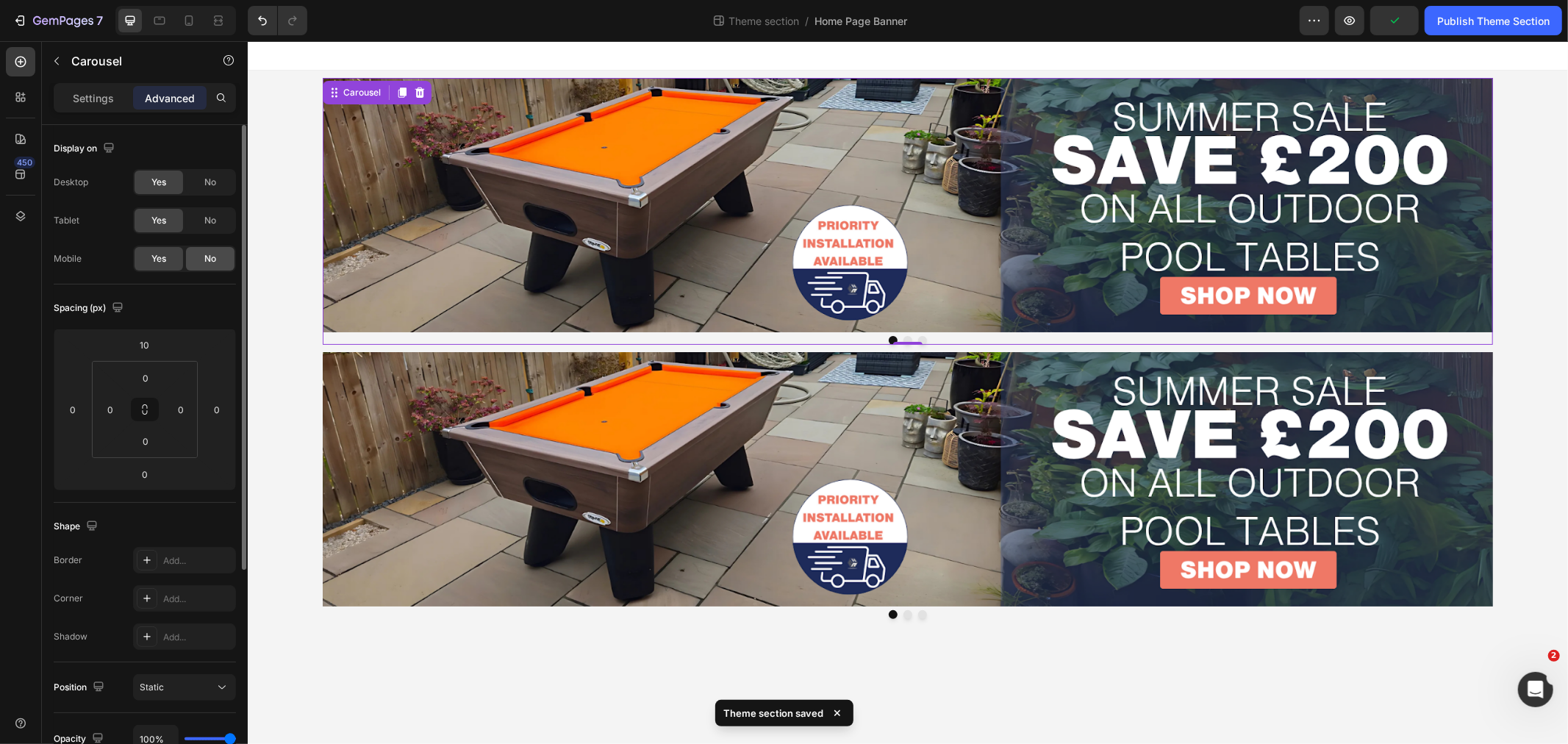
click at [200, 260] on div "No" at bounding box center [210, 258] width 48 height 23
click at [353, 348] on div "Image Image Image Carousel" at bounding box center [907, 480] width 1170 height 274
click at [352, 608] on div "Image Image Image Carousel 0" at bounding box center [907, 485] width 1170 height 267
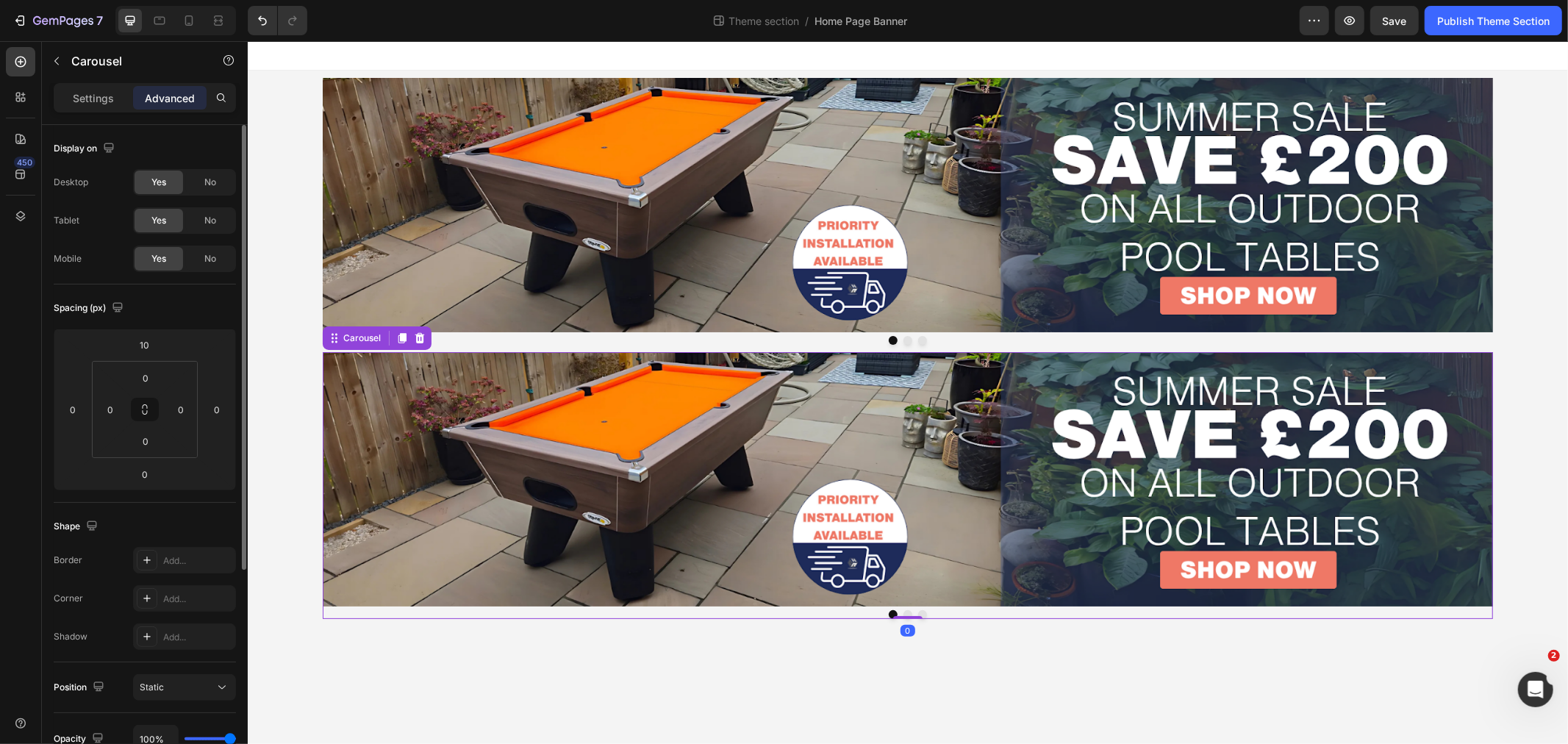
click at [354, 614] on div at bounding box center [907, 613] width 1170 height 9
click at [348, 610] on div at bounding box center [907, 613] width 1170 height 9
click at [502, 332] on div "Image Image Image Carousel" at bounding box center [907, 211] width 1170 height 267
click at [351, 614] on div at bounding box center [907, 613] width 1170 height 9
click at [197, 217] on div "No" at bounding box center [210, 220] width 48 height 23
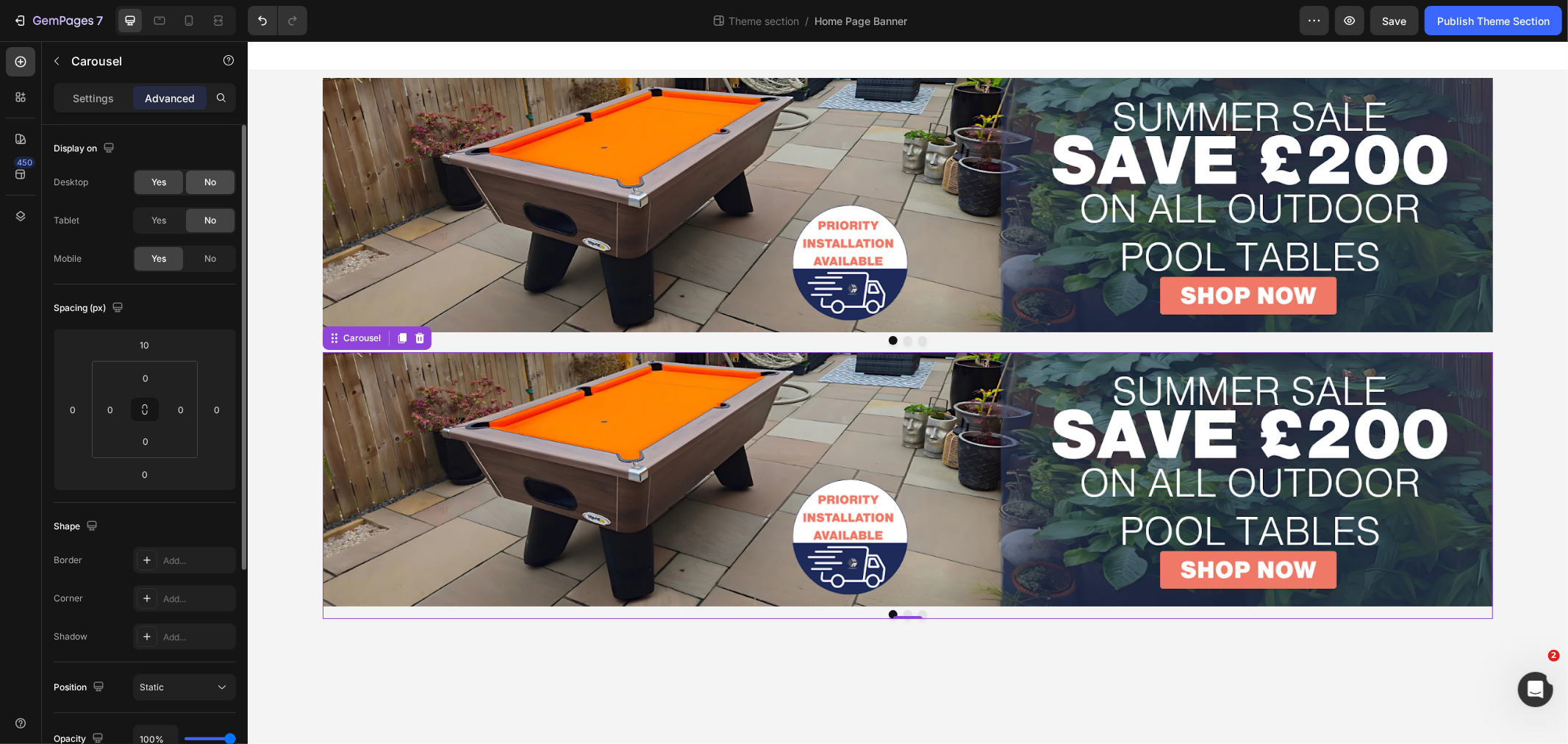
click at [211, 179] on span "No" at bounding box center [210, 182] width 12 height 13
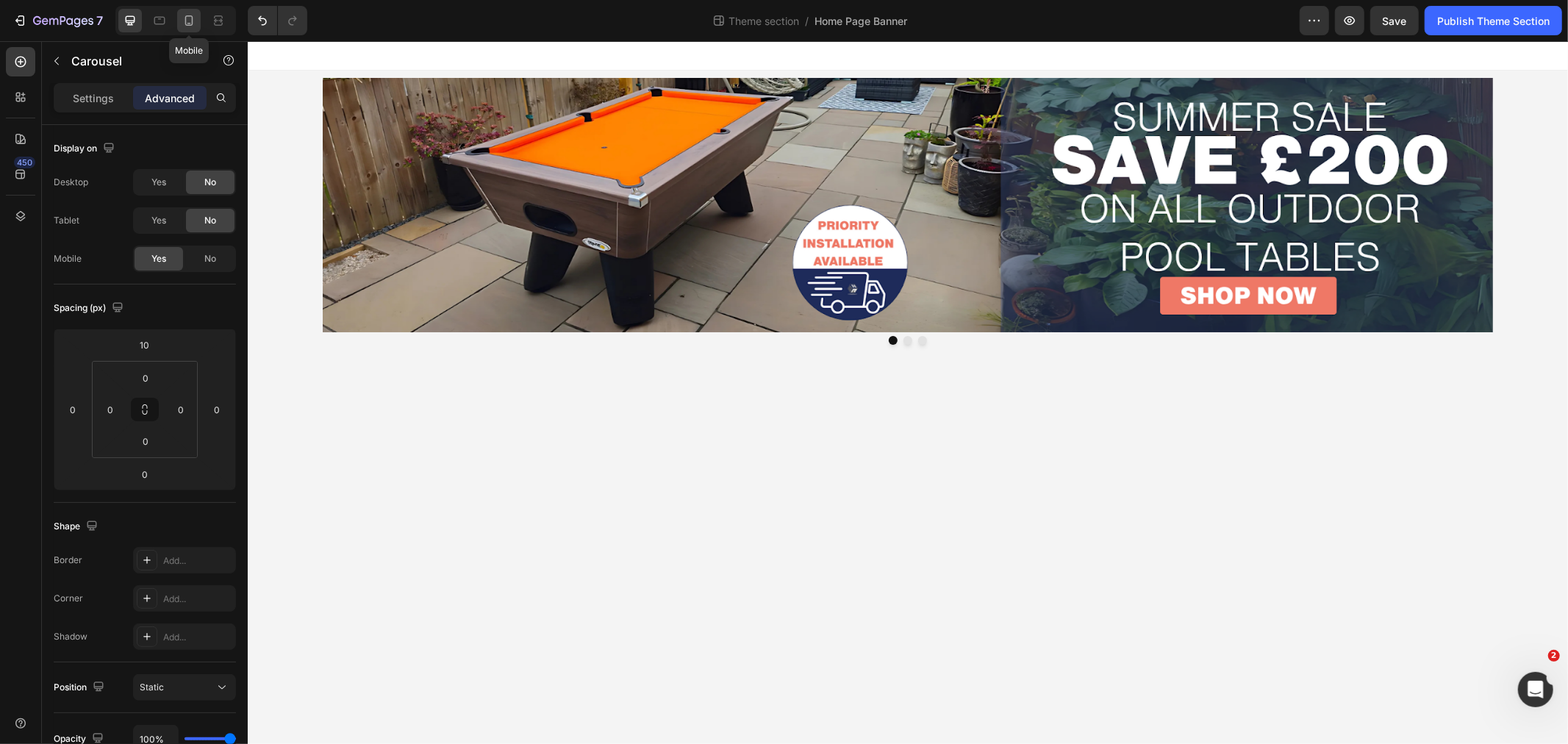
click at [190, 22] on icon at bounding box center [190, 23] width 3 height 2
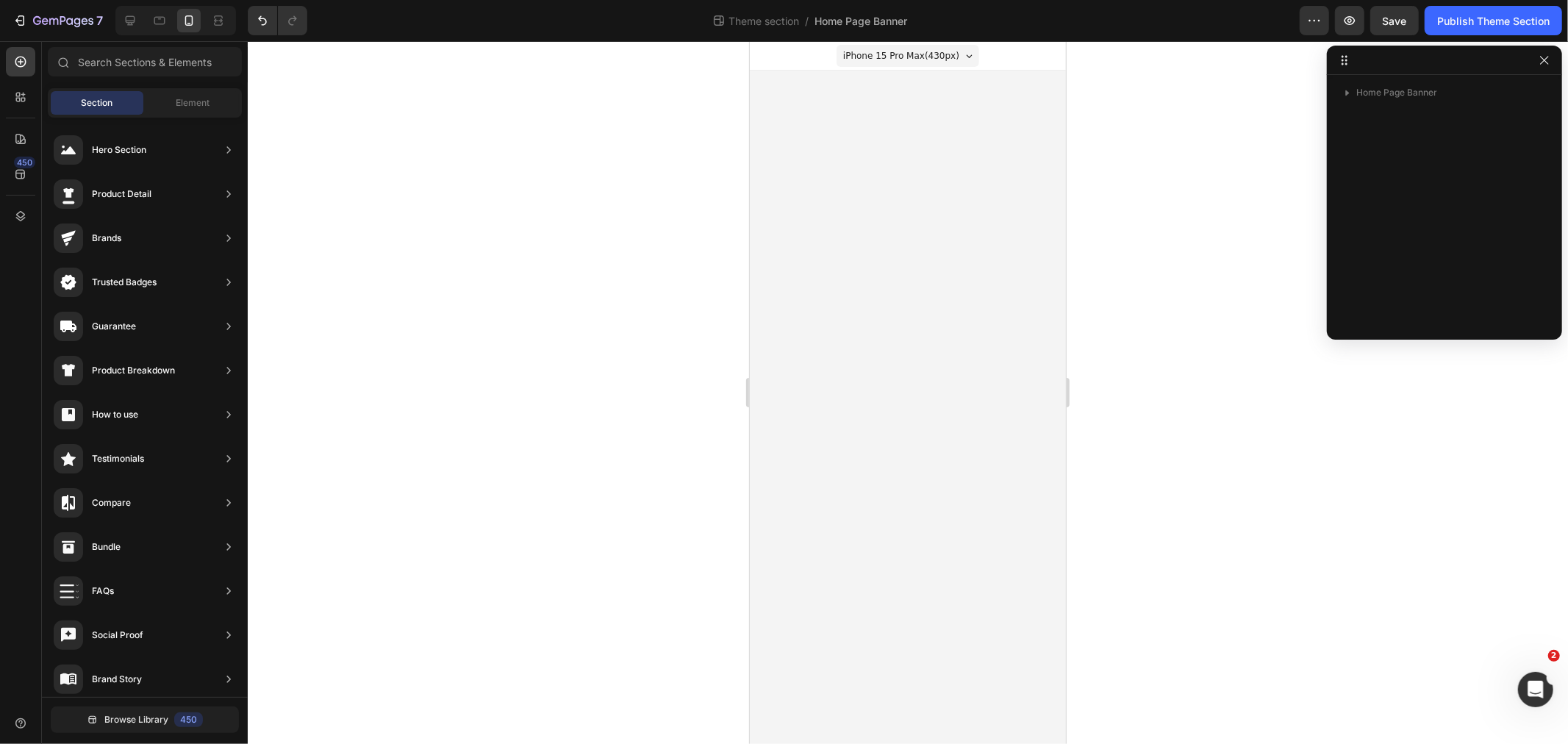
click at [837, 152] on body "iPhone 15 Pro Max ( 430 px) iPhone 13 Mini iPhone 13 Pro iPhone 11 Pro Max iPho…" at bounding box center [907, 392] width 316 height 703
click at [834, 152] on body "iPhone 15 Pro Max ( 430 px) iPhone 13 Mini iPhone 13 Pro iPhone 11 Pro Max iPho…" at bounding box center [907, 392] width 316 height 703
click at [167, 22] on div at bounding box center [159, 20] width 23 height 23
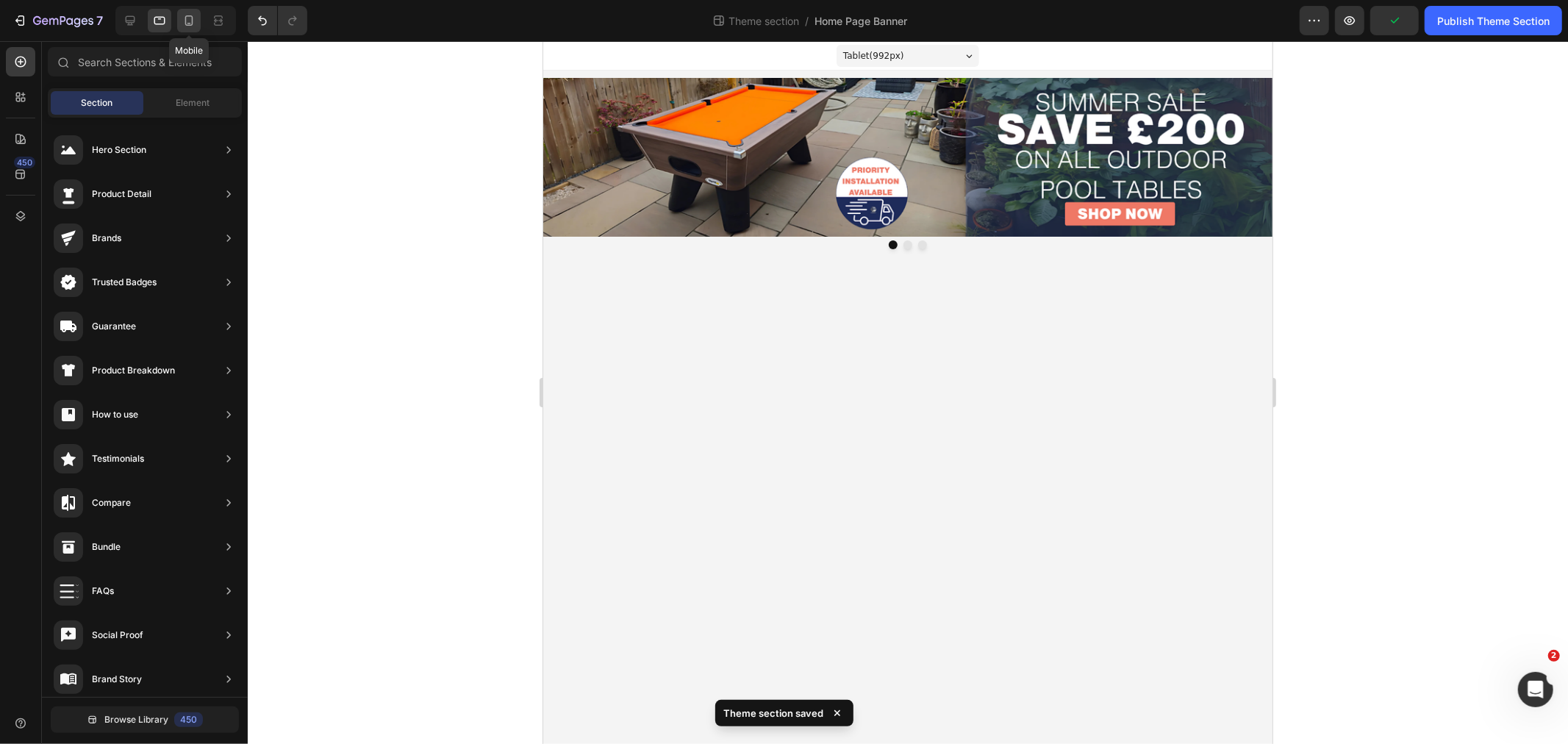
click at [193, 23] on icon at bounding box center [189, 20] width 15 height 15
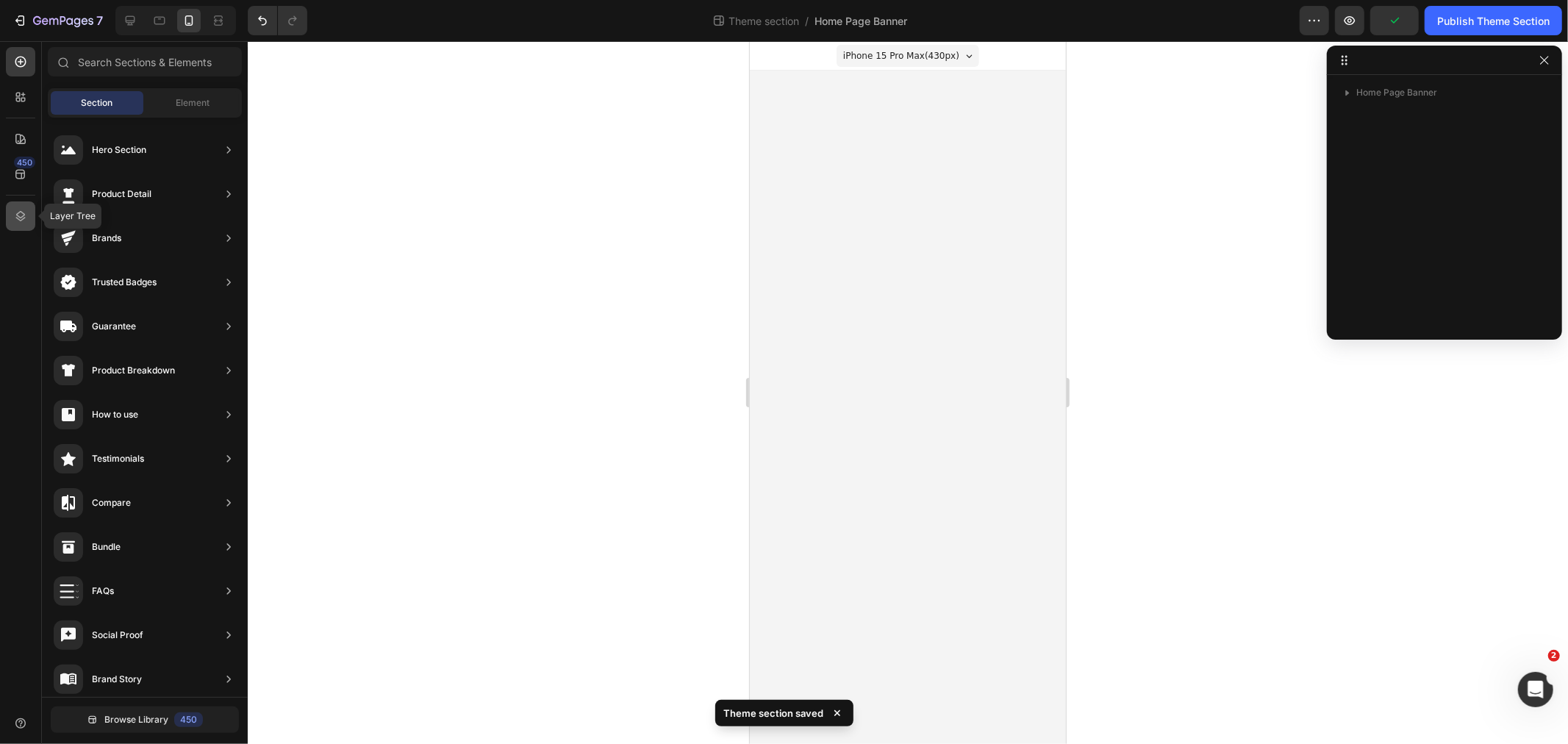
click at [31, 219] on div at bounding box center [21, 216] width 29 height 29
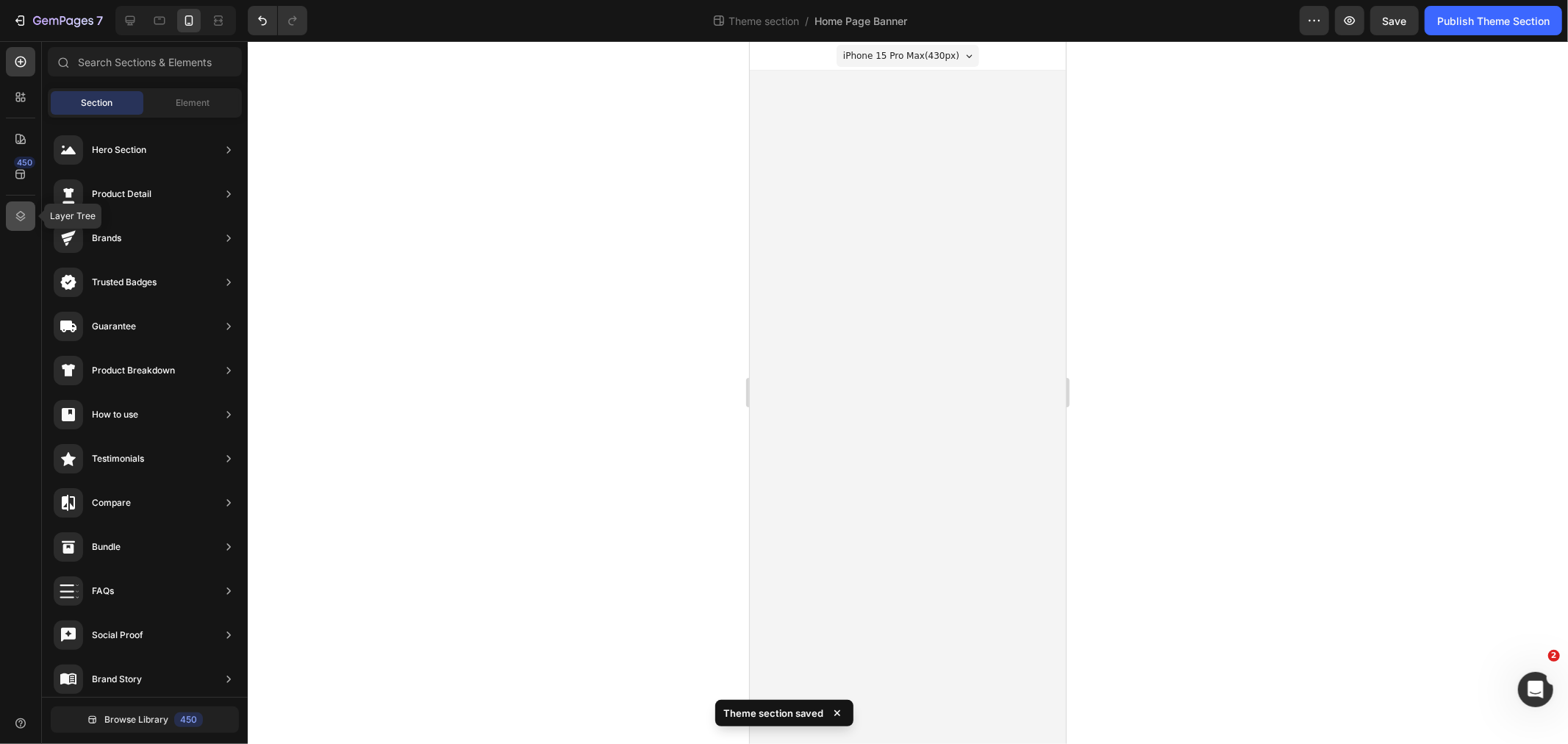
click at [13, 208] on div at bounding box center [21, 216] width 29 height 29
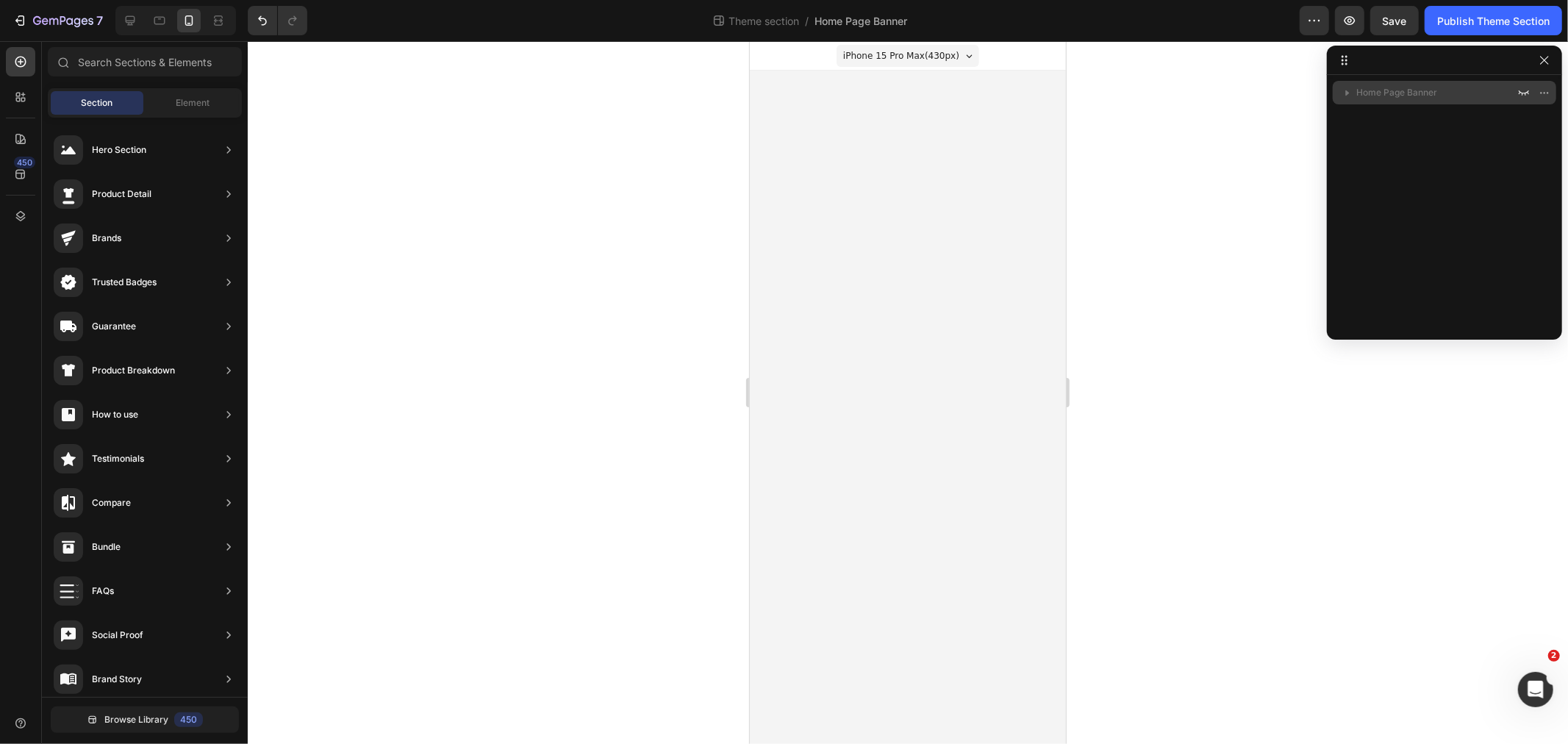
click at [1396, 89] on span "Home Page Banner" at bounding box center [1397, 92] width 81 height 15
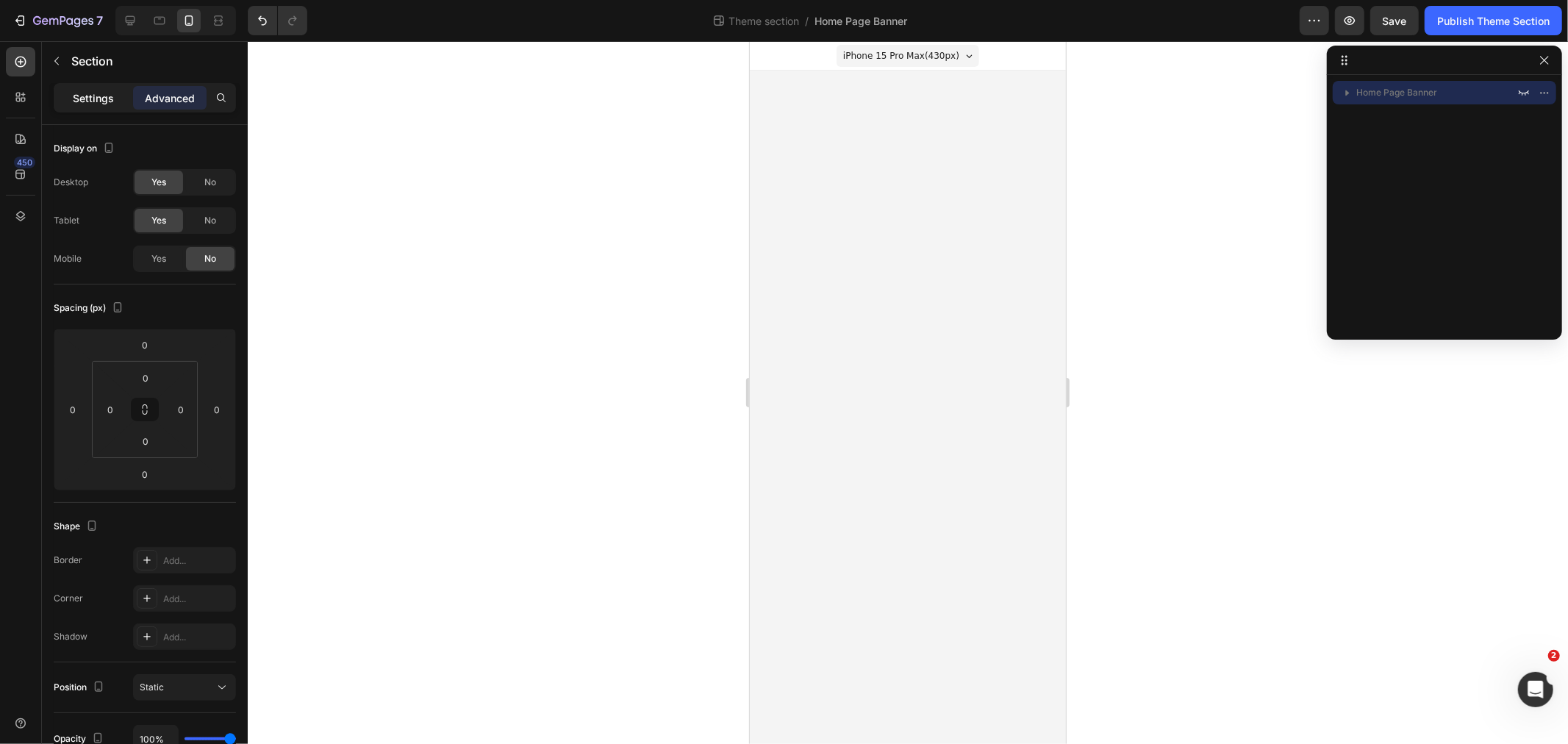
click at [78, 86] on div "Settings" at bounding box center [93, 97] width 73 height 23
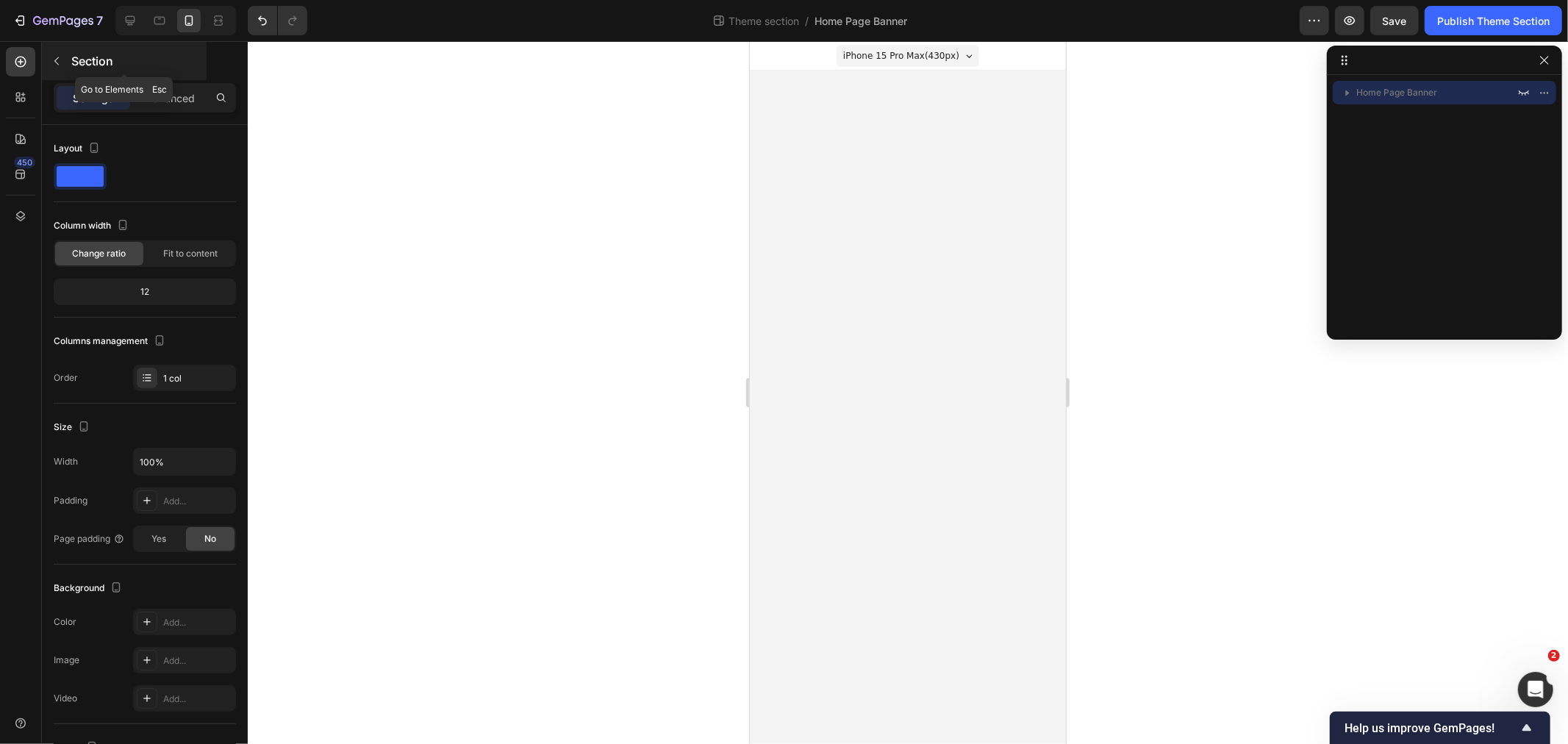
click at [62, 59] on icon "button" at bounding box center [57, 61] width 12 height 12
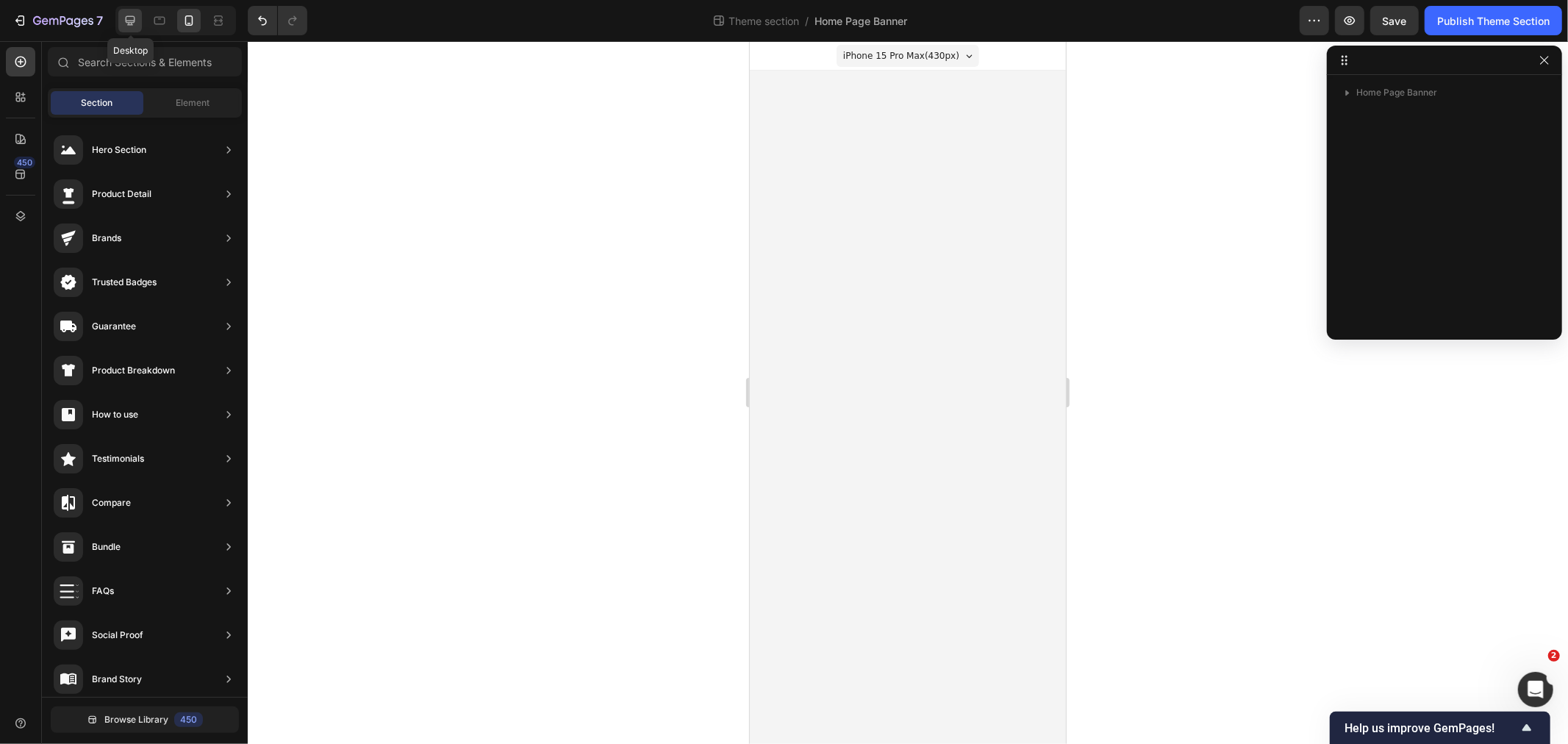
click at [126, 27] on icon at bounding box center [130, 20] width 15 height 15
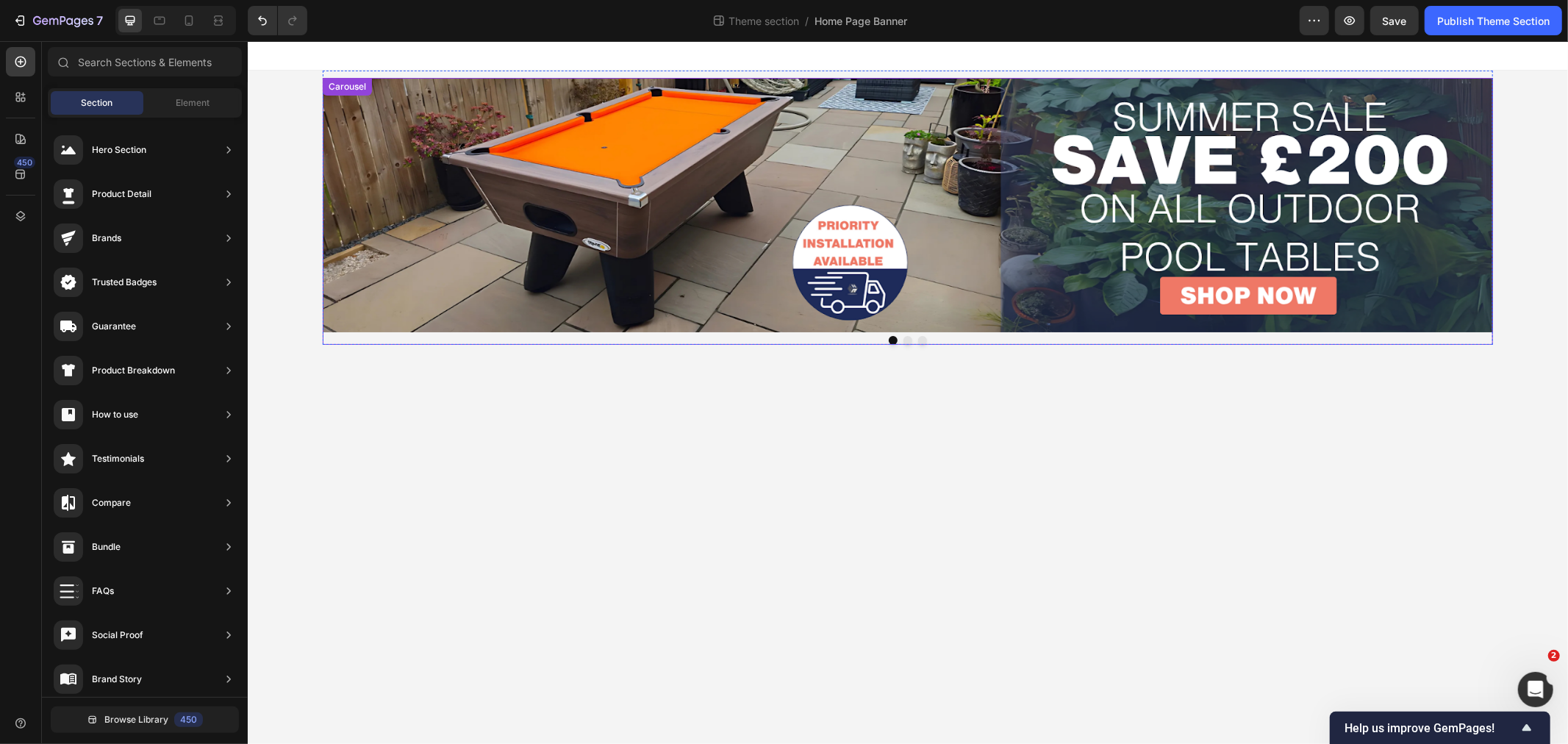
click at [654, 340] on div at bounding box center [907, 339] width 1170 height 9
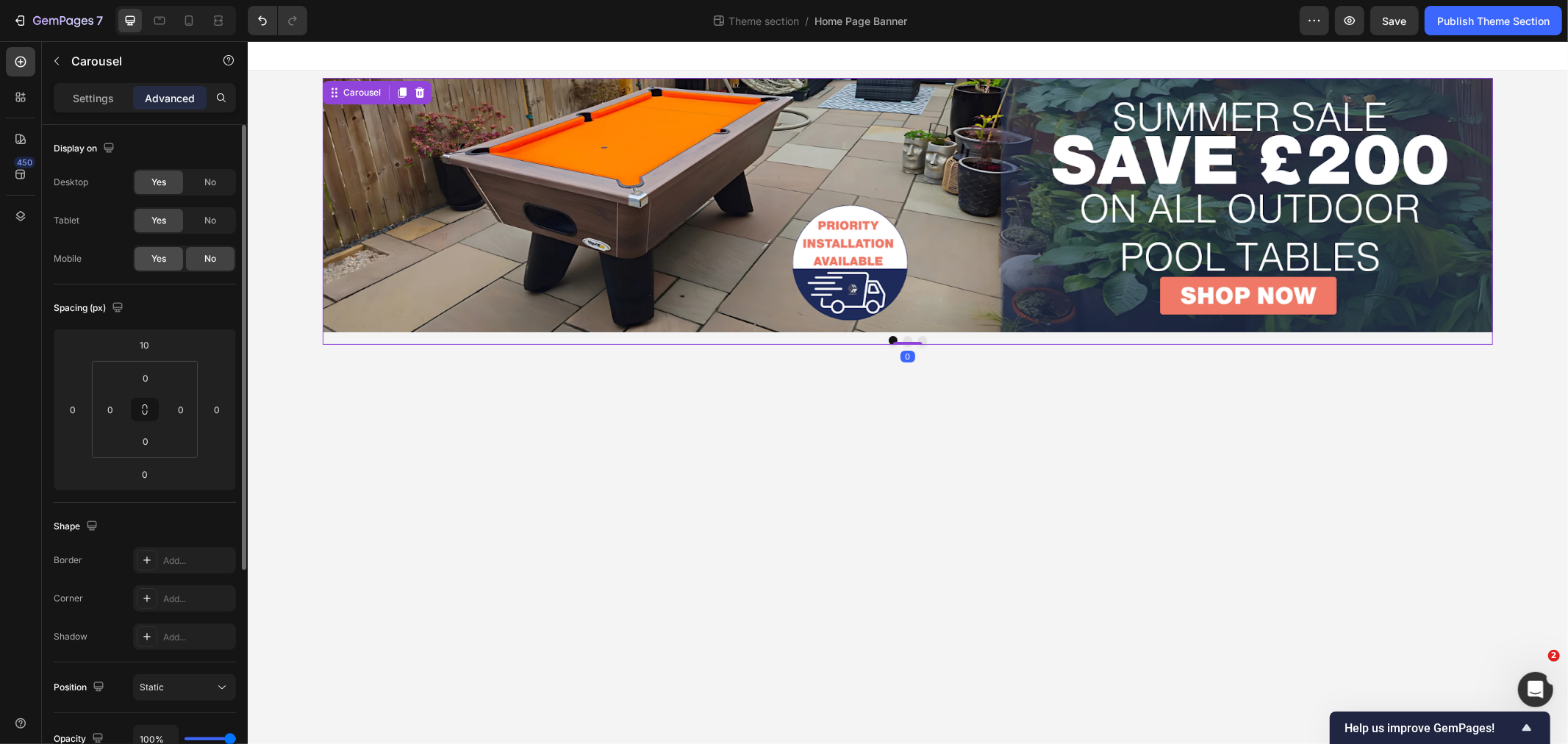
click at [163, 252] on span "Yes" at bounding box center [159, 258] width 15 height 13
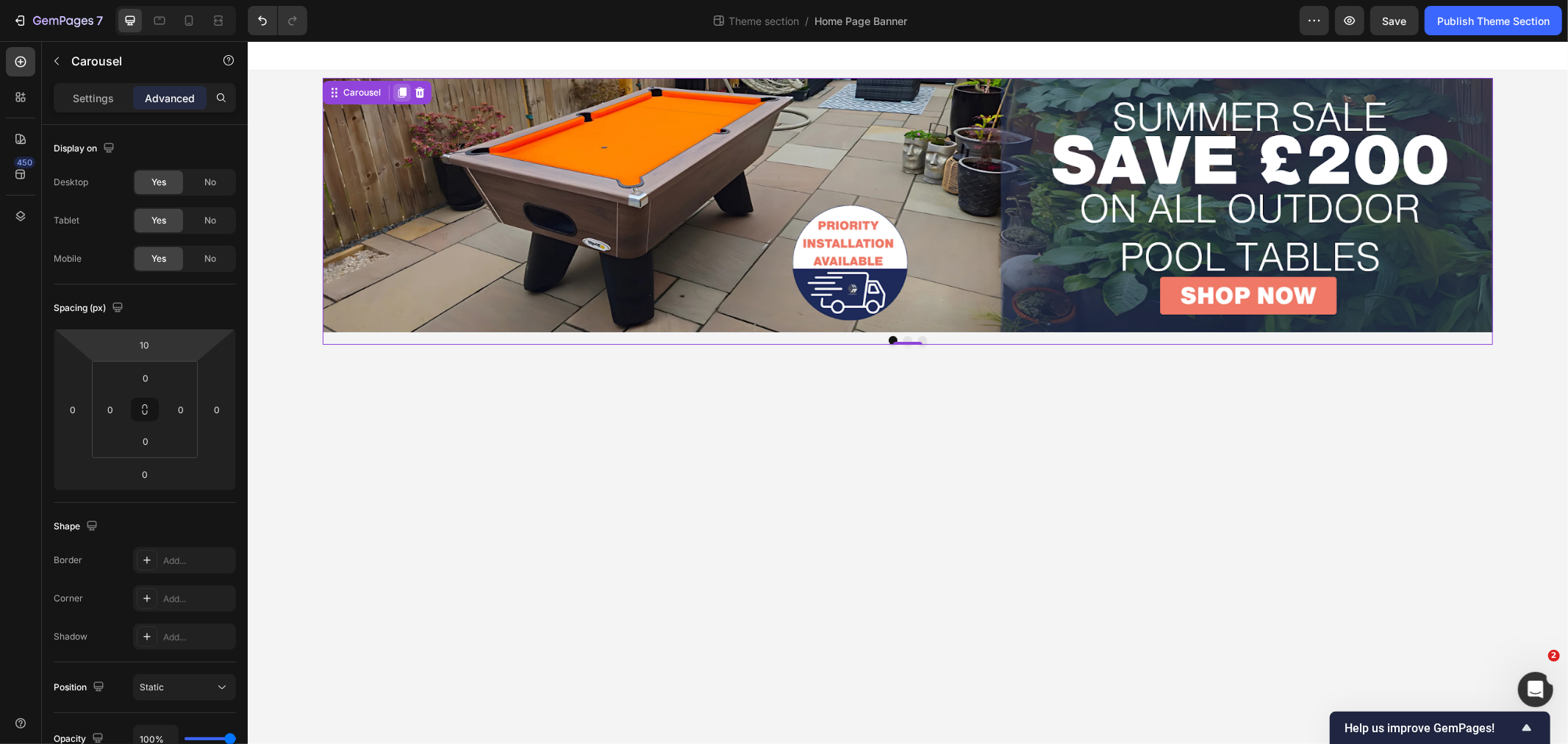
click at [406, 93] on icon at bounding box center [401, 92] width 12 height 12
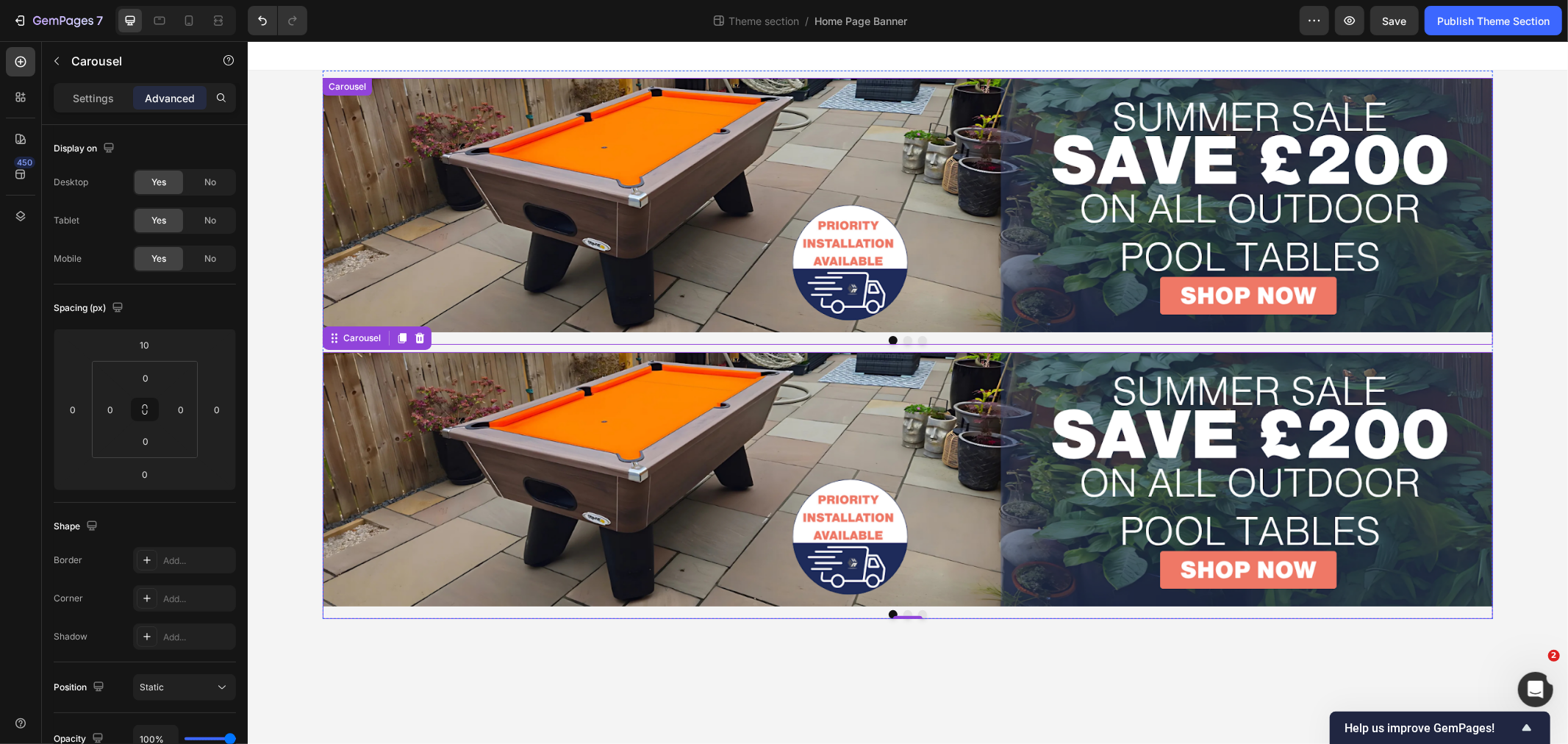
click at [496, 335] on div at bounding box center [907, 339] width 1170 height 9
click at [395, 612] on div at bounding box center [907, 613] width 1170 height 9
click at [74, 98] on p "Settings" at bounding box center [93, 98] width 41 height 16
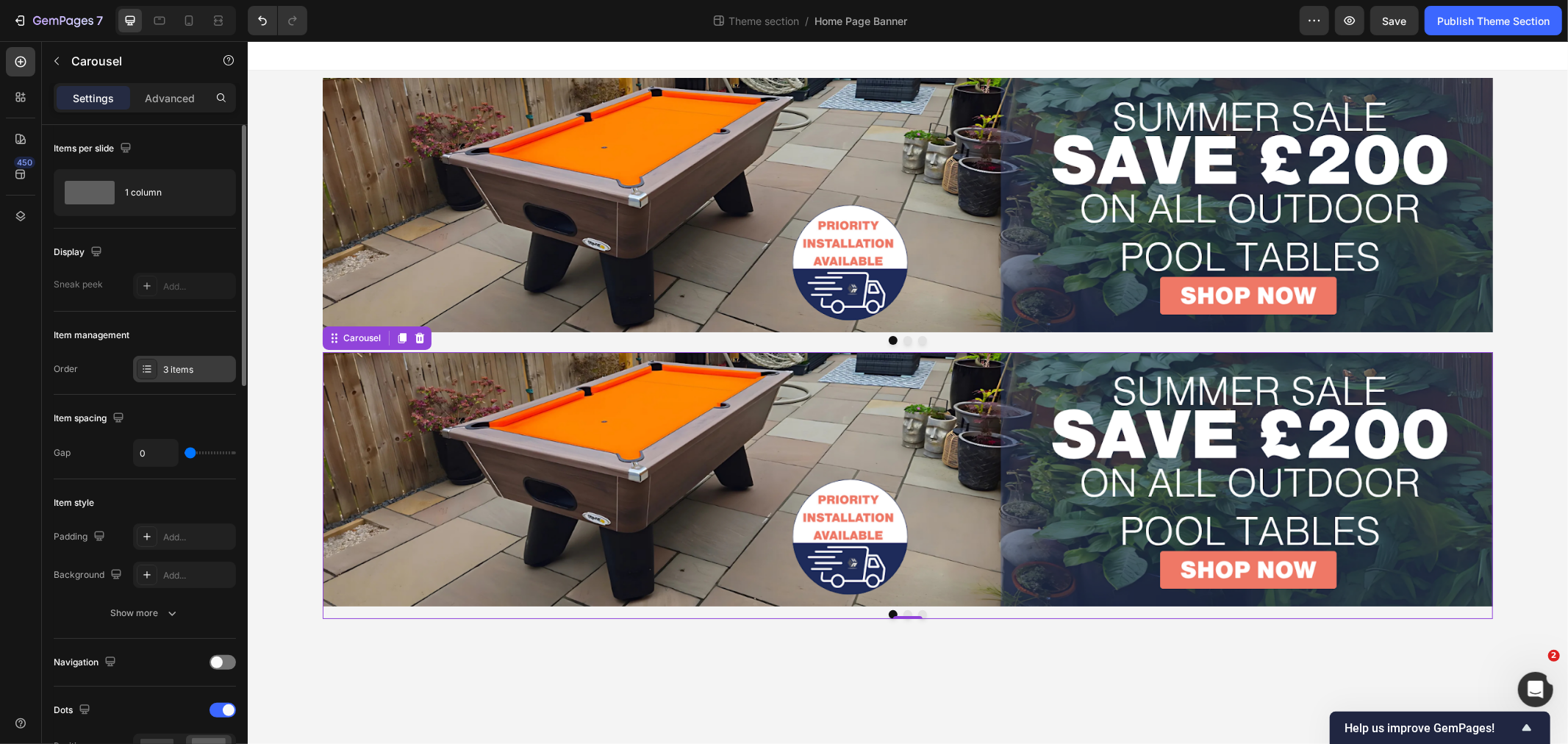
click at [173, 364] on div "3 items" at bounding box center [197, 369] width 69 height 13
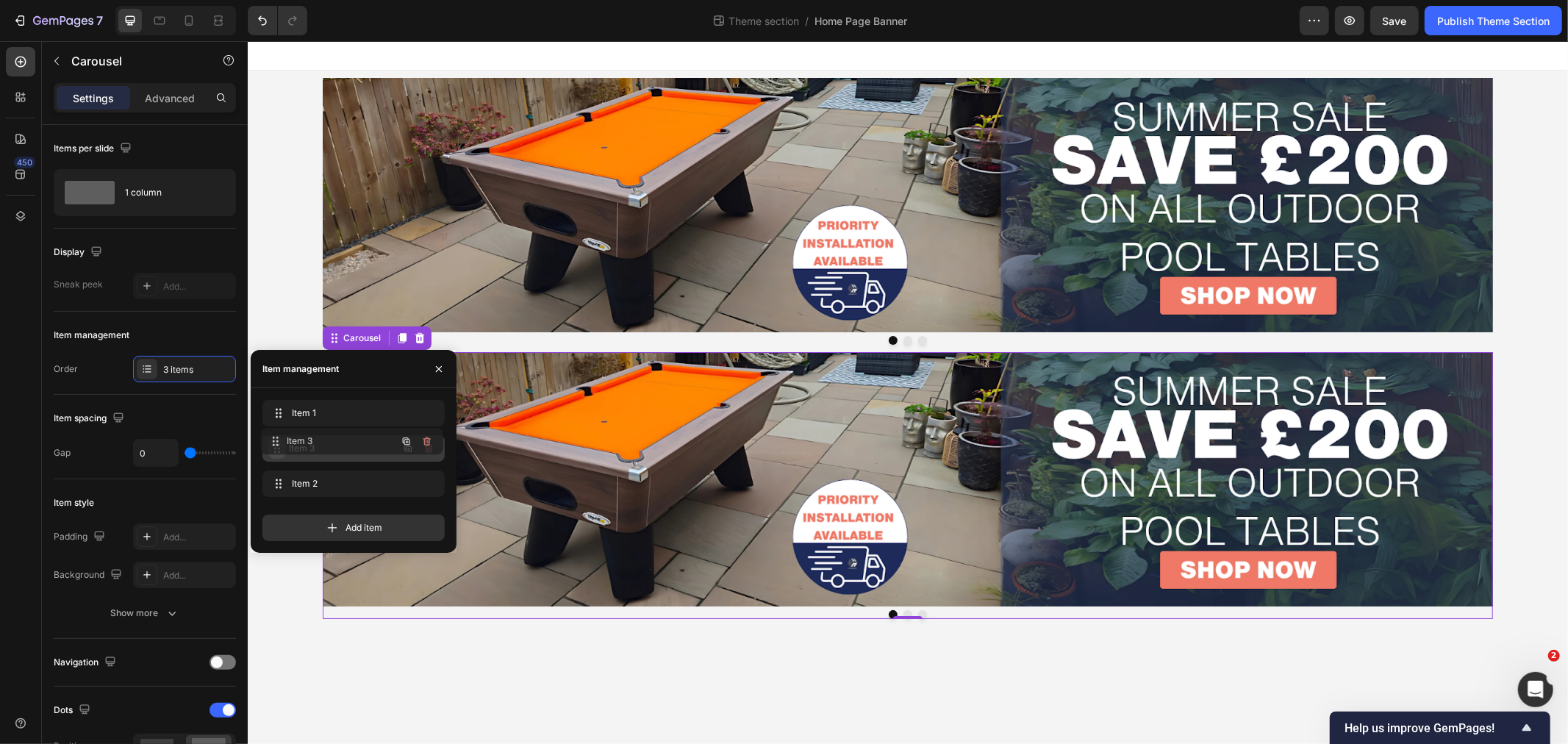
drag, startPoint x: 280, startPoint y: 480, endPoint x: 278, endPoint y: 437, distance: 43.0
drag, startPoint x: 270, startPoint y: 409, endPoint x: 271, endPoint y: 457, distance: 48.0
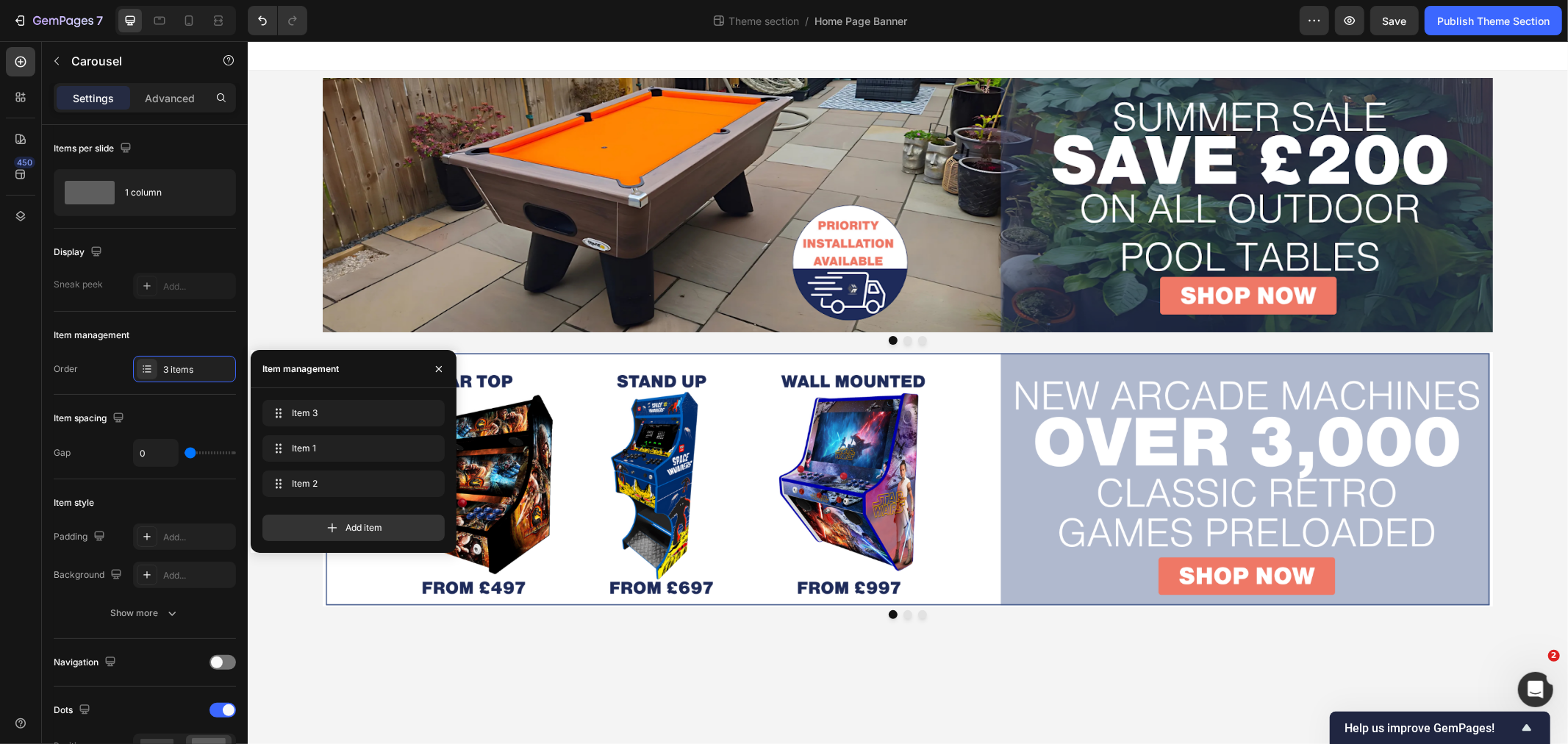
click at [564, 655] on body "Image Image Image Carousel Image Image Image Carousel Image Image Image Carouse…" at bounding box center [907, 392] width 1321 height 703
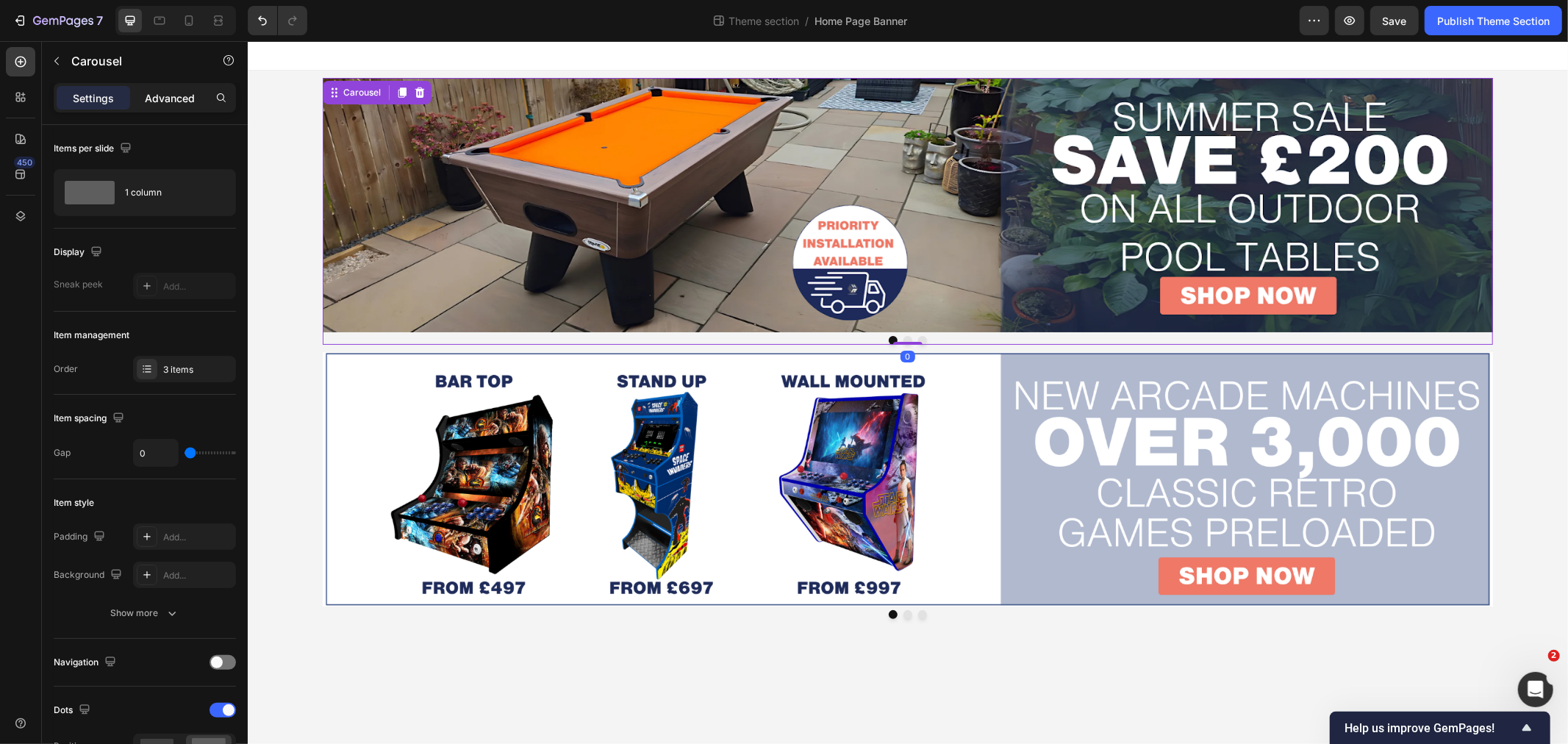
click at [152, 89] on div "Advanced" at bounding box center [169, 97] width 73 height 23
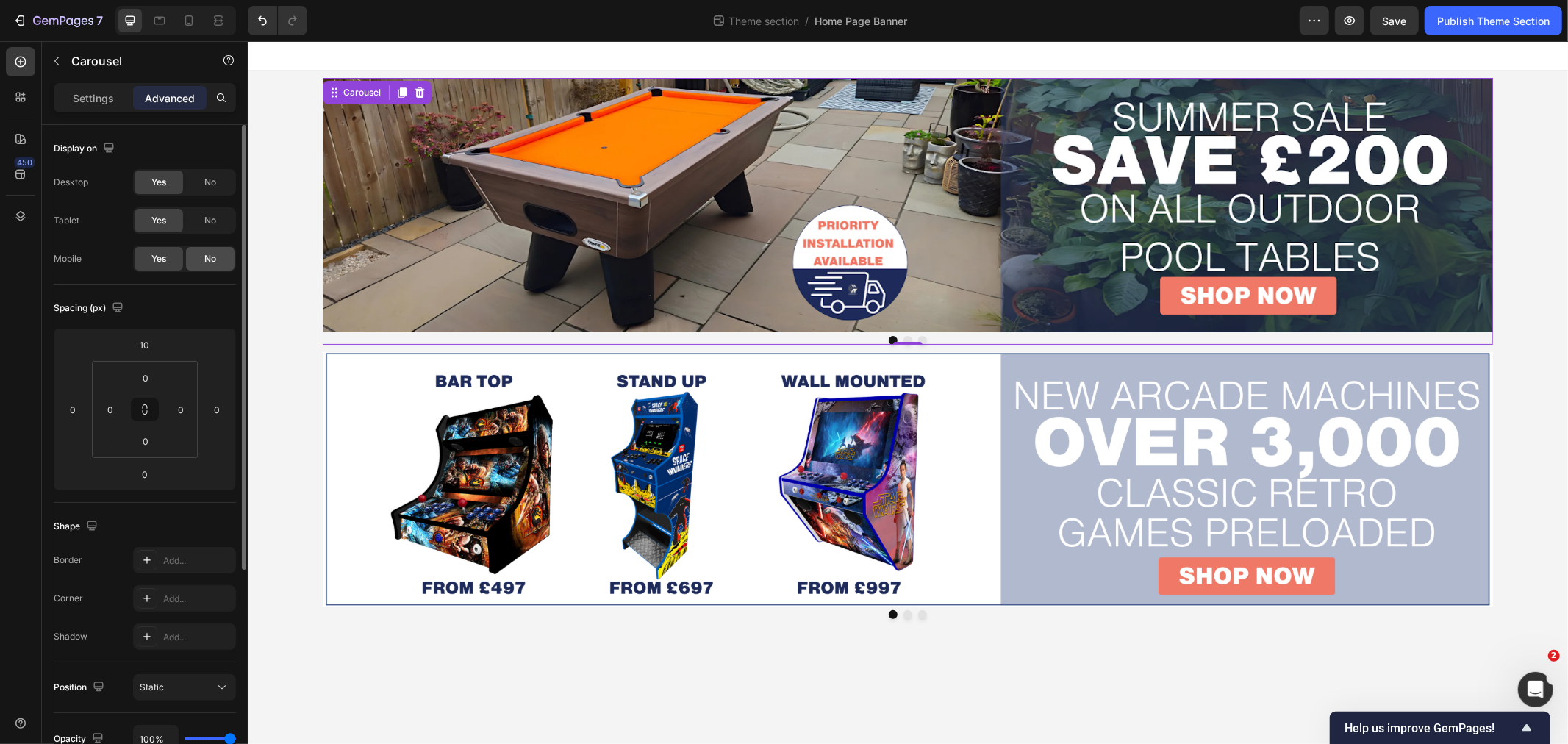
click at [211, 265] on div "No" at bounding box center [210, 258] width 48 height 23
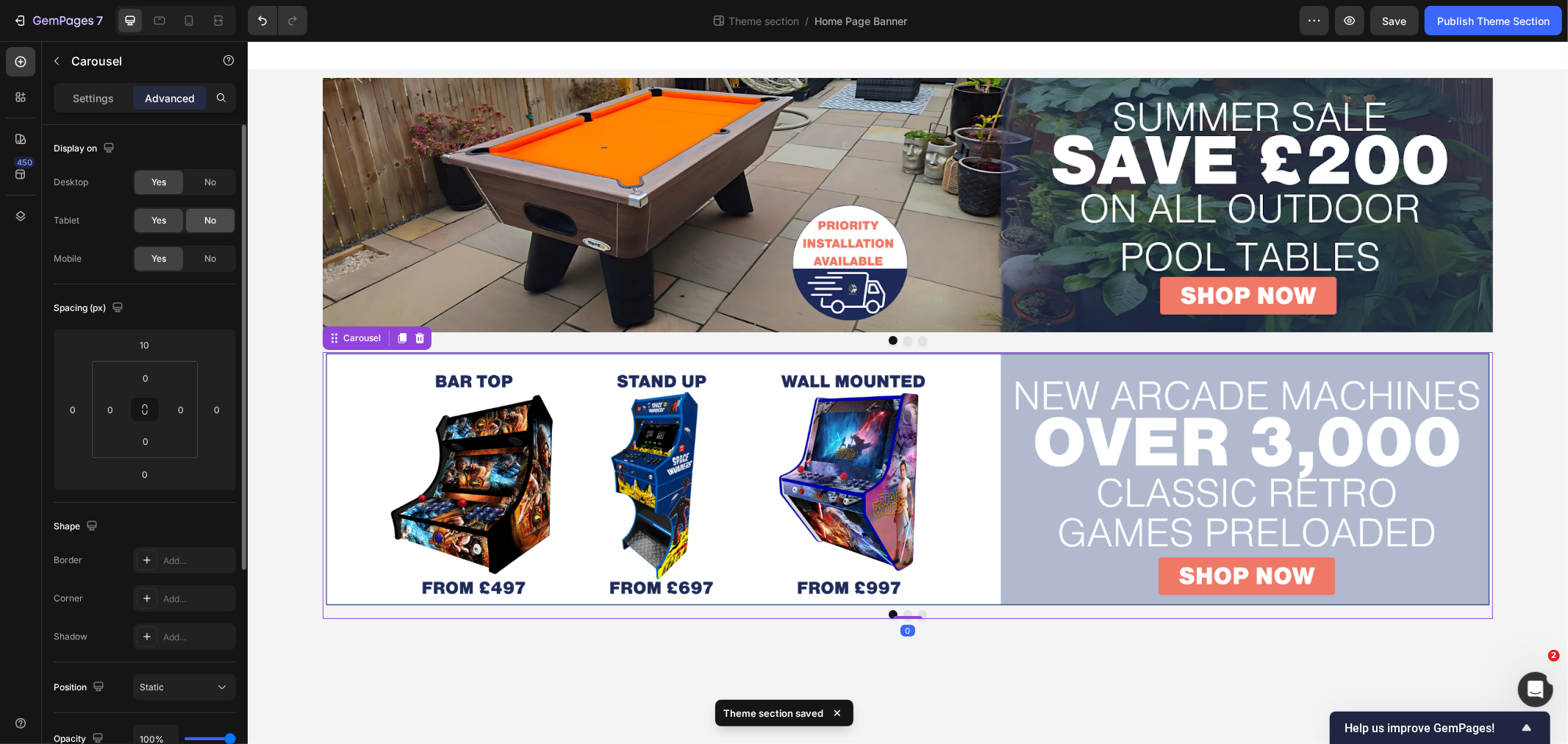
click at [217, 218] on div "No" at bounding box center [210, 220] width 48 height 23
click at [222, 177] on div "No" at bounding box center [210, 182] width 48 height 23
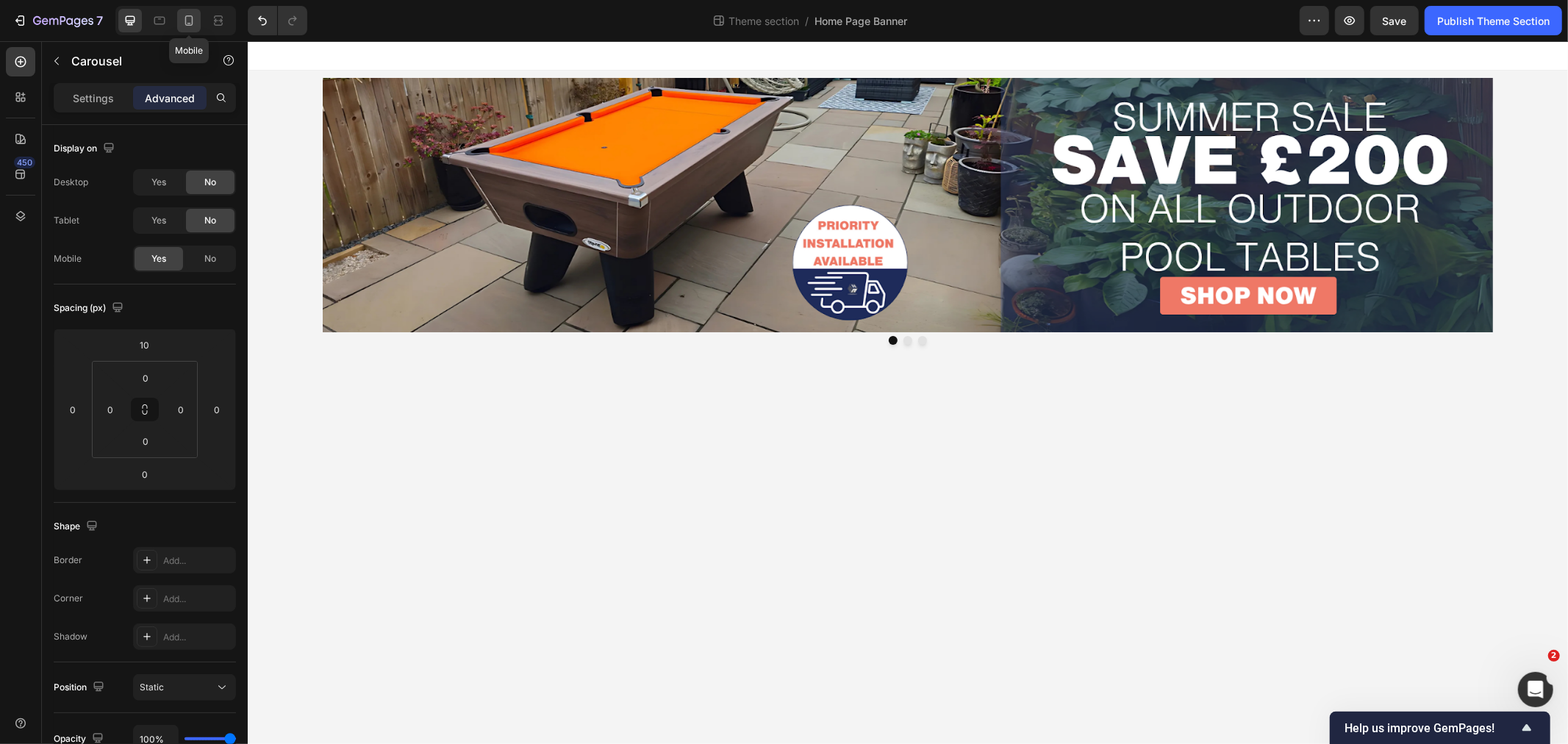
click at [181, 9] on div at bounding box center [189, 20] width 23 height 23
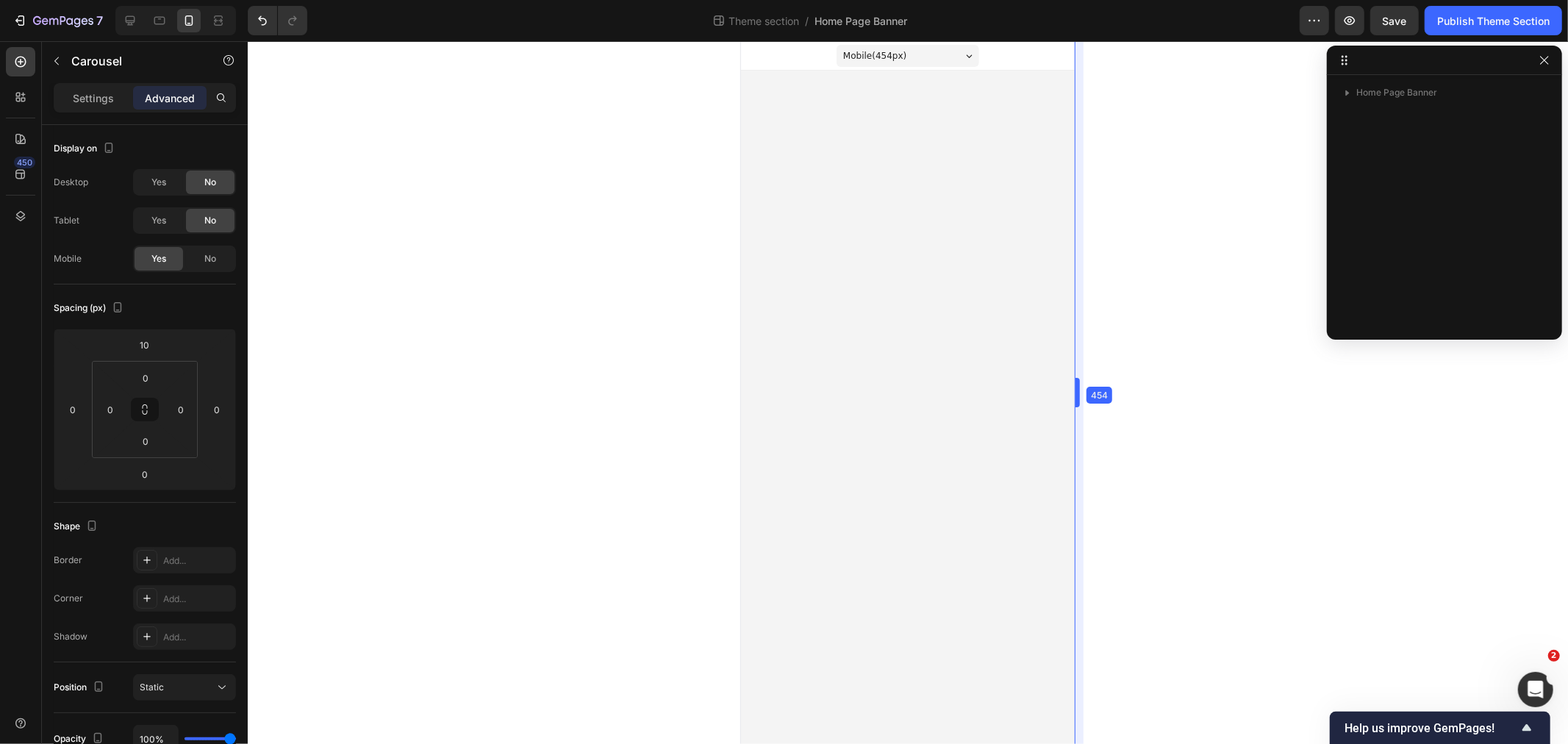
drag, startPoint x: 1067, startPoint y: 381, endPoint x: 1086, endPoint y: 380, distance: 19.0
click at [843, 132] on body "Mobile ( 455 px) iPhone 13 Mini iPhone 13 Pro iPhone 11 Pro Max iPhone 15 Pro M…" at bounding box center [907, 392] width 334 height 703
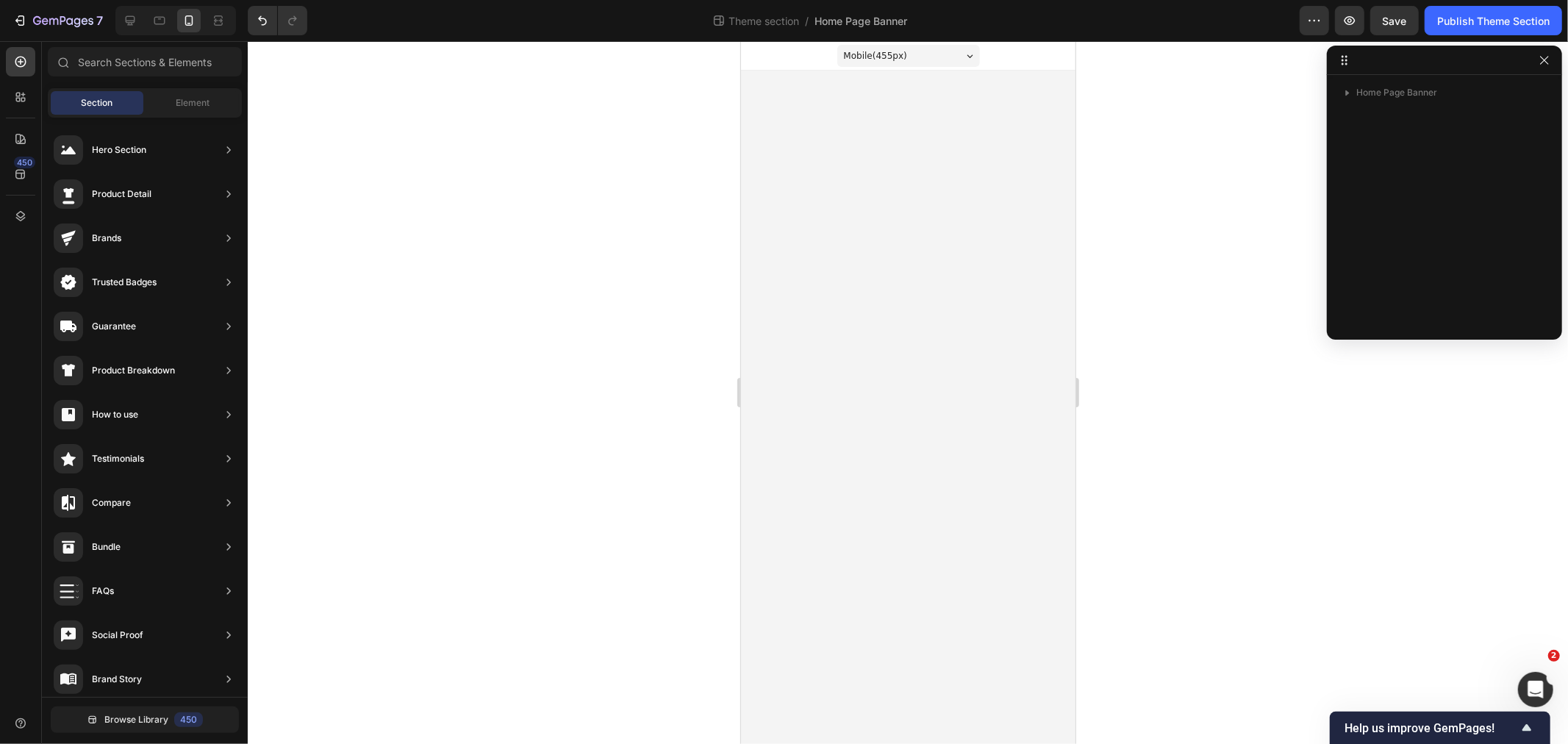
click at [906, 46] on div "Mobile ( 455 px)" at bounding box center [908, 55] width 143 height 22
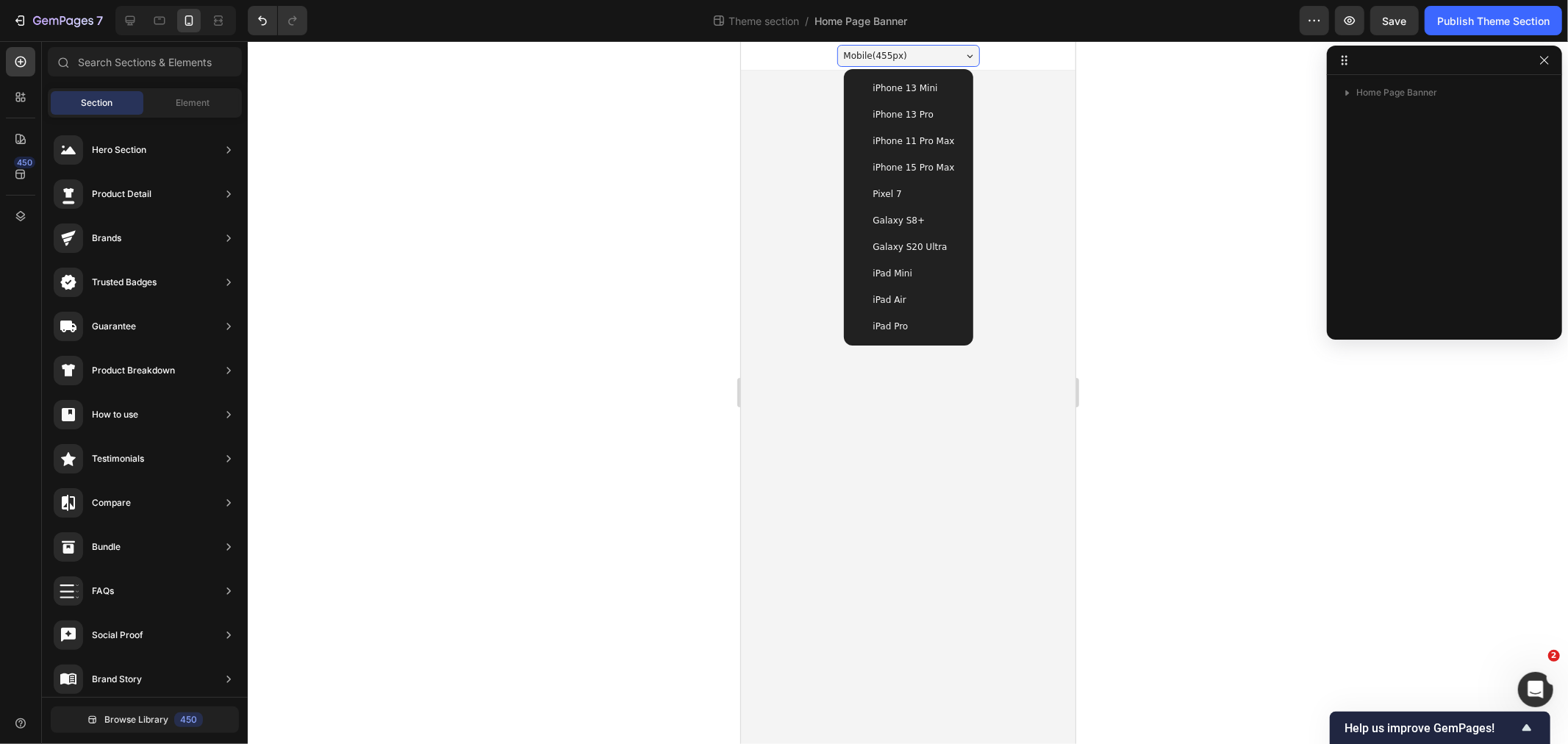
click at [906, 46] on div "Mobile ( 455 px)" at bounding box center [908, 55] width 143 height 22
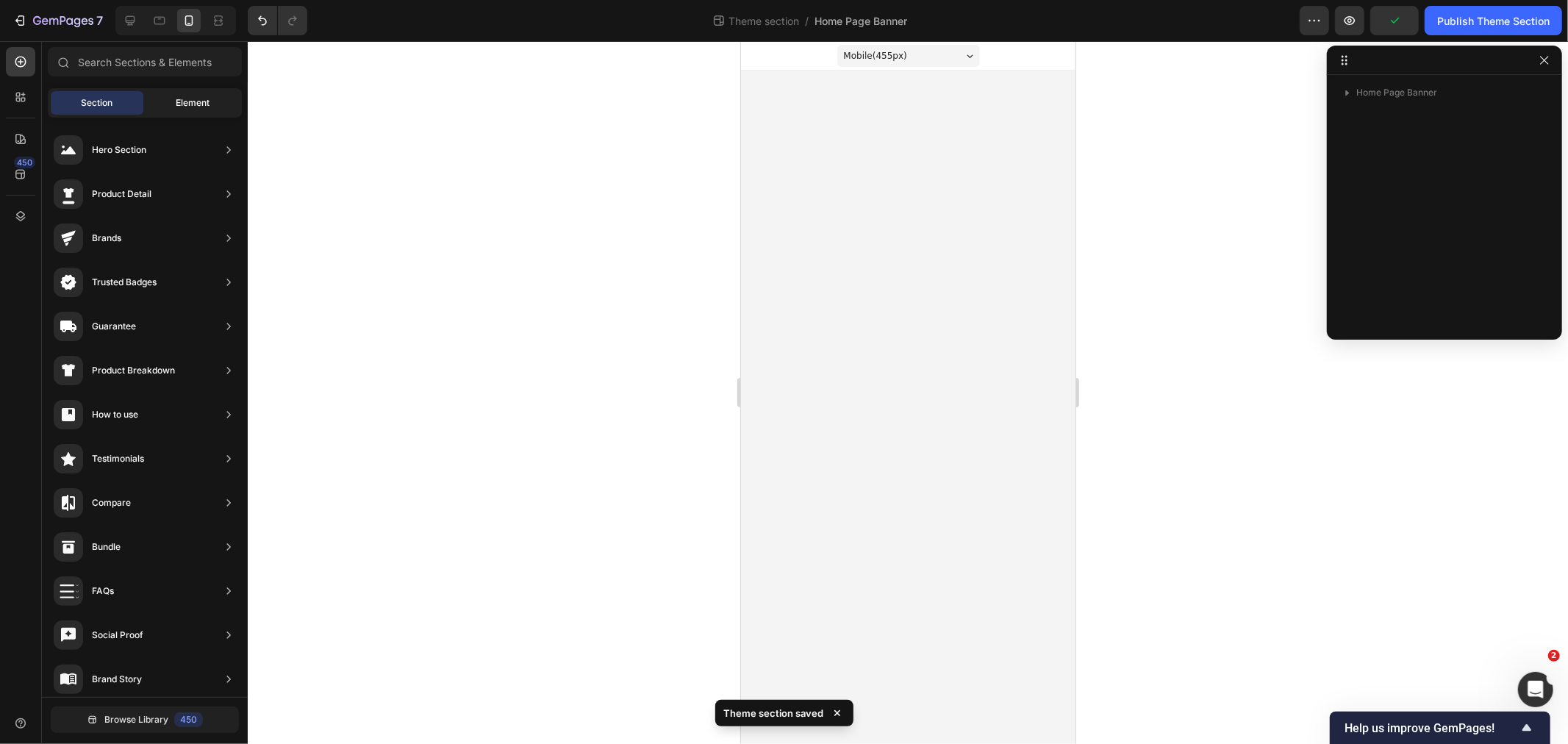
click at [203, 96] on span "Element" at bounding box center [192, 102] width 34 height 13
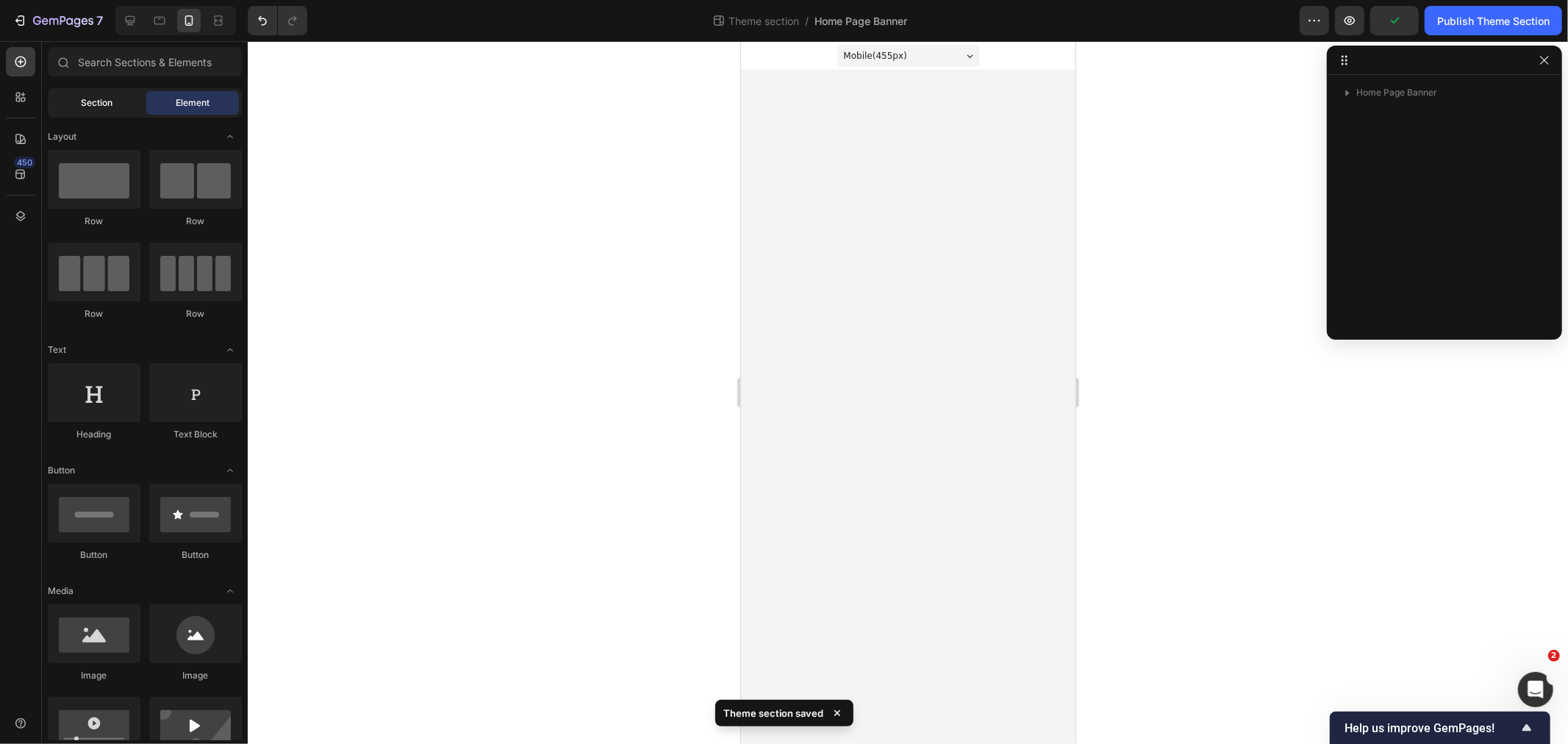
click at [100, 103] on span "Section" at bounding box center [97, 102] width 32 height 13
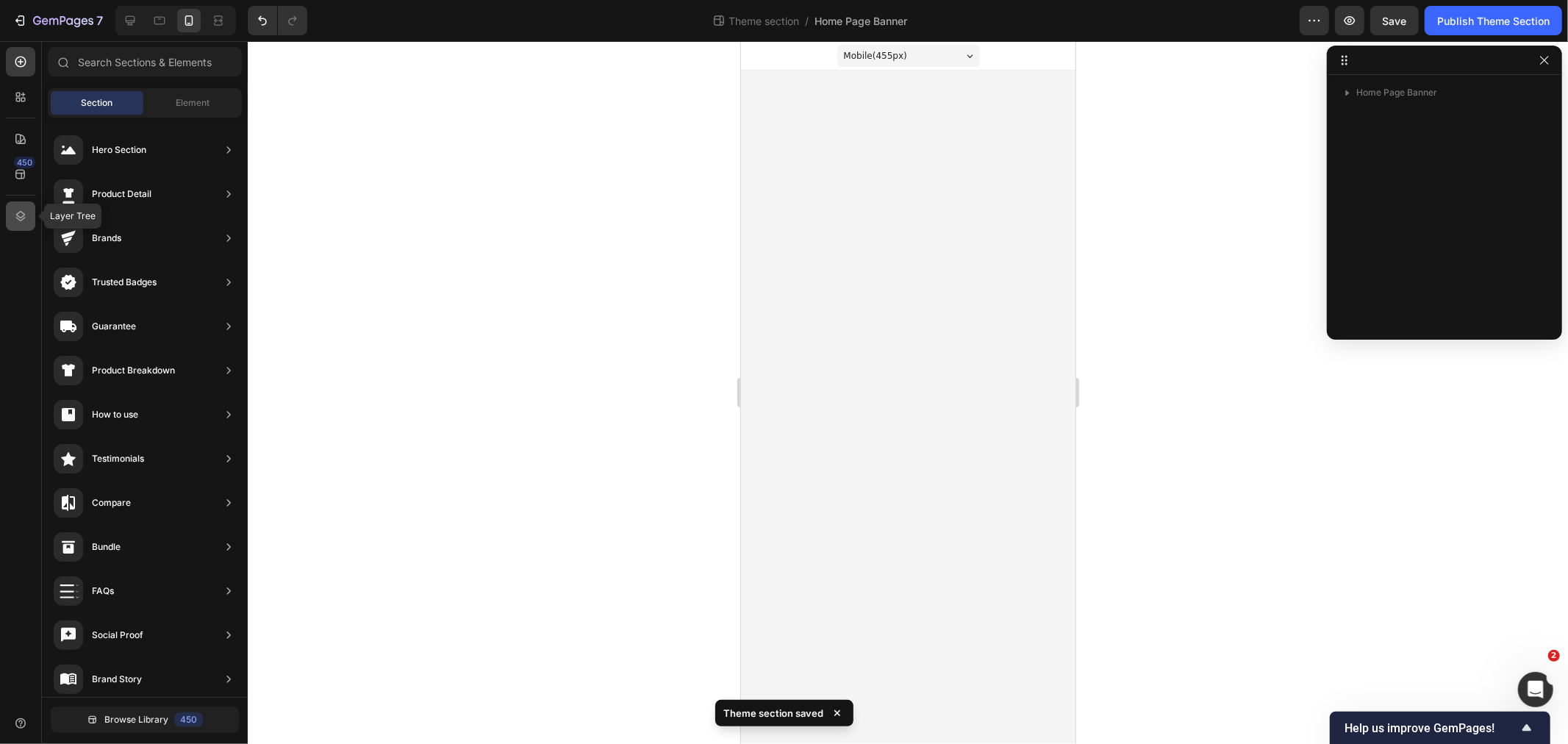
click at [31, 208] on div at bounding box center [21, 216] width 29 height 29
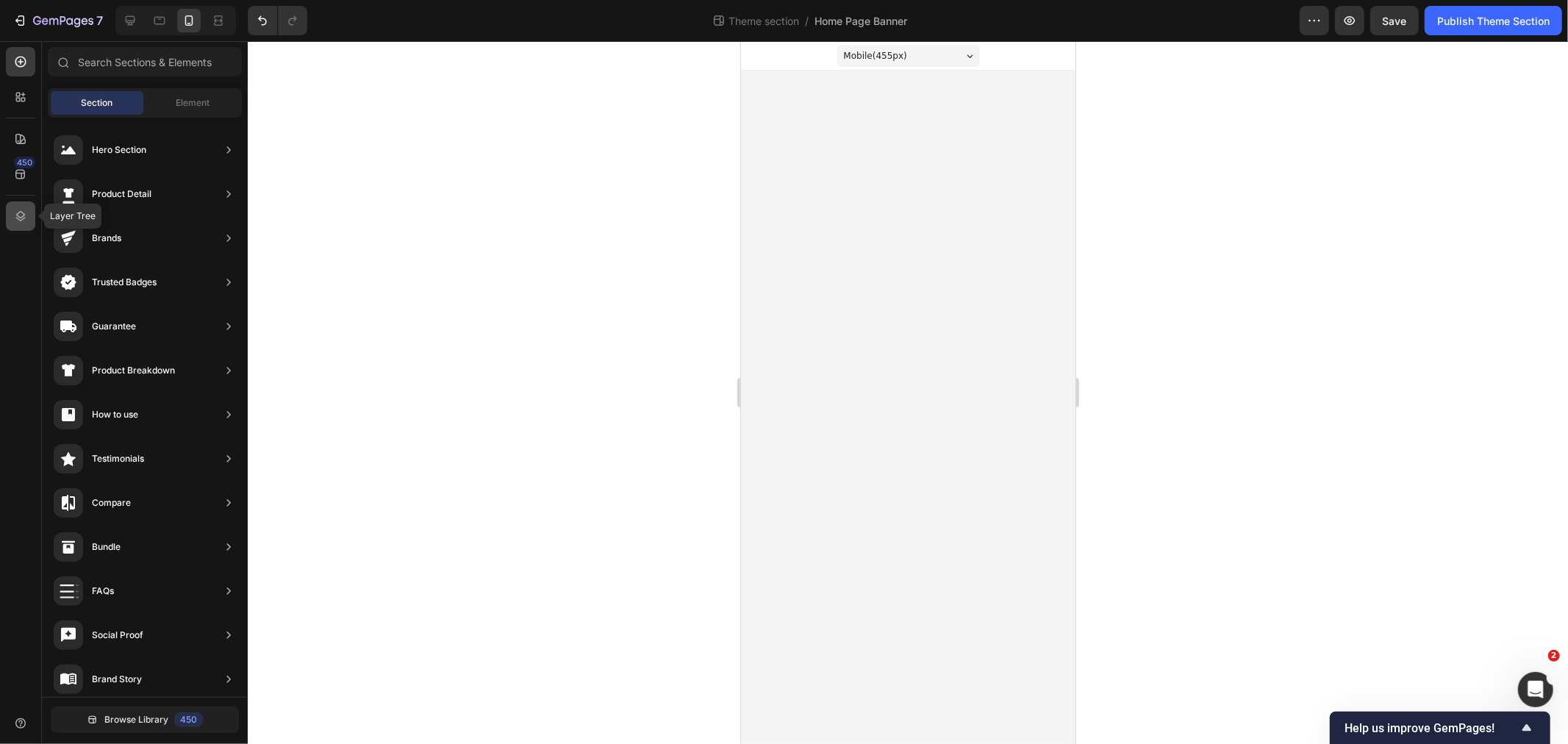
click at [22, 208] on div at bounding box center [21, 216] width 29 height 29
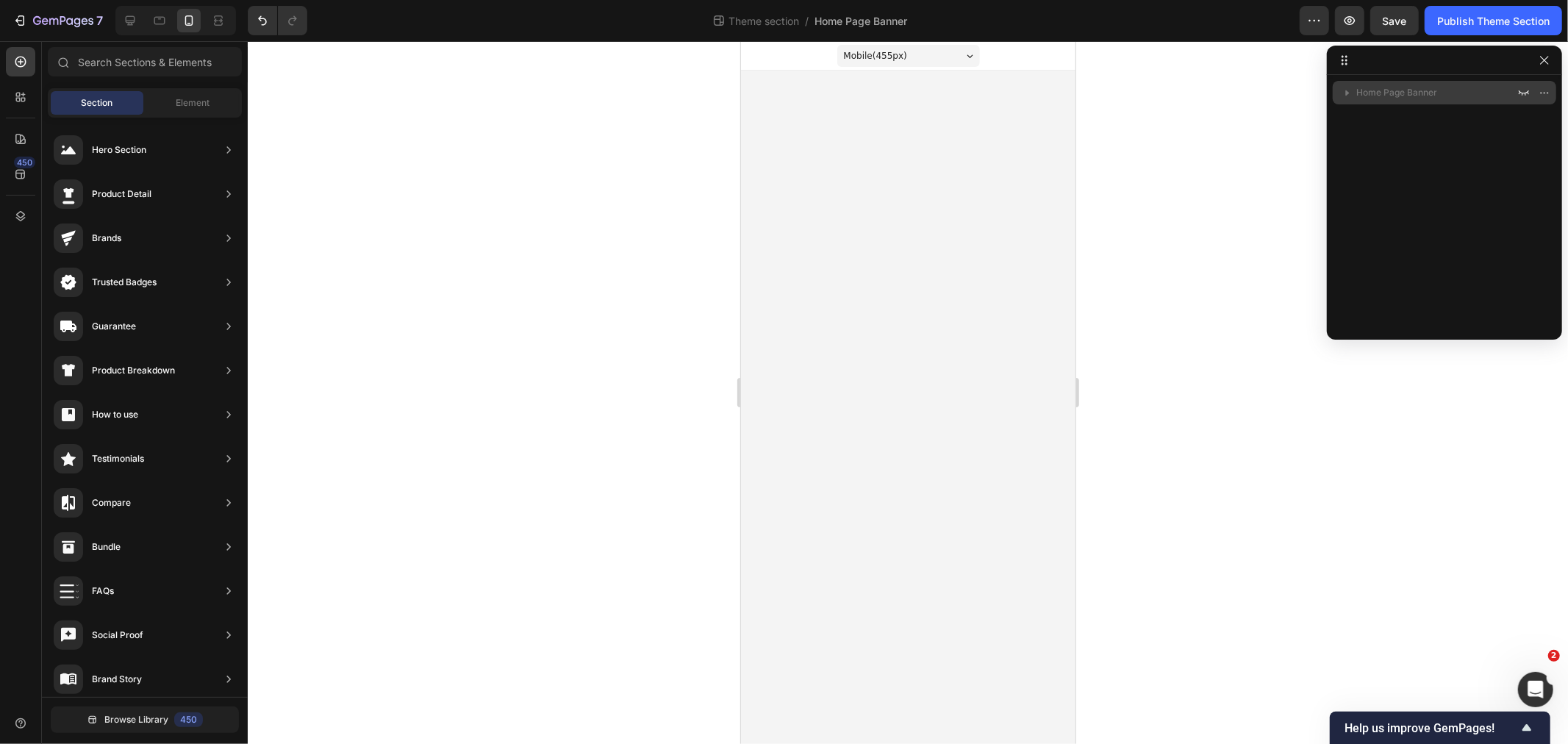
click at [1392, 90] on span "Home Page Banner" at bounding box center [1397, 92] width 81 height 15
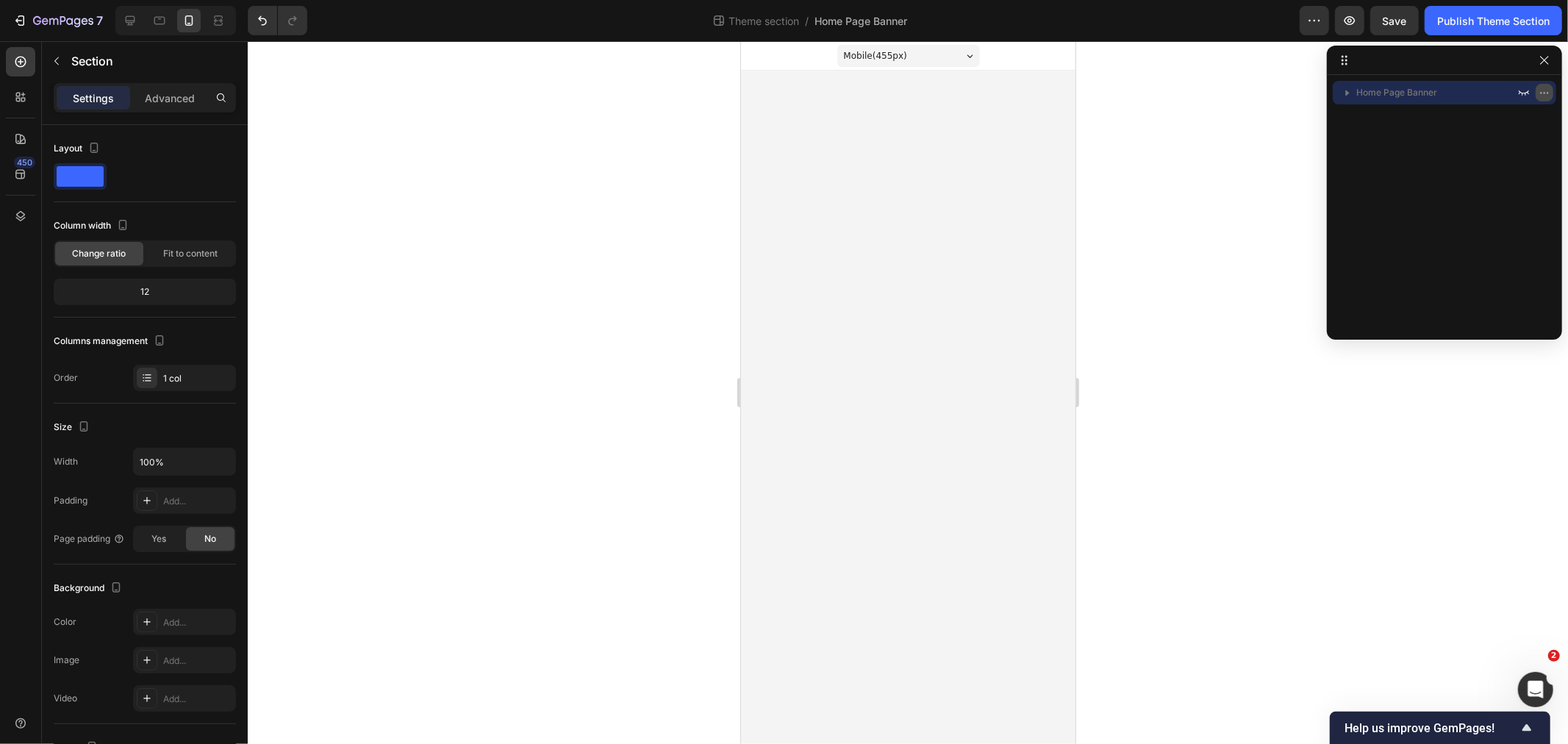
click at [1551, 90] on button "button" at bounding box center [1545, 92] width 17 height 17
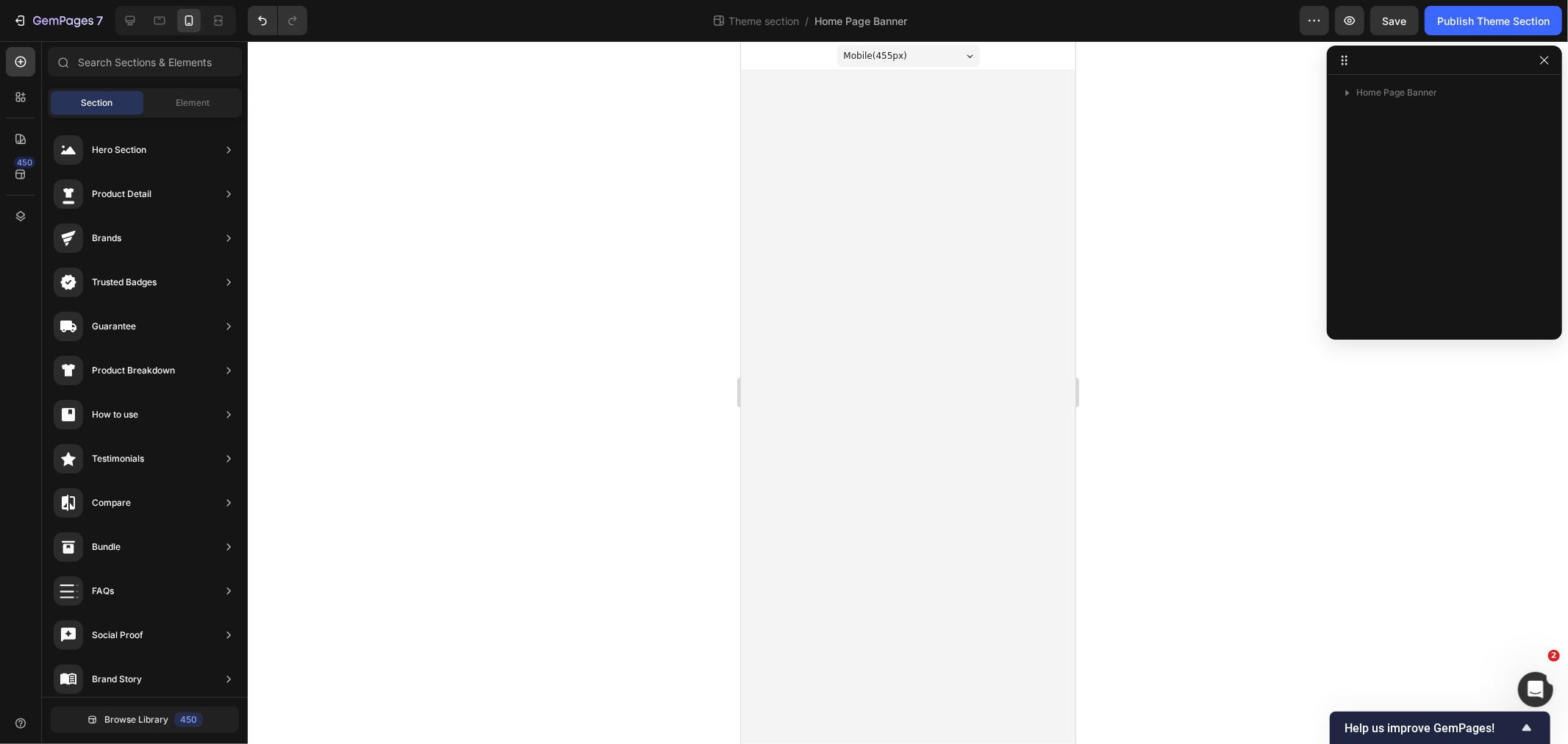
click at [1067, 294] on body "Mobile ( 455 px) iPhone 13 Mini iPhone 13 Pro iPhone 11 Pro Max iPhone 15 Pro M…" at bounding box center [907, 392] width 334 height 703
click at [12, 208] on div at bounding box center [21, 216] width 29 height 29
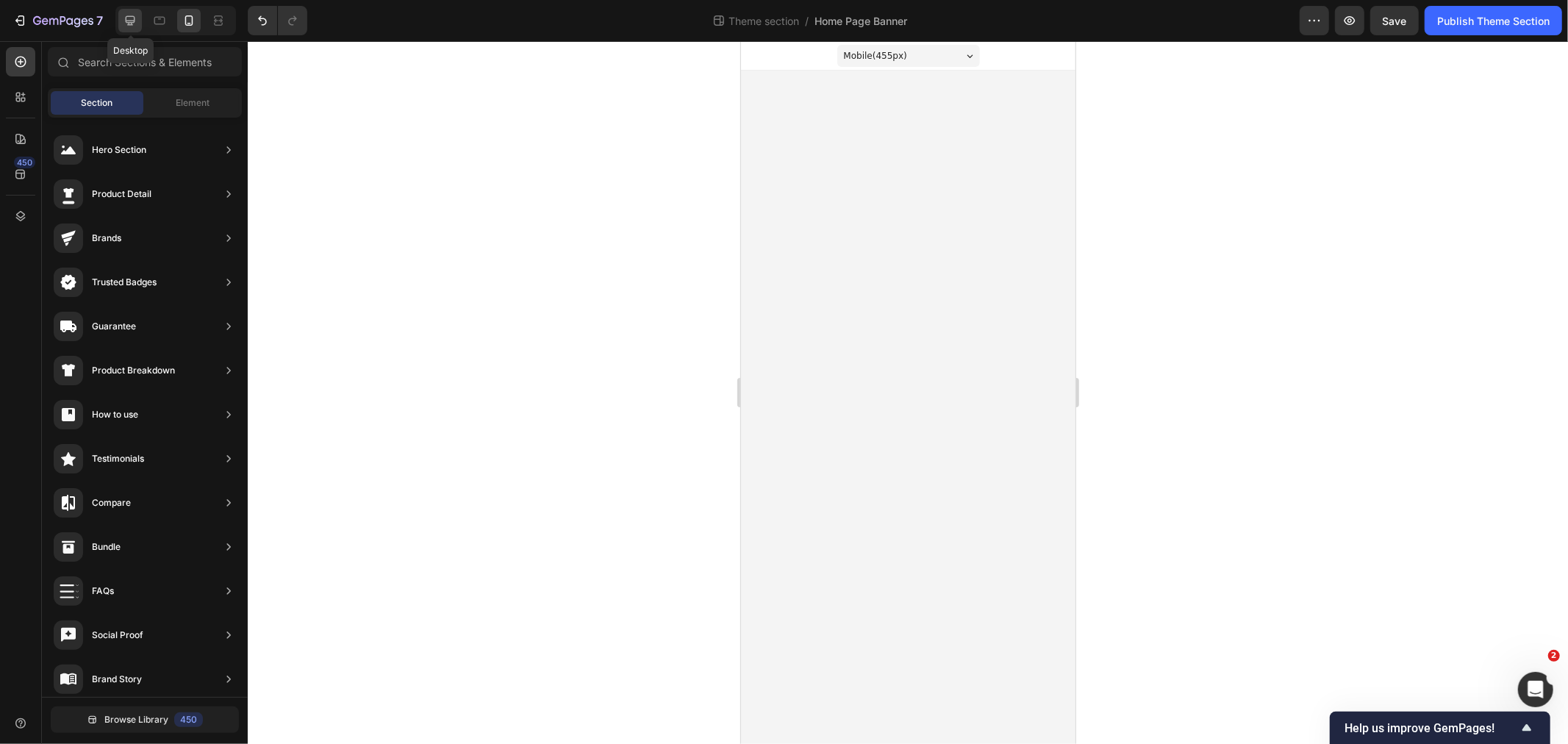
click at [140, 17] on div at bounding box center [129, 20] width 23 height 23
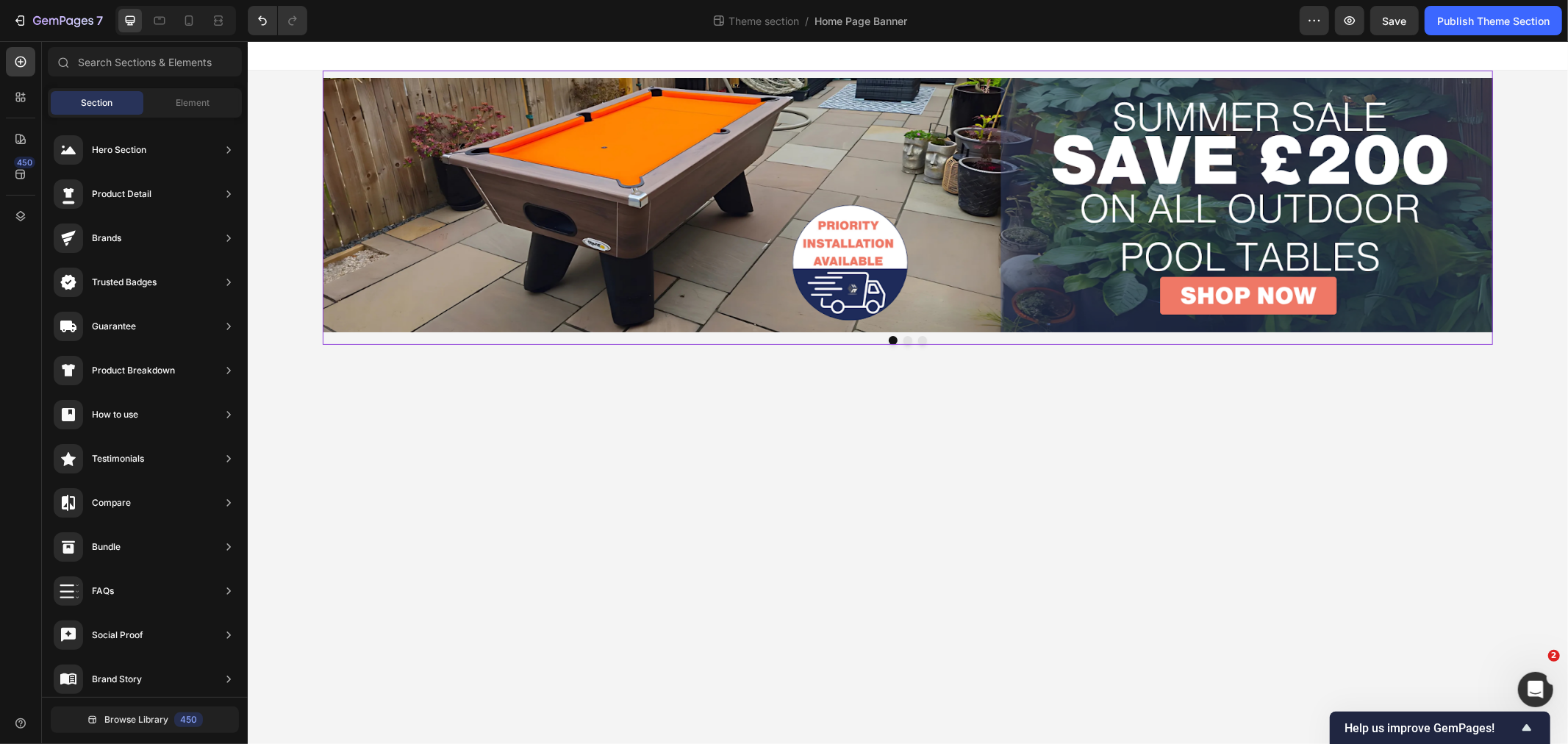
click at [381, 73] on div "Image Image Image Carousel" at bounding box center [907, 207] width 1170 height 274
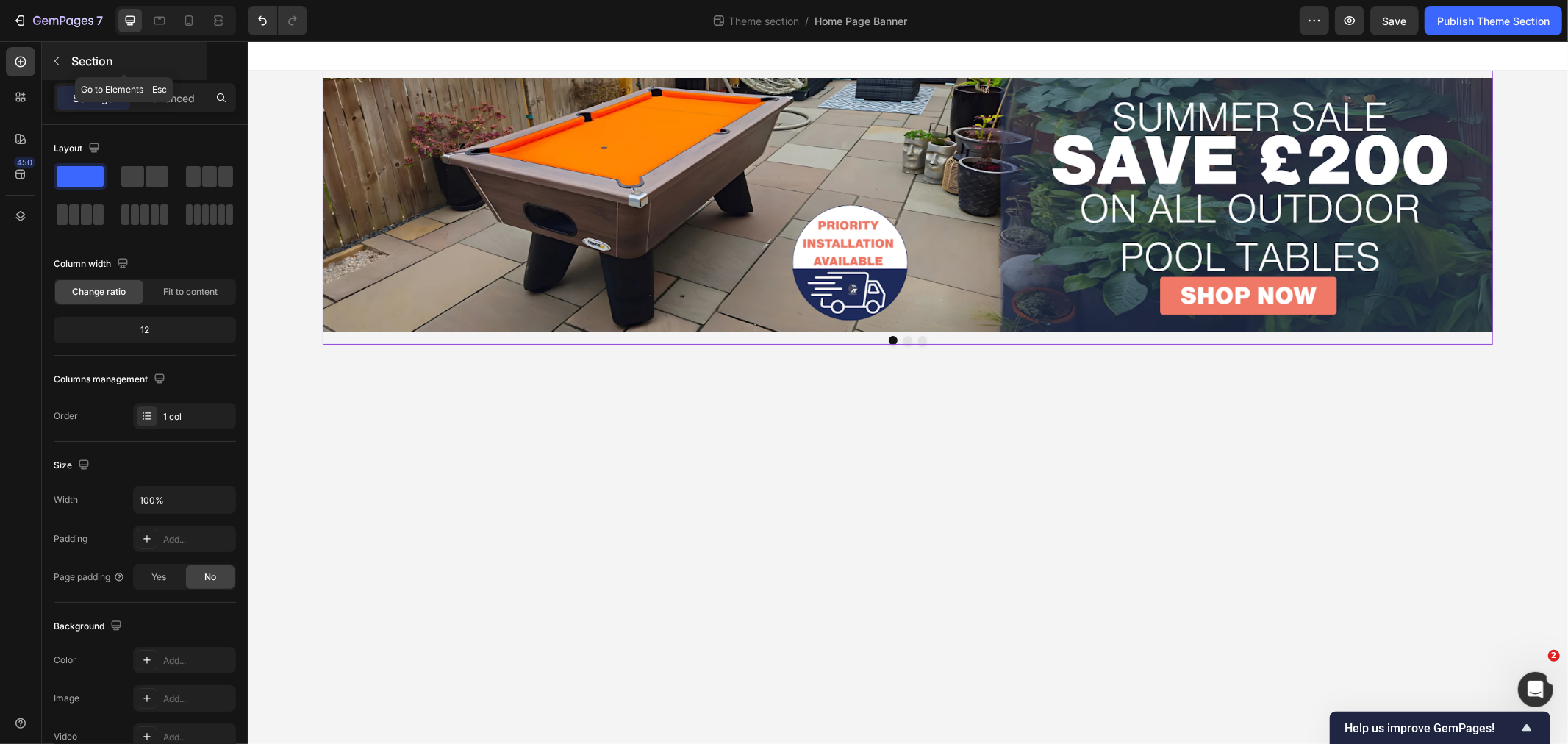
click at [60, 53] on button "button" at bounding box center [56, 60] width 23 height 23
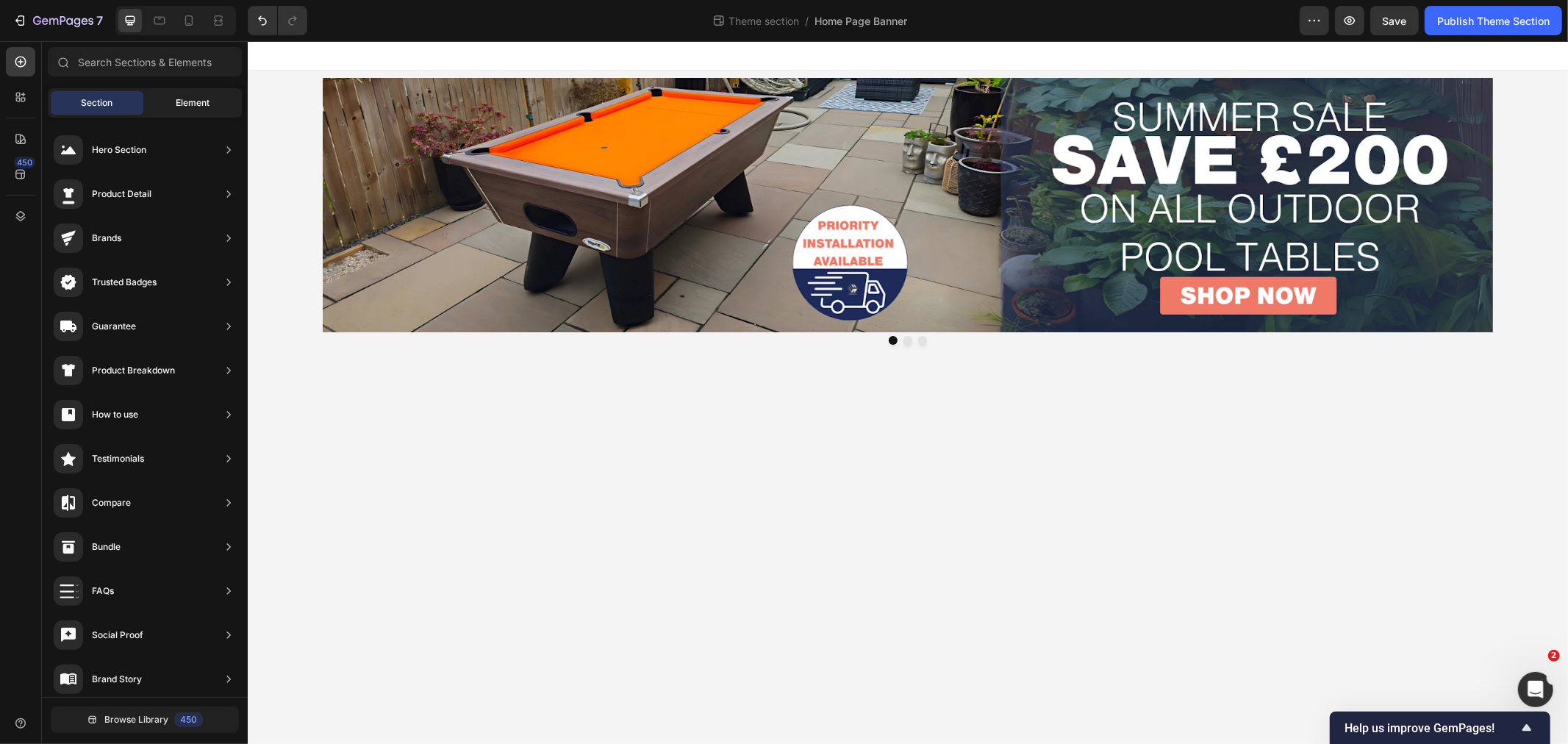
click at [199, 99] on span "Element" at bounding box center [192, 102] width 34 height 13
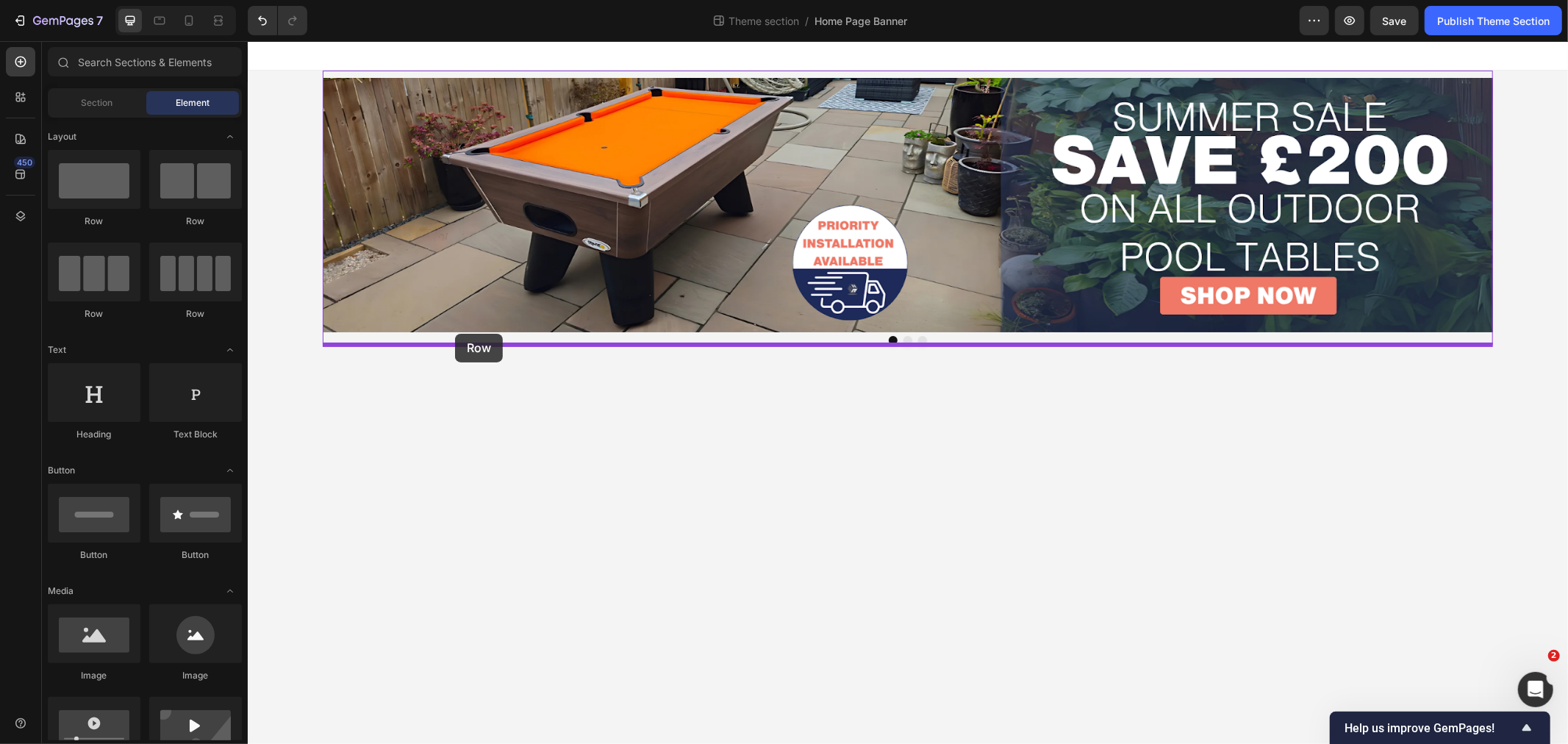
drag, startPoint x: 345, startPoint y: 222, endPoint x: 454, endPoint y: 333, distance: 155.6
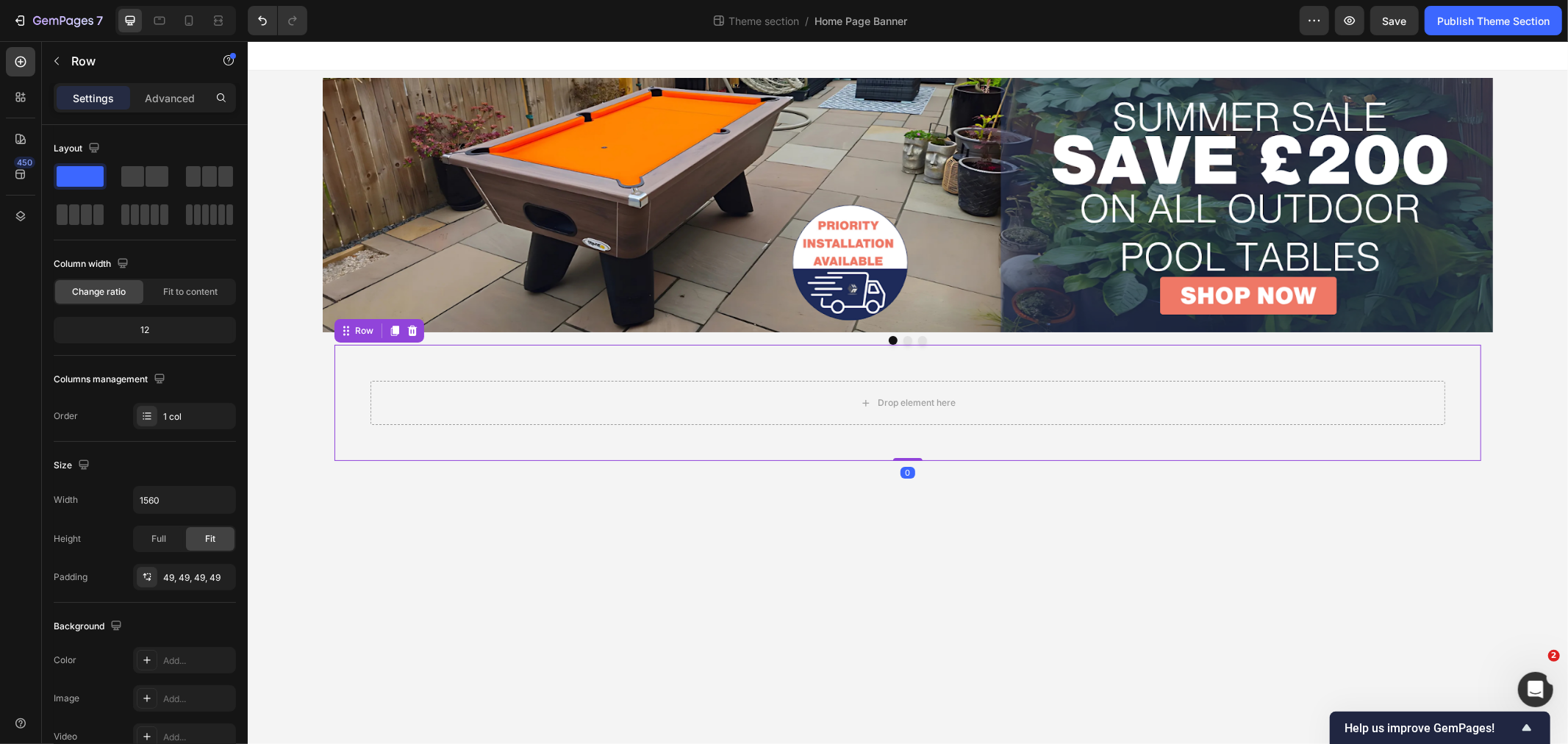
click at [357, 354] on div "Drop element here Row 0" at bounding box center [906, 401] width 1147 height 116
click at [356, 353] on div "Drop element here Row 0" at bounding box center [906, 401] width 1147 height 116
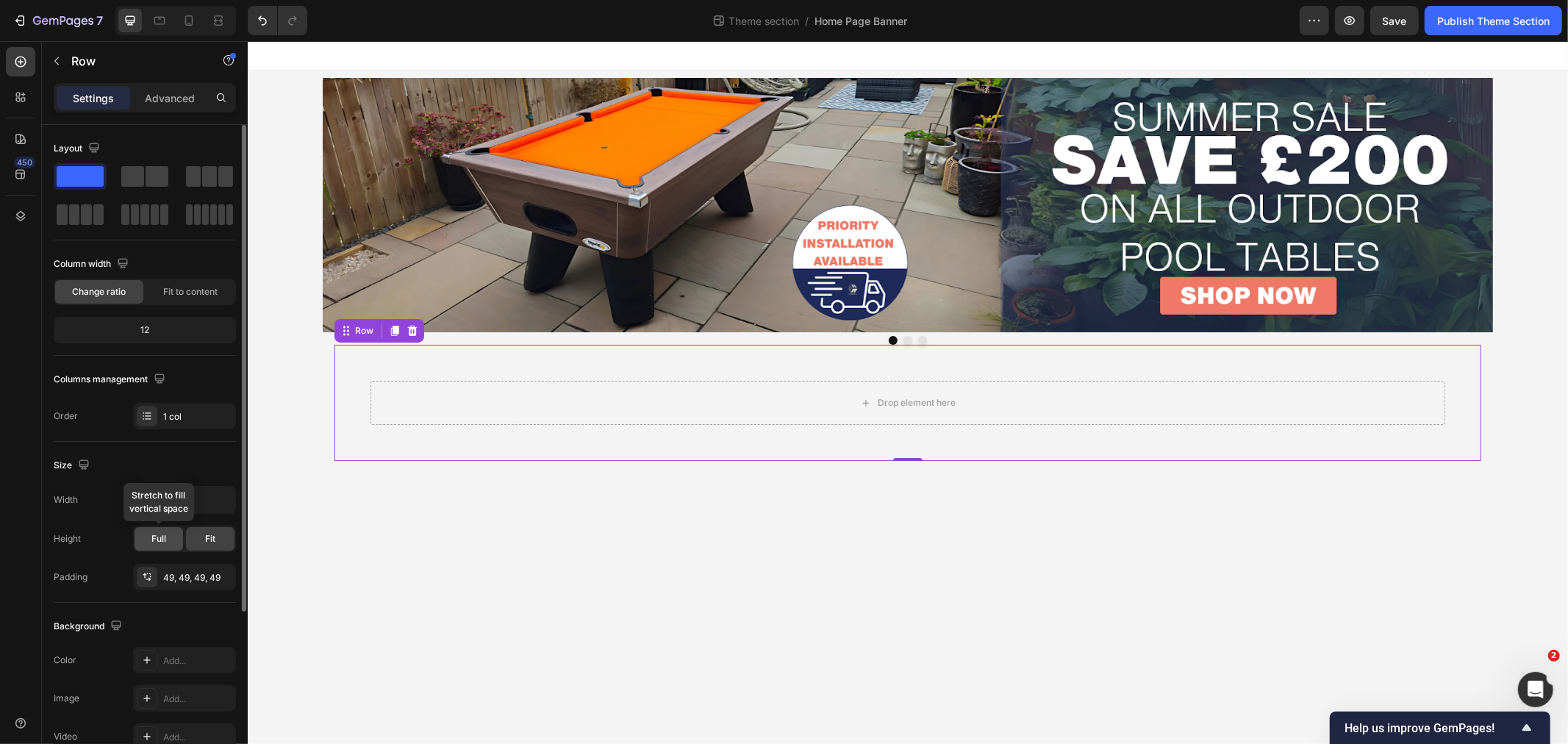
click at [162, 537] on span "Full" at bounding box center [159, 538] width 15 height 13
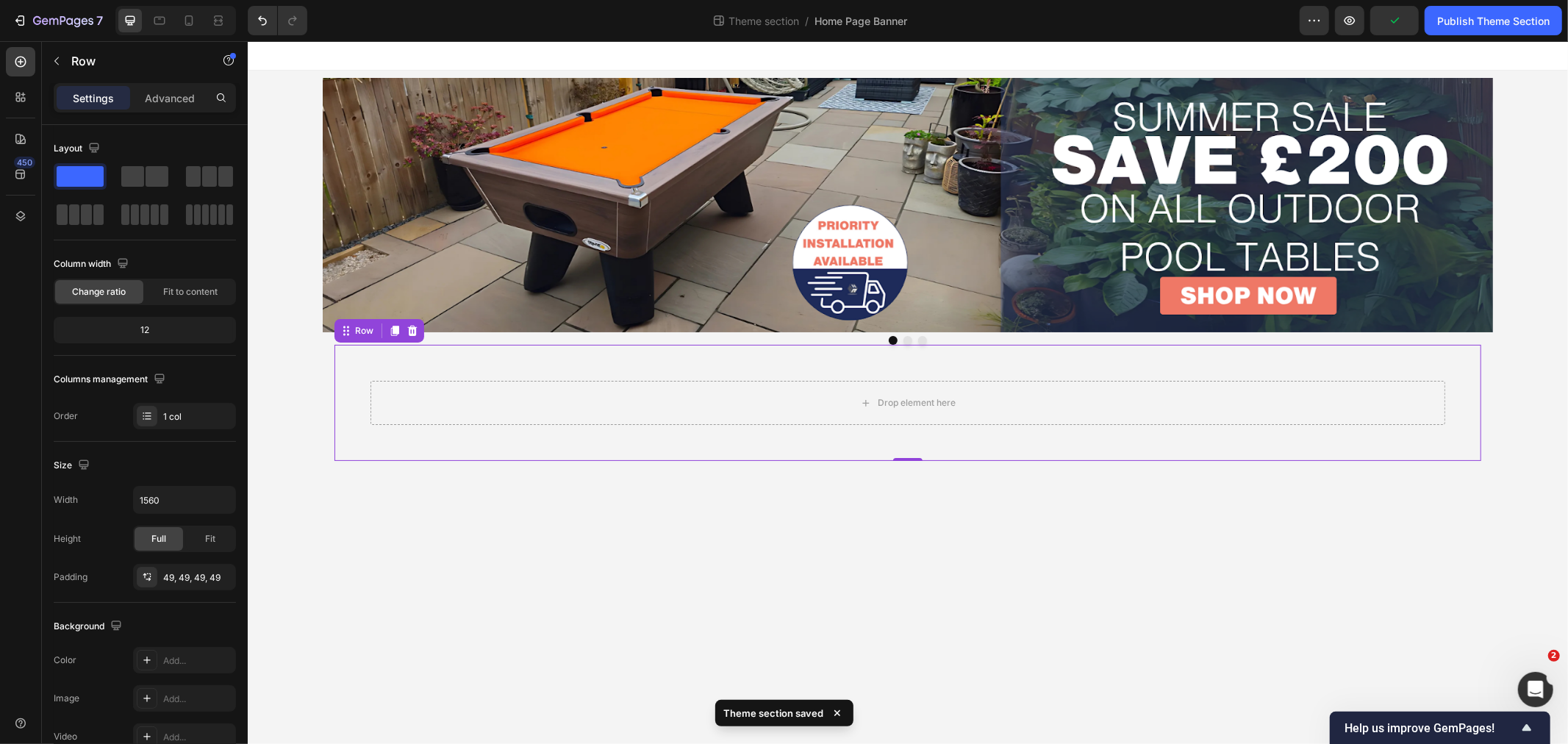
click at [634, 365] on div "Drop element here Row 0" at bounding box center [906, 401] width 1147 height 116
click at [371, 331] on div "Row" at bounding box center [364, 329] width 24 height 13
click at [417, 368] on div "Drop element here Row 0" at bounding box center [906, 401] width 1147 height 116
click at [57, 53] on button "button" at bounding box center [56, 60] width 23 height 23
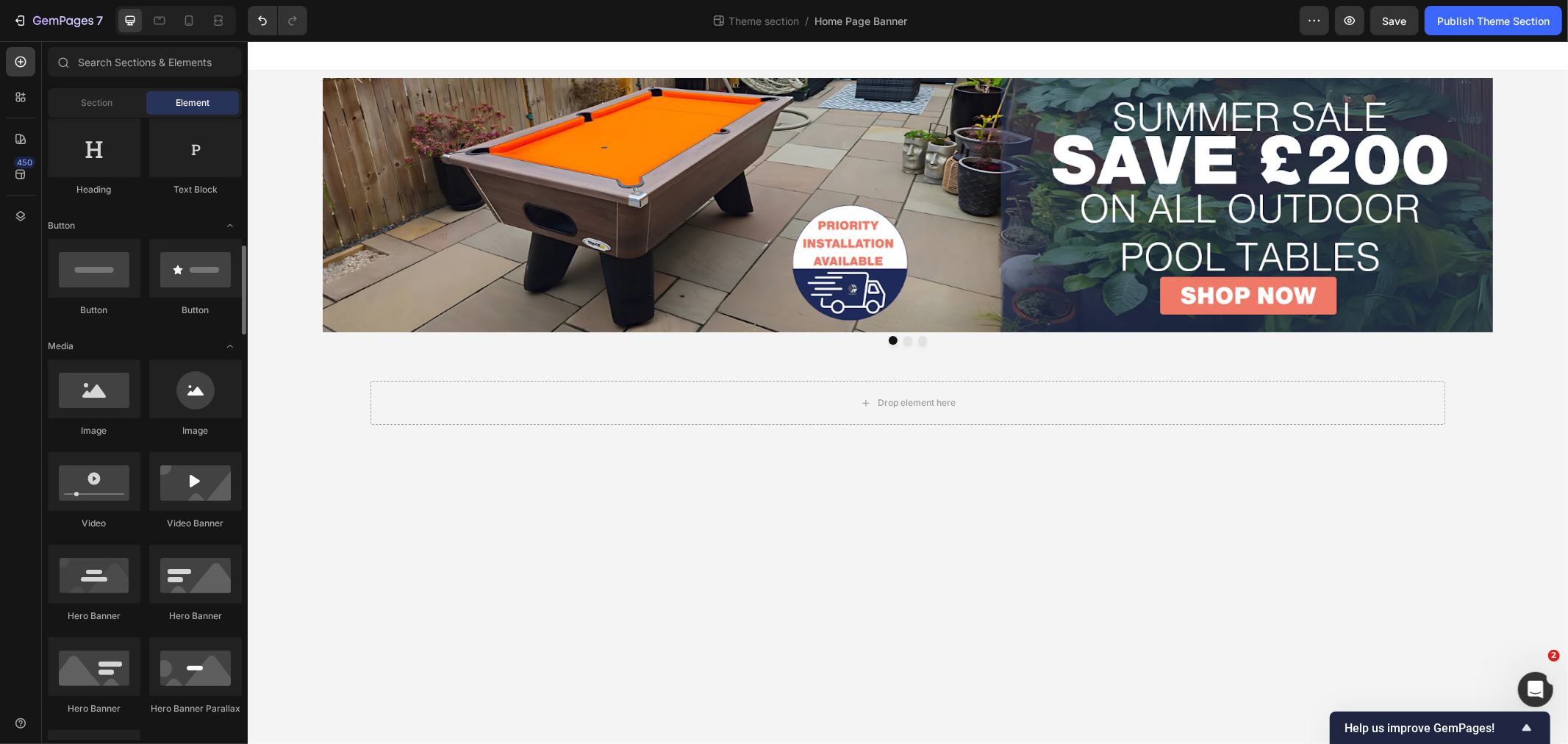
scroll to position [326, 0]
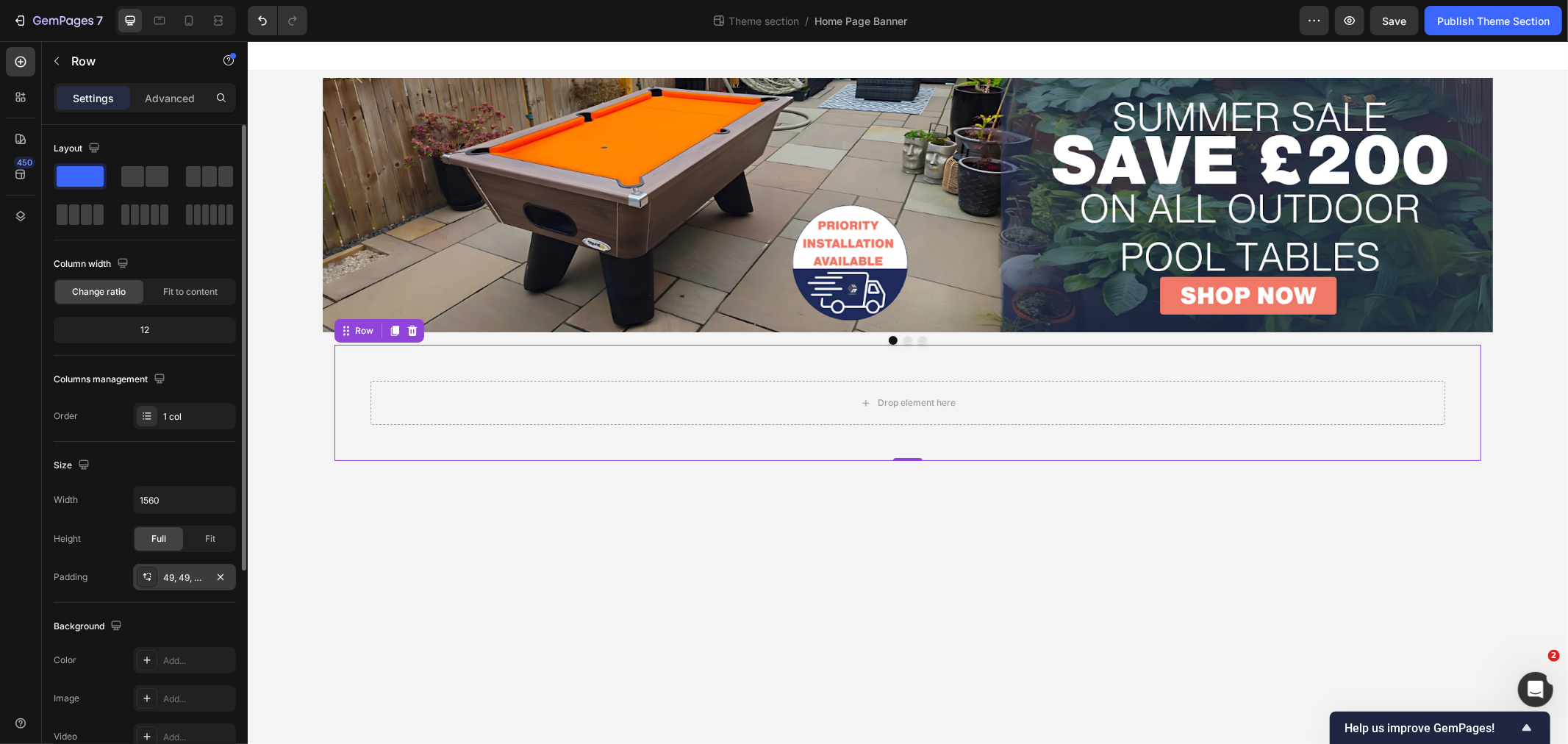
click at [143, 578] on icon at bounding box center [147, 577] width 12 height 12
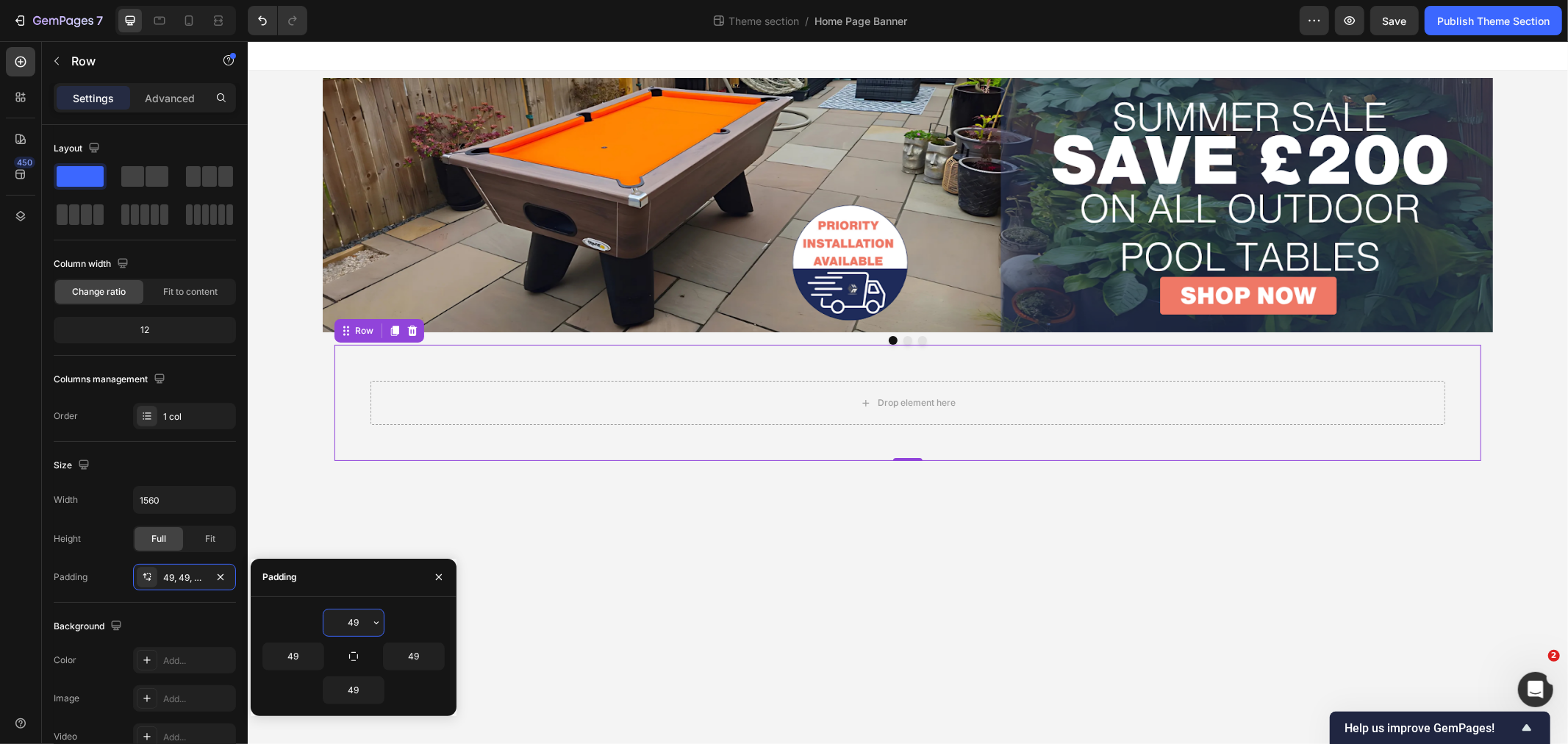
click at [351, 613] on input "49" at bounding box center [353, 622] width 60 height 27
type input "0"
click at [299, 657] on input "49" at bounding box center [293, 656] width 60 height 27
type input "0"
click at [344, 691] on input "49" at bounding box center [353, 690] width 60 height 27
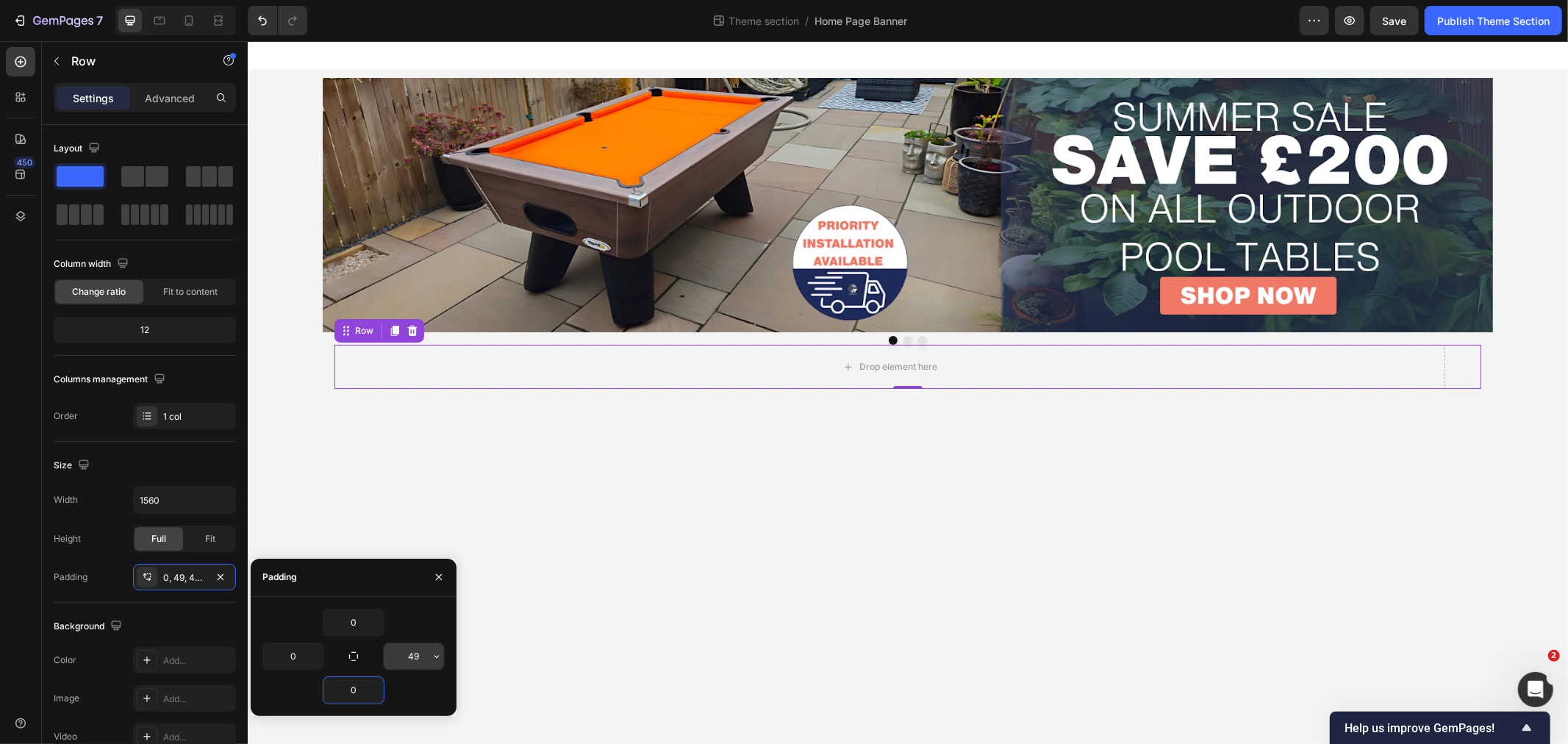
type input "0"
click at [414, 648] on input "49" at bounding box center [414, 656] width 60 height 27
type input "0"
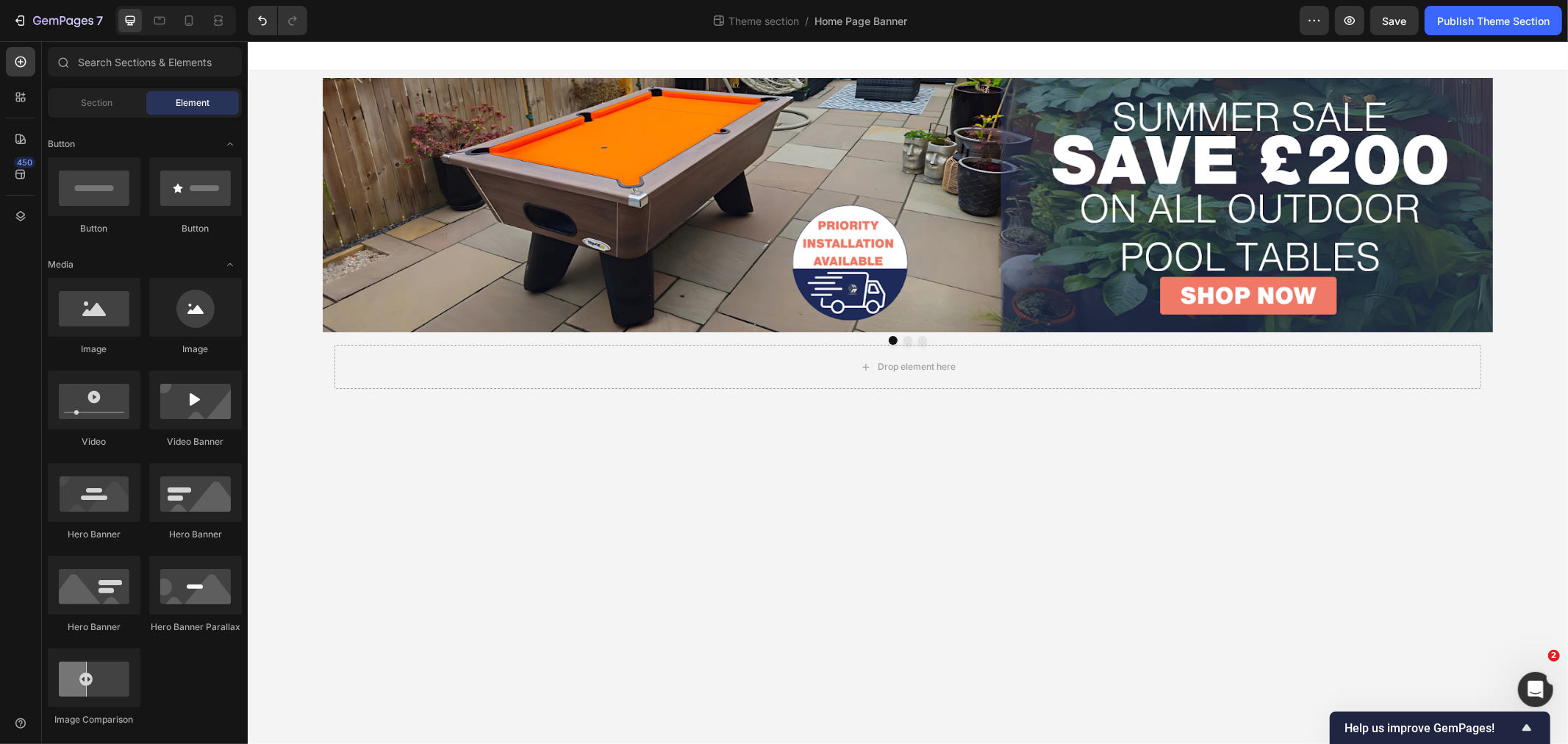
click at [579, 605] on body "Image Image Image Carousel Drop element here Row Image Image Image Carousel Ima…" at bounding box center [907, 392] width 1321 height 703
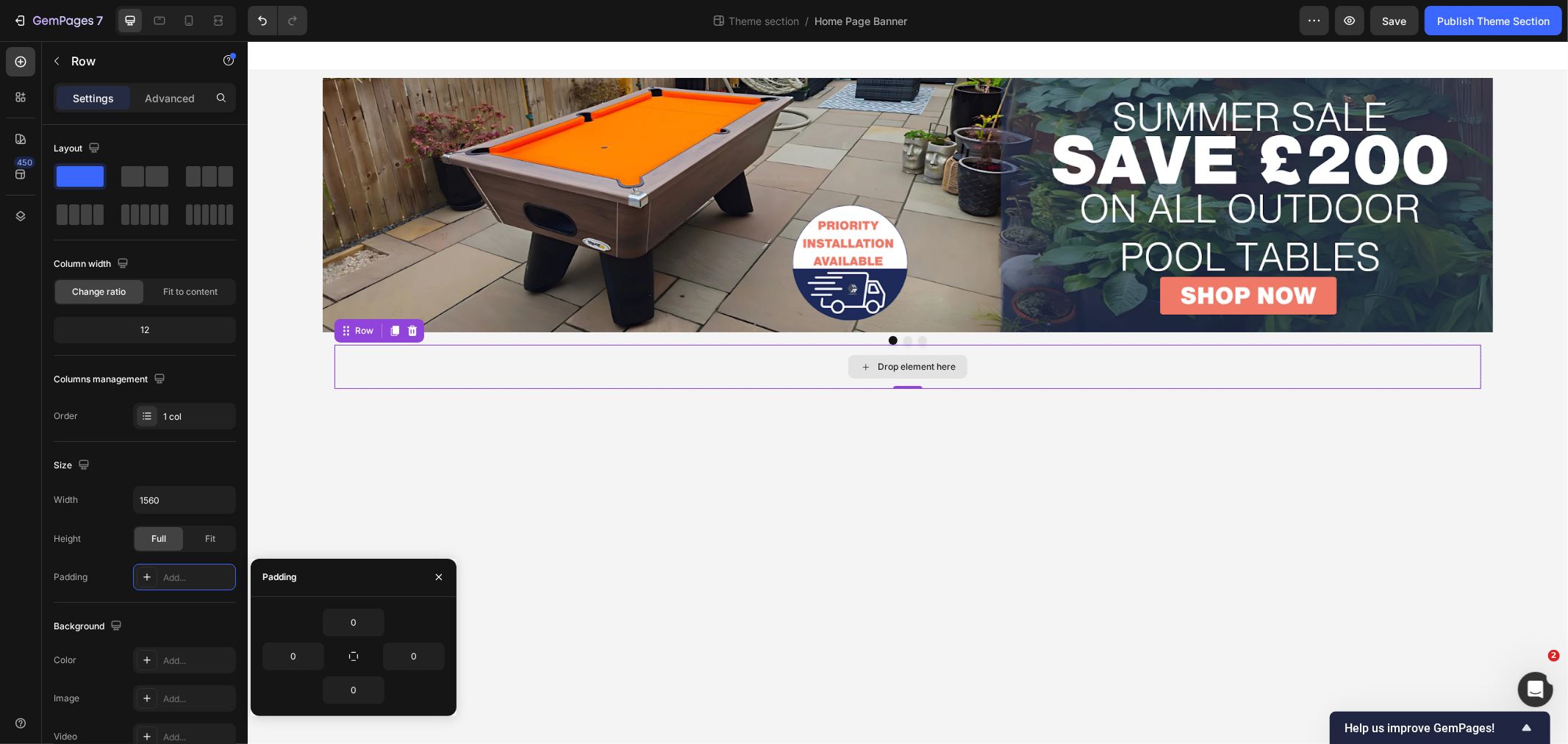
click at [405, 369] on div "Drop element here" at bounding box center [906, 365] width 1147 height 44
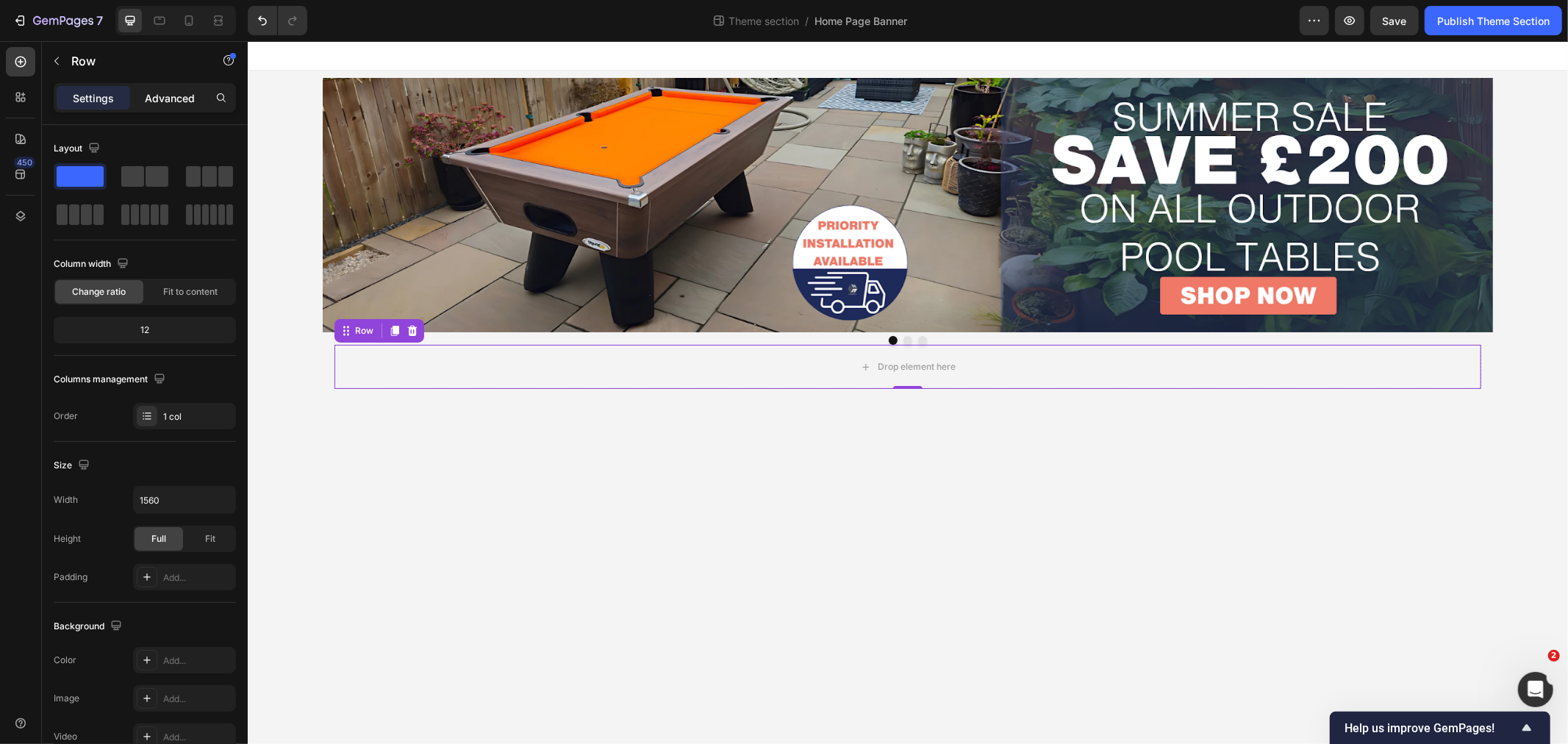
click at [165, 107] on div "Advanced" at bounding box center [169, 97] width 73 height 23
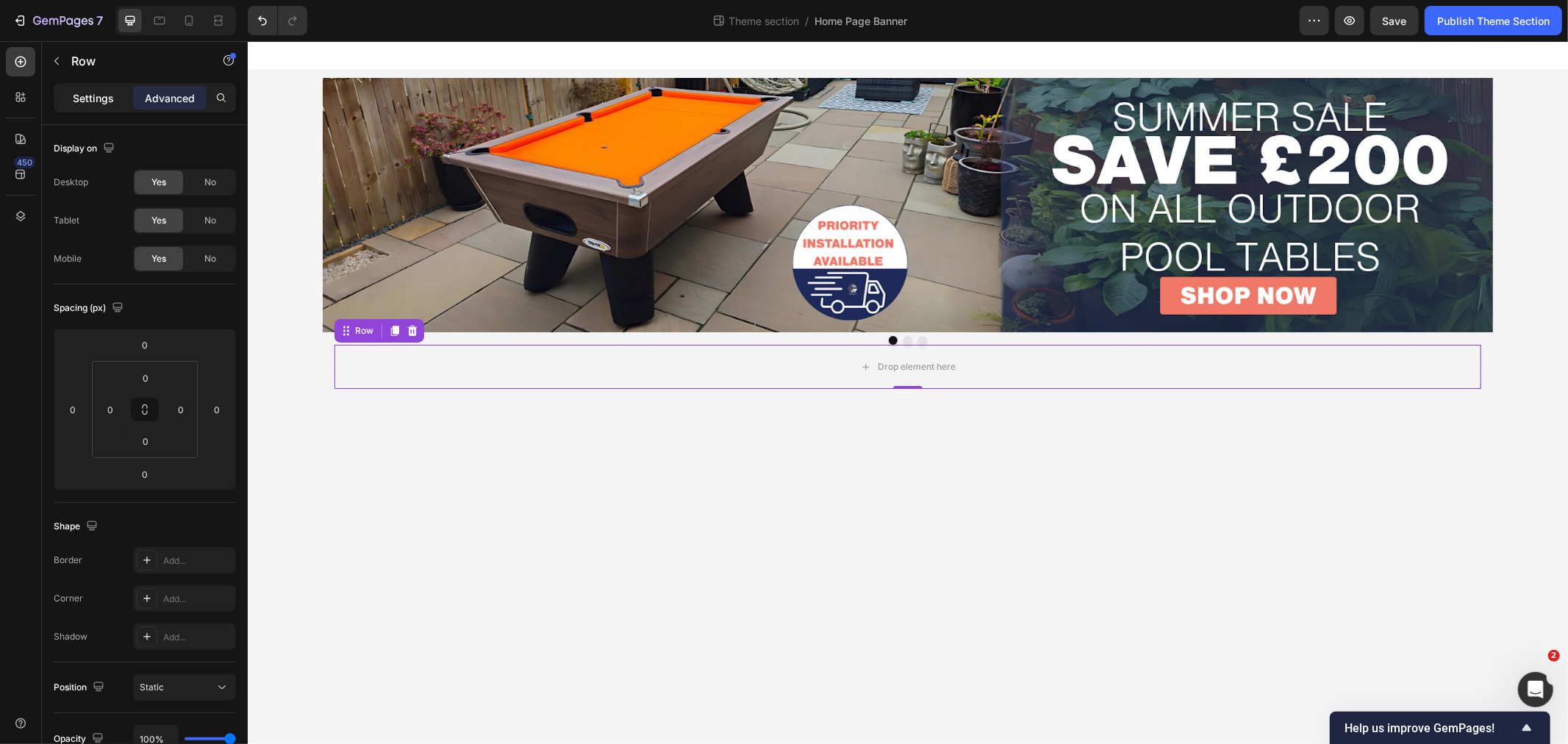
click at [108, 102] on p "Settings" at bounding box center [93, 98] width 41 height 16
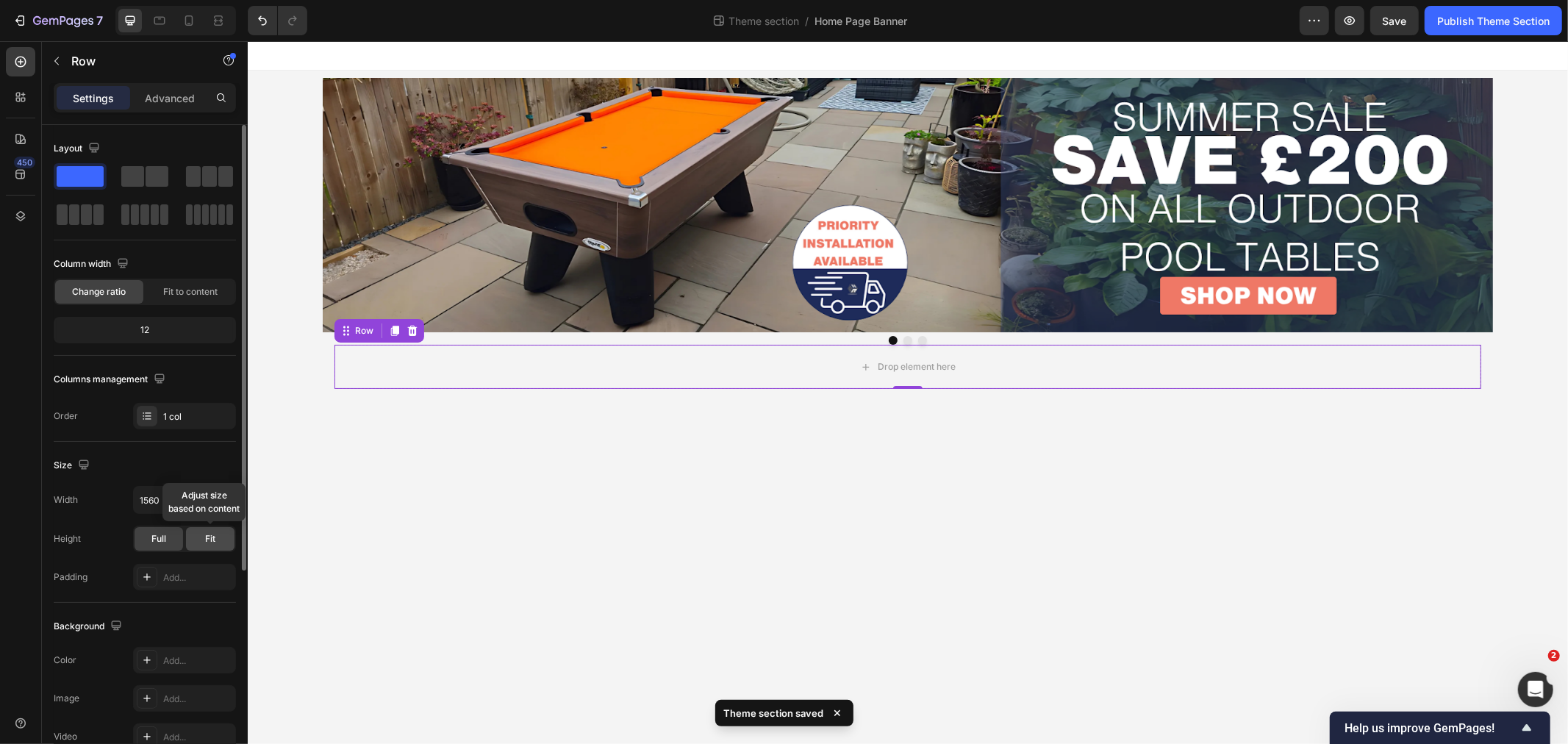
click at [208, 537] on span "Fit" at bounding box center [210, 538] width 10 height 13
click at [134, 549] on div "Full" at bounding box center [159, 538] width 48 height 23
click at [206, 292] on span "Fit to content" at bounding box center [190, 291] width 54 height 13
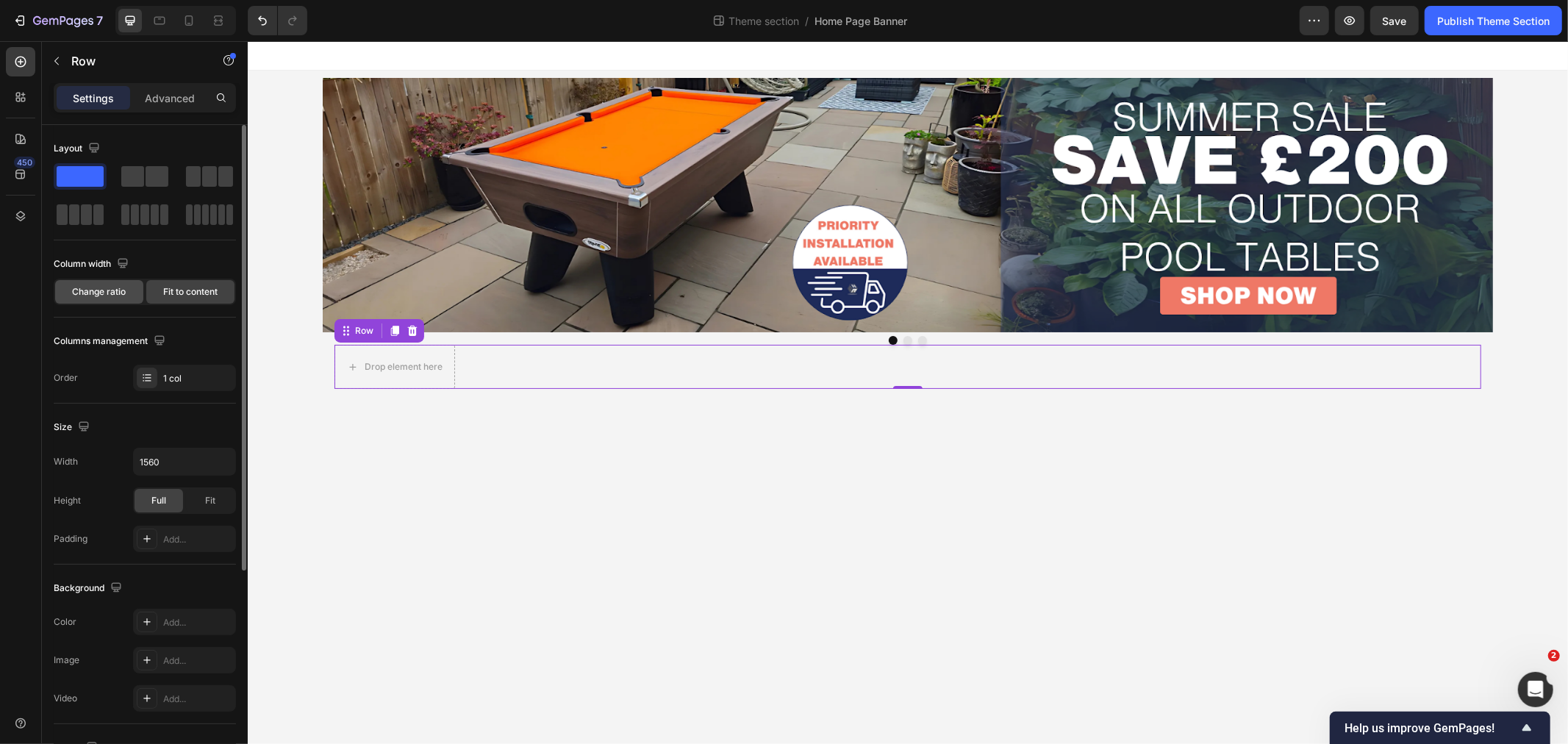
click at [101, 285] on span "Change ratio" at bounding box center [99, 291] width 53 height 13
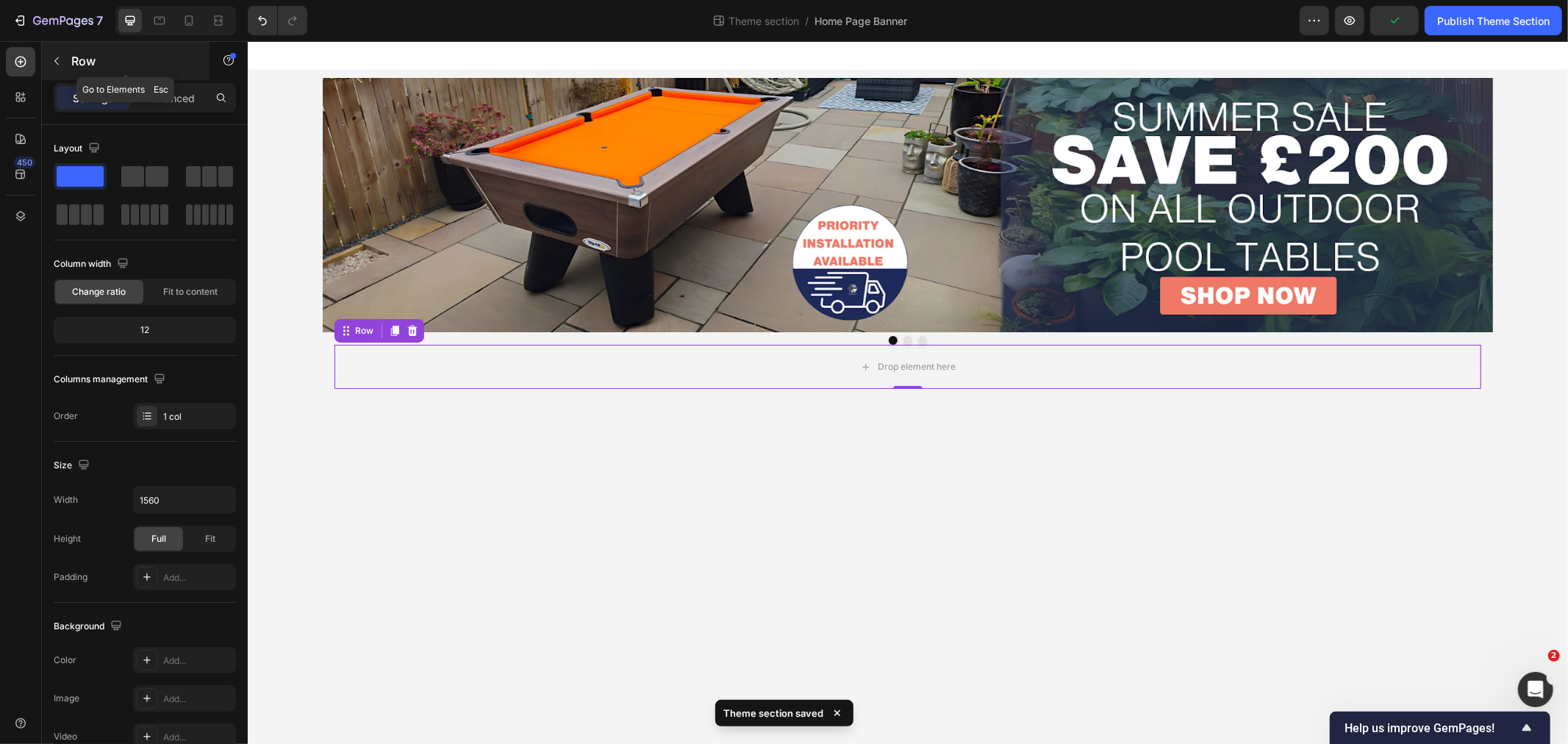
click at [53, 64] on icon "button" at bounding box center [57, 61] width 12 height 12
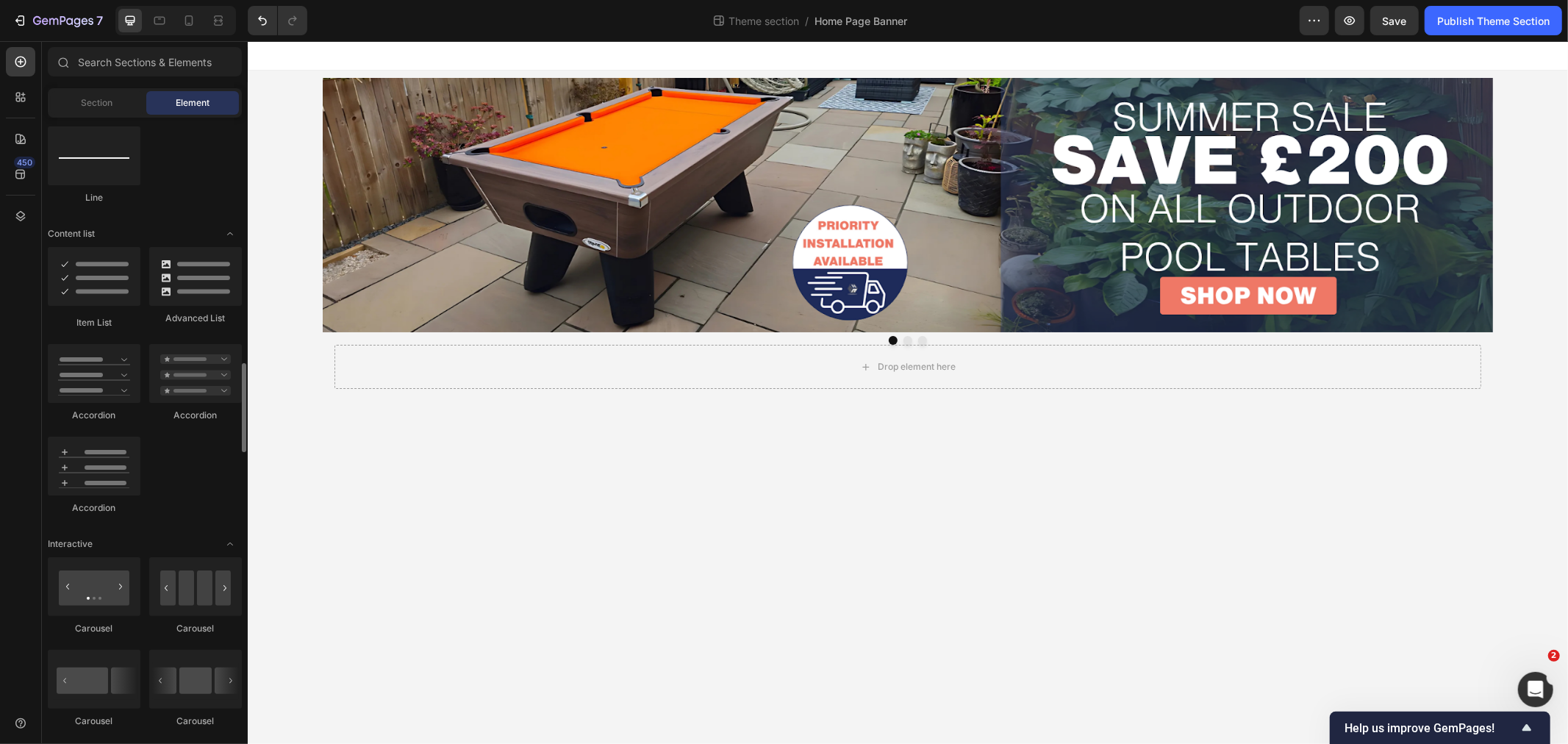
scroll to position [1143, 0]
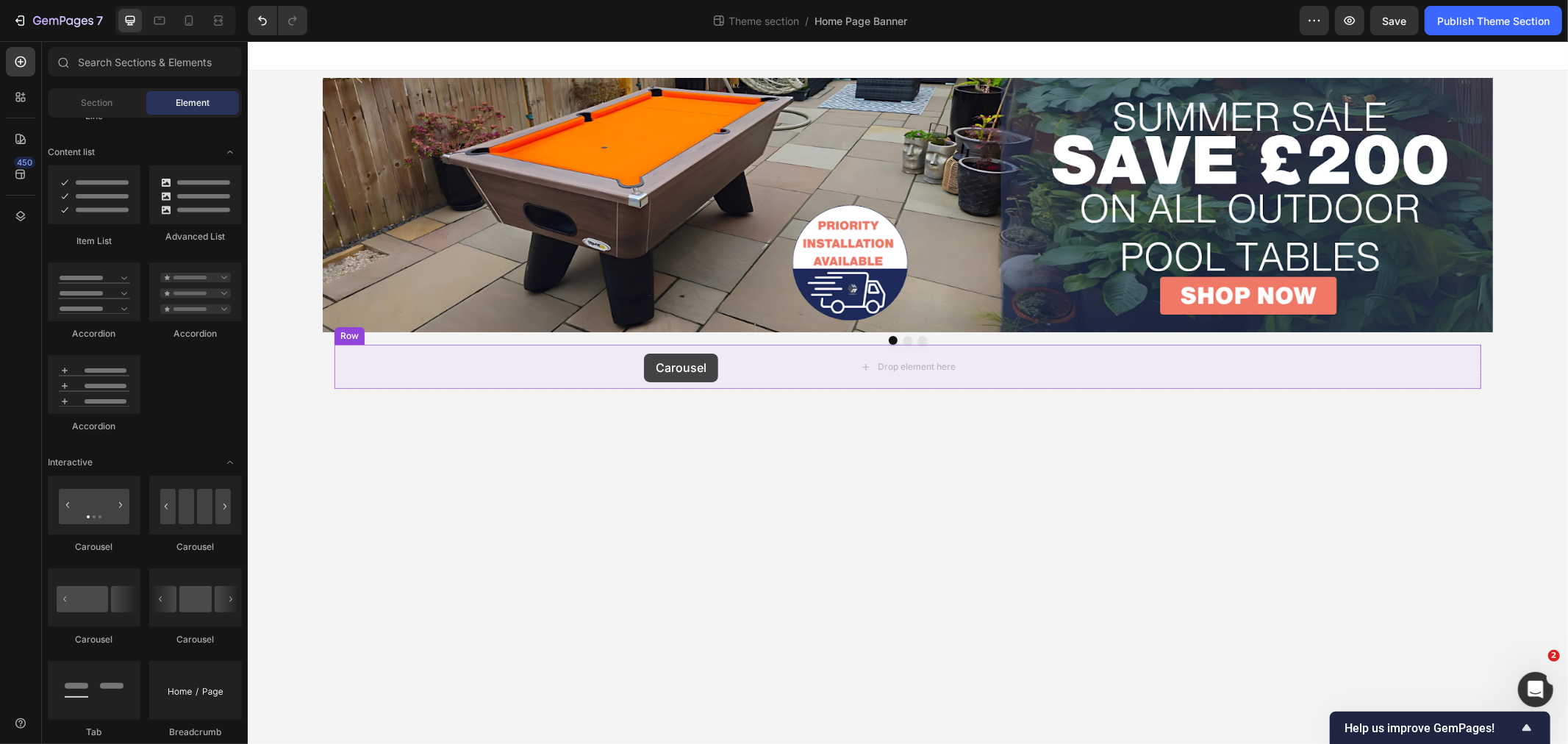
drag, startPoint x: 339, startPoint y: 538, endPoint x: 644, endPoint y: 353, distance: 356.7
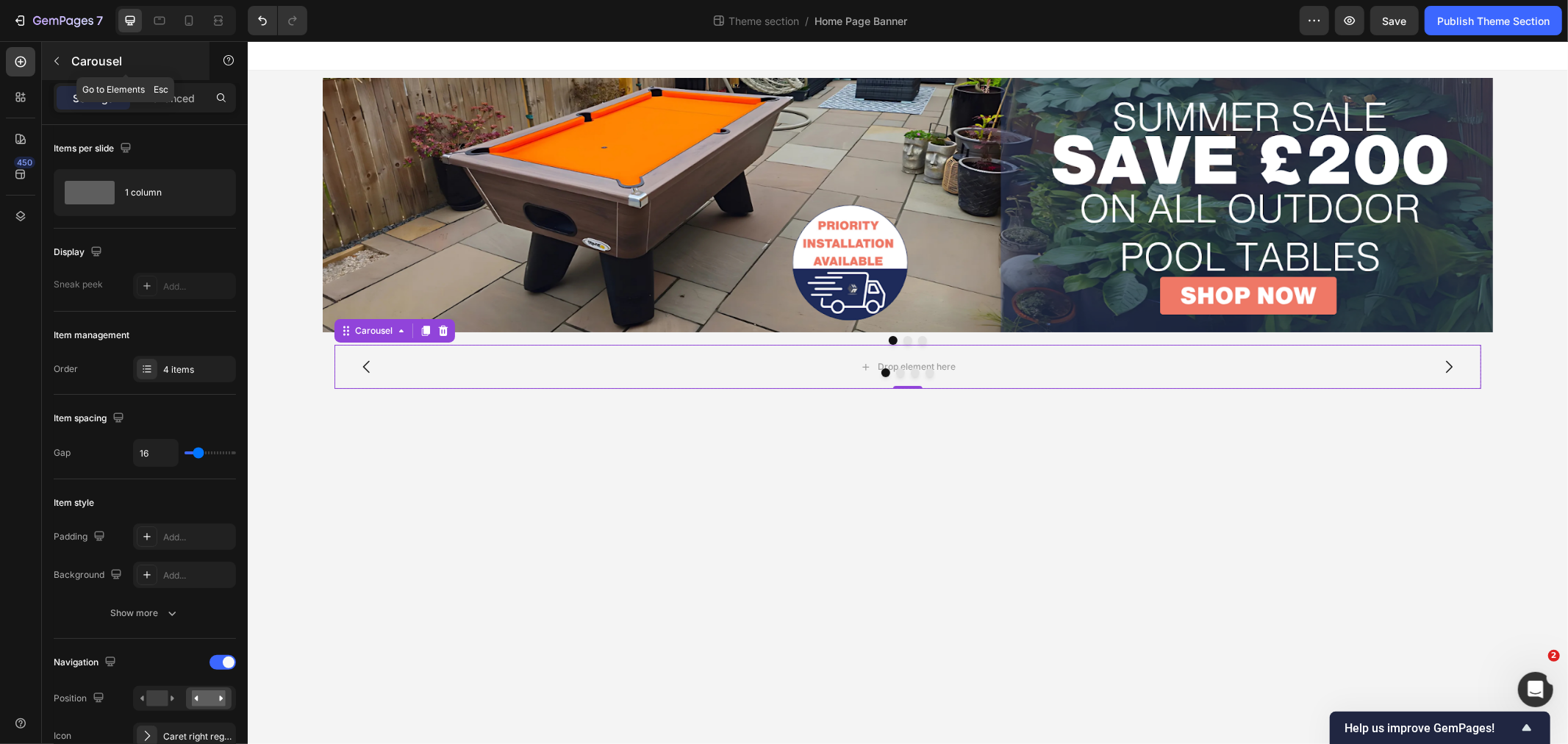
click at [65, 53] on button "button" at bounding box center [56, 60] width 23 height 23
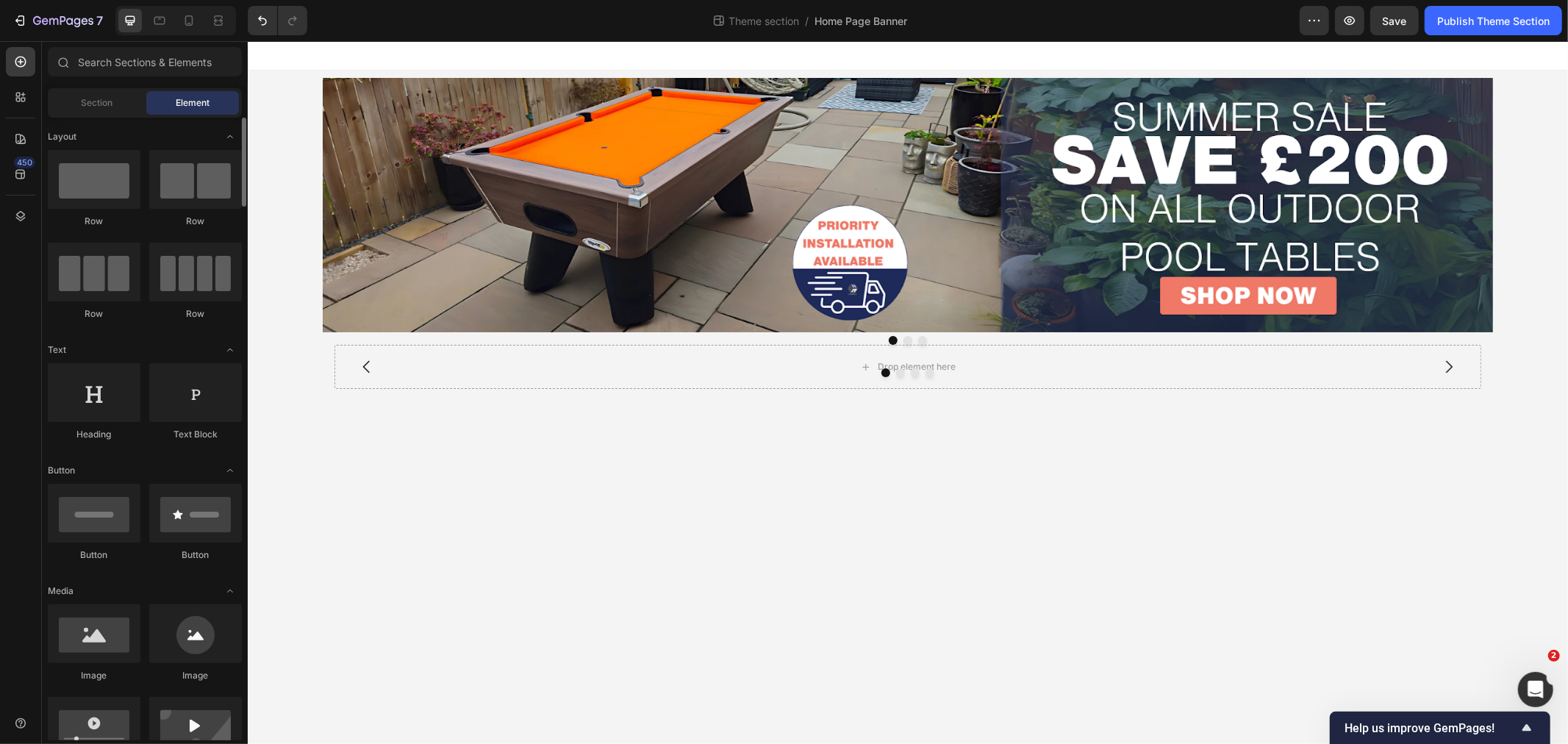
scroll to position [82, 0]
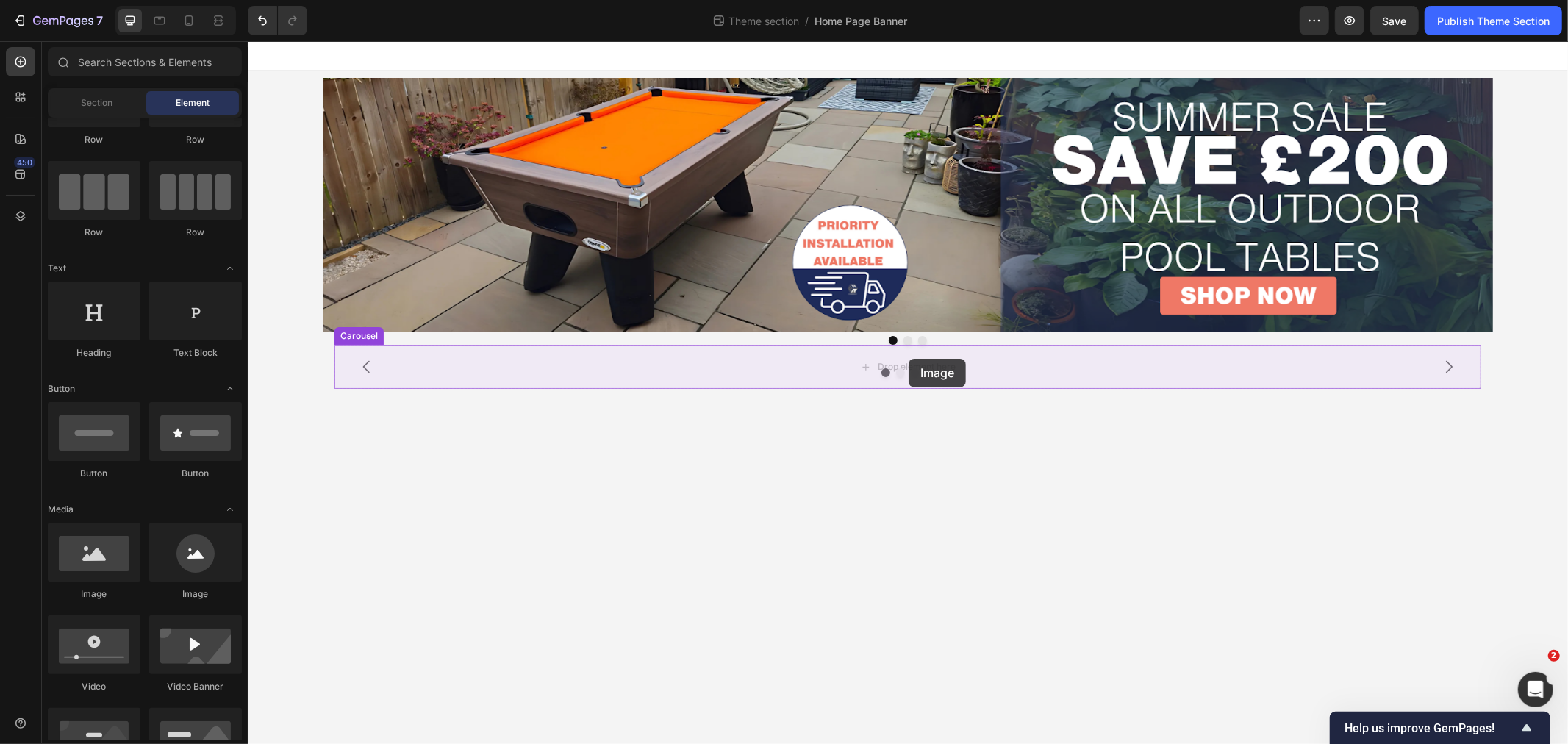
drag, startPoint x: 359, startPoint y: 604, endPoint x: 908, endPoint y: 358, distance: 601.6
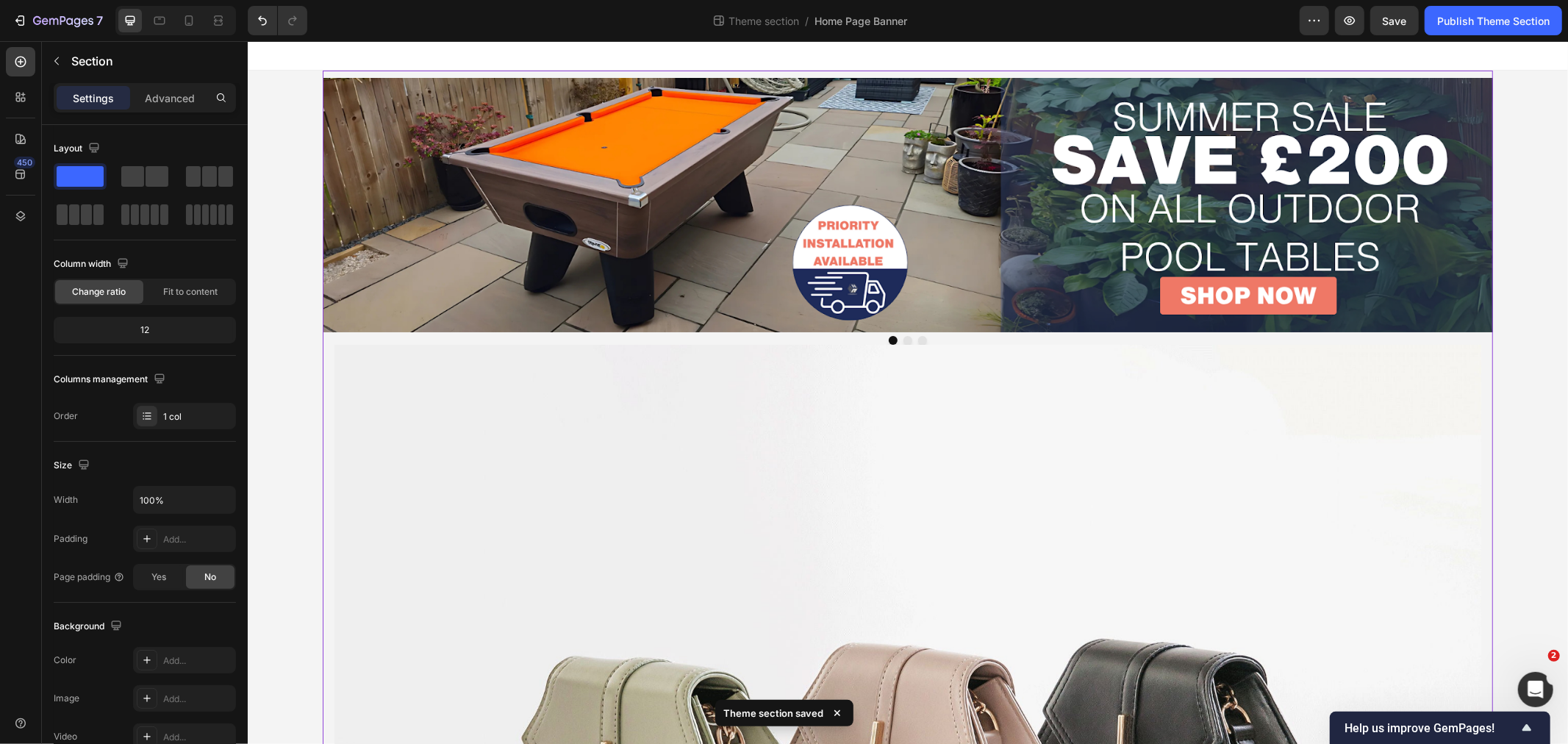
click at [323, 353] on div "Image Image Image Carousel Image Drop element here Drop element here Drop eleme…" at bounding box center [907, 636] width 1170 height 1134
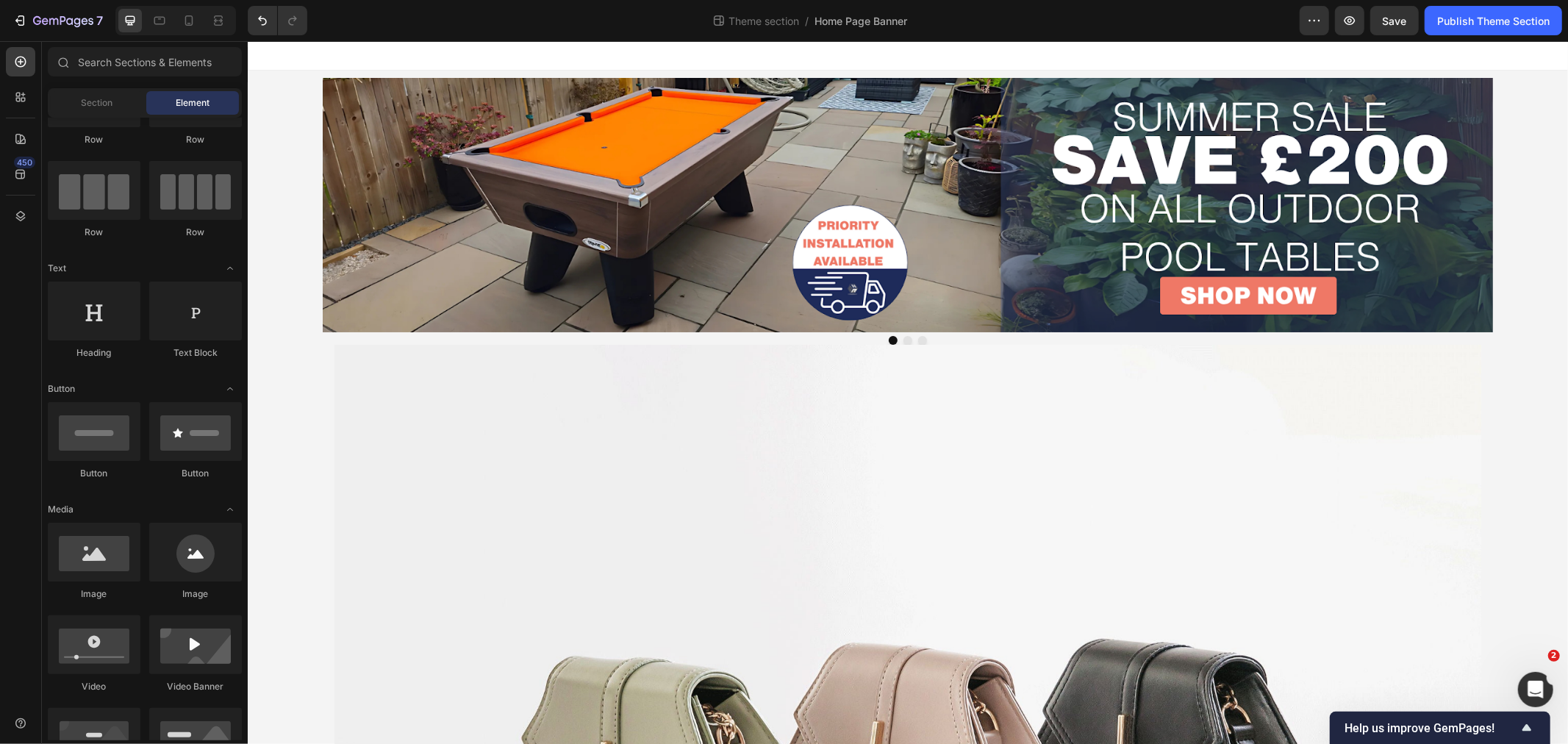
click at [314, 402] on div "Image Image Image Carousel Image Drop element here Drop element here Drop eleme…" at bounding box center [907, 636] width 1321 height 1134
click at [322, 406] on div "Image Image Image Carousel Image Drop element here Drop element here Drop eleme…" at bounding box center [907, 636] width 1170 height 1134
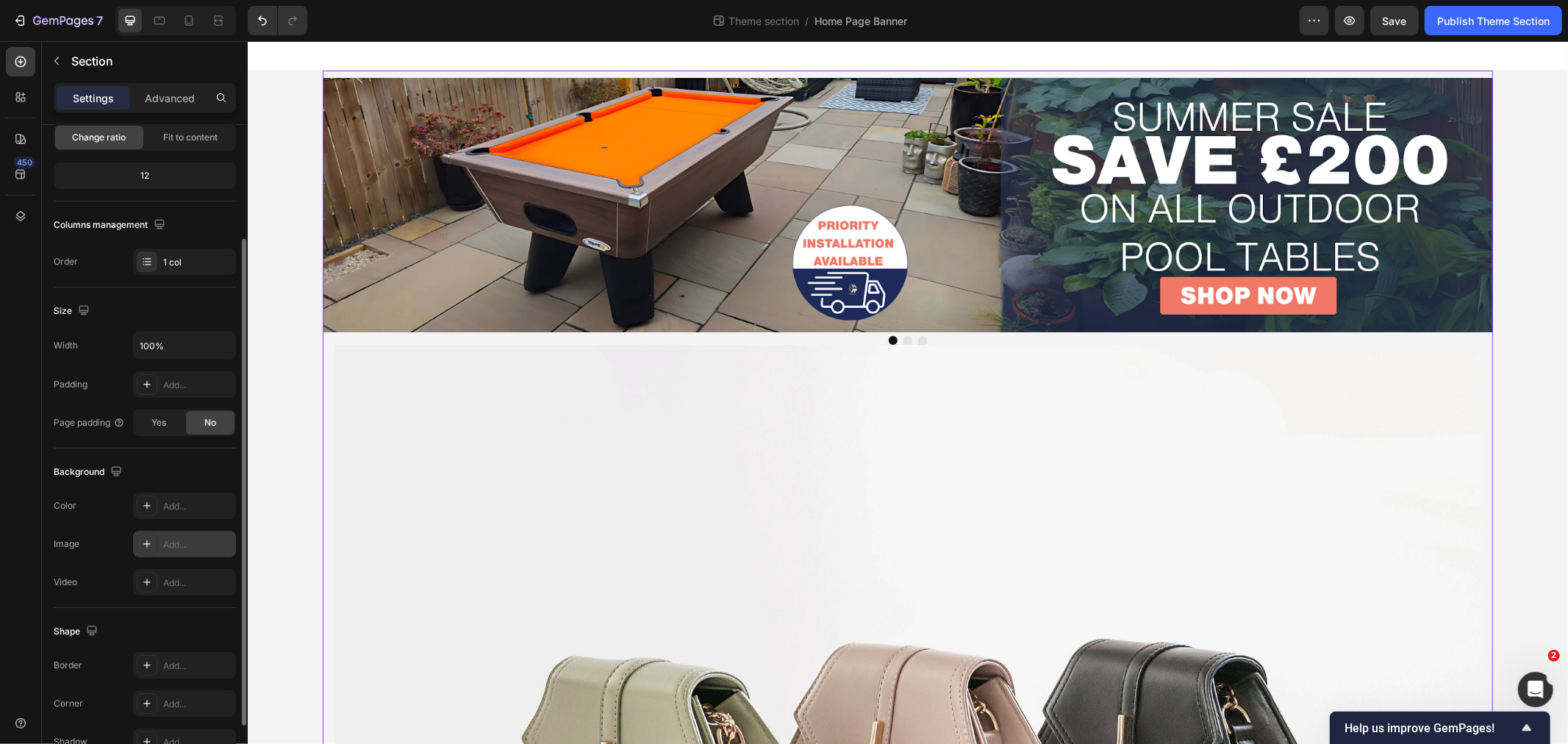
scroll to position [72, 0]
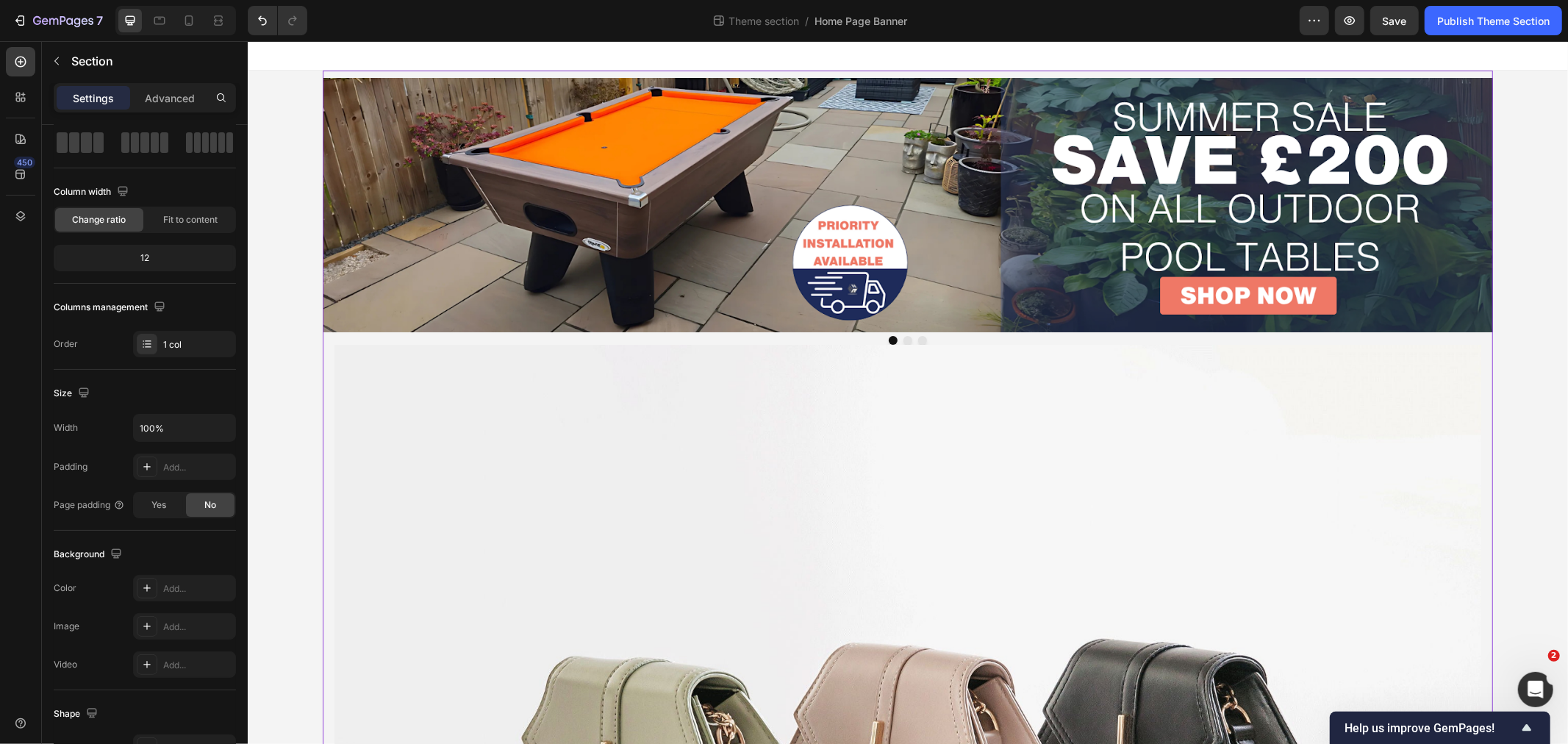
click at [326, 367] on div "Image Image Image Carousel Image Drop element here Drop element here Drop eleme…" at bounding box center [907, 636] width 1170 height 1134
click at [322, 350] on div "Image Image Image Carousel Image Drop element here Drop element here Drop eleme…" at bounding box center [907, 636] width 1170 height 1134
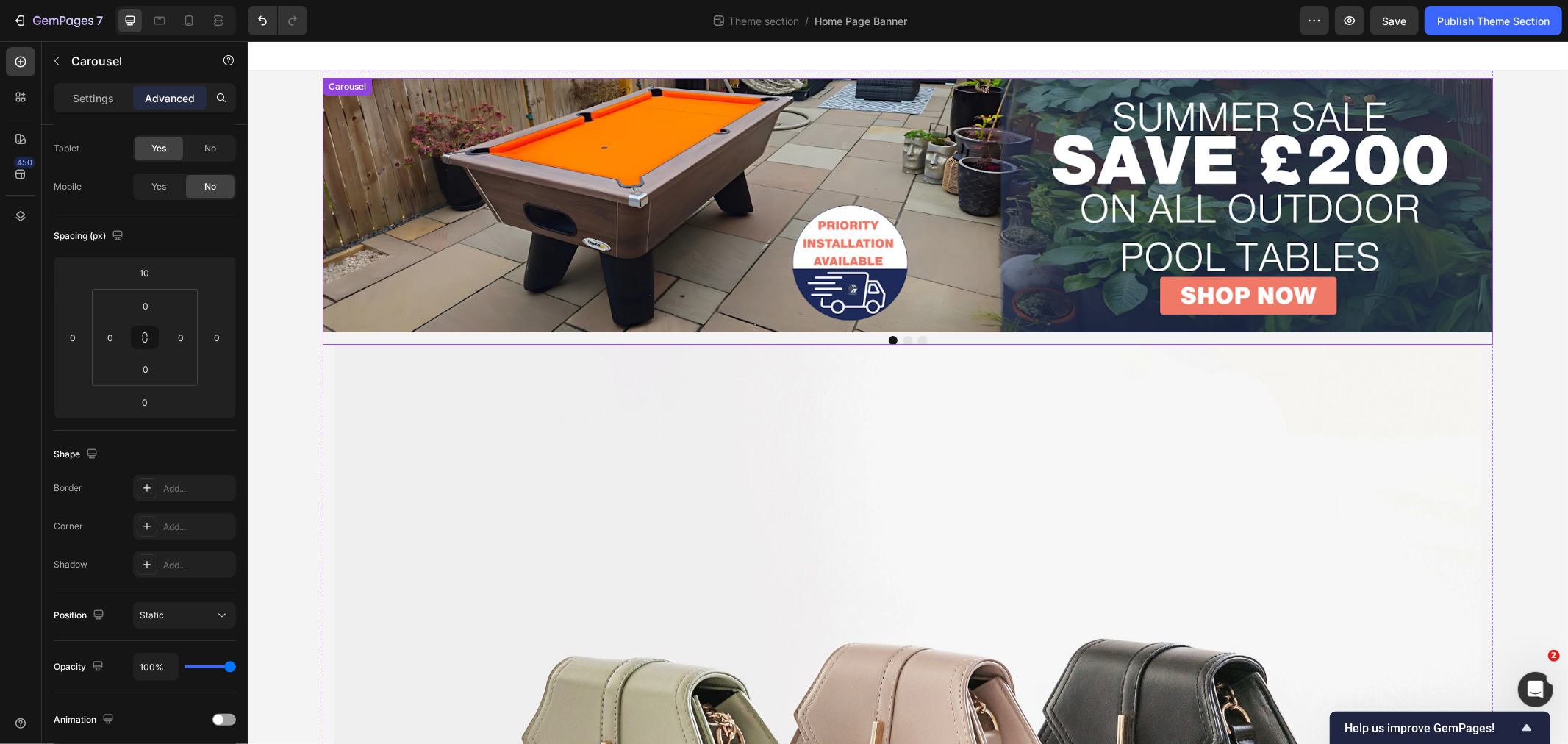
click at [336, 333] on div "Image Image Image Carousel" at bounding box center [907, 211] width 1170 height 267
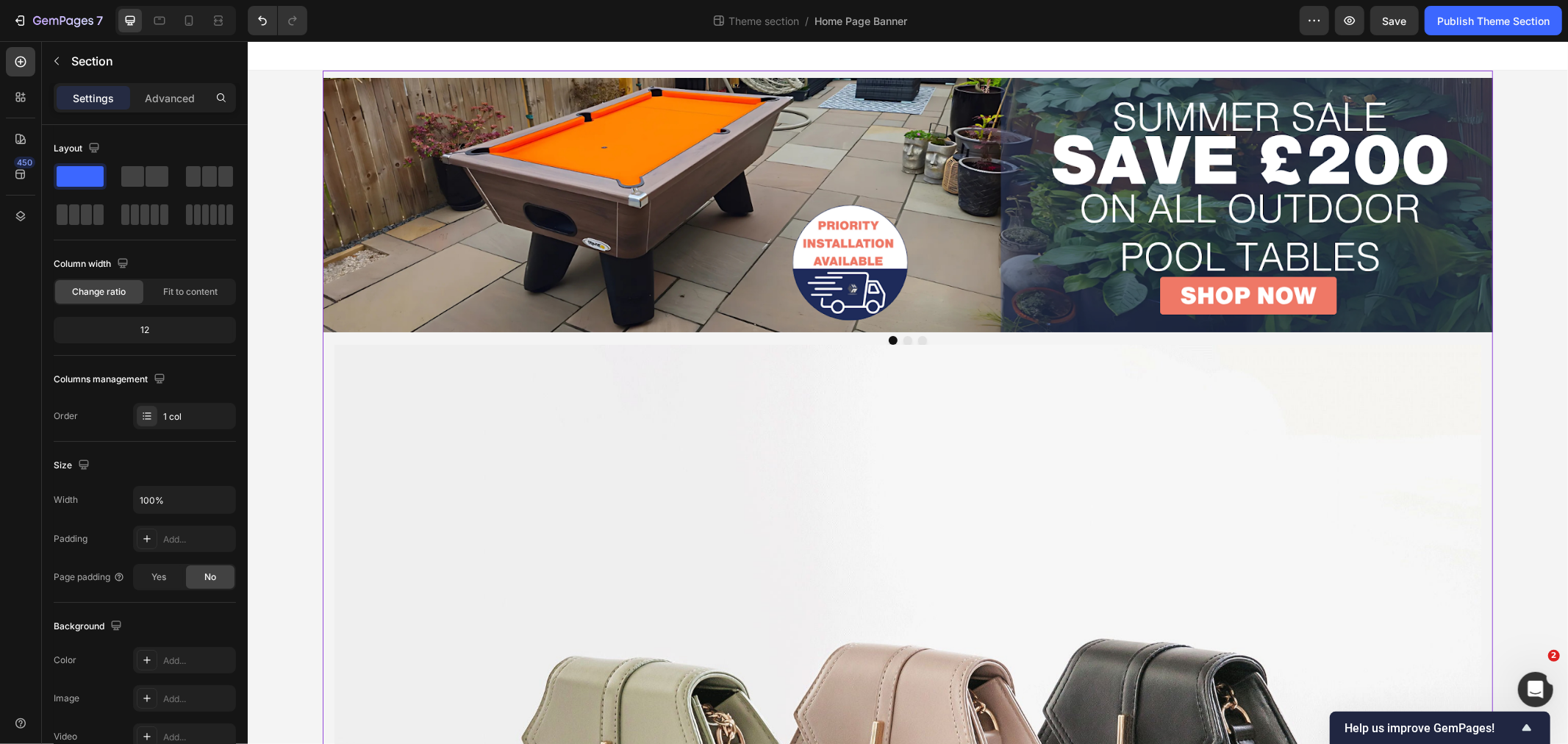
click at [322, 350] on div "Image Image Image Carousel Image Drop element here Drop element here Drop eleme…" at bounding box center [907, 636] width 1170 height 1134
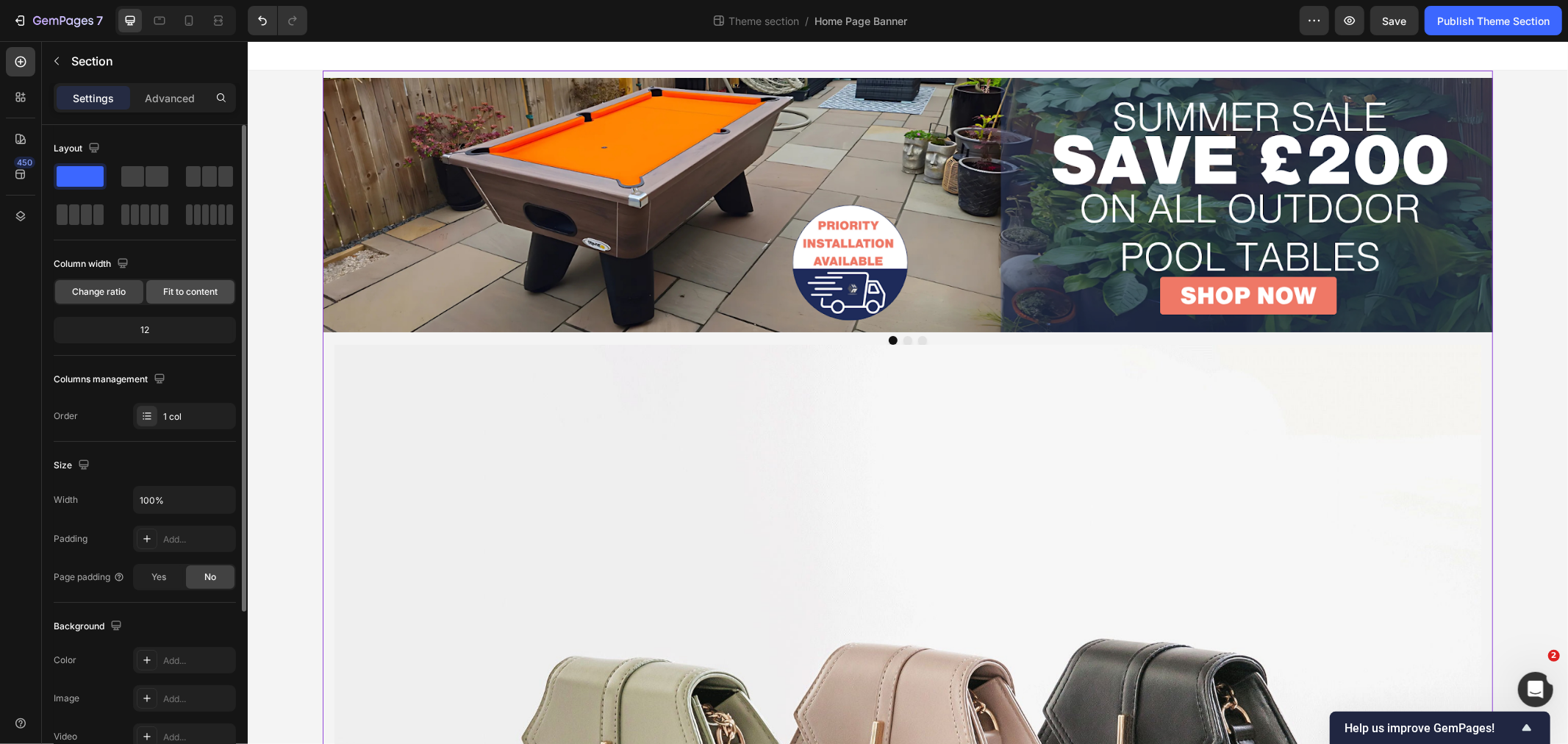
click at [196, 288] on span "Fit to content" at bounding box center [190, 291] width 54 height 13
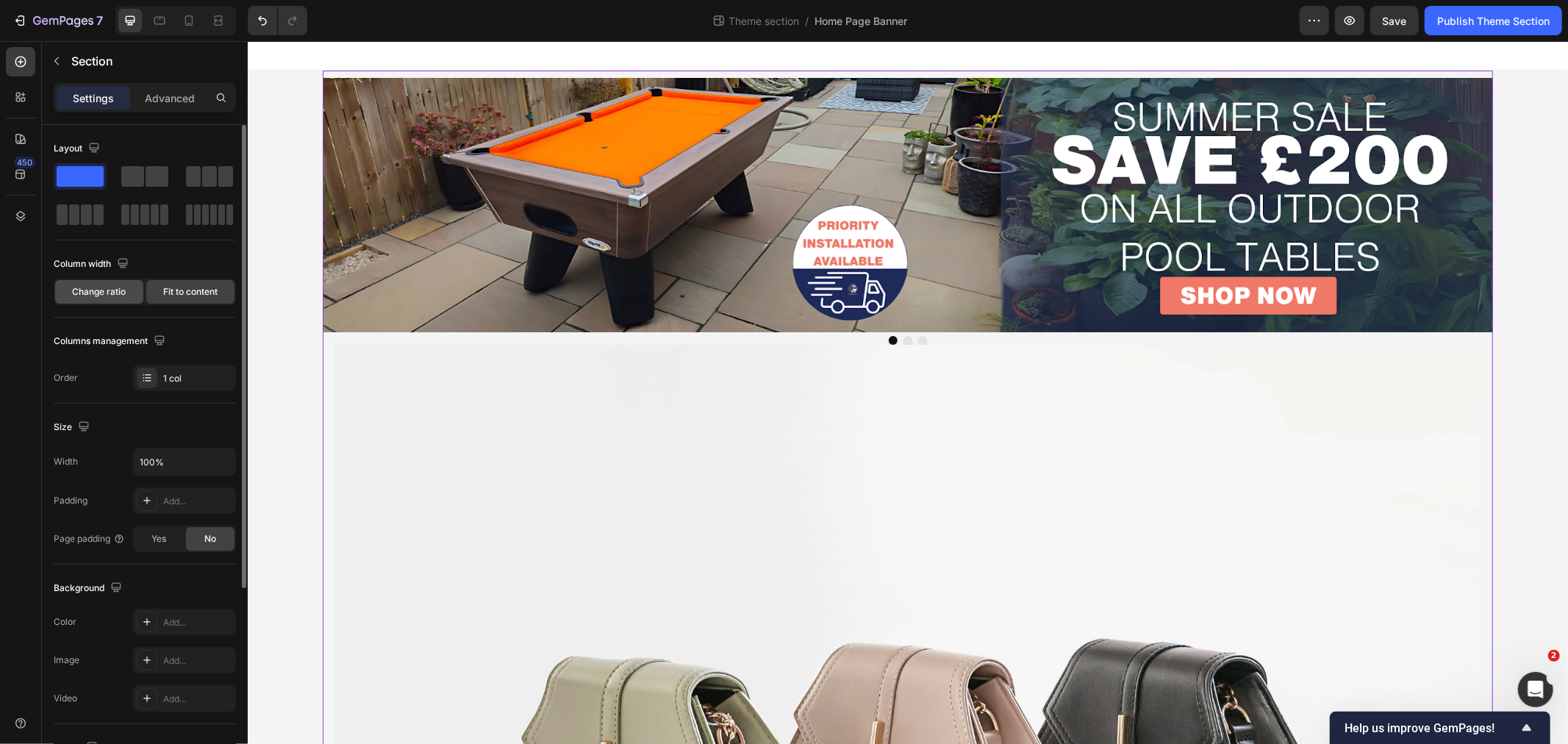
click at [113, 288] on span "Change ratio" at bounding box center [99, 291] width 53 height 13
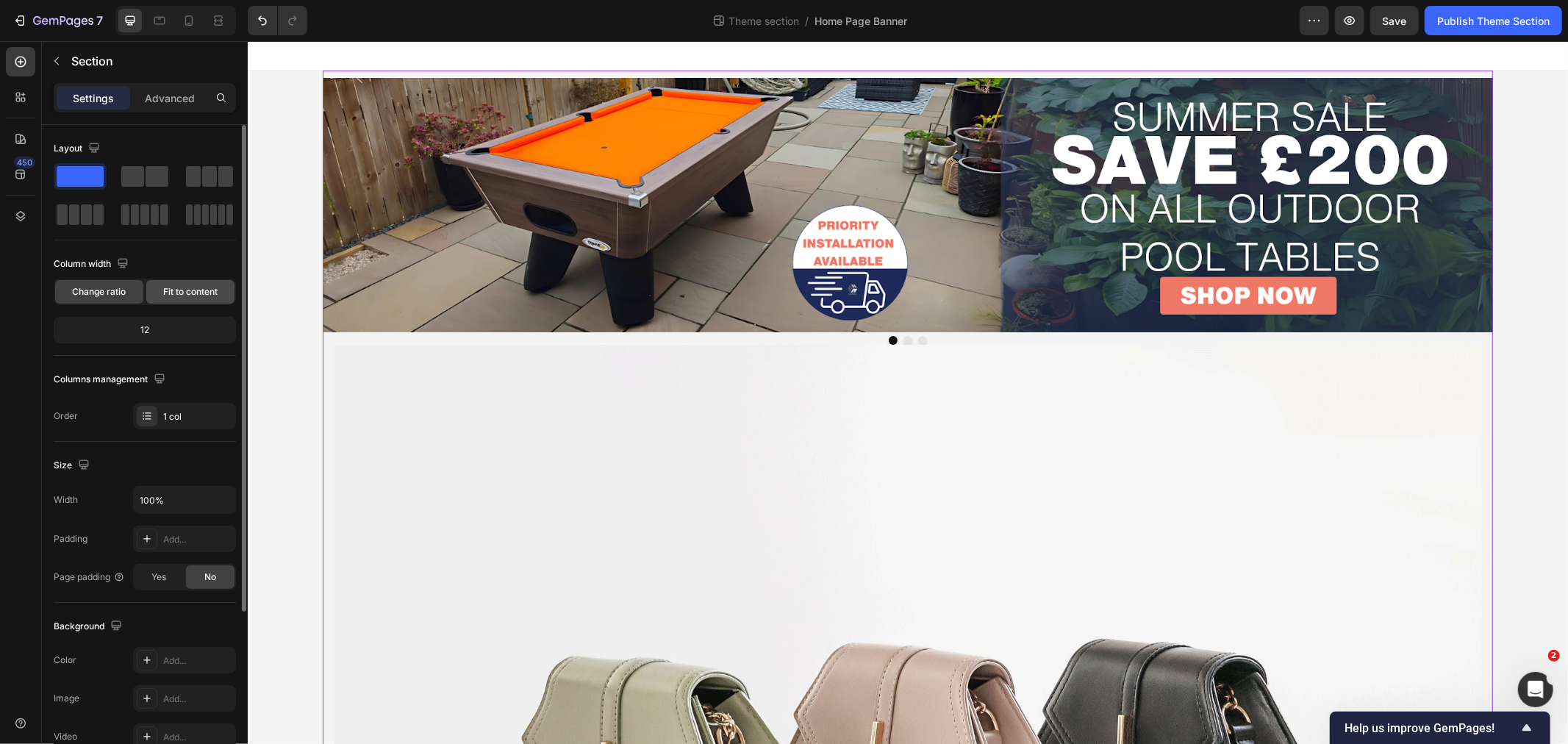
click at [195, 293] on span "Fit to content" at bounding box center [190, 291] width 54 height 13
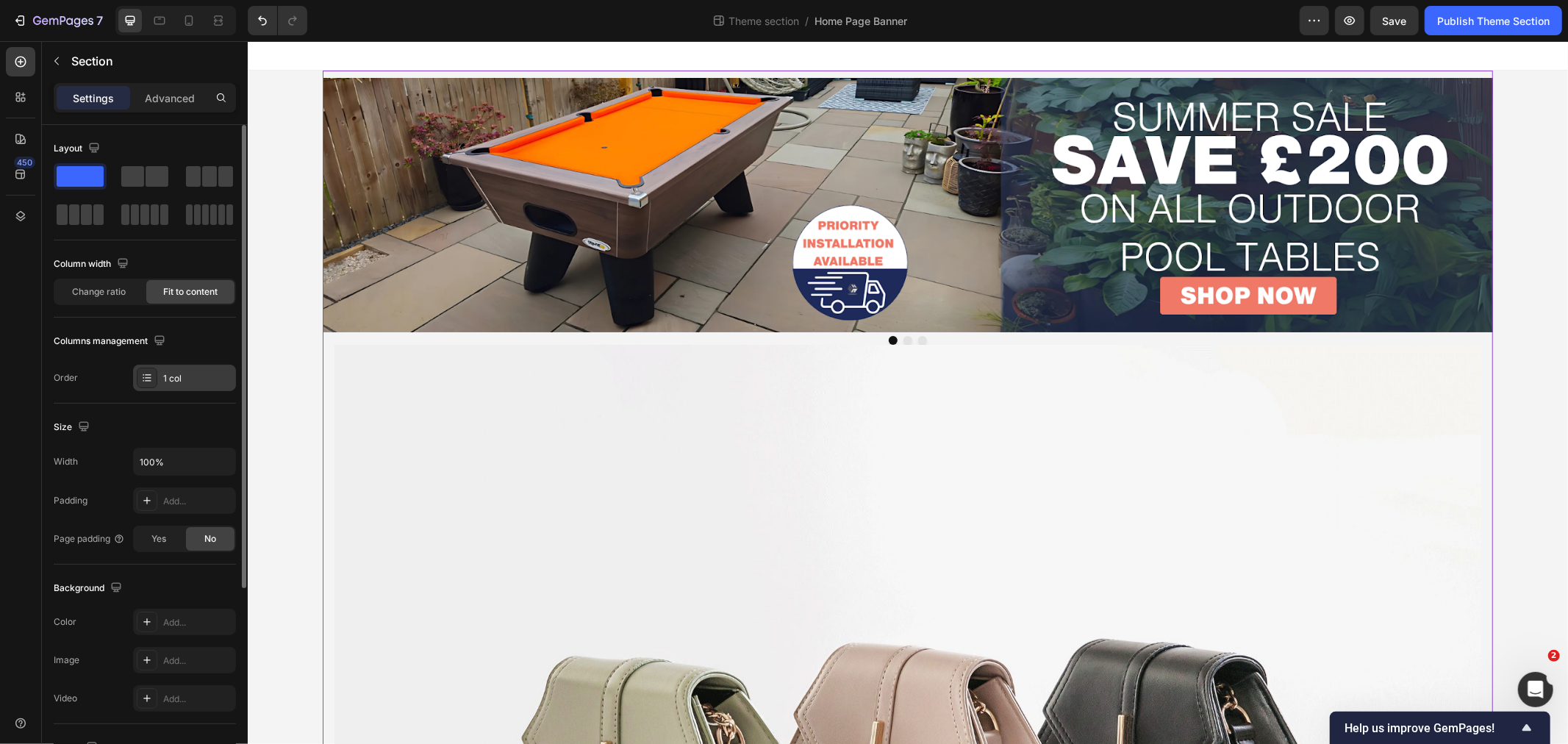
click at [184, 368] on div "1 col" at bounding box center [184, 377] width 103 height 27
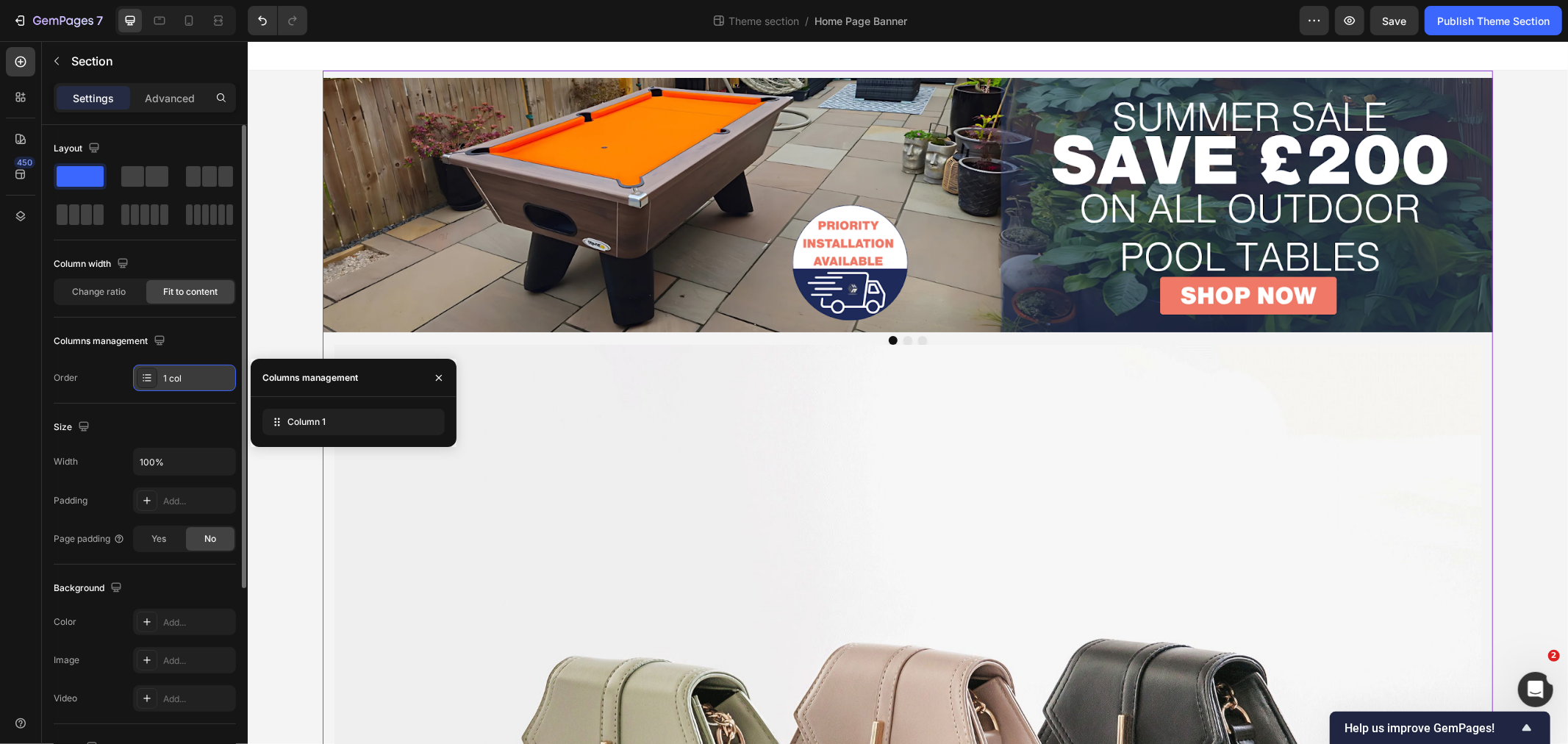
click at [180, 369] on div "1 col" at bounding box center [184, 377] width 103 height 27
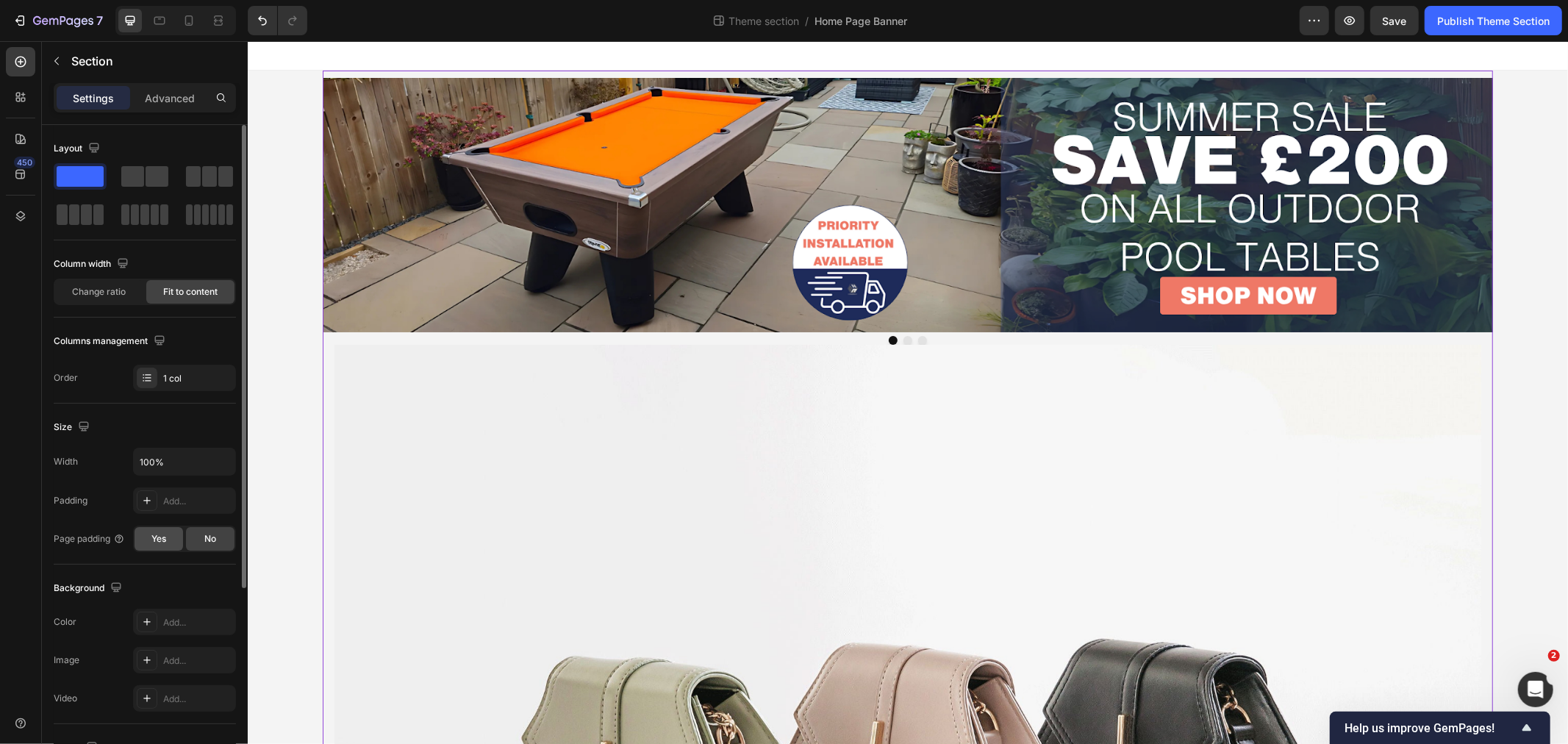
click at [152, 537] on span "Yes" at bounding box center [159, 538] width 15 height 13
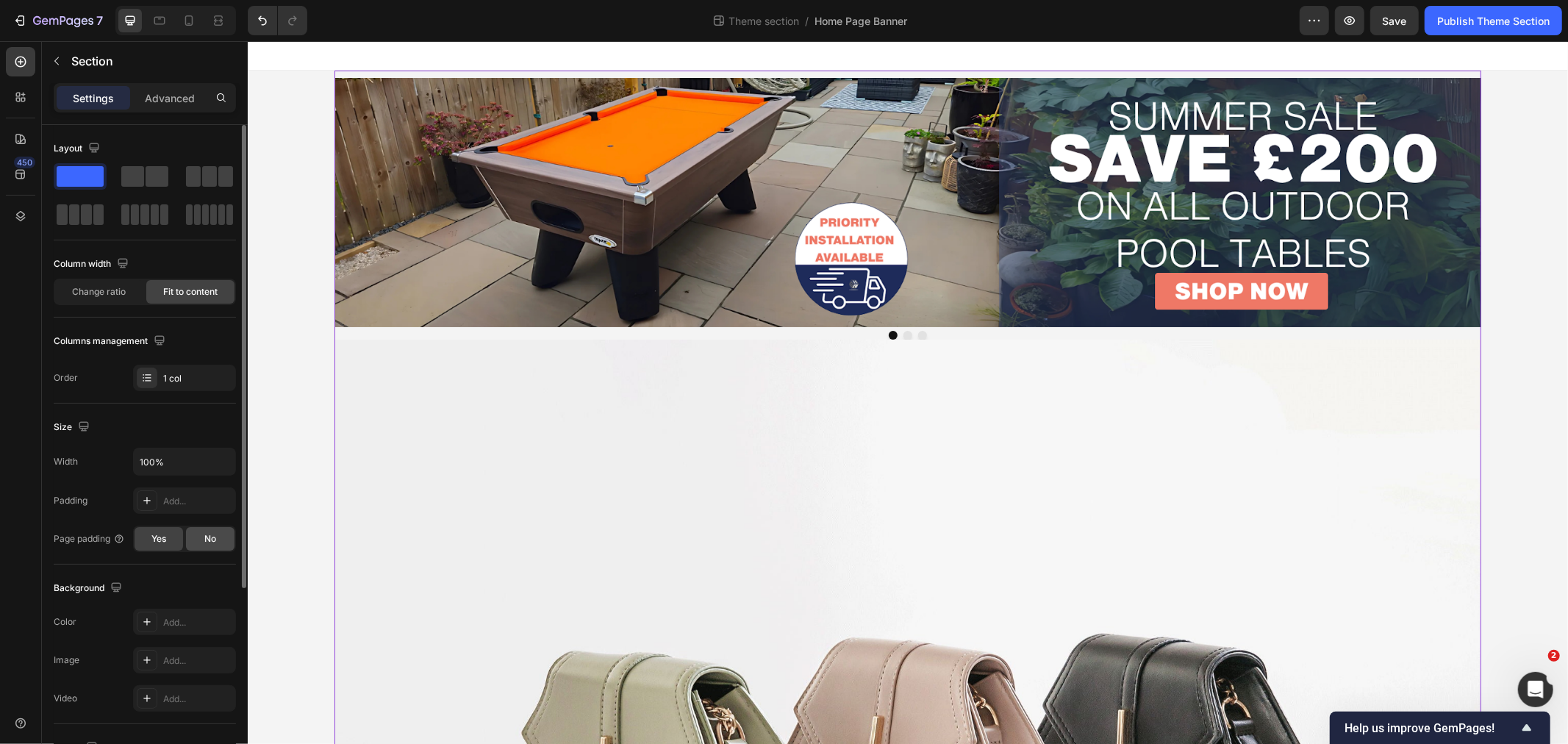
click at [207, 529] on div "No" at bounding box center [210, 538] width 48 height 23
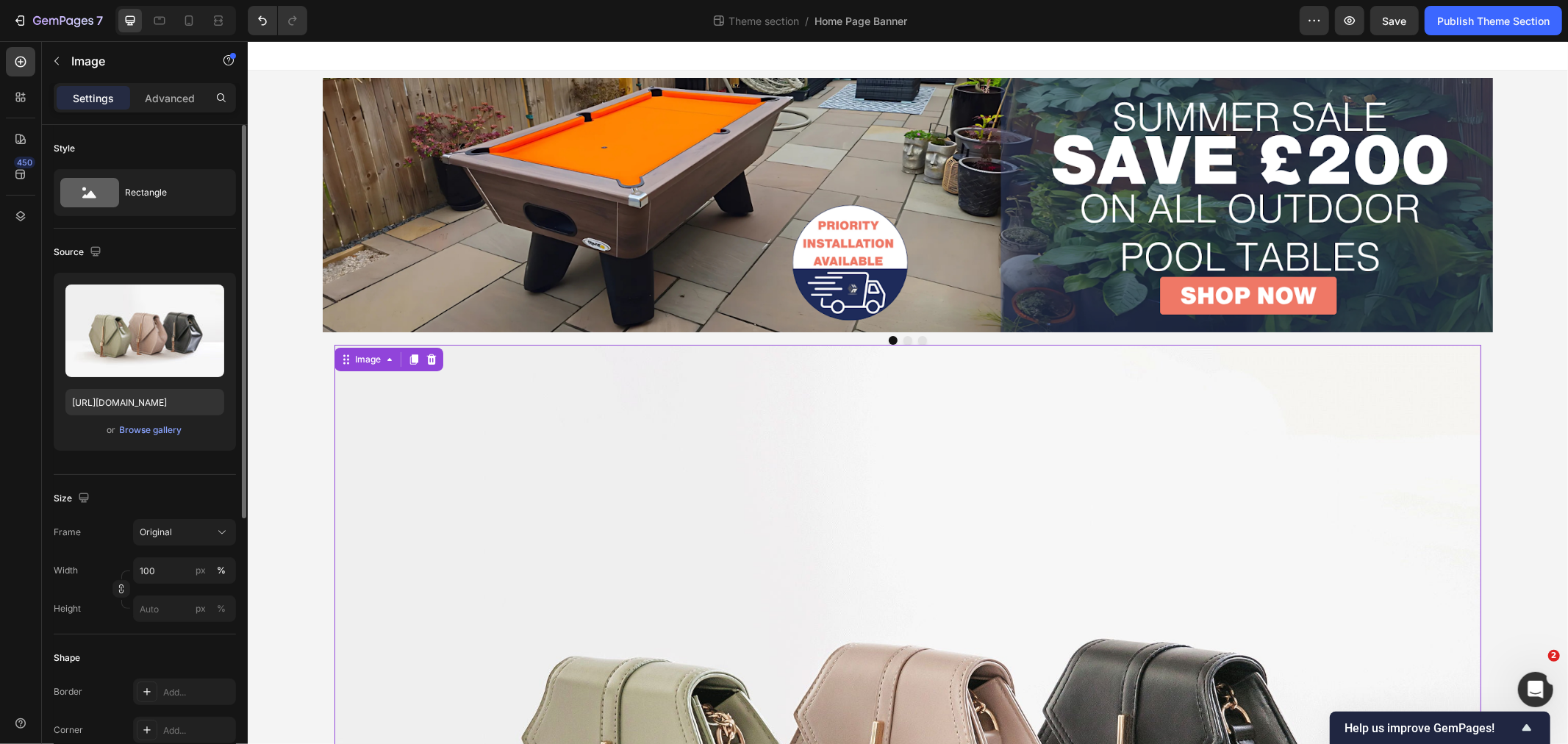
click at [322, 348] on div "Image Image Image Carousel Image 0 Drop element here Drop element here Drop ele…" at bounding box center [907, 636] width 1170 height 1134
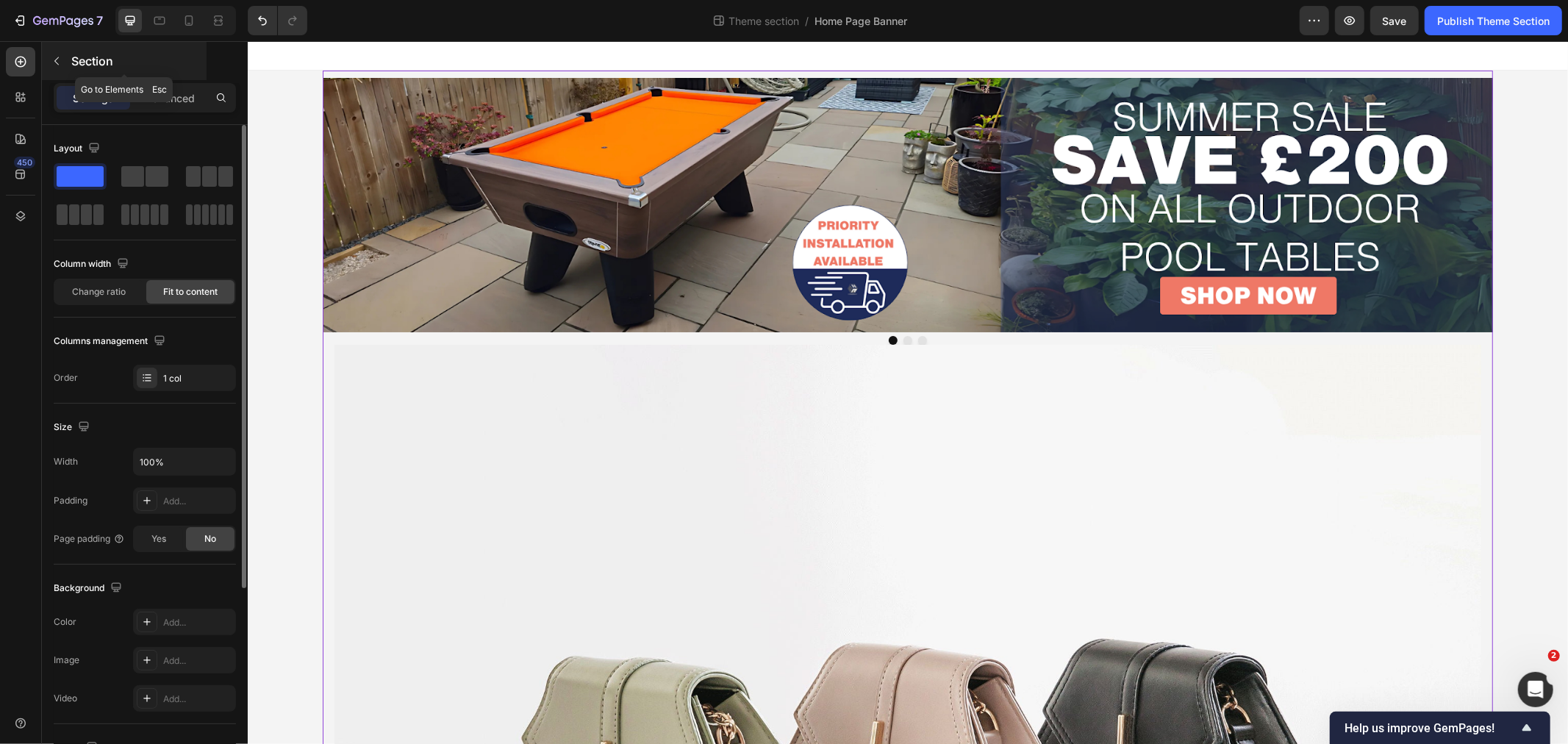
click at [53, 50] on button "button" at bounding box center [56, 60] width 23 height 23
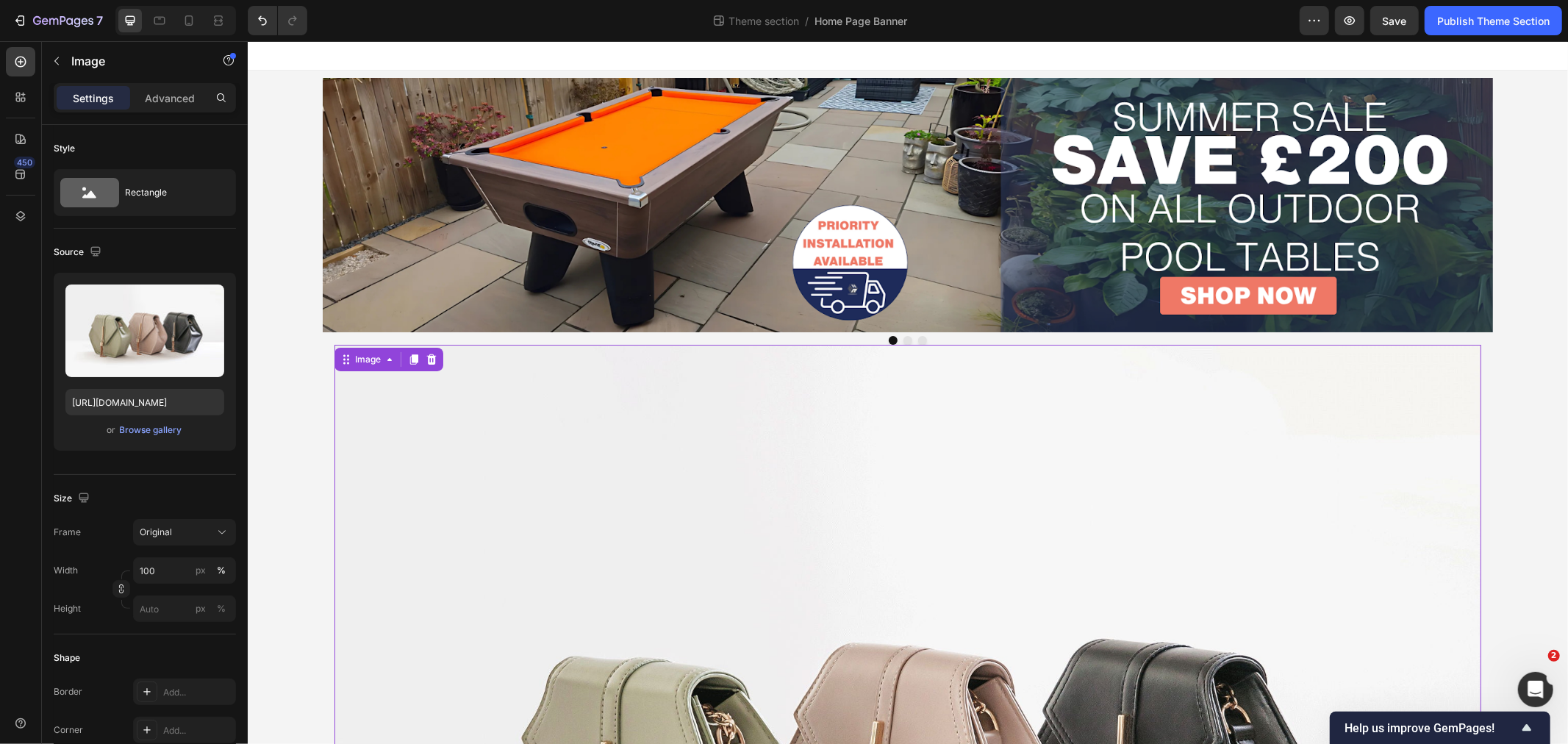
click at [428, 350] on div at bounding box center [431, 358] width 17 height 17
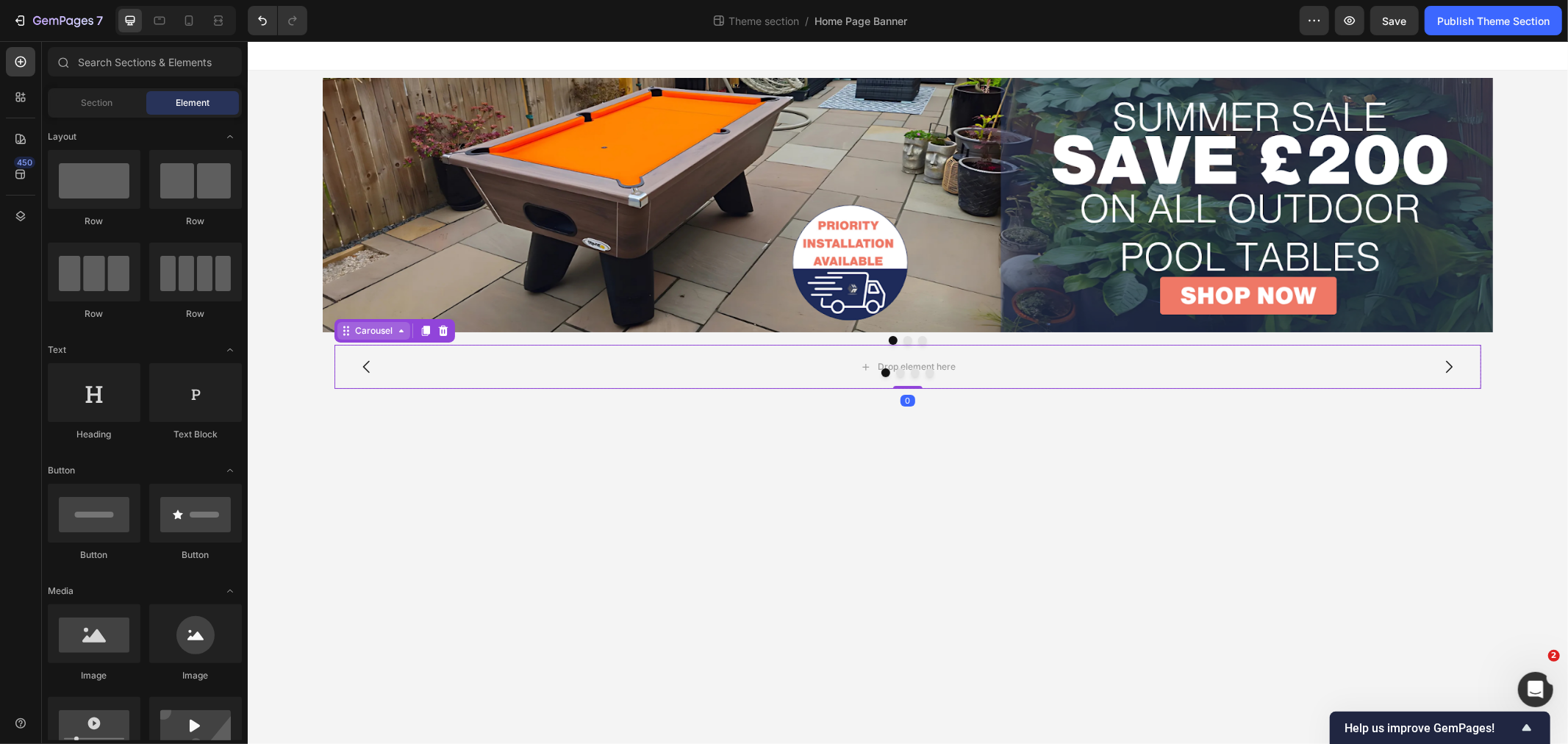
click at [364, 332] on div "Carousel" at bounding box center [373, 329] width 43 height 13
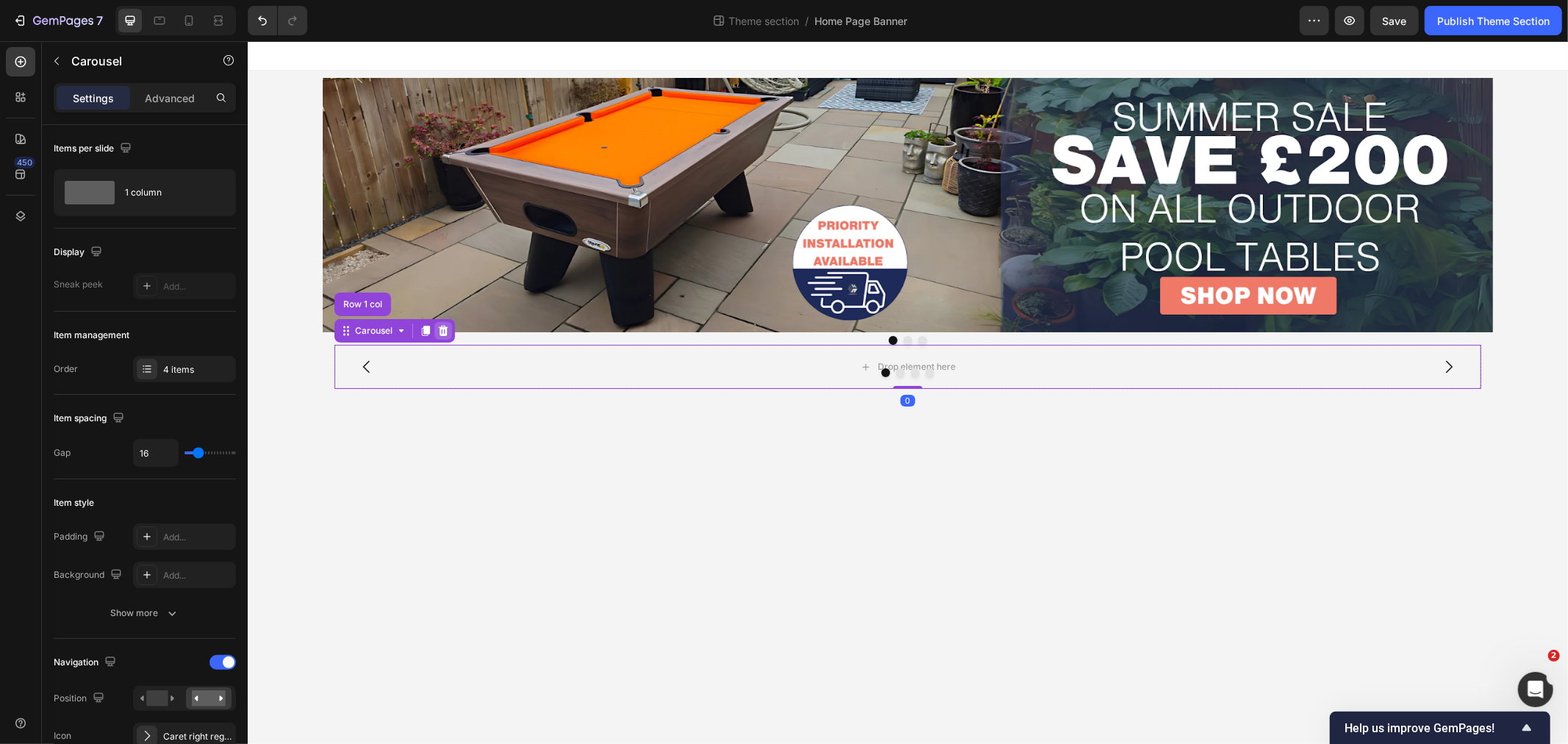
click at [442, 326] on icon at bounding box center [443, 330] width 12 height 12
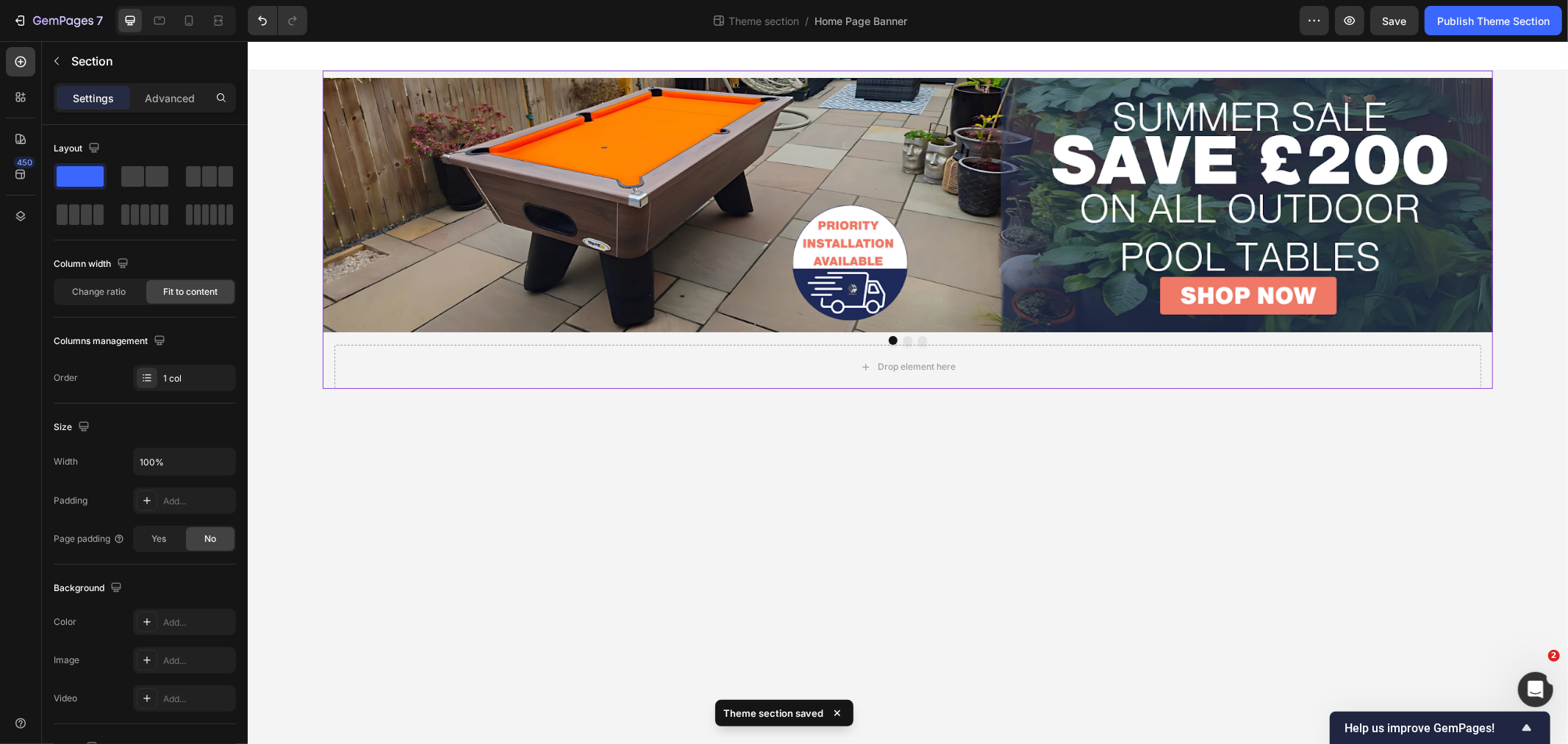
click at [439, 74] on div "Image Image Image Carousel" at bounding box center [907, 207] width 1170 height 274
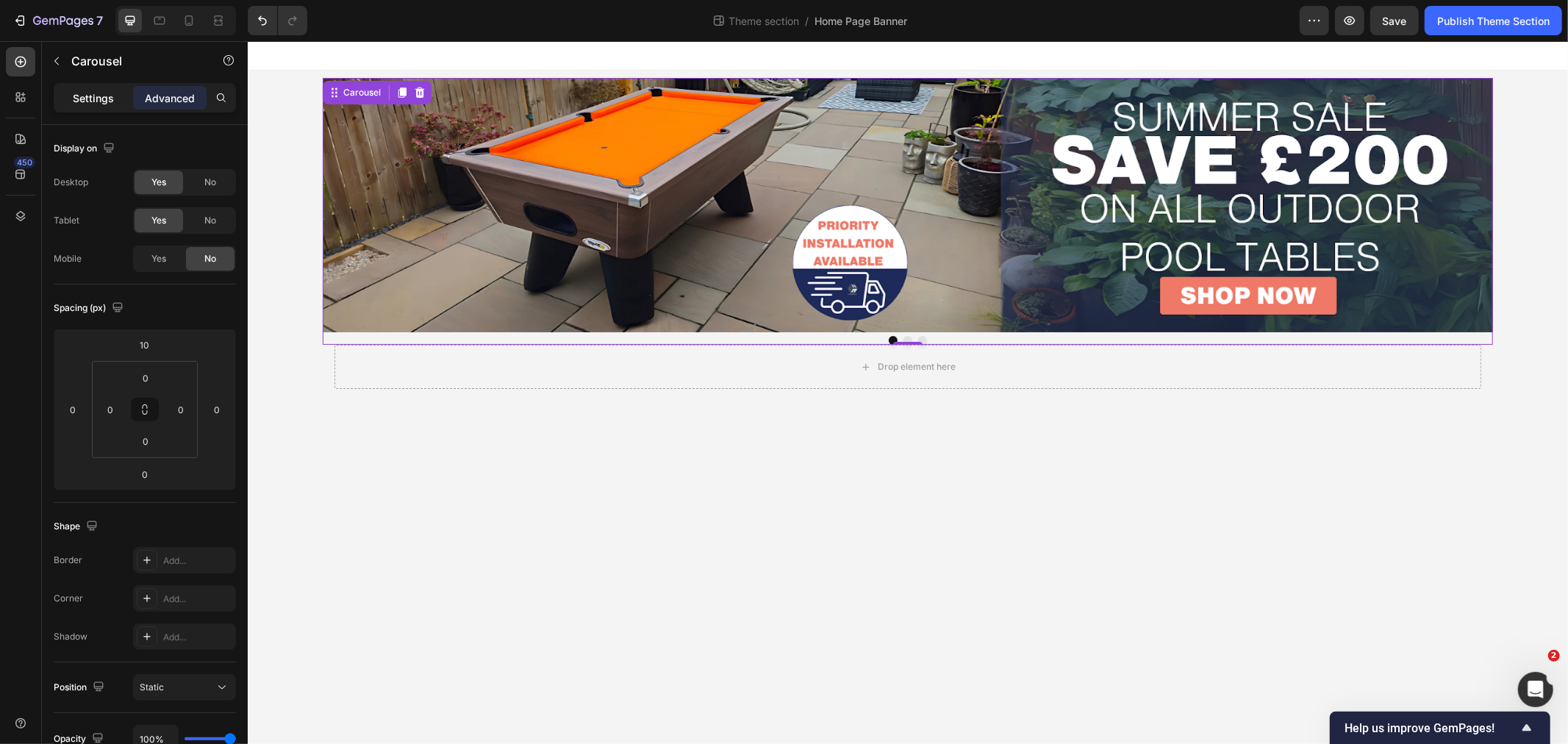
click at [85, 90] on p "Settings" at bounding box center [93, 98] width 41 height 16
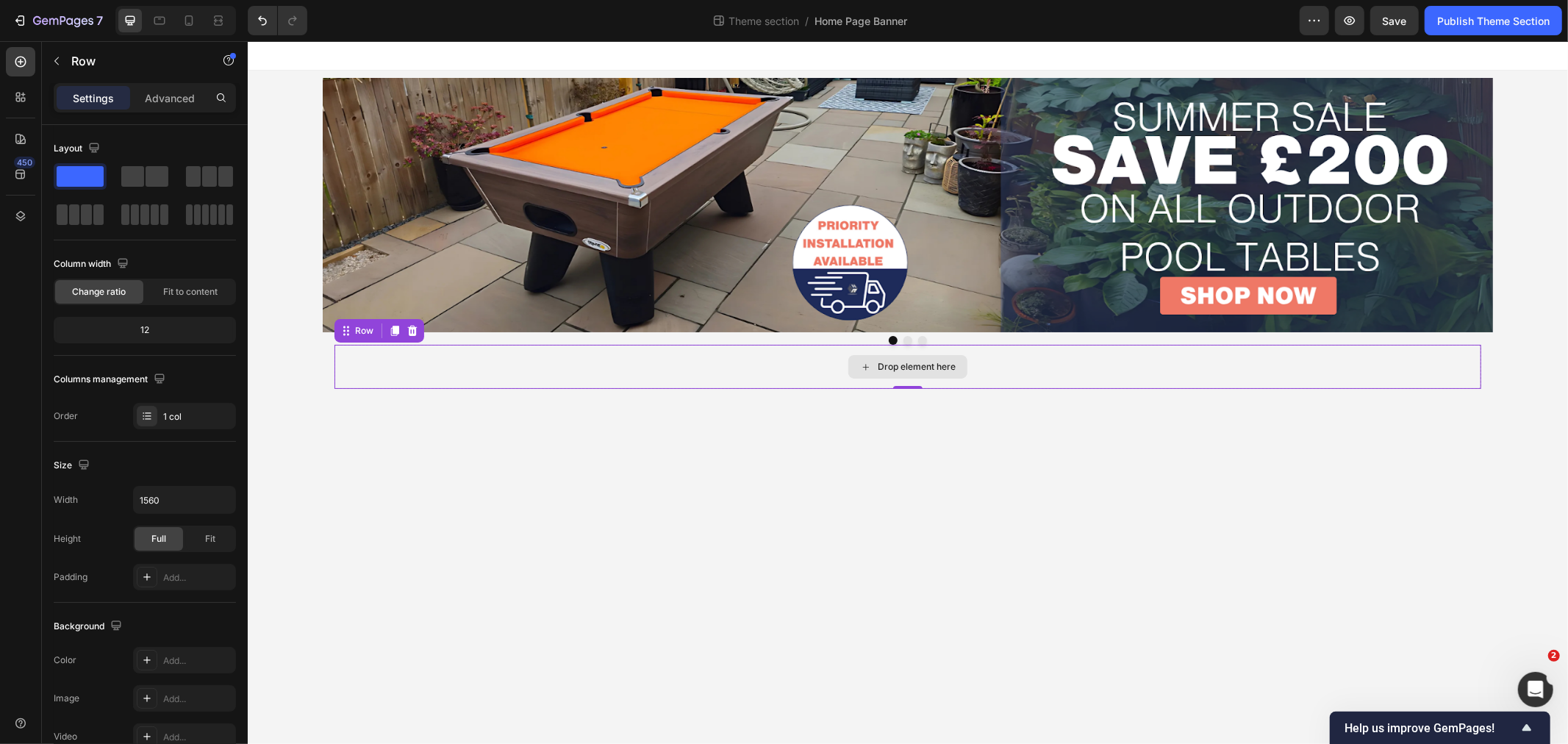
click at [750, 373] on div "Drop element here" at bounding box center [906, 365] width 1147 height 44
click at [409, 323] on div at bounding box center [412, 330] width 17 height 17
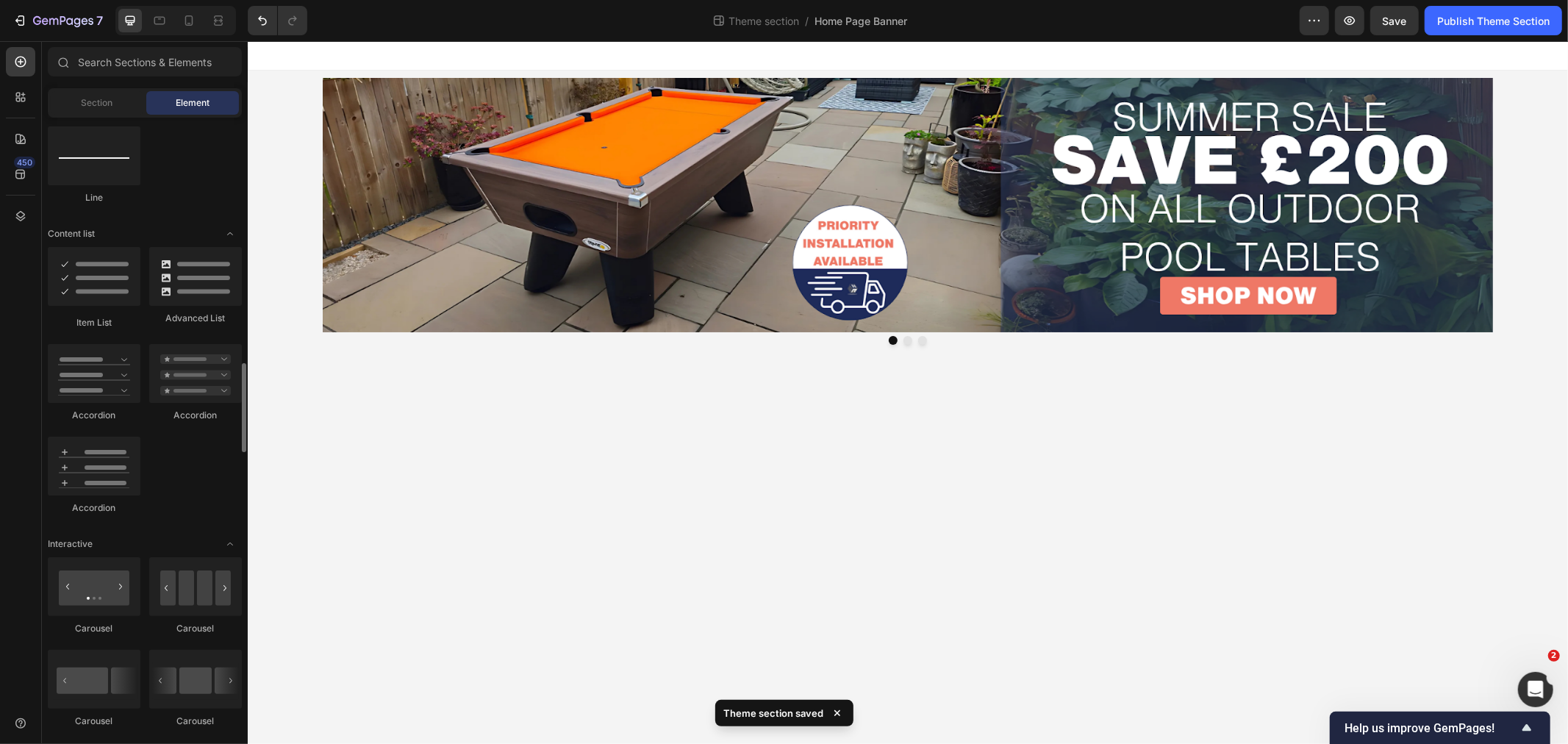
scroll to position [1143, 0]
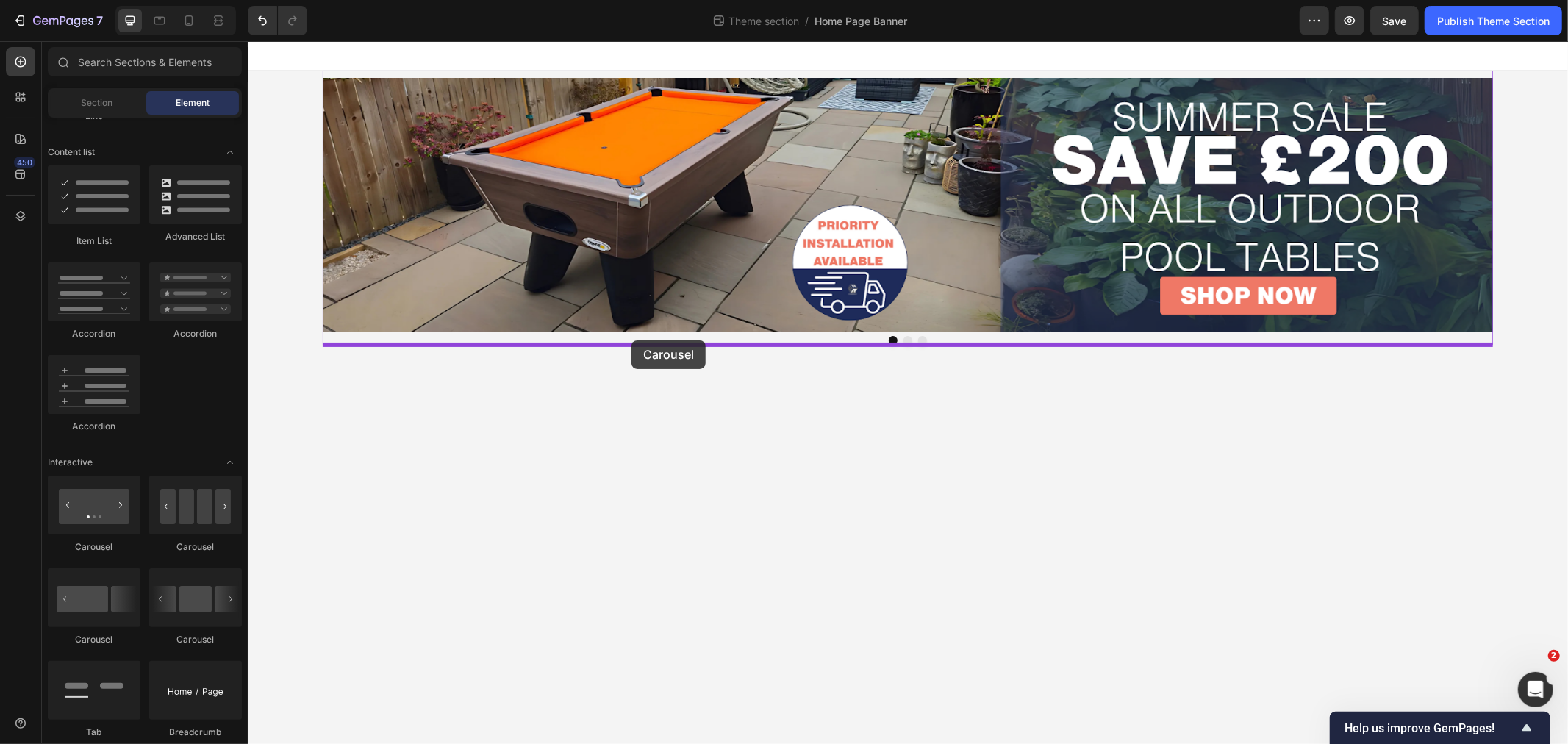
drag, startPoint x: 346, startPoint y: 554, endPoint x: 631, endPoint y: 339, distance: 357.0
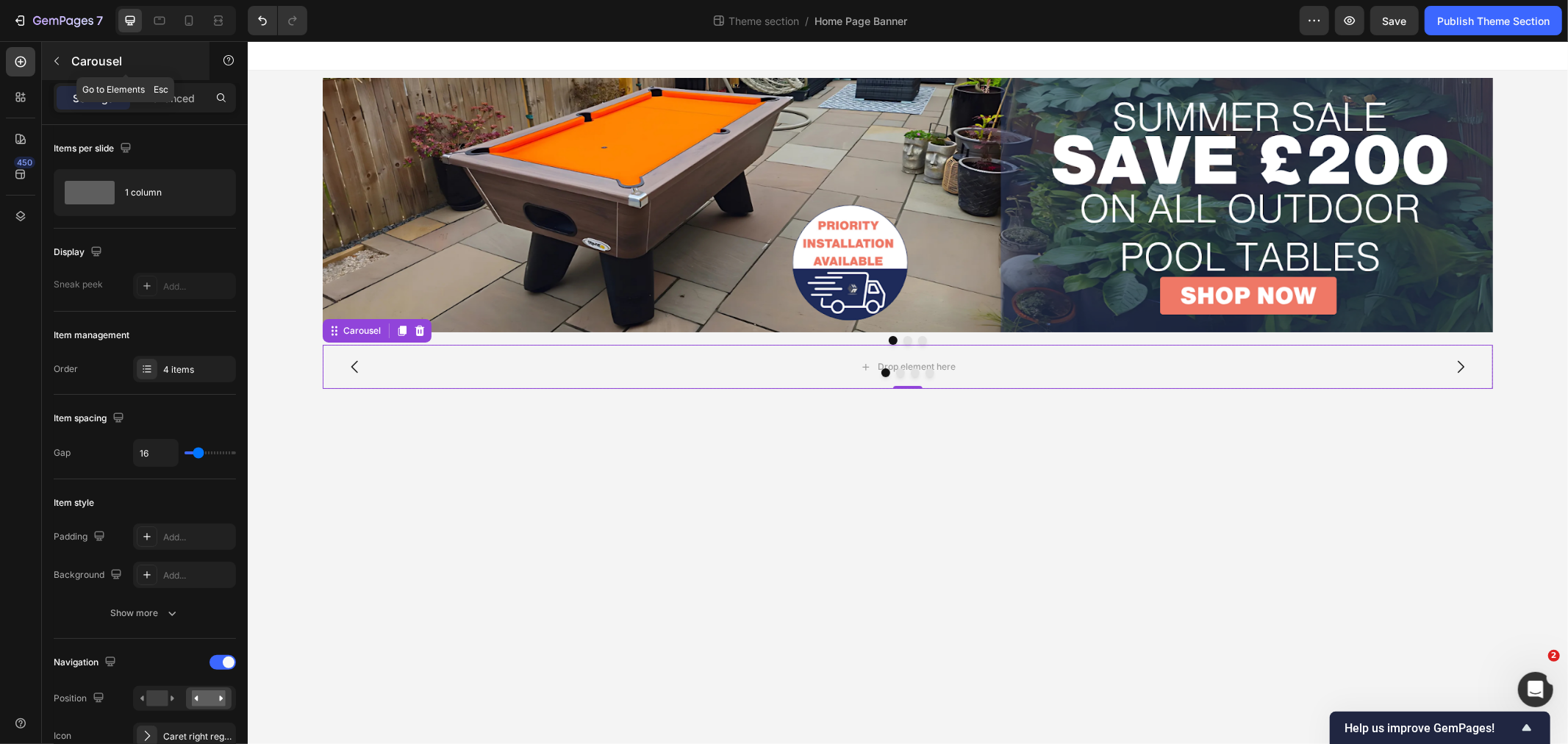
click at [55, 63] on icon "button" at bounding box center [57, 61] width 12 height 12
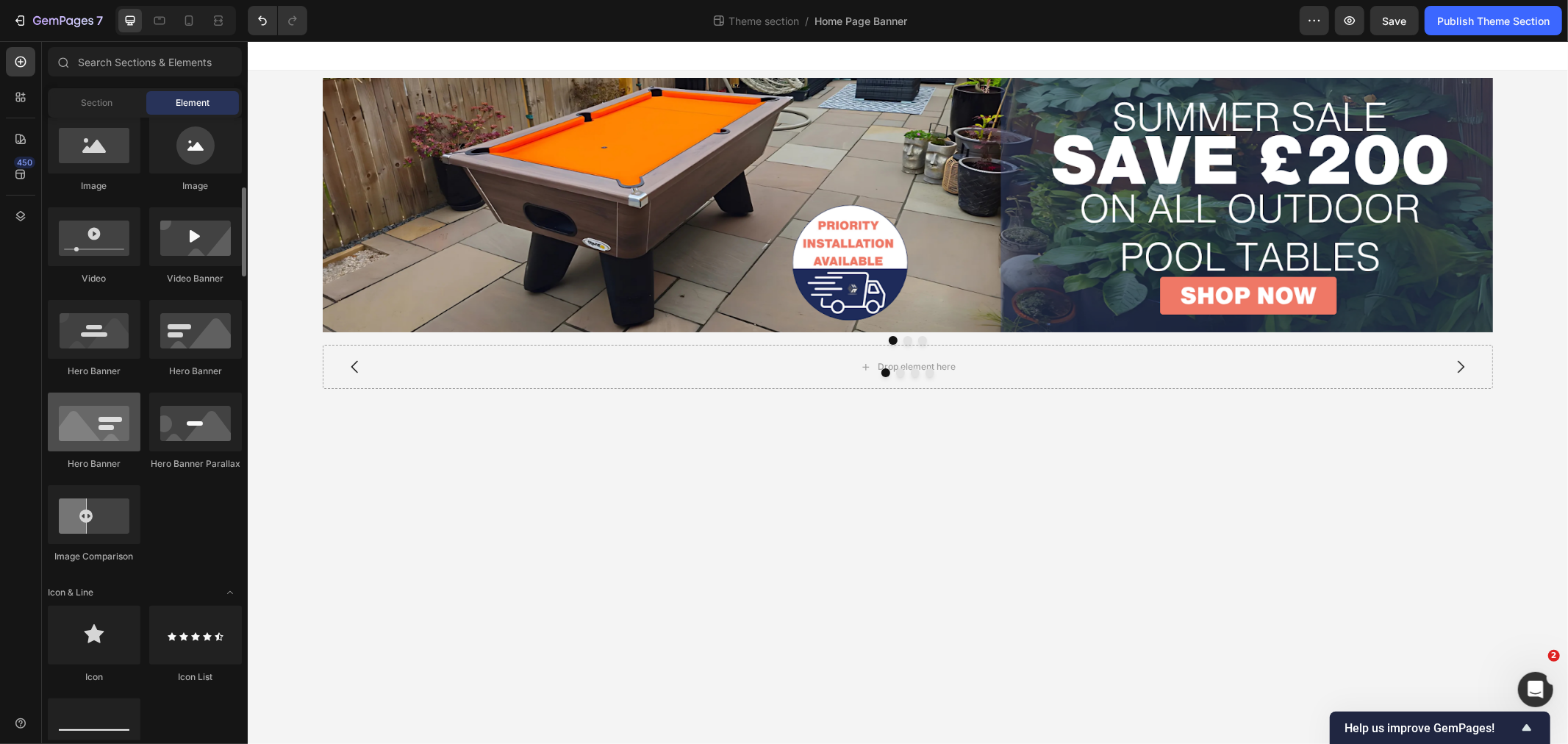
scroll to position [0, 0]
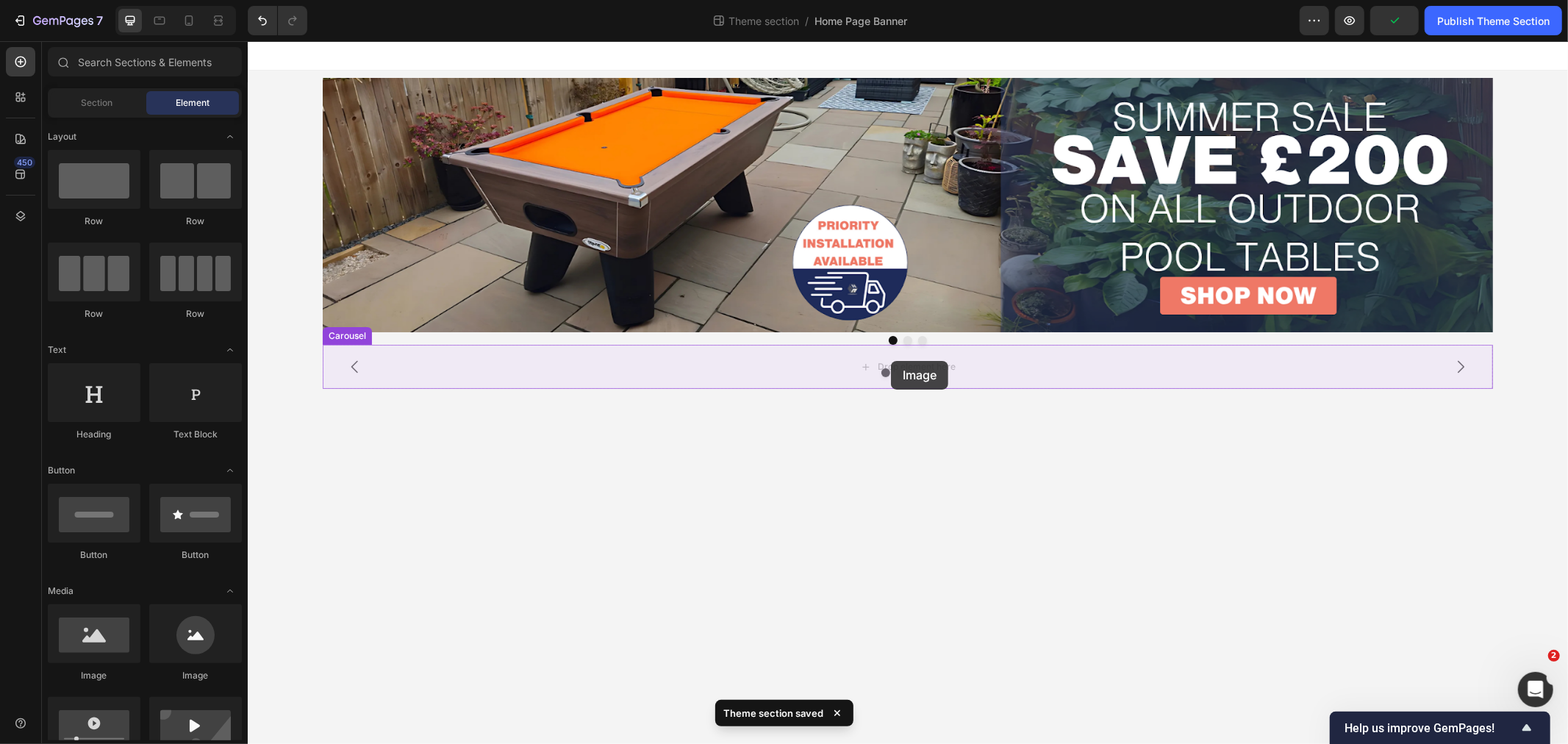
drag, startPoint x: 340, startPoint y: 677, endPoint x: 890, endPoint y: 360, distance: 634.8
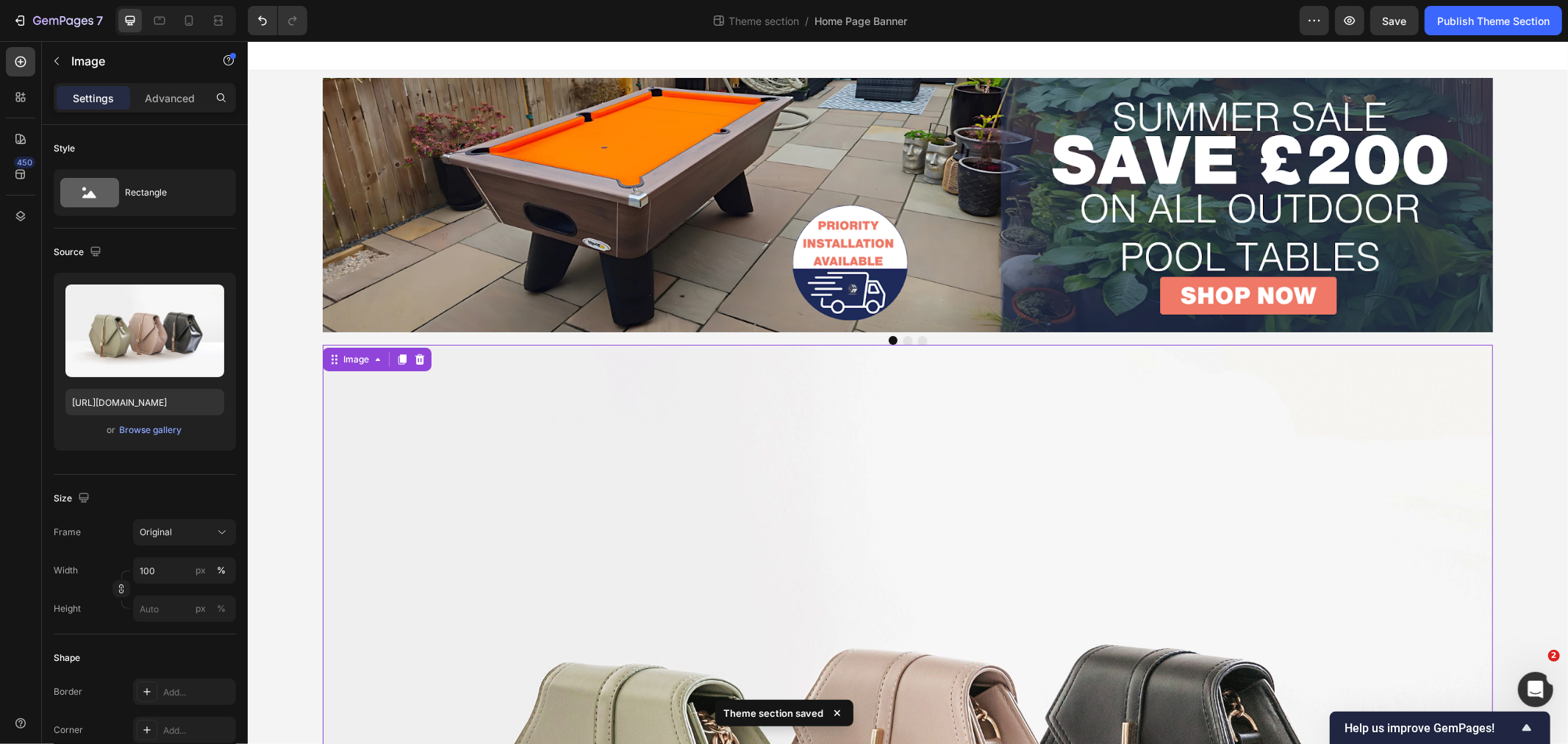
click at [147, 431] on div "Browse gallery" at bounding box center [151, 429] width 63 height 13
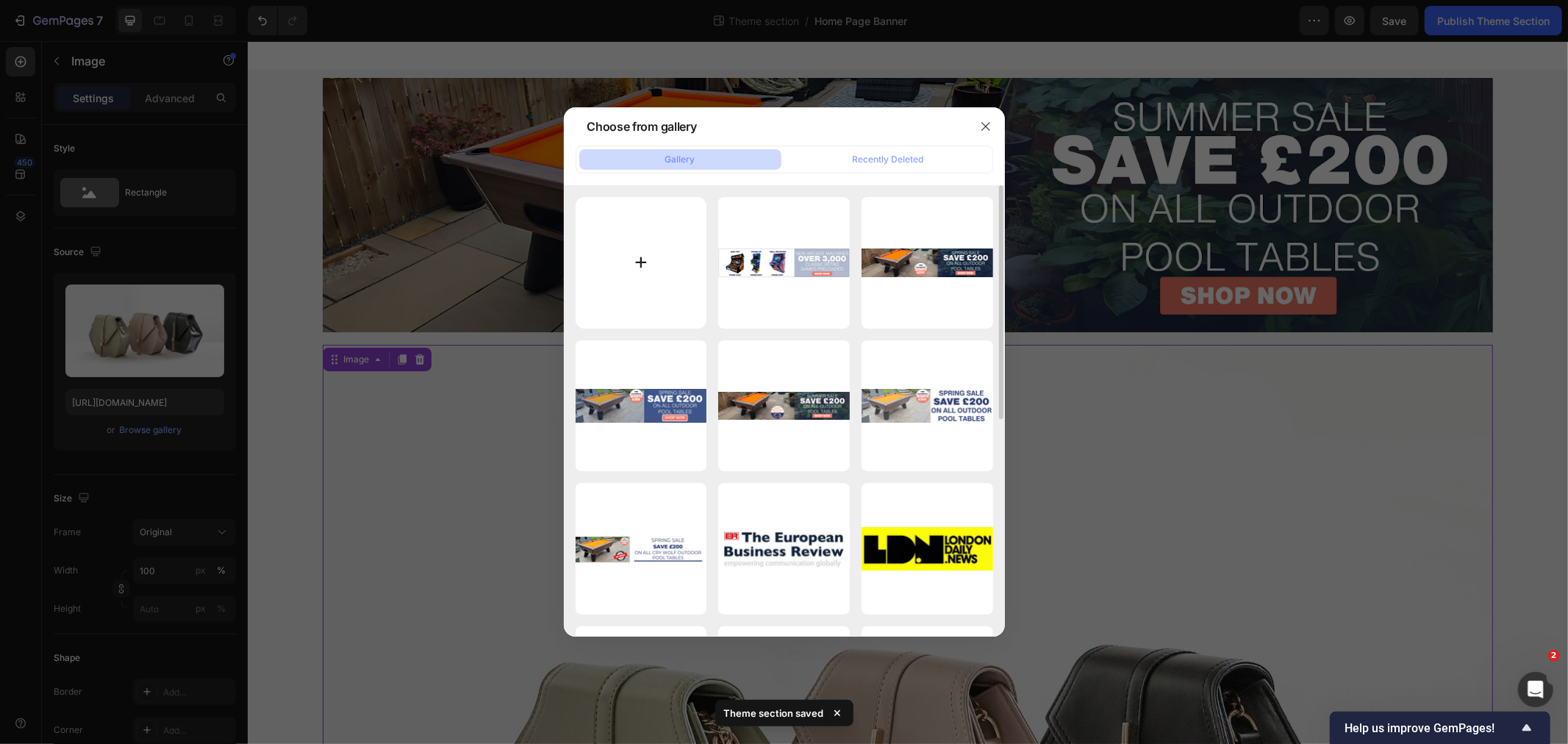
click at [645, 270] on input "file" at bounding box center [641, 263] width 132 height 132
type input "C:\fakepath\home games room summer sale mobile.png"
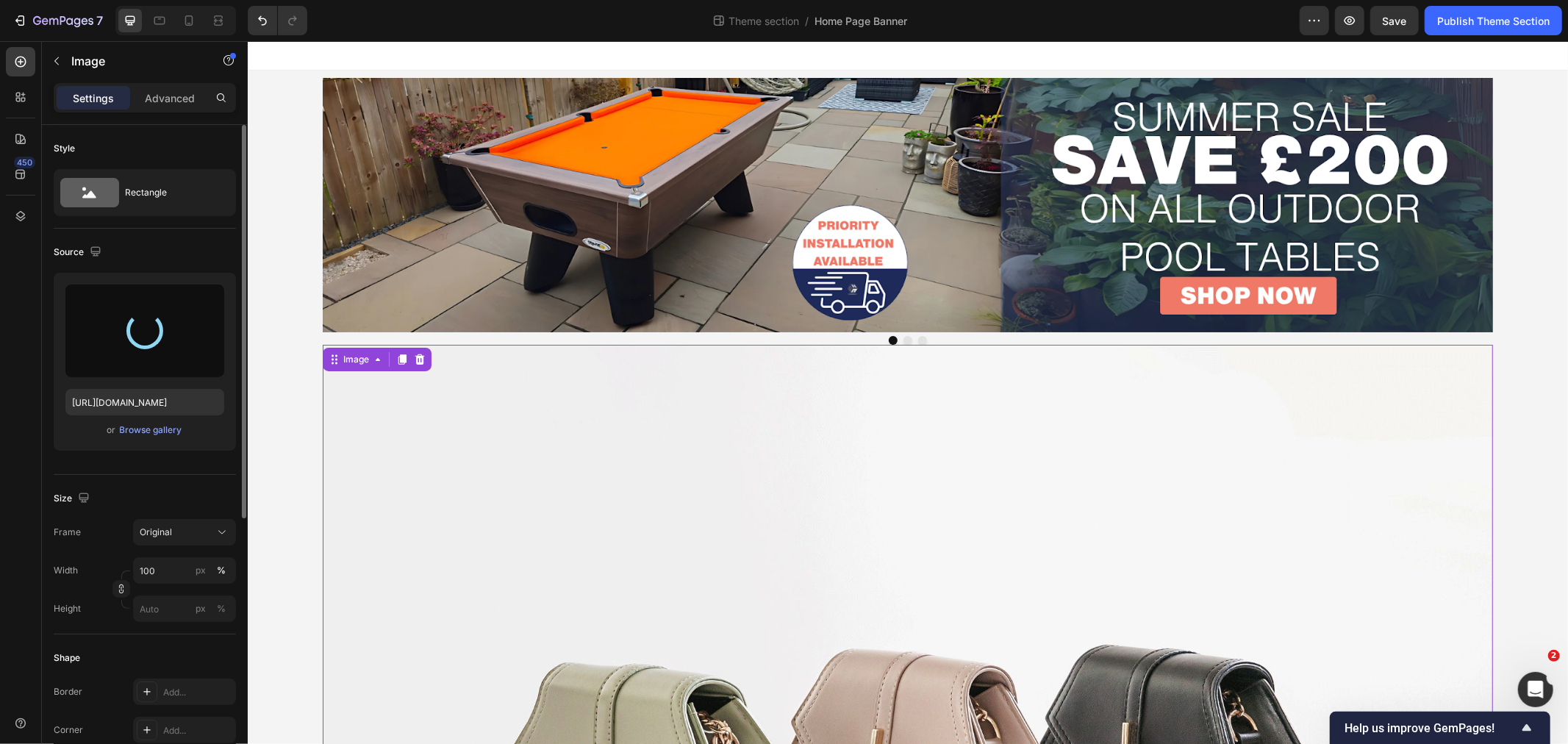
type input "https://cdn.shopify.com/s/files/1/0561/2303/1631/files/gempages_497980666453951…"
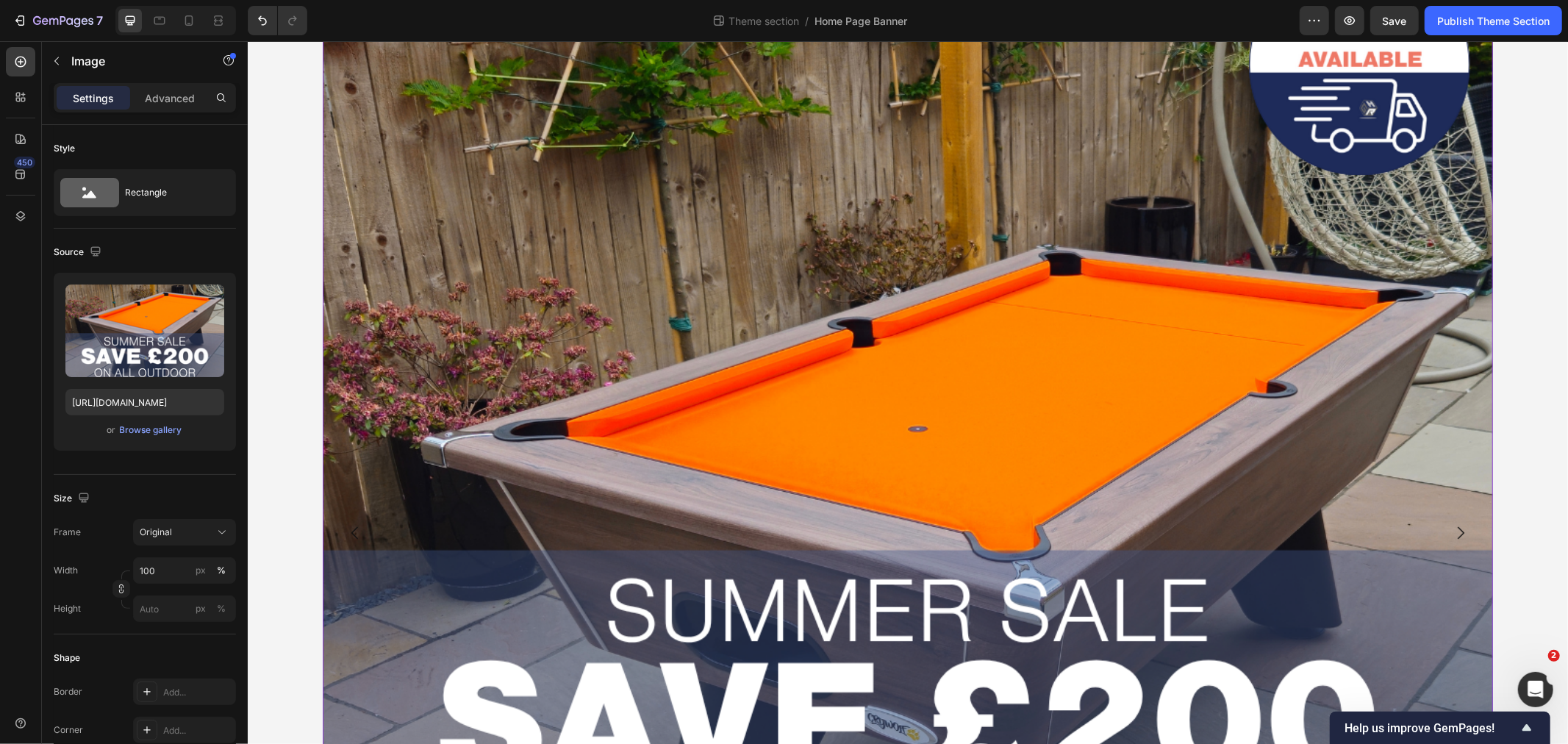
scroll to position [326, 0]
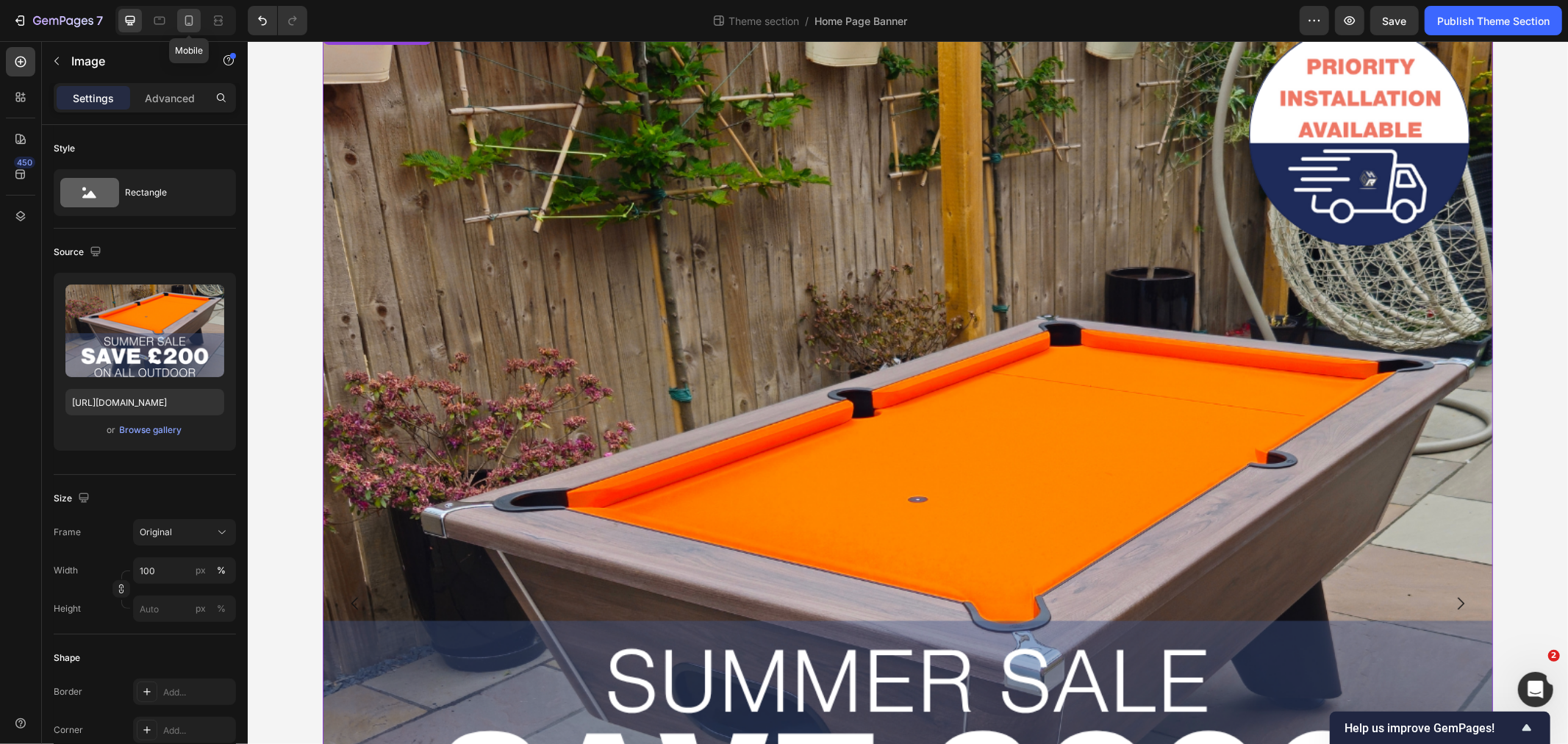
click at [191, 21] on icon at bounding box center [189, 20] width 15 height 15
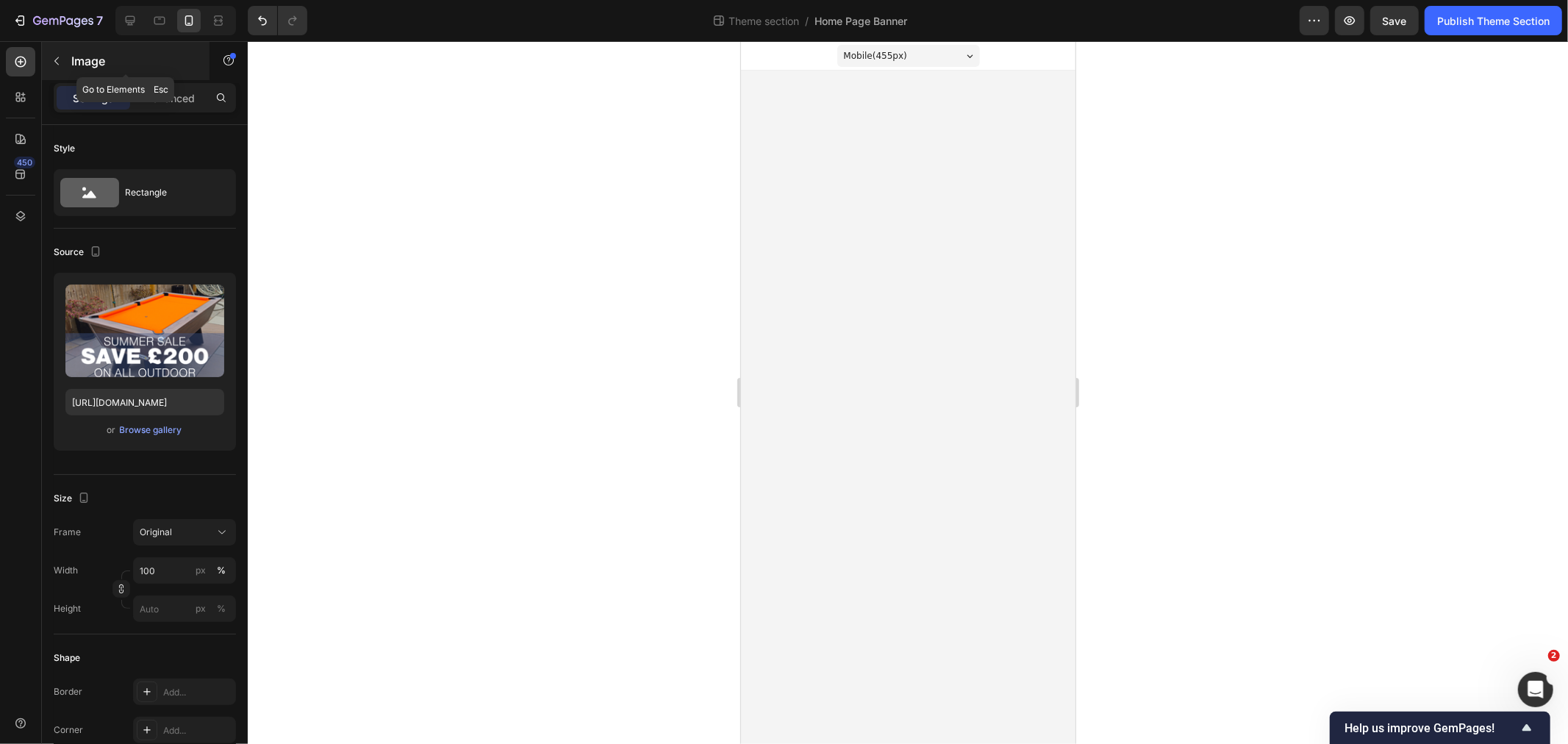
click at [56, 62] on icon "button" at bounding box center [57, 61] width 12 height 12
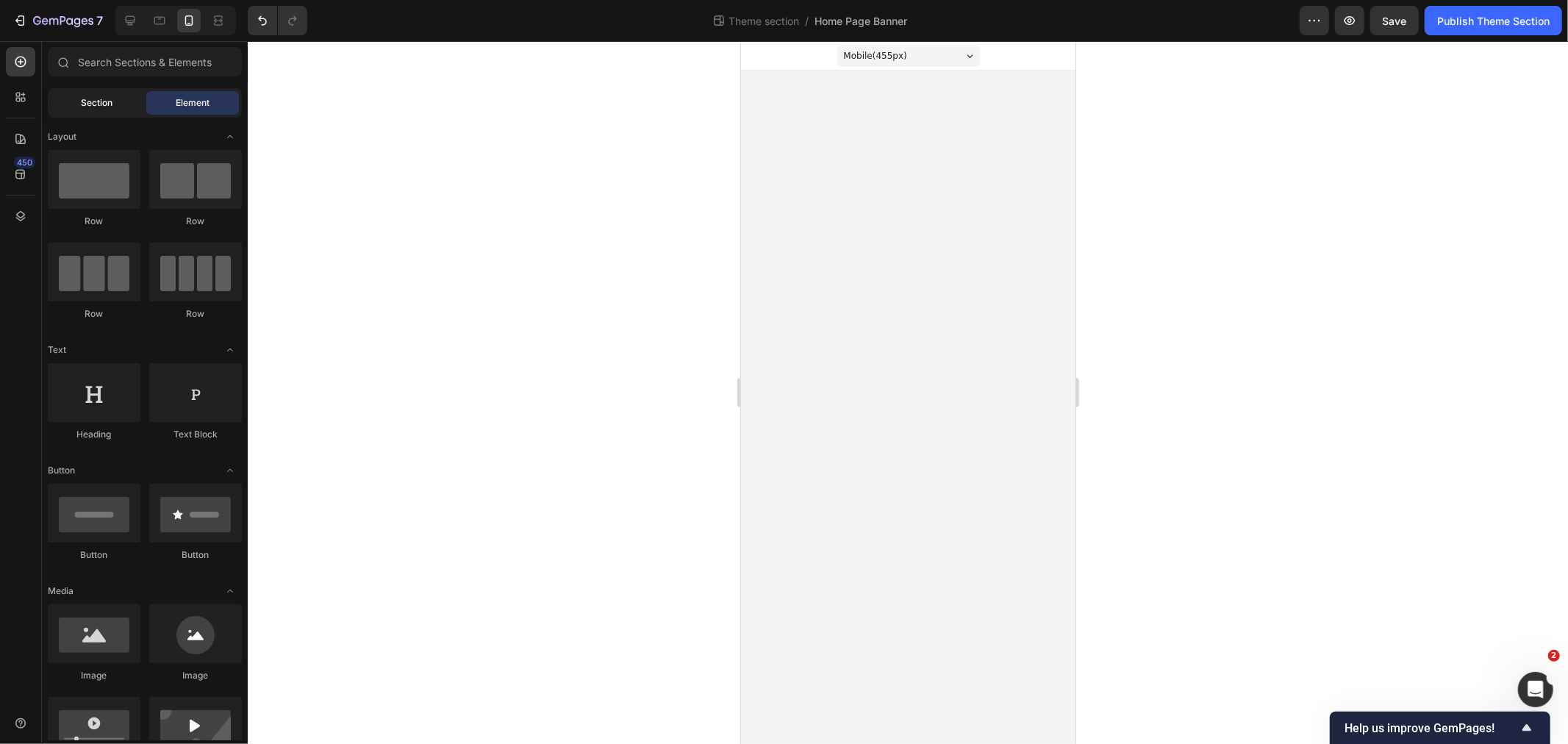
click at [85, 108] on span "Section" at bounding box center [97, 102] width 32 height 13
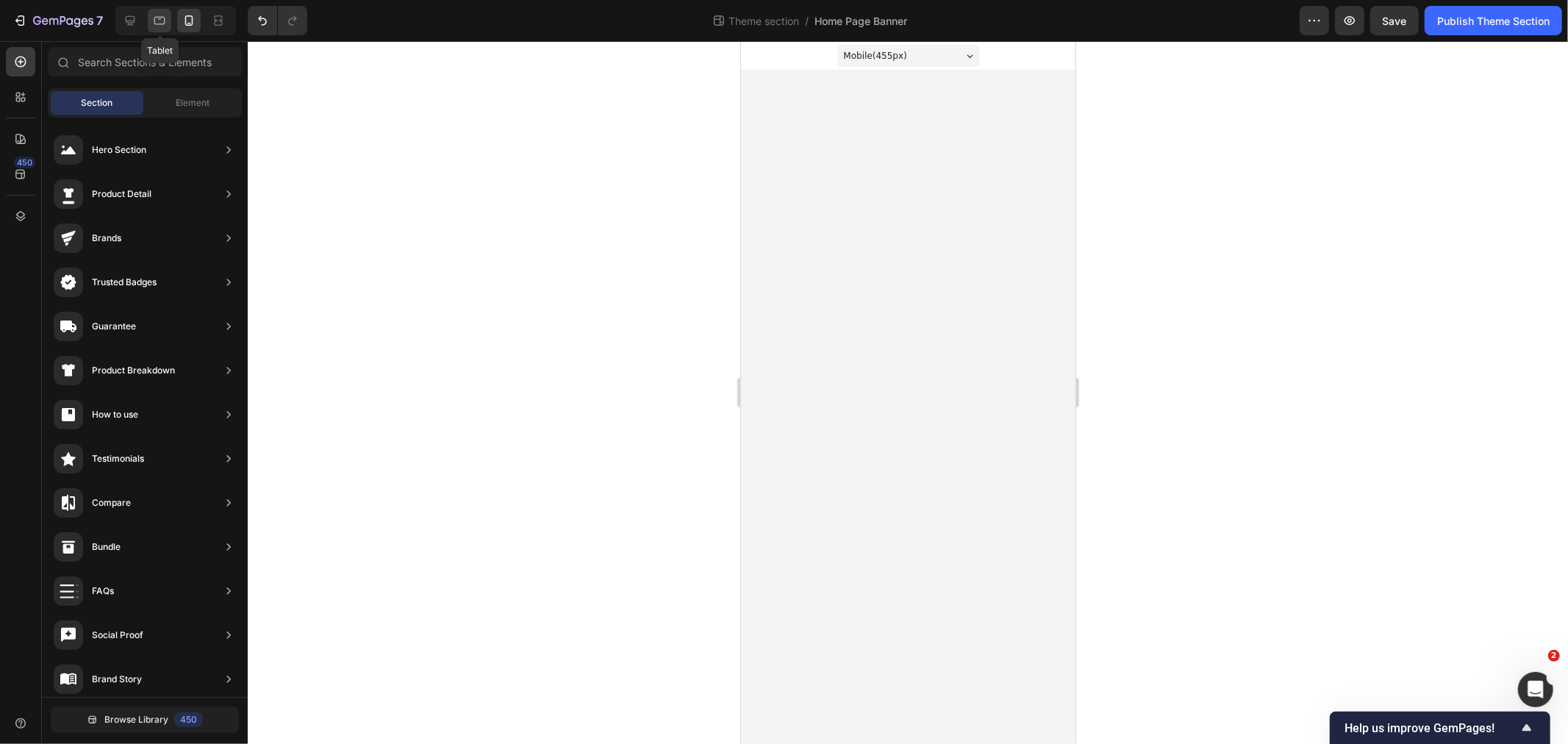
click at [169, 21] on div at bounding box center [159, 20] width 23 height 23
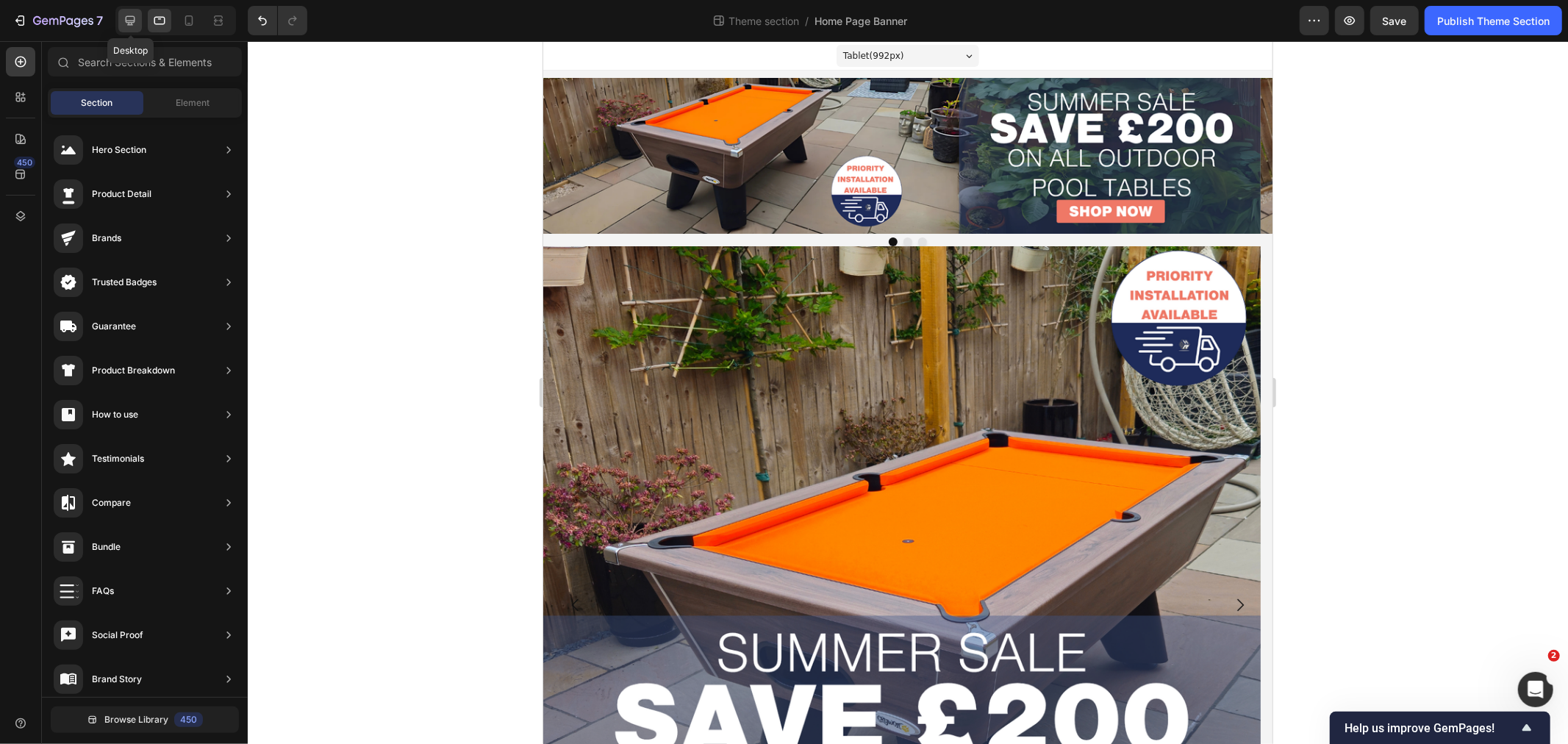
click at [140, 18] on div at bounding box center [129, 20] width 23 height 23
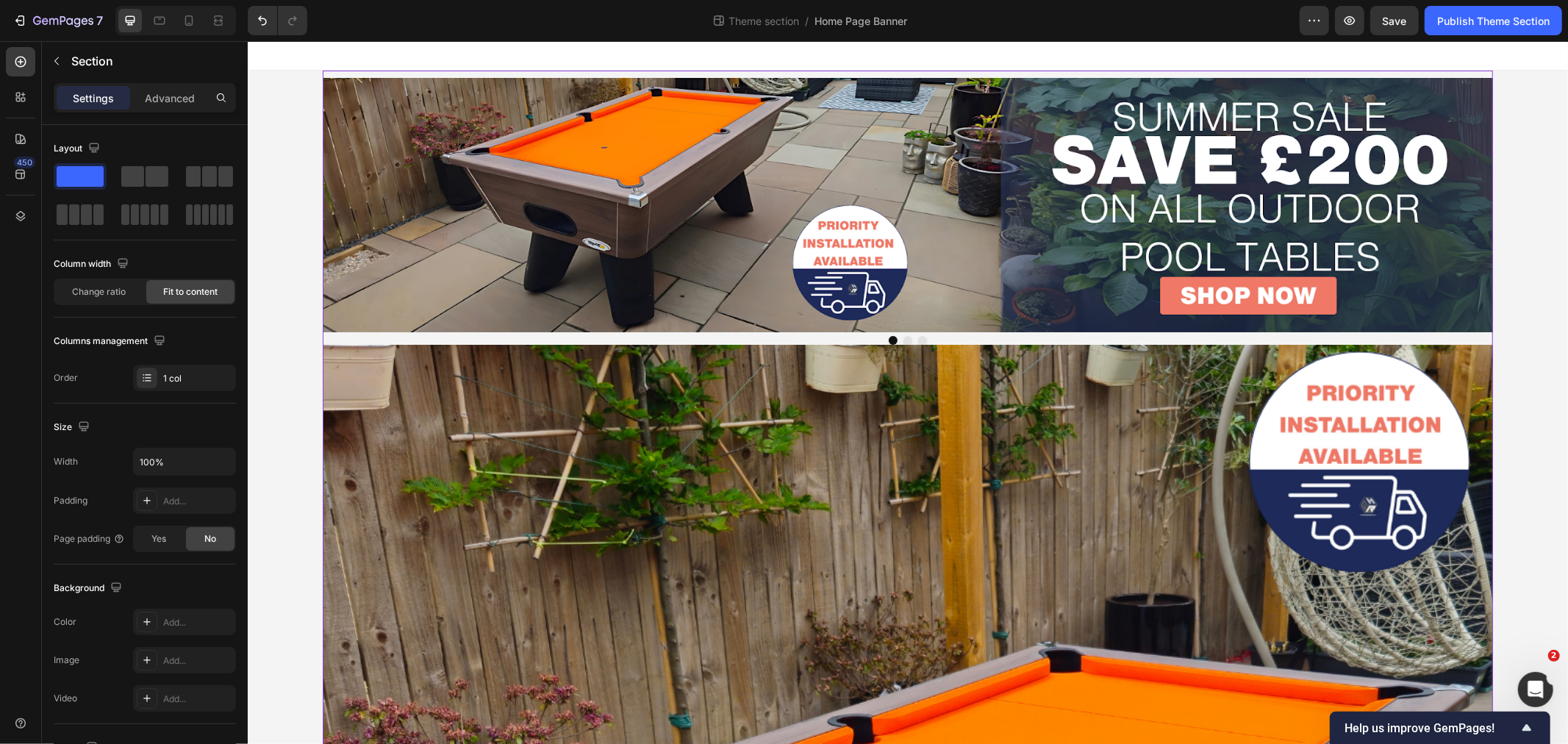
click at [448, 70] on div "Image Image Image Carousel" at bounding box center [907, 207] width 1170 height 274
click at [177, 102] on p "Advanced" at bounding box center [170, 98] width 50 height 16
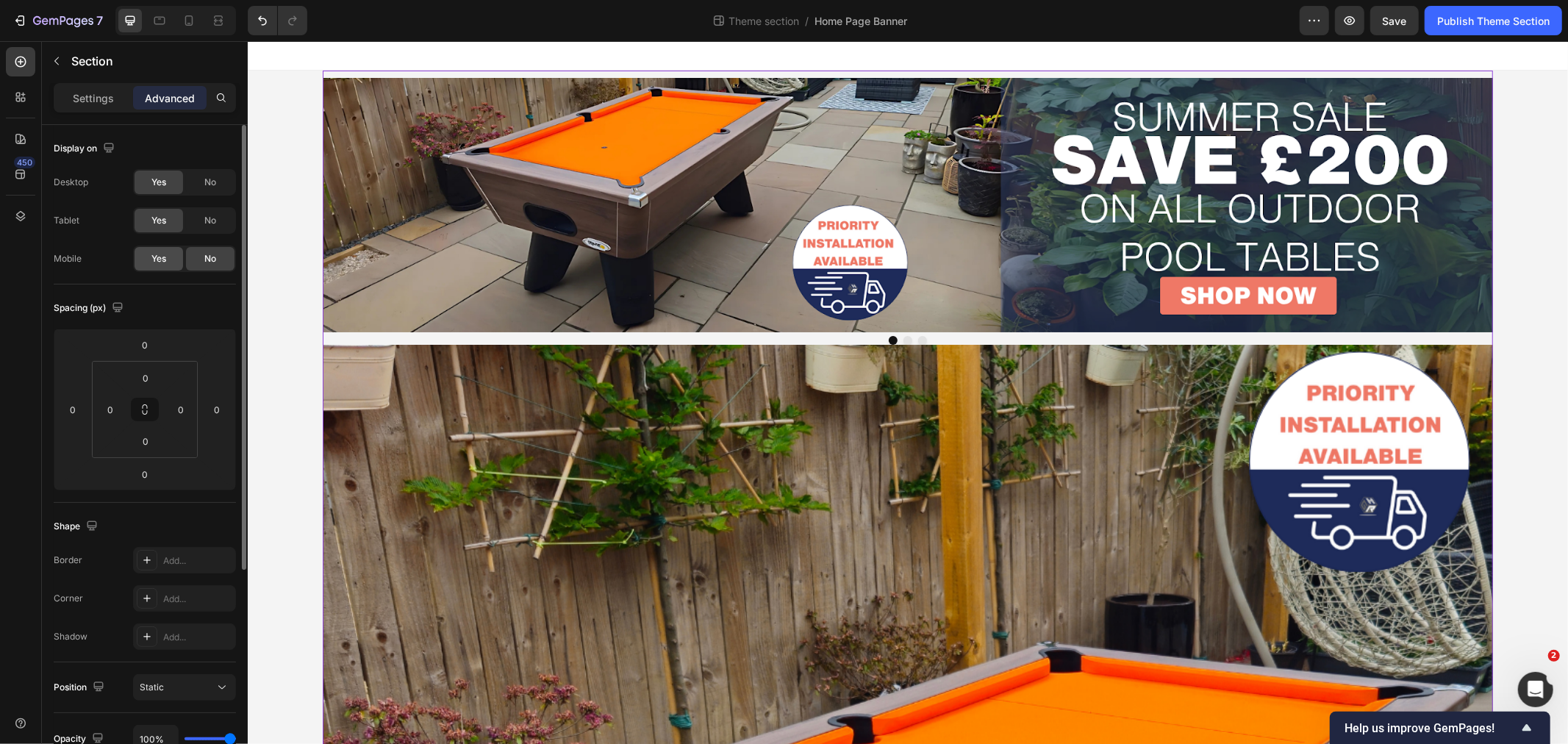
click at [177, 252] on div "Yes" at bounding box center [159, 258] width 48 height 23
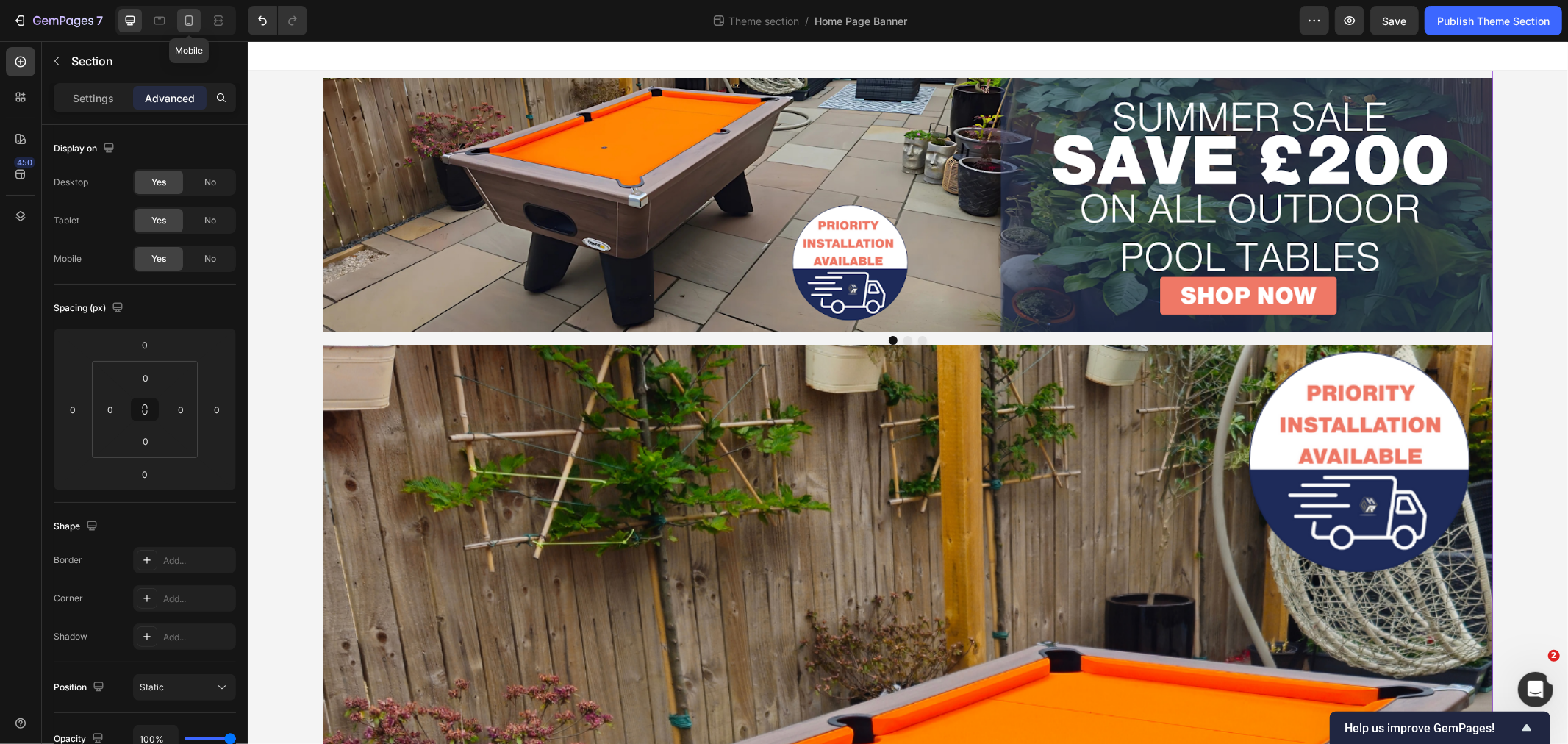
click at [184, 18] on icon at bounding box center [189, 20] width 15 height 15
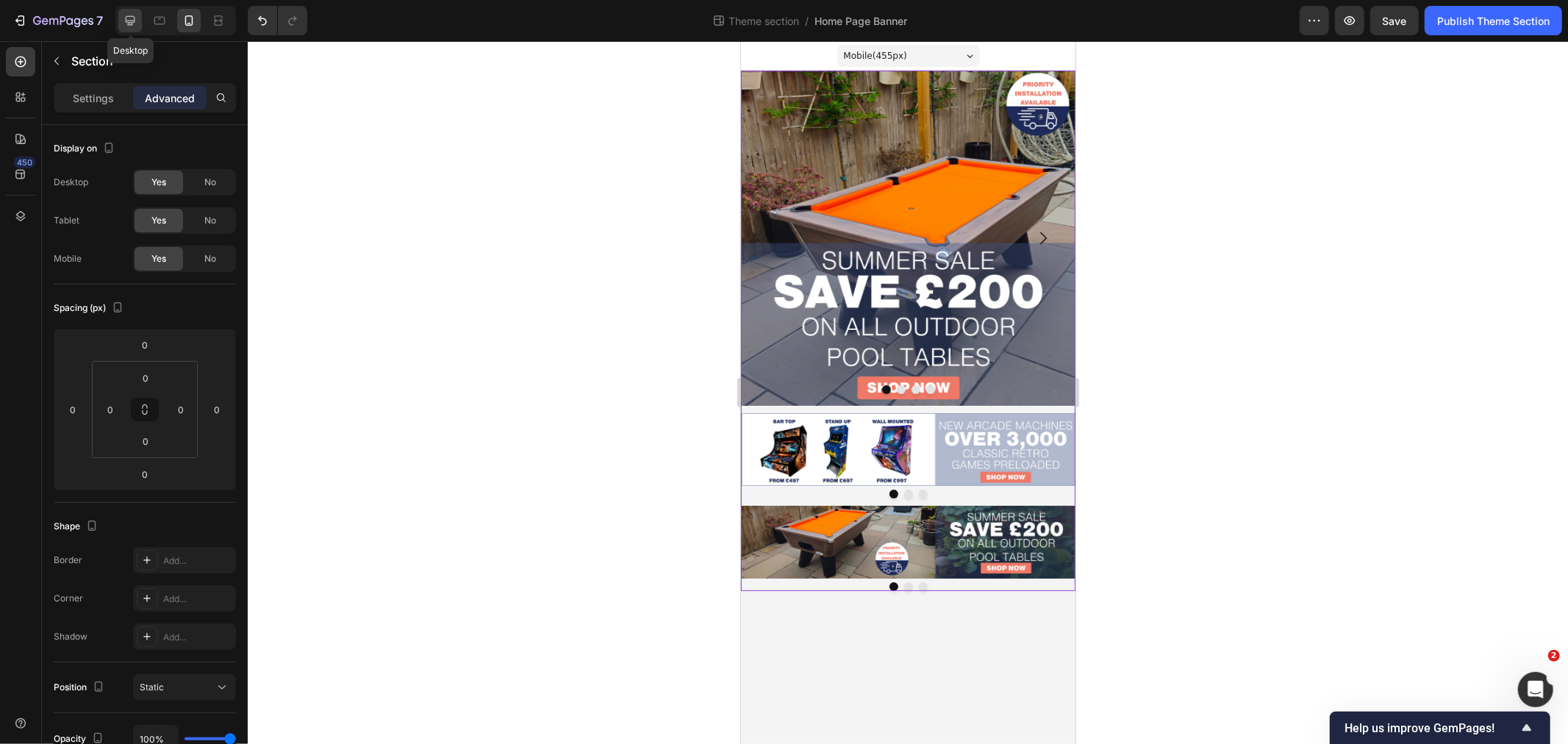
click at [140, 17] on div at bounding box center [129, 20] width 23 height 23
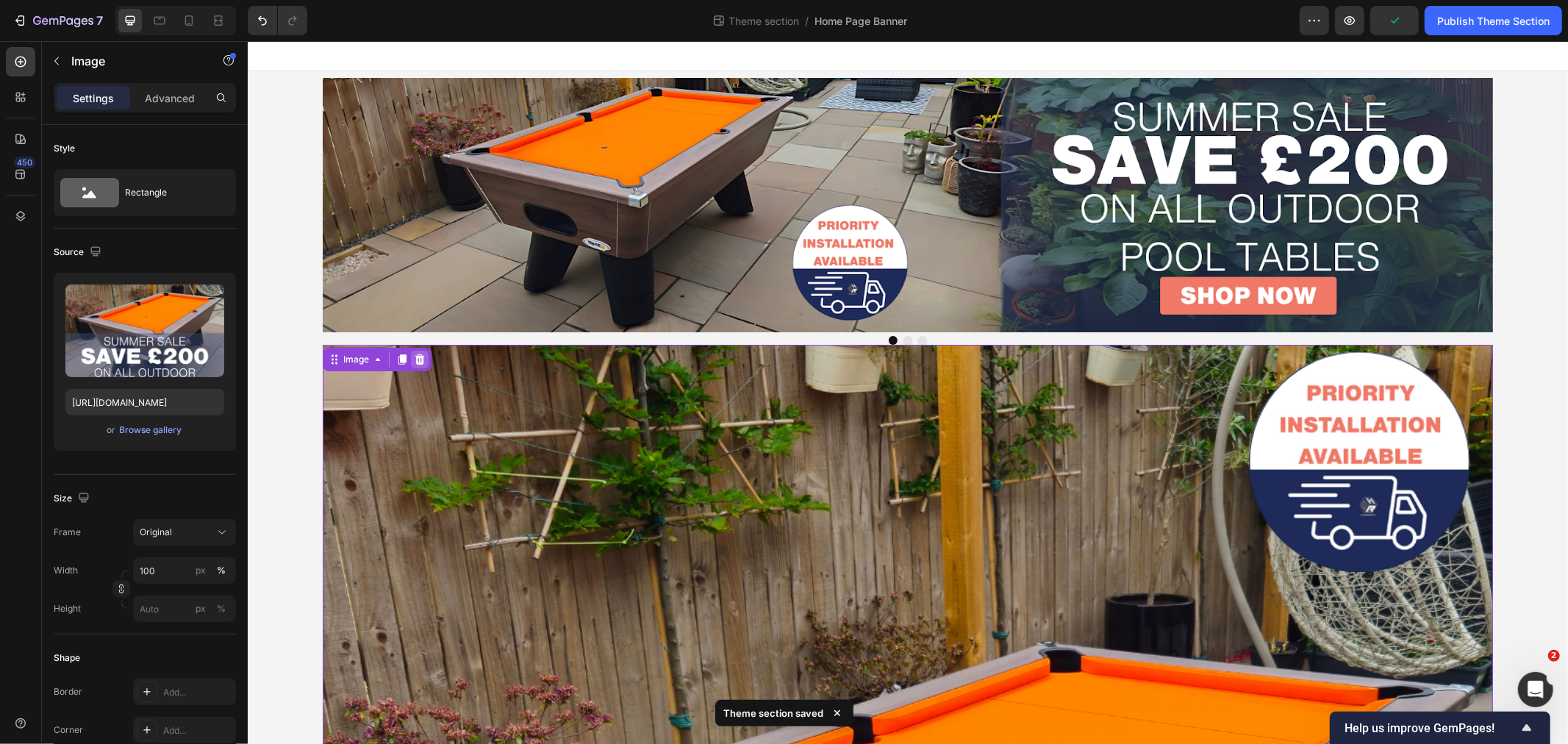
click at [414, 356] on icon at bounding box center [420, 359] width 12 height 12
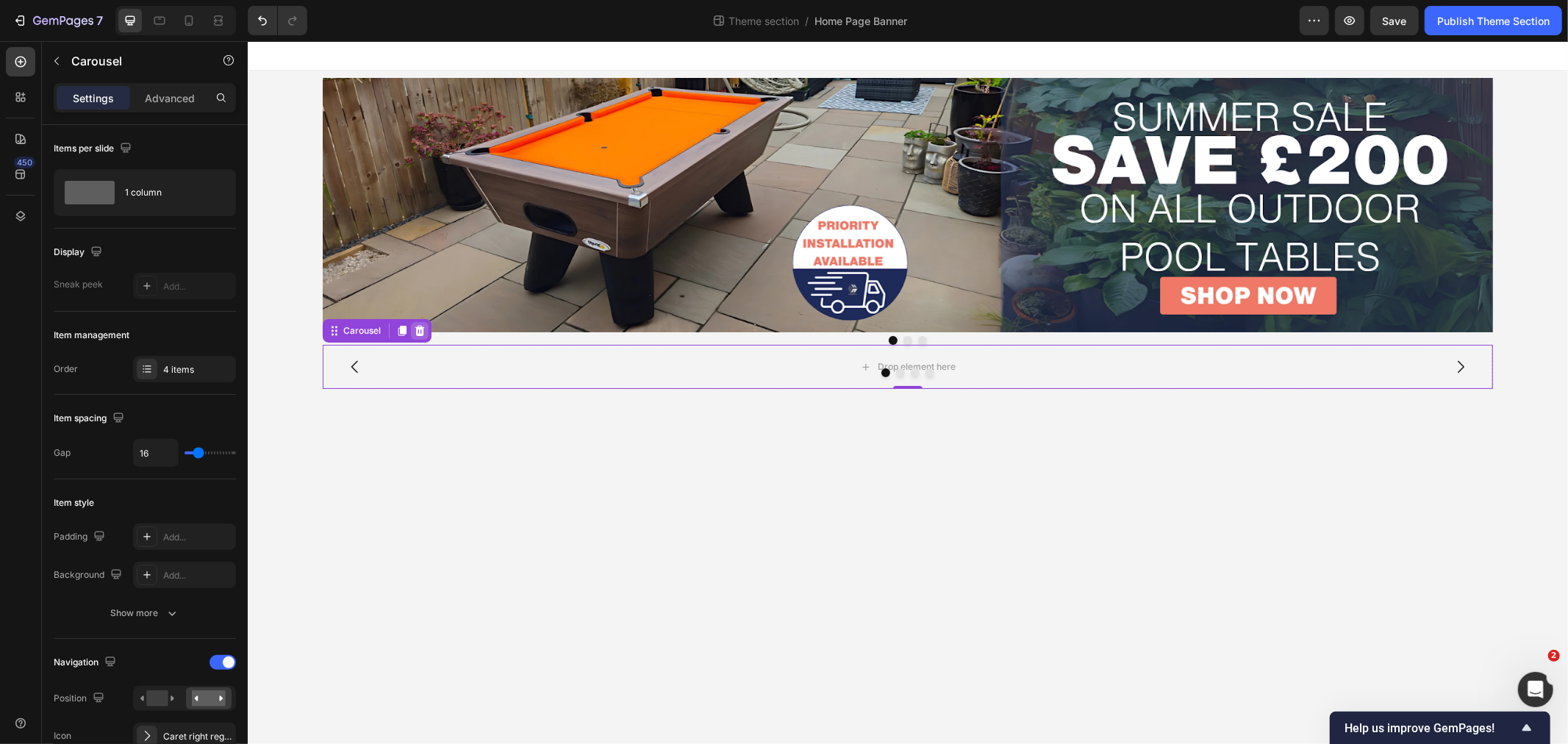
click at [426, 326] on div at bounding box center [419, 330] width 17 height 17
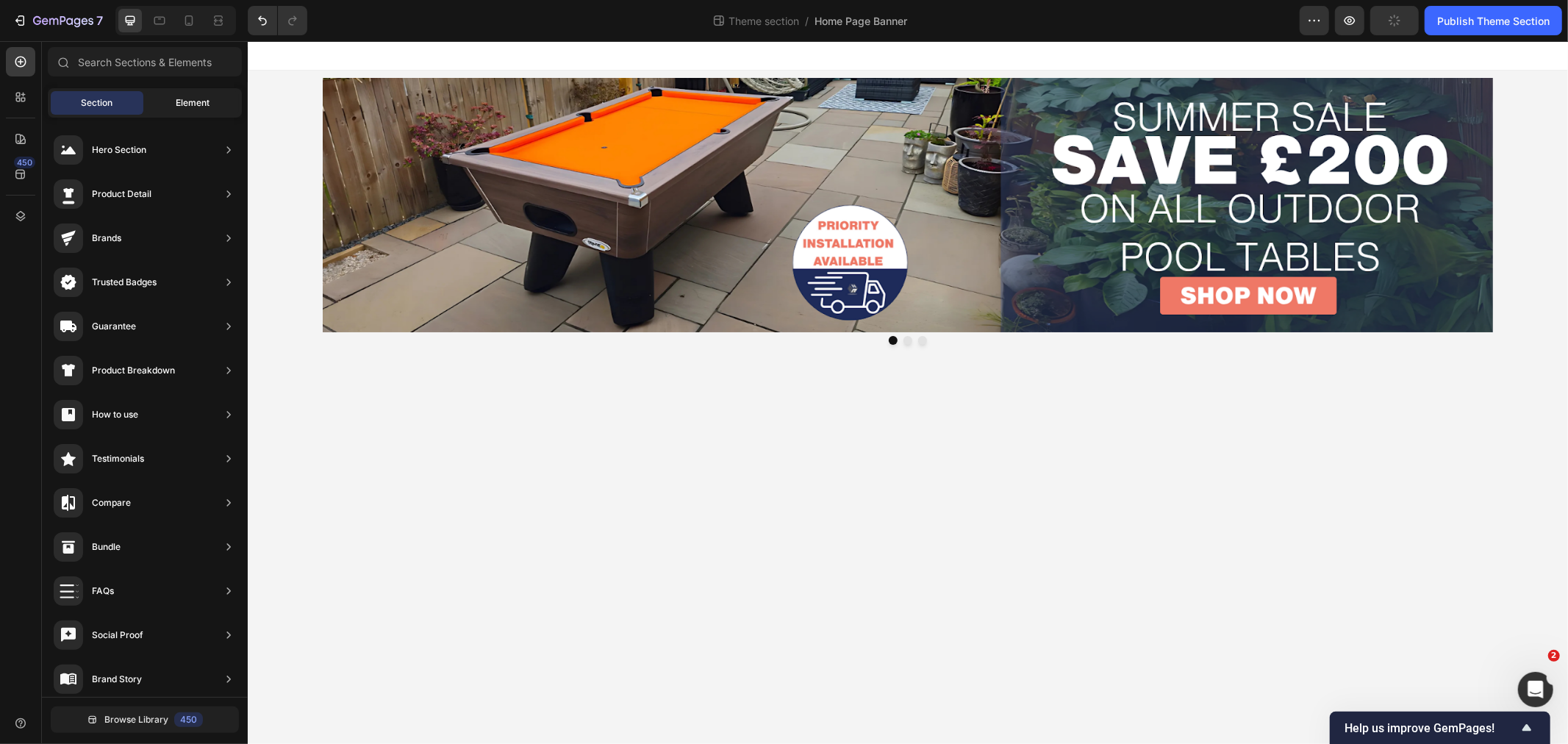
click at [176, 96] on span "Element" at bounding box center [192, 102] width 34 height 13
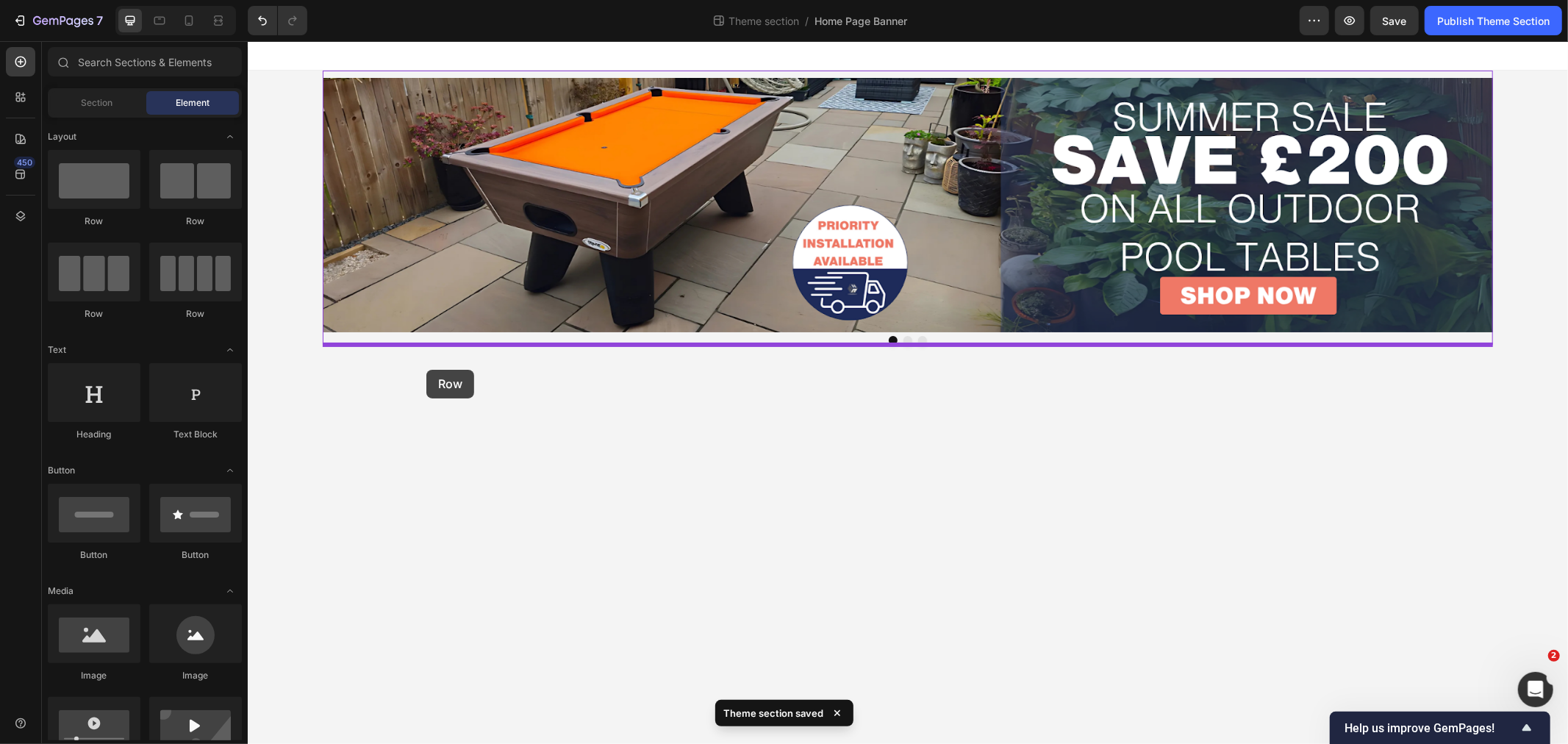
drag, startPoint x: 333, startPoint y: 220, endPoint x: 426, endPoint y: 369, distance: 175.6
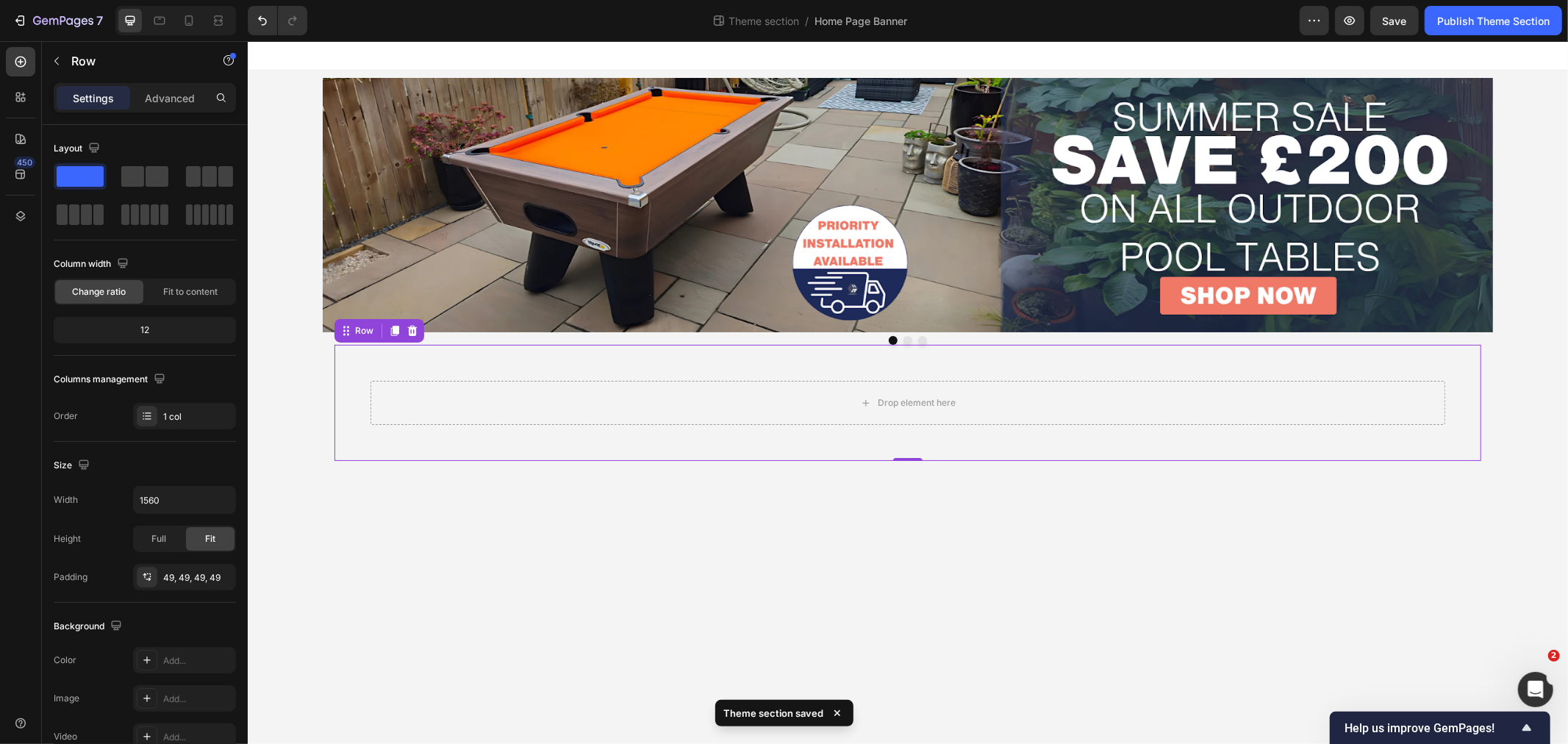
click at [40, 62] on div "450" at bounding box center [21, 393] width 42 height 703
drag, startPoint x: 53, startPoint y: 53, endPoint x: 55, endPoint y: 74, distance: 21.1
click at [54, 53] on button "button" at bounding box center [56, 60] width 23 height 23
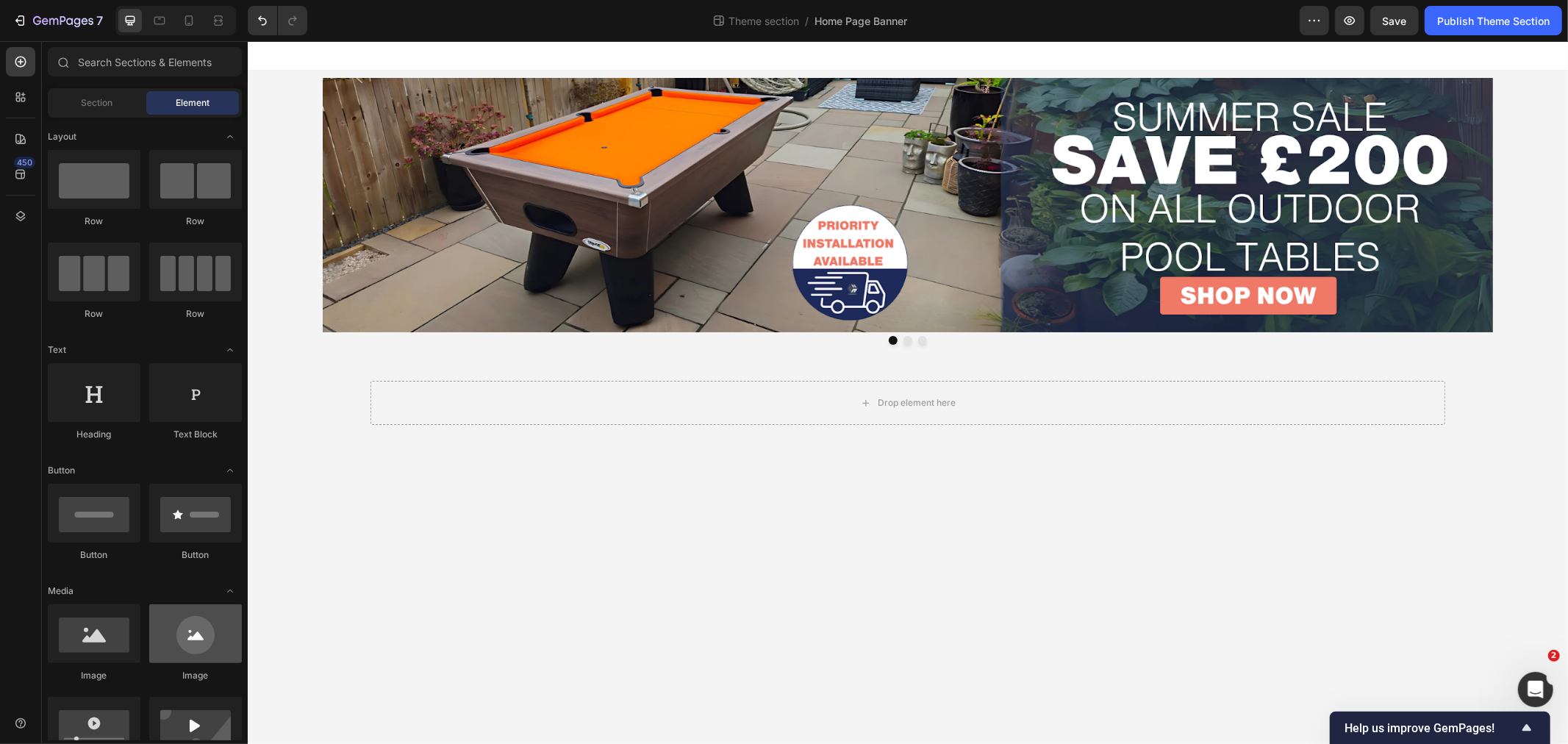
scroll to position [82, 0]
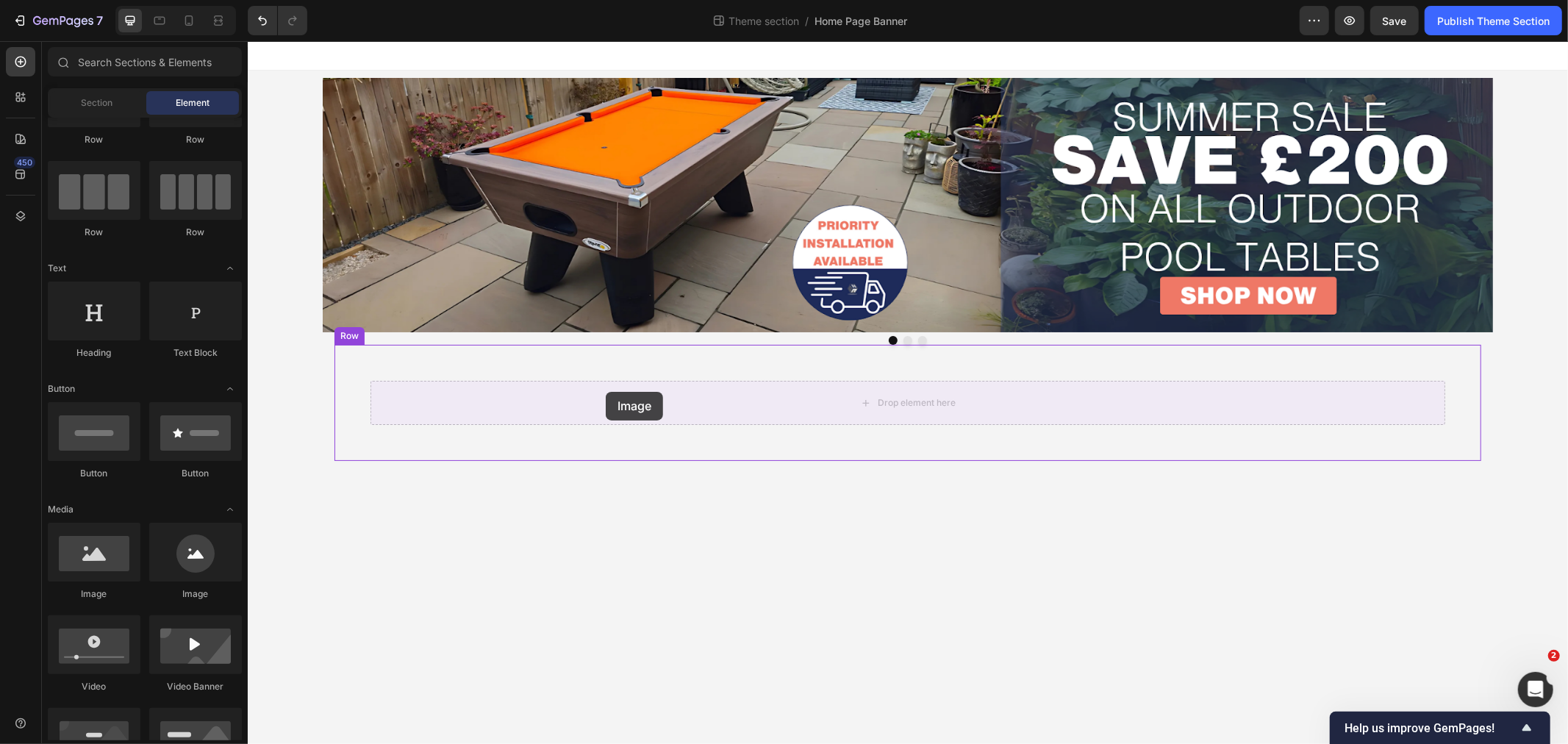
drag, startPoint x: 363, startPoint y: 601, endPoint x: 605, endPoint y: 391, distance: 320.4
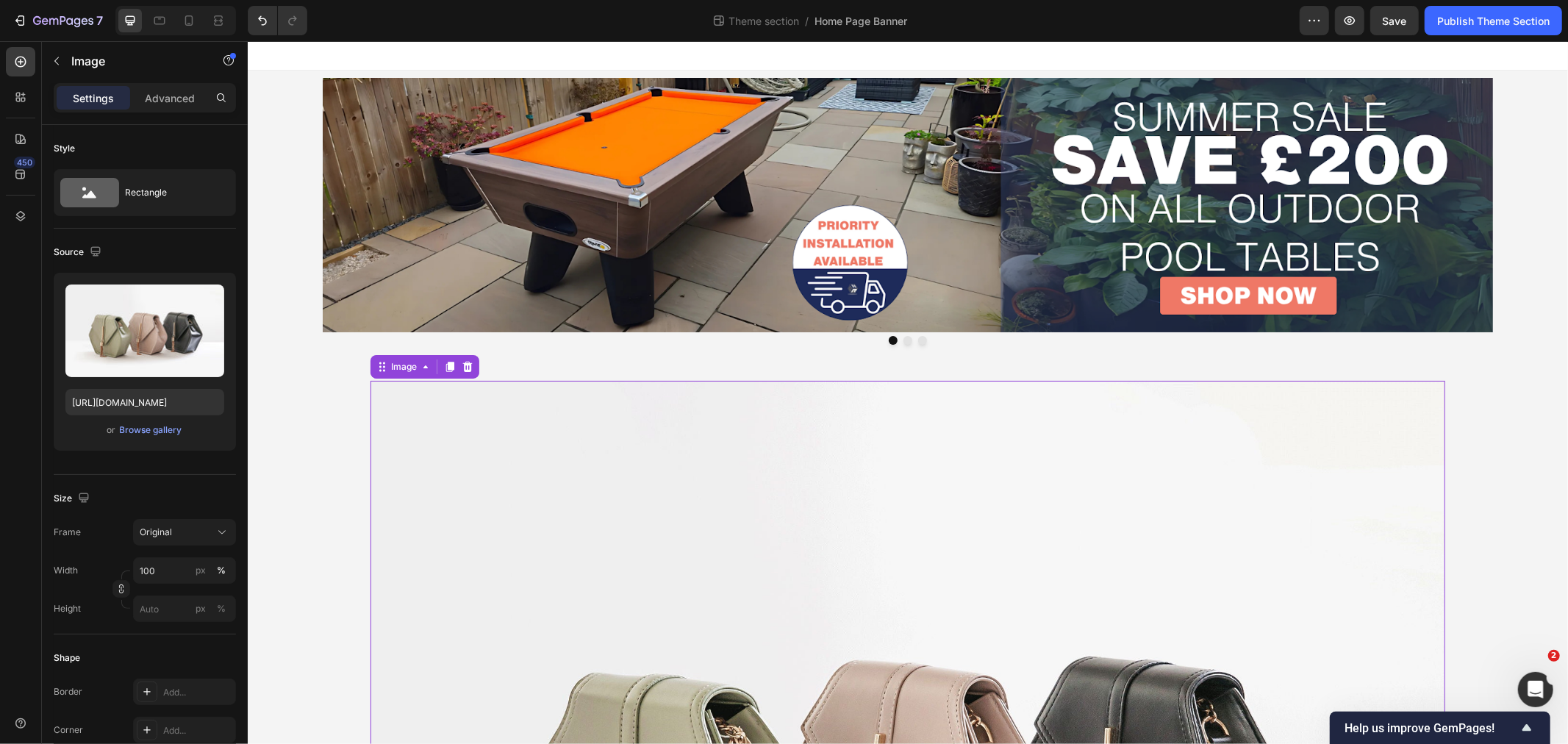
click at [158, 90] on p "Advanced" at bounding box center [170, 98] width 50 height 16
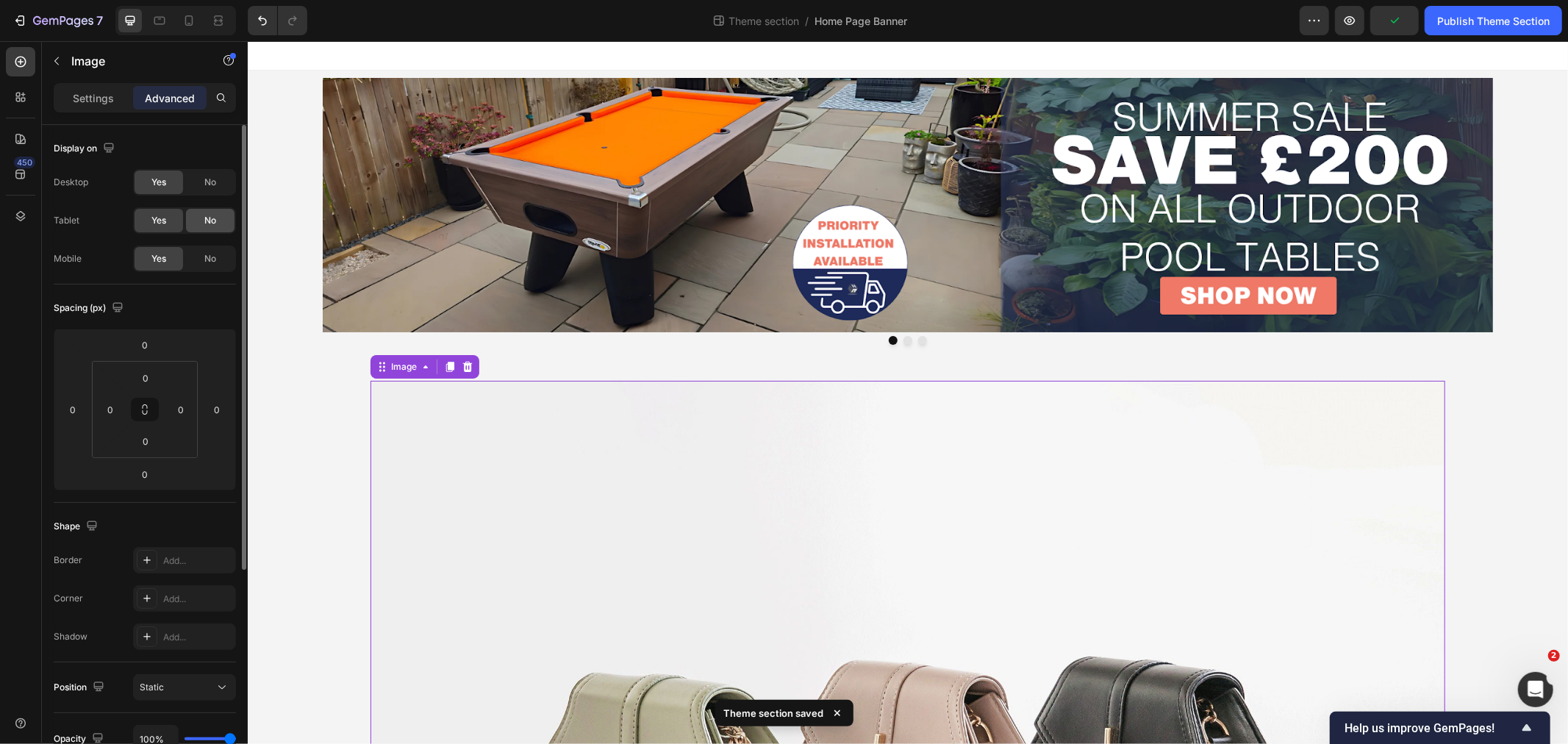
click at [216, 228] on div "No" at bounding box center [210, 220] width 48 height 23
click at [221, 183] on div "No" at bounding box center [210, 182] width 48 height 23
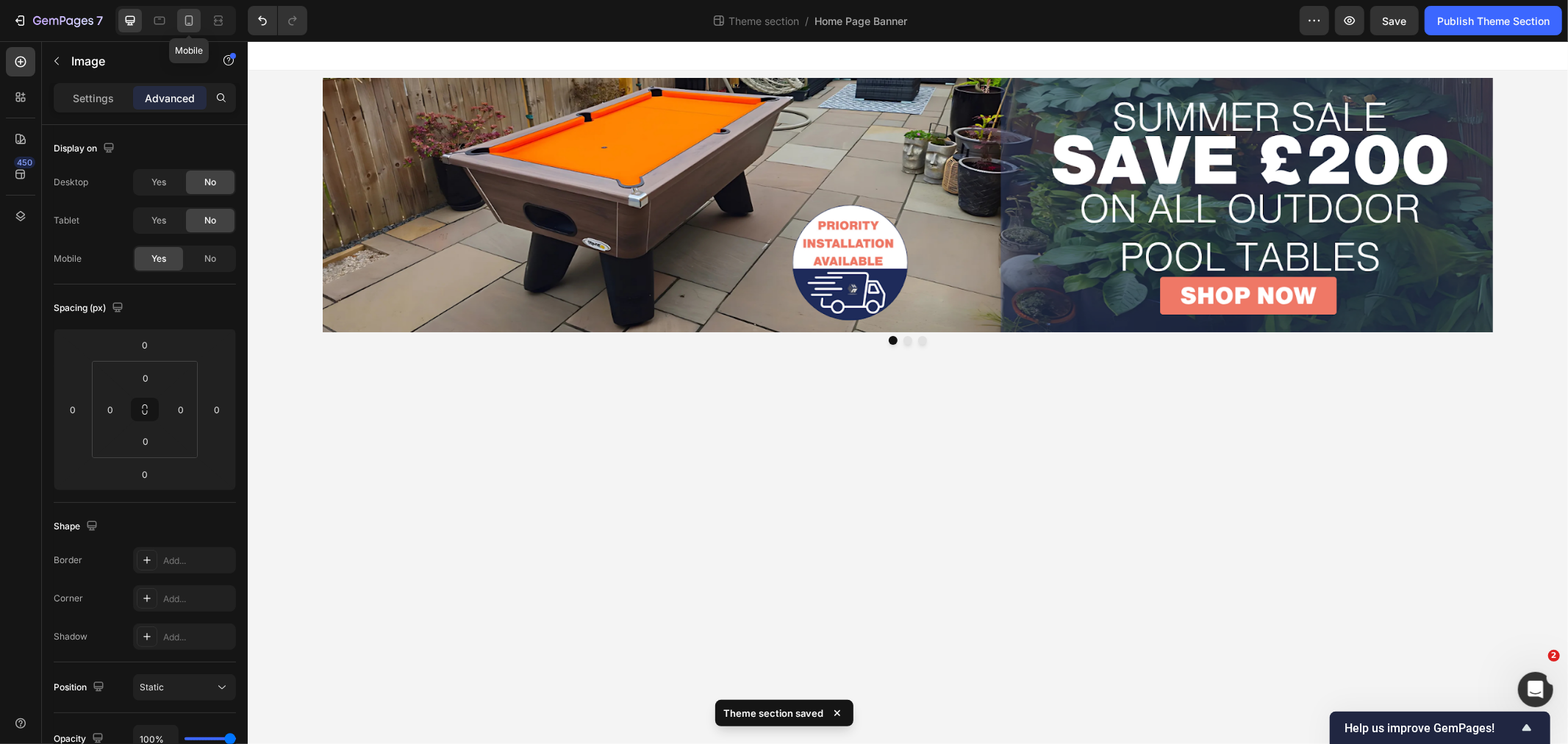
click at [182, 13] on icon at bounding box center [189, 20] width 15 height 15
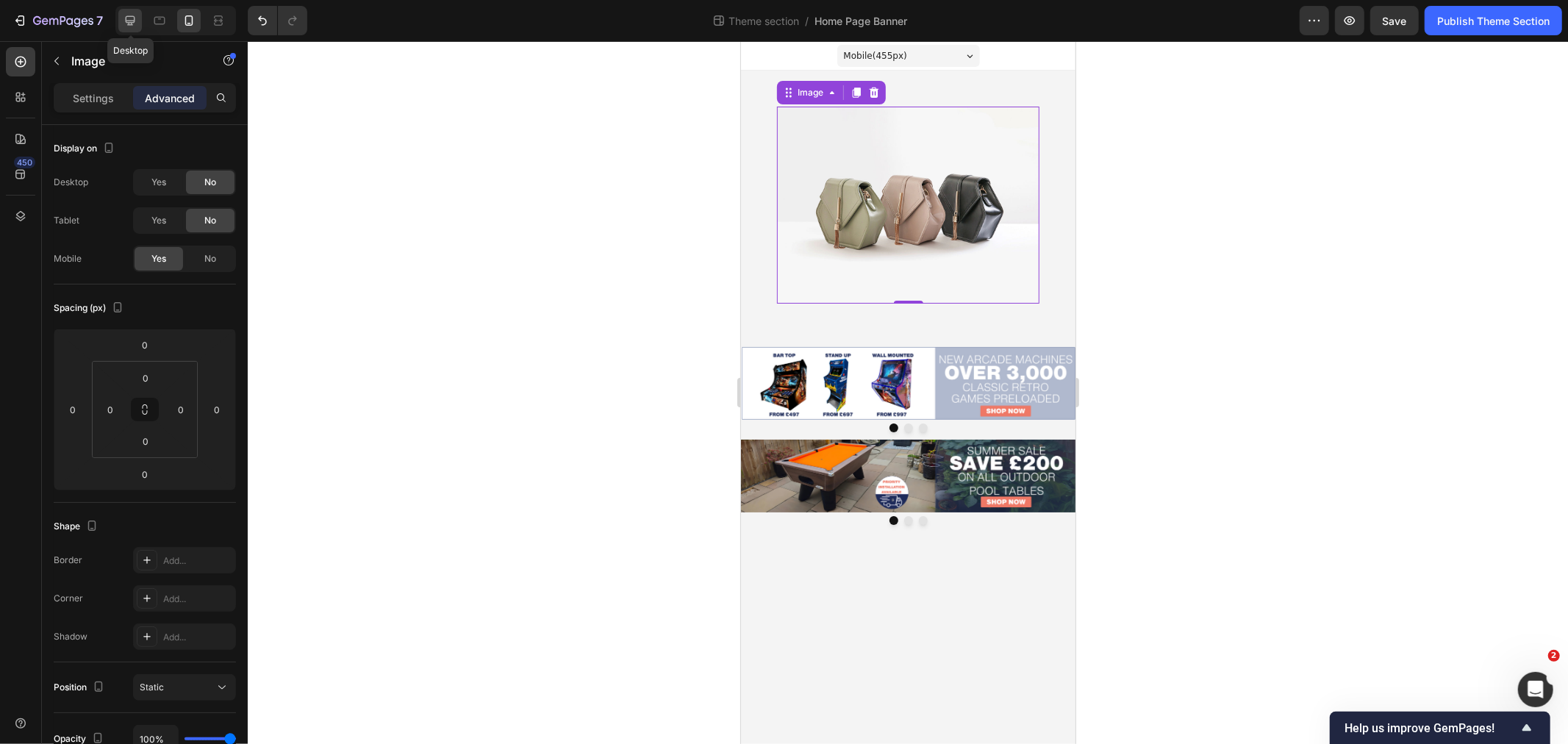
click at [137, 16] on icon at bounding box center [130, 20] width 15 height 15
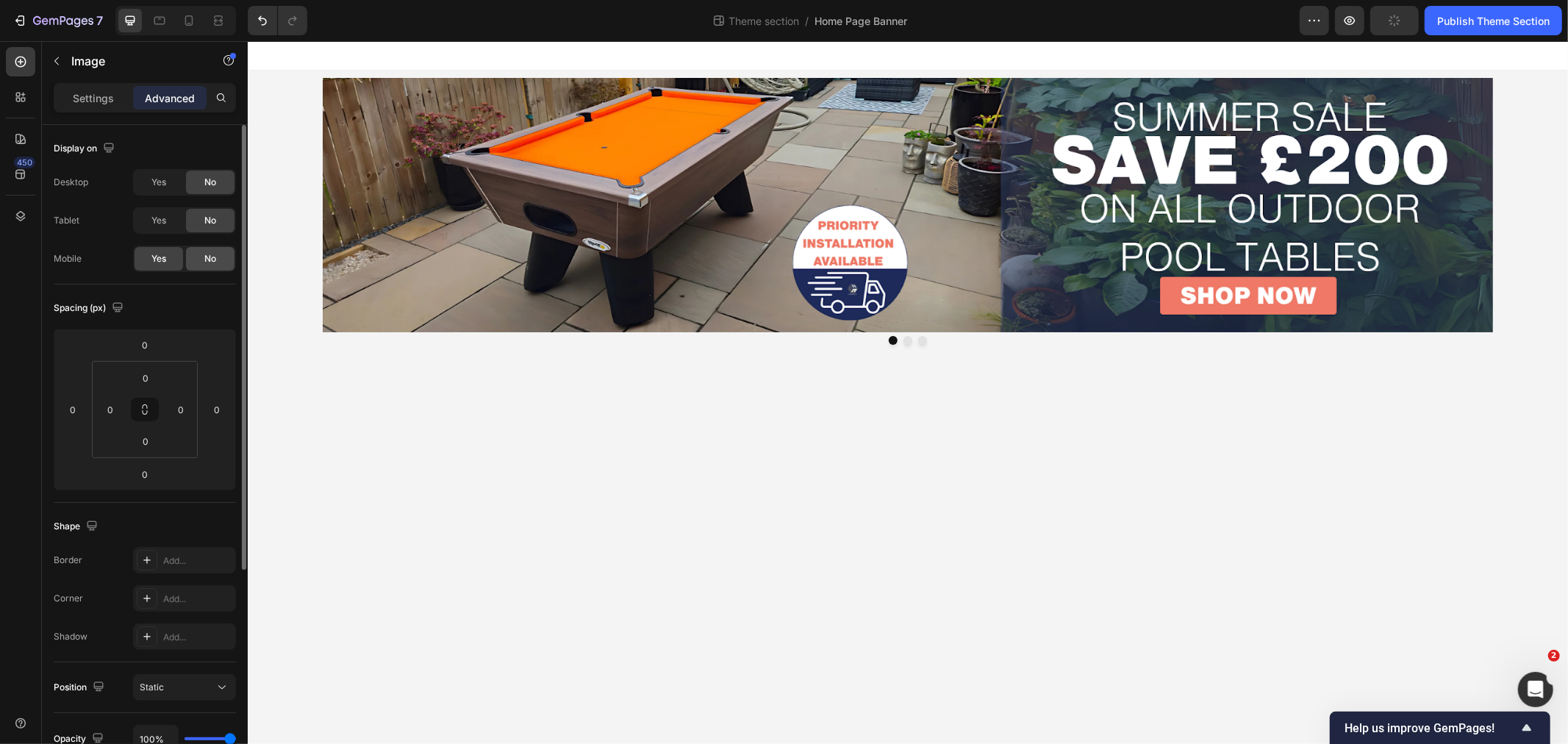
drag, startPoint x: 216, startPoint y: 252, endPoint x: 681, endPoint y: 19, distance: 520.1
click at [216, 252] on div "No" at bounding box center [210, 258] width 48 height 23
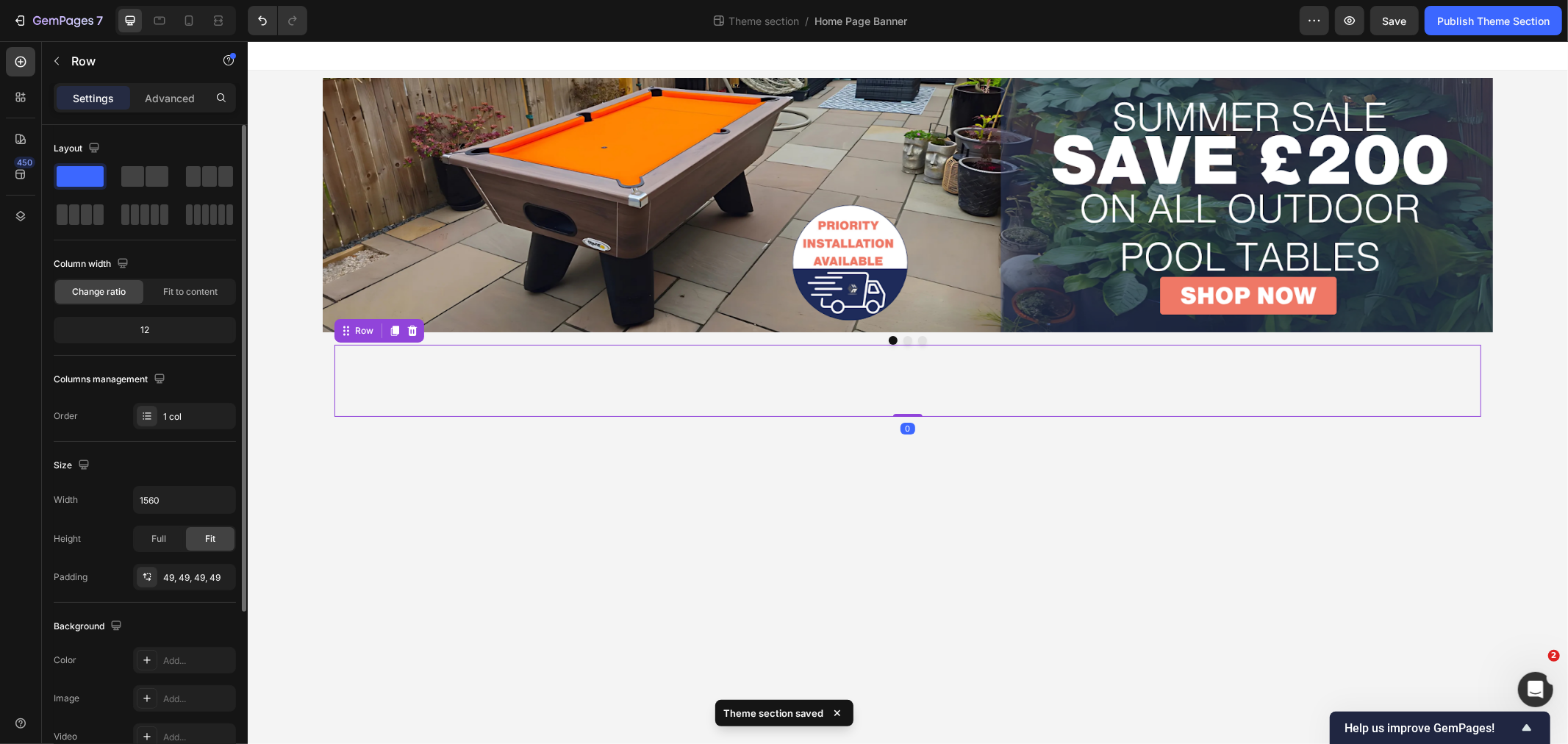
click at [513, 394] on div "Image Row 0" at bounding box center [906, 380] width 1147 height 72
click at [149, 97] on p "Advanced" at bounding box center [170, 98] width 50 height 16
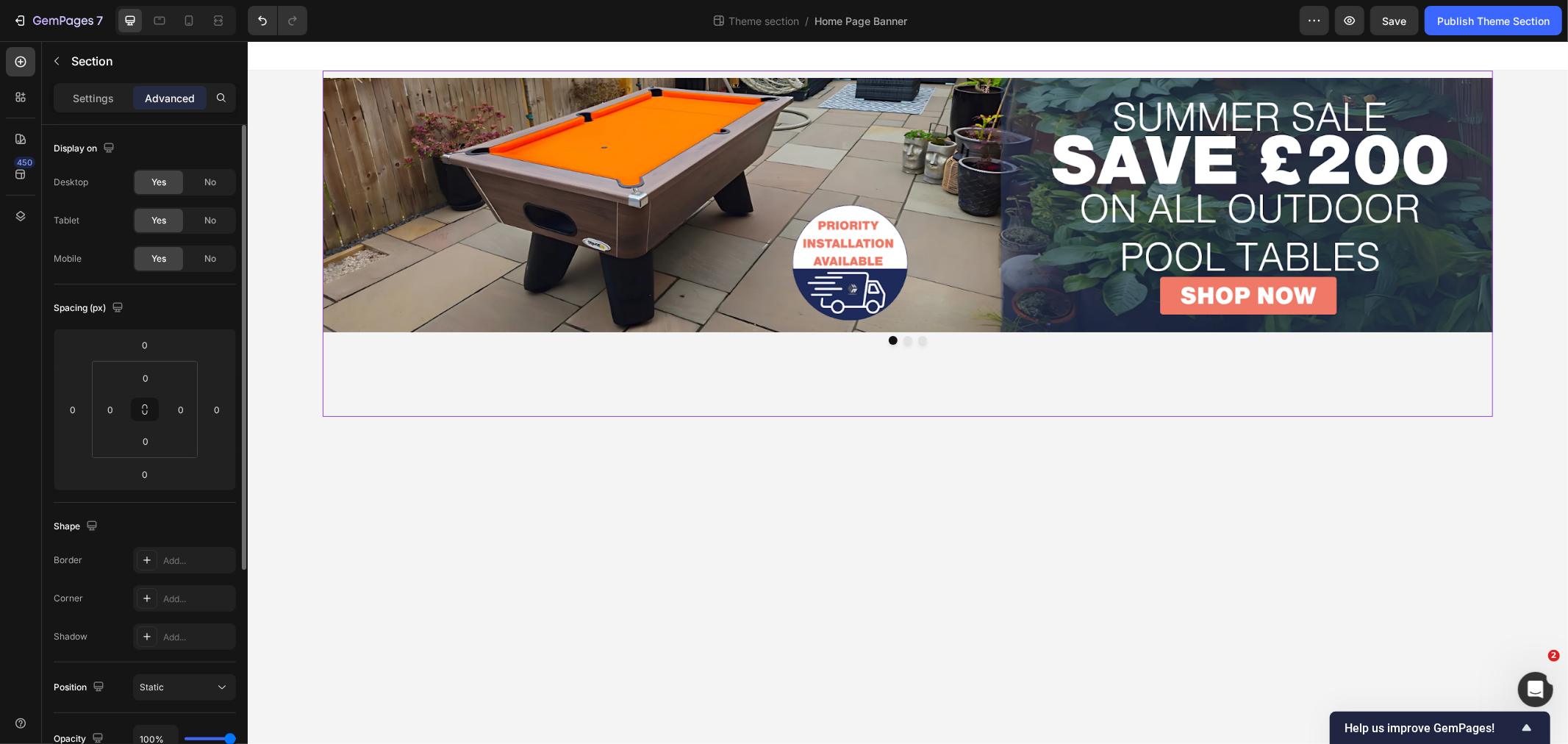
click at [324, 370] on div "Image Image Image Carousel Image Row Image Image Image Carousel Image Image Ima…" at bounding box center [907, 243] width 1170 height 346
click at [754, 391] on div "Image Row 0" at bounding box center [906, 380] width 1147 height 72
click at [184, 25] on icon at bounding box center [189, 20] width 15 height 15
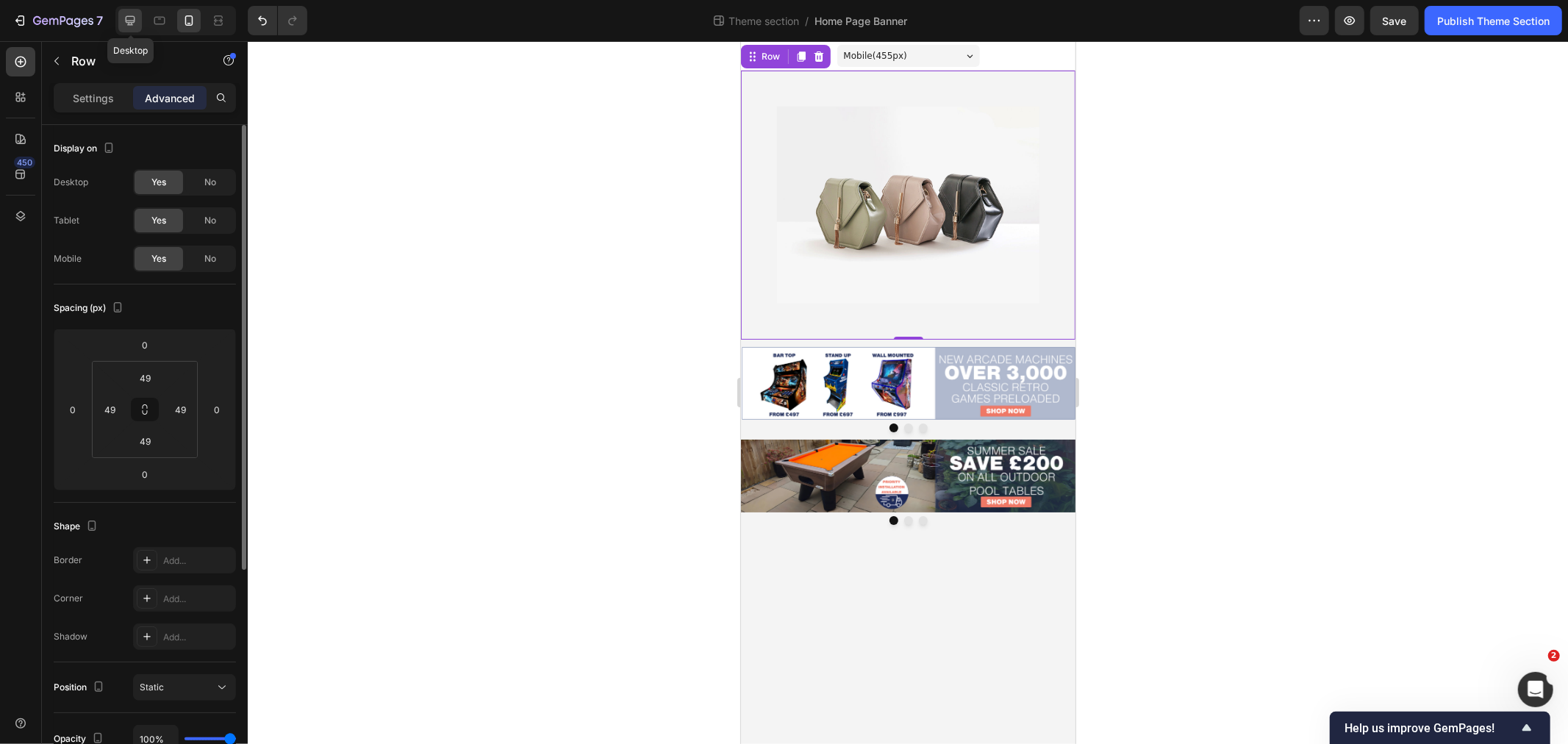
click at [137, 21] on icon at bounding box center [130, 20] width 15 height 15
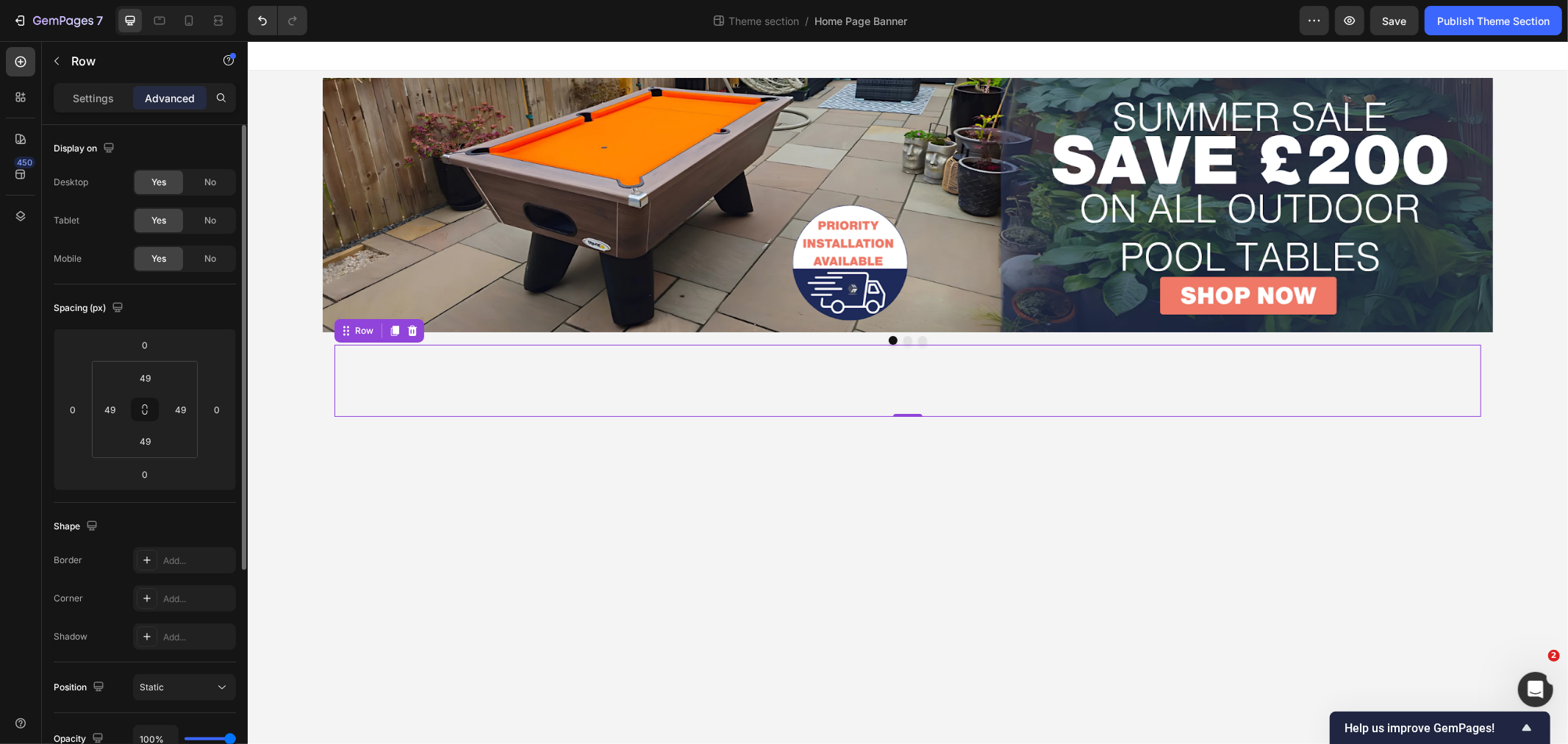
click at [554, 405] on div "Image Row 0" at bounding box center [906, 380] width 1147 height 72
click at [450, 335] on div at bounding box center [907, 339] width 1170 height 9
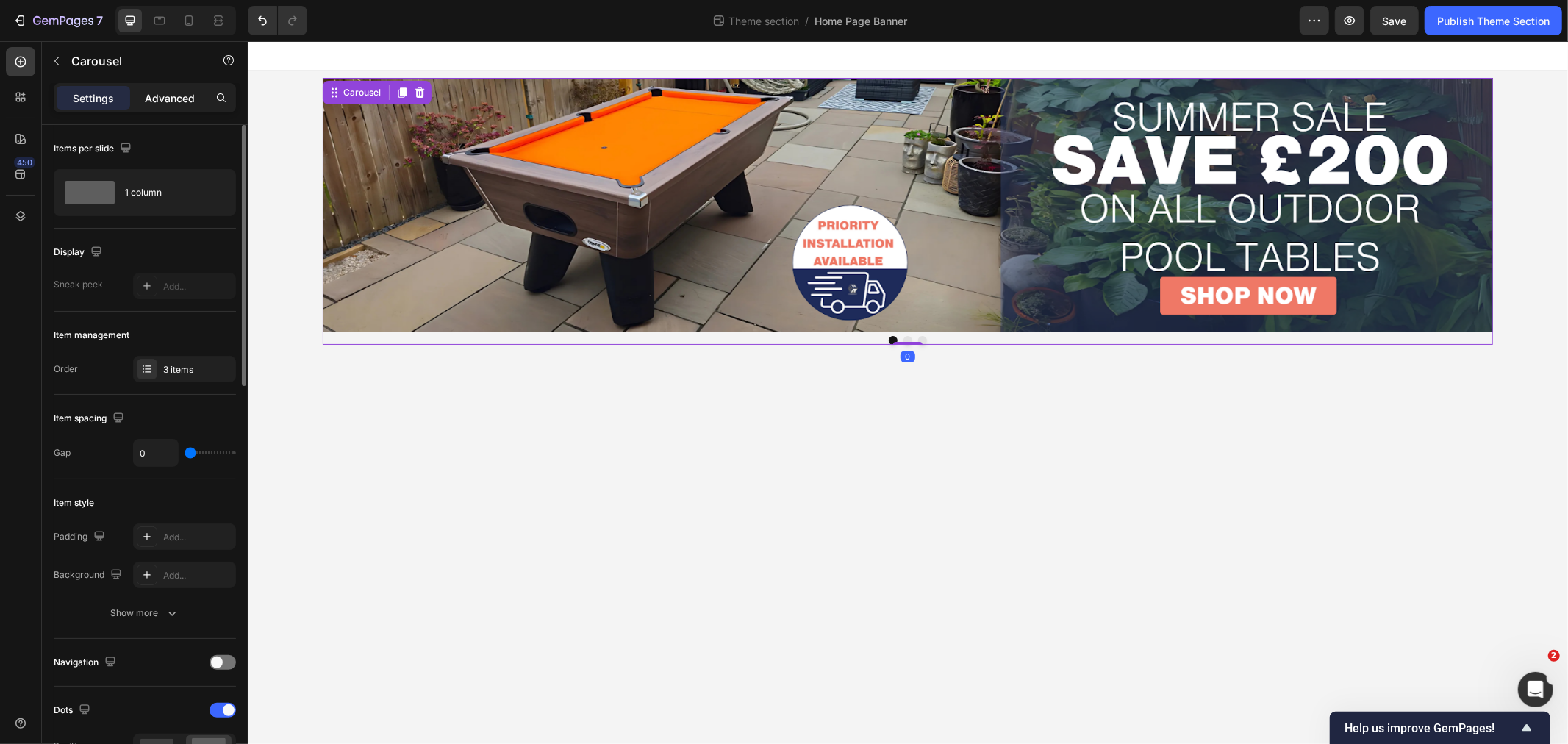
click at [173, 101] on p "Advanced" at bounding box center [170, 98] width 50 height 16
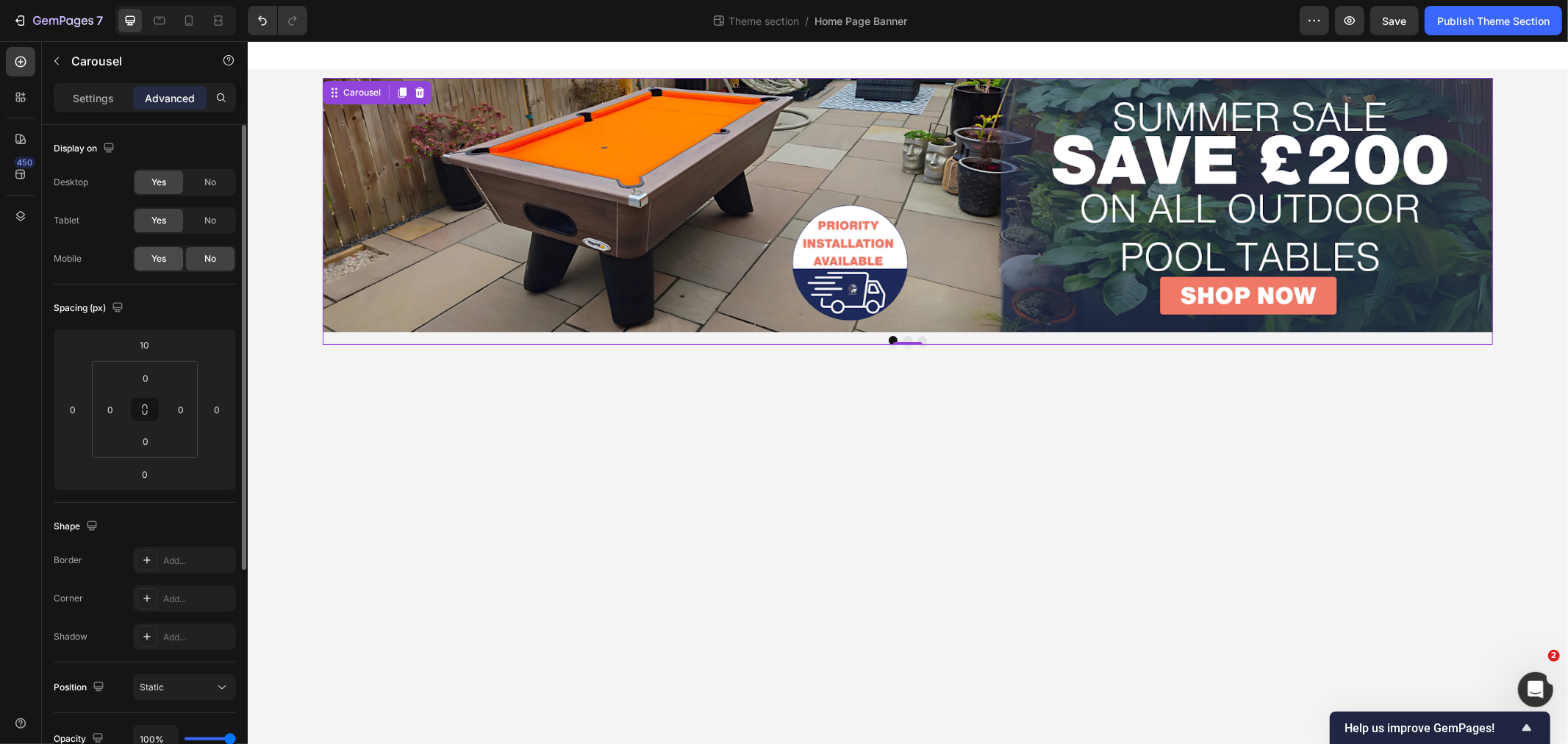
click at [158, 270] on div "Yes" at bounding box center [159, 258] width 48 height 23
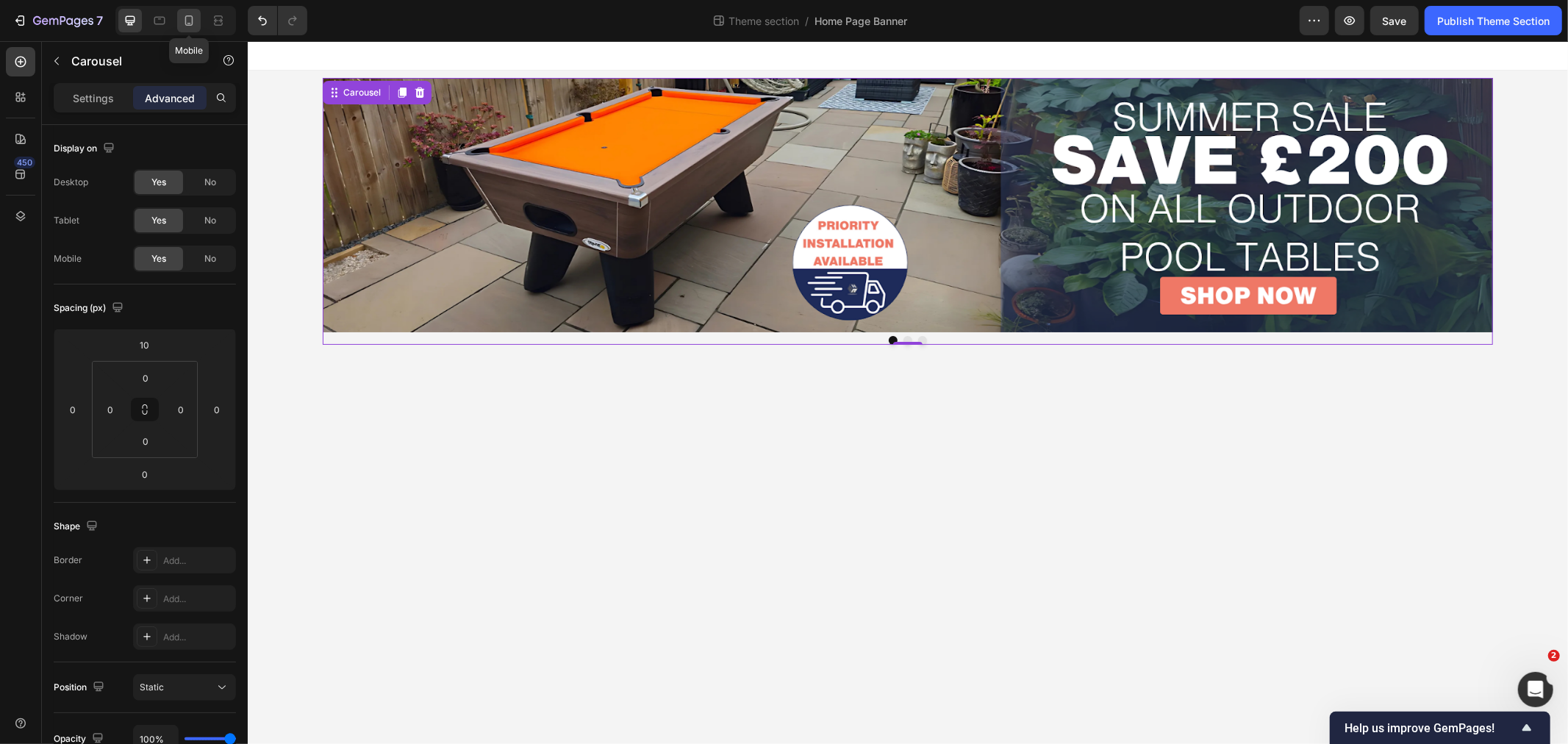
click at [186, 11] on div at bounding box center [189, 20] width 23 height 23
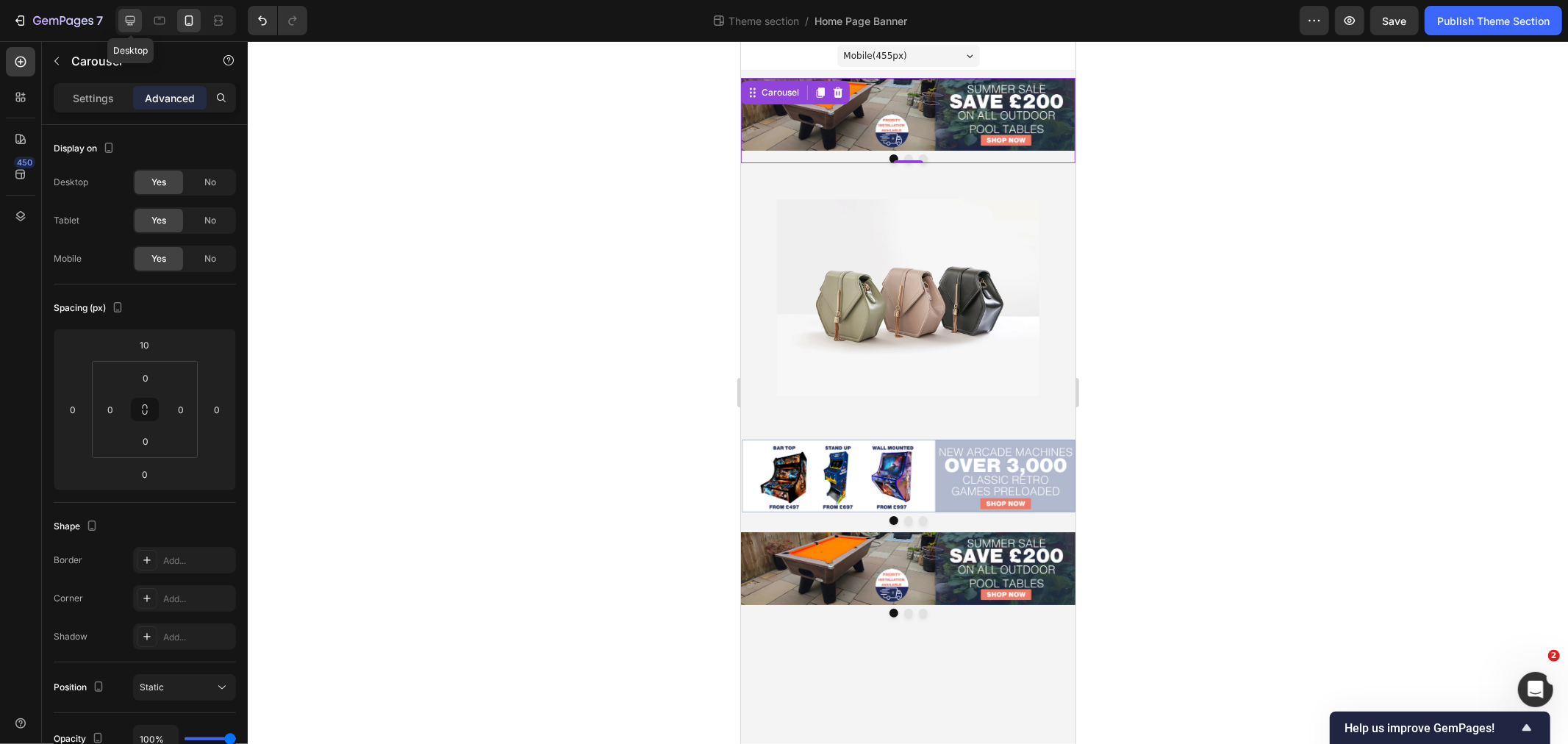
click at [130, 18] on icon at bounding box center [130, 20] width 15 height 15
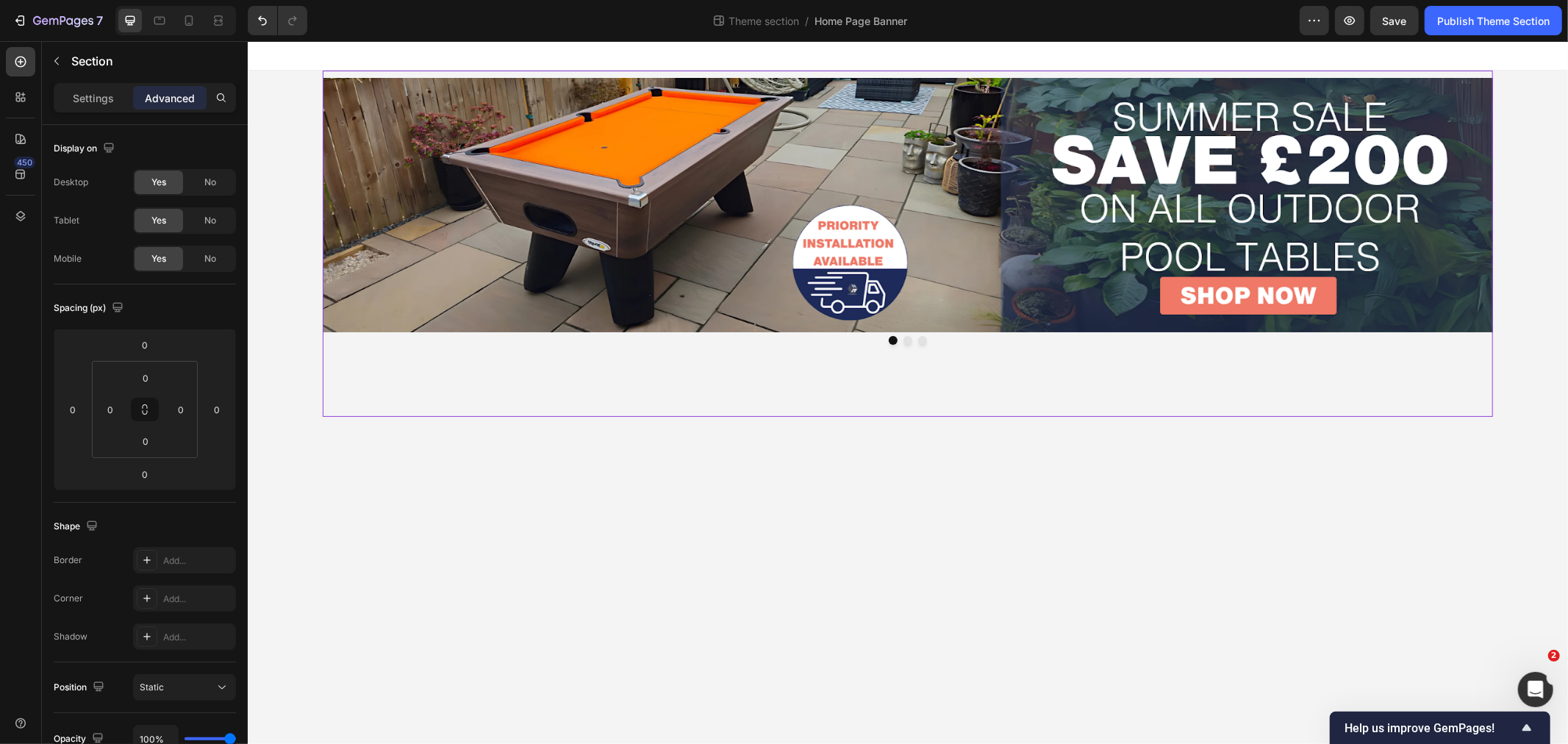
click at [328, 382] on div "Image Image Image Carousel Image Row Image Image Image Carousel Image Image Ima…" at bounding box center [907, 243] width 1170 height 346
click at [688, 379] on div "Image Row 0" at bounding box center [906, 380] width 1147 height 72
click at [408, 326] on icon at bounding box center [412, 330] width 9 height 10
